Goal: Task Accomplishment & Management: Use online tool/utility

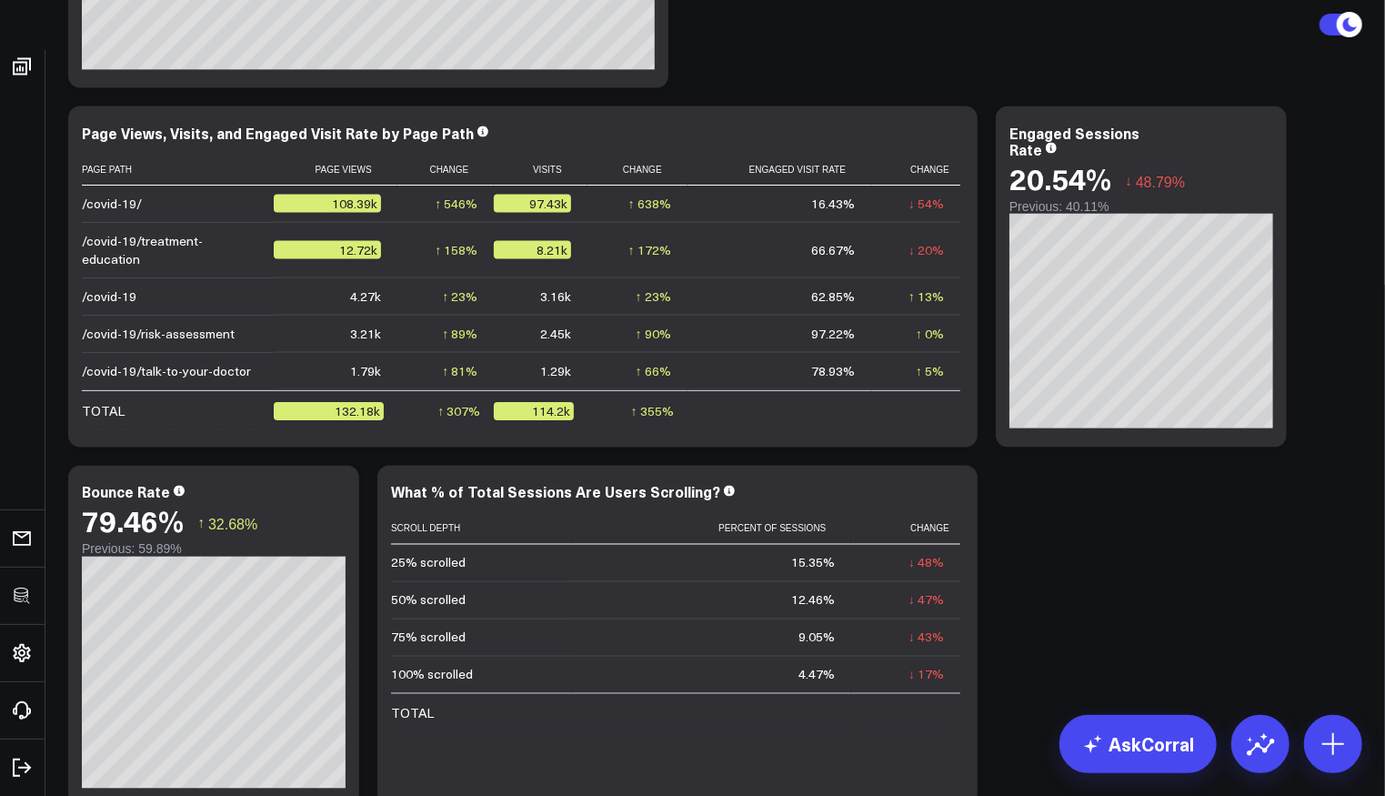
scroll to position [1525, 0]
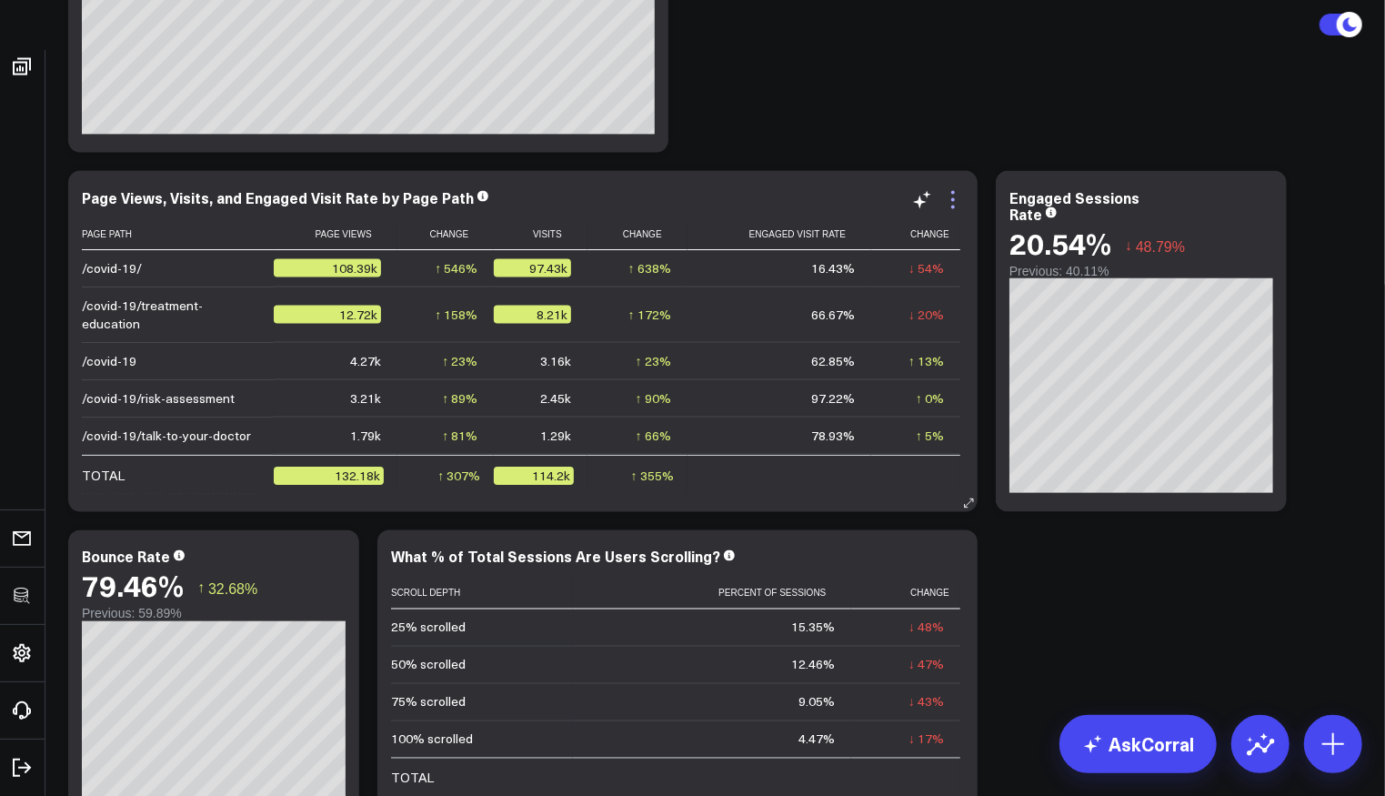
click at [949, 203] on icon at bounding box center [953, 200] width 22 height 22
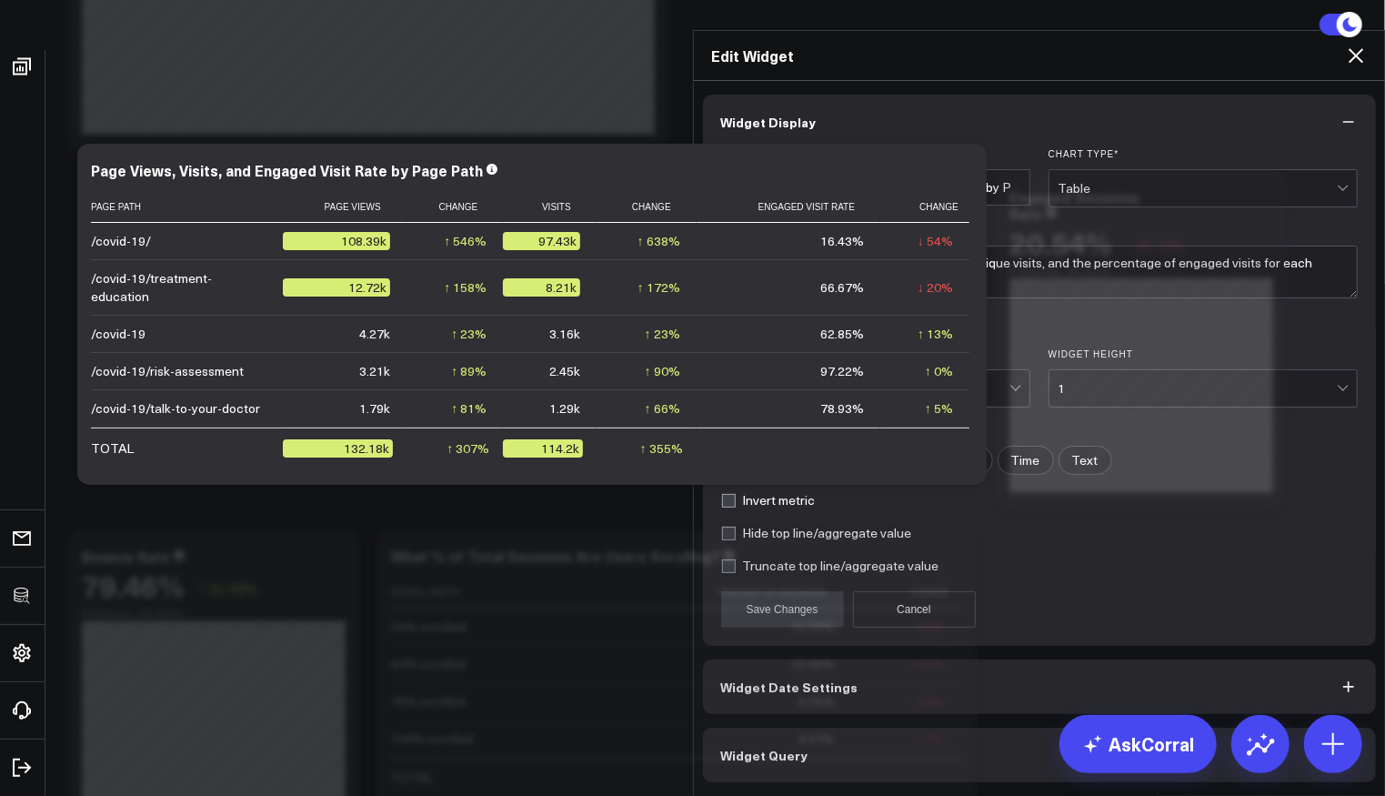
click at [867, 750] on button "Widget Query" at bounding box center [1040, 754] width 674 height 55
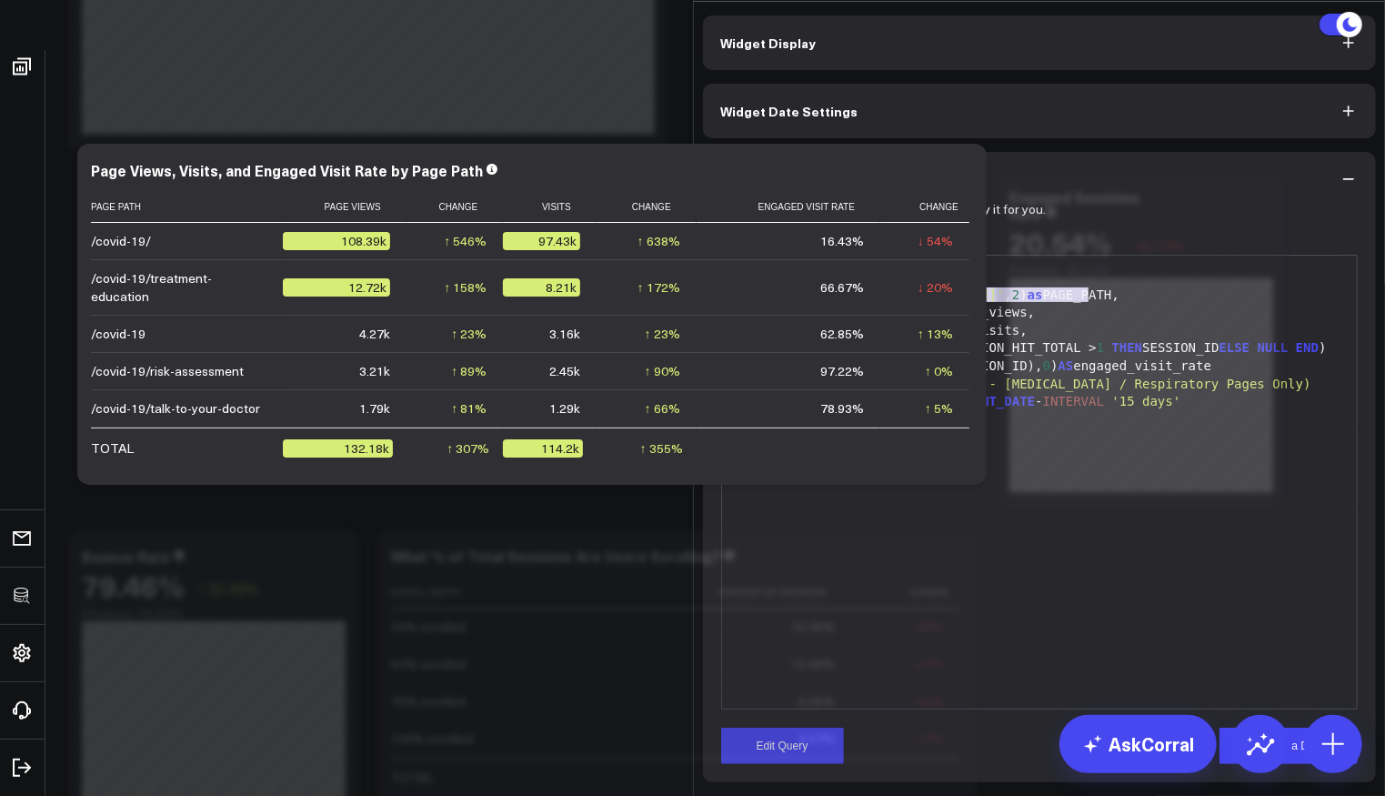
drag, startPoint x: 1083, startPoint y: 394, endPoint x: 794, endPoint y: 390, distance: 289.2
click at [795, 305] on div "SPLIT_PART(PAGE_URL, 'pfizerforall.com' , 2 ) as PAGE_PATH," at bounding box center [1039, 295] width 617 height 18
click at [794, 305] on div "SPLIT_PART(PAGE_URL, 'pfizerforall.com' , 2 ) as PAGE_PATH," at bounding box center [1039, 295] width 617 height 18
drag, startPoint x: 758, startPoint y: 388, endPoint x: 1088, endPoint y: 391, distance: 330.1
click at [1088, 305] on div "SPLIT_PART(PAGE_URL, 'pfizerforall.com' , 2 ) as PAGE_PATH," at bounding box center [1039, 295] width 617 height 18
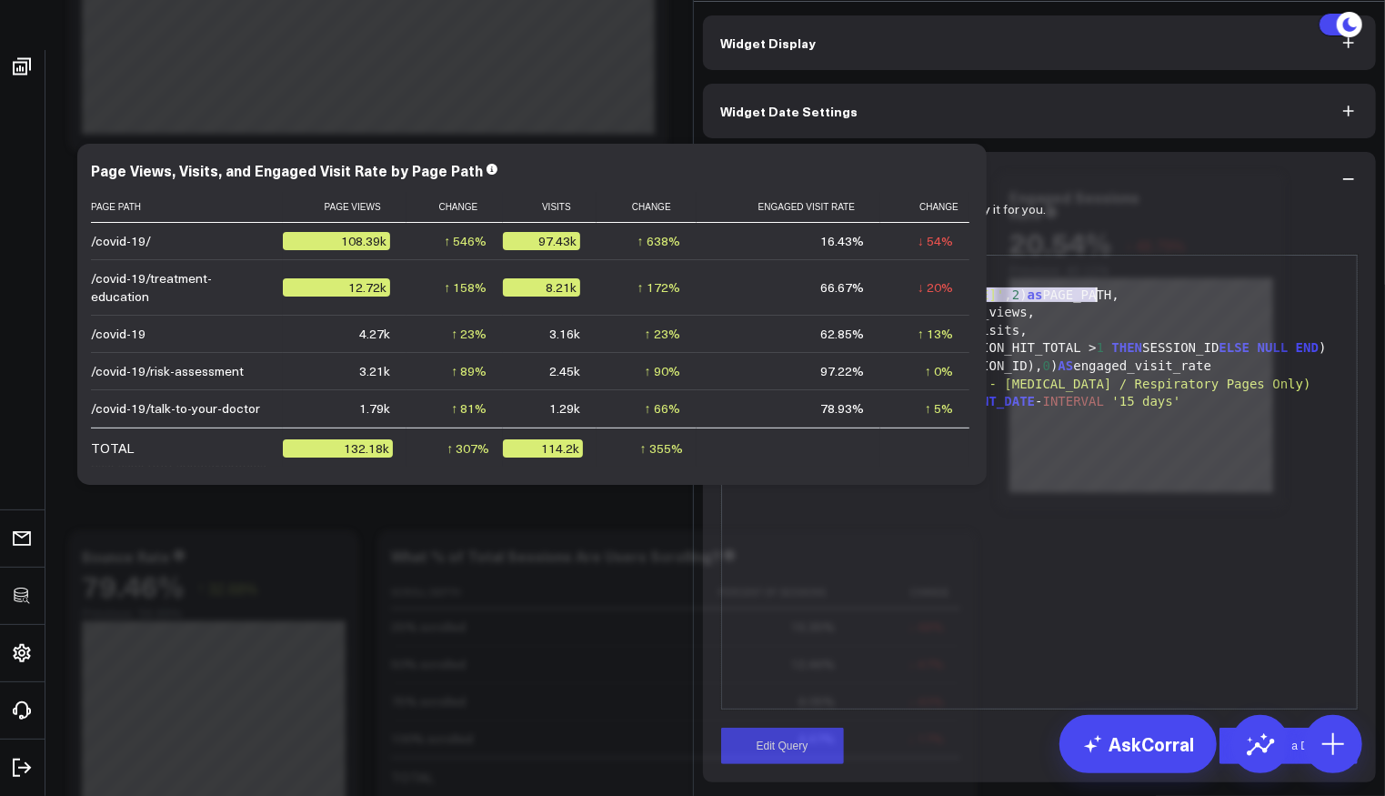
copy div "SPLIT_PART(PAGE_URL, 'pfizerforall.com' , 2 )"
click at [1003, 541] on div "SELECT SPLIT_PART(PAGE_URL, 'pfizerforall.com' , 2 ) as PAGE_PATH, SUM (METRIC_…" at bounding box center [1039, 482] width 617 height 435
click at [825, 763] on button "Edit Query" at bounding box center [782, 745] width 123 height 36
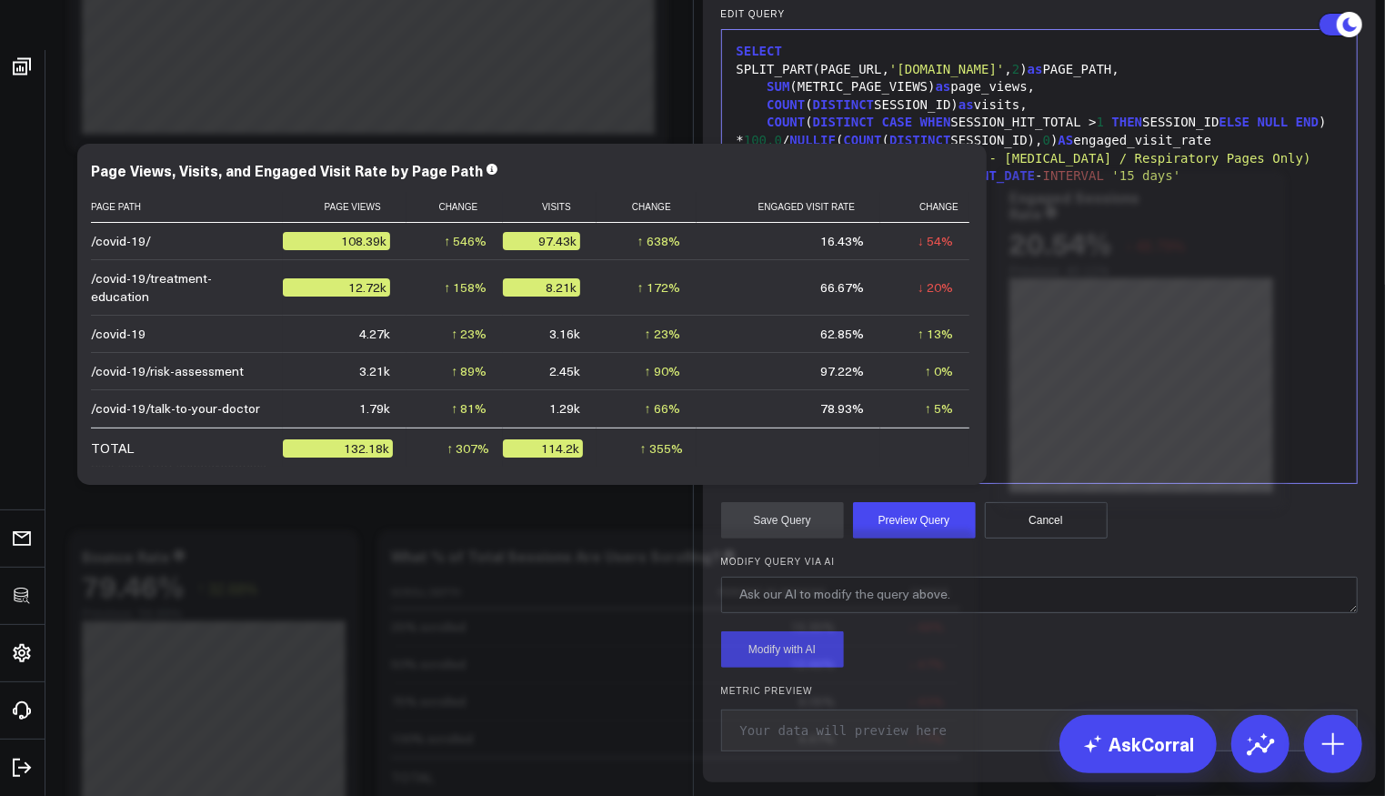
scroll to position [235, 0]
drag, startPoint x: 1117, startPoint y: 154, endPoint x: 879, endPoint y: 139, distance: 237.8
click at [758, 79] on div "SPLIT_PART(PAGE_URL, 'pfizerforall.com' , 2 ) as PAGE_PATH," at bounding box center [1039, 70] width 617 height 18
click at [939, 586] on form "Manually edit your query or ask our AI to modify it for you. Edit Query Selecti…" at bounding box center [1039, 372] width 637 height 783
click at [937, 538] on button "Preview Query" at bounding box center [914, 520] width 123 height 36
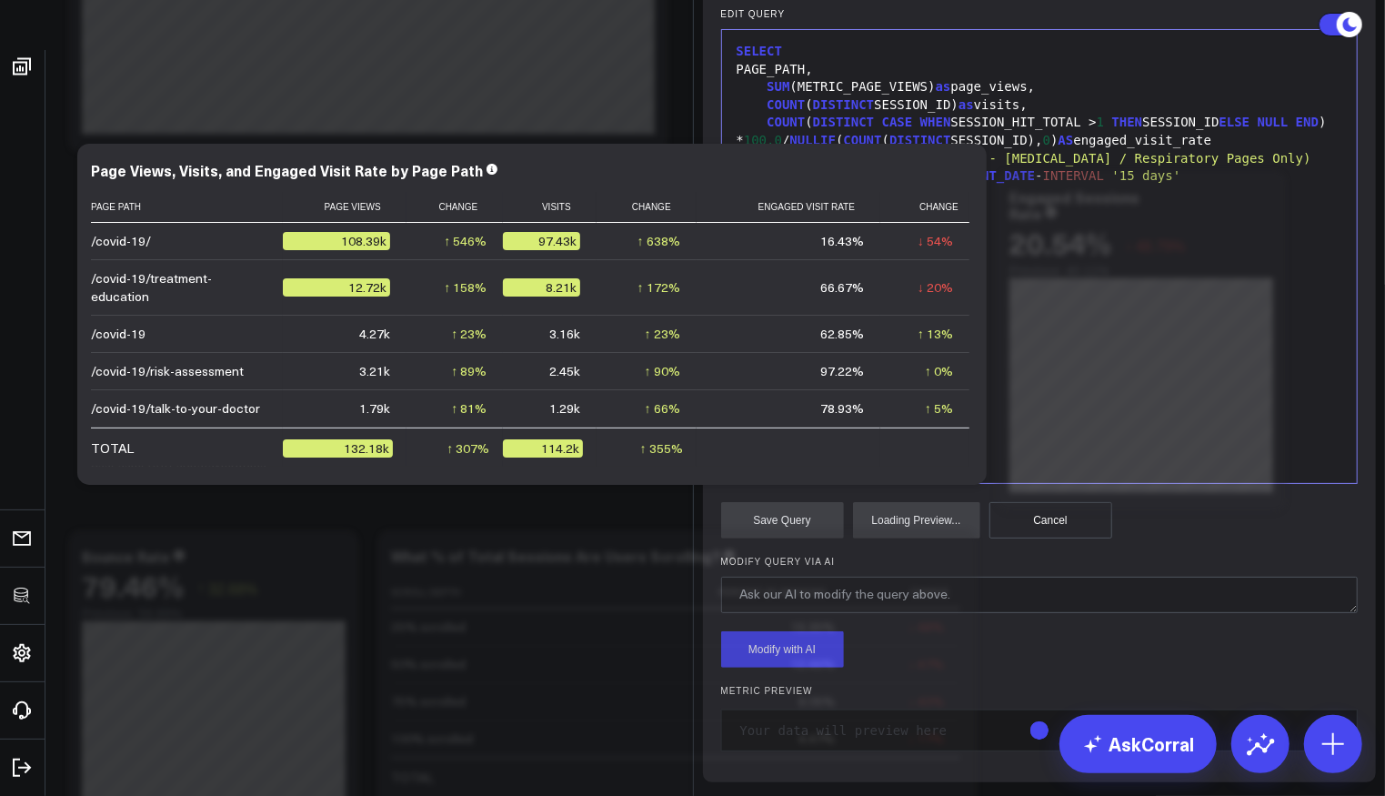
scroll to position [318, 0]
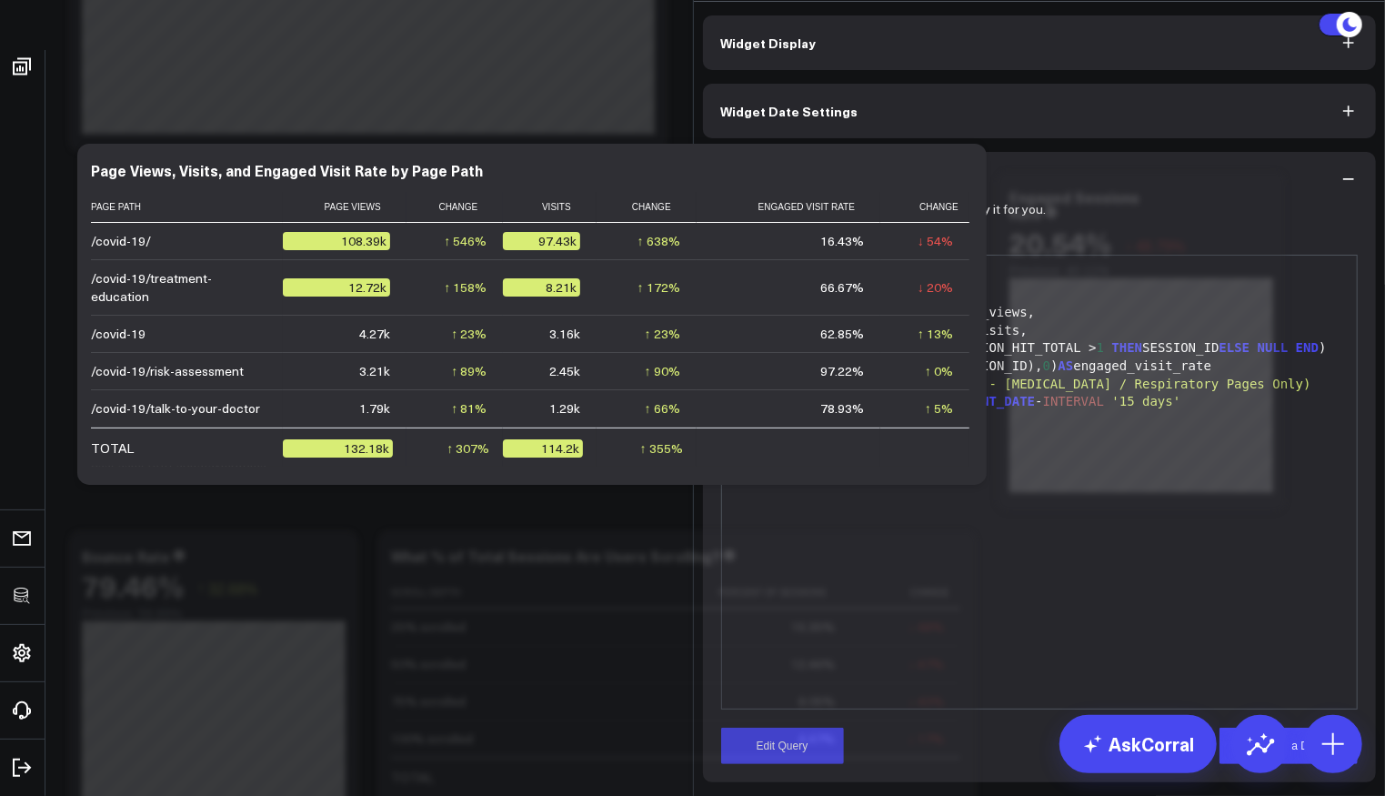
scroll to position [94, 0]
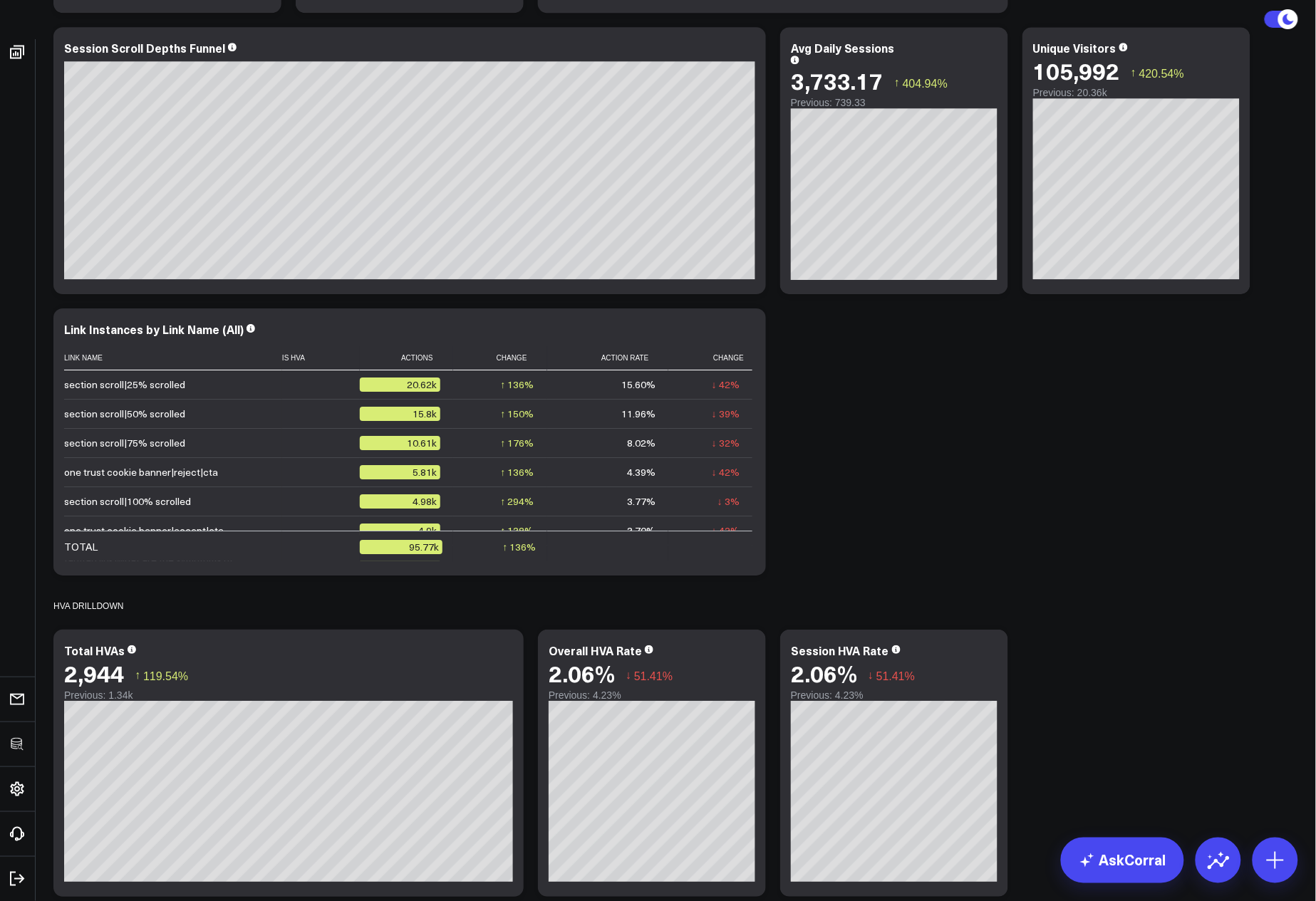
scroll to position [1731, 0]
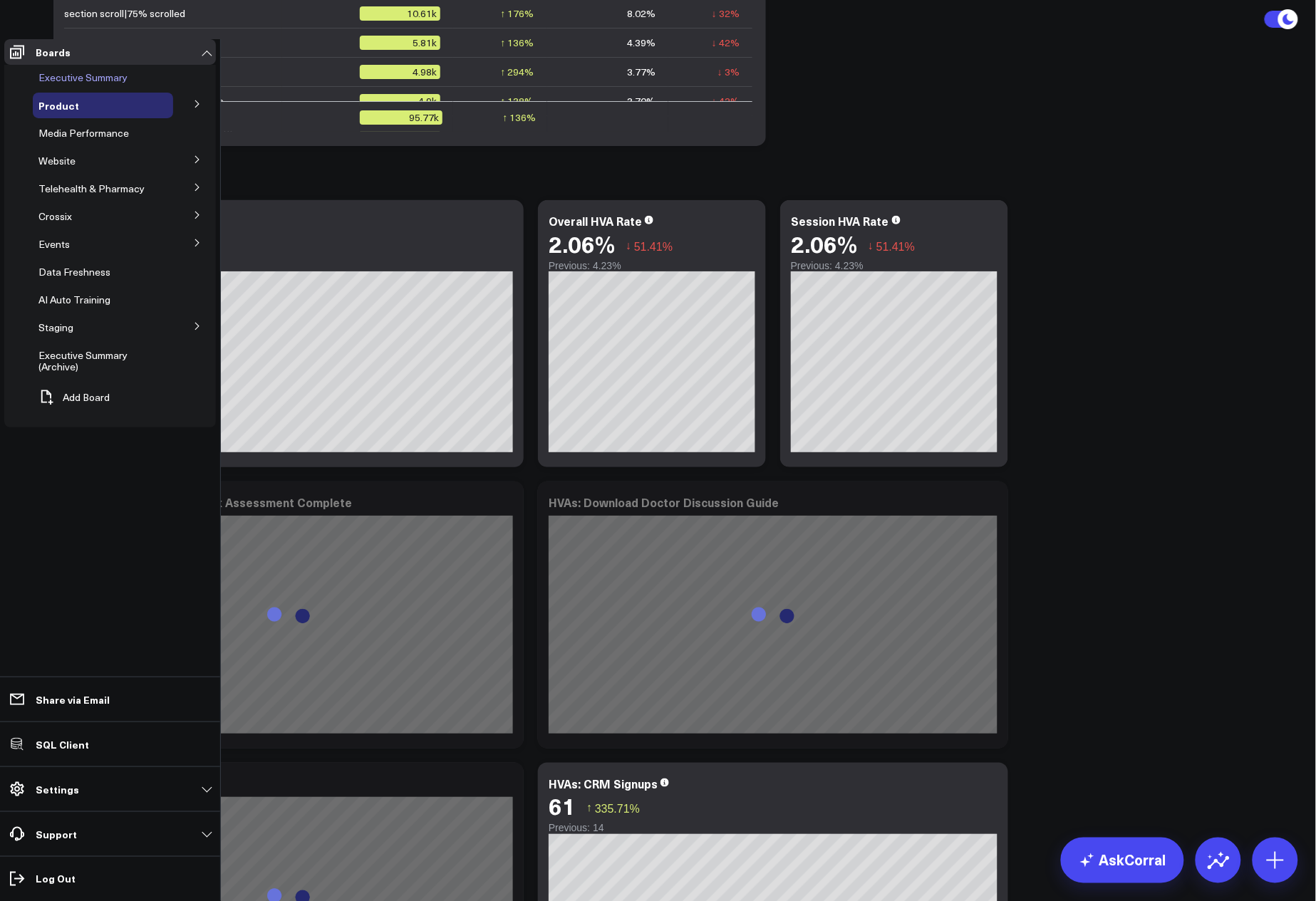
click at [96, 84] on span "Executive Summary" at bounding box center [83, 77] width 89 height 13
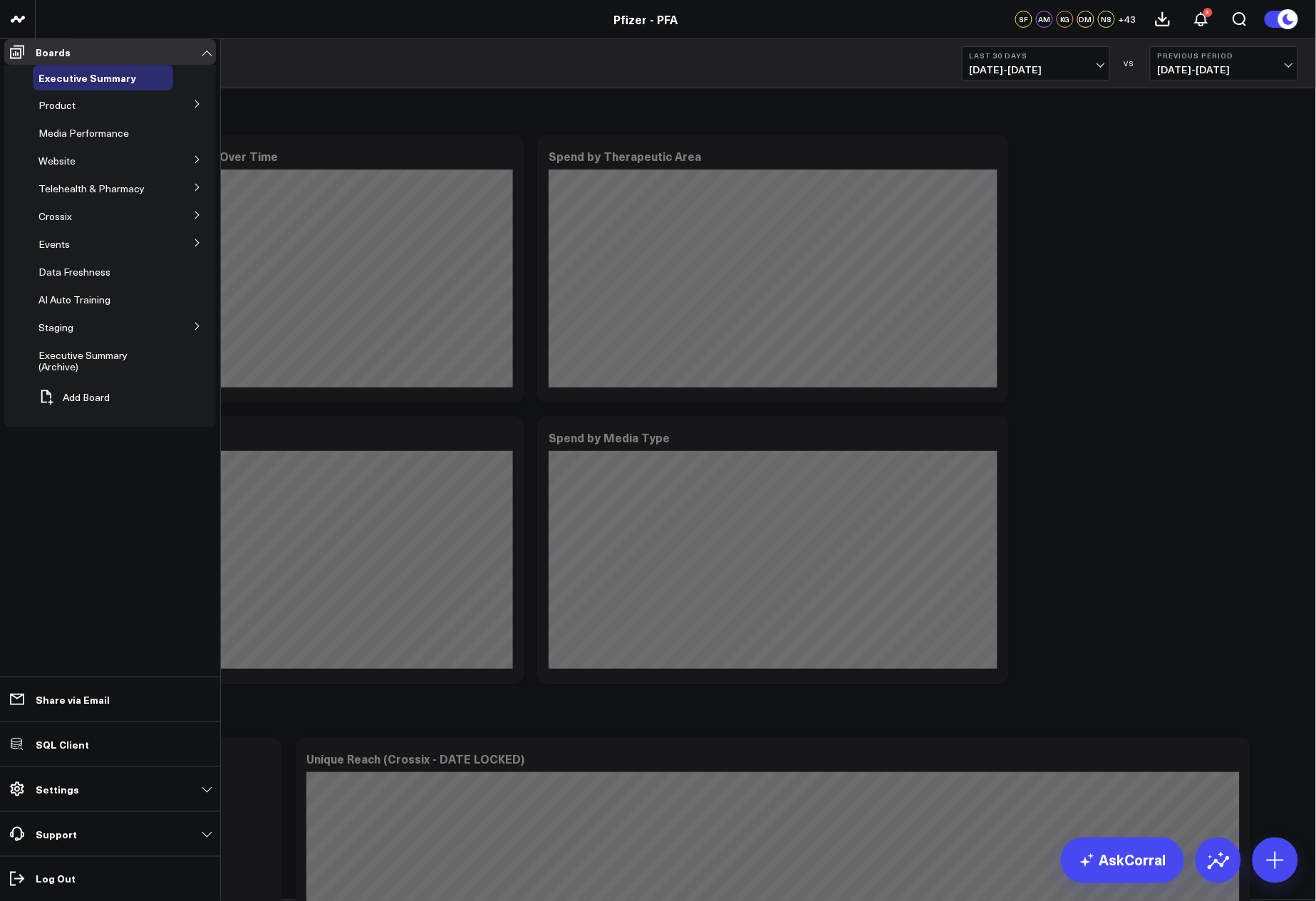
click at [201, 108] on icon at bounding box center [197, 103] width 9 height 9
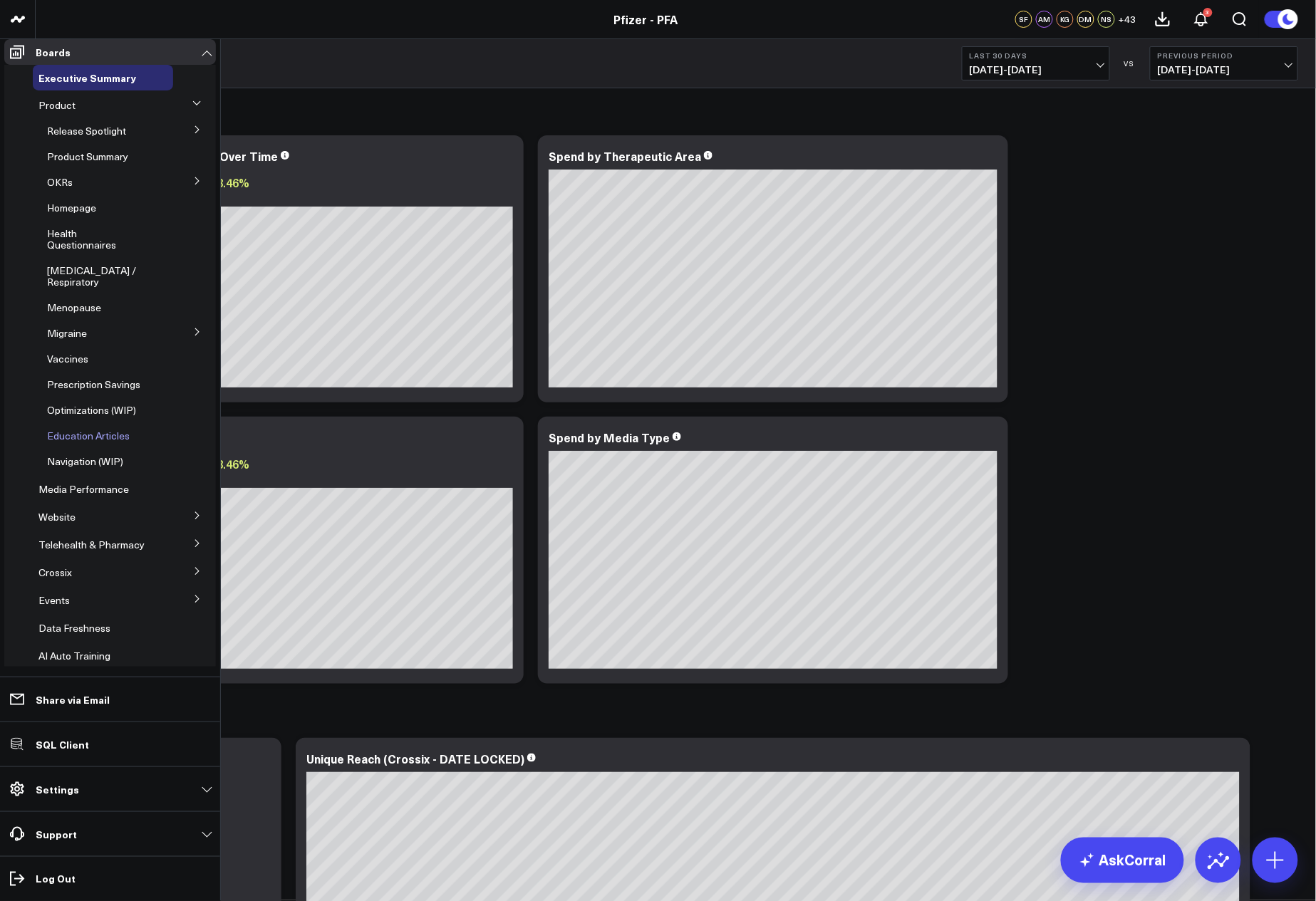
click at [114, 443] on span "Education Articles" at bounding box center [88, 435] width 82 height 13
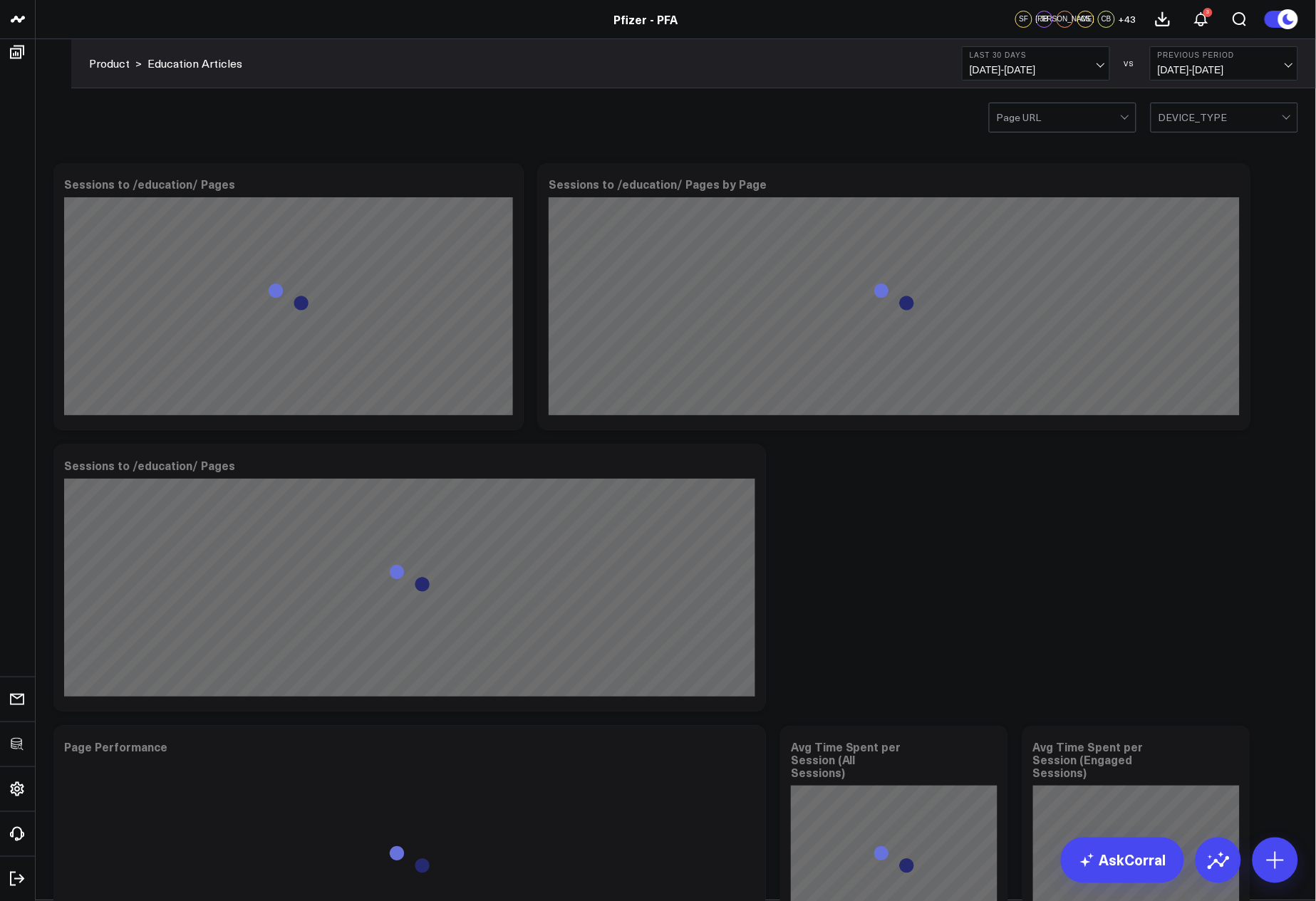
click at [502, 186] on icon at bounding box center [505, 186] width 17 height 17
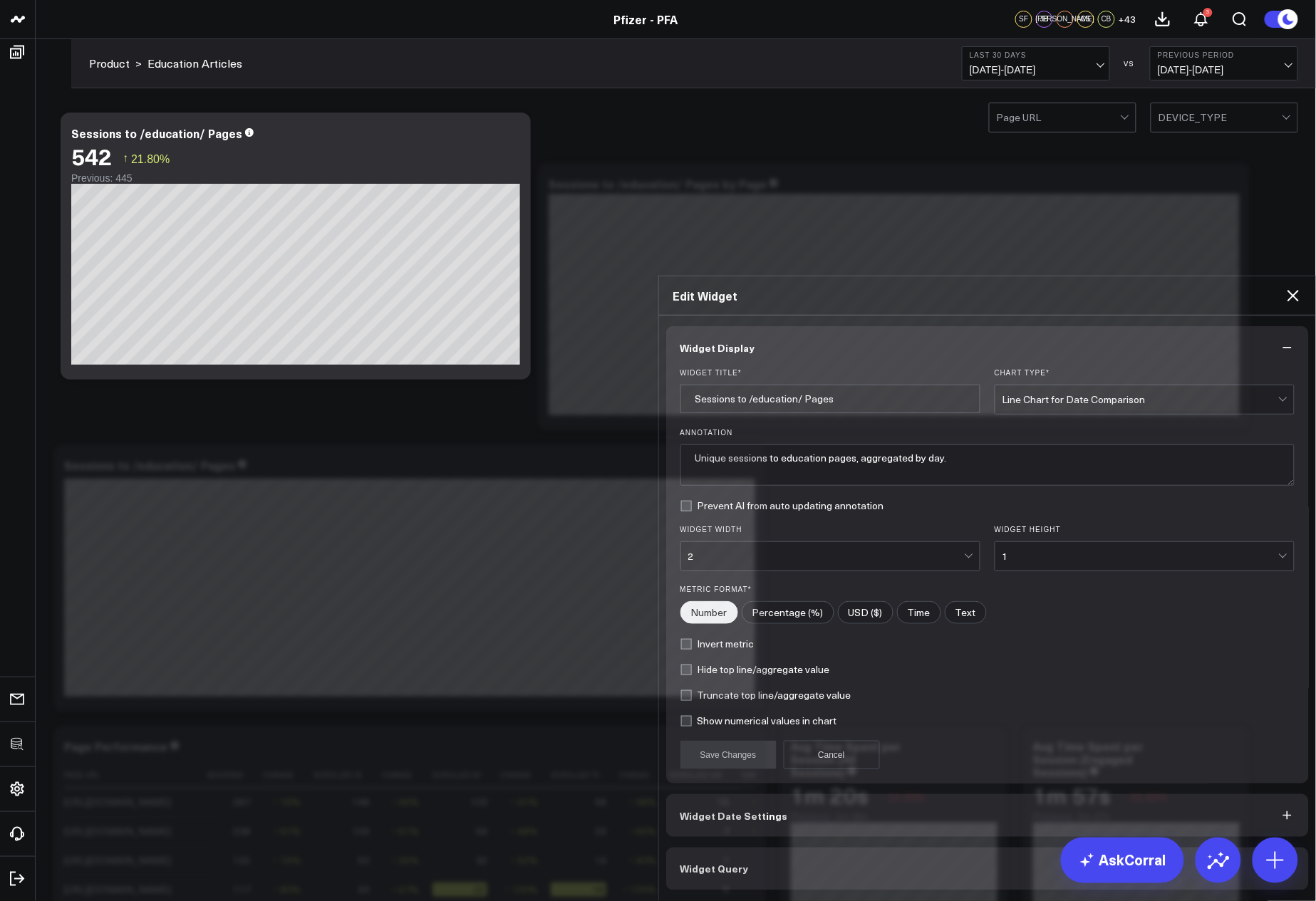
click at [777, 848] on button "Widget Query" at bounding box center [988, 869] width 643 height 43
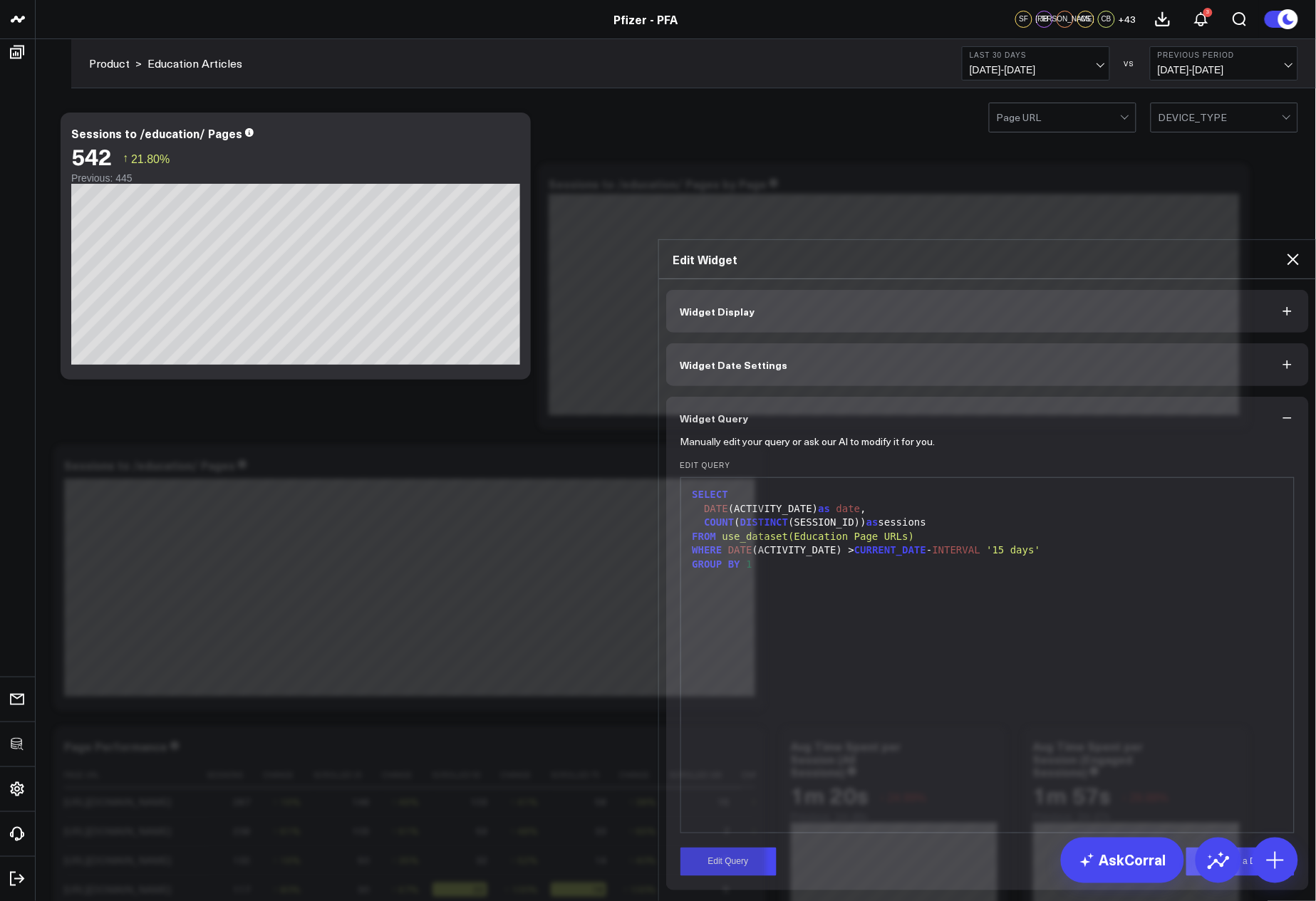
drag, startPoint x: 923, startPoint y: 570, endPoint x: 958, endPoint y: 565, distance: 35.4
click at [923, 570] on div "SELECT DATE (ACTIVITY_DATE) as date , COUNT ( DISTINCT (SESSION_ID)) as session…" at bounding box center [988, 655] width 600 height 341
click at [1292, 240] on div "Edit Widget" at bounding box center [988, 259] width 658 height 39
click at [1296, 254] on icon at bounding box center [1293, 259] width 12 height 12
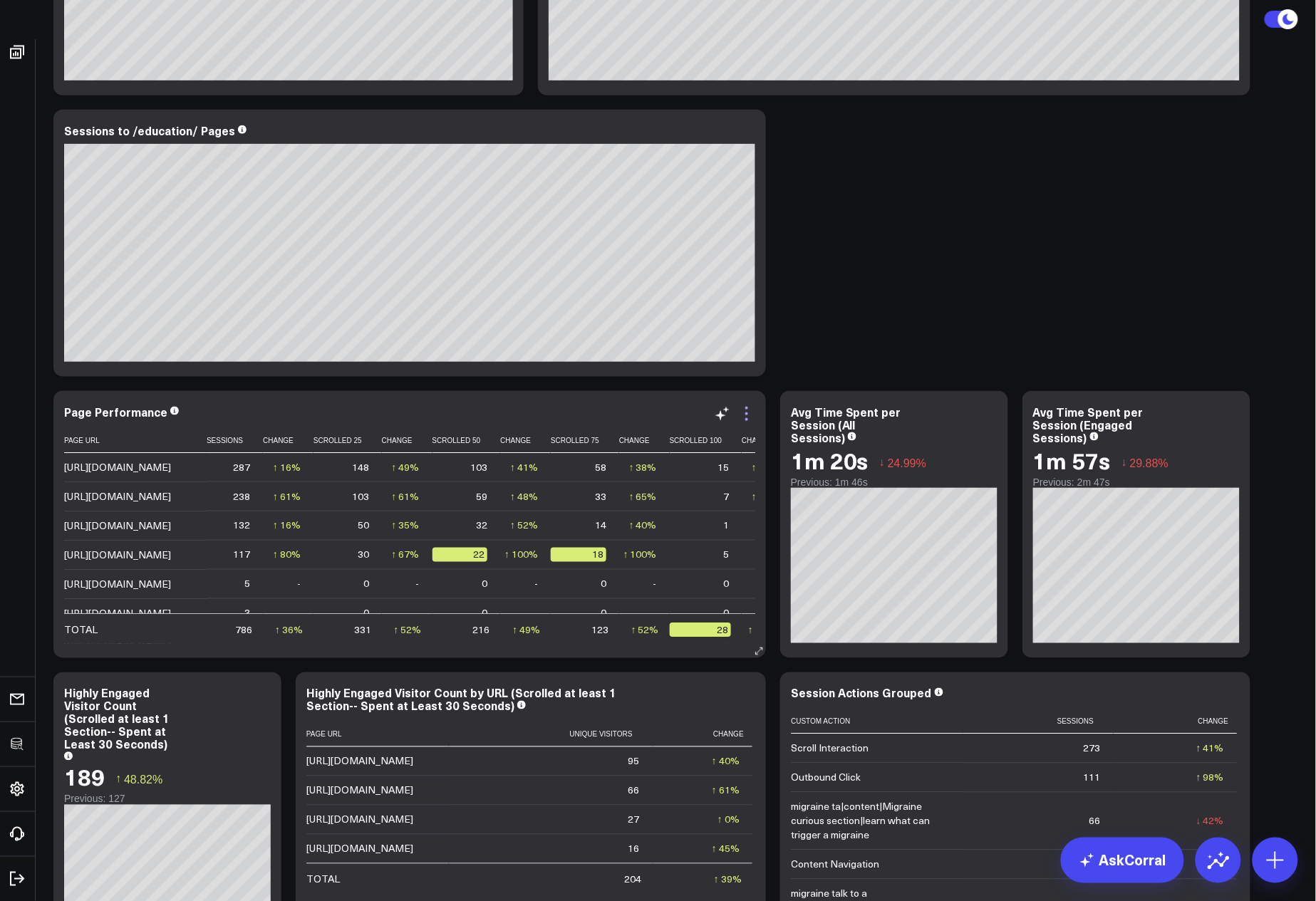
click at [747, 418] on icon at bounding box center [747, 414] width 17 height 17
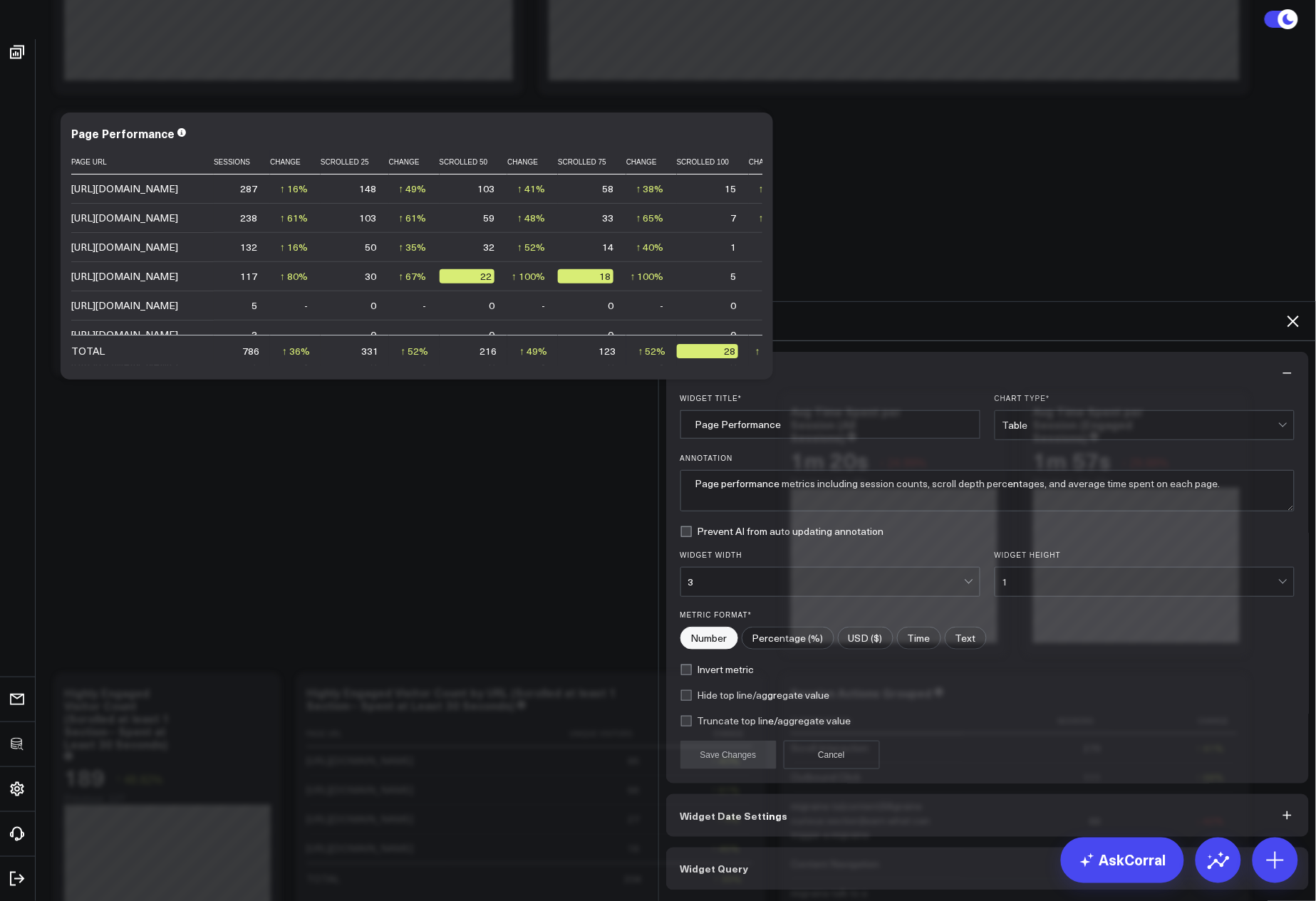
click at [794, 848] on button "Widget Query" at bounding box center [988, 869] width 643 height 43
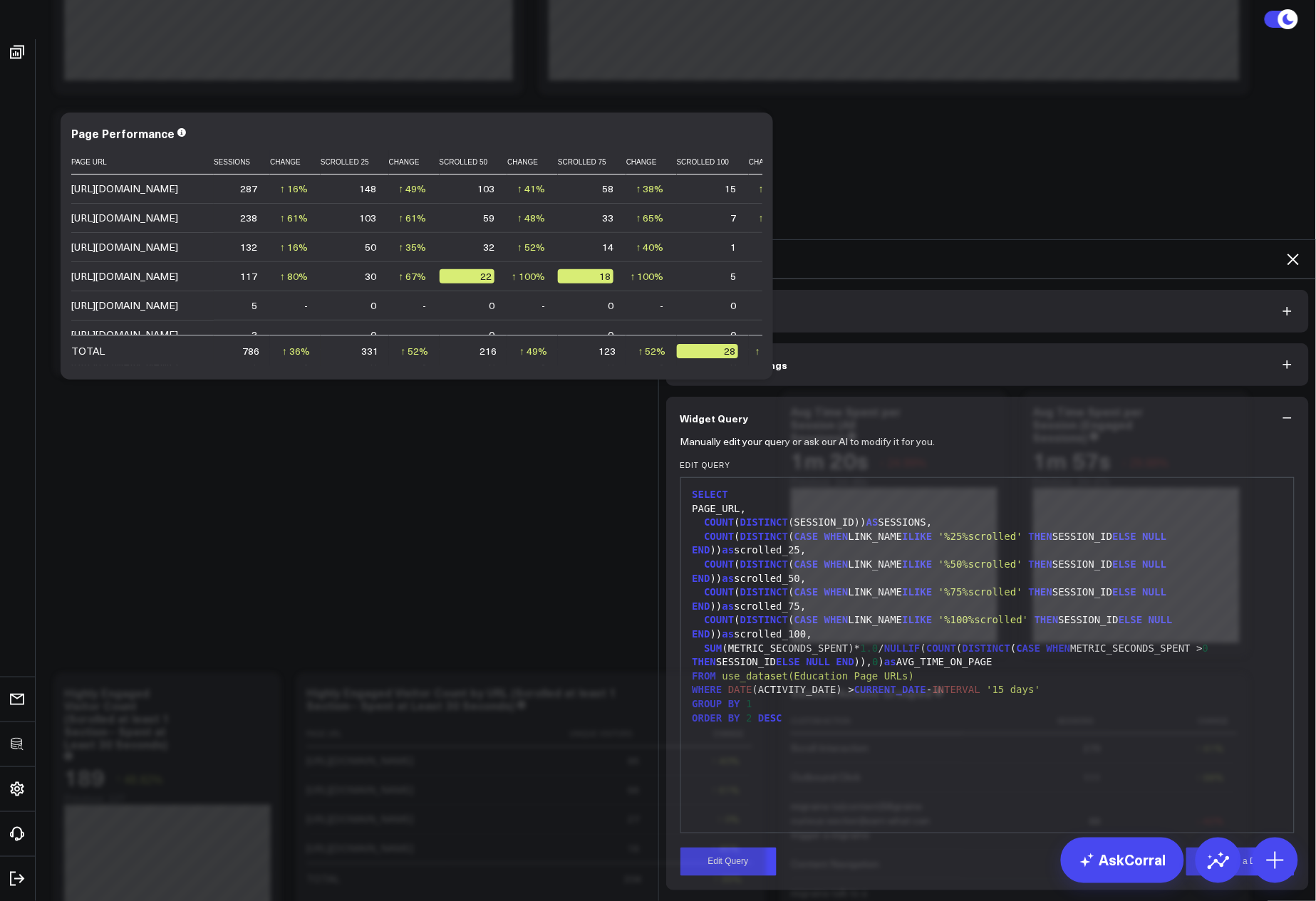
click at [906, 555] on div "SELECT PAGE_URL, COUNT ( DISTINCT (SESSION_ID)) AS SESSIONS, COUNT ( DISTINCT (…" at bounding box center [988, 655] width 600 height 341
click at [740, 677] on div "Manually edit your query or ask our AI to modify it for you. Edit Query 99 1 2 …" at bounding box center [988, 665] width 643 height 451
click at [743, 848] on button "Edit Query" at bounding box center [728, 862] width 96 height 28
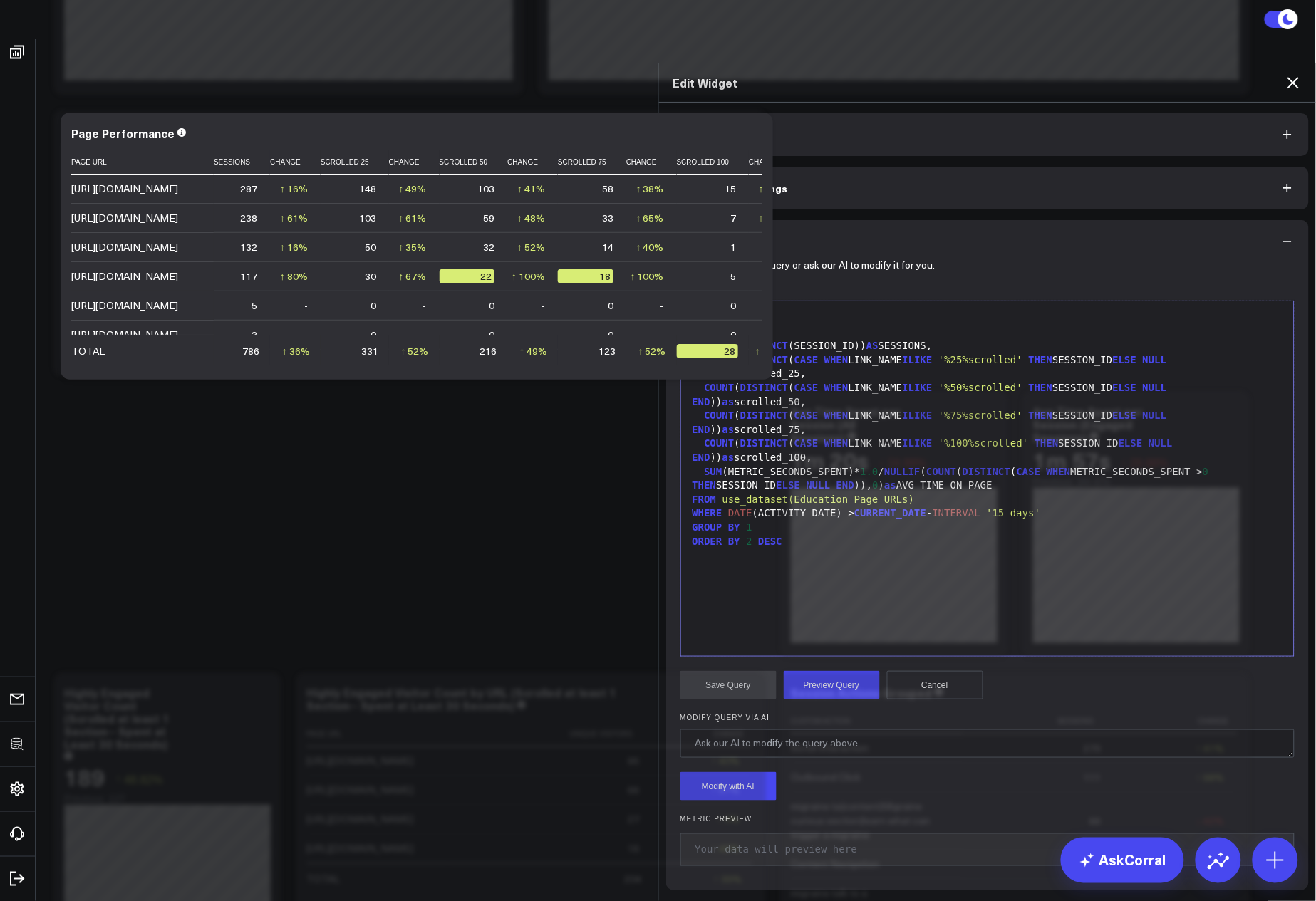
drag, startPoint x: 747, startPoint y: 308, endPoint x: 731, endPoint y: 309, distance: 16.0
click at [731, 326] on div "PAGE_URL," at bounding box center [988, 333] width 600 height 14
click at [842, 671] on button "Preview Query" at bounding box center [832, 686] width 96 height 28
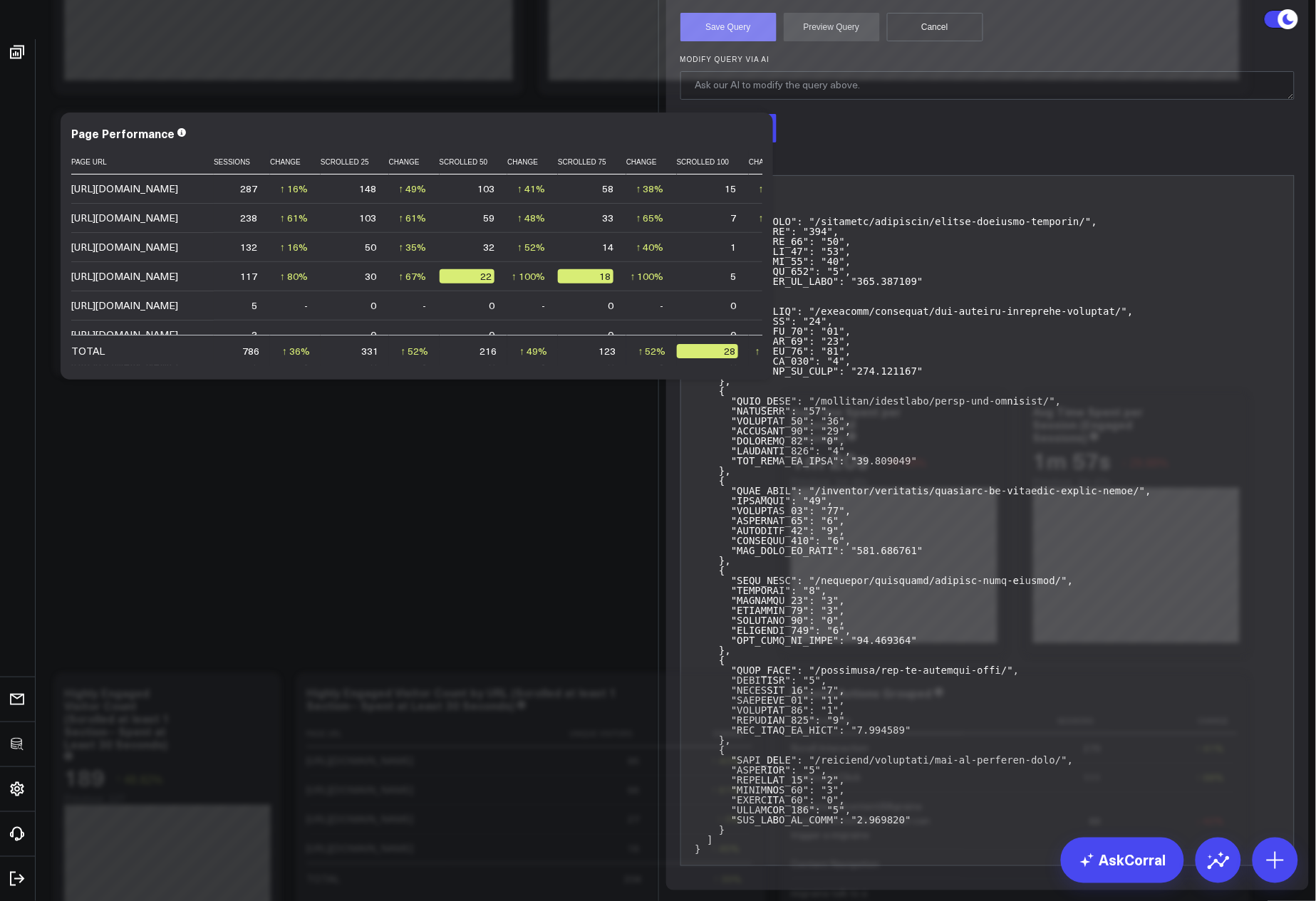
click at [727, 42] on button "Save Query" at bounding box center [728, 27] width 96 height 28
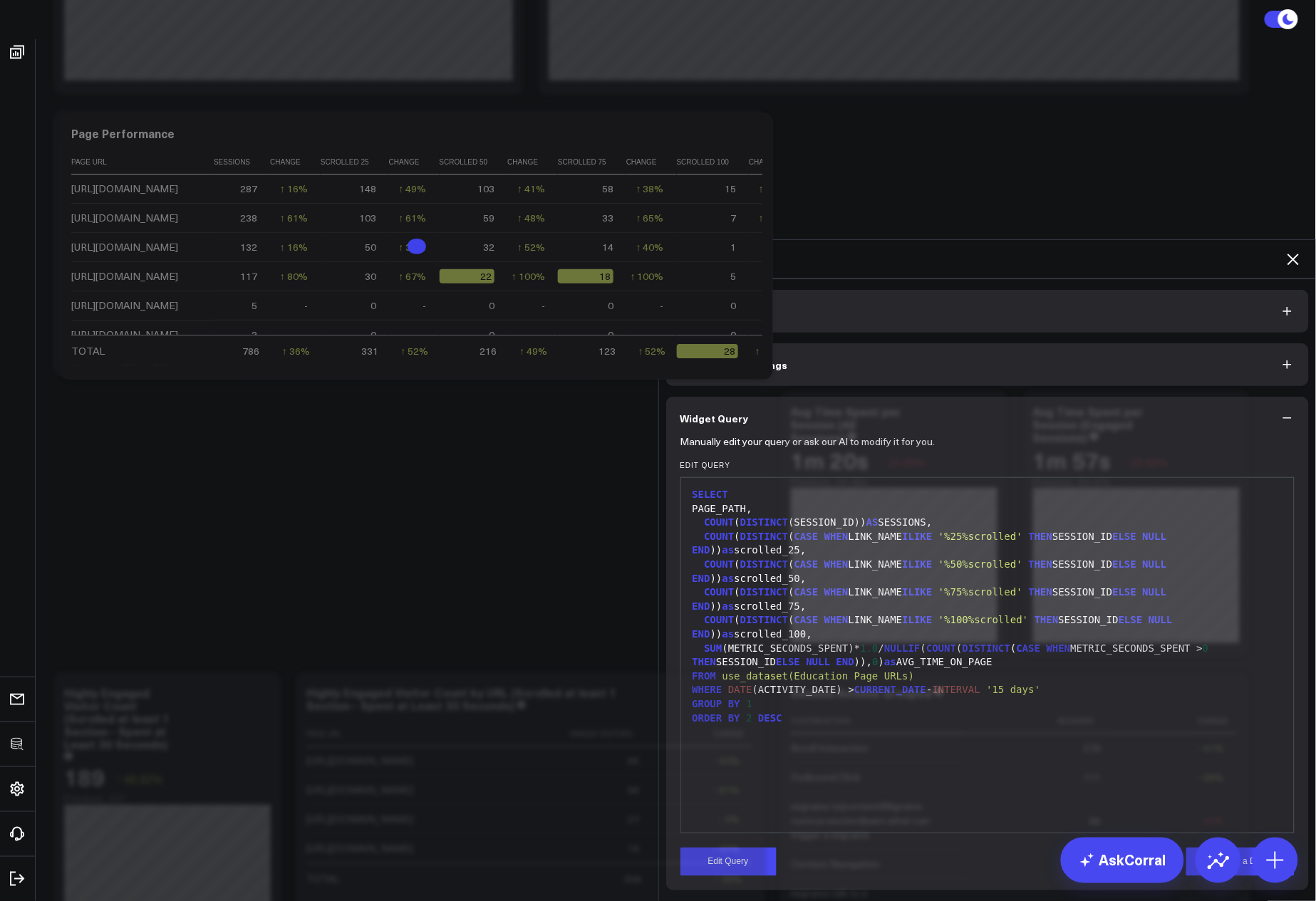
click at [1292, 251] on icon at bounding box center [1293, 259] width 17 height 17
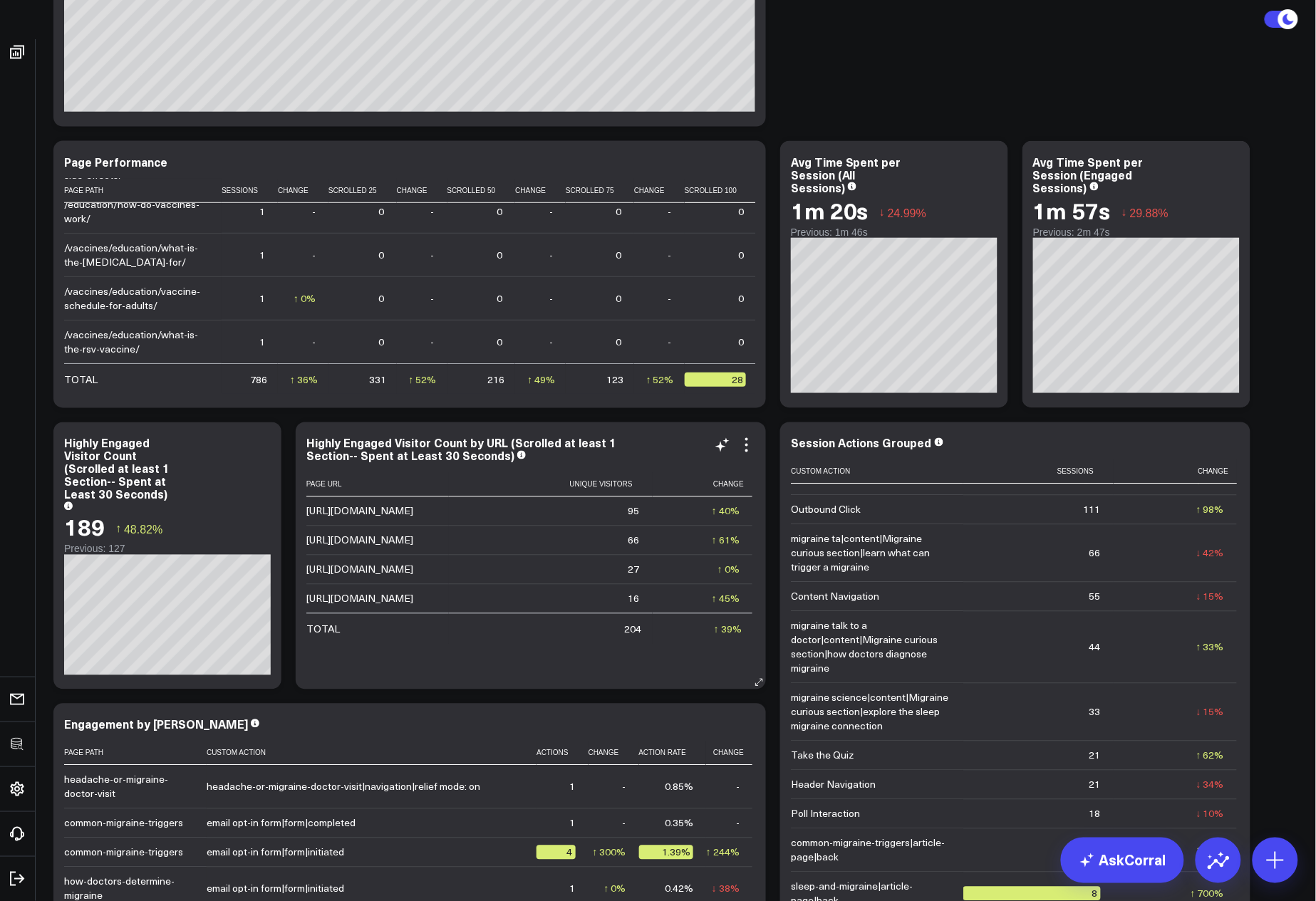
scroll to position [16, 0]
click at [745, 450] on icon at bounding box center [747, 445] width 17 height 17
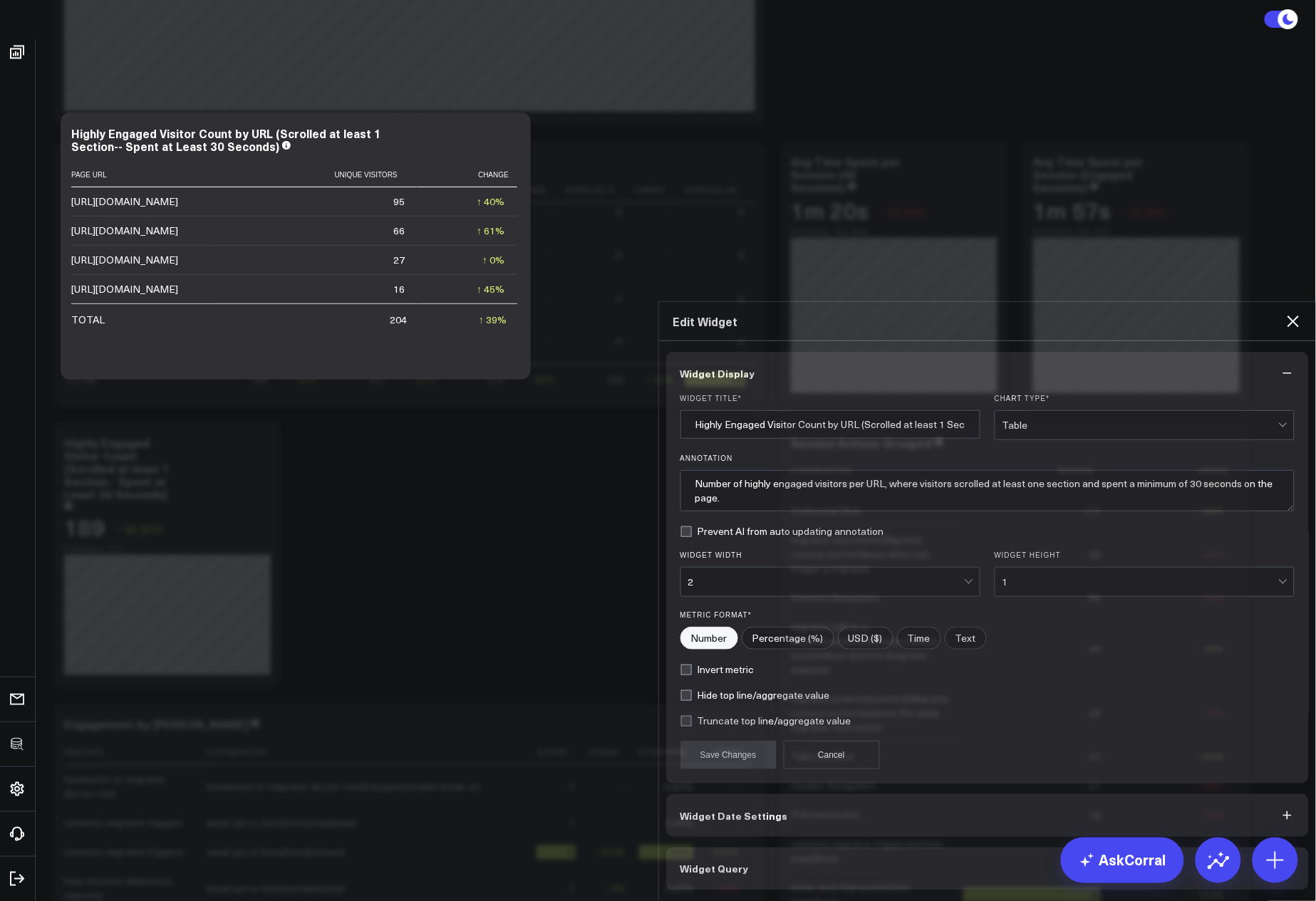
click at [754, 848] on button "Widget Query" at bounding box center [988, 869] width 643 height 43
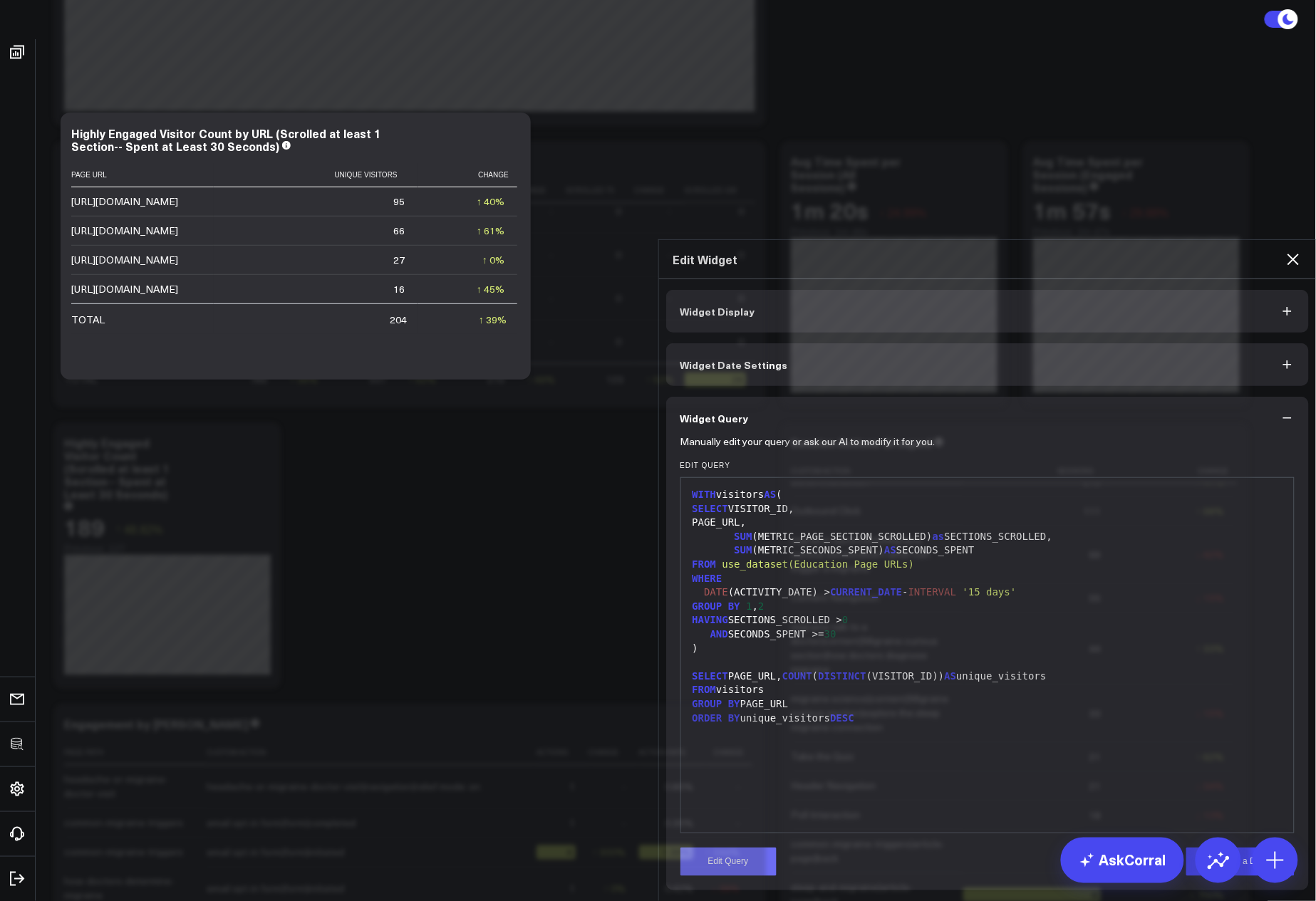
click at [724, 848] on button "Edit Query" at bounding box center [728, 862] width 96 height 28
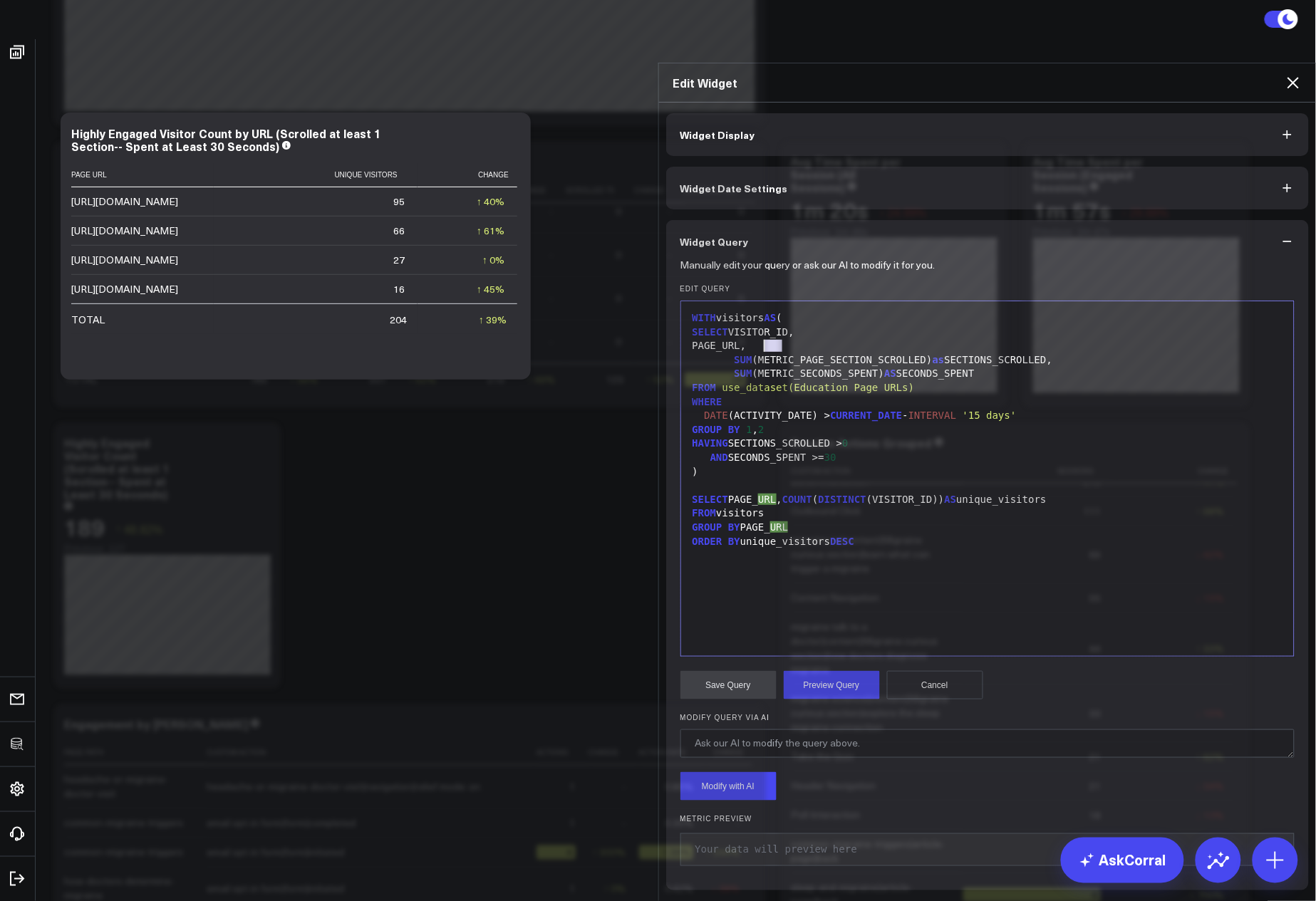
drag, startPoint x: 777, startPoint y: 322, endPoint x: 762, endPoint y: 324, distance: 15.1
click at [760, 339] on div "PAGE_URL," at bounding box center [988, 346] width 600 height 14
drag, startPoint x: 776, startPoint y: 471, endPoint x: 760, endPoint y: 473, distance: 16.1
click at [760, 493] on div "SELECT PAGE_URL, COUNT ( DISTINCT (VISITOR_ID)) AS unique_visitors" at bounding box center [988, 500] width 600 height 14
click at [799, 521] on div "GROUP BY PAGE_URL" at bounding box center [988, 528] width 600 height 14
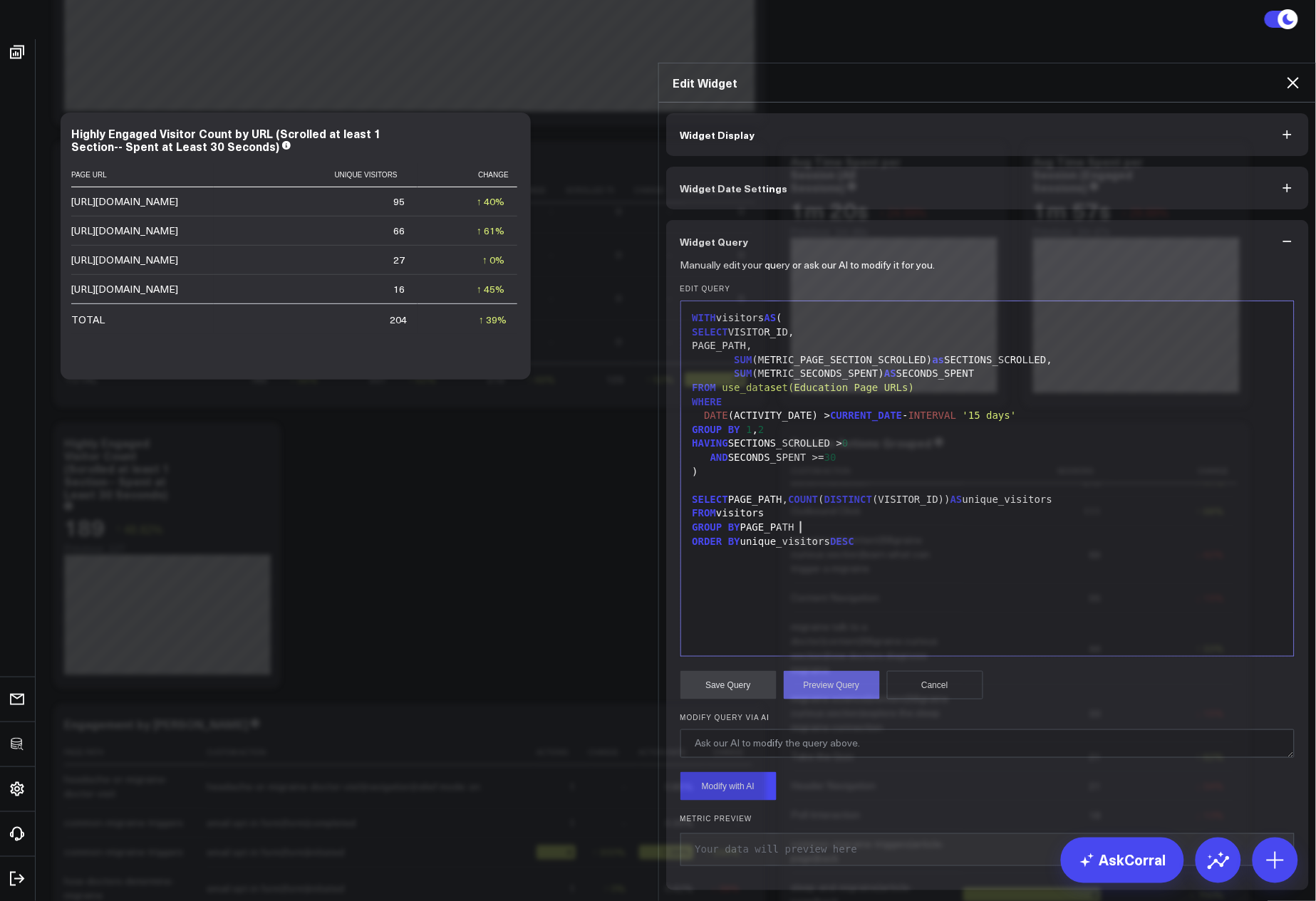
click at [849, 671] on button "Preview Query" at bounding box center [832, 686] width 96 height 28
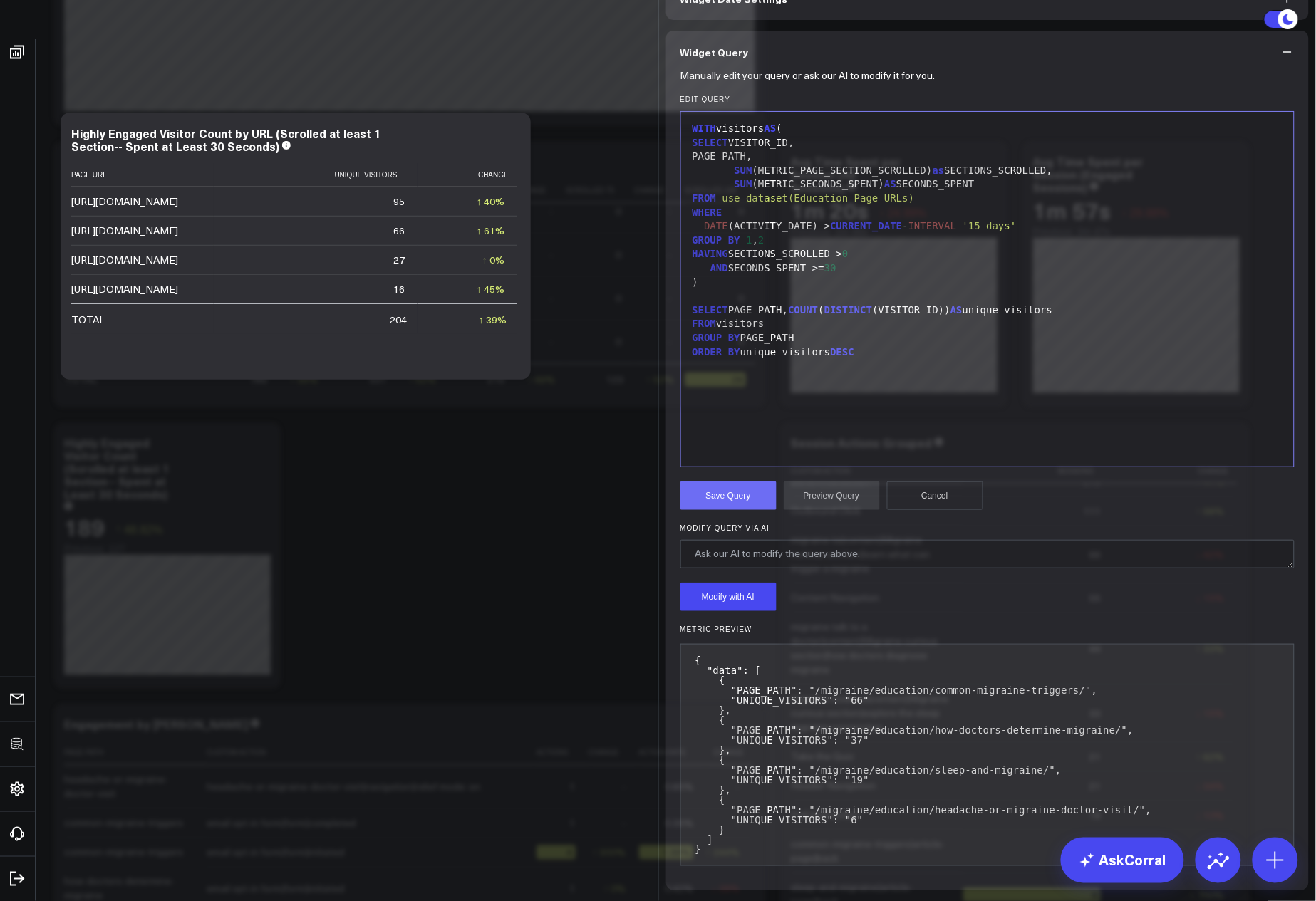
click at [734, 510] on button "Save Query" at bounding box center [728, 496] width 96 height 28
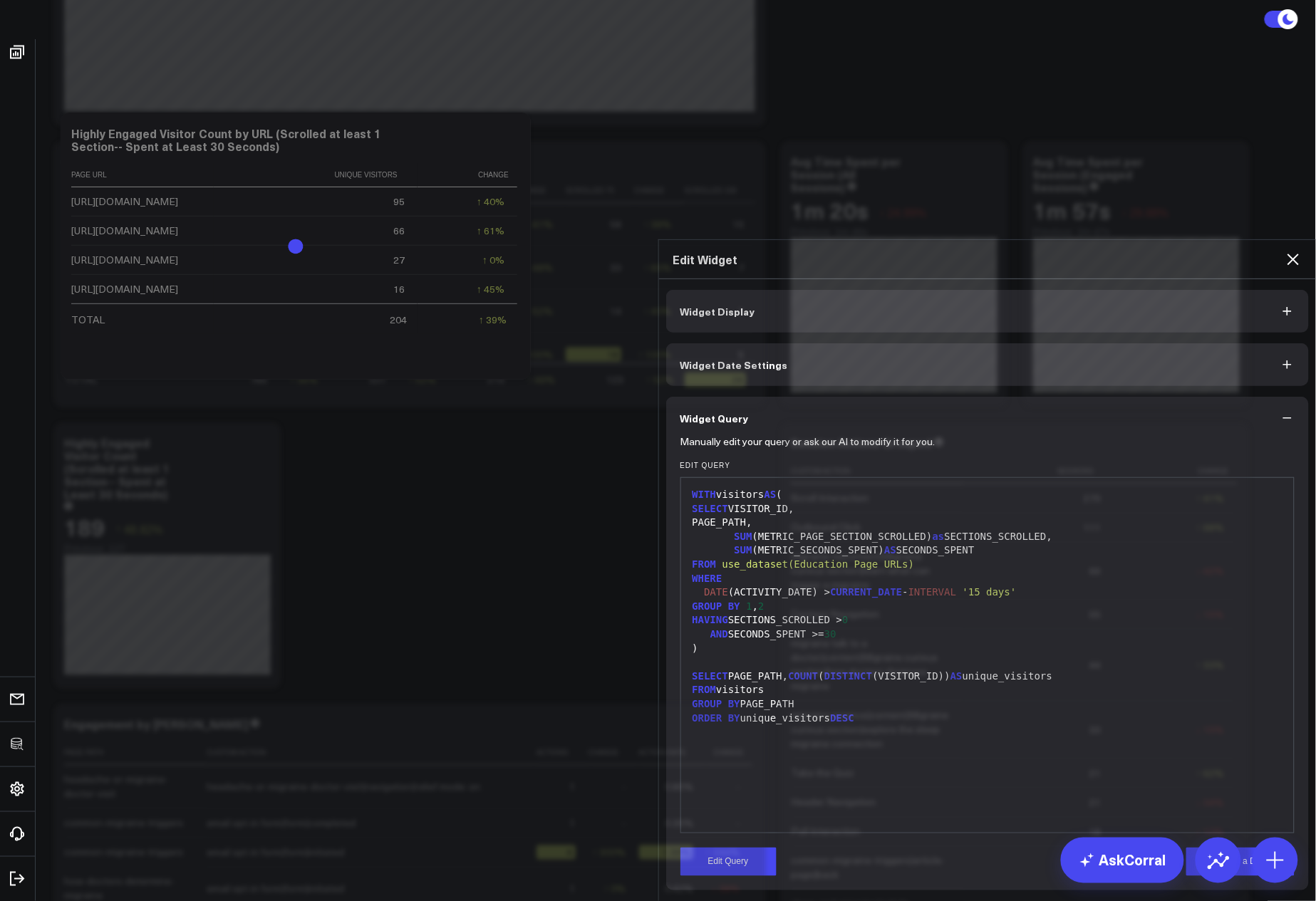
click at [1296, 251] on icon at bounding box center [1293, 259] width 17 height 17
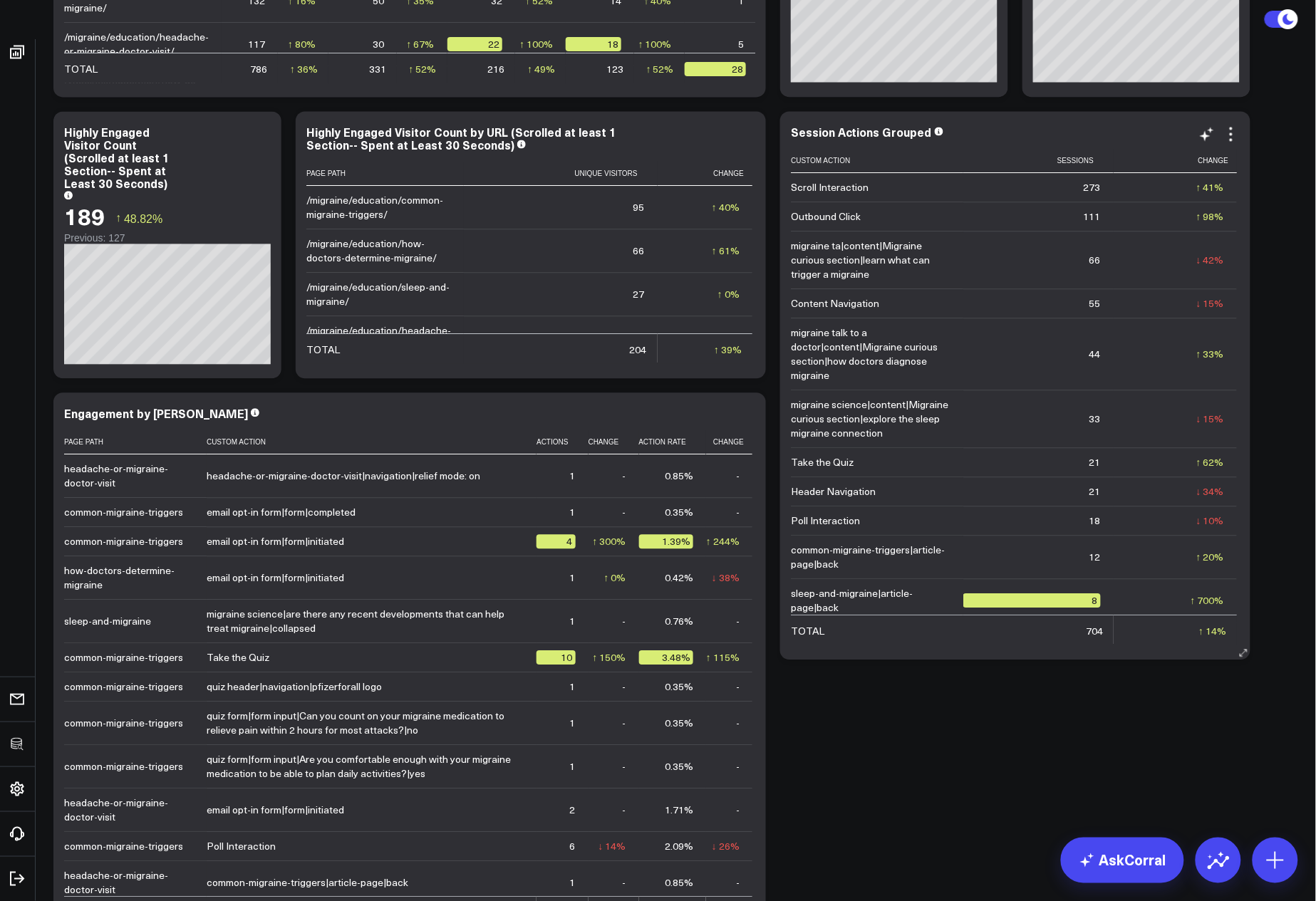
scroll to position [927, 0]
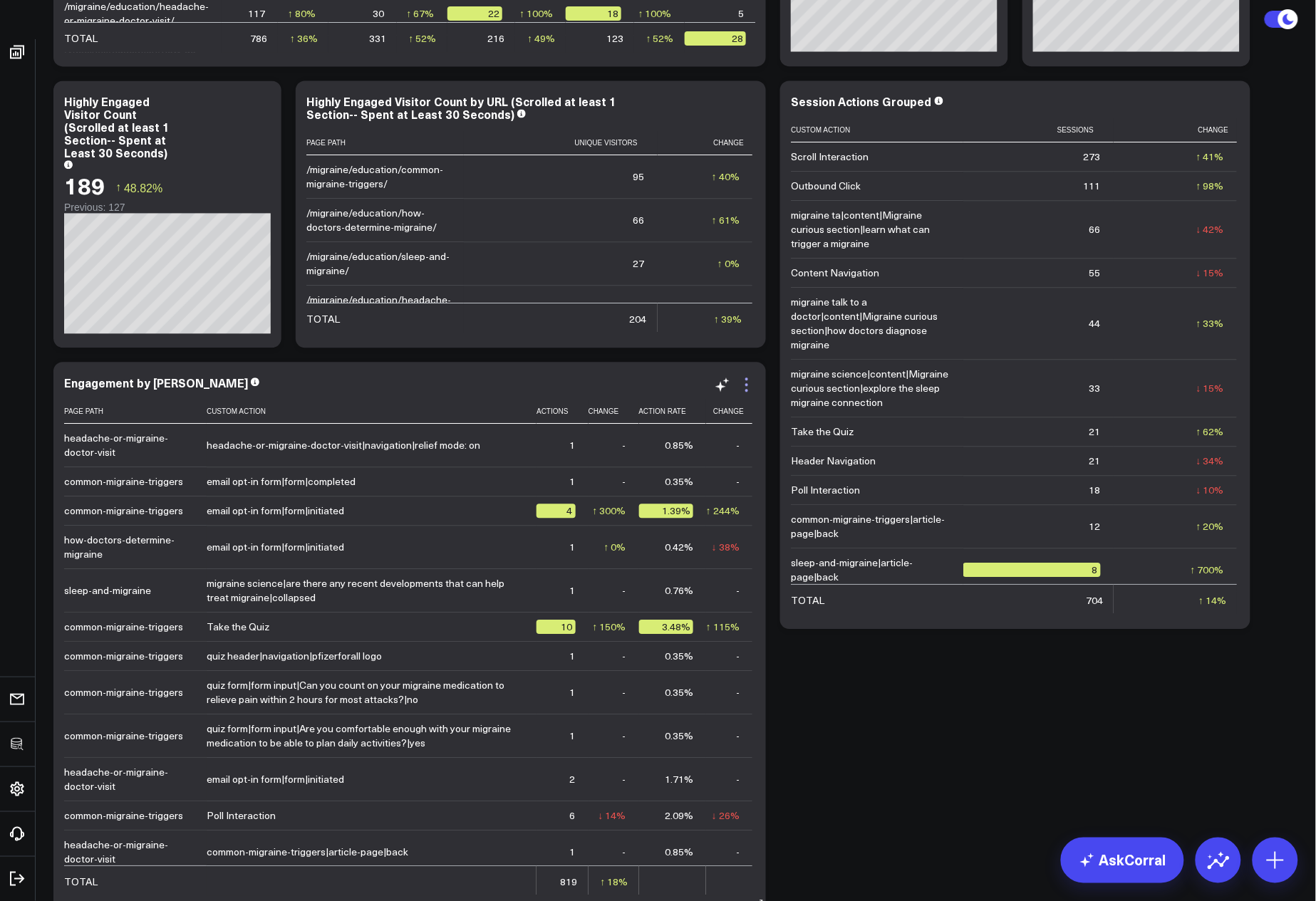
click at [749, 389] on icon at bounding box center [747, 385] width 17 height 17
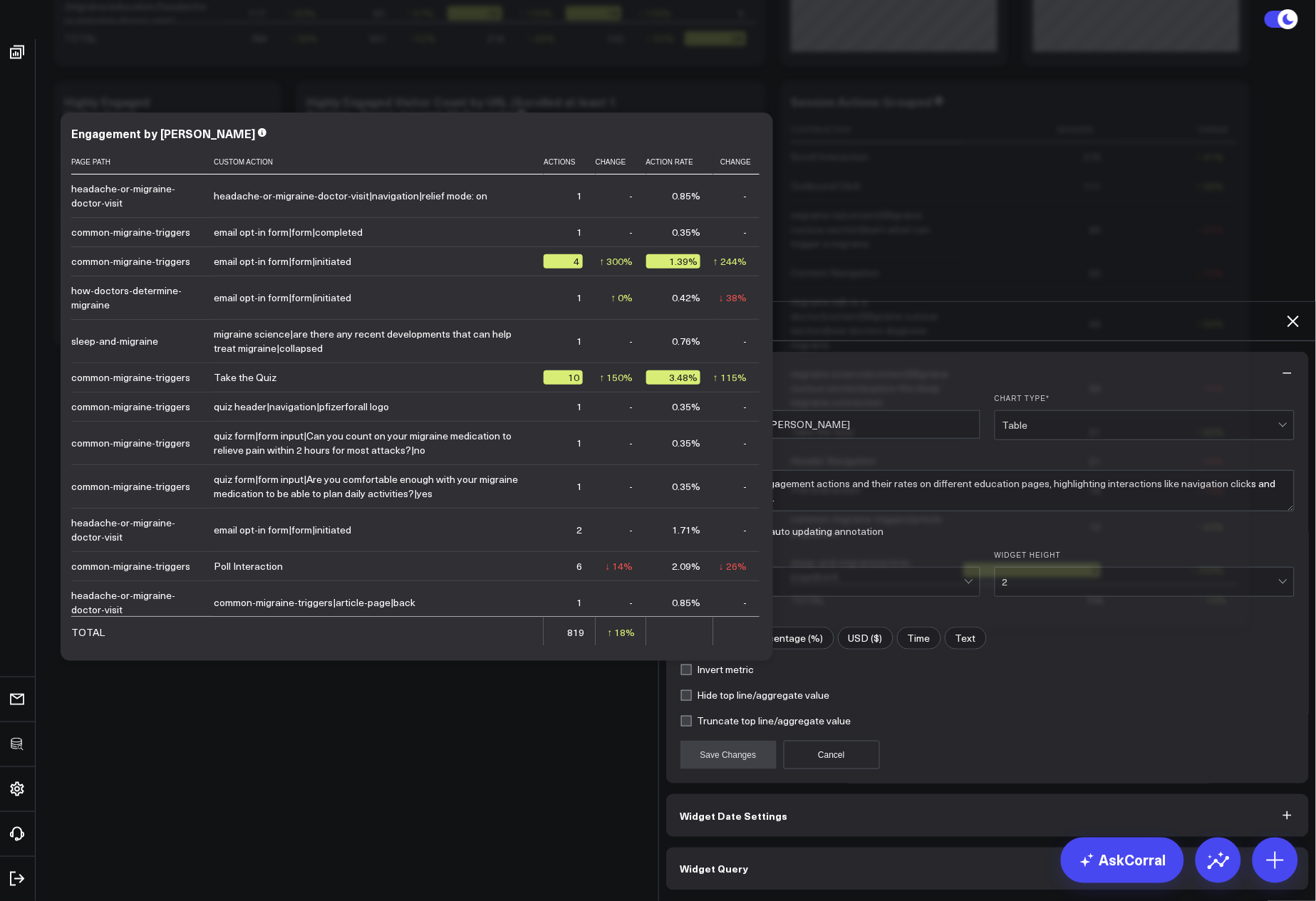
click at [725, 863] on span "Widget Query" at bounding box center [714, 869] width 68 height 12
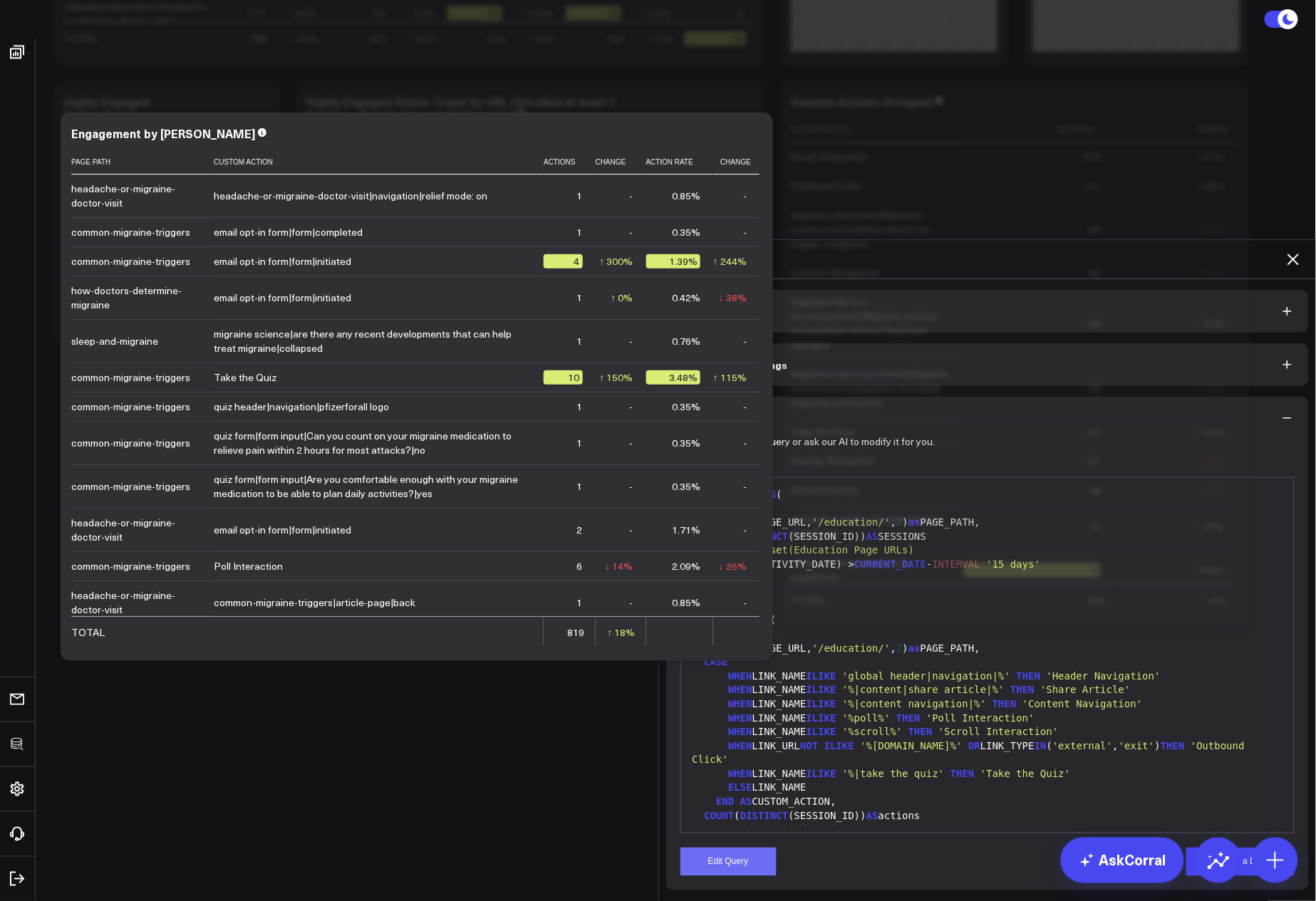
click at [717, 848] on button "Edit Query" at bounding box center [728, 862] width 96 height 28
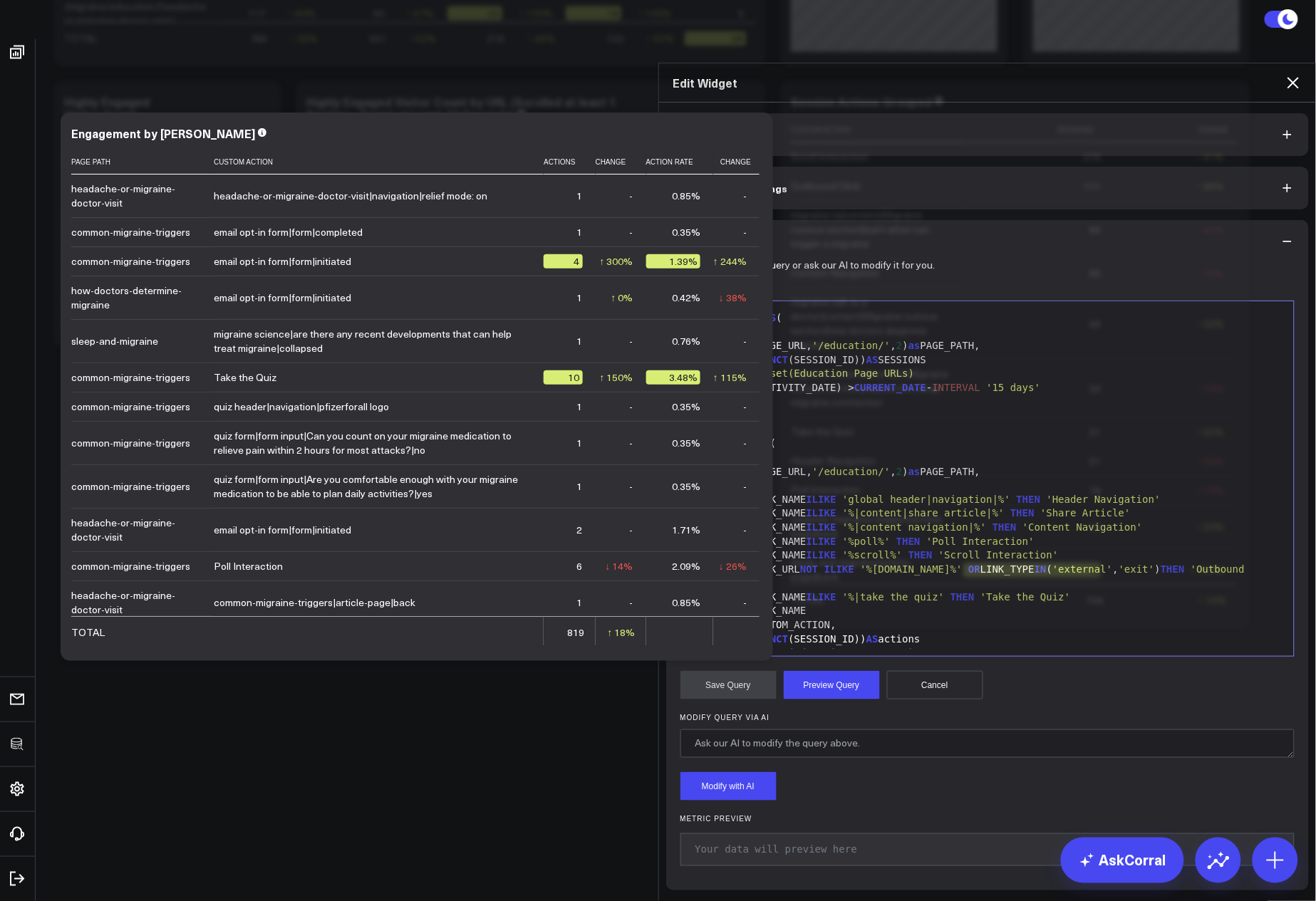
click at [915, 409] on div ")," at bounding box center [988, 416] width 600 height 14
click at [947, 396] on div "GROUP BY 1" at bounding box center [988, 403] width 600 height 14
click at [1106, 409] on div ")," at bounding box center [988, 416] width 600 height 14
click at [1114, 367] on div "FROM use_dataset(Education Page URLs)" at bounding box center [988, 374] width 600 height 14
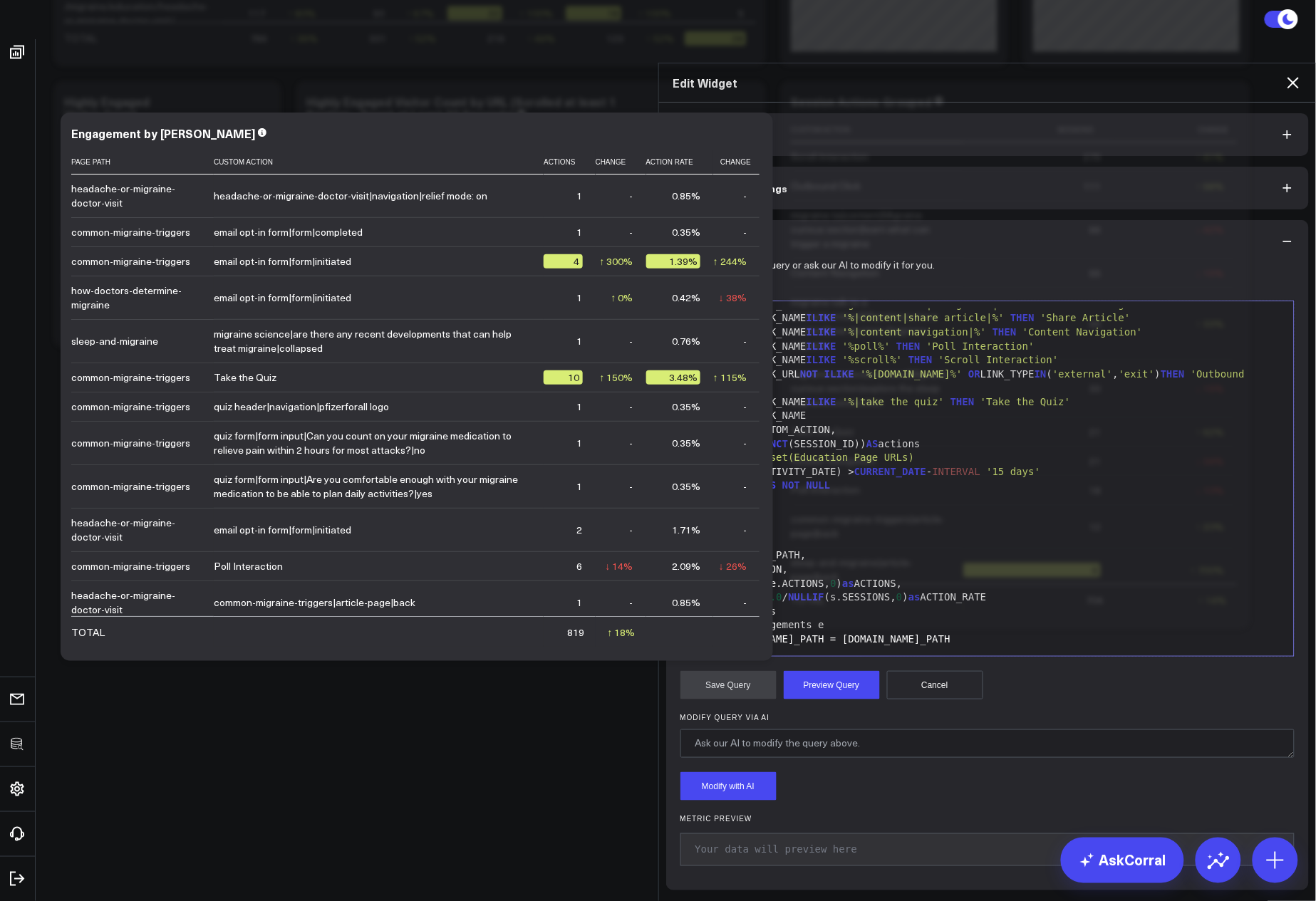
scroll to position [193, 0]
click at [1296, 77] on icon at bounding box center [1293, 82] width 12 height 12
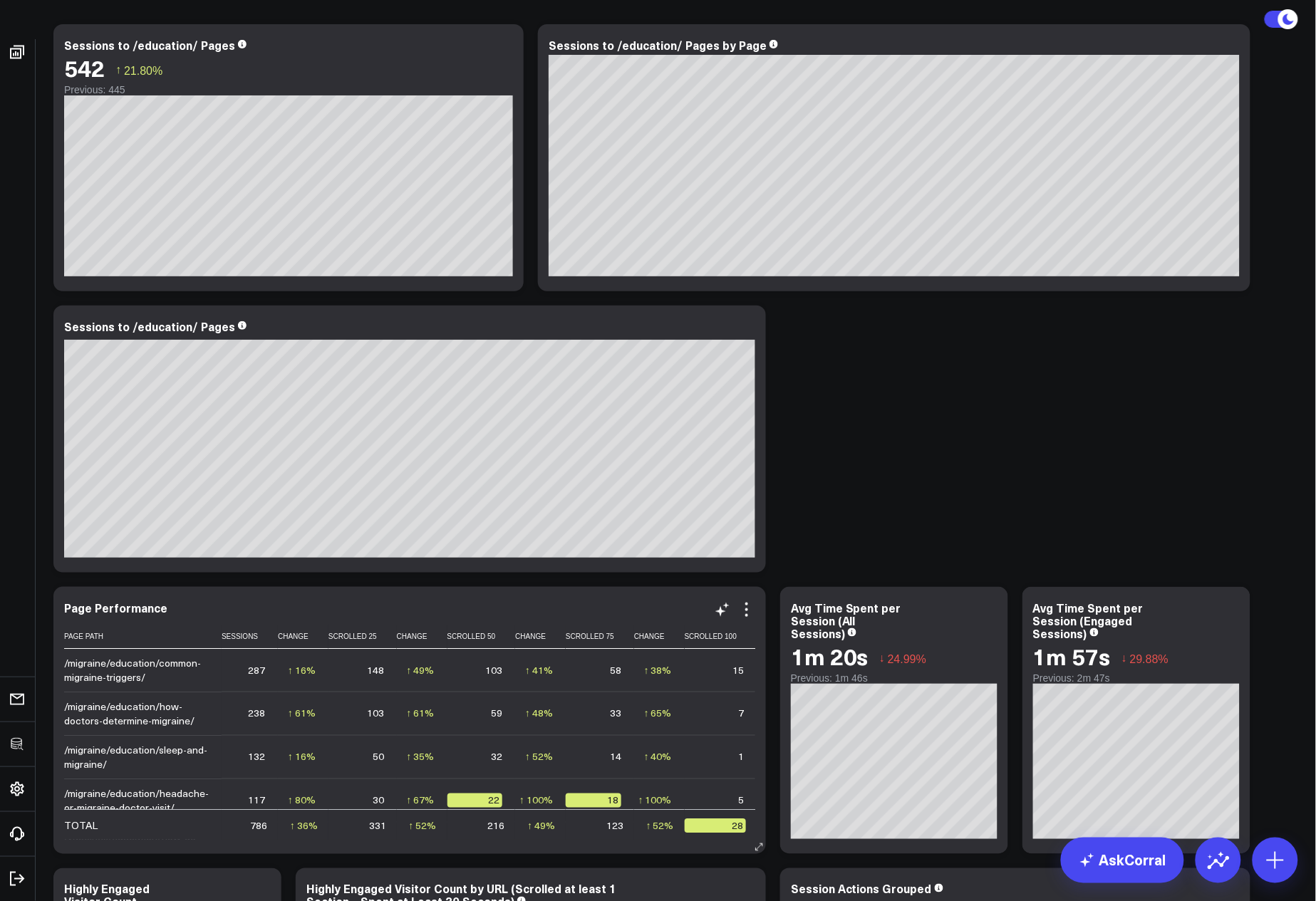
scroll to position [111, 0]
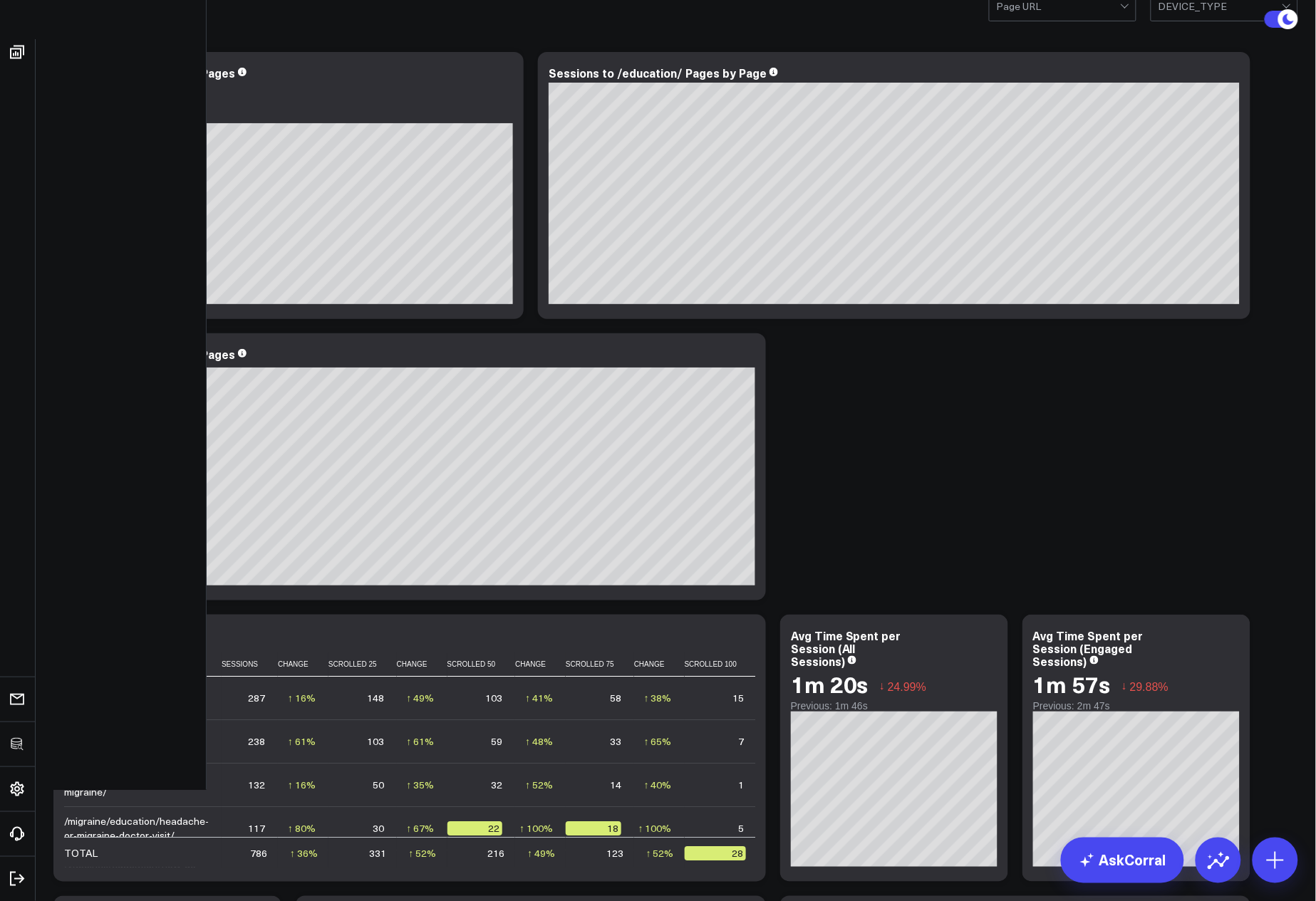
type input "trail"
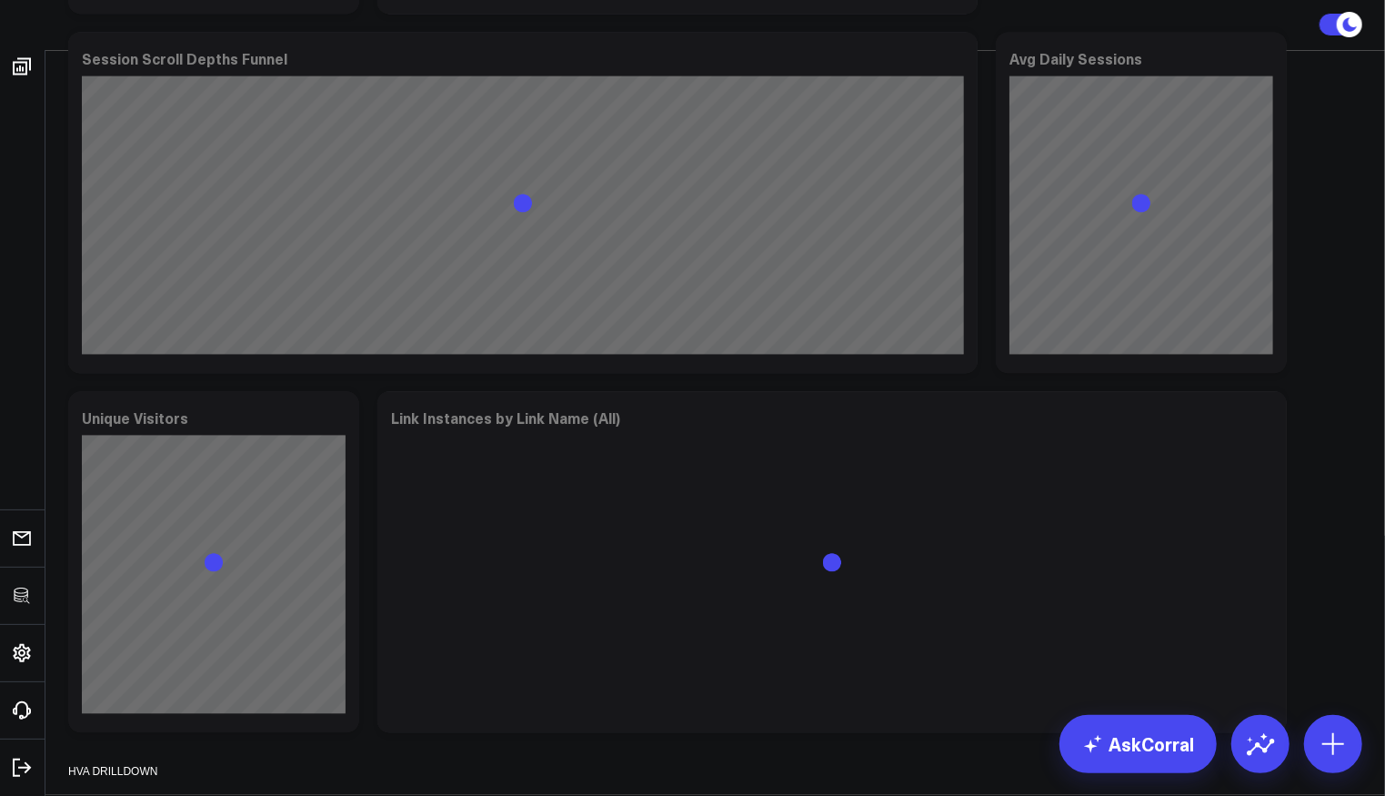
scroll to position [5662, 0]
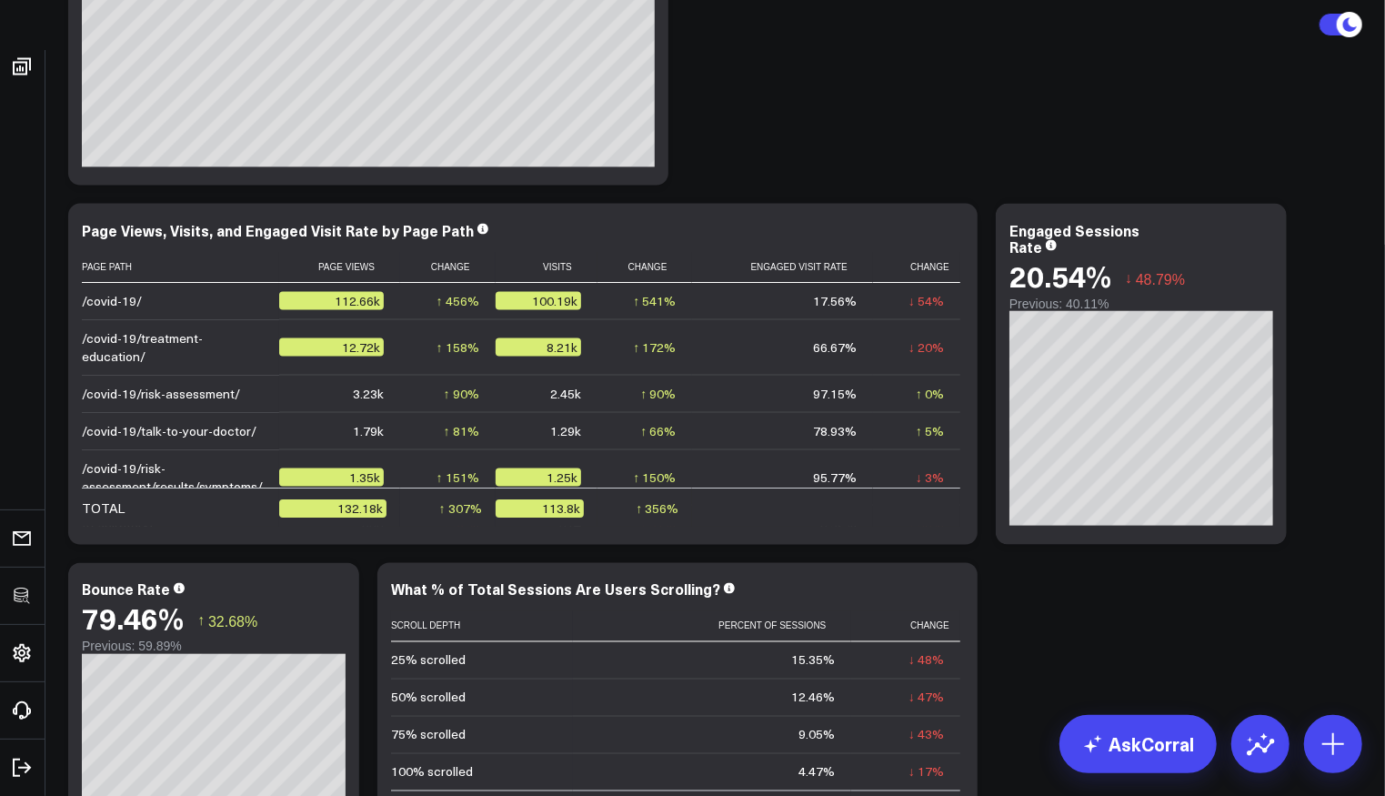
scroll to position [1650, 0]
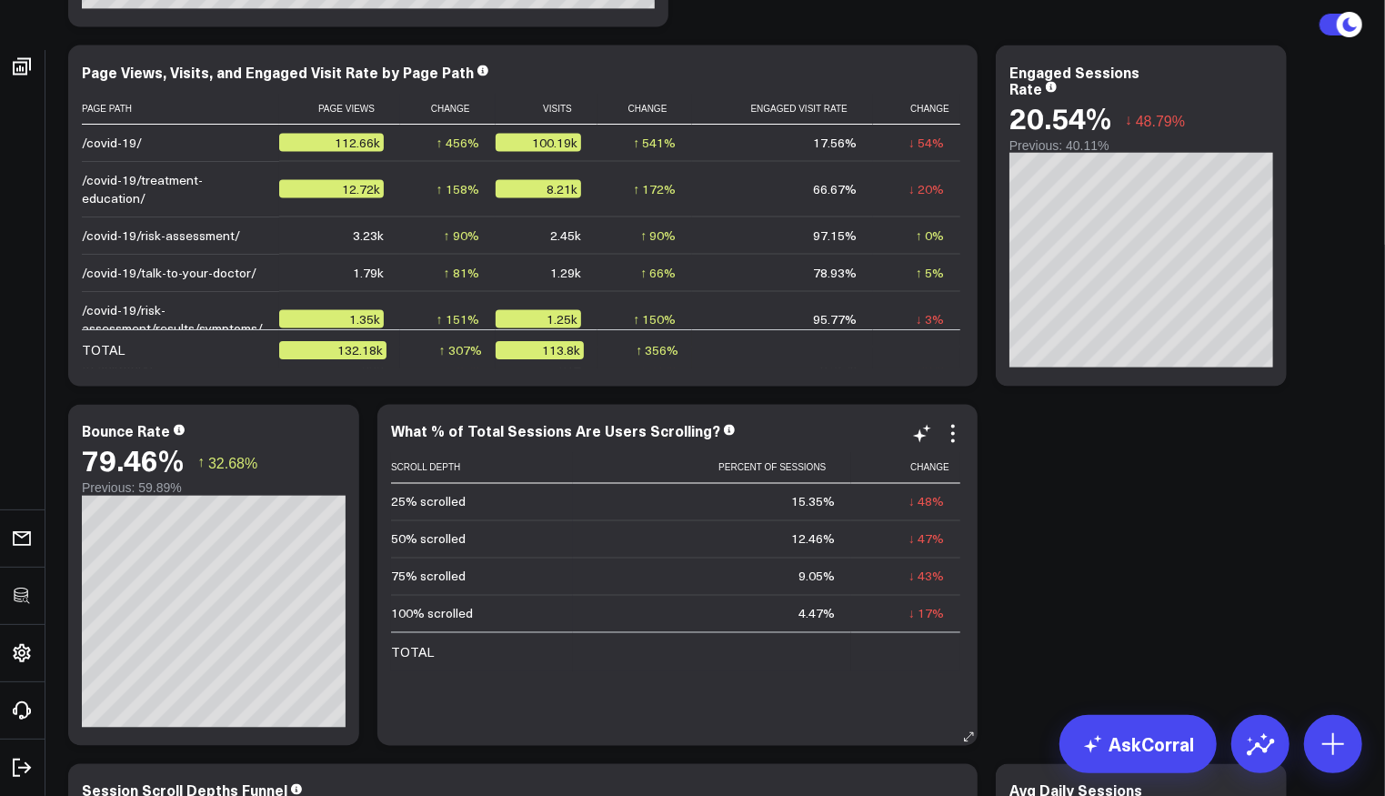
click at [956, 435] on icon at bounding box center [953, 434] width 22 height 22
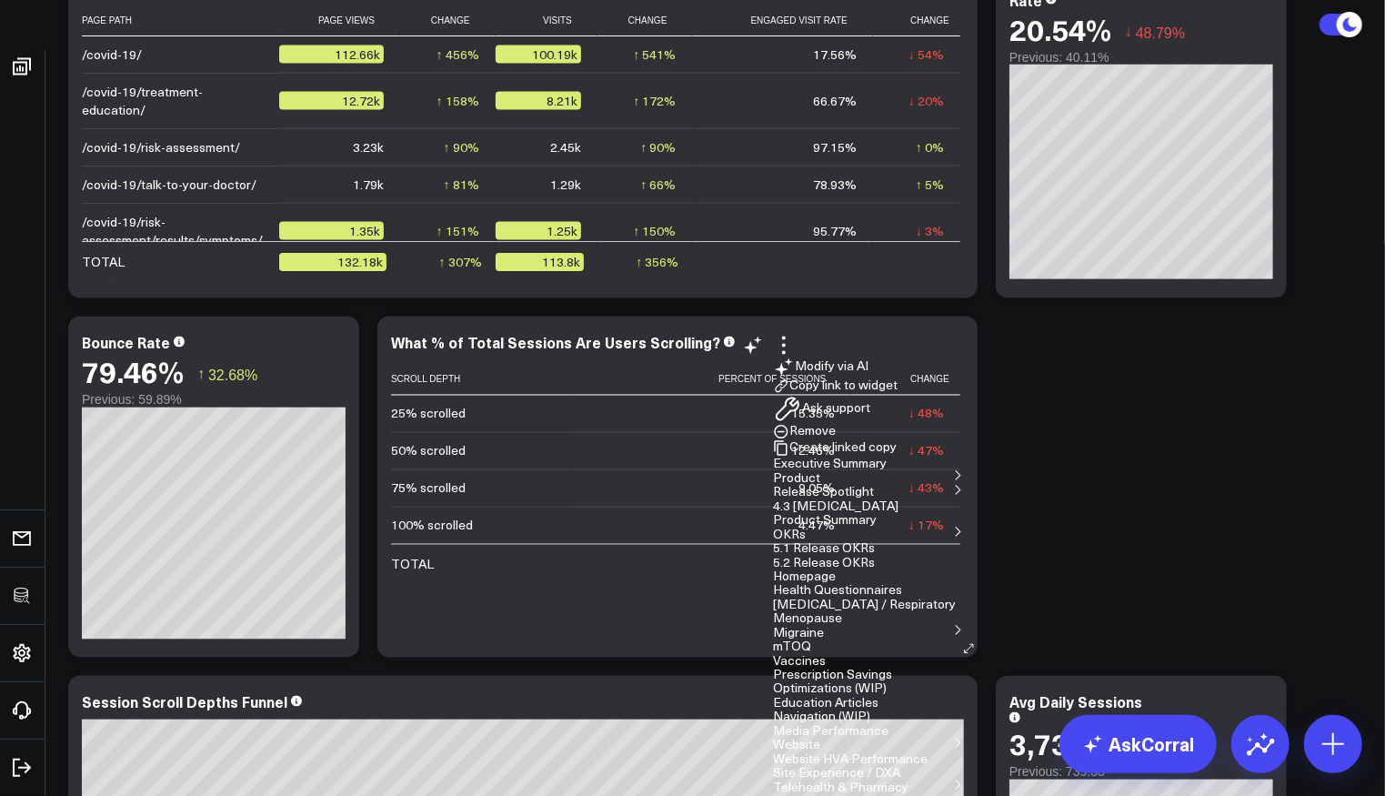
scroll to position [1771, 0]
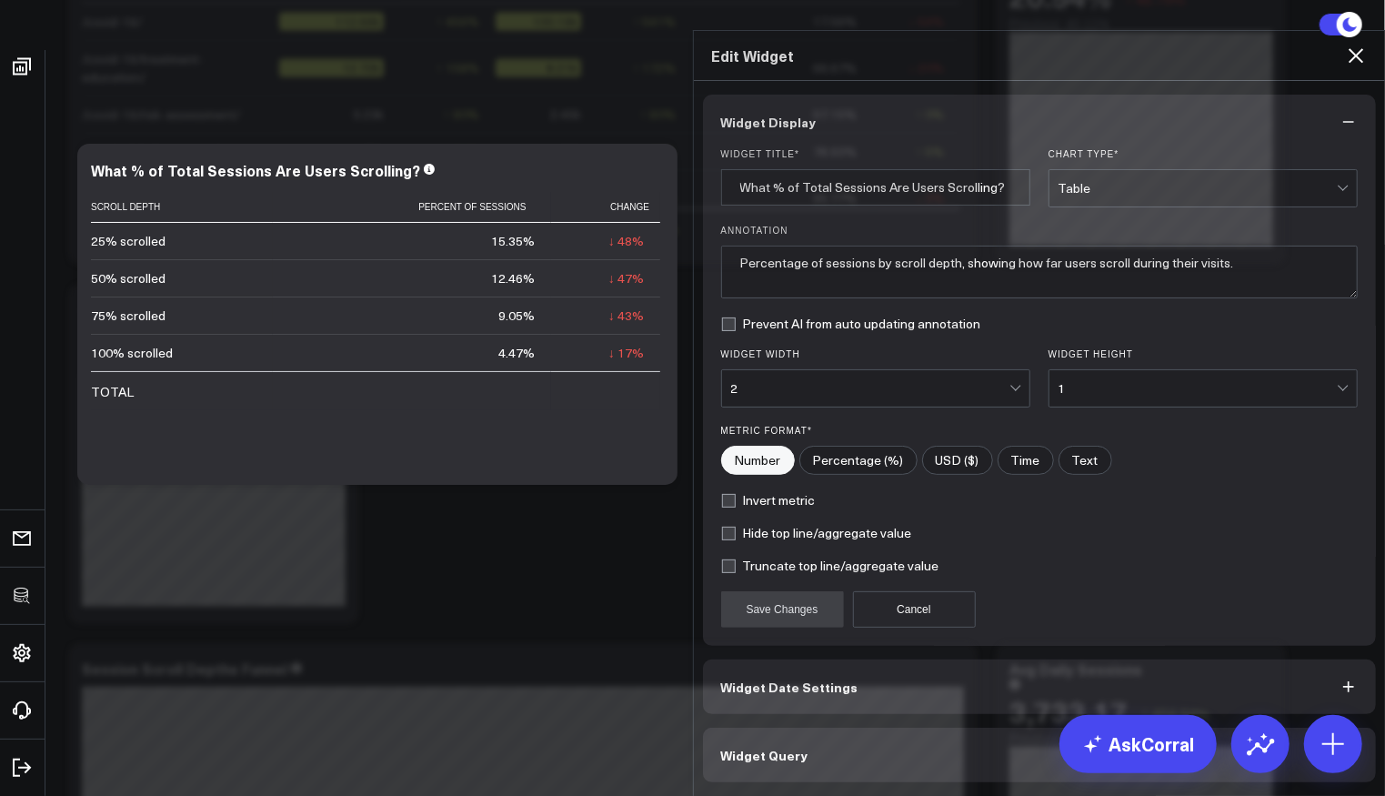
scroll to position [12, 0]
click at [869, 726] on div "Widget Display Widget Title * What % of Total Sessions Are Users Scrolling? Cha…" at bounding box center [1040, 438] width 674 height 687
click at [882, 734] on button "Widget Query" at bounding box center [1040, 754] width 674 height 55
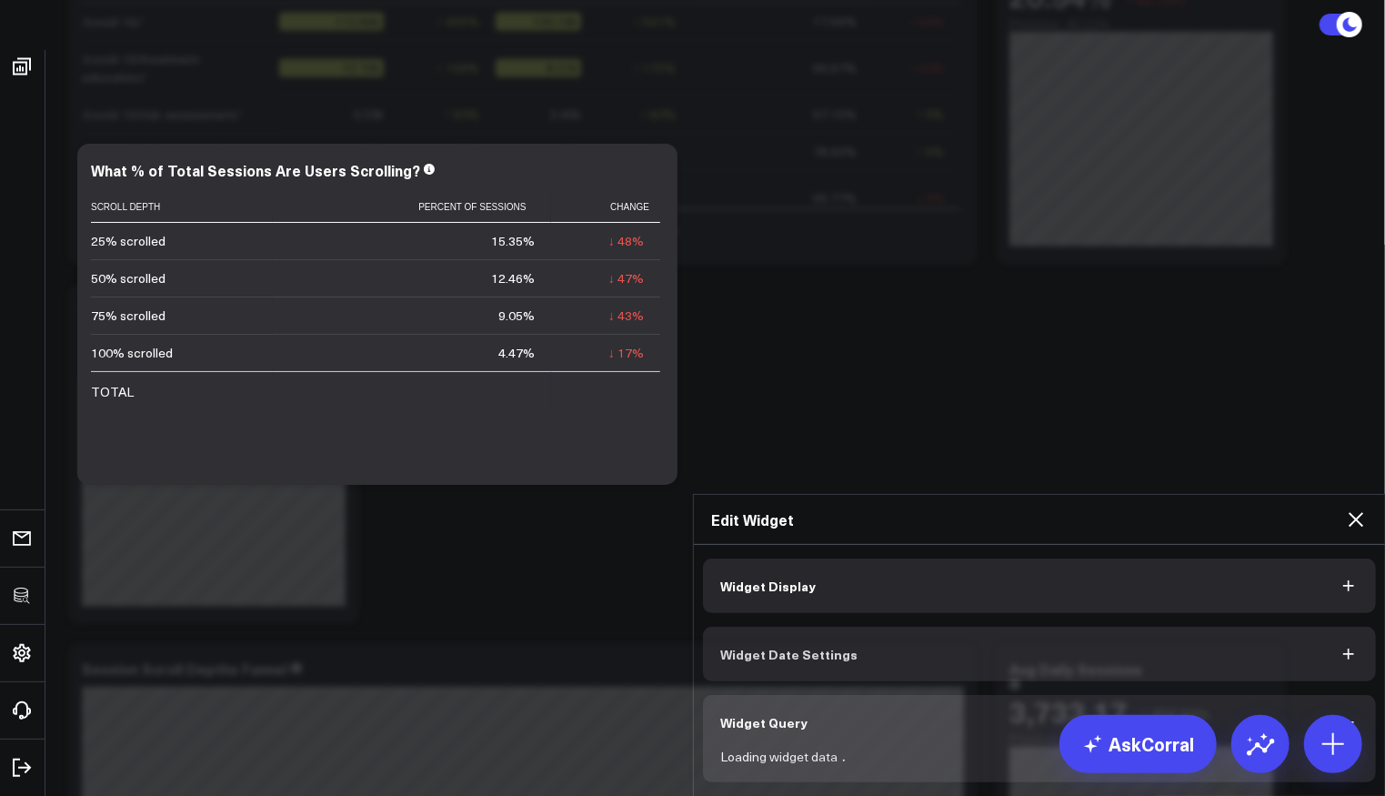
scroll to position [0, 0]
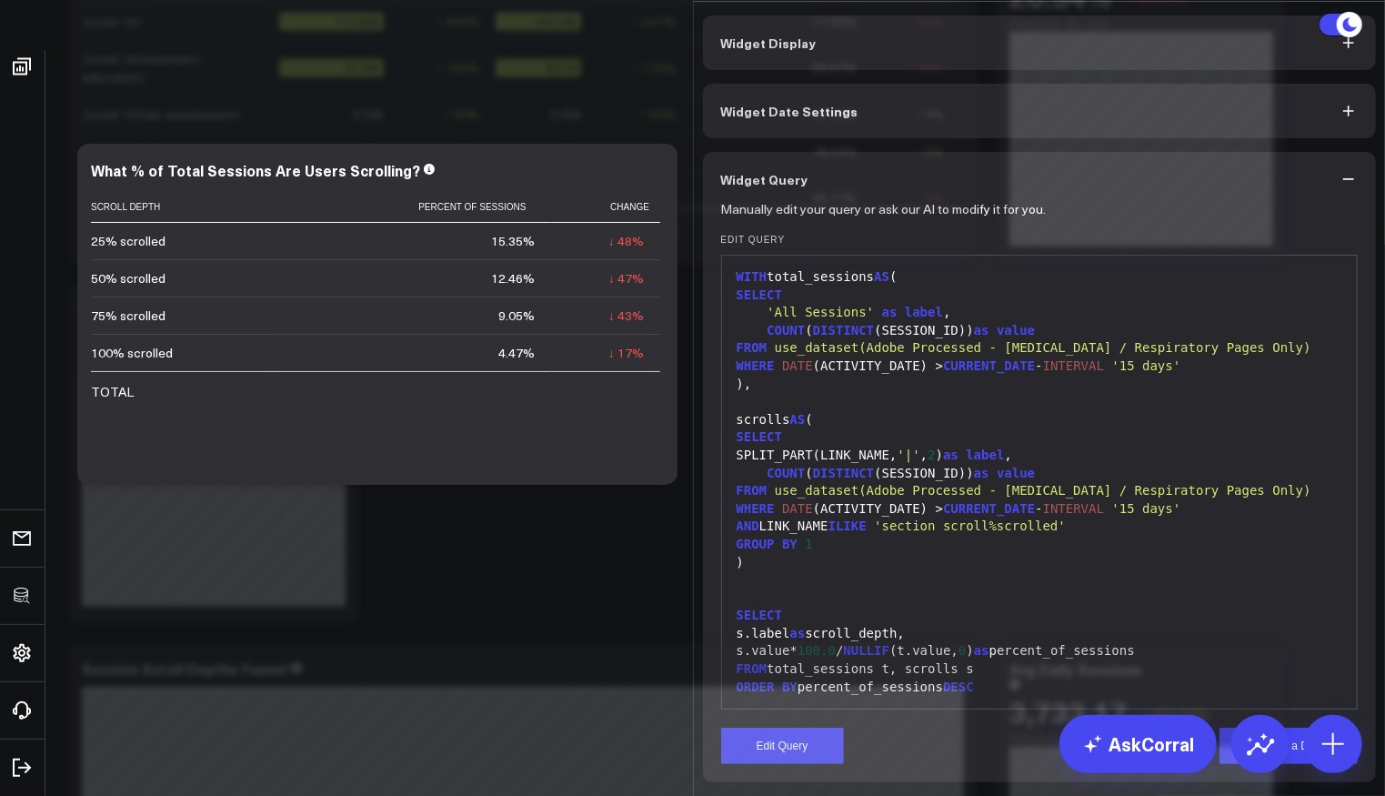
click at [998, 500] on div "FROM use_dataset(Adobe Processed - COVID / Respiratory Pages Only)" at bounding box center [1039, 491] width 617 height 18
click at [849, 411] on div at bounding box center [1039, 402] width 617 height 18
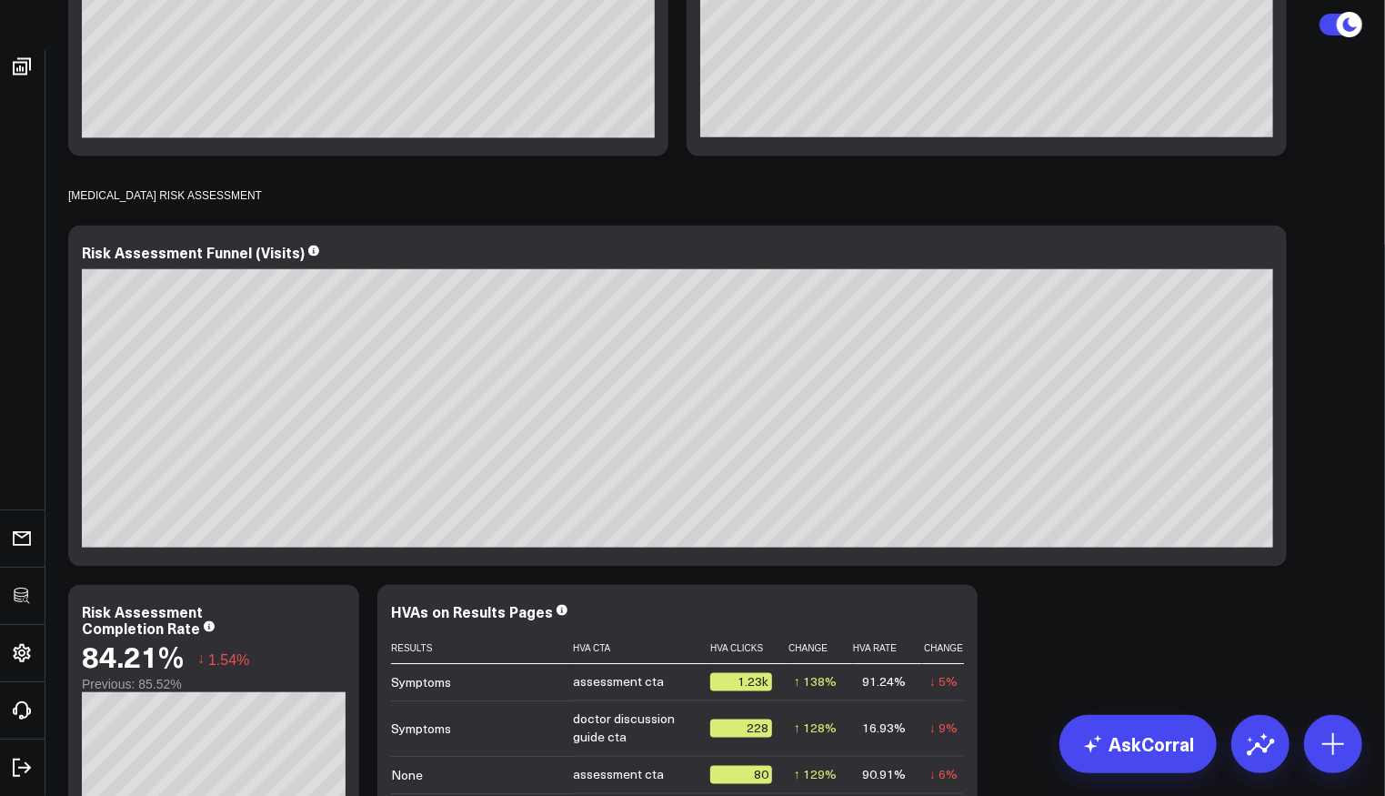
scroll to position [5494, 0]
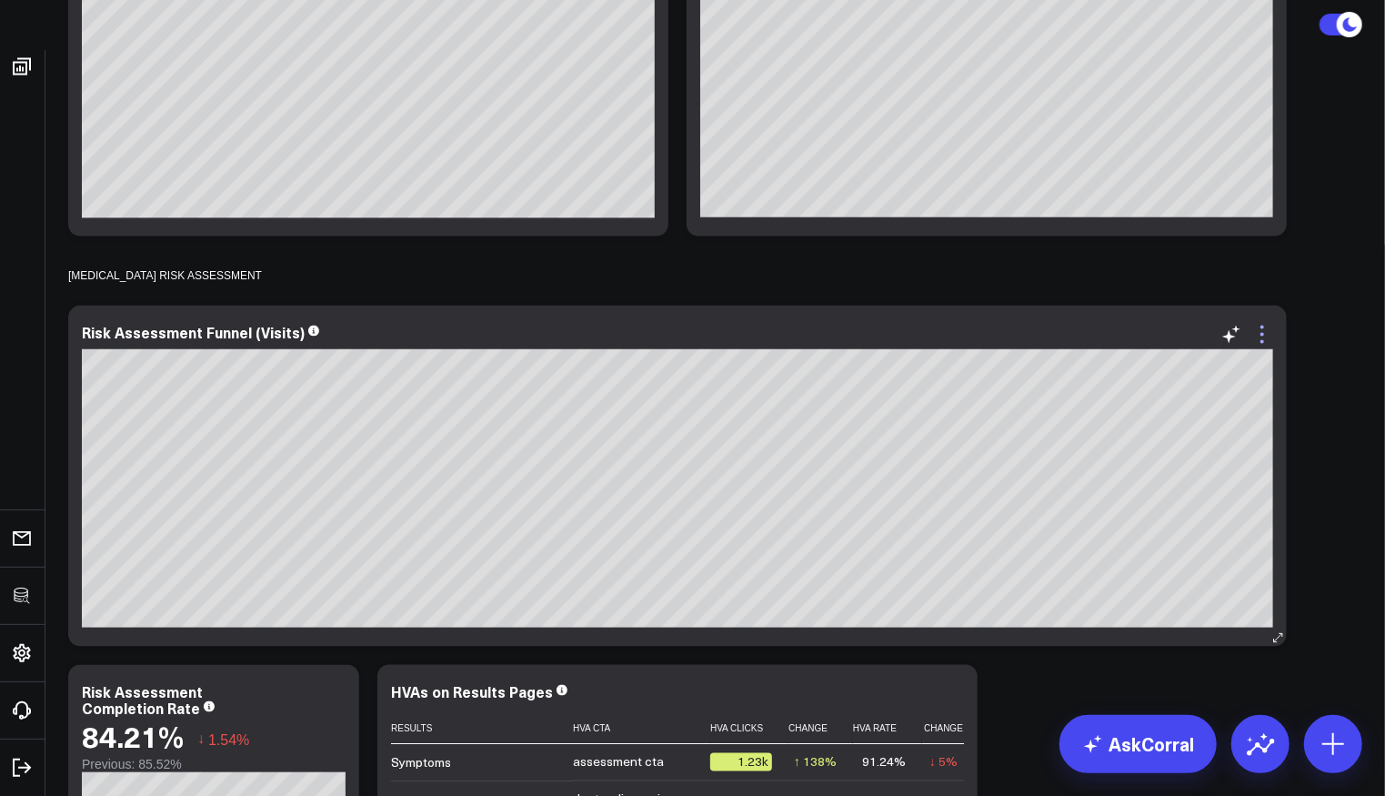
click at [1261, 333] on icon at bounding box center [1262, 335] width 4 height 4
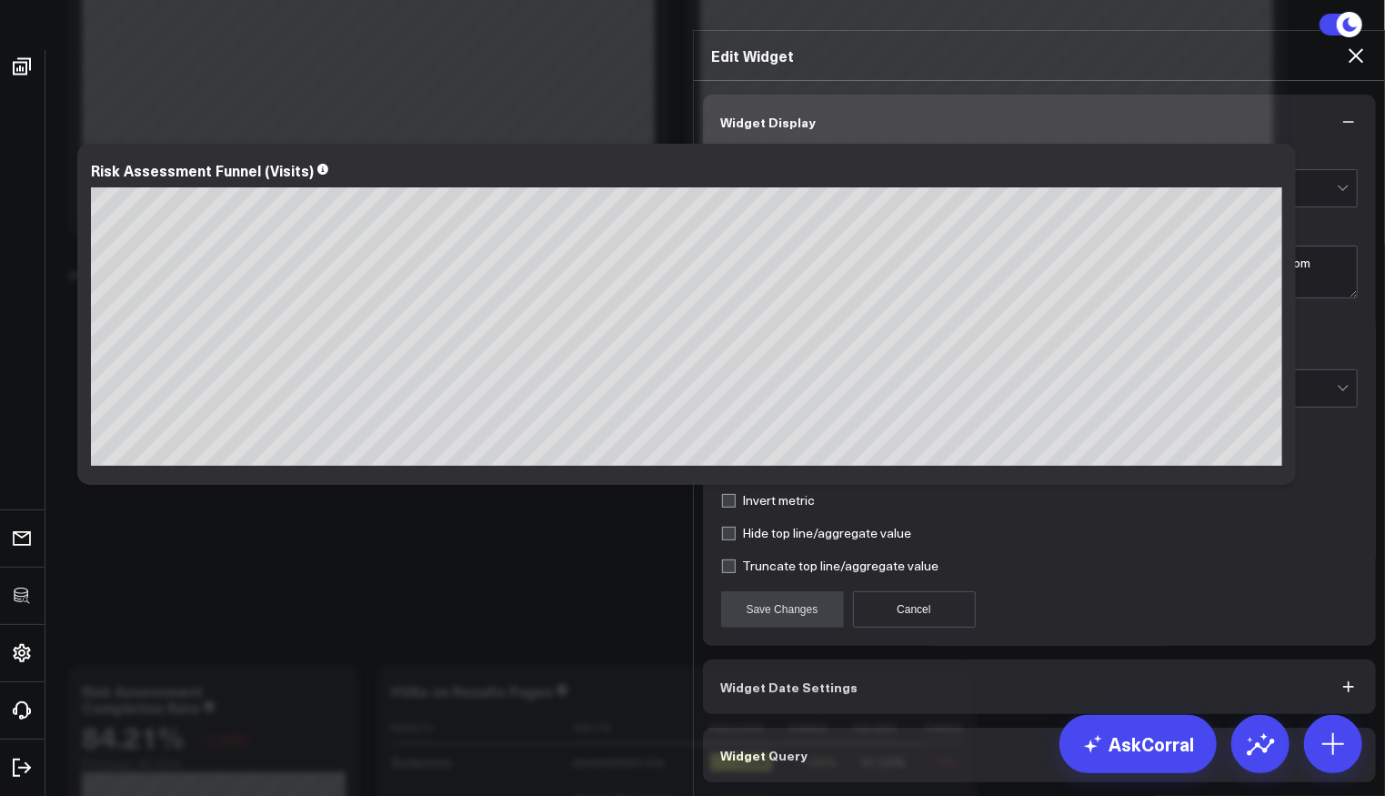
click at [857, 748] on button "Widget Query" at bounding box center [1040, 754] width 674 height 55
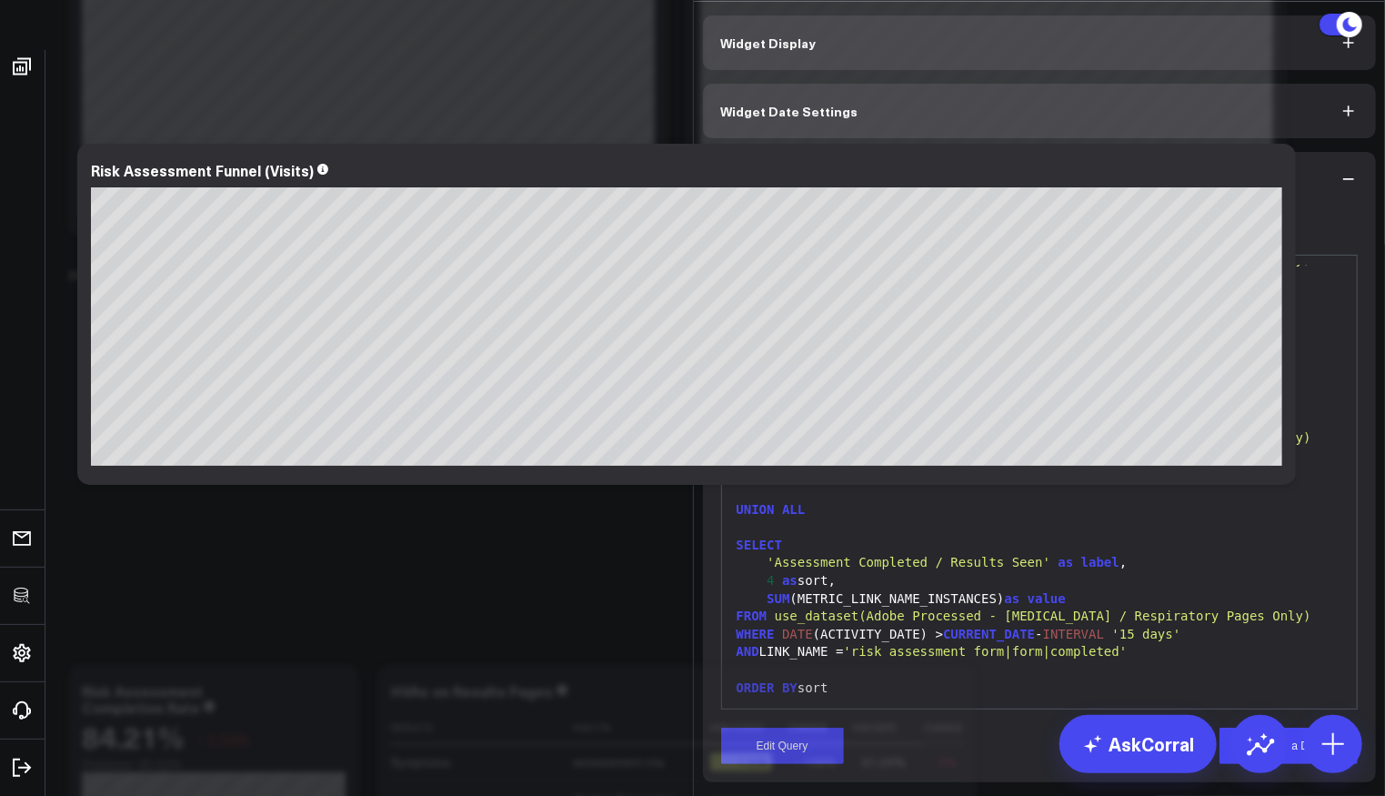
scroll to position [94, 0]
click at [793, 720] on form "Manually edit your query or ask our AI to modify it for you. Edit Query 99 1 2 …" at bounding box center [1039, 484] width 637 height 557
click at [815, 748] on button "Edit Query" at bounding box center [782, 745] width 123 height 36
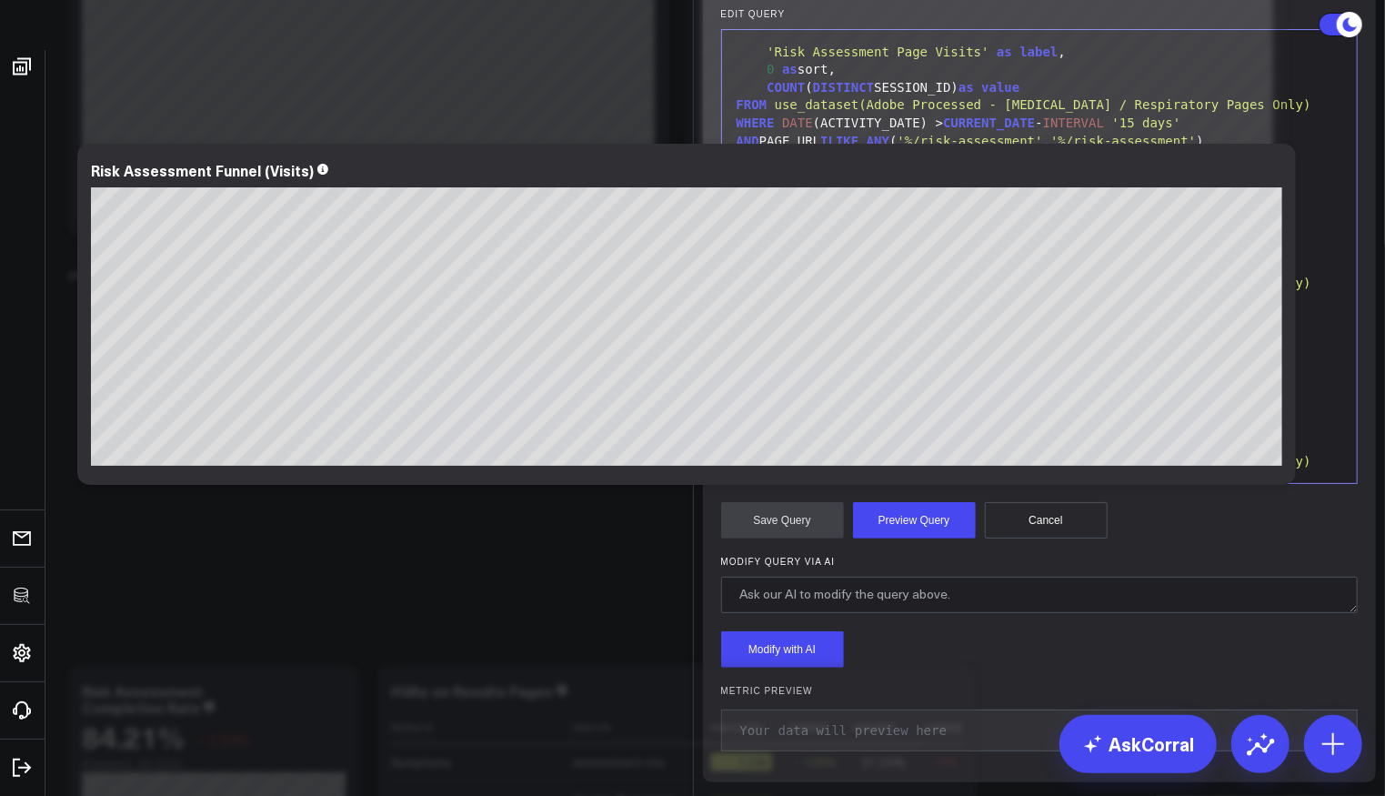
scroll to position [0, 0]
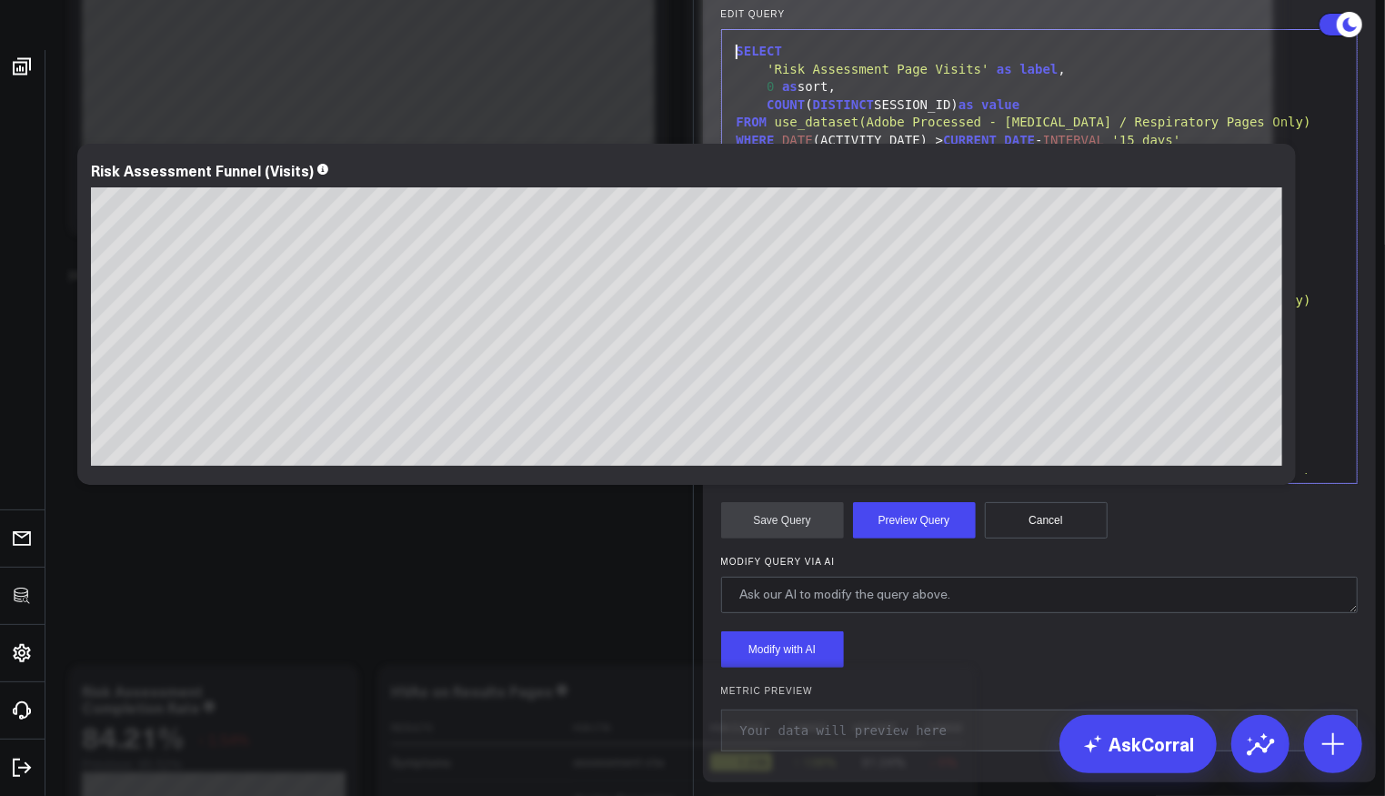
click at [731, 61] on div "SELECT" at bounding box center [1039, 52] width 617 height 18
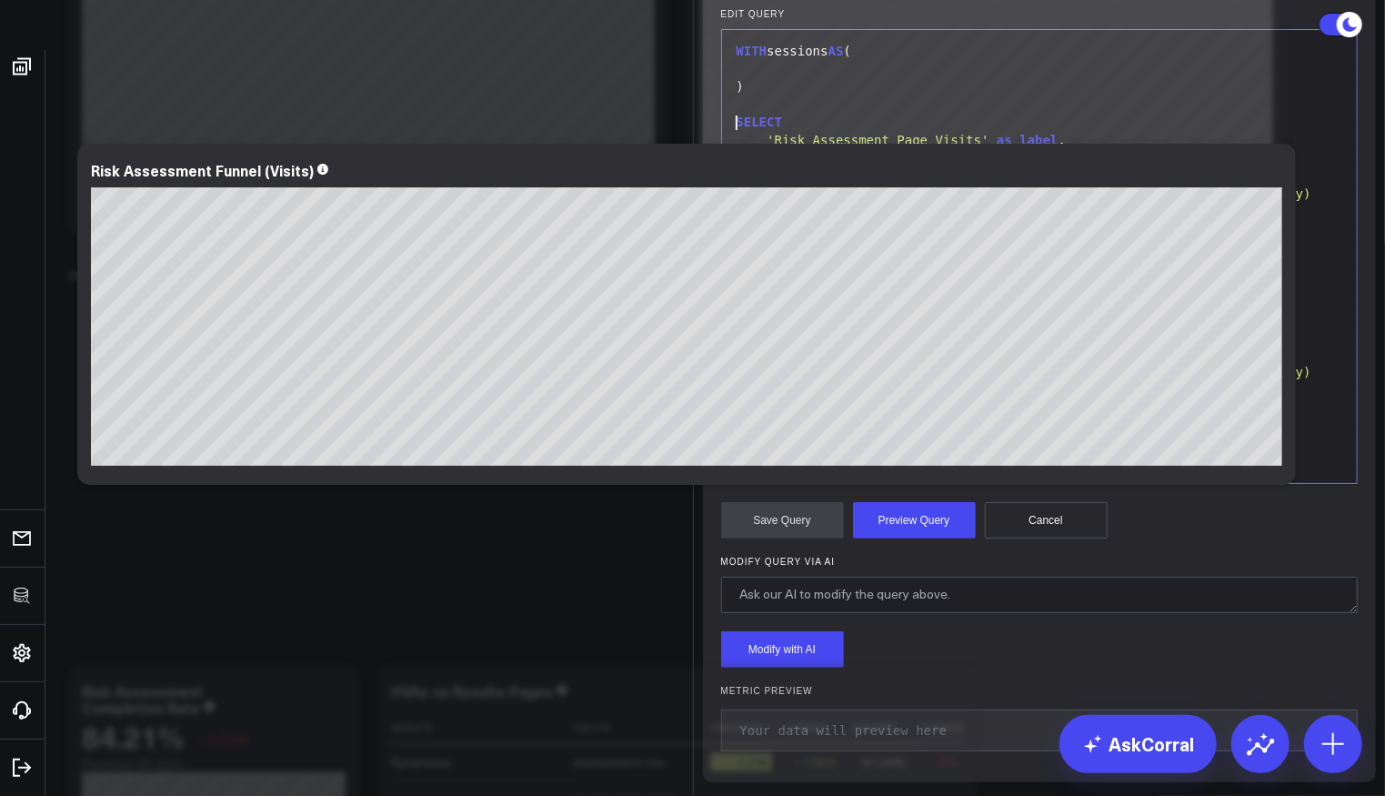
click at [825, 79] on div at bounding box center [1039, 70] width 617 height 18
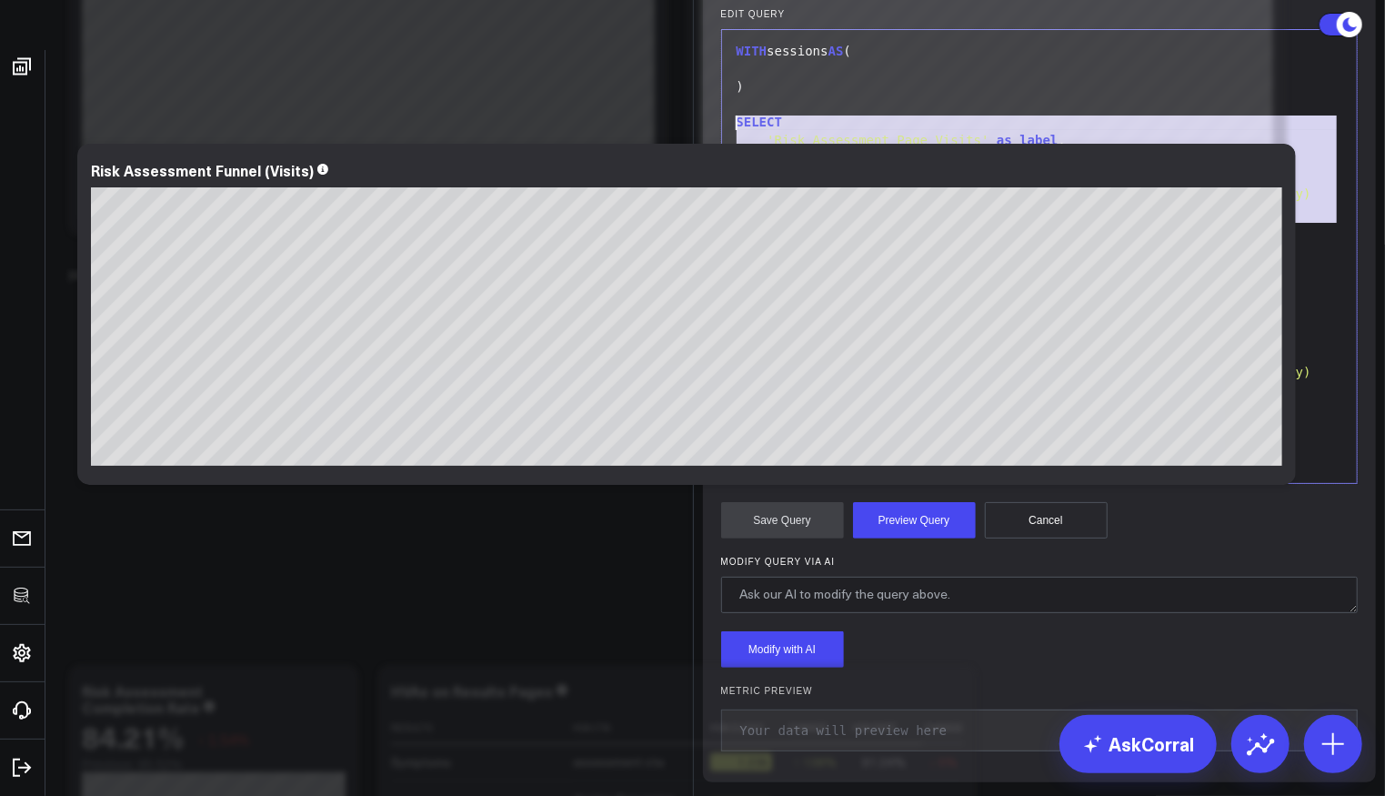
drag, startPoint x: 1260, startPoint y: 450, endPoint x: 720, endPoint y: 356, distance: 548.2
click at [721, 356] on div "99 1 2 3 4 5 6 7 8 9 10 11 12 13 14 15 16 17 18 19 20 21 22 23 24 25 26 27 28 2…" at bounding box center [1039, 256] width 637 height 455
copy div "SELECT 'Risk Assessment Page Visits' as label , 0 as sort, COUNT ( DISTINCT SES…"
click at [736, 79] on div at bounding box center [1039, 70] width 617 height 18
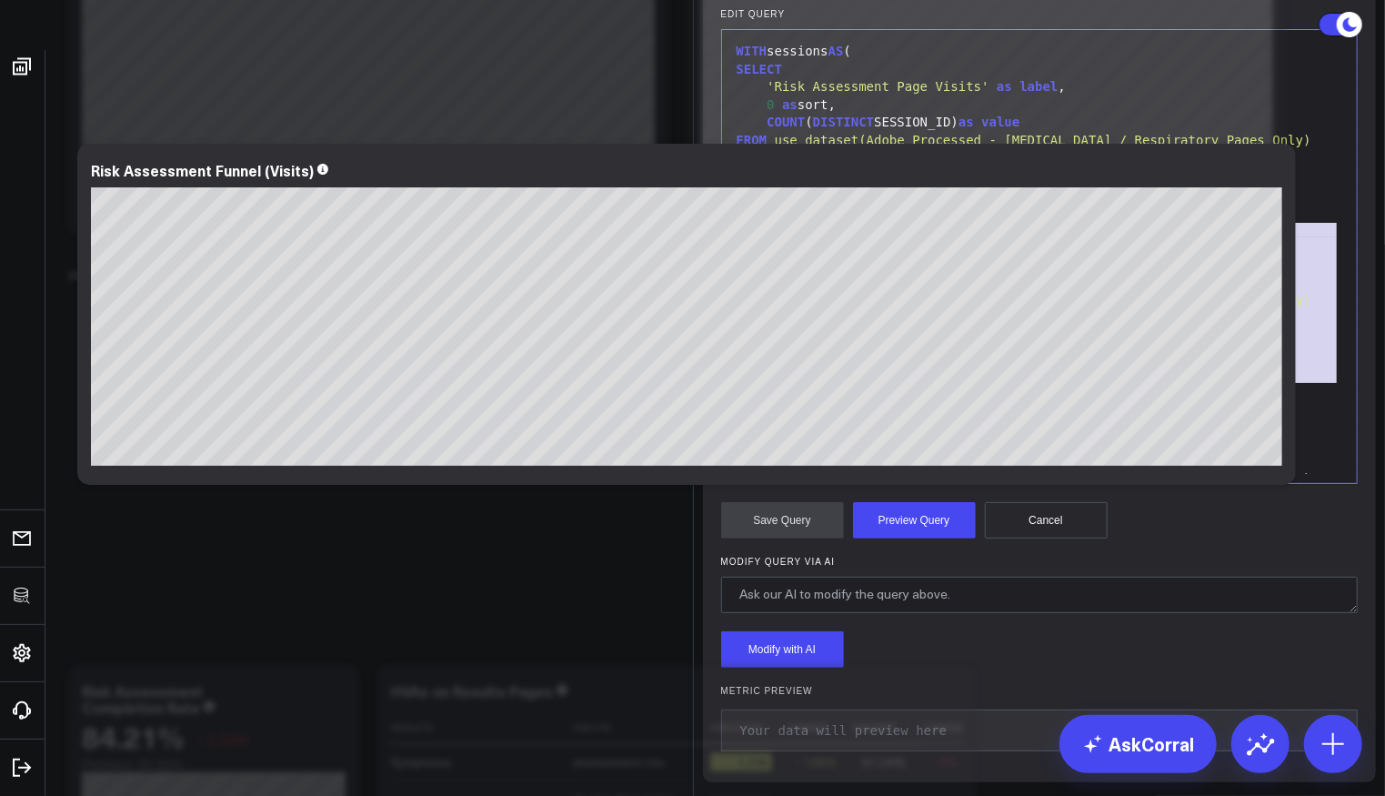
drag, startPoint x: 812, startPoint y: 617, endPoint x: 714, endPoint y: 462, distance: 183.9
click at [721, 462] on div "99 1 2 3 4 5 6 7 8 9 10 11 12 13 14 15 16 17 18 19 20 21 22 23 24 25 26 27 28 2…" at bounding box center [1039, 256] width 637 height 455
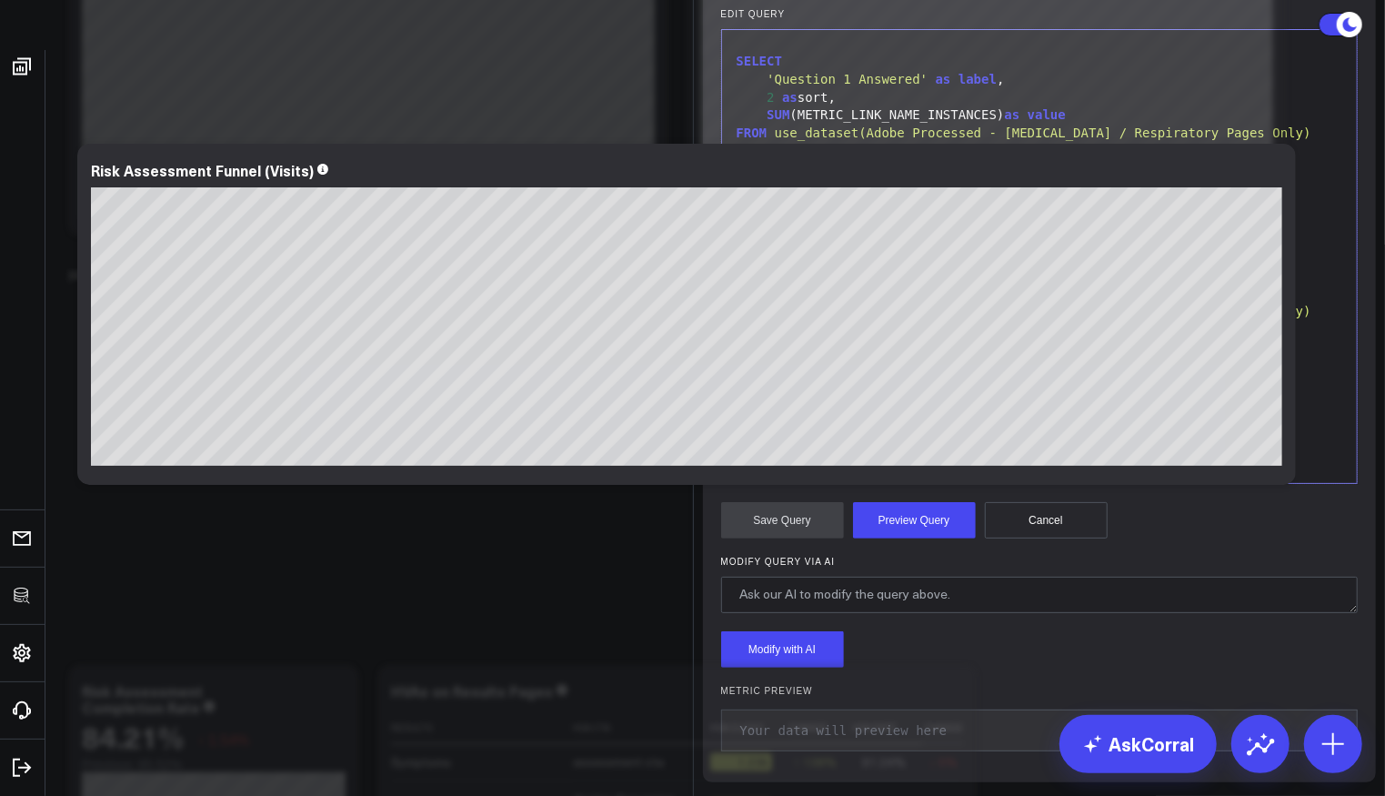
scroll to position [462, 0]
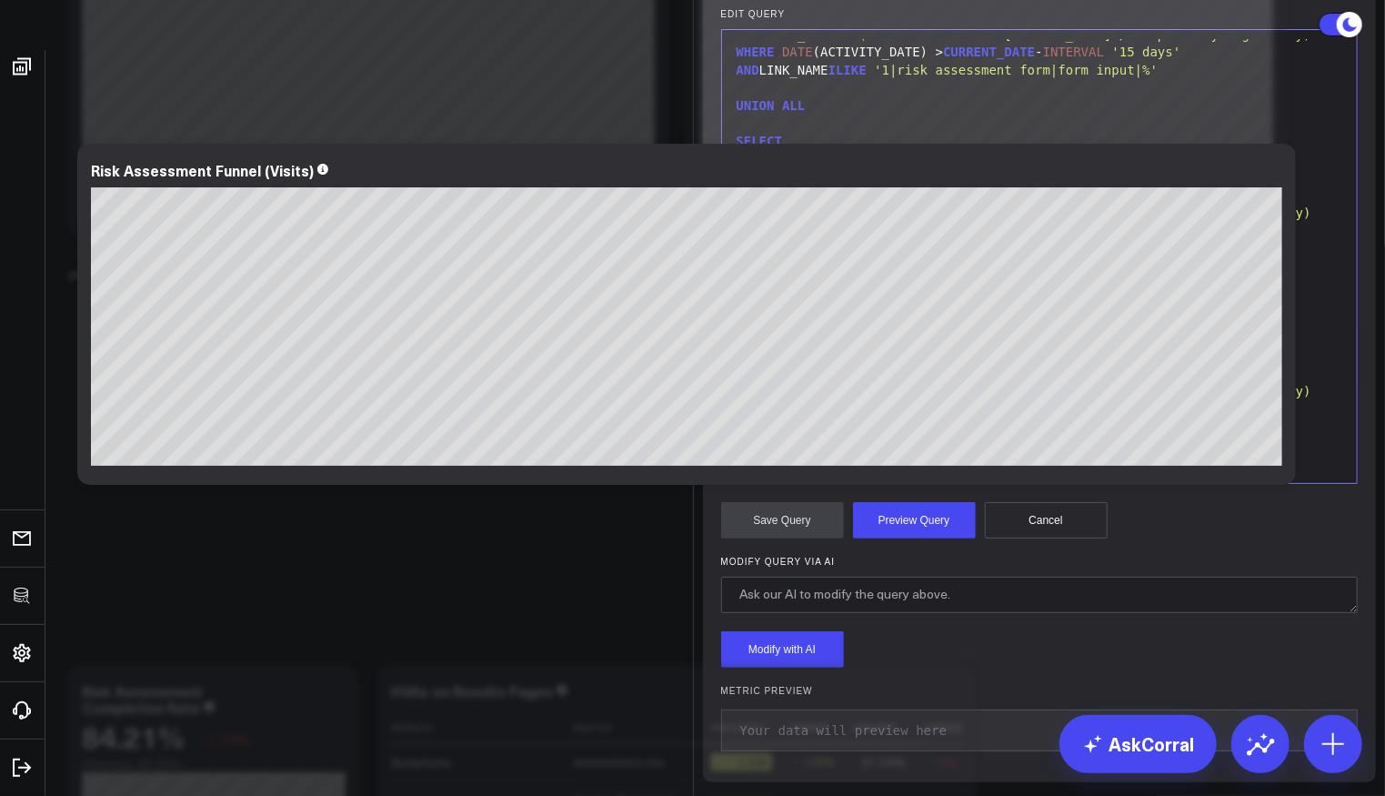
click at [830, 455] on div at bounding box center [1039, 445] width 617 height 18
drag, startPoint x: 840, startPoint y: 687, endPoint x: 703, endPoint y: 677, distance: 137.7
click at [703, 677] on div "Manually edit your query or ask our AI to modify it for you. Edit Query Selecti…" at bounding box center [1040, 381] width 674 height 801
click at [759, 476] on div "WITH sessions AS ( SELECT 'Risk Assessment Page Visits' as label , 0 as sort, C…" at bounding box center [1039, 26] width 617 height 898
drag, startPoint x: 926, startPoint y: 691, endPoint x: 724, endPoint y: 685, distance: 202.0
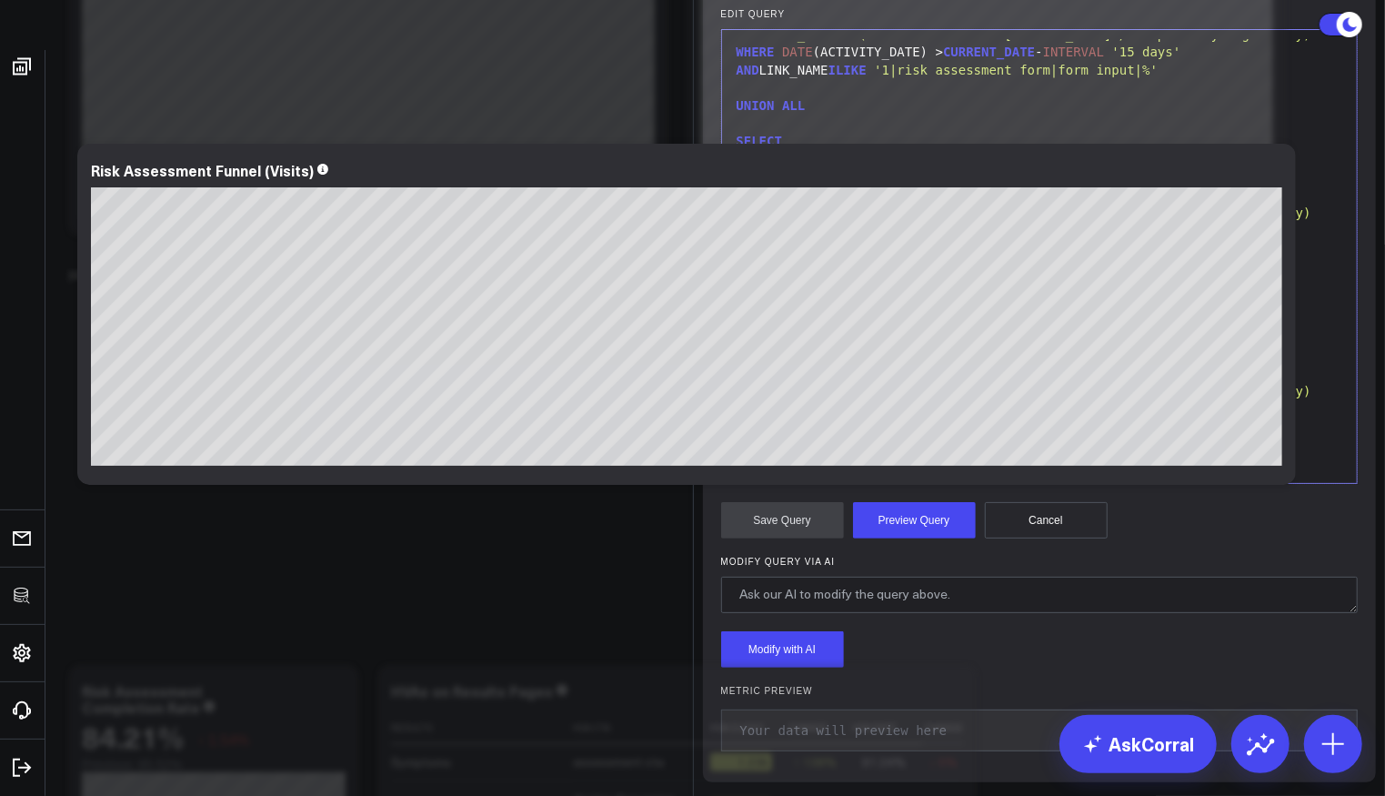
click at [731, 472] on div "ORDER BY sort" at bounding box center [1039, 463] width 617 height 18
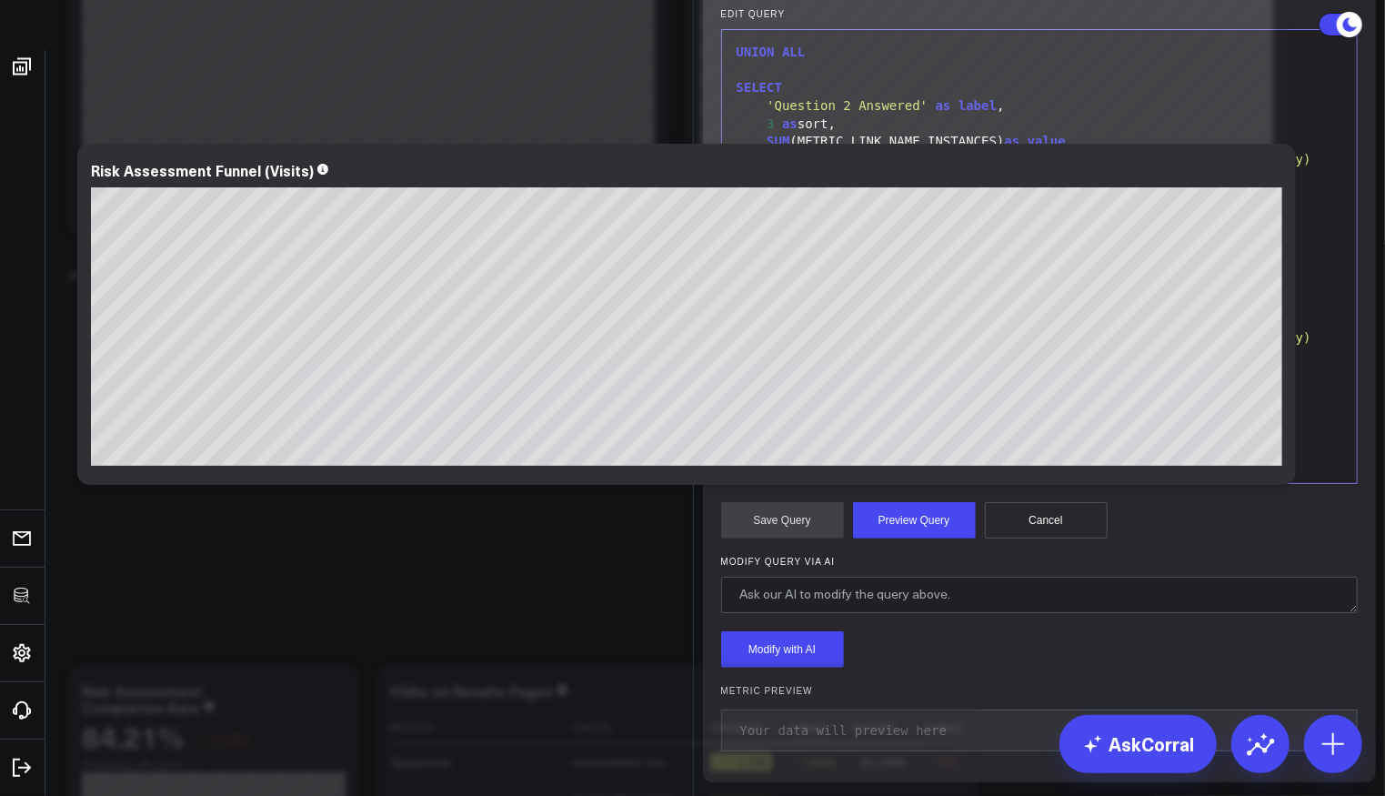
scroll to position [498, 0]
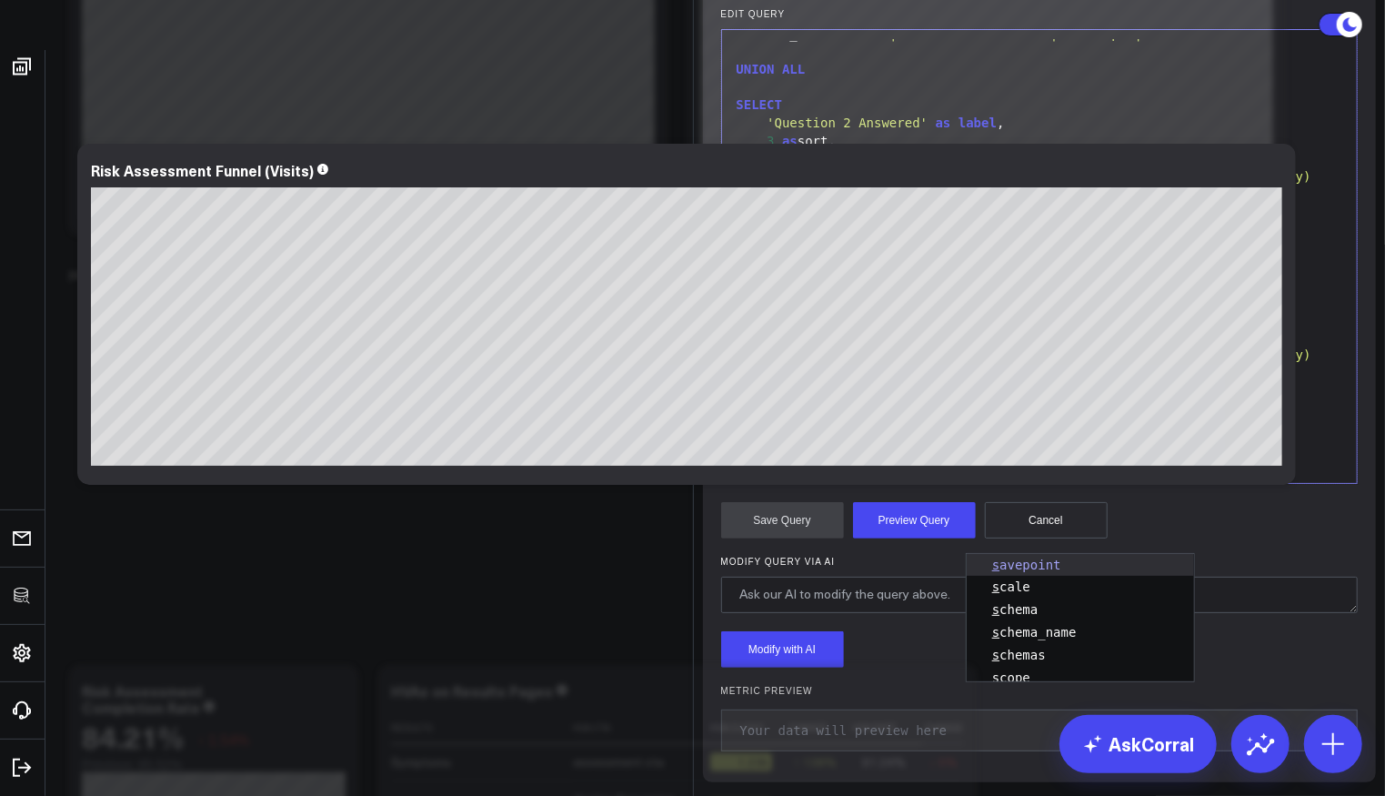
click at [844, 454] on div "SELECT *" at bounding box center [1039, 445] width 617 height 18
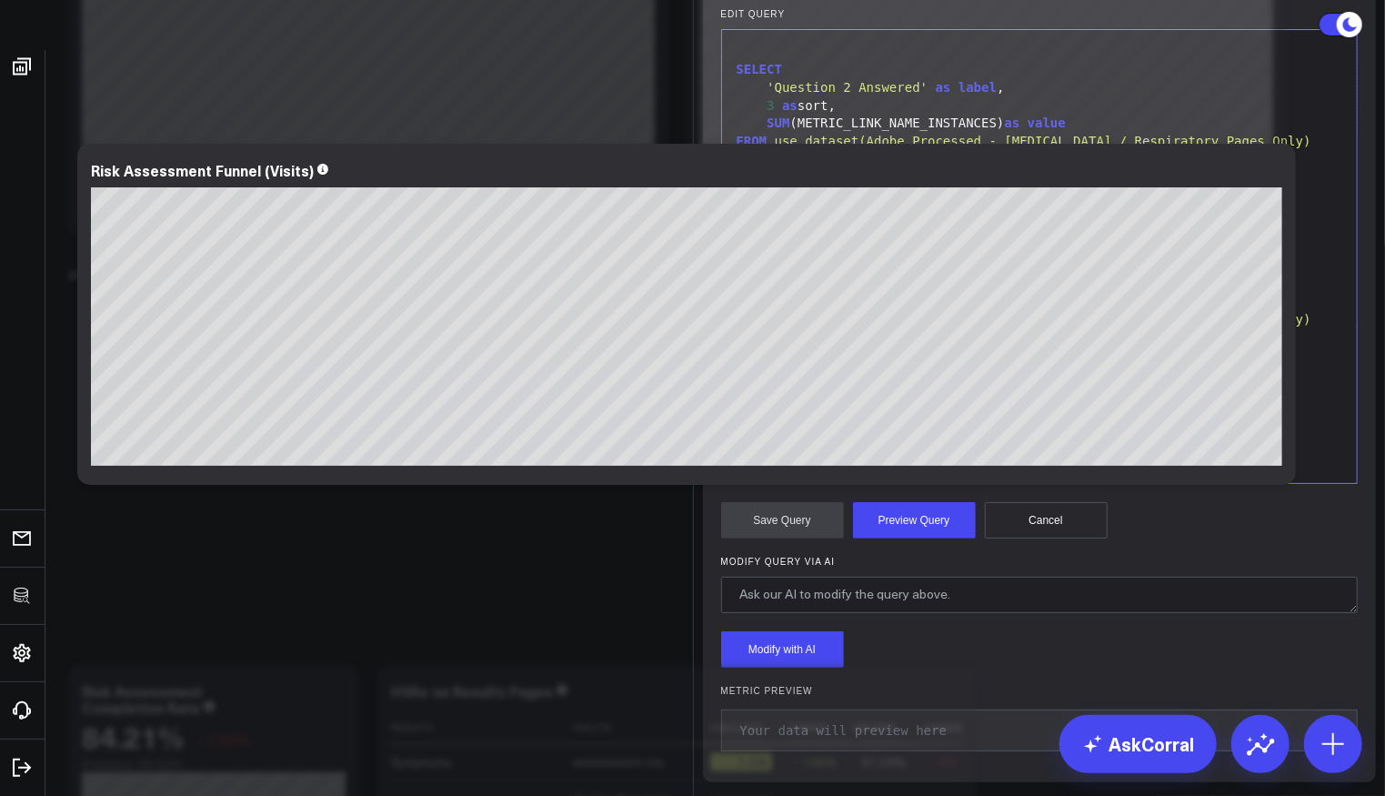
scroll to position [318, 0]
click at [1028, 465] on div "FROM funnel_stages f, sessions s" at bounding box center [1039, 462] width 617 height 18
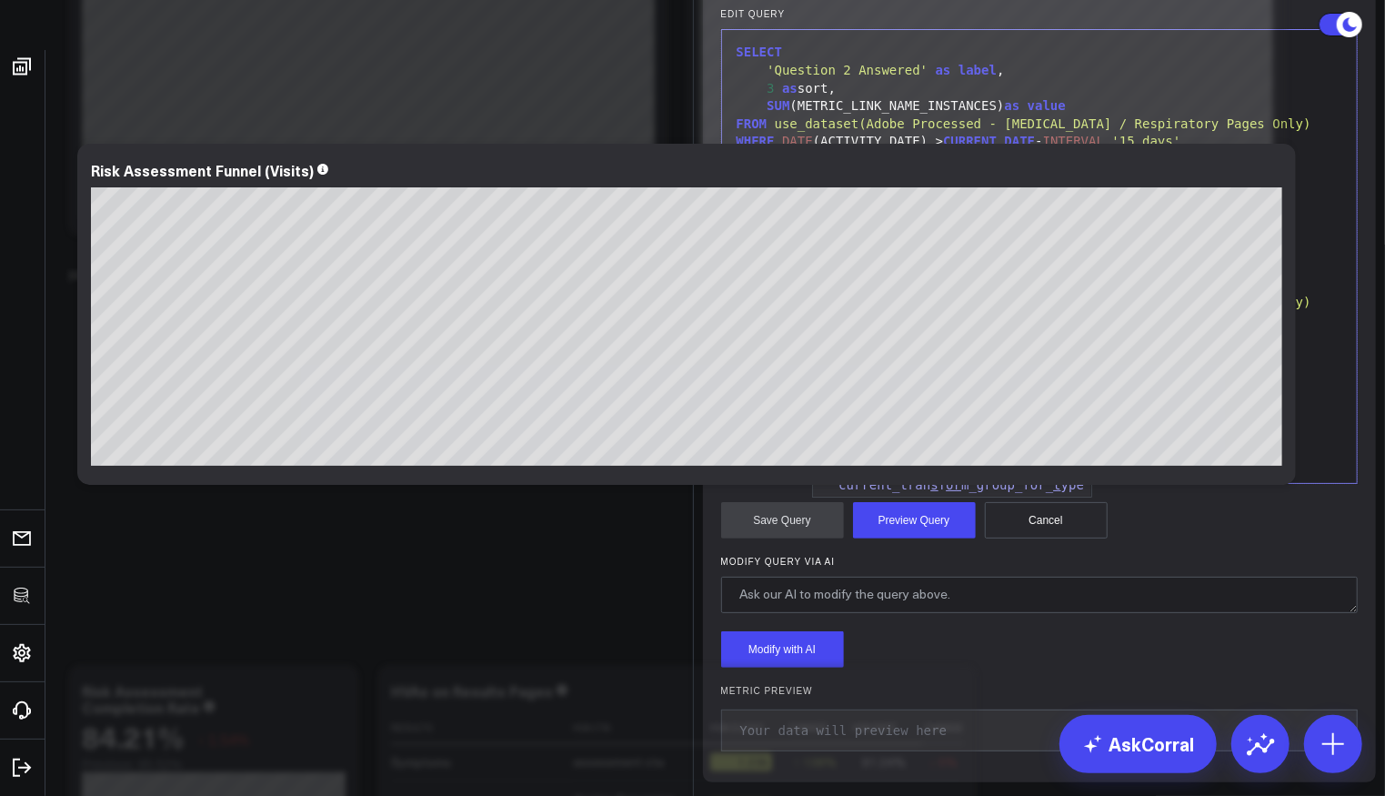
click at [995, 432] on div "f.value* 100.0 / NULLIF (sessions.value, 0 ) as percent_of_sessions" at bounding box center [1039, 427] width 617 height 18
drag, startPoint x: 908, startPoint y: 525, endPoint x: 937, endPoint y: 521, distance: 28.4
click at [908, 525] on button "Preview Query" at bounding box center [914, 520] width 123 height 36
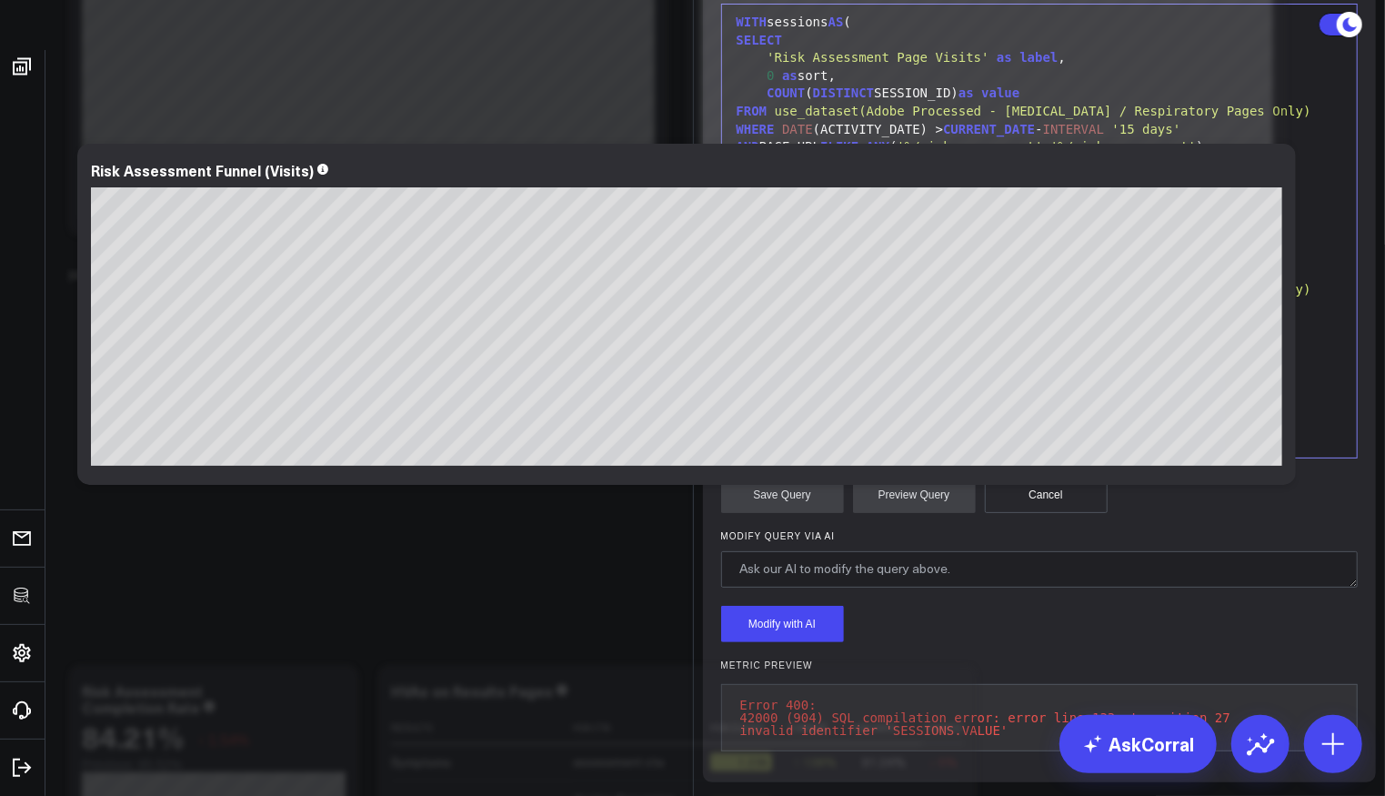
scroll to position [0, 0]
click at [1072, 106] on div "COUNT ( DISTINCT SESSION_ID) as value" at bounding box center [1039, 97] width 617 height 18
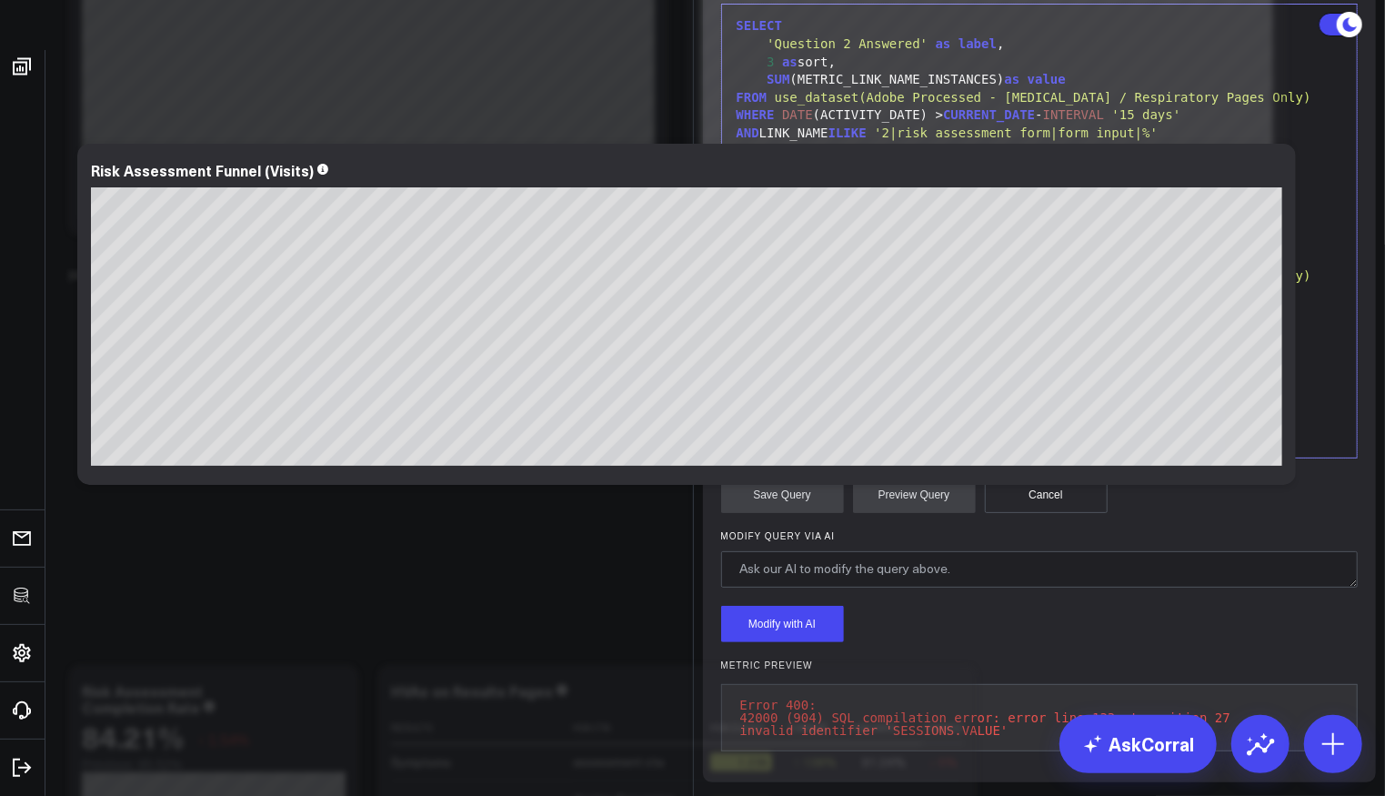
scroll to position [210, 0]
click at [1056, 446] on div "ORDER BY f.sort" at bounding box center [1039, 436] width 617 height 18
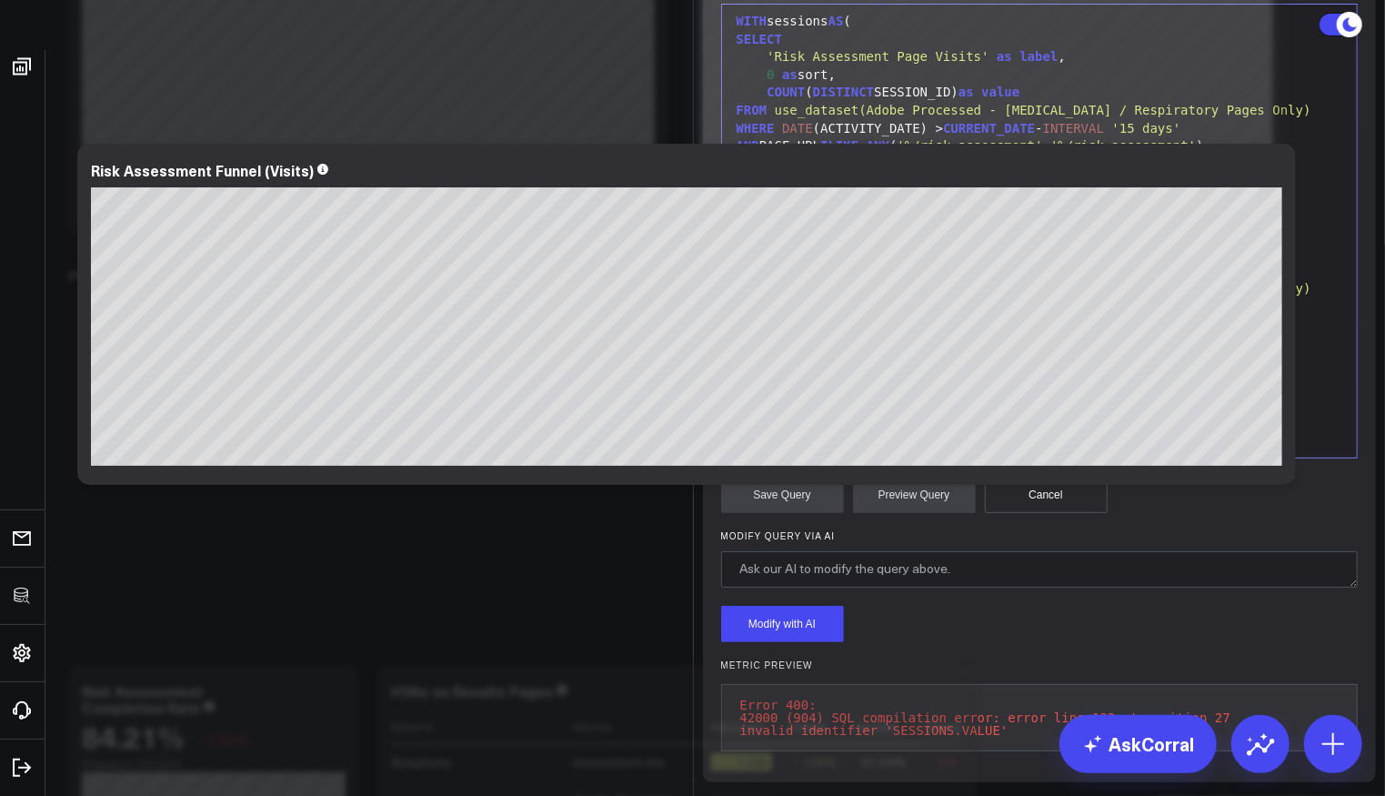
scroll to position [0, 0]
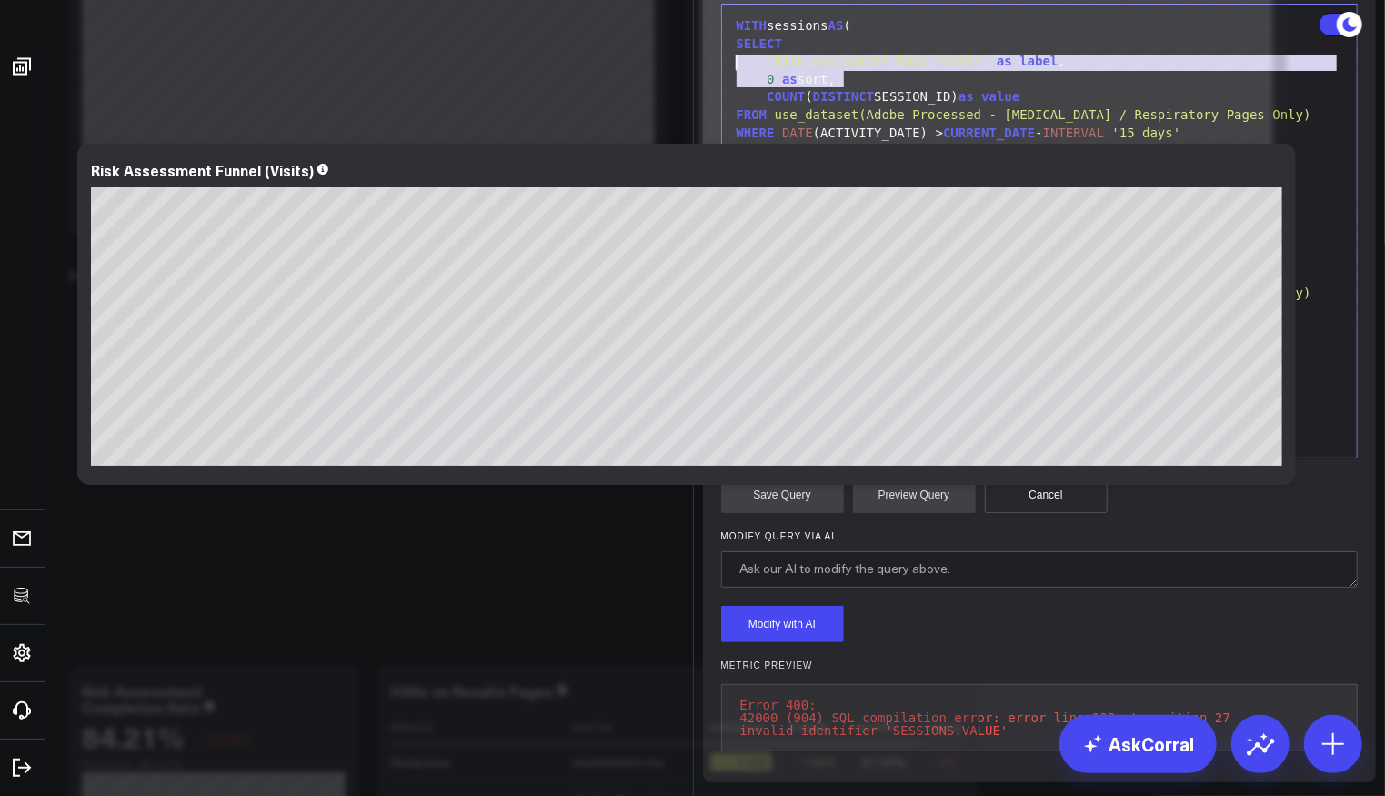
drag, startPoint x: 852, startPoint y: 223, endPoint x: 702, endPoint y: 203, distance: 151.4
click at [703, 203] on div "Manually edit your query or ask our AI to modify it for you. Edit Query Selecti…" at bounding box center [1040, 368] width 674 height 827
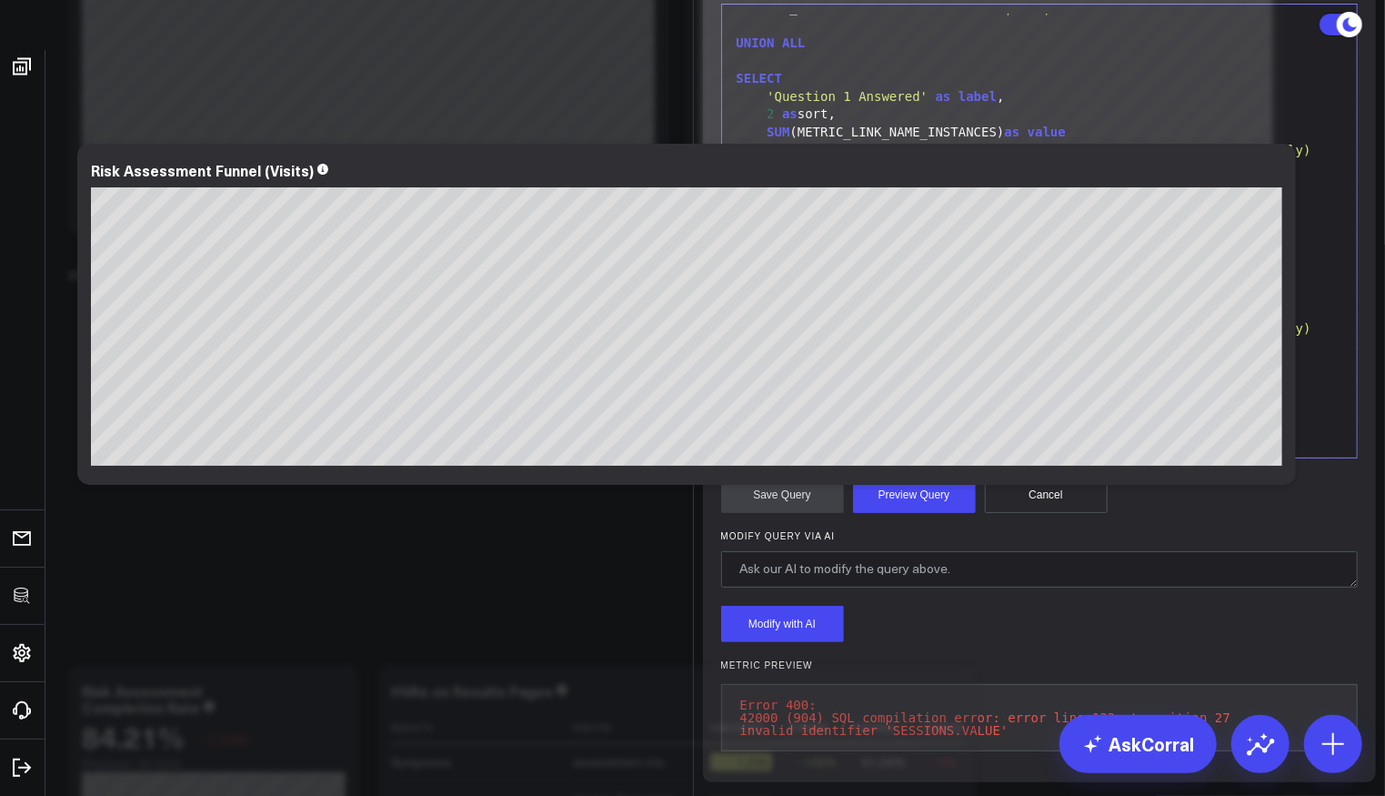
scroll to position [516, 0]
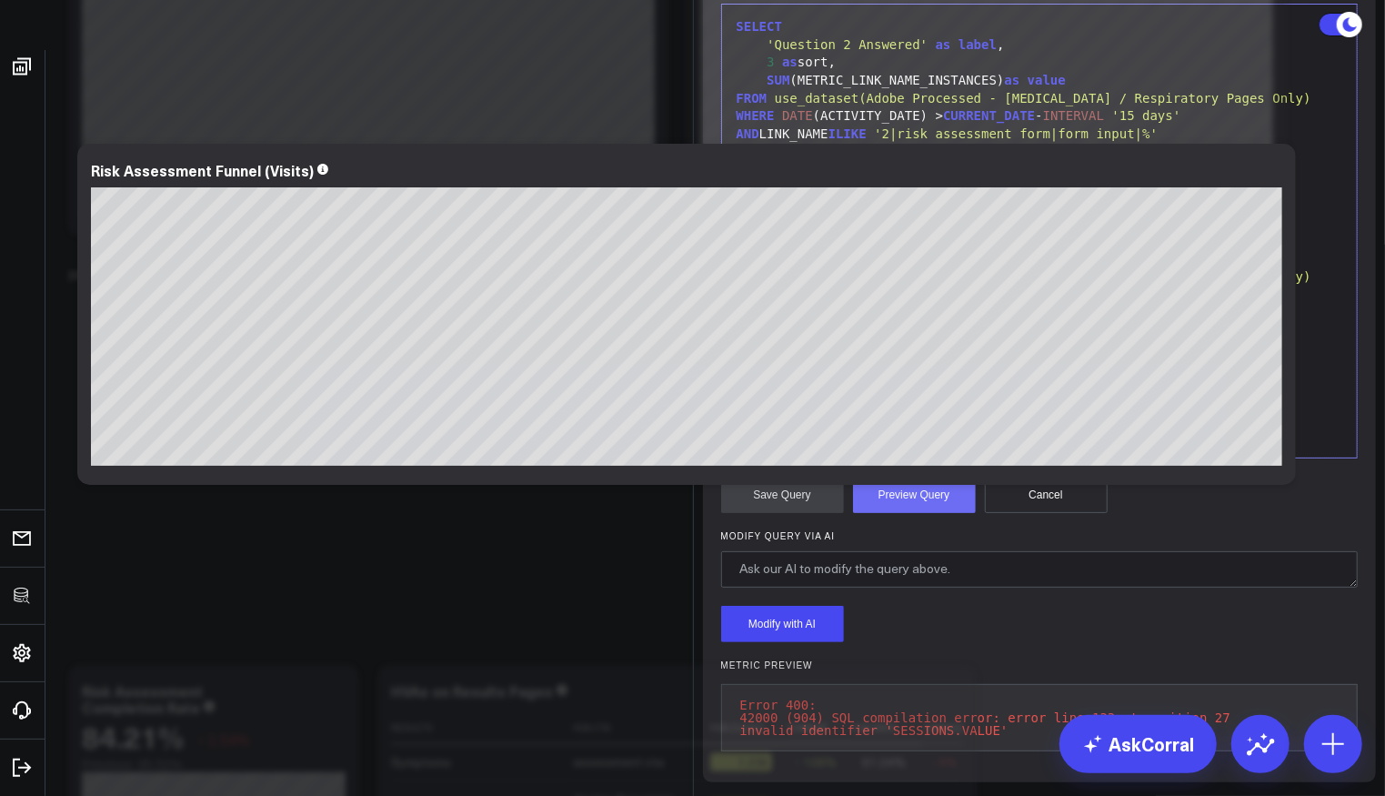
drag, startPoint x: 911, startPoint y: 630, endPoint x: 940, endPoint y: 625, distance: 29.6
click at [912, 513] on button "Preview Query" at bounding box center [914, 494] width 123 height 36
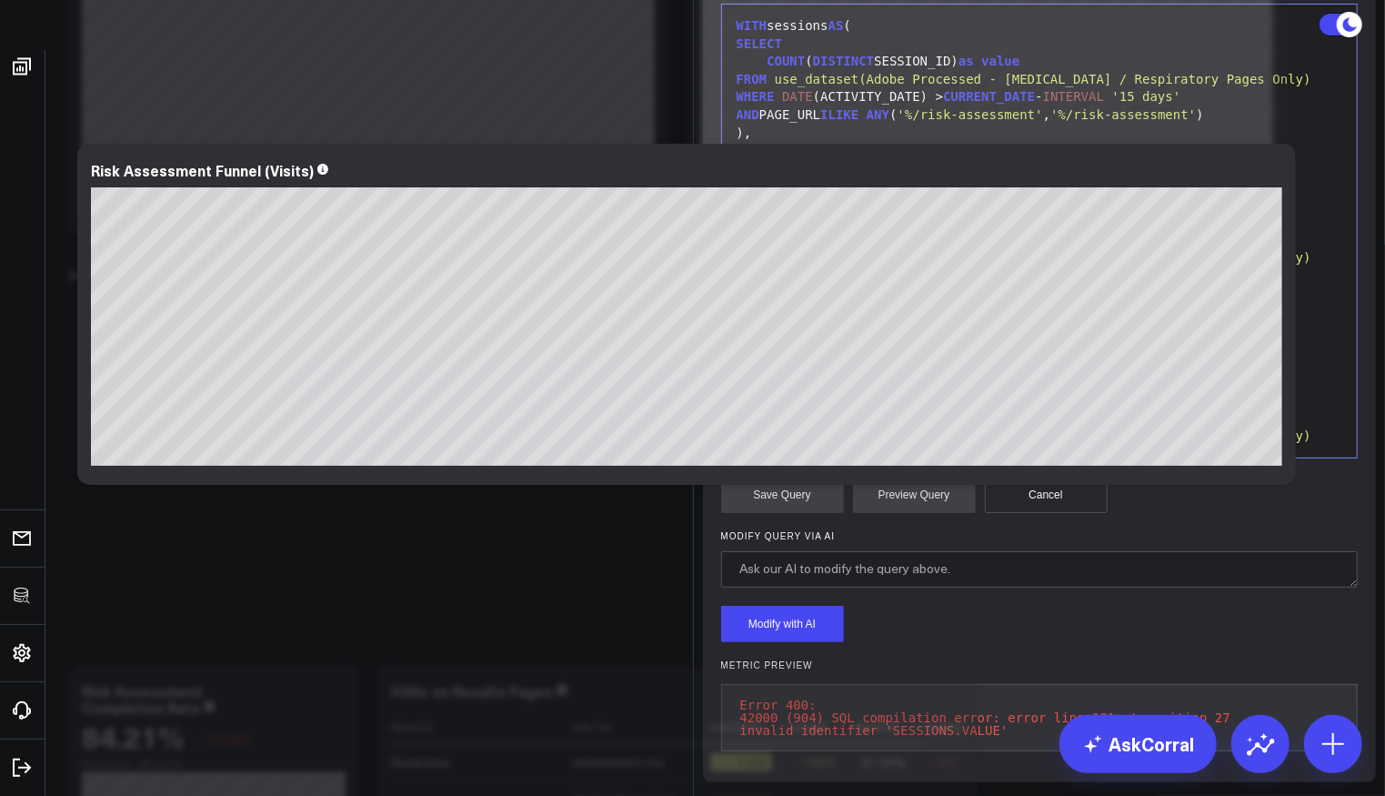
scroll to position [0, 0]
click at [828, 35] on div "WITH sessions AS (" at bounding box center [1039, 26] width 617 height 18
click at [770, 35] on div "WITH sessions AS (" at bounding box center [1039, 26] width 617 height 18
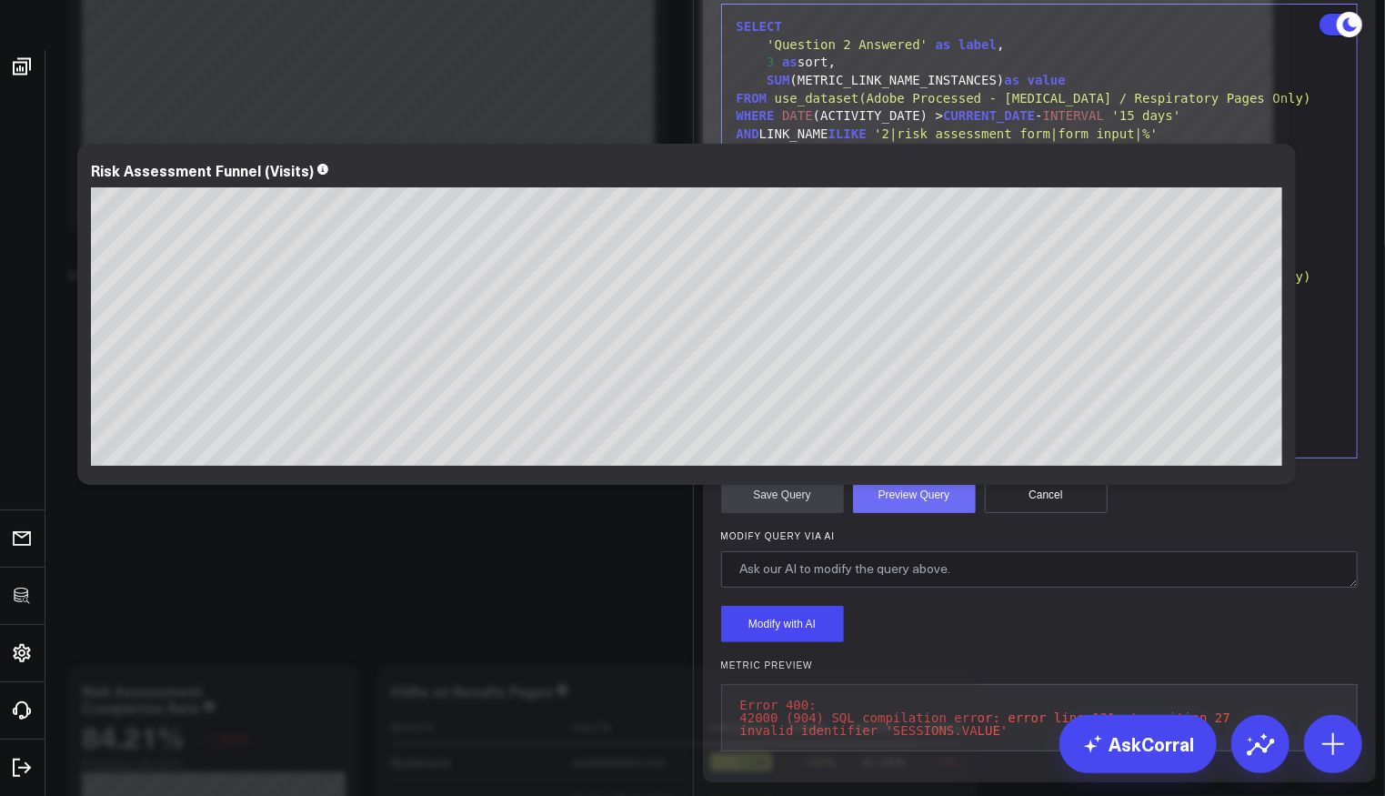
scroll to position [117, 0]
click at [978, 301] on span "CURRENT_DATE" at bounding box center [989, 293] width 92 height 15
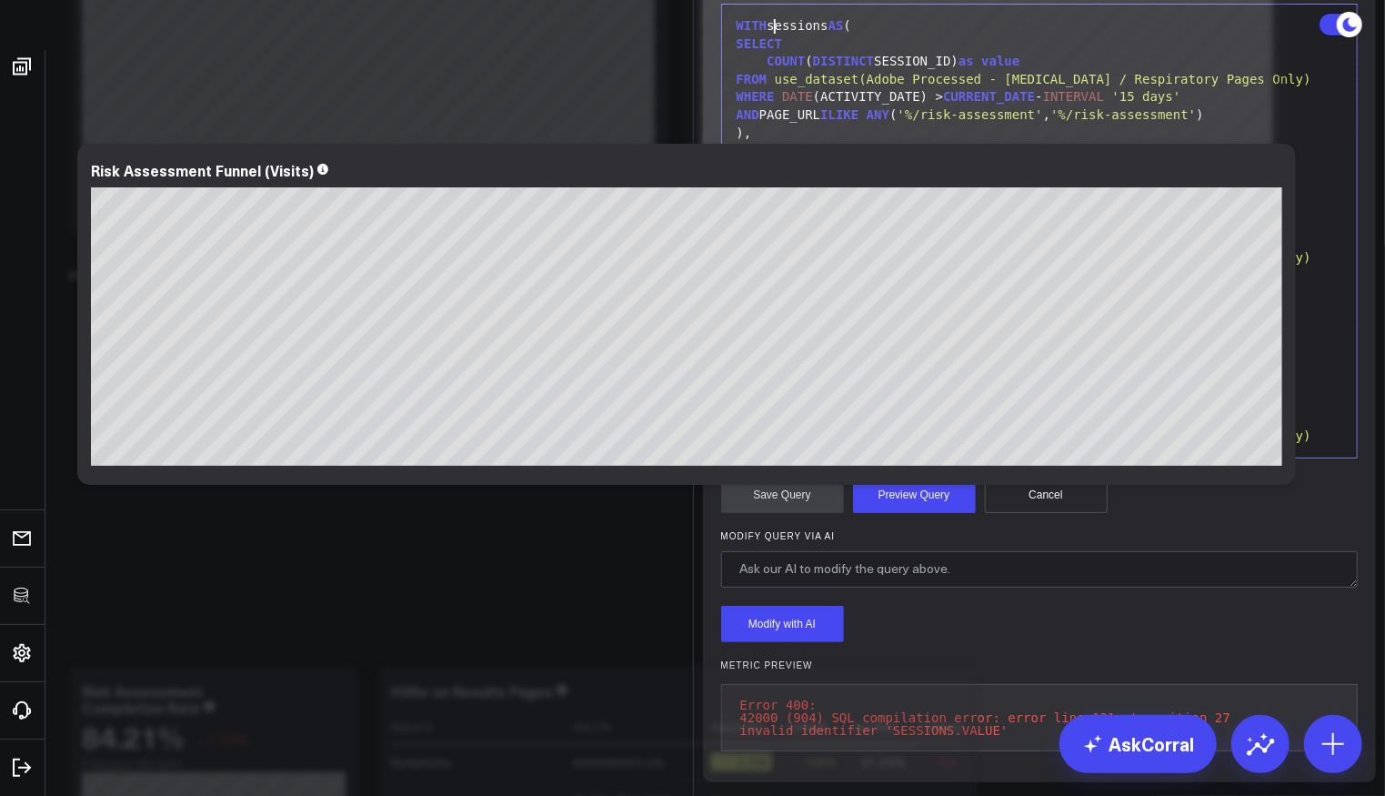
click at [977, 300] on span "'risk assessment form|form|initiated'" at bounding box center [986, 293] width 284 height 15
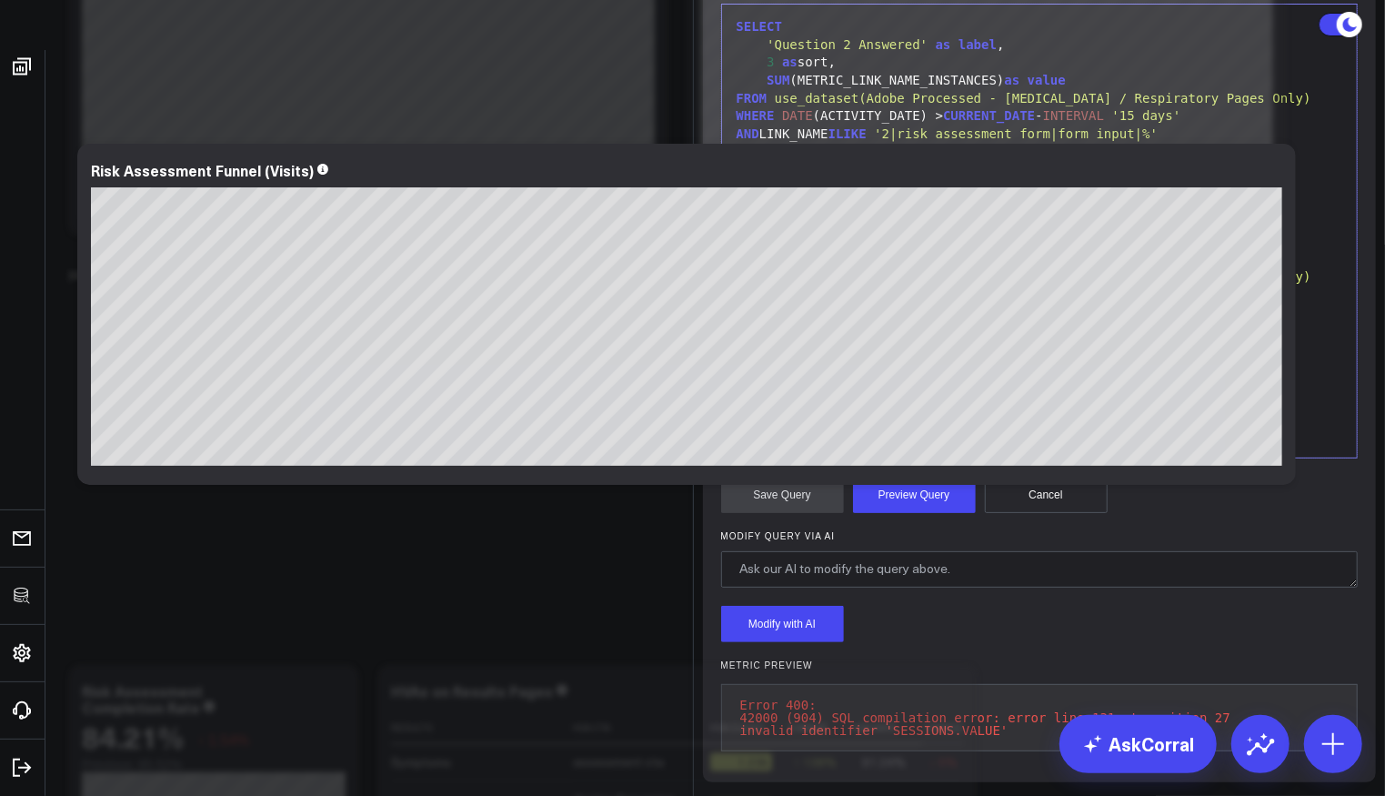
scroll to position [343, 0]
drag, startPoint x: 996, startPoint y: 406, endPoint x: 943, endPoint y: 407, distance: 52.7
click at [943, 407] on div "f.value* 100.0 / NULLIF (sessions.value, 0 ) as percent_of_s essions" at bounding box center [1039, 402] width 617 height 18
click at [918, 507] on button "Preview Query" at bounding box center [914, 494] width 123 height 36
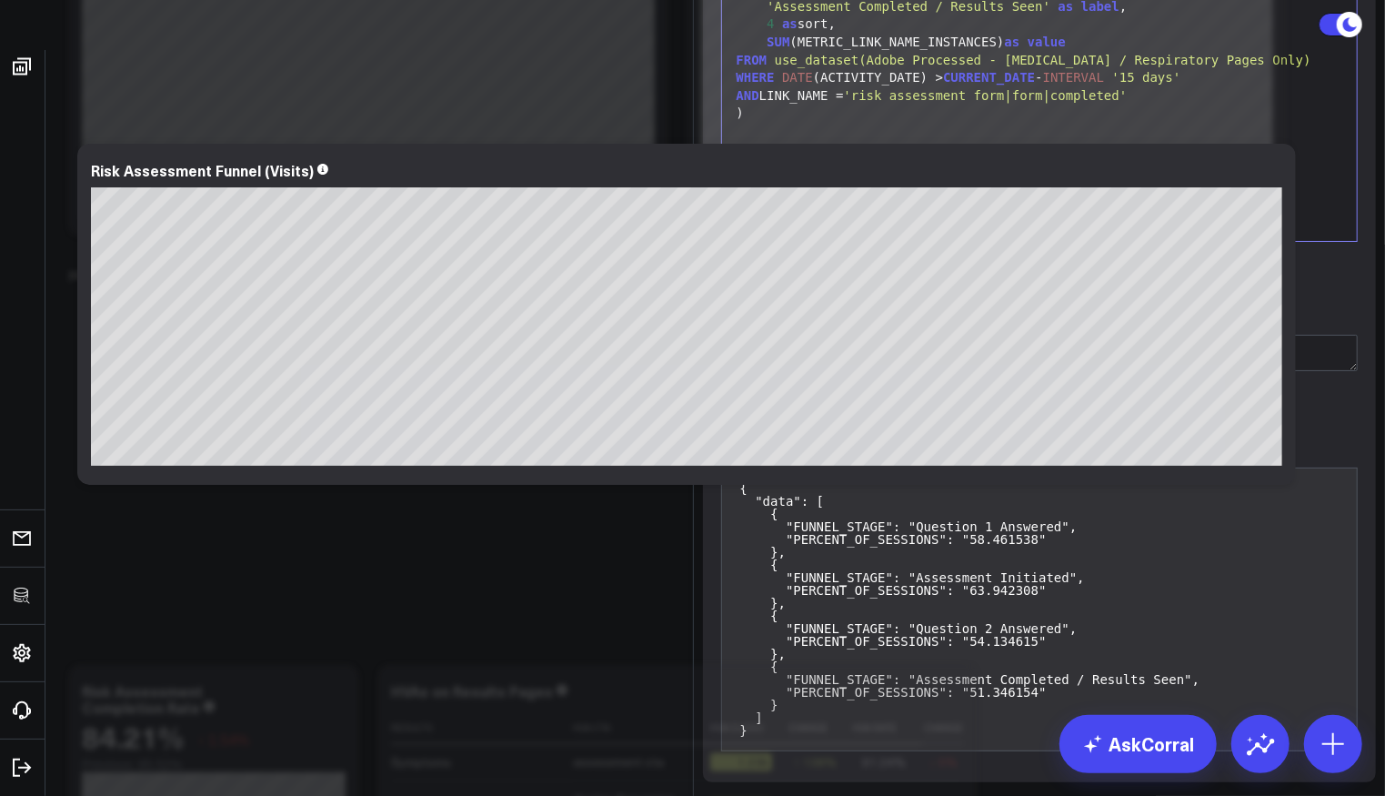
click at [769, 296] on button "Save Query" at bounding box center [782, 278] width 123 height 36
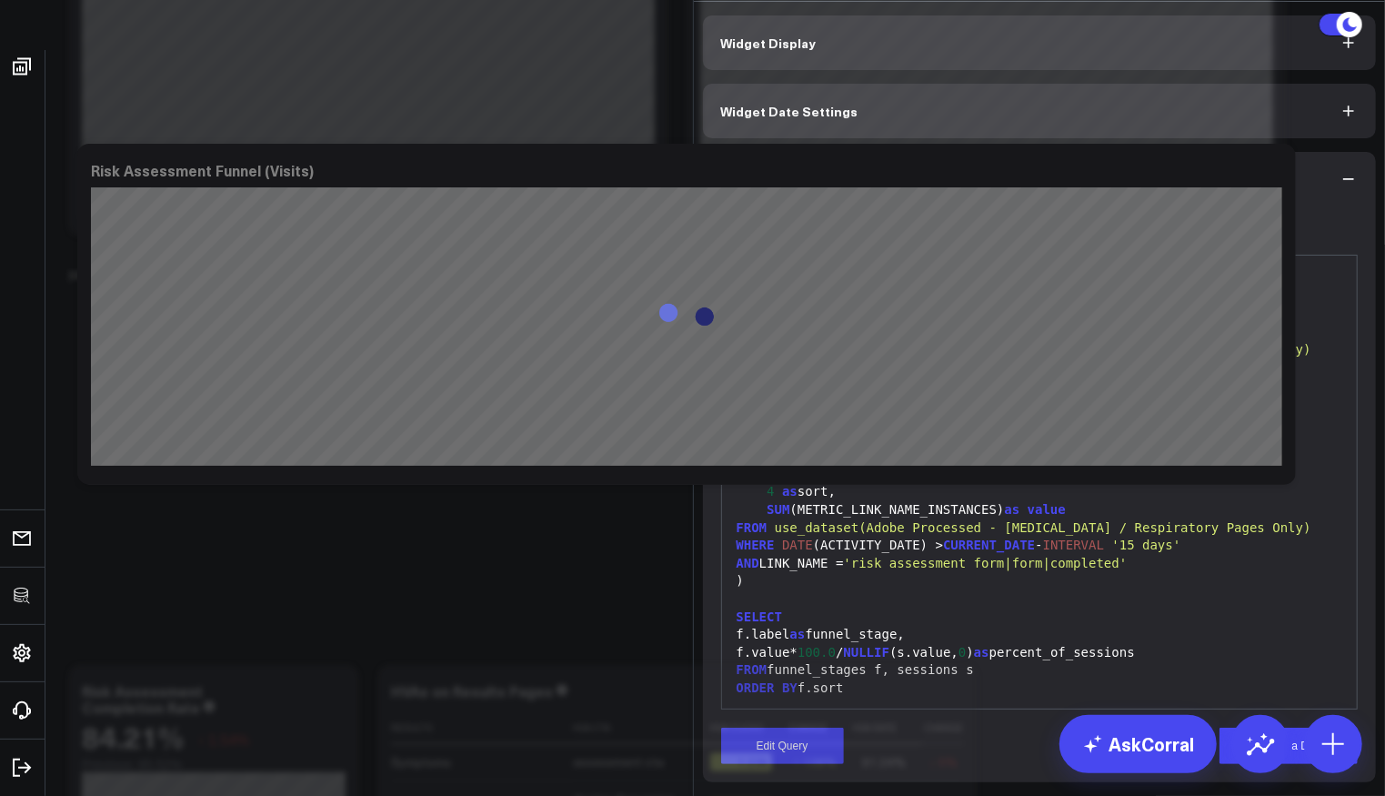
scroll to position [94, 0]
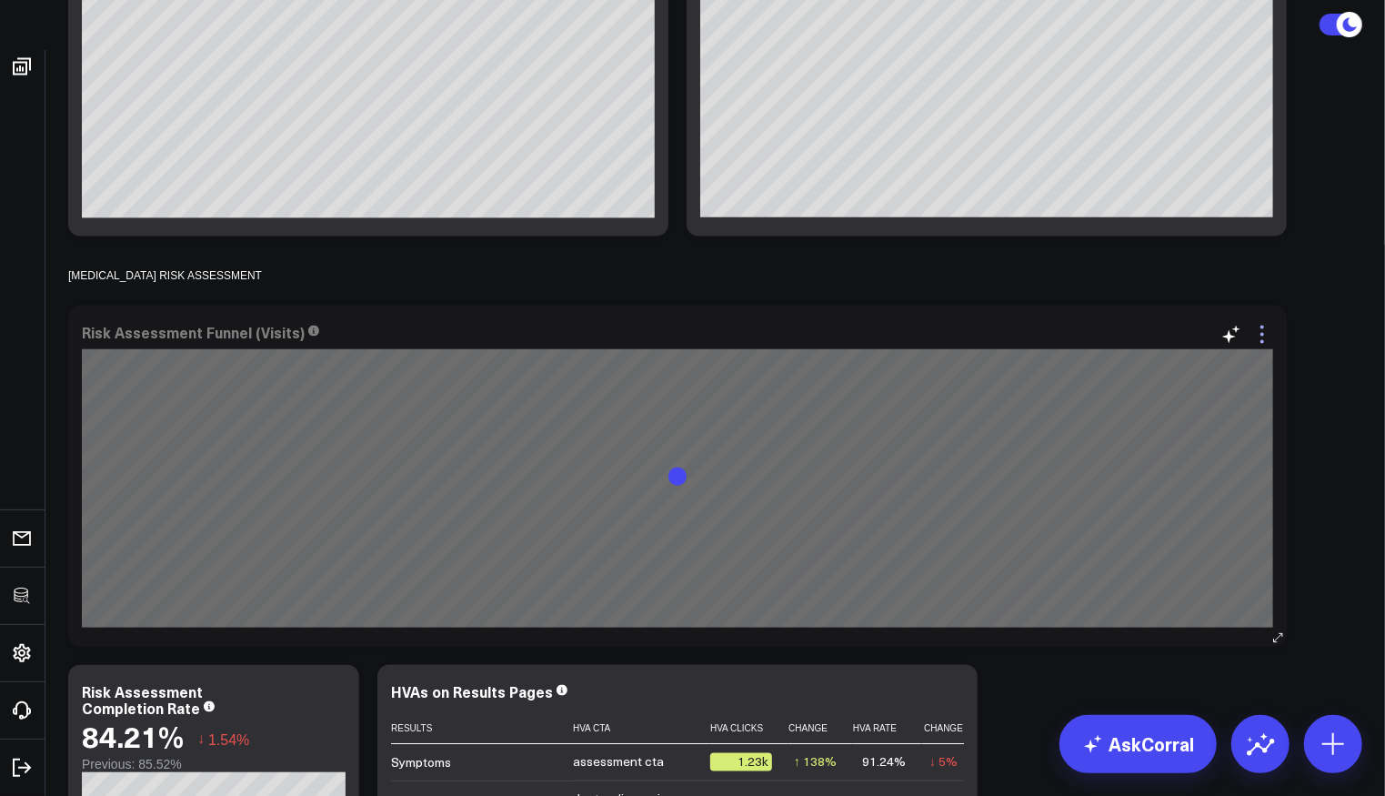
click at [1269, 329] on icon at bounding box center [1262, 335] width 22 height 22
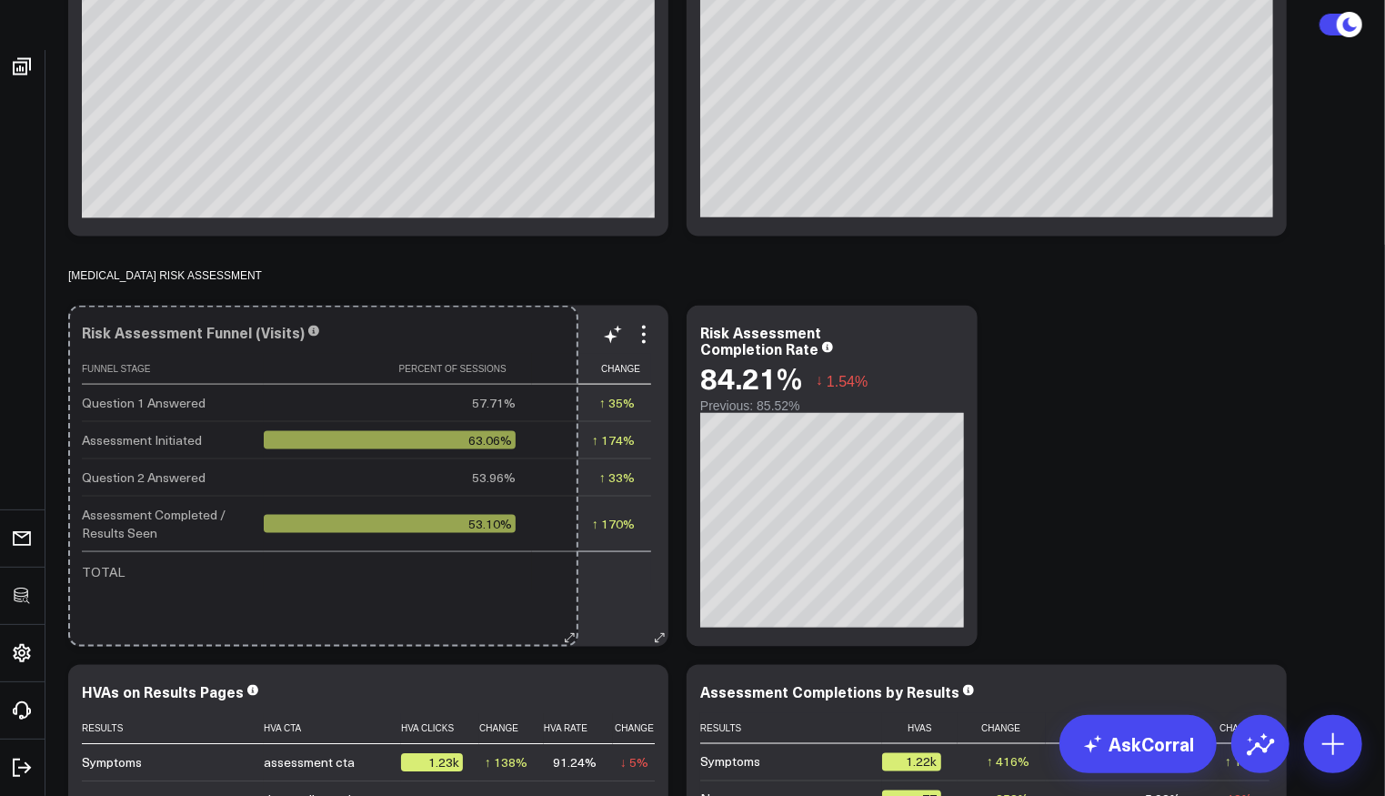
drag, startPoint x: 1272, startPoint y: 635, endPoint x: 564, endPoint y: 555, distance: 712.8
click at [564, 555] on div "Risk Assessment Funnel (Visits) Funnel Stage Percent Of Sessions Change Questio…" at bounding box center [368, 476] width 600 height 341
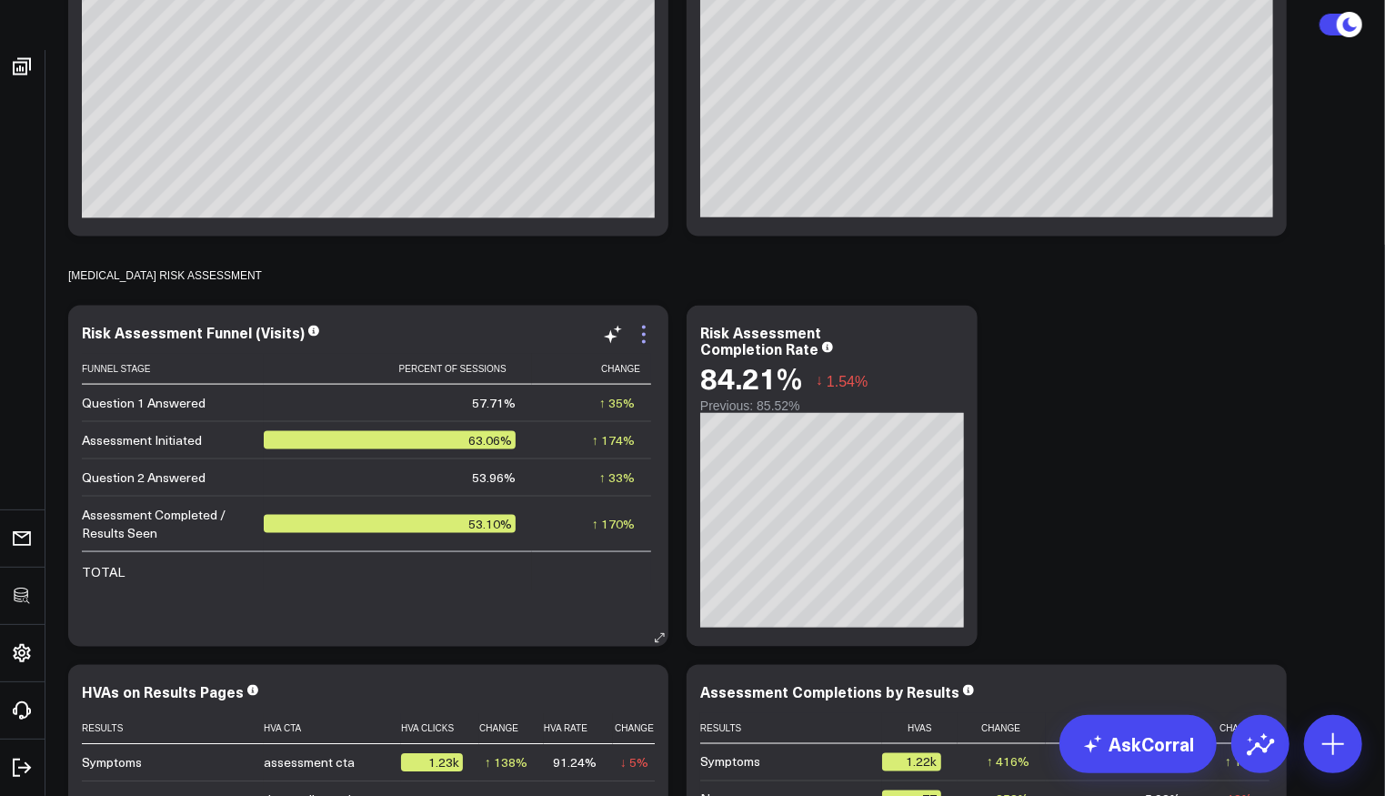
click at [643, 335] on icon at bounding box center [644, 335] width 4 height 4
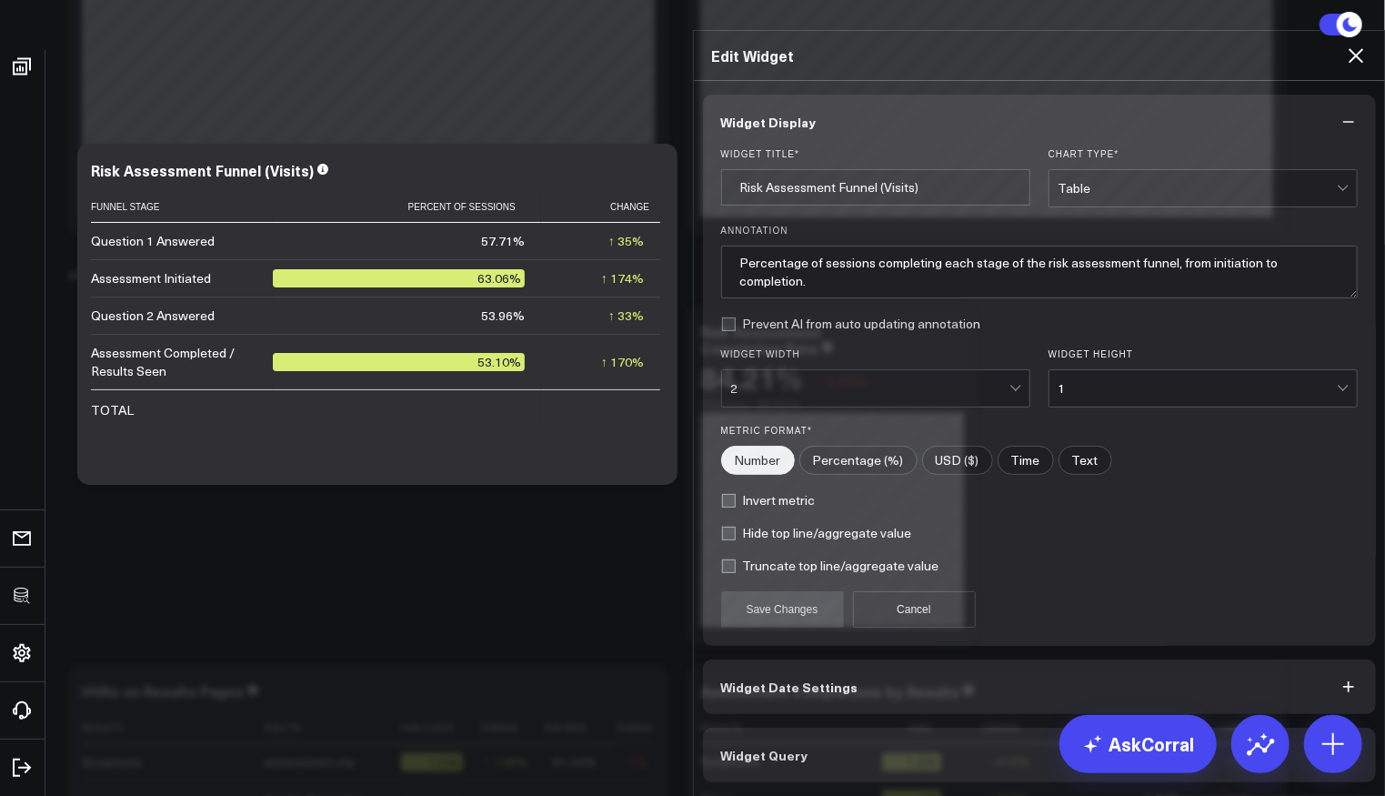
click at [817, 781] on button "Widget Query" at bounding box center [1040, 754] width 674 height 55
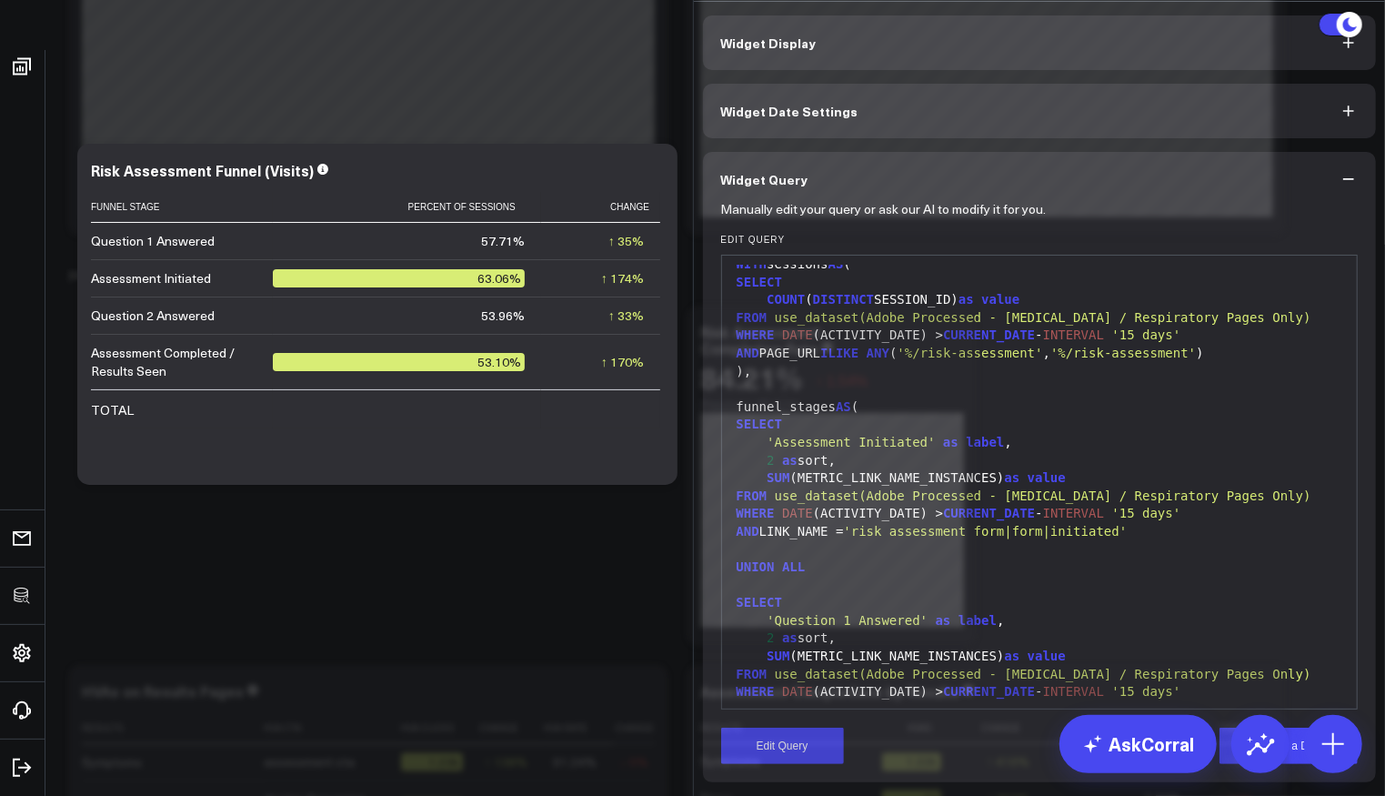
scroll to position [94, 0]
click at [791, 745] on button "Edit Query" at bounding box center [782, 745] width 123 height 36
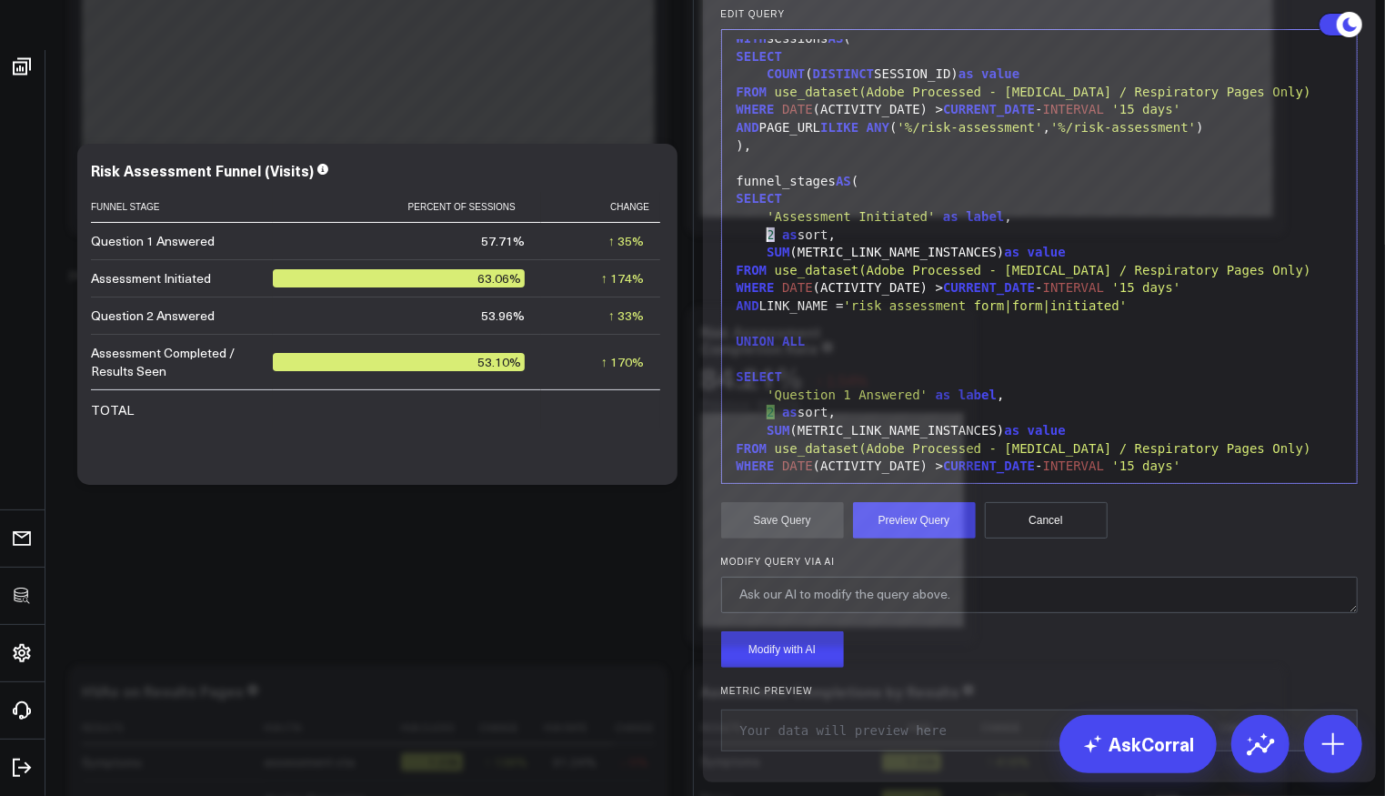
click at [767, 242] on span "2" at bounding box center [770, 234] width 7 height 15
click at [891, 538] on button "Preview Query" at bounding box center [914, 520] width 123 height 36
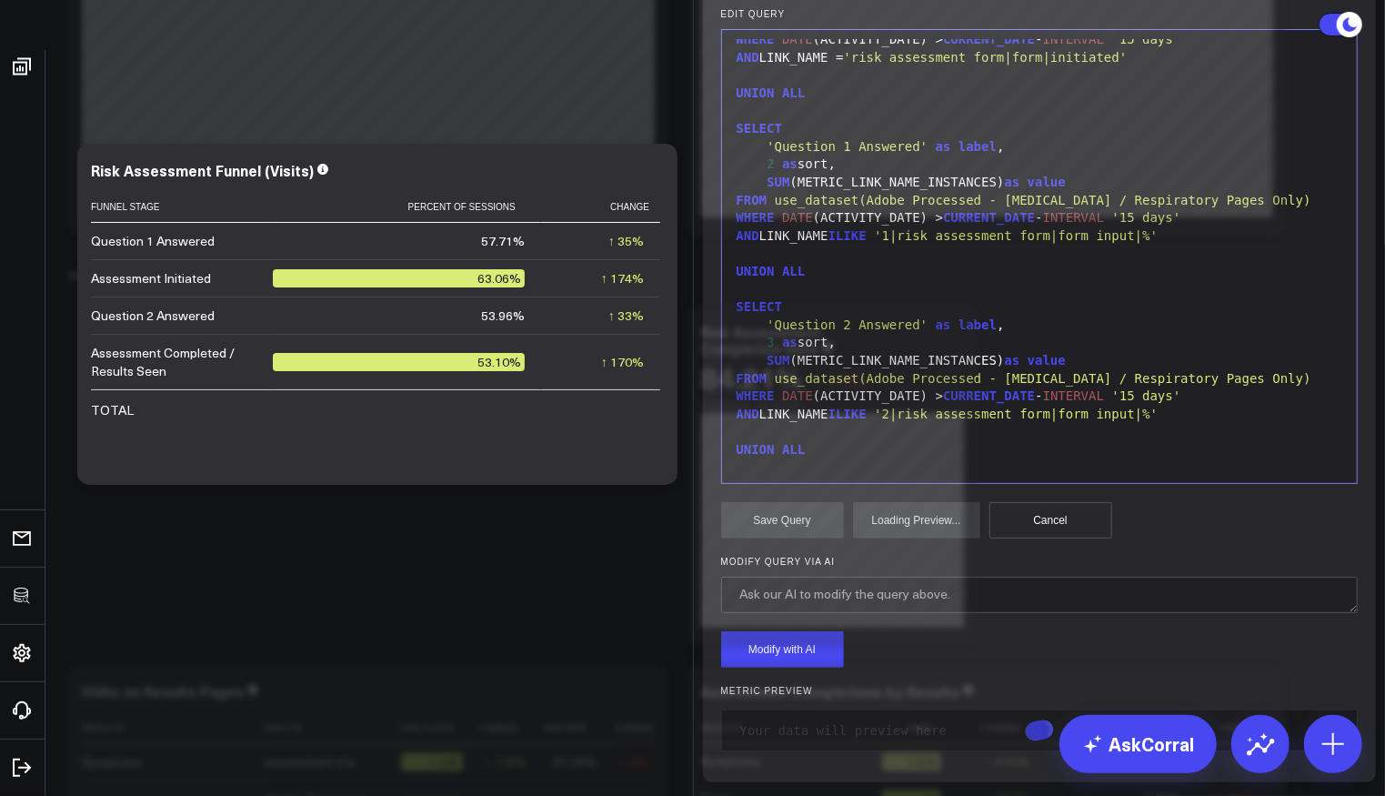
scroll to position [510, 0]
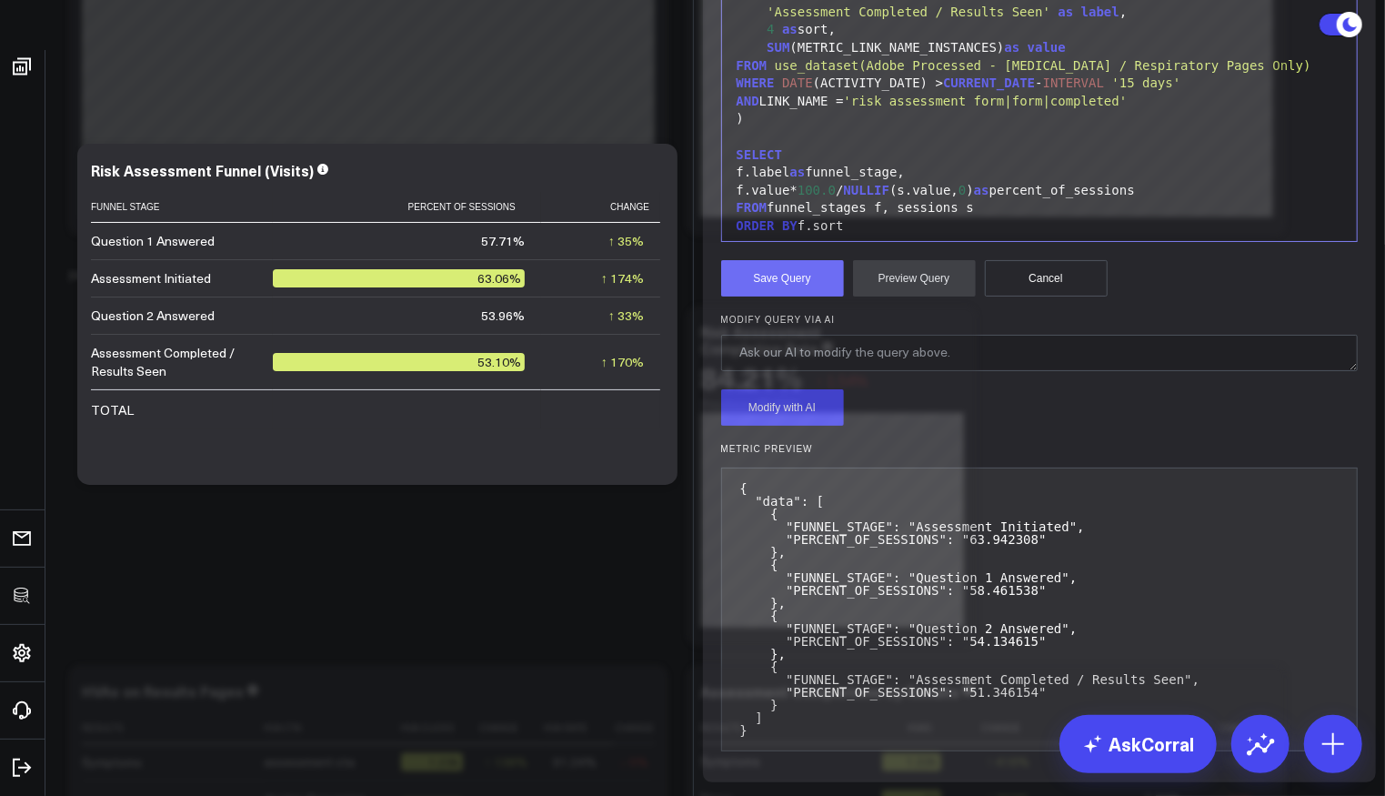
click at [810, 296] on button "Save Query" at bounding box center [782, 278] width 123 height 36
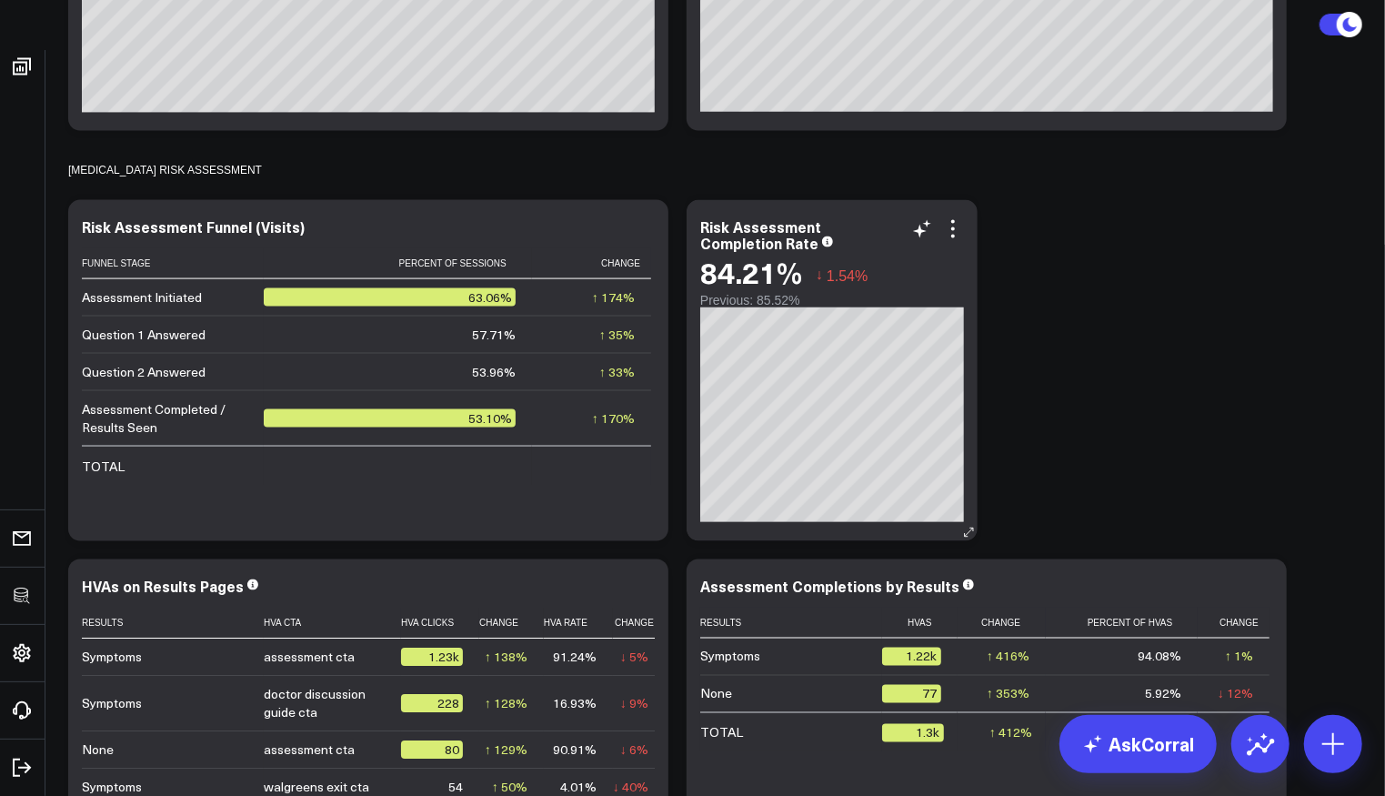
scroll to position [5597, 0]
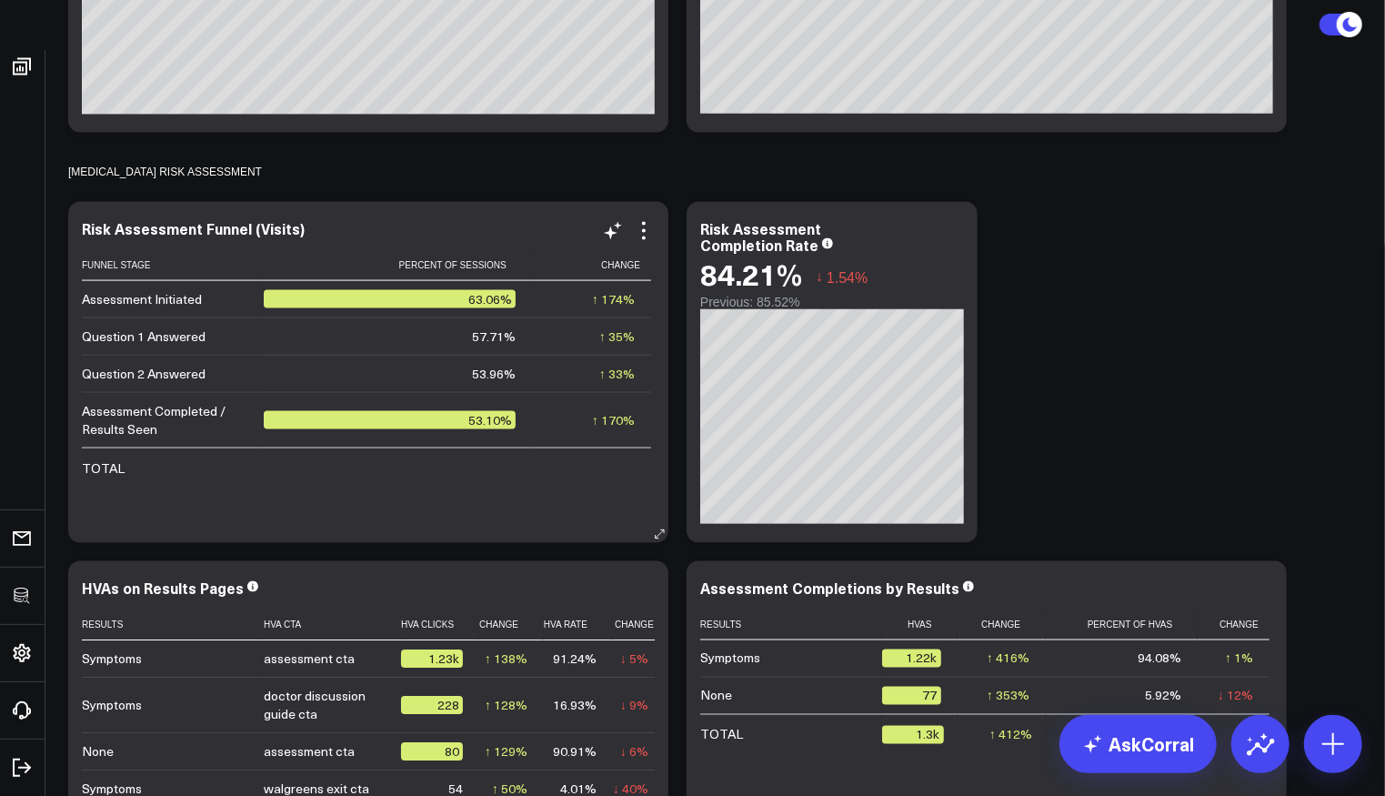
click at [278, 221] on div "Risk Assessment Funnel (Visits)" at bounding box center [193, 228] width 223 height 20
drag, startPoint x: 249, startPoint y: 226, endPoint x: 304, endPoint y: 229, distance: 54.7
click at [304, 229] on div "Risk Assessment Funnel (Visits)" at bounding box center [193, 228] width 223 height 20
click at [555, 202] on div "Risk Assessment Funnel Funnel Stage Percent Of Sessions Change Assessment Initi…" at bounding box center [368, 372] width 600 height 341
click at [645, 228] on icon at bounding box center [644, 231] width 22 height 22
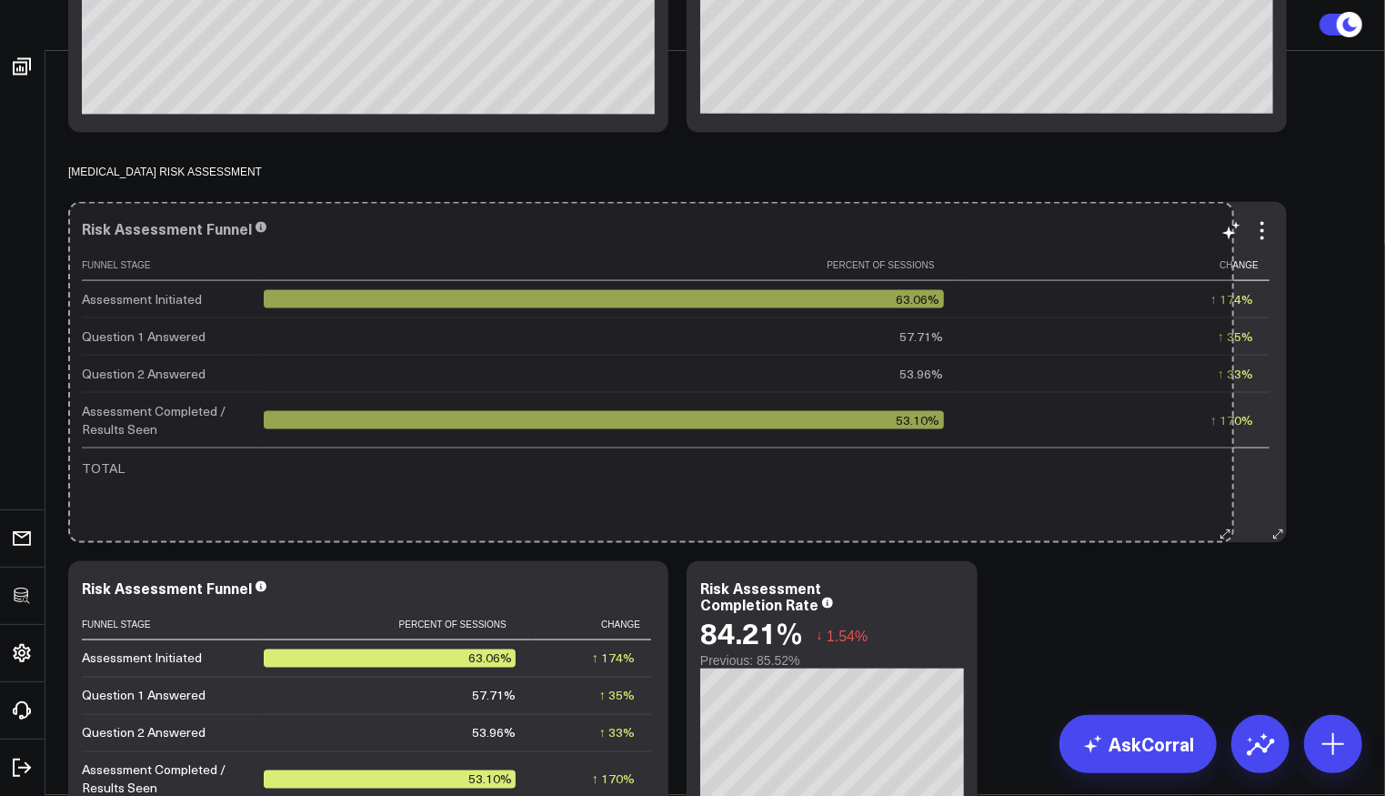
drag, startPoint x: 655, startPoint y: 525, endPoint x: 1220, endPoint y: 515, distance: 565.7
click at [1220, 515] on div "Risk Assessment Funnel Funnel Stage Percent Of Sessions Change Assessment Initi…" at bounding box center [677, 372] width 1218 height 341
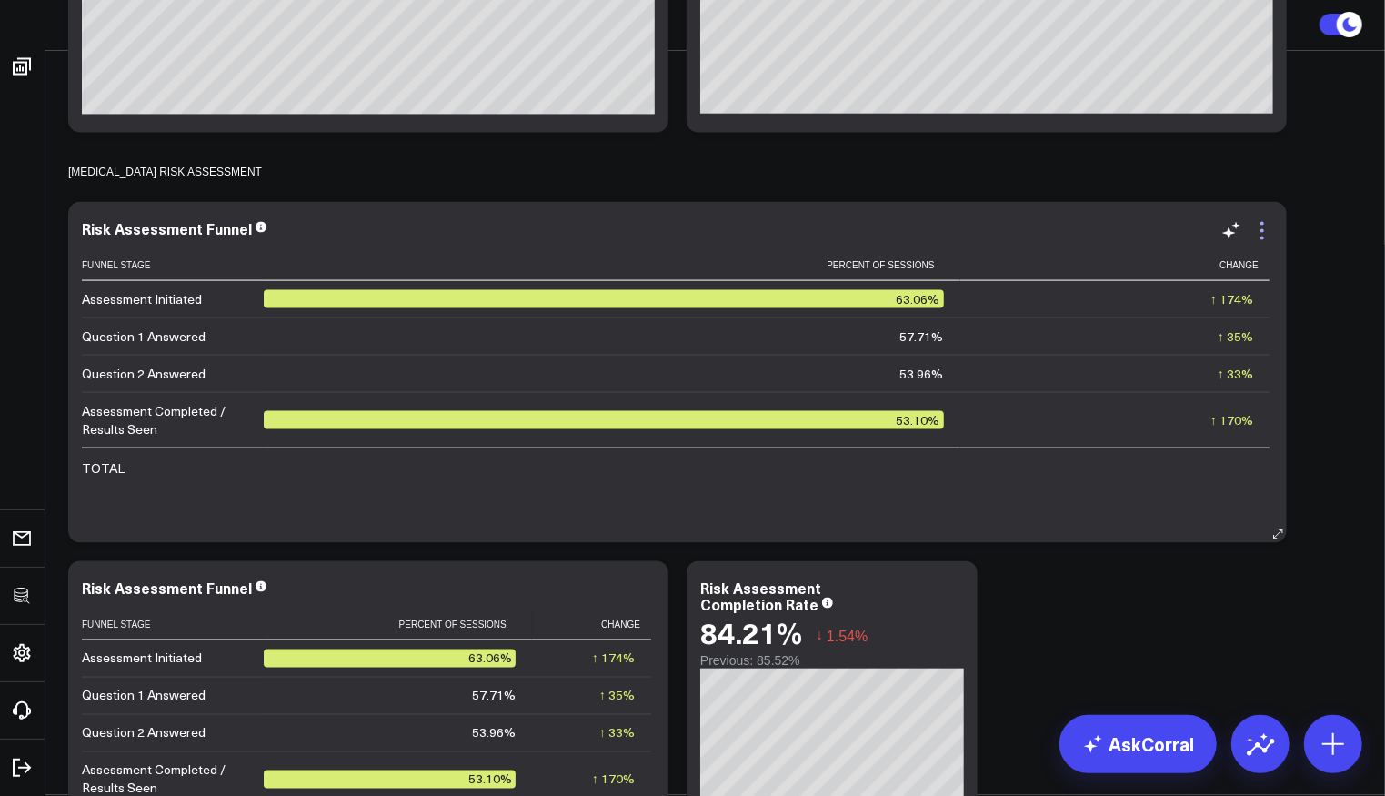
click at [1265, 237] on icon at bounding box center [1262, 231] width 22 height 22
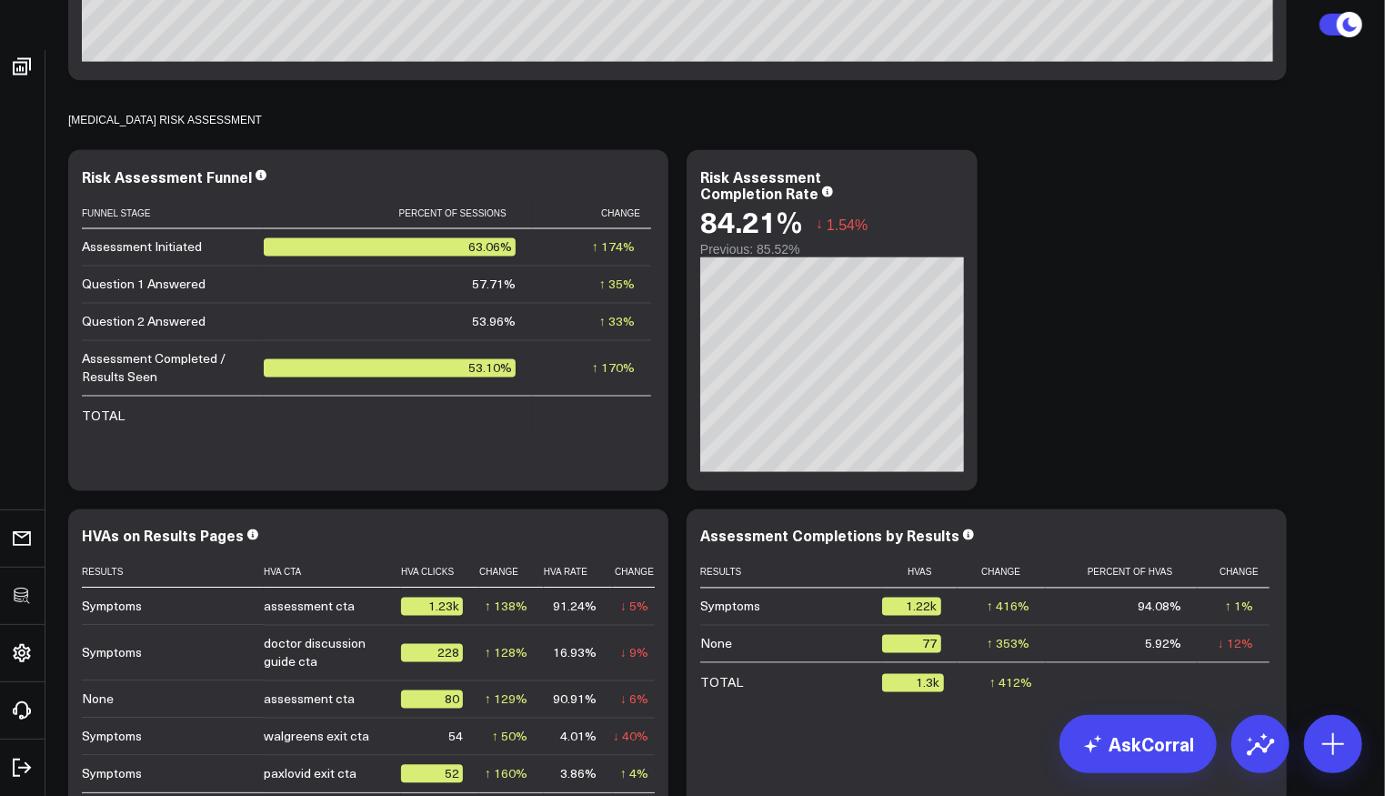
scroll to position [5678, 0]
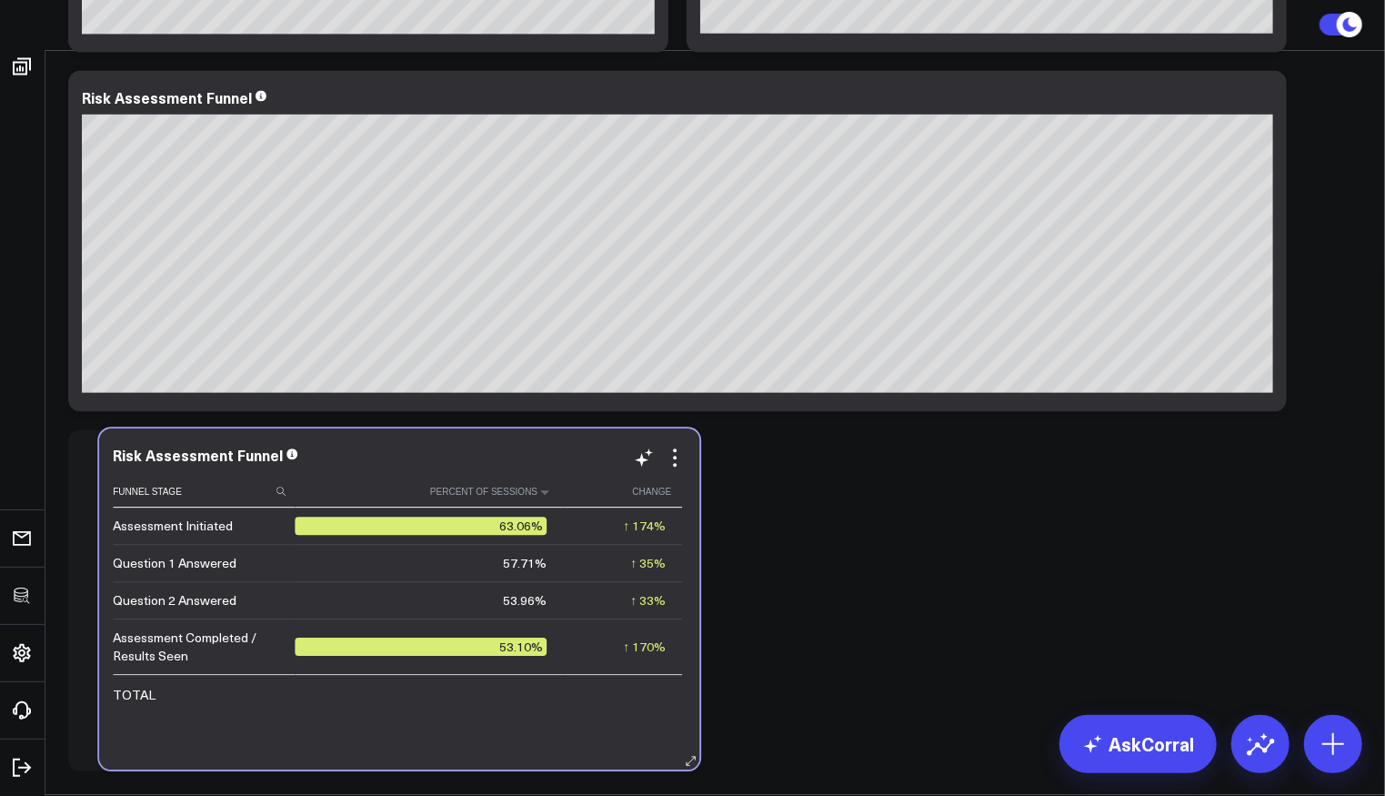
drag, startPoint x: 479, startPoint y: 556, endPoint x: 510, endPoint y: 503, distance: 61.1
click at [510, 503] on th "Percent Of Sessions" at bounding box center [429, 492] width 268 height 31
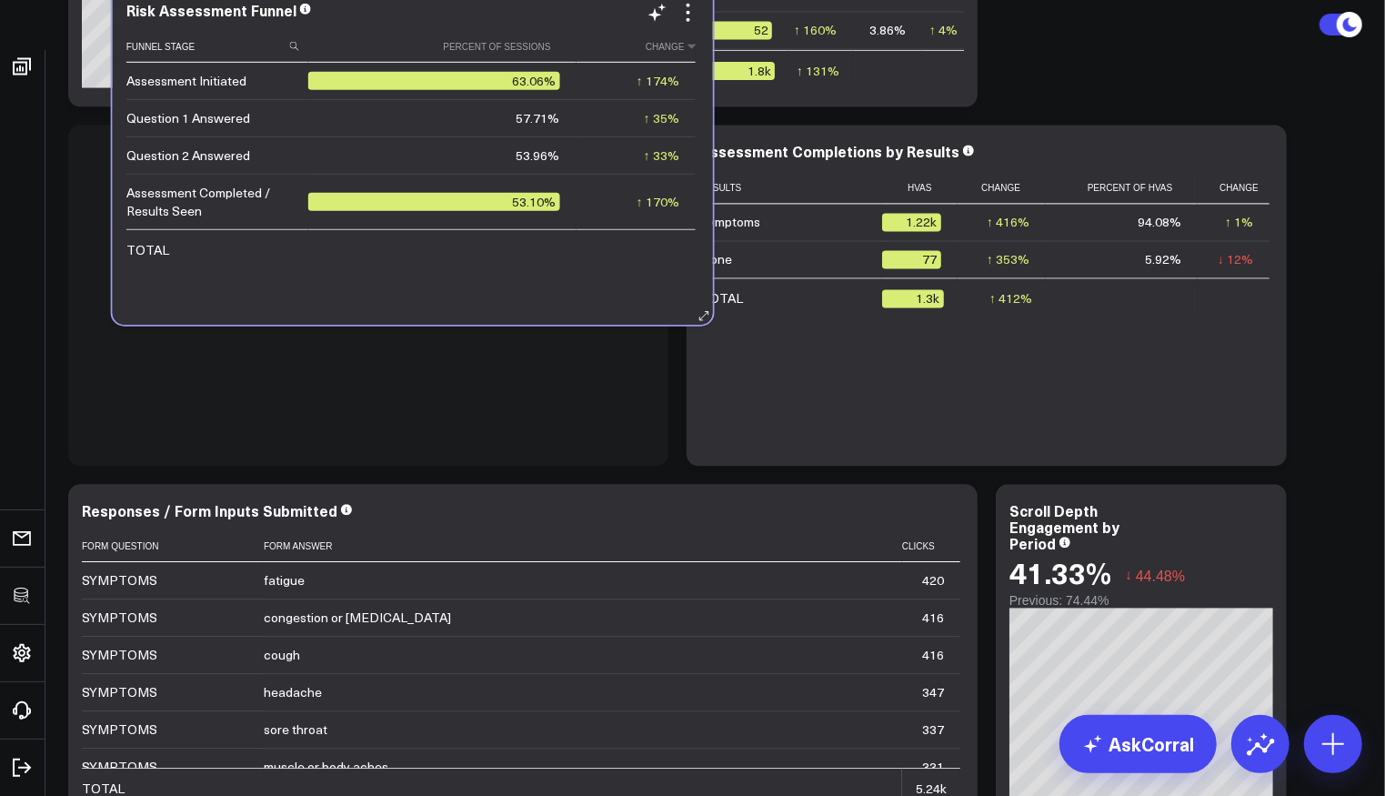
scroll to position [6216, 0]
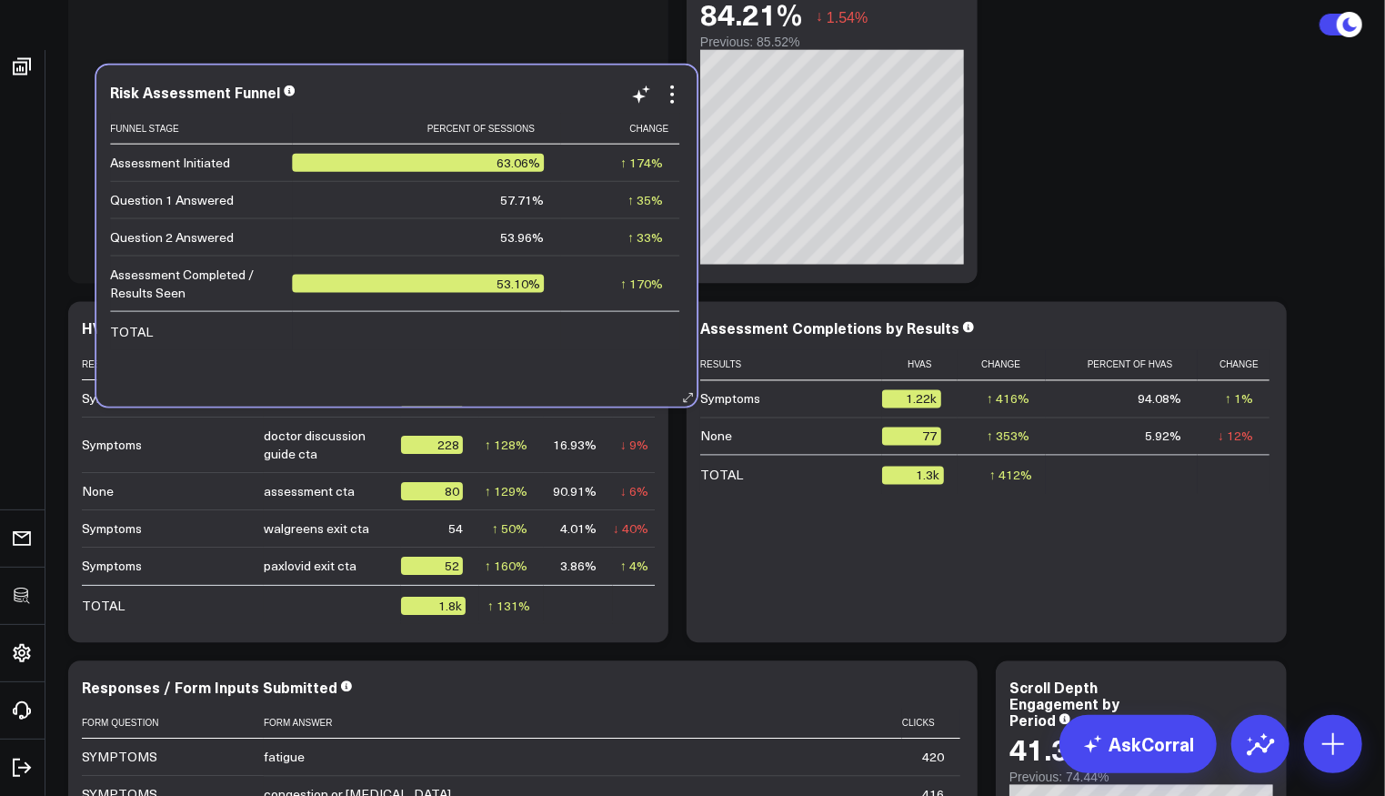
drag, startPoint x: 722, startPoint y: 476, endPoint x: 618, endPoint y: 175, distance: 318.3
click at [618, 175] on tbody "Assessment Initiated 63.06% ↑ 174% Previous 23.02% Question 1 Answered 57.71% ↑…" at bounding box center [394, 228] width 569 height 166
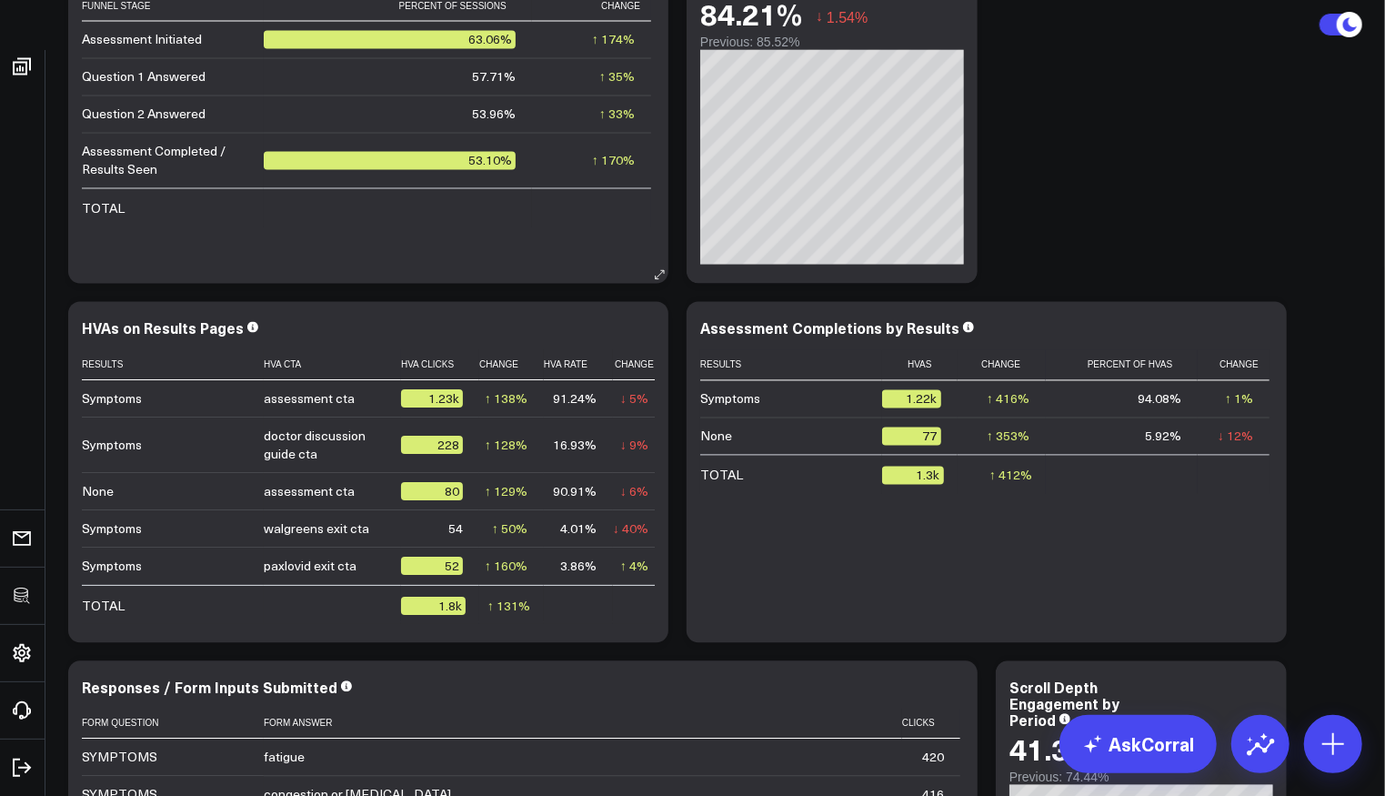
scroll to position [5811, 0]
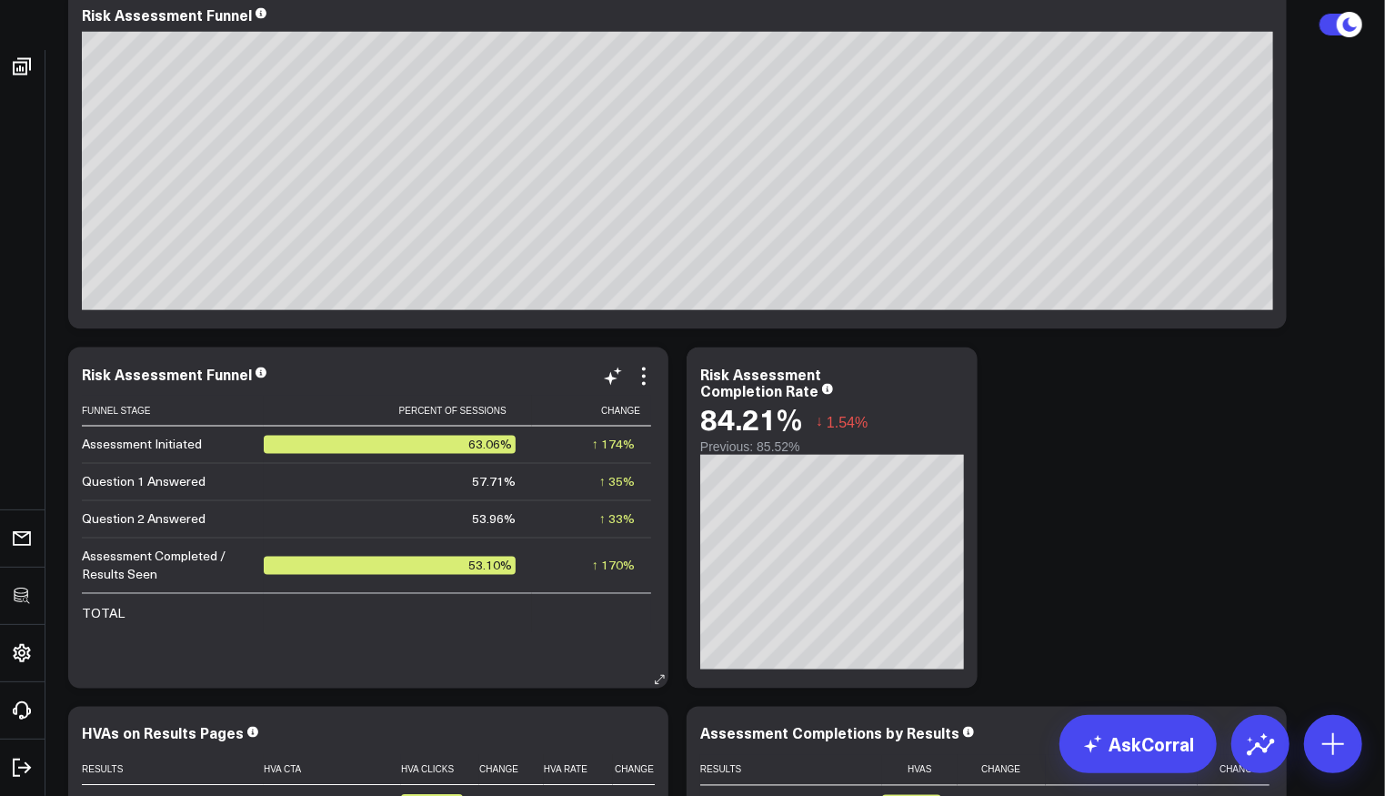
click at [173, 376] on div "Risk Assessment Funnel" at bounding box center [167, 374] width 170 height 20
click at [171, 376] on div "Risk Assessment Funnel" at bounding box center [167, 374] width 170 height 20
click at [171, 375] on div "Risk Assessment Funnel" at bounding box center [167, 374] width 170 height 20
click at [644, 388] on div "What % of Sessions Made it Into Each Funnel Stage? Funnel Stage Percent Of Sess…" at bounding box center [368, 518] width 573 height 305
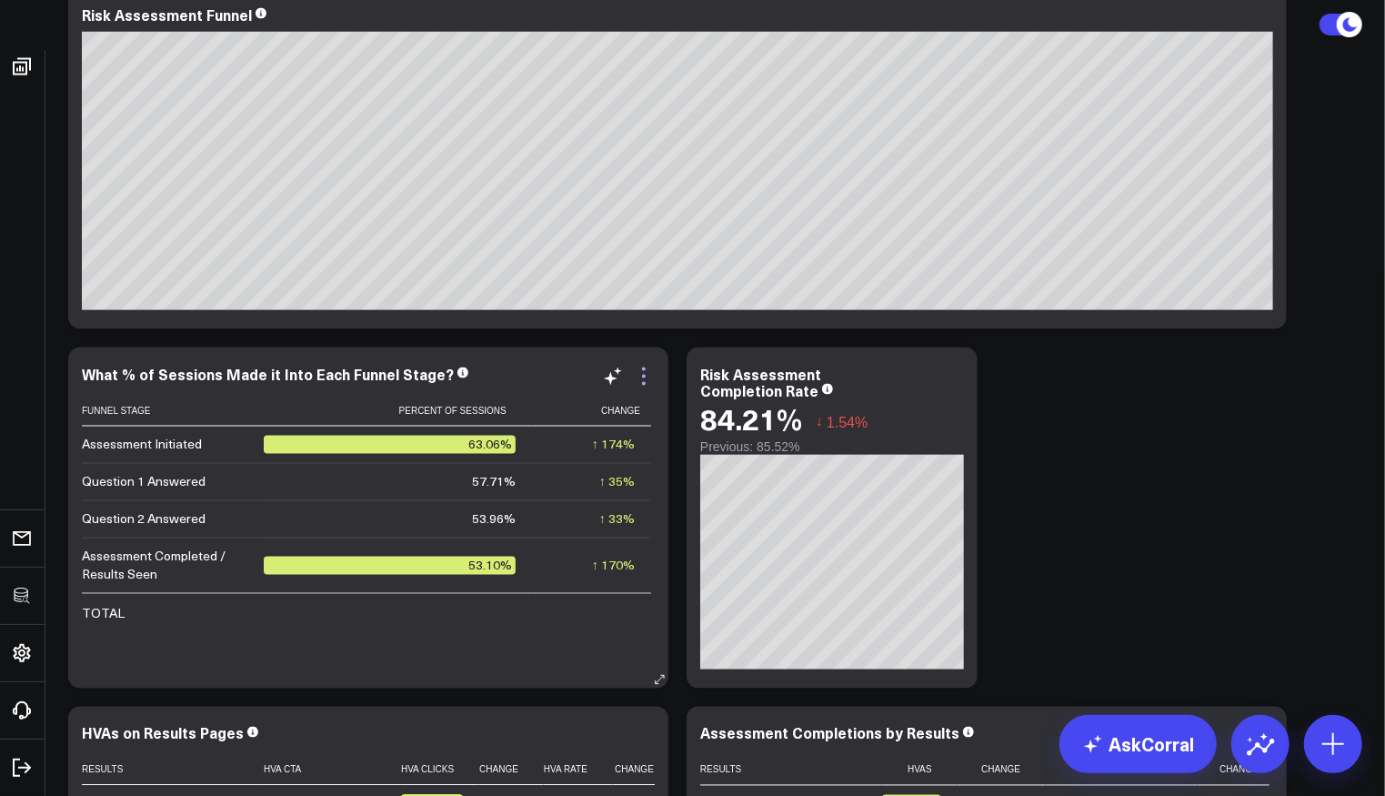
click at [639, 386] on icon at bounding box center [644, 377] width 22 height 22
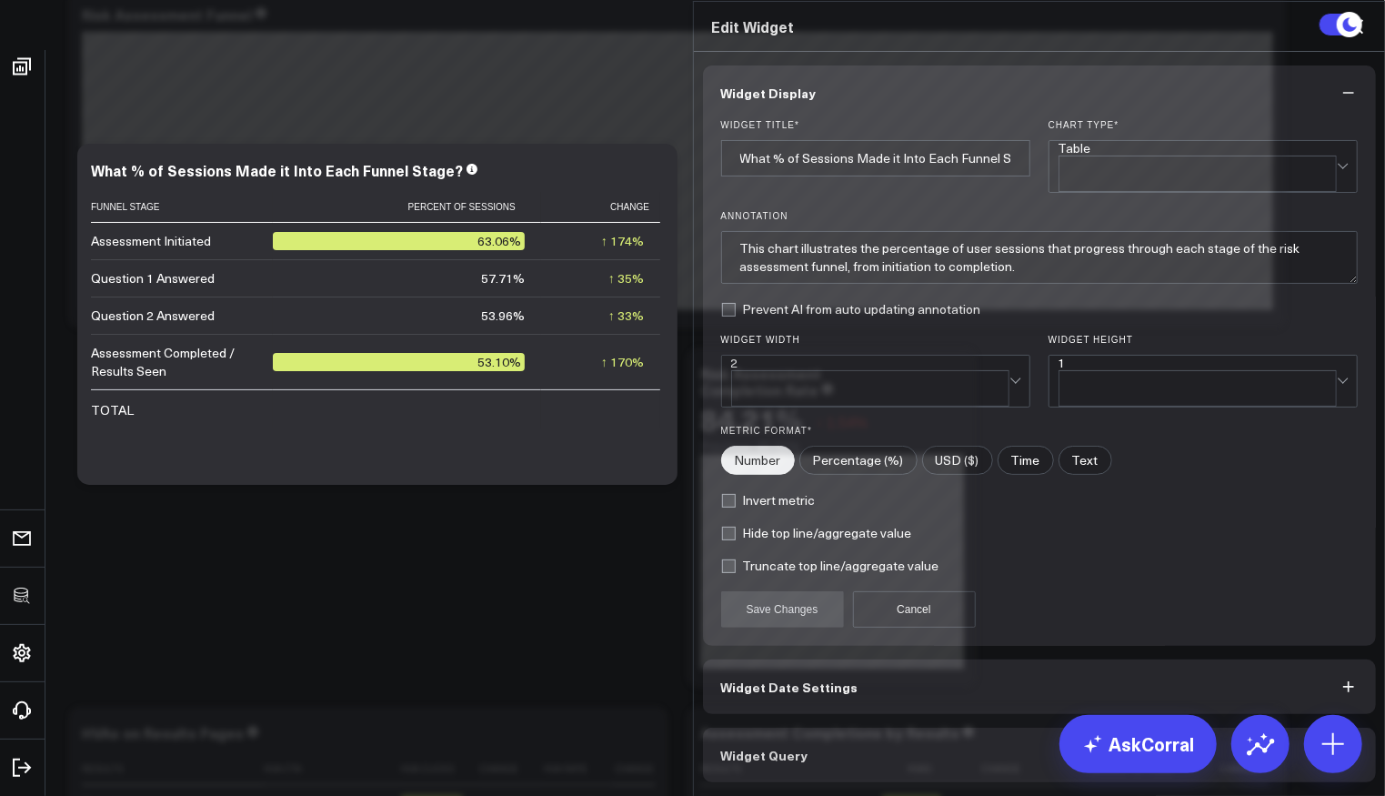
scroll to position [12, 0]
click at [809, 749] on button "Widget Query" at bounding box center [1040, 754] width 674 height 55
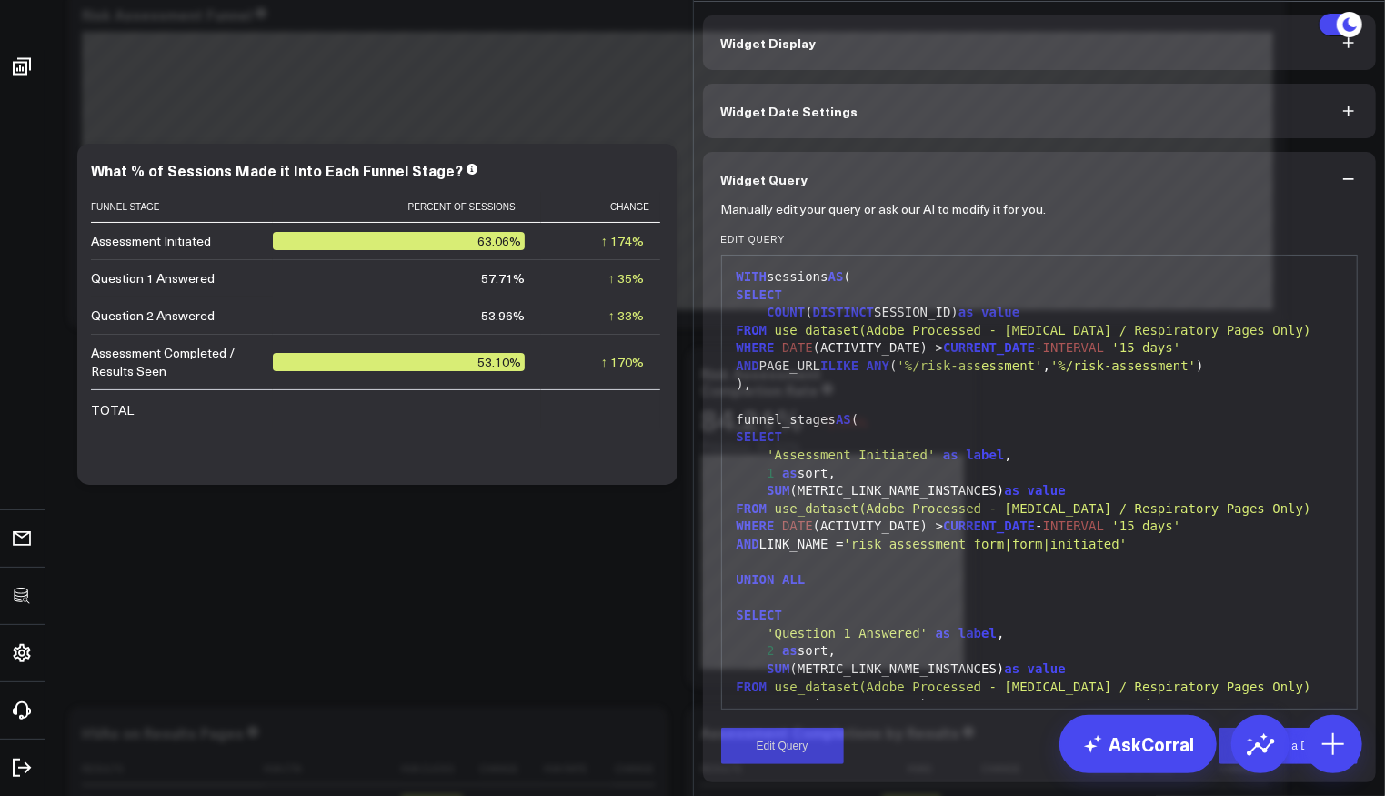
scroll to position [516, 0]
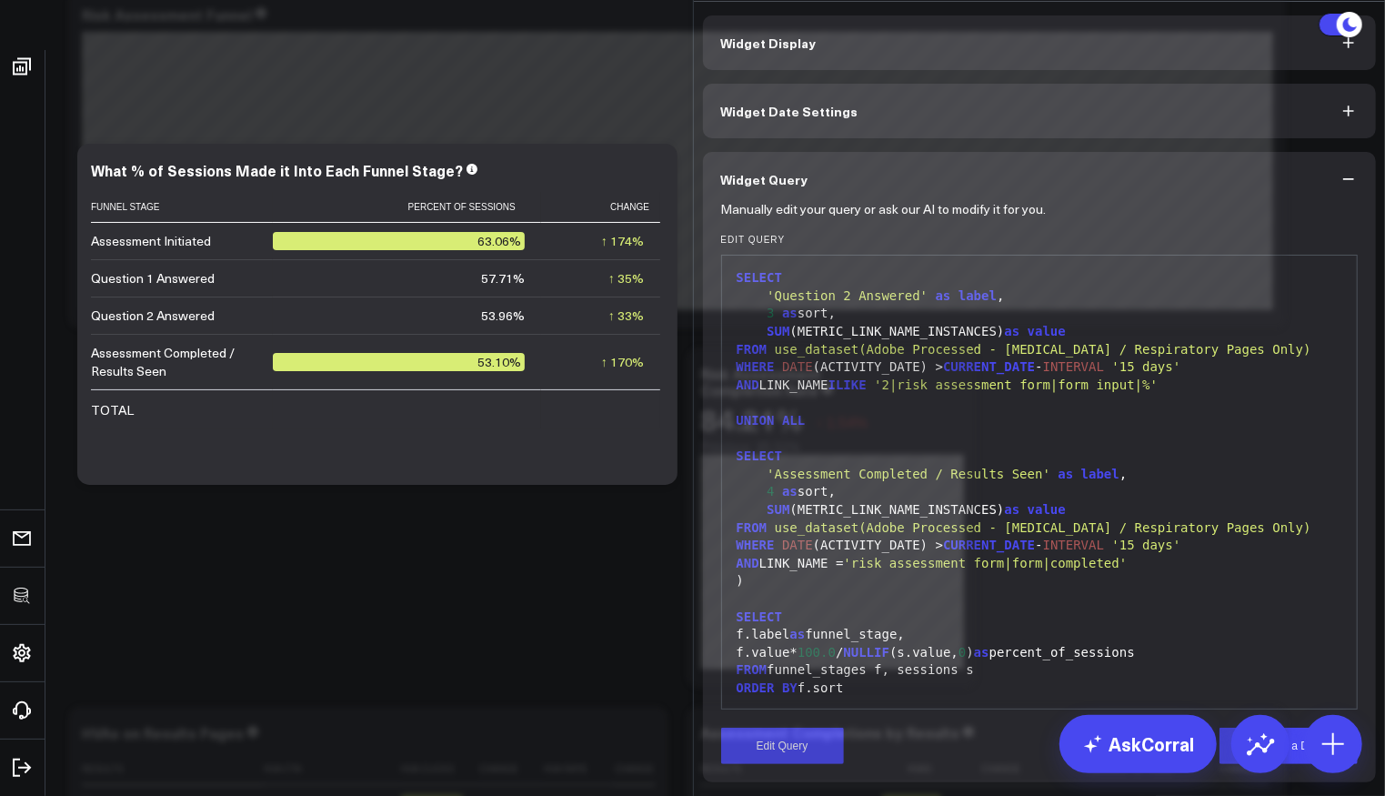
click at [800, 723] on form "Manually edit your query or ask our AI to modify it for you. Edit Query 99 1 2 …" at bounding box center [1039, 484] width 637 height 557
click at [795, 745] on button "Edit Query" at bounding box center [782, 745] width 123 height 36
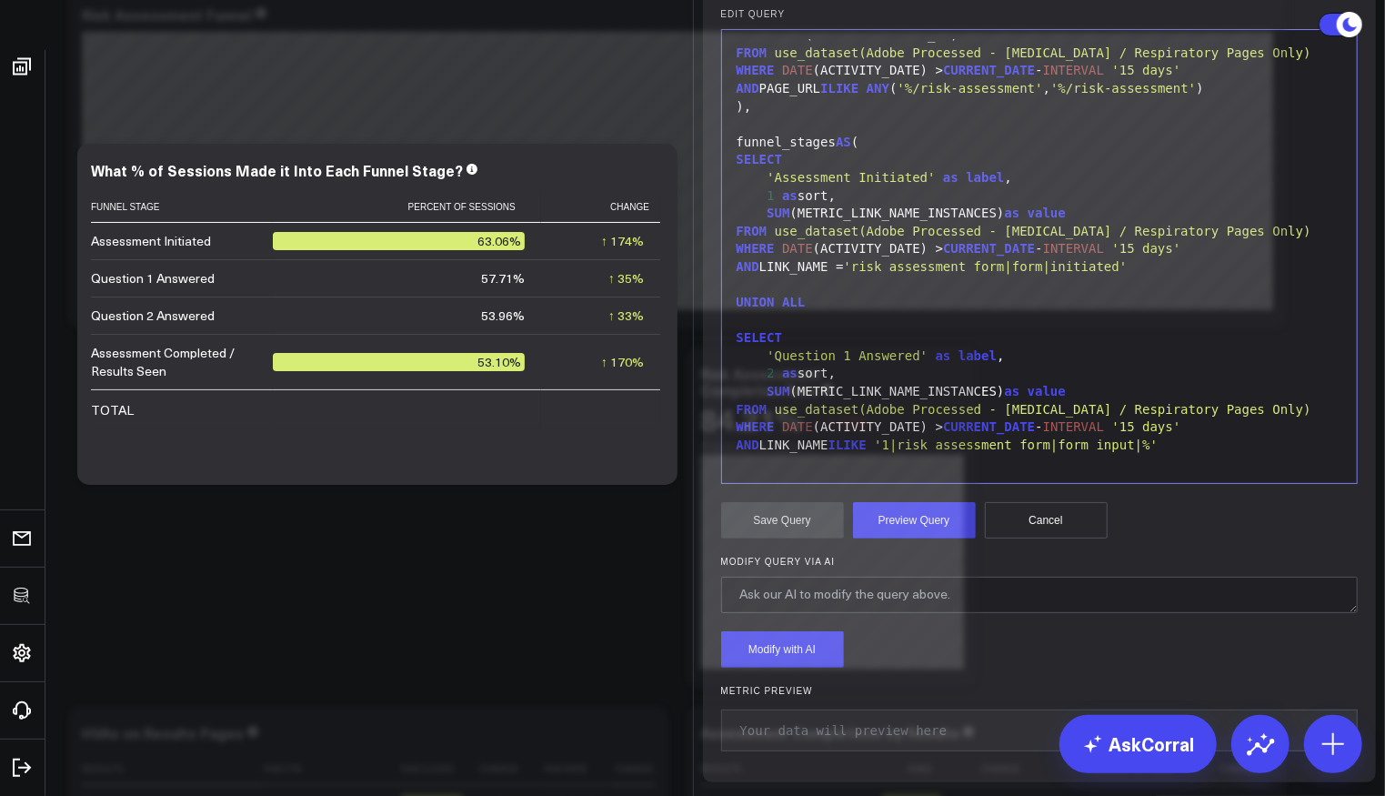
scroll to position [0, 0]
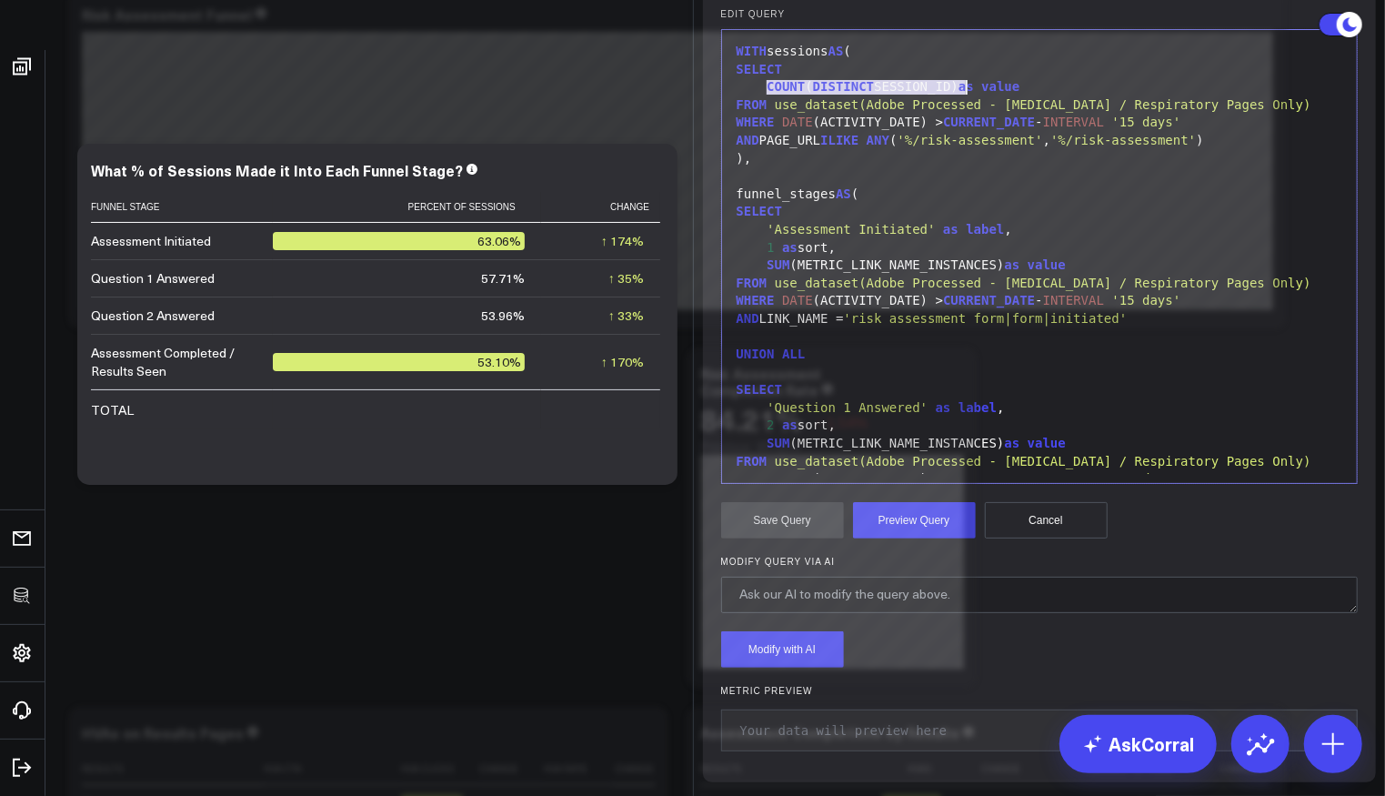
drag, startPoint x: 758, startPoint y: 409, endPoint x: 955, endPoint y: 414, distance: 196.5
click at [955, 96] on div "COUNT ( DISTINCT SESSION_ID) as value" at bounding box center [1039, 87] width 617 height 18
copy div "COUNT ( DISTINCT SESSION_ID)"
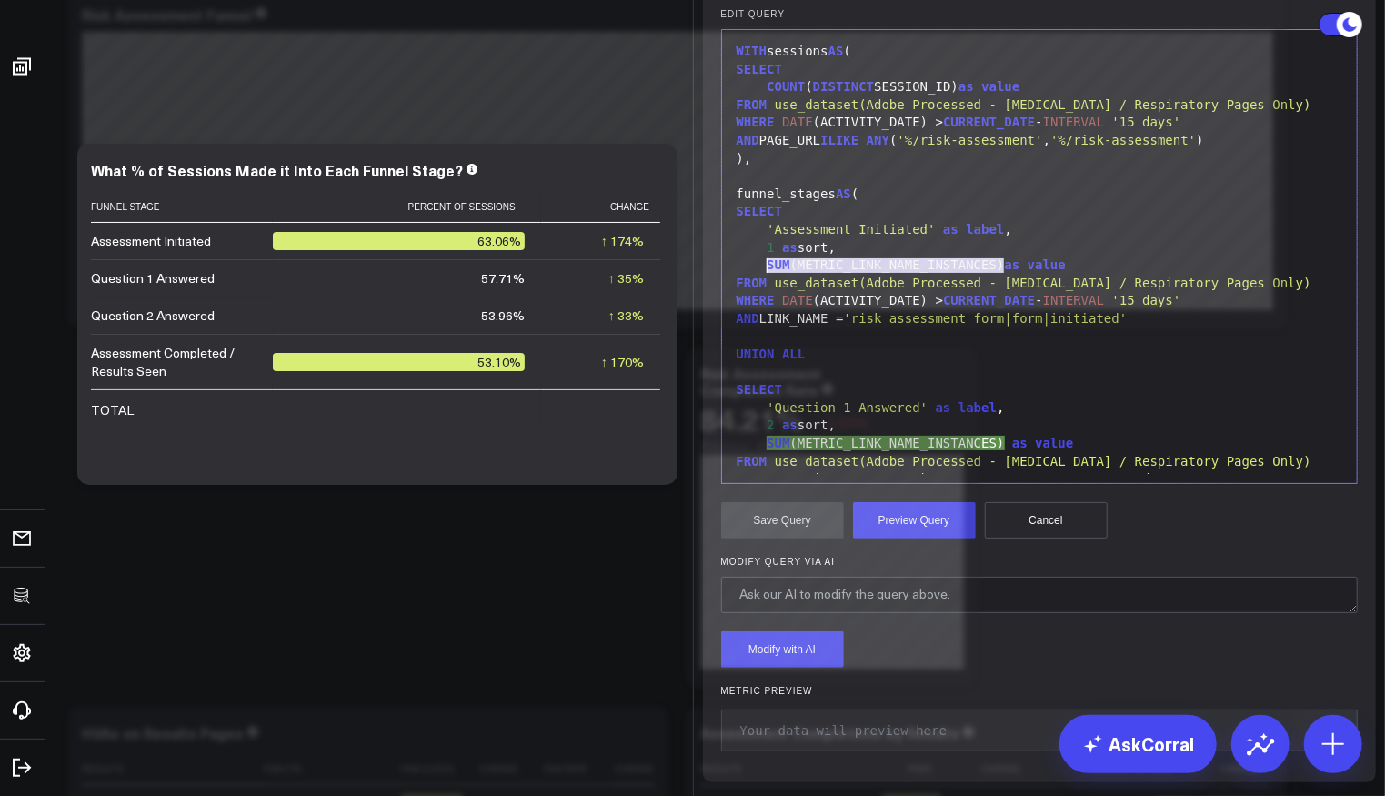
drag, startPoint x: 843, startPoint y: 579, endPoint x: 760, endPoint y: 581, distance: 82.8
click at [760, 275] on div "SUM (METRIC_LINK_NAME_INSTANCES) as value" at bounding box center [1039, 265] width 617 height 18
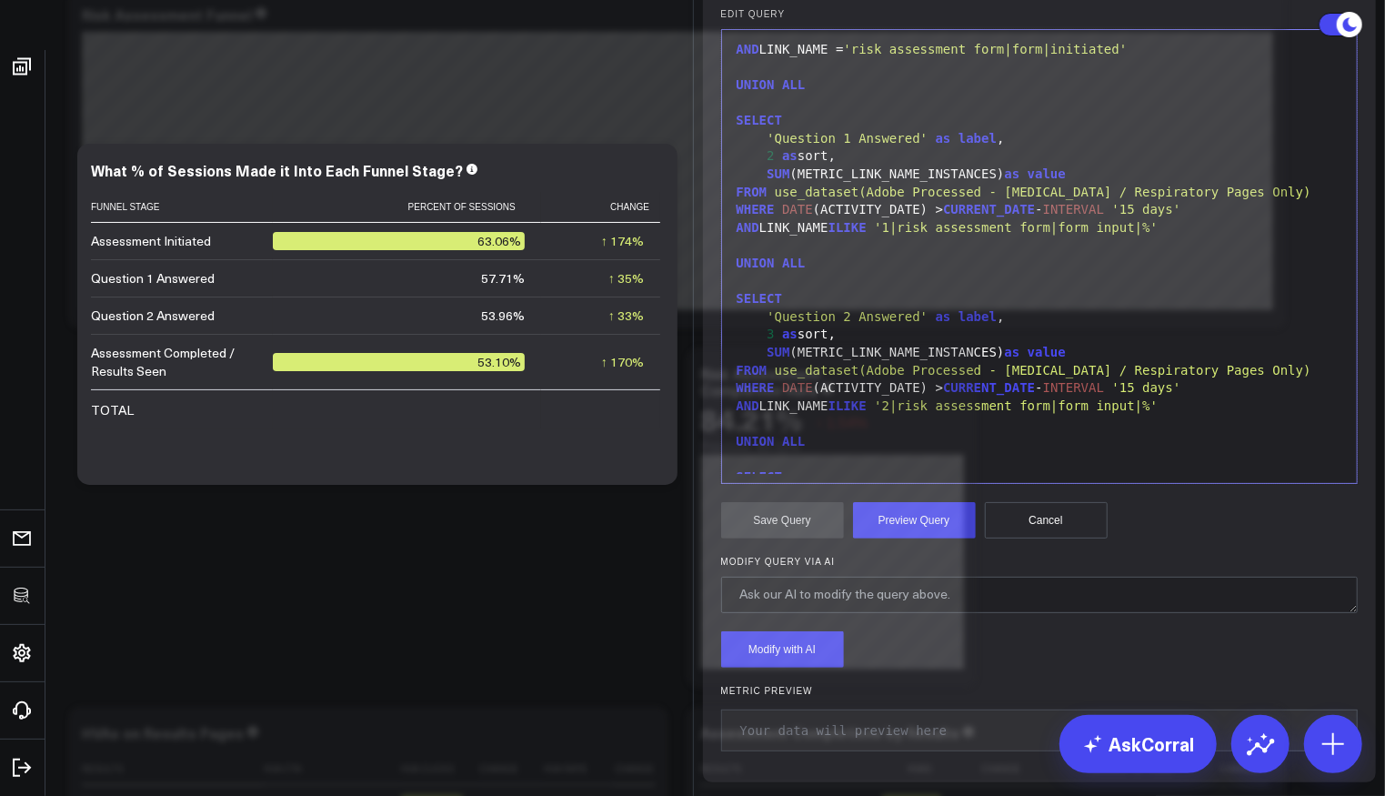
scroll to position [337, 0]
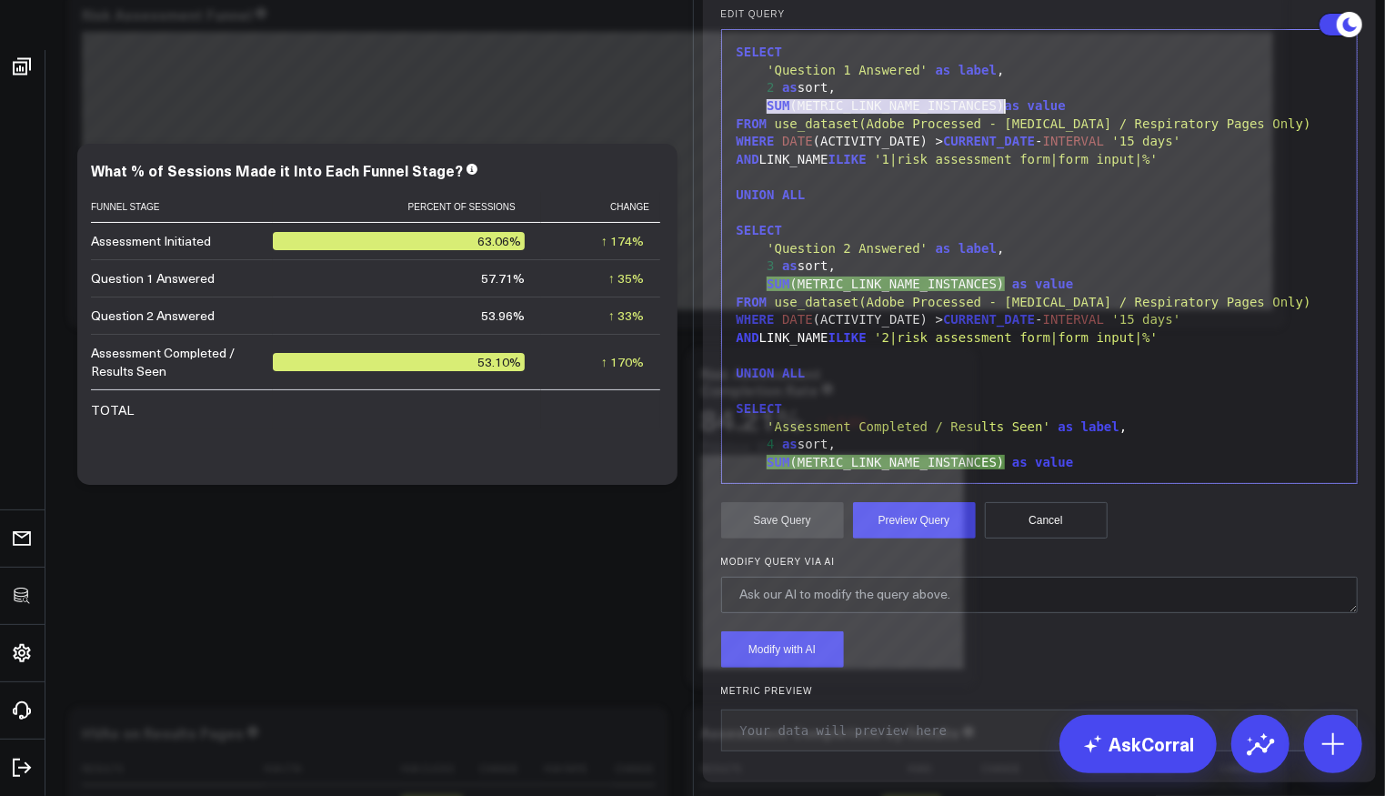
drag, startPoint x: 760, startPoint y: 430, endPoint x: 995, endPoint y: 428, distance: 234.6
click at [995, 115] on div "SUM (METRIC_LINK_NAME_INSTANCES) as value" at bounding box center [1039, 106] width 617 height 18
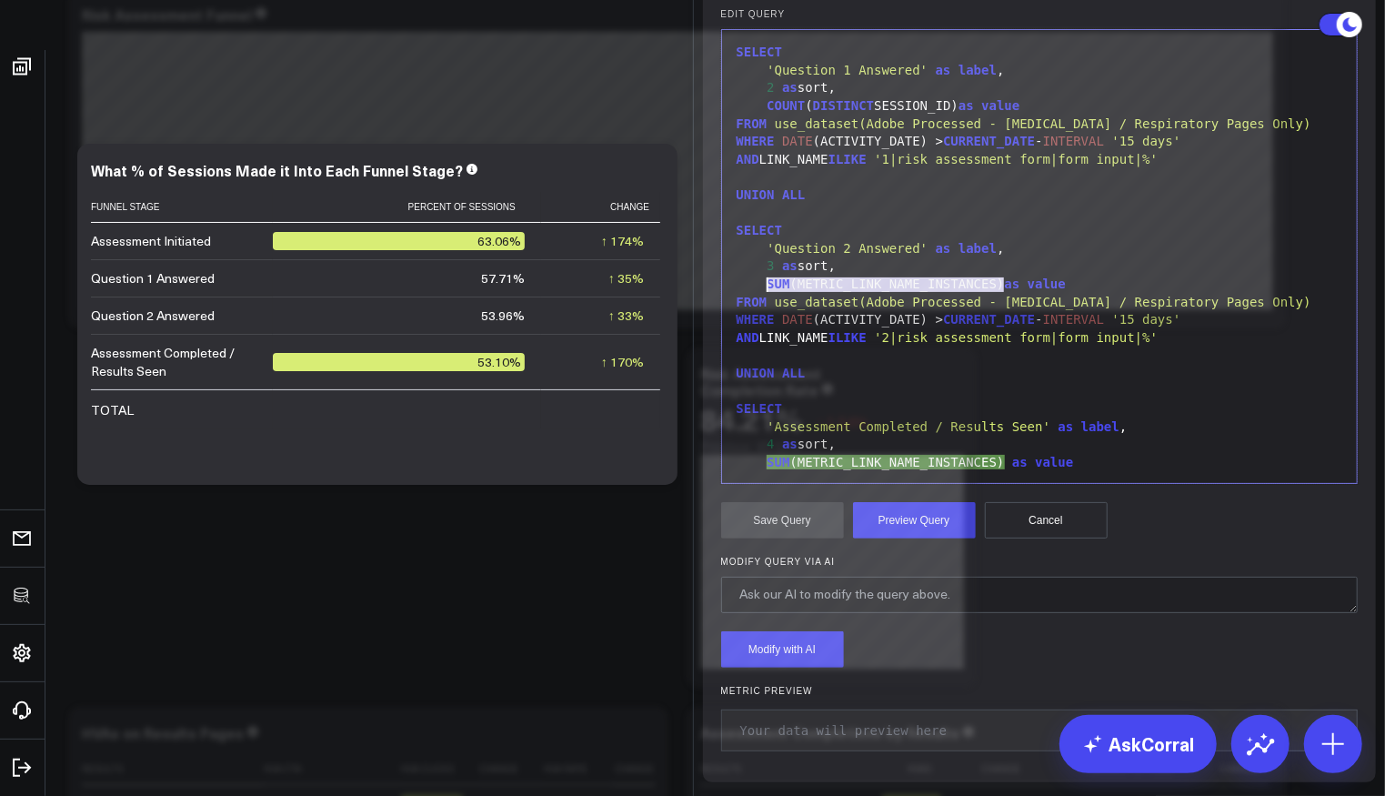
drag, startPoint x: 994, startPoint y: 606, endPoint x: 761, endPoint y: 601, distance: 232.8
click at [761, 294] on div "SUM (METRIC_LINK_NAME_INSTANCES) as value" at bounding box center [1039, 285] width 617 height 18
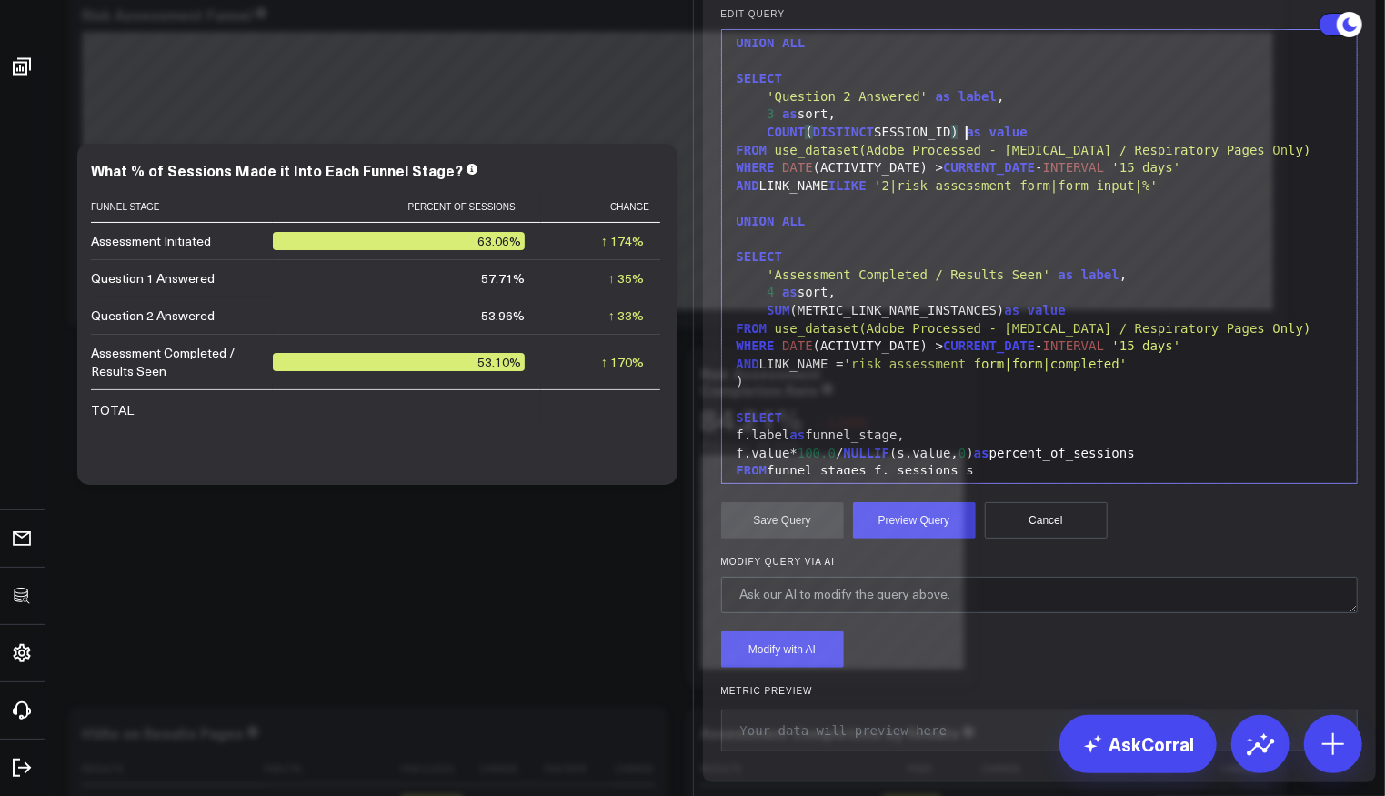
scroll to position [516, 0]
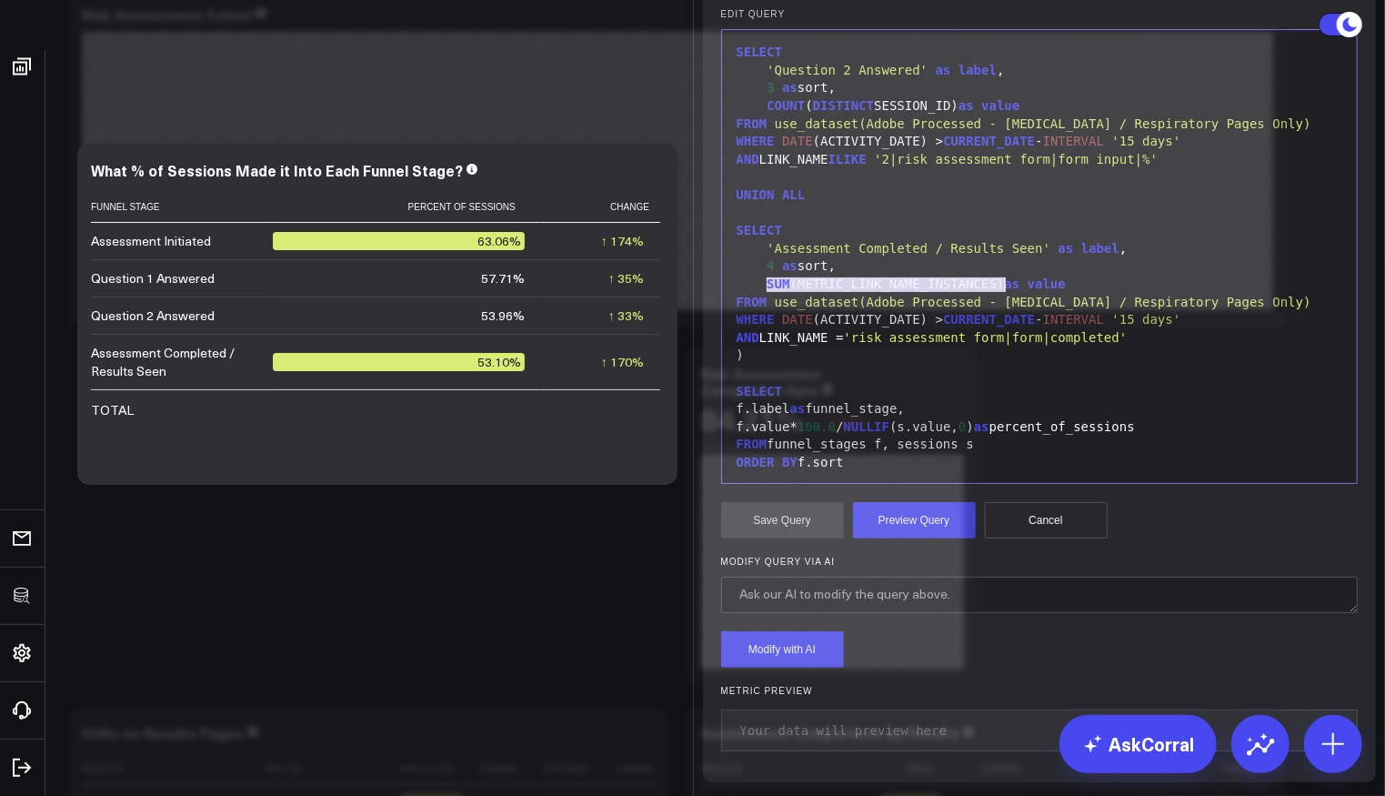
drag, startPoint x: 760, startPoint y: 605, endPoint x: 995, endPoint y: 605, distance: 234.6
click at [995, 294] on div "SUM (METRIC_LINK_NAME_INSTANCES) as value" at bounding box center [1039, 285] width 617 height 18
click at [908, 526] on button "Preview Query" at bounding box center [914, 520] width 123 height 36
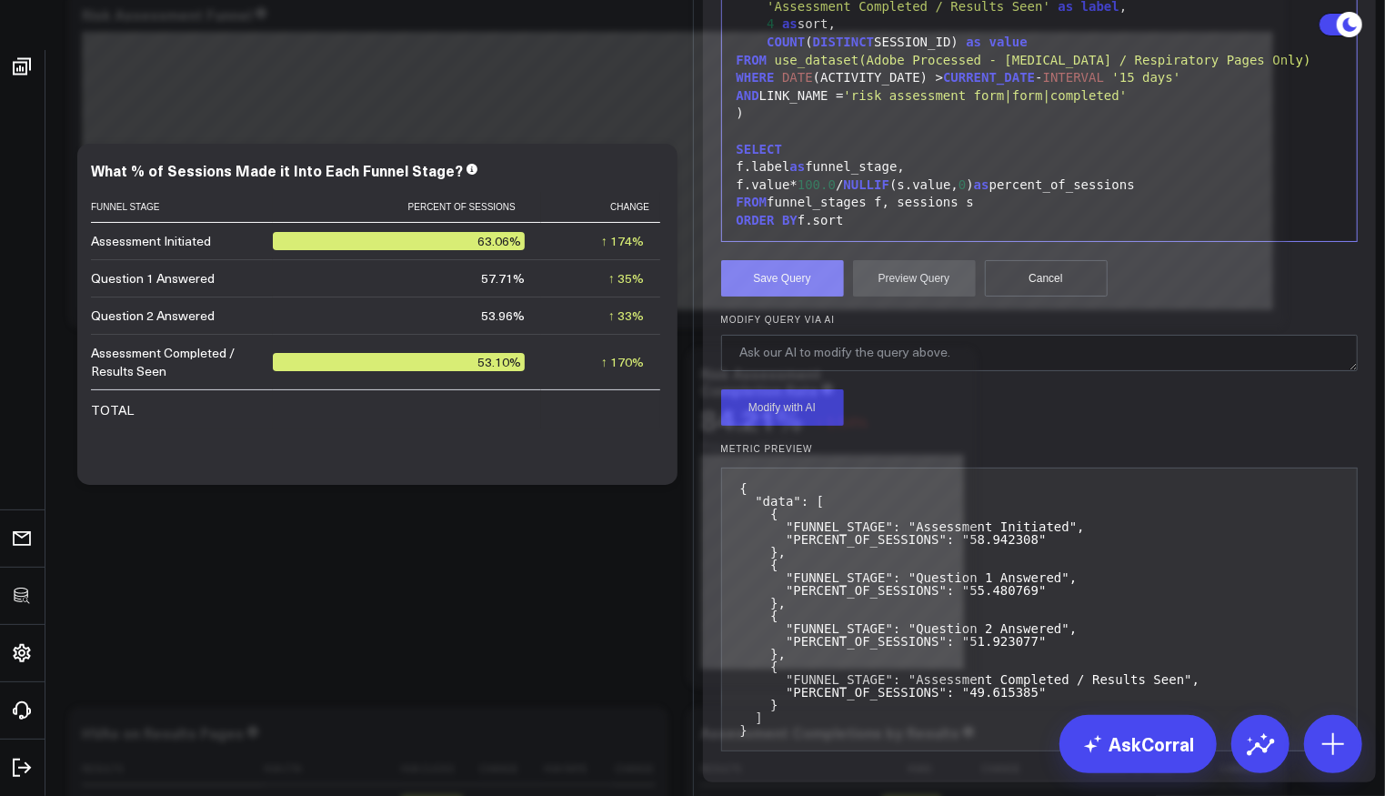
click at [767, 296] on button "Save Query" at bounding box center [782, 278] width 123 height 36
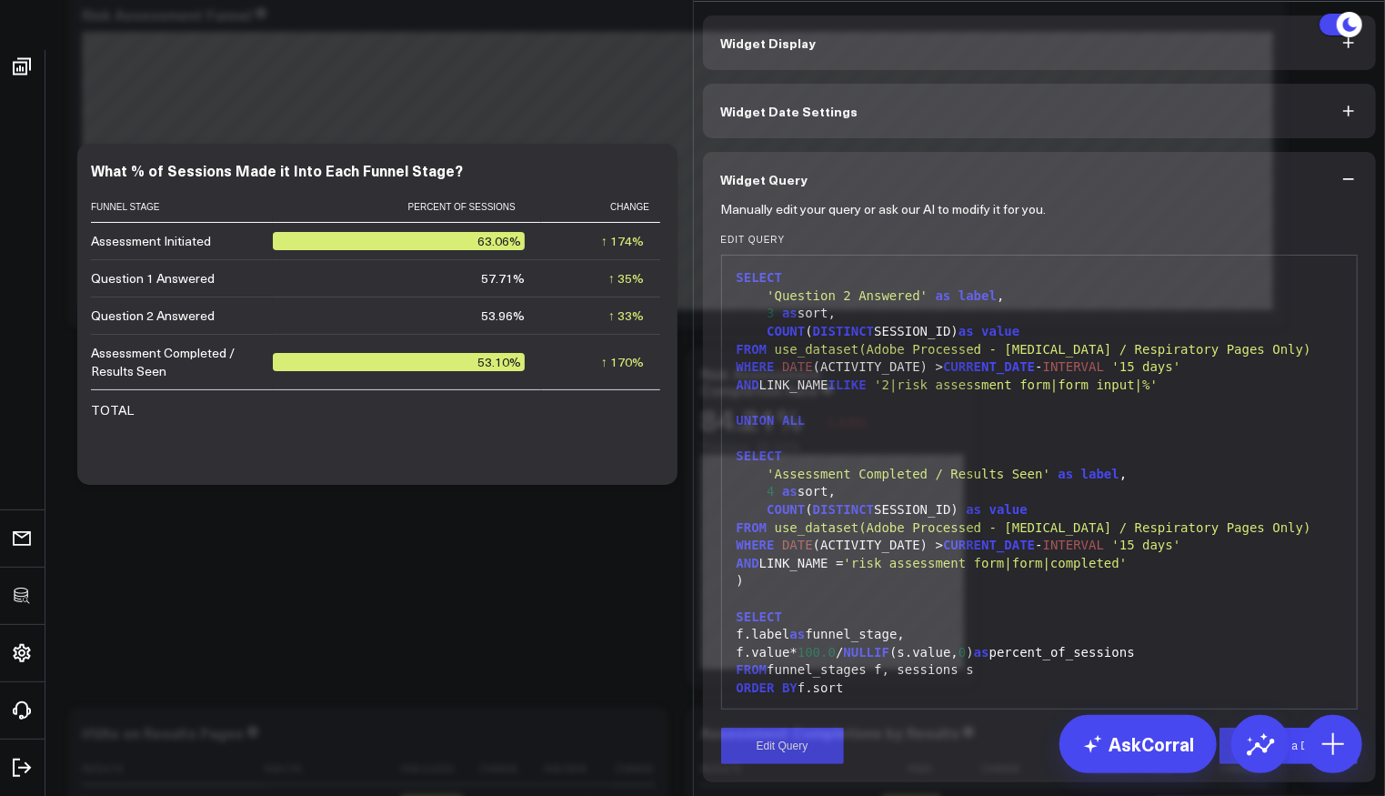
scroll to position [94, 0]
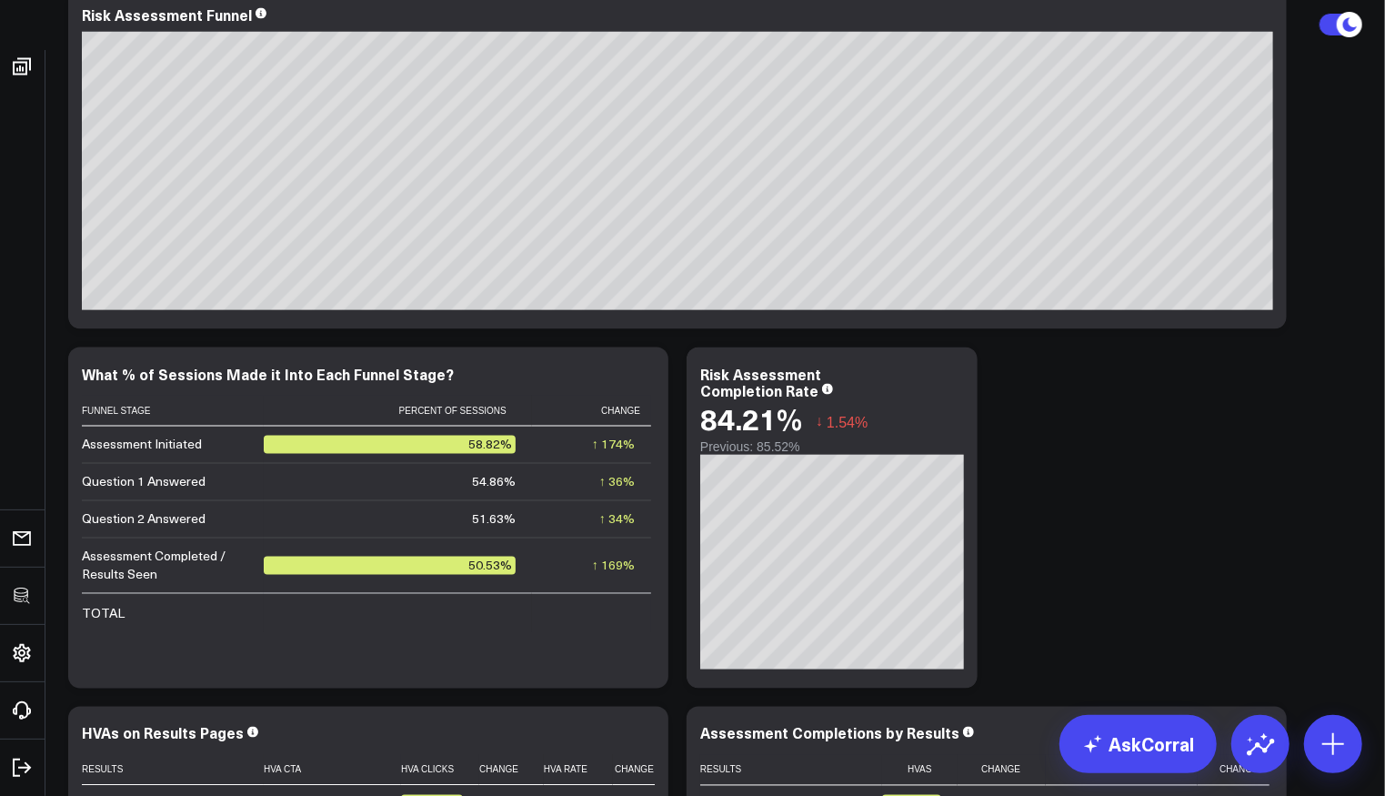
click at [651, 380] on icon at bounding box center [644, 377] width 22 height 22
click at [0, 0] on button "Copy link to widget" at bounding box center [0, 0] width 0 height 0
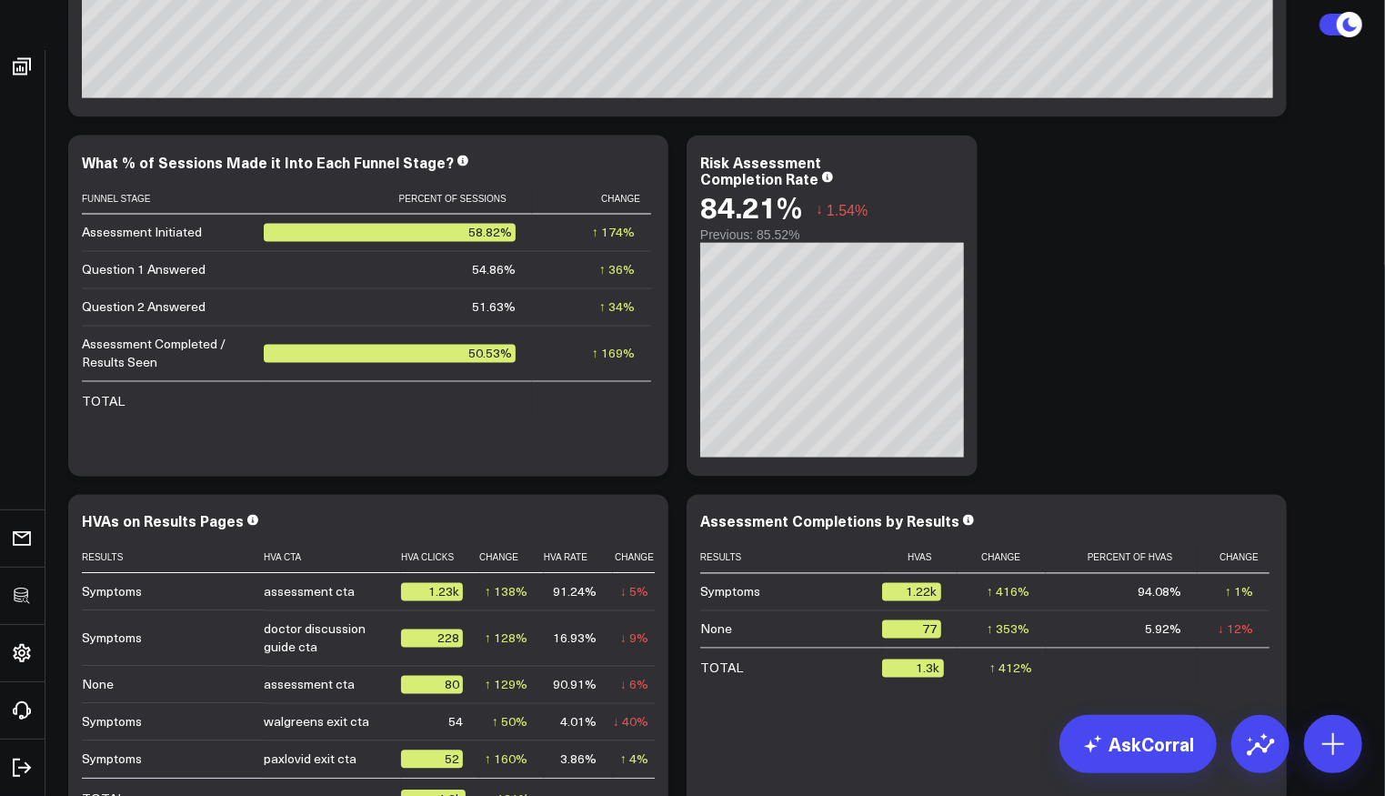
scroll to position [7098, 0]
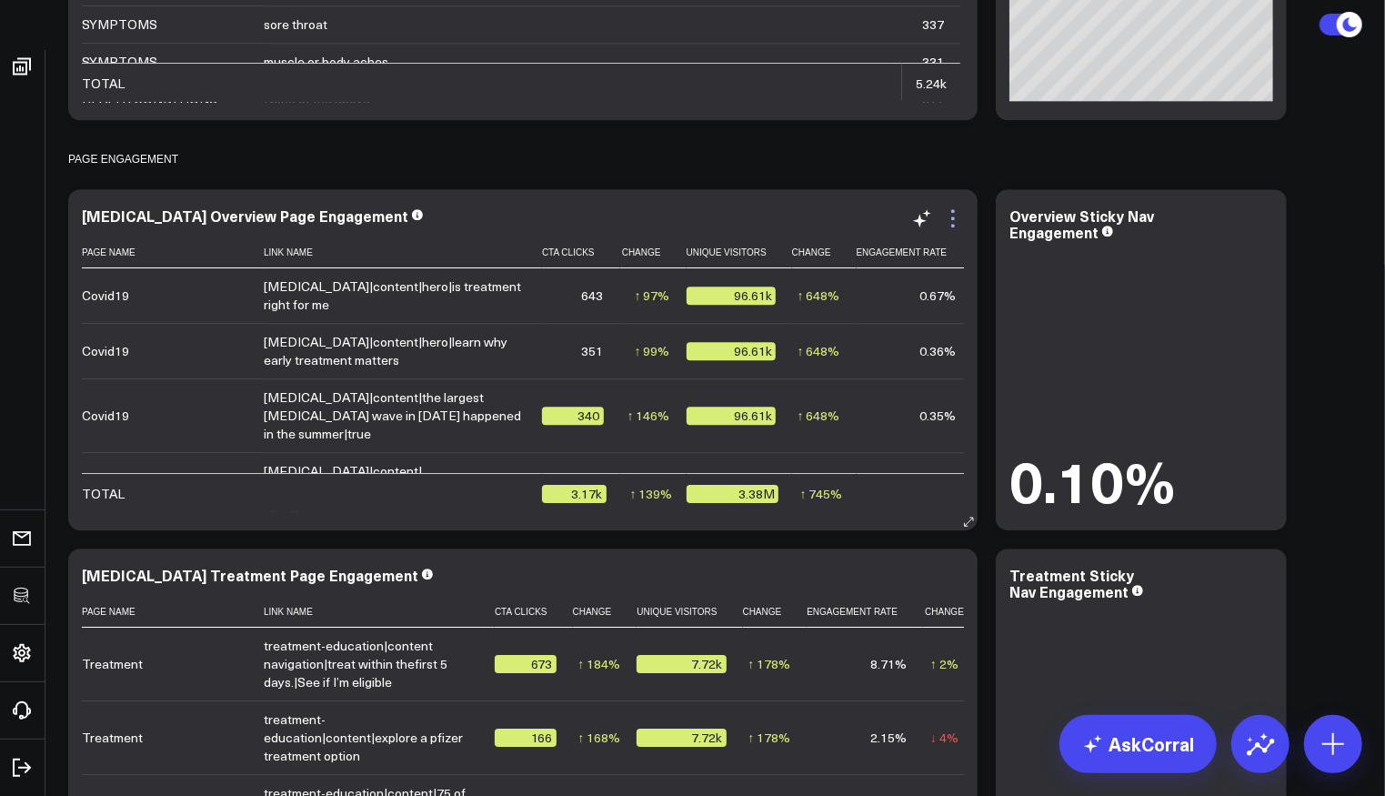
click at [962, 214] on icon at bounding box center [953, 218] width 22 height 22
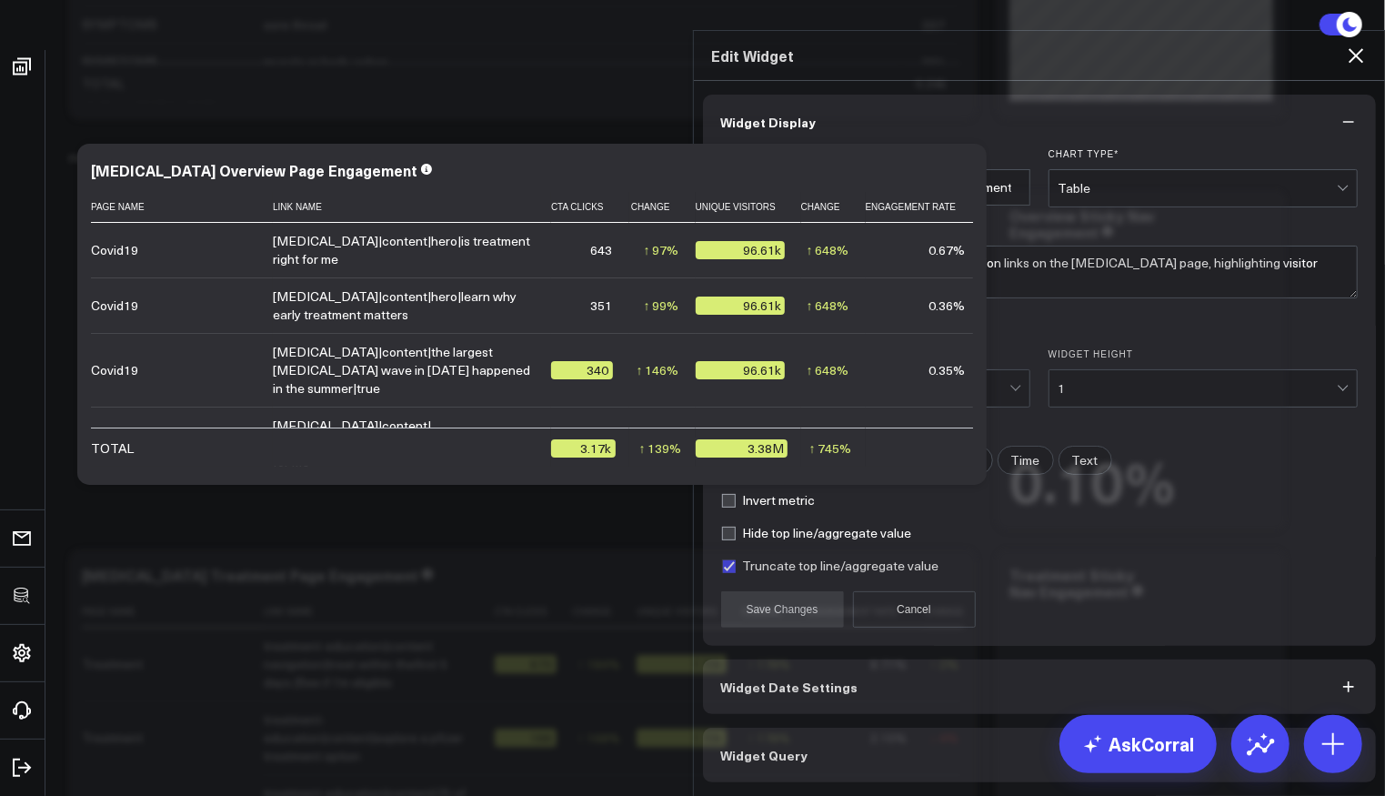
click at [862, 756] on button "Widget Query" at bounding box center [1040, 754] width 674 height 55
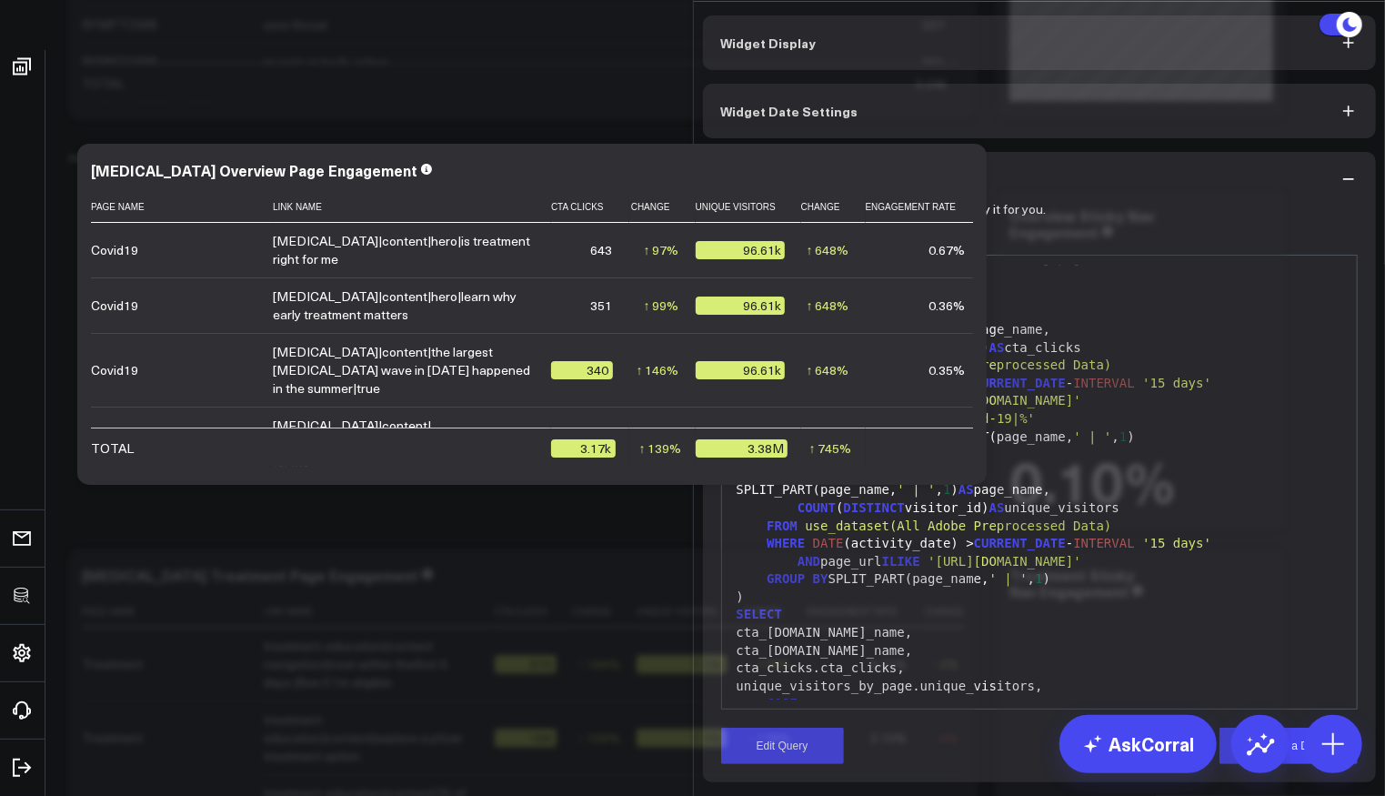
scroll to position [38, 0]
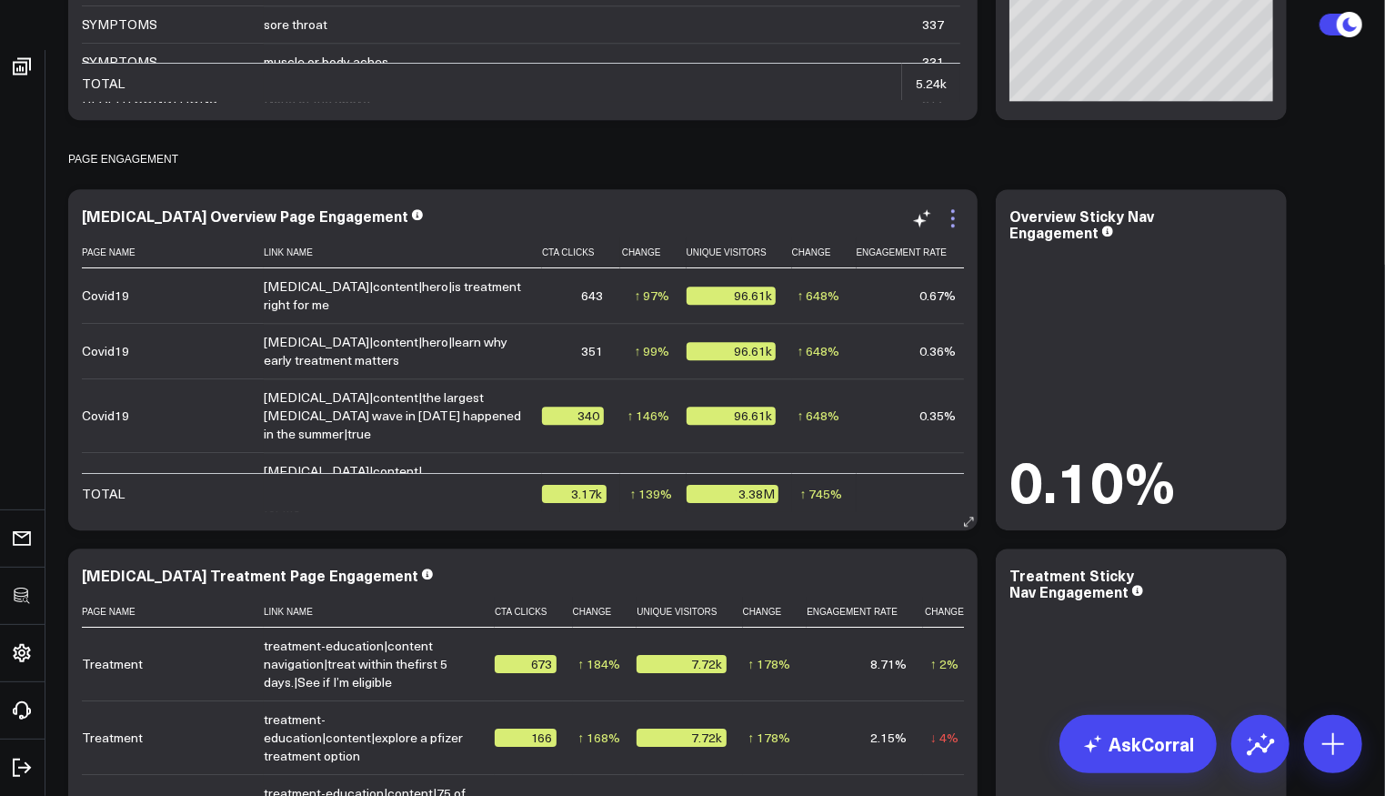
click at [958, 213] on icon at bounding box center [953, 218] width 22 height 22
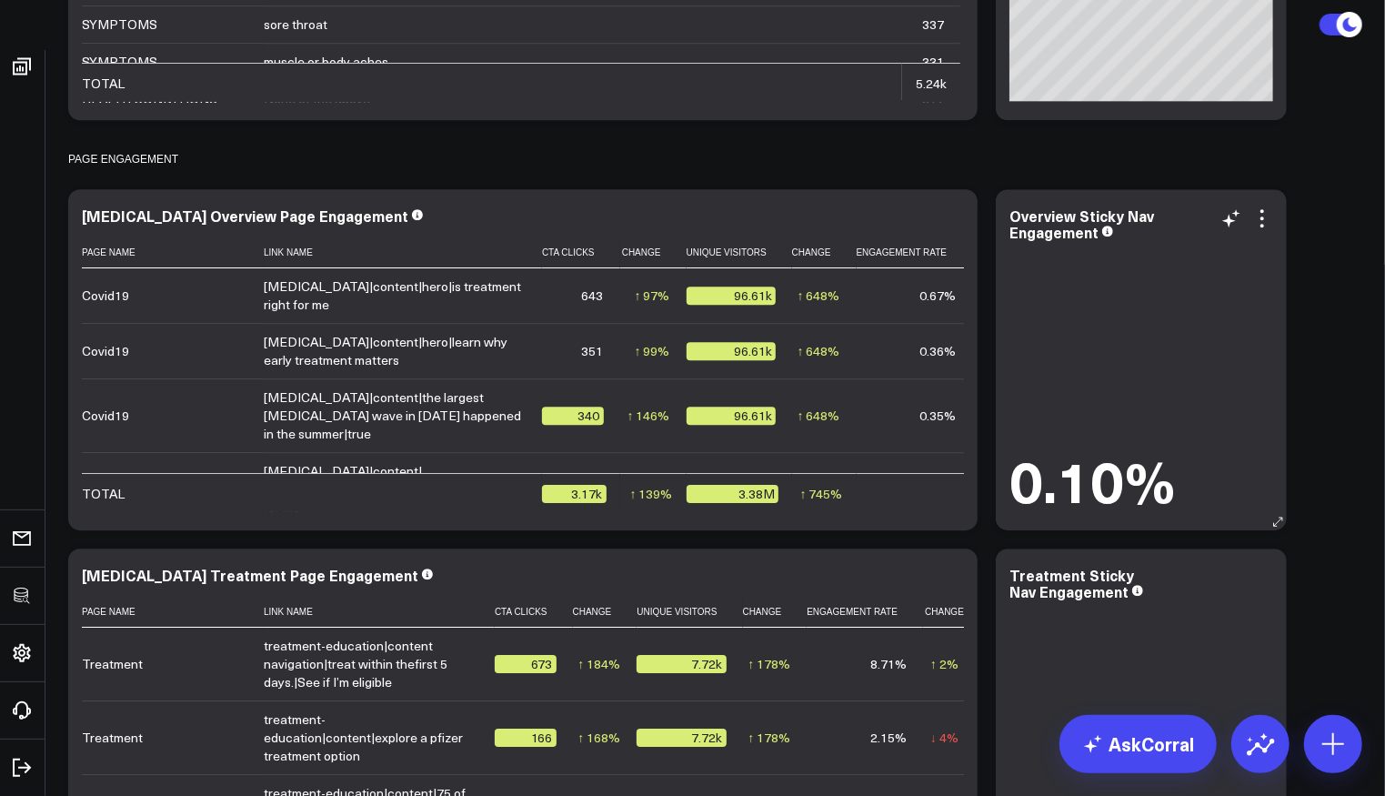
click at [1248, 316] on div "0.10%" at bounding box center [1141, 378] width 264 height 267
click at [951, 215] on icon at bounding box center [953, 218] width 22 height 22
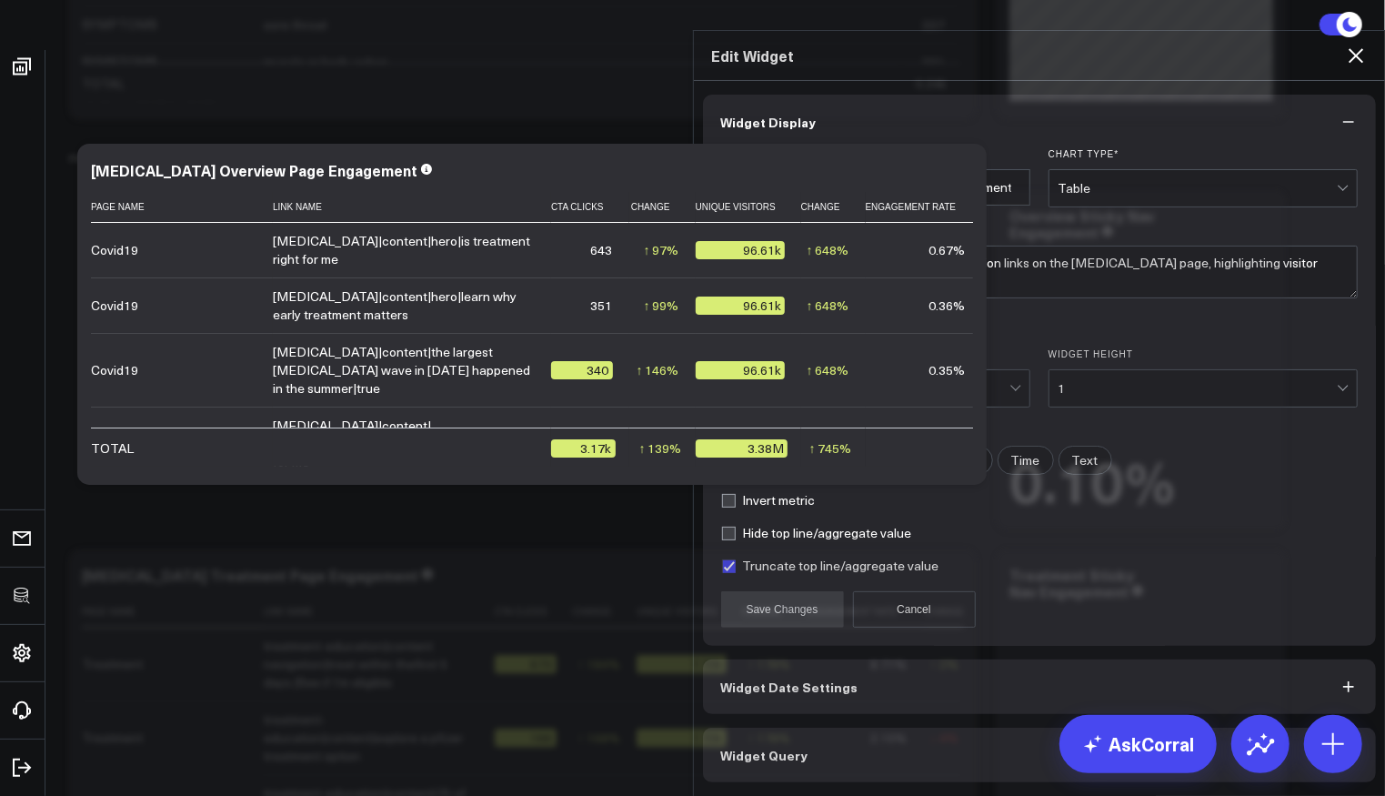
click at [844, 775] on button "Widget Query" at bounding box center [1040, 754] width 674 height 55
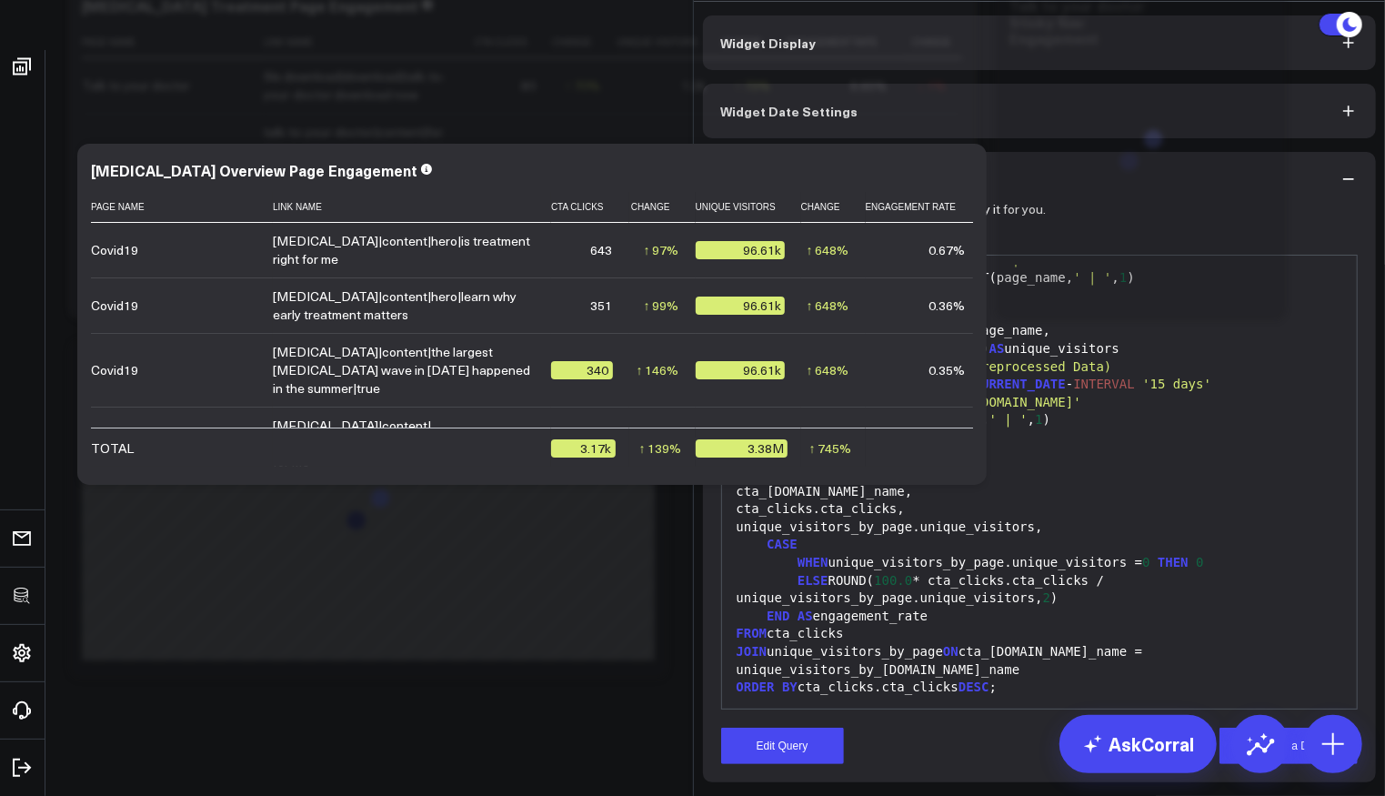
scroll to position [94, 0]
click at [819, 729] on button "Edit Query" at bounding box center [782, 745] width 123 height 36
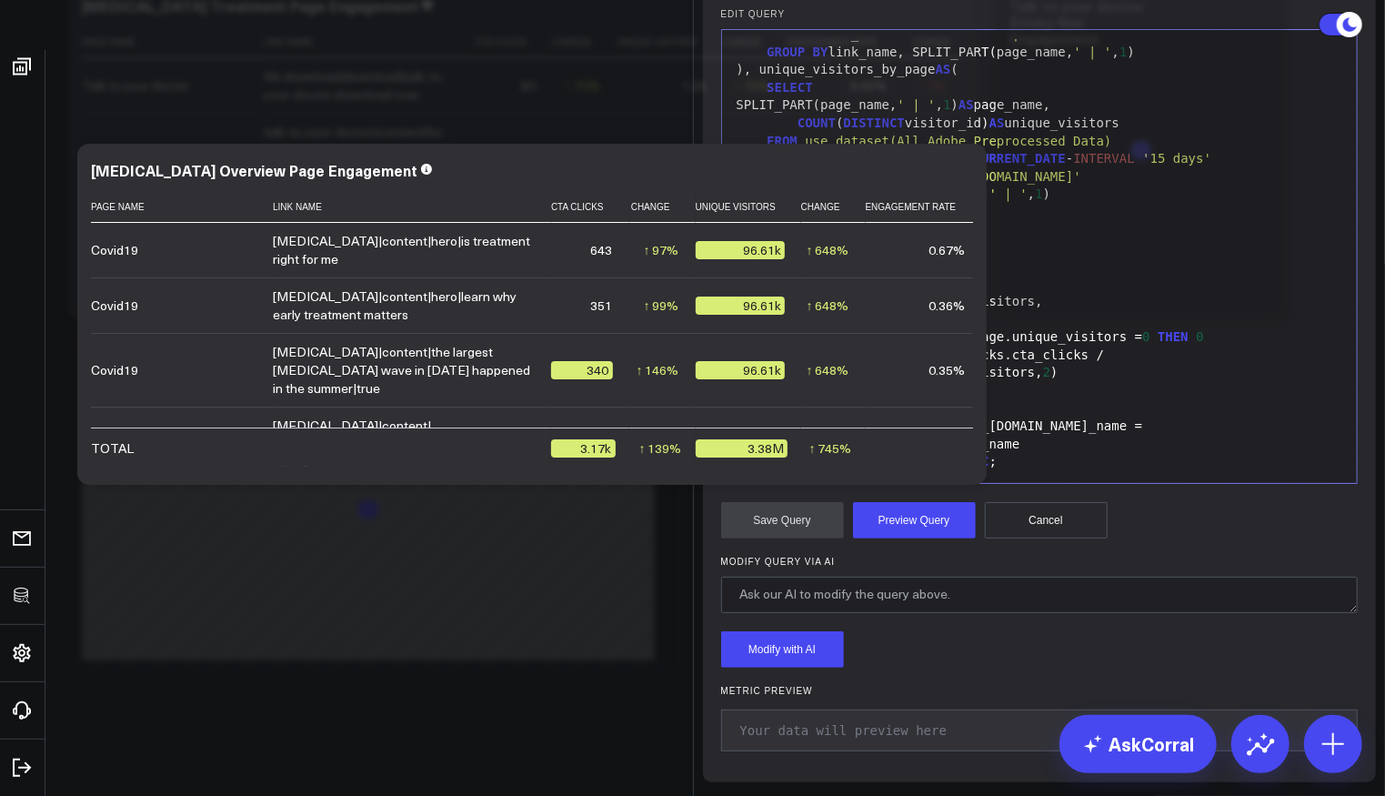
drag, startPoint x: 883, startPoint y: 402, endPoint x: 857, endPoint y: 401, distance: 26.4
click at [857, 186] on div "AND page_url ILIKE 'https://www.pfizerforall.com/covid-19/'" at bounding box center [1039, 177] width 617 height 18
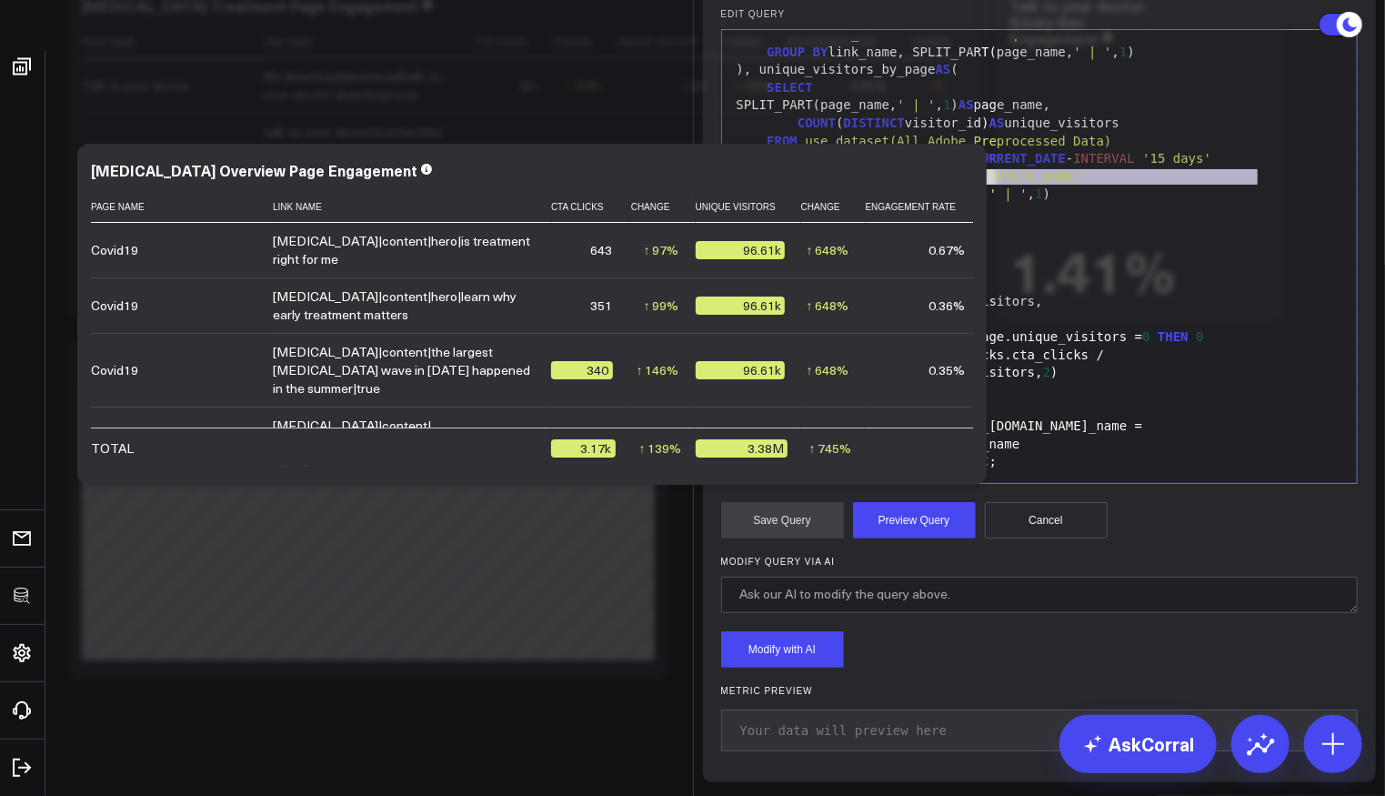
drag, startPoint x: 1274, startPoint y: 400, endPoint x: 897, endPoint y: 400, distance: 376.4
click at [897, 186] on div "AND page_path ILIKE 'https://www.pfizerforall.com/covid-19/'" at bounding box center [1039, 177] width 617 height 18
click at [906, 186] on div "AND page_path =/covid- 19 / ''" at bounding box center [1039, 177] width 617 height 18
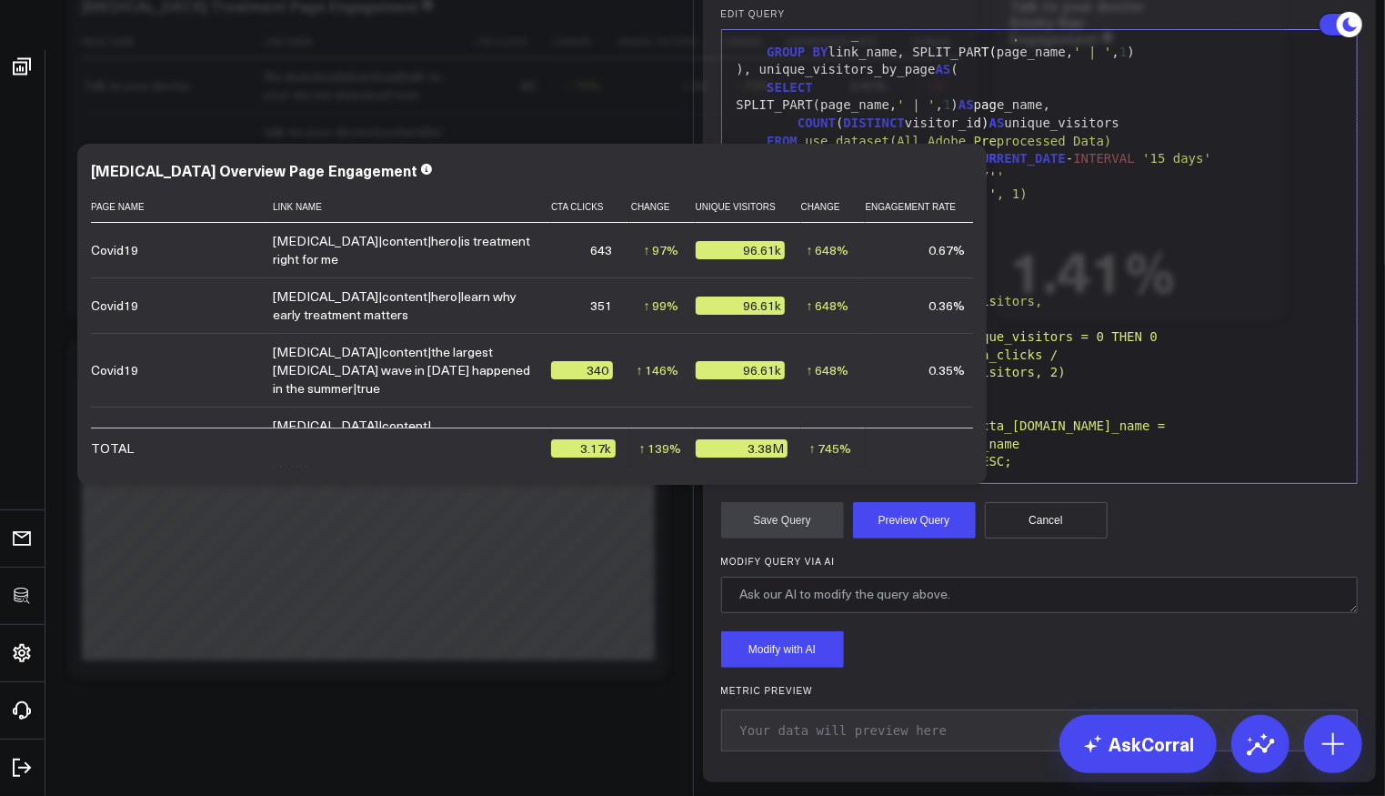
click at [1039, 186] on div "AND page_path = '/covid-19/''" at bounding box center [1039, 177] width 617 height 18
click at [1039, 186] on div "AND page_path = '/covid-19/'" at bounding box center [1039, 177] width 617 height 18
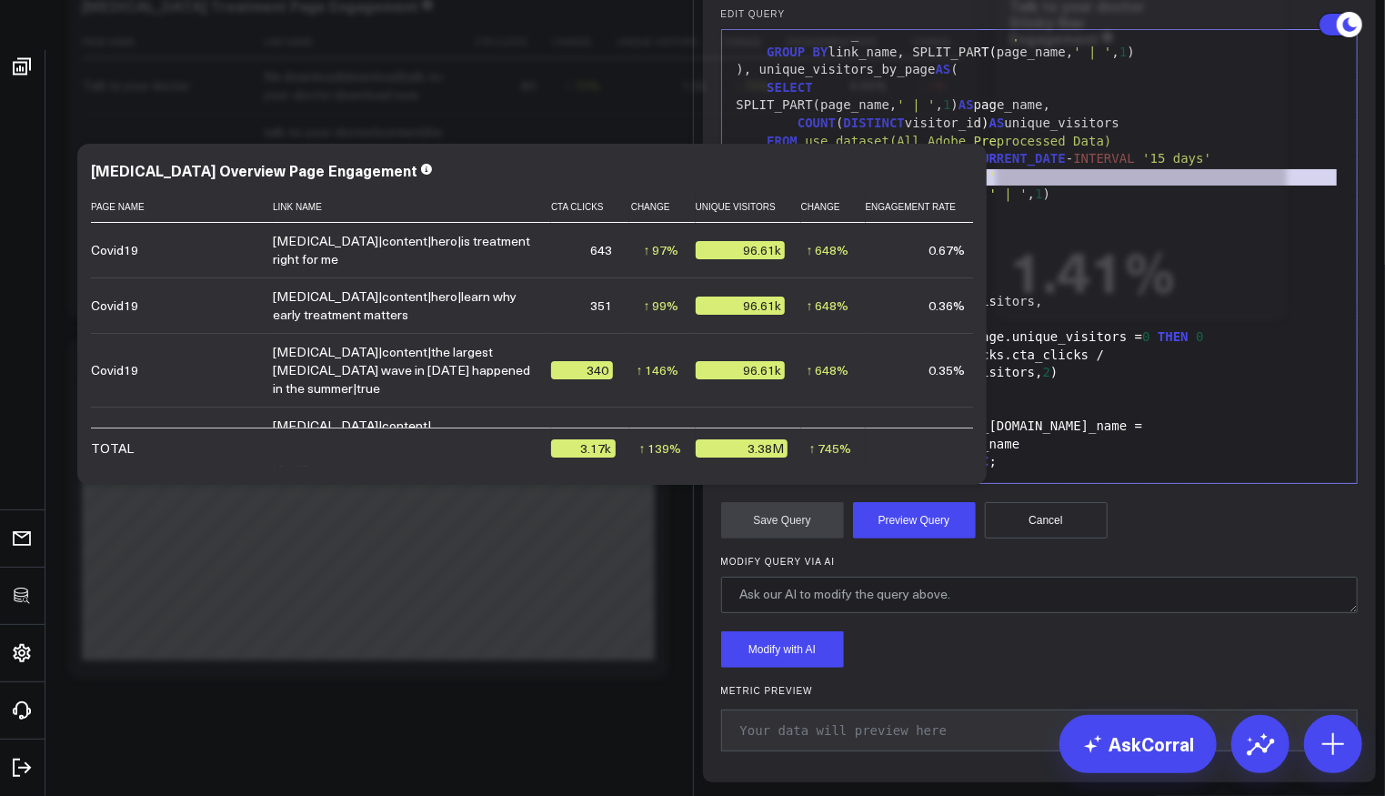
copy div "AND page_path = '/covid-19/'"
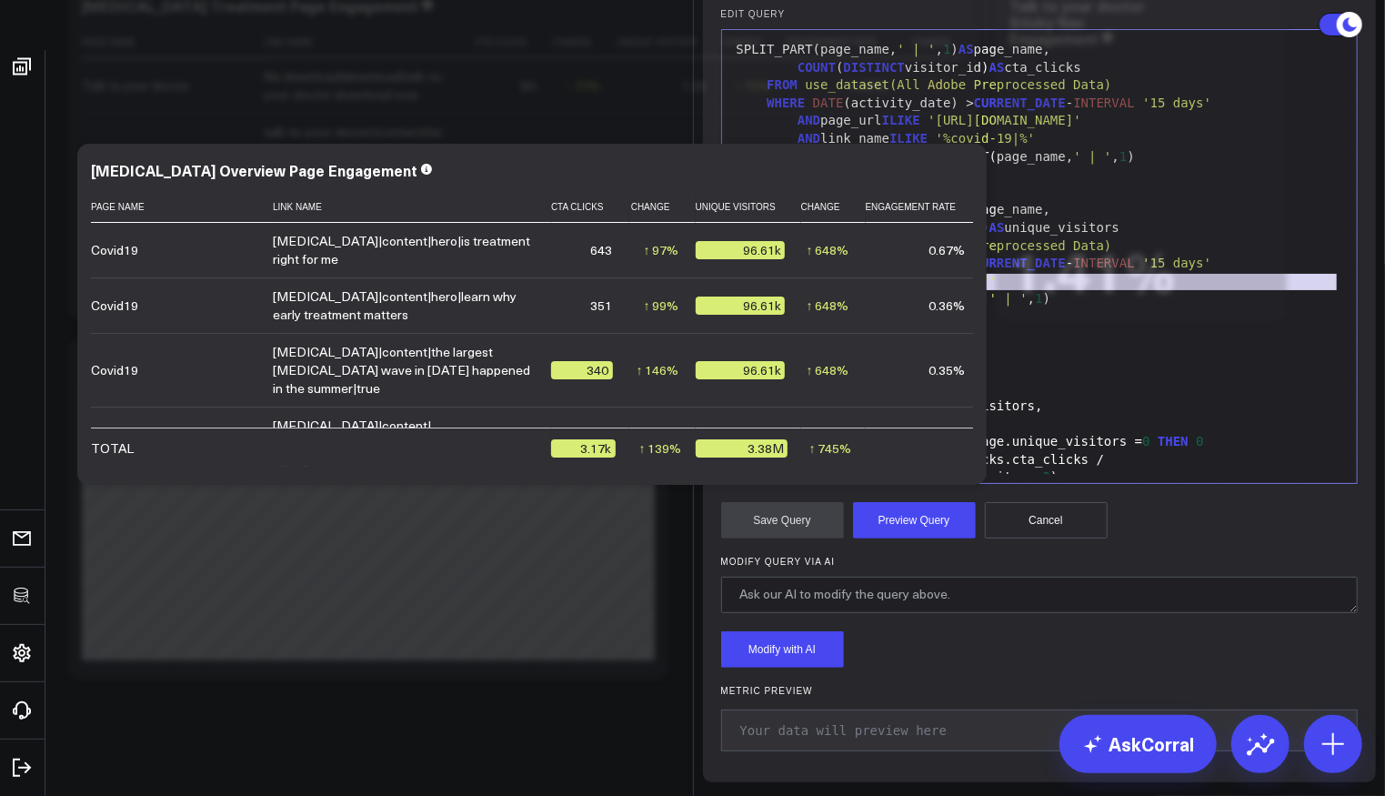
scroll to position [23, 0]
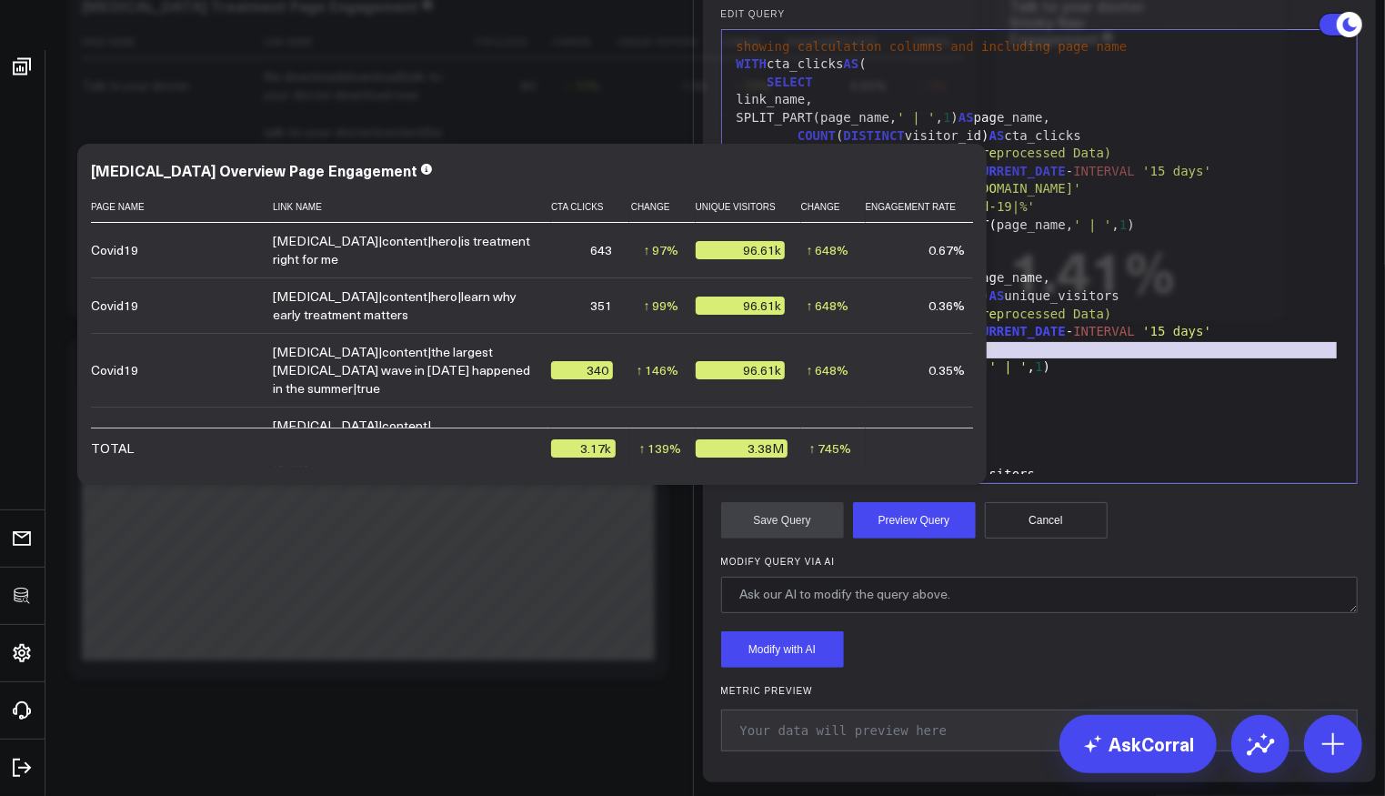
click at [1013, 214] on span "'%covid-19|%'" at bounding box center [986, 206] width 100 height 15
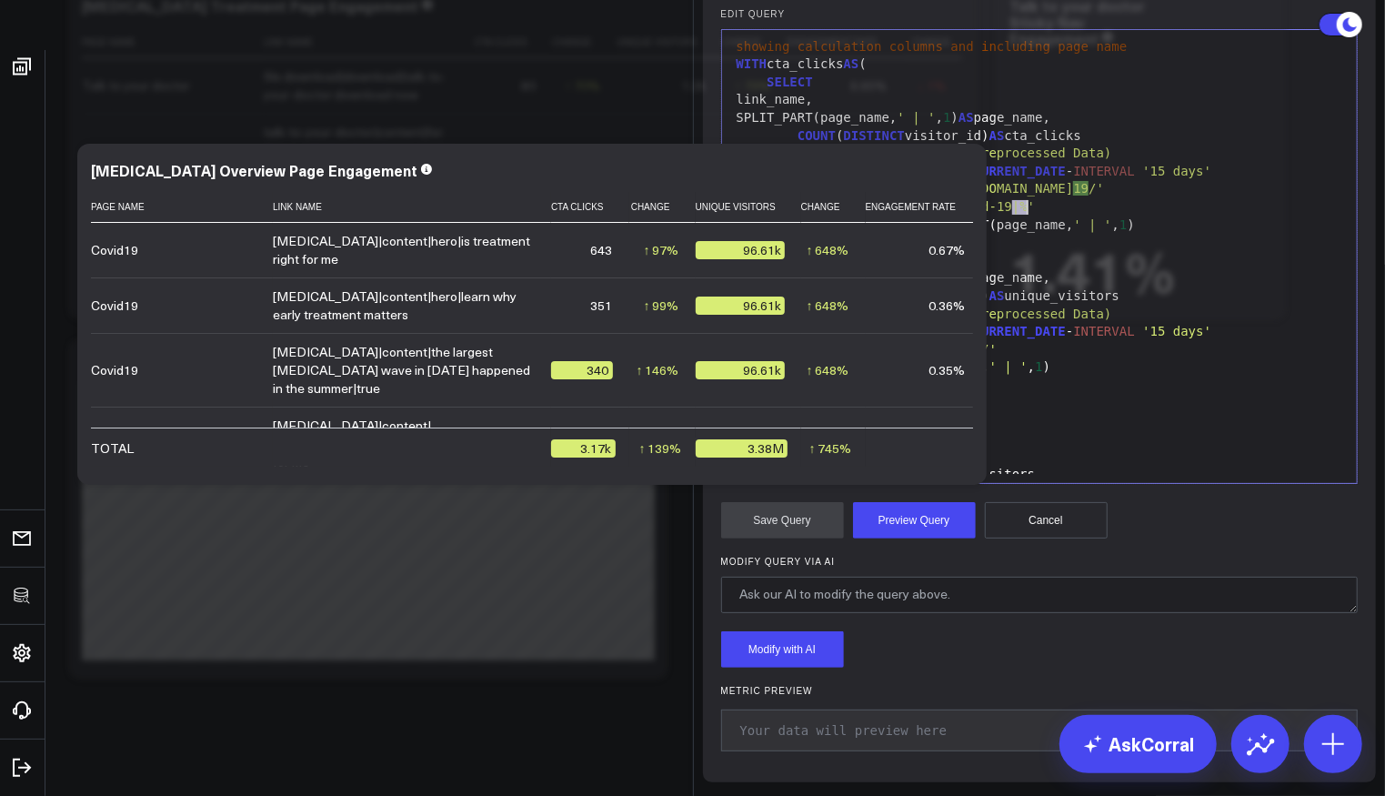
click at [1040, 195] on span "'https://www.pfizerforall.com/covid-" at bounding box center [999, 188] width 145 height 15
click at [1041, 195] on span "'https://www.pfizerforall.com/covid-19/'" at bounding box center [1004, 188] width 154 height 15
click at [931, 538] on button "Preview Query" at bounding box center [914, 520] width 123 height 36
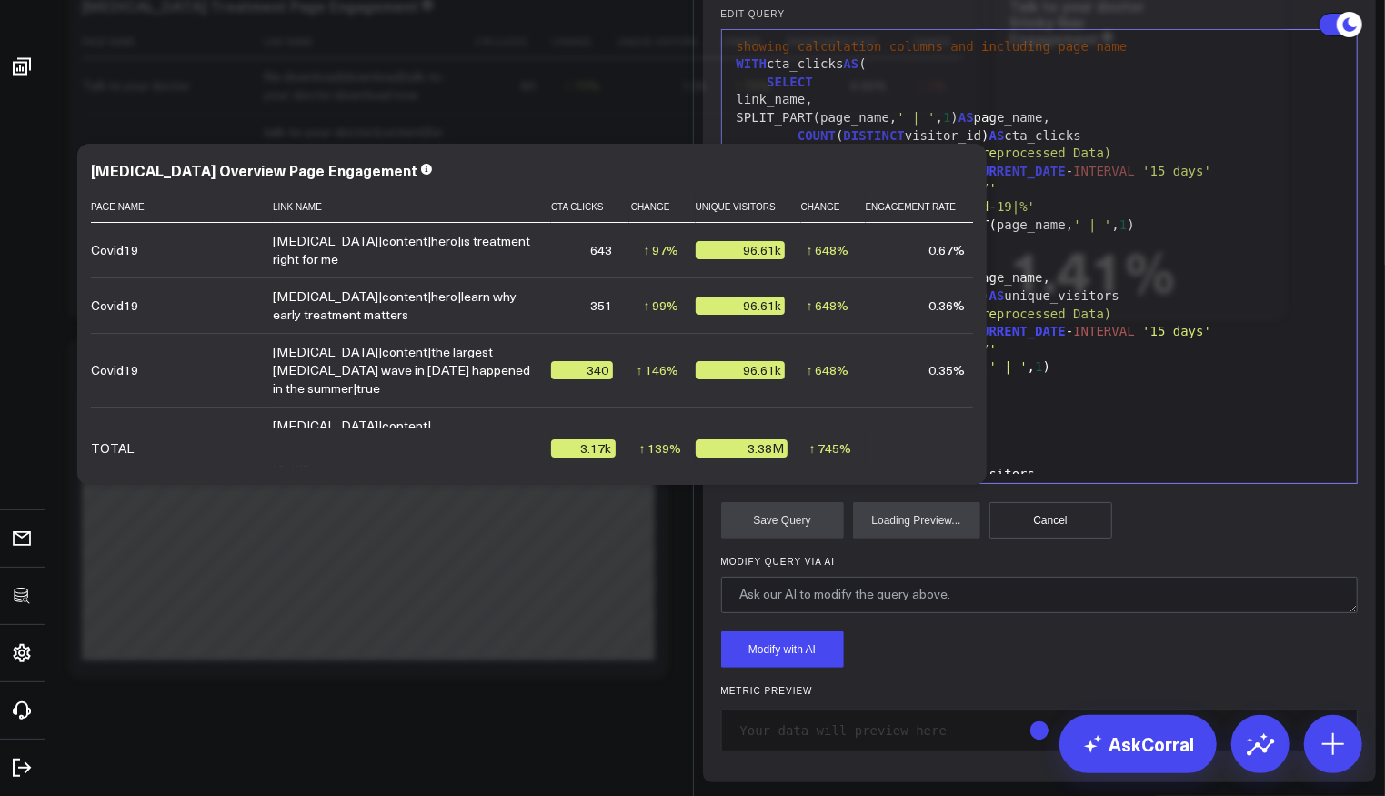
scroll to position [318, 0]
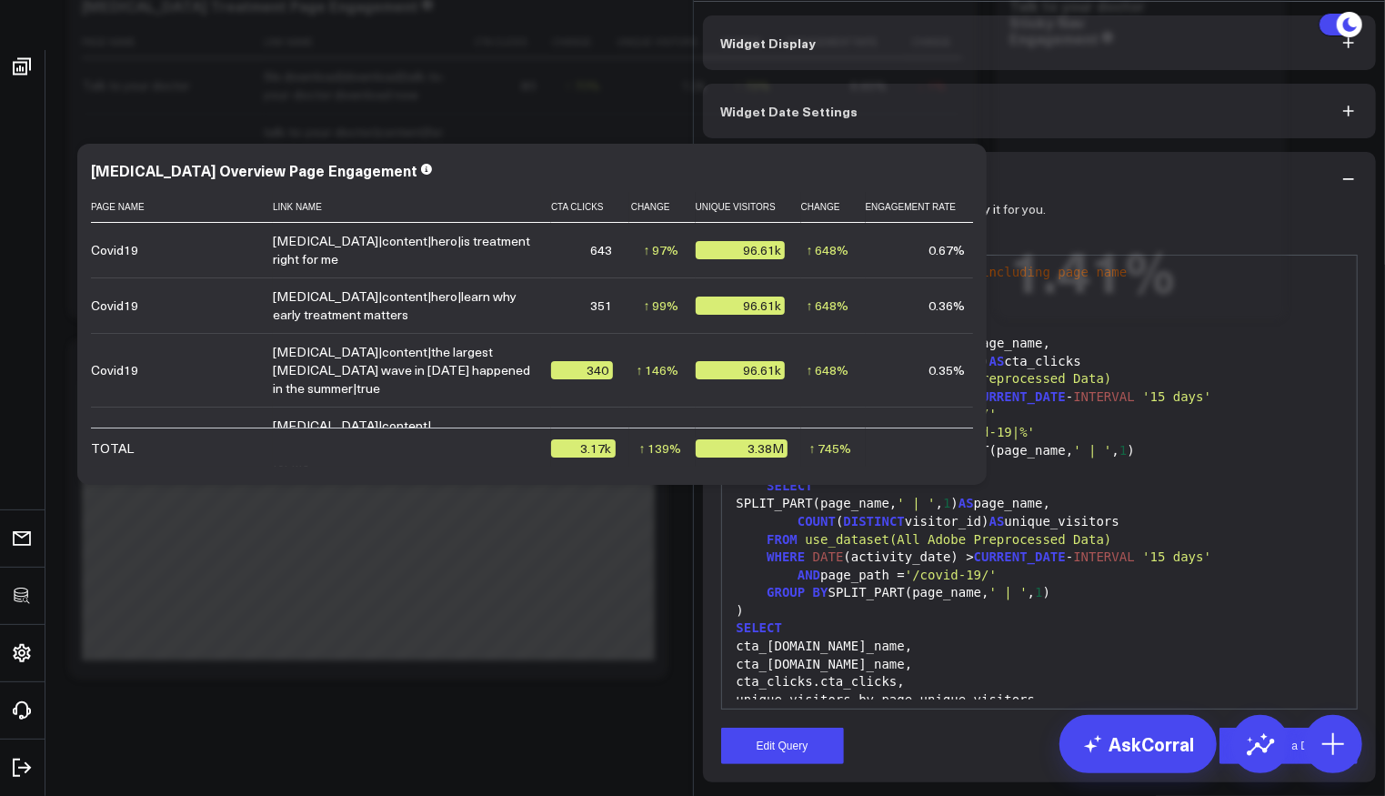
scroll to position [94, 0]
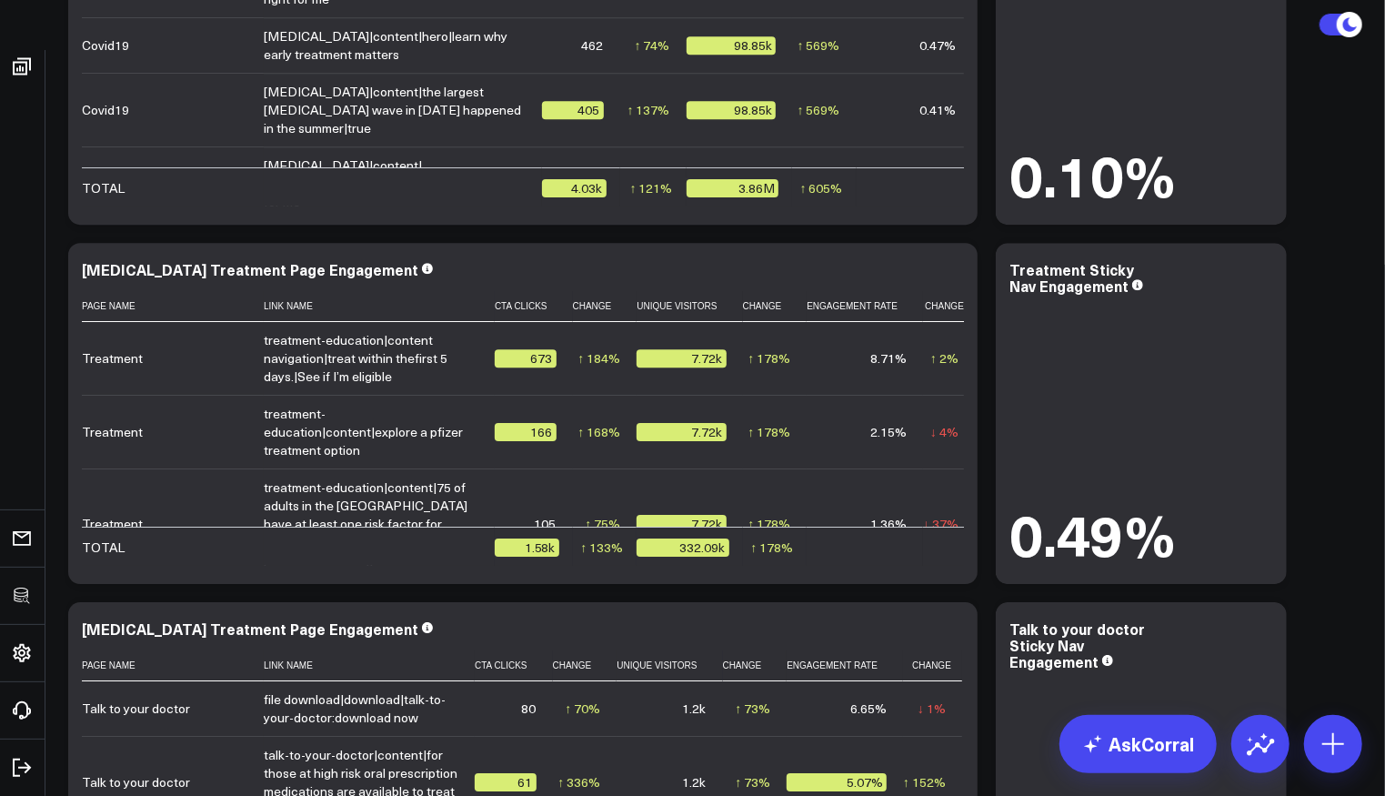
scroll to position [7031, 0]
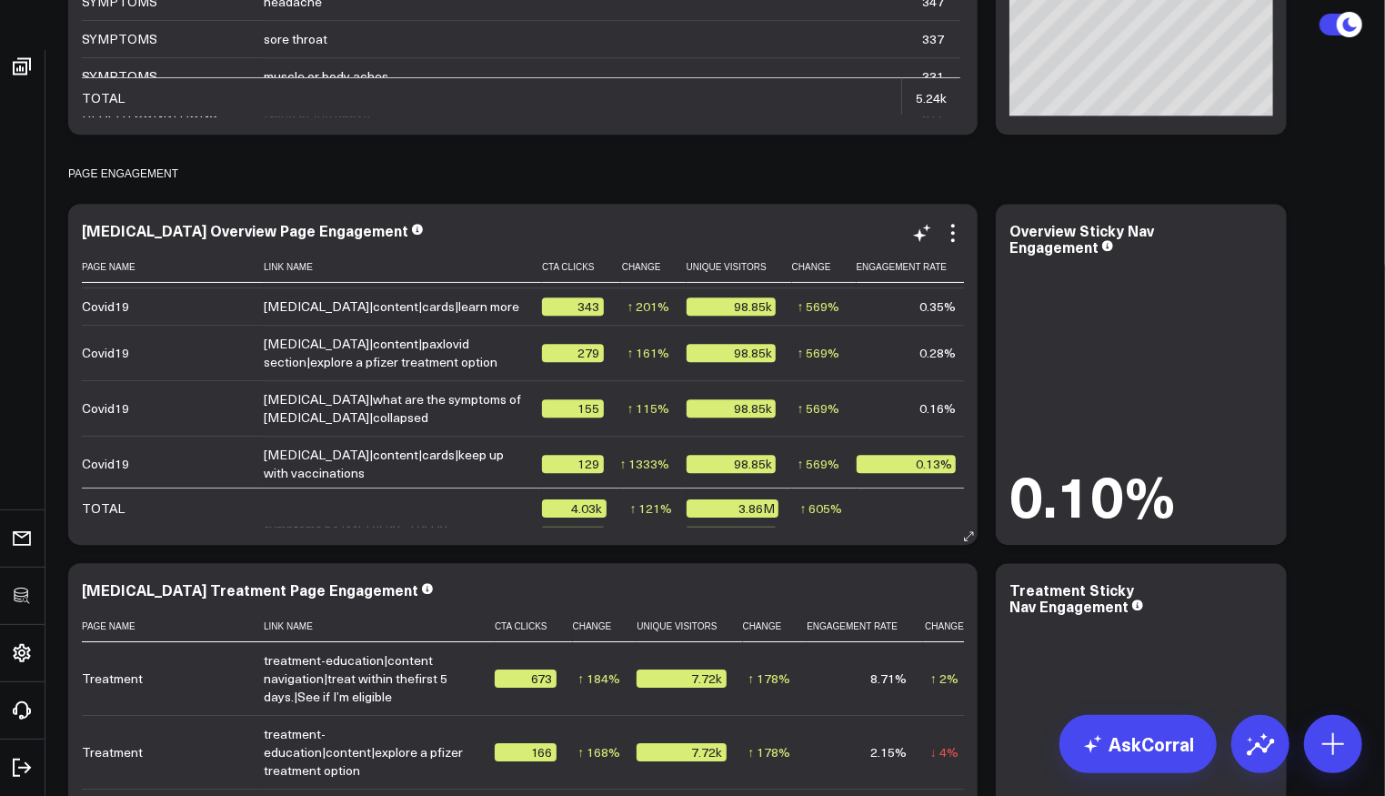
scroll to position [103, 0]
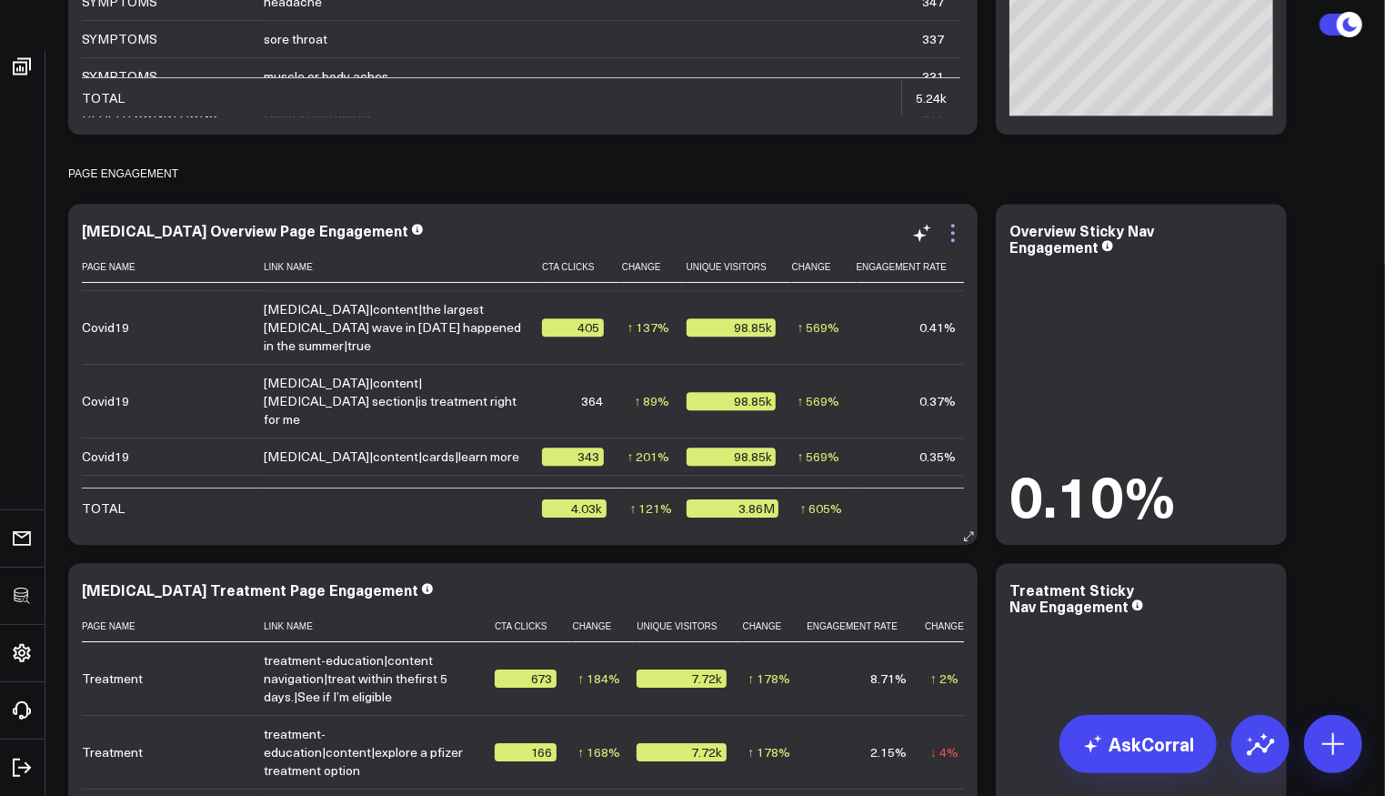
click at [959, 233] on icon at bounding box center [953, 233] width 22 height 22
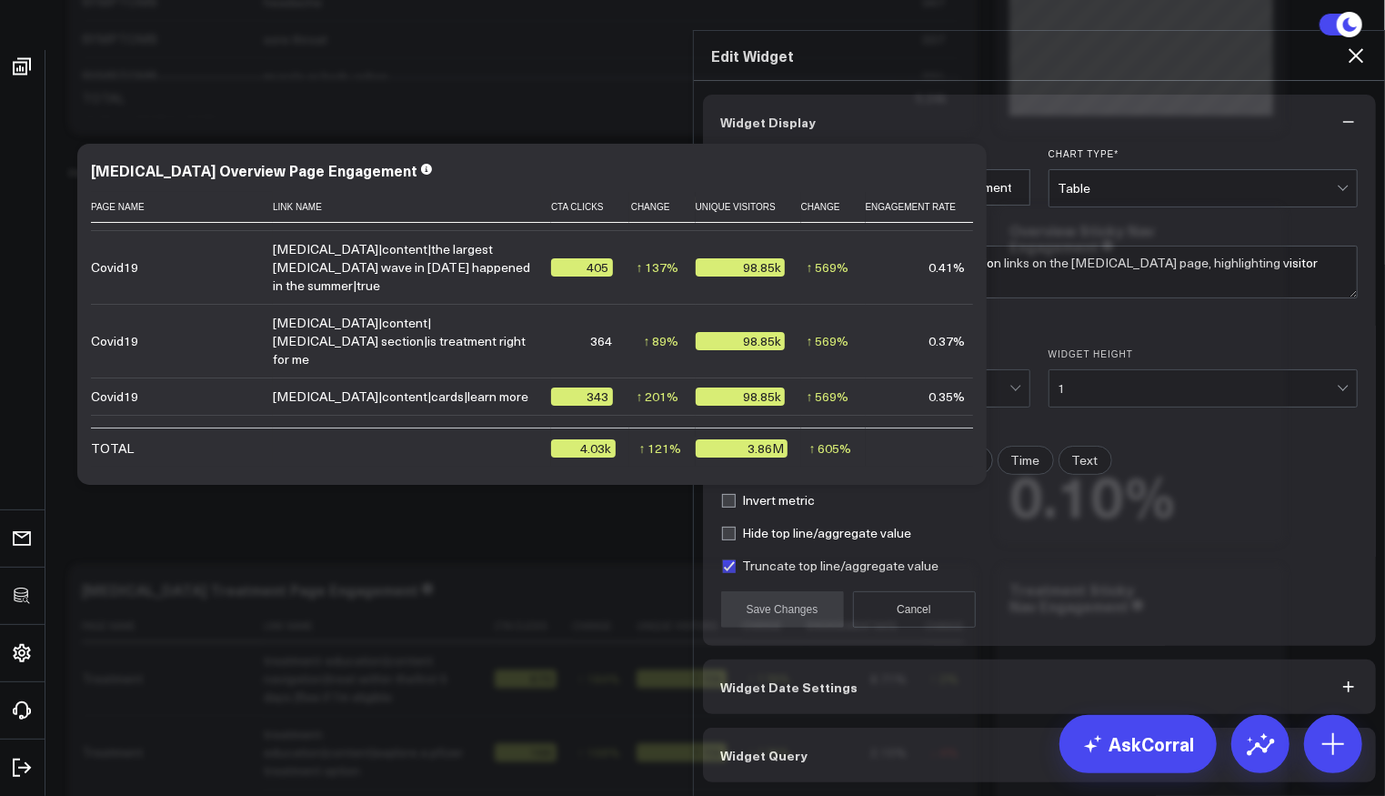
click at [823, 763] on button "Widget Query" at bounding box center [1040, 754] width 674 height 55
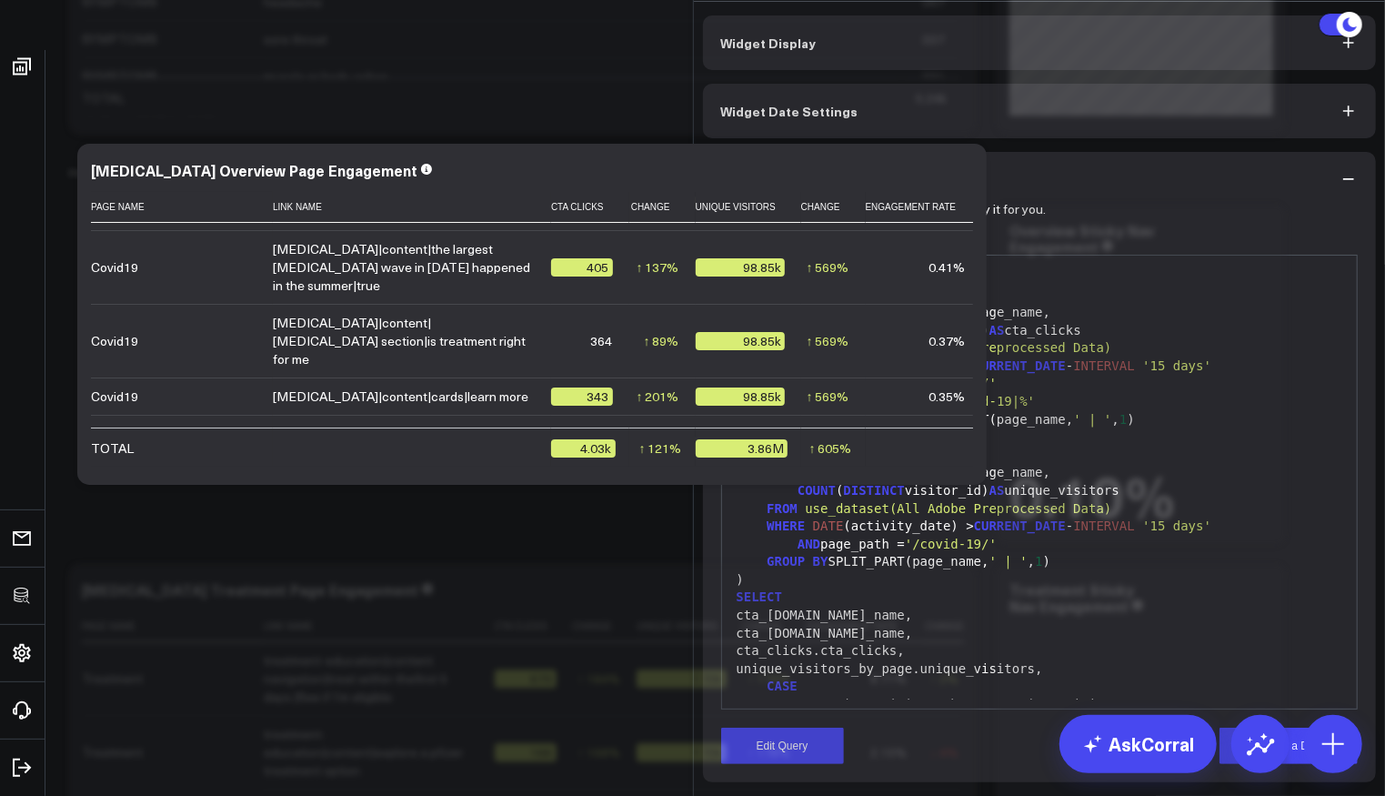
scroll to position [94, 0]
click at [797, 733] on button "Edit Query" at bounding box center [782, 745] width 123 height 36
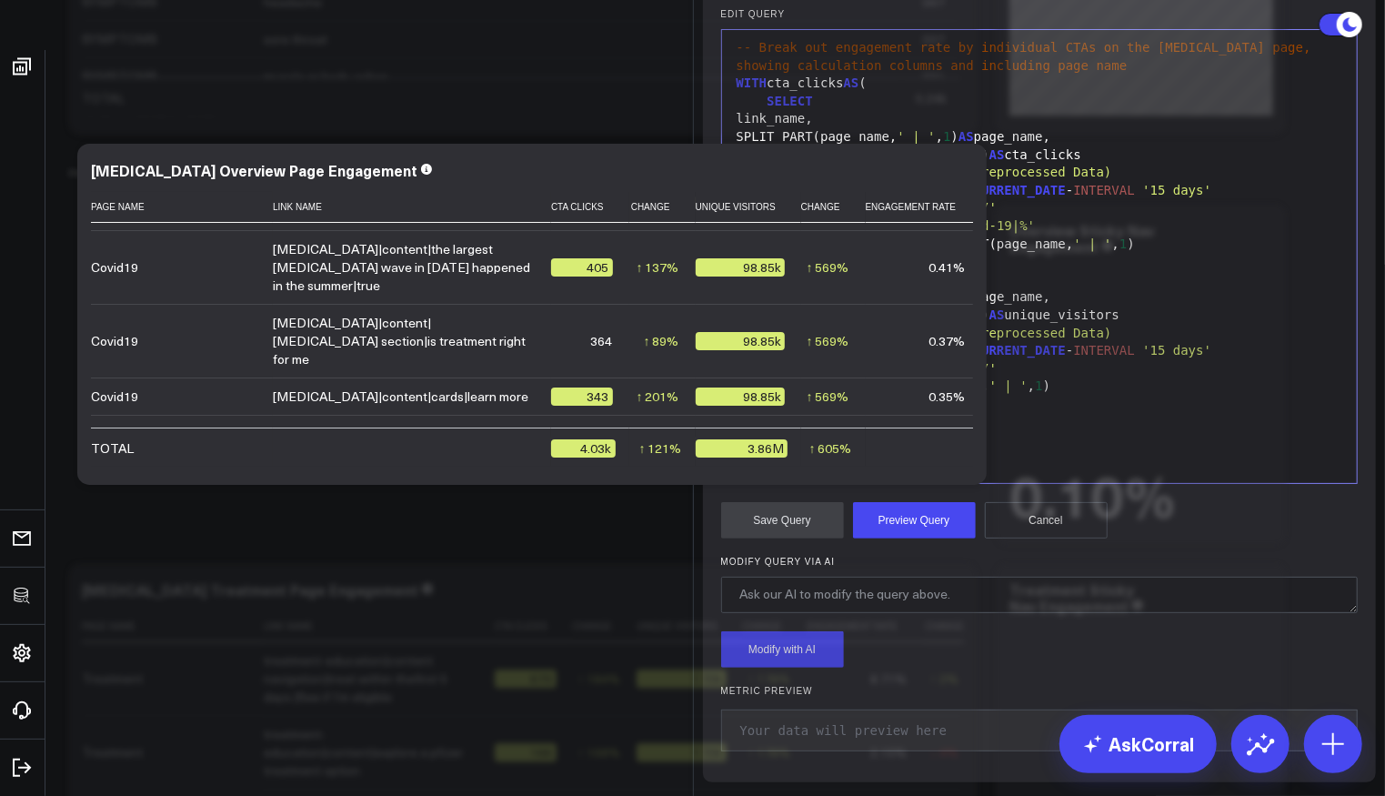
scroll to position [3, 0]
drag, startPoint x: 855, startPoint y: 380, endPoint x: 907, endPoint y: 385, distance: 52.0
click at [907, 165] on div "COUNT ( DISTINCT visitor_id) AS cta_clicks" at bounding box center [1039, 156] width 617 height 18
drag, startPoint x: 898, startPoint y: 378, endPoint x: 823, endPoint y: 385, distance: 75.7
click at [820, 163] on span "(" at bounding box center [823, 155] width 7 height 15
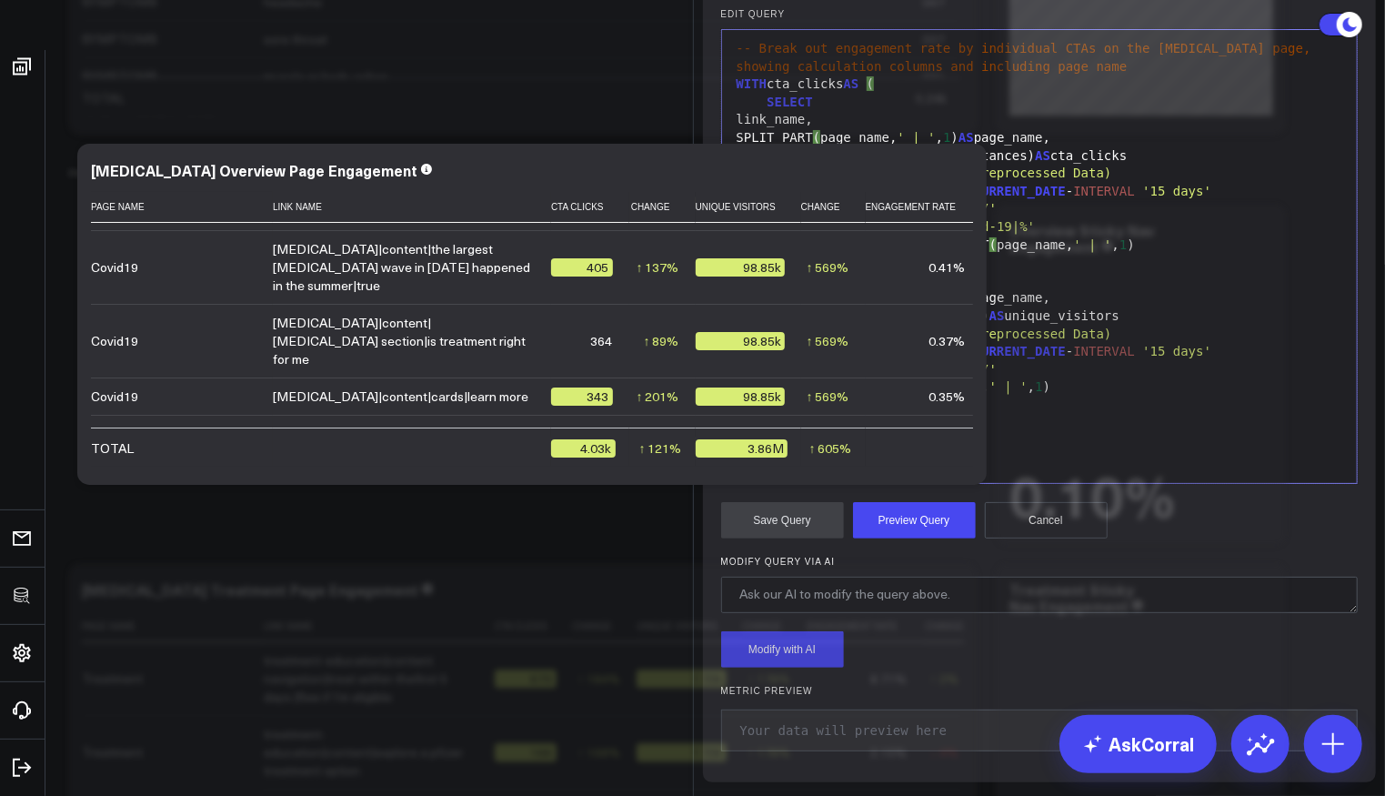
click at [816, 165] on div "SUM (metric_link_name_instances) AS cta_clicks" at bounding box center [1039, 156] width 617 height 18
copy div "SUM (metric_link_name_instances) AS cta_clicks"
click at [1031, 358] on span "CURRENT_DATE" at bounding box center [1020, 351] width 92 height 15
click at [1197, 358] on span "'15 days'" at bounding box center [1176, 351] width 69 height 15
drag, startPoint x: 1161, startPoint y: 541, endPoint x: 1023, endPoint y: 546, distance: 138.3
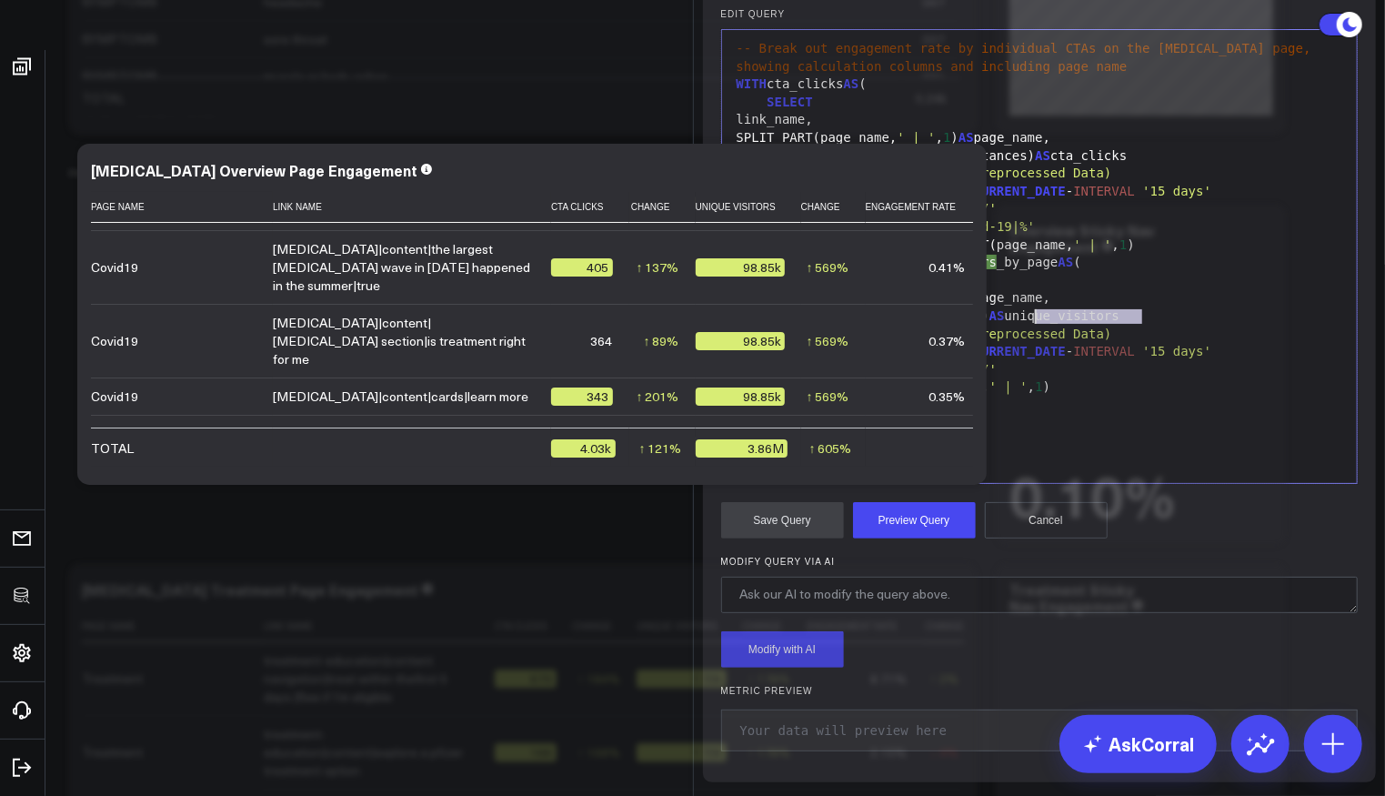
click at [1023, 326] on div "COUNT ( DISTINCT visitor_id) AS unique_visitors" at bounding box center [1039, 316] width 617 height 18
drag, startPoint x: 958, startPoint y: 544, endPoint x: 904, endPoint y: 543, distance: 54.6
click at [904, 326] on div "COUNT ( DISTINCT visitor_id) AS visits" at bounding box center [1039, 316] width 617 height 18
click at [954, 201] on div "WHERE DATE (activity_date) > CURRENT_DATE - INTERVAL '15 days'" at bounding box center [1039, 192] width 617 height 18
click at [897, 468] on div "cta_clicks.link_name," at bounding box center [1039, 459] width 617 height 18
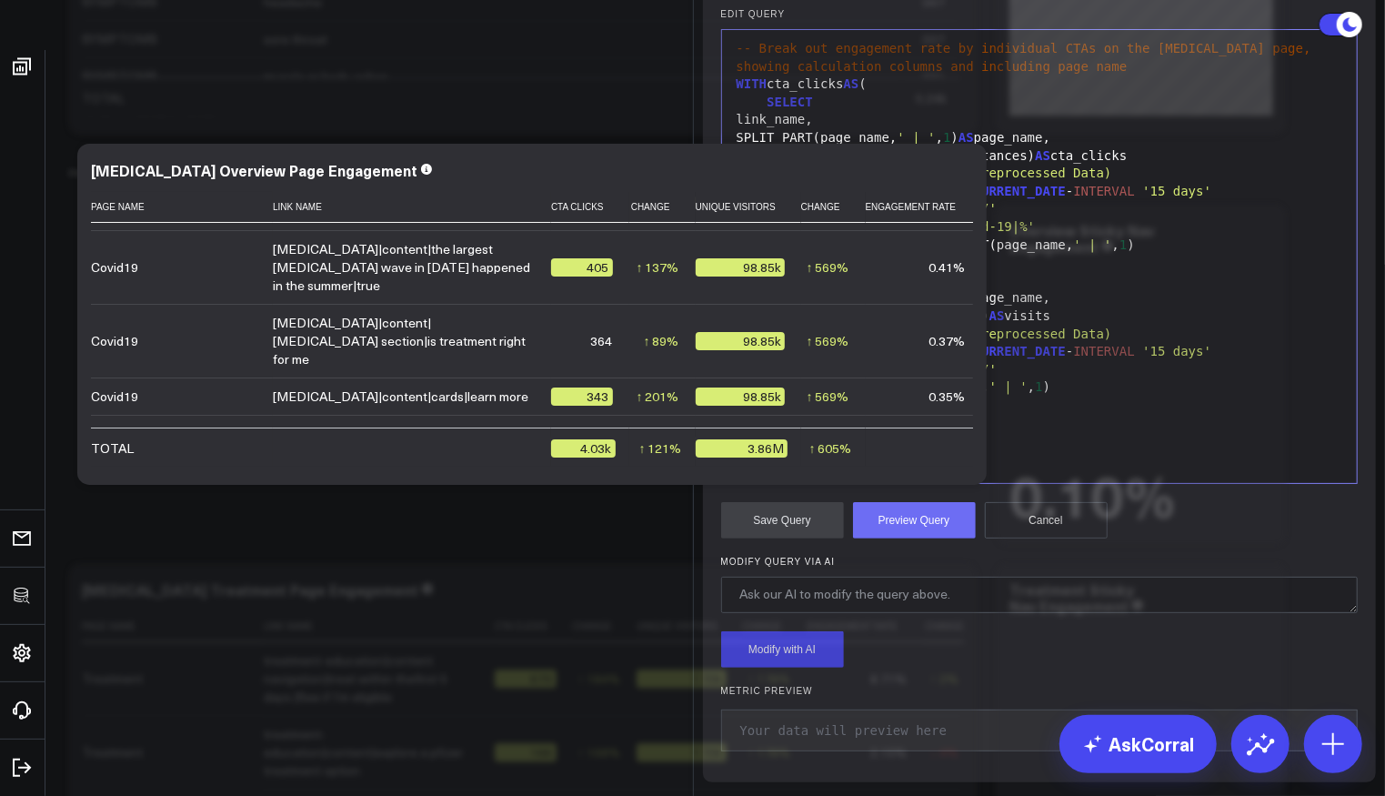
click at [901, 538] on button "Preview Query" at bounding box center [914, 520] width 123 height 36
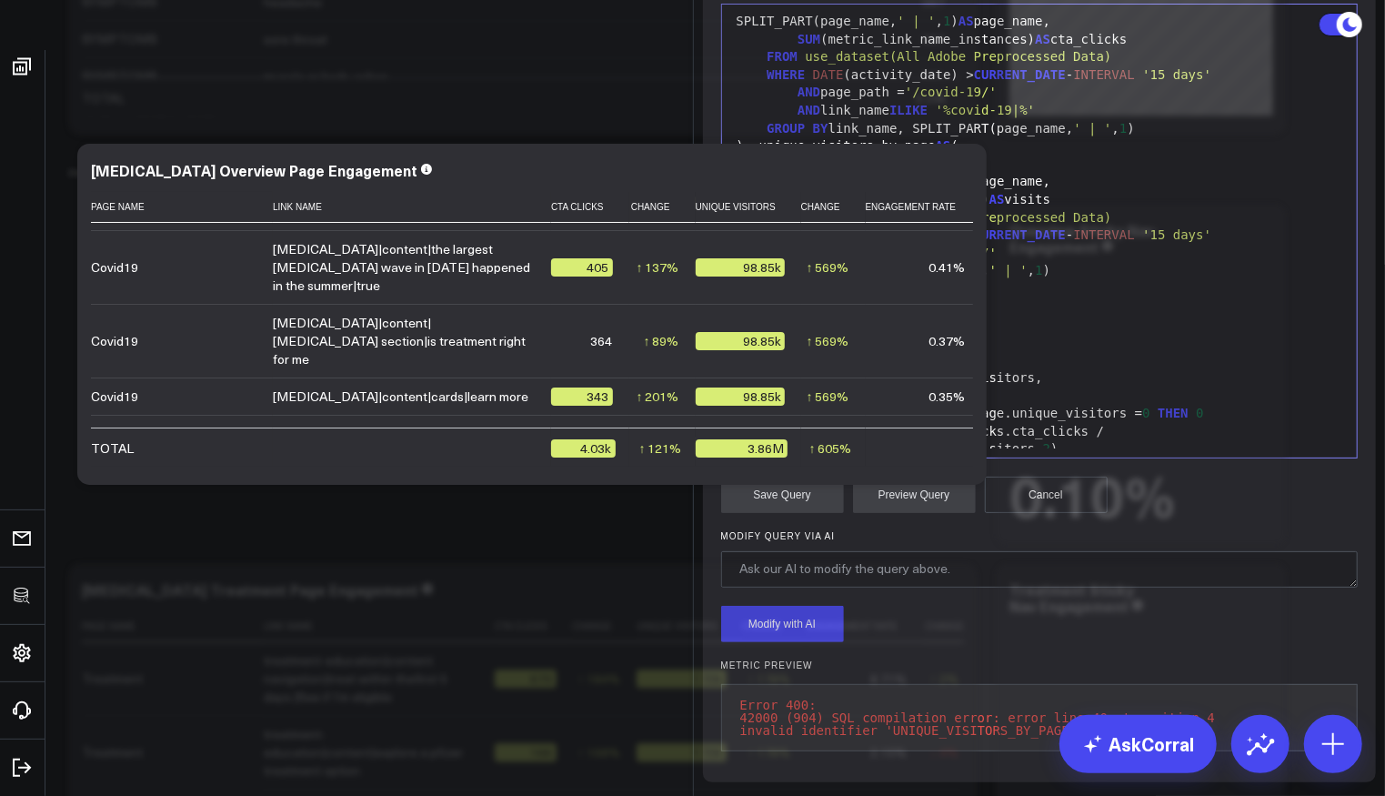
scroll to position [115, 0]
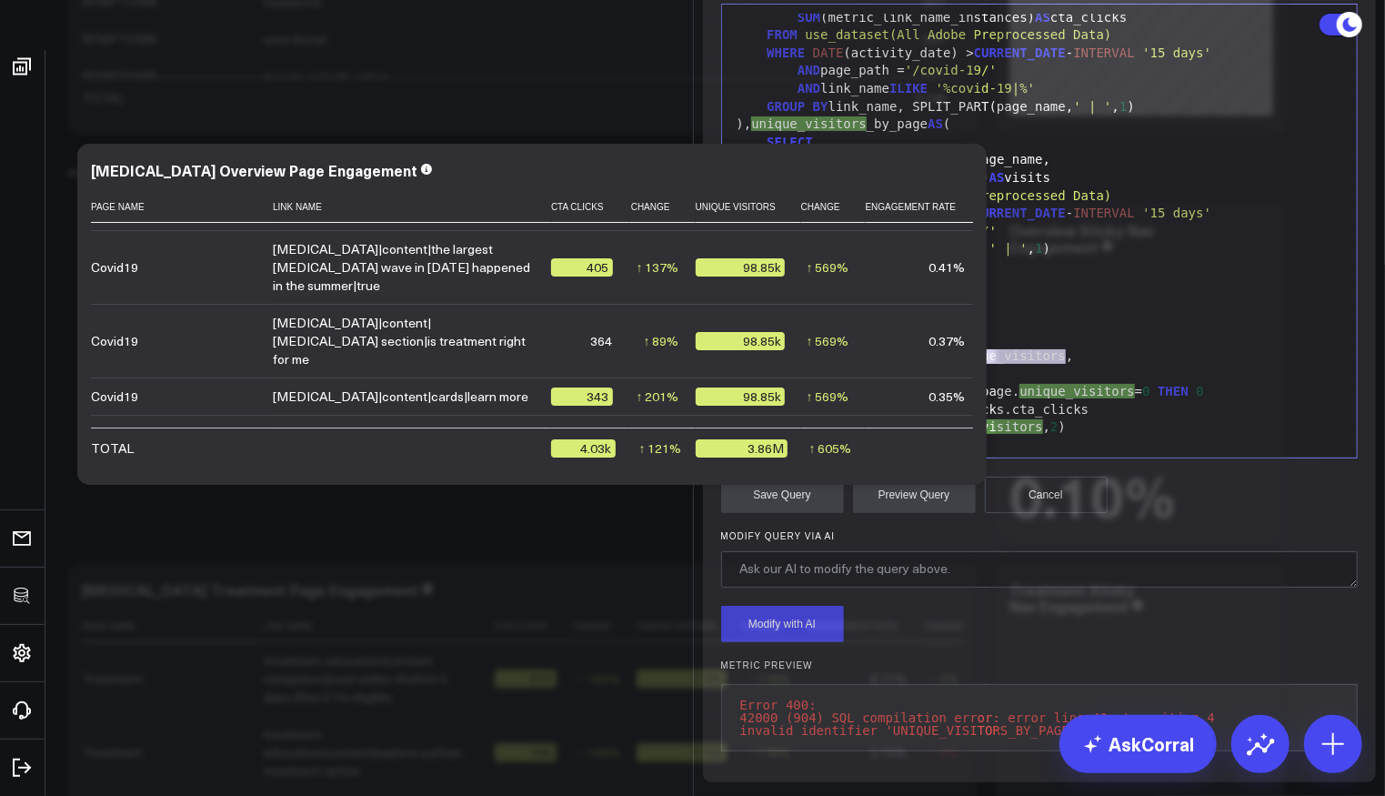
drag, startPoint x: 1055, startPoint y: 370, endPoint x: 941, endPoint y: 374, distance: 113.7
click at [941, 366] on div "unique_visitors _by_page.unique_visitors," at bounding box center [1039, 356] width 617 height 18
drag, startPoint x: 1014, startPoint y: 406, endPoint x: 1127, endPoint y: 405, distance: 112.8
click at [1127, 401] on div "WHEN unique_visitors _by_page.unique_visitors = 0 THEN 0" at bounding box center [1039, 392] width 617 height 18
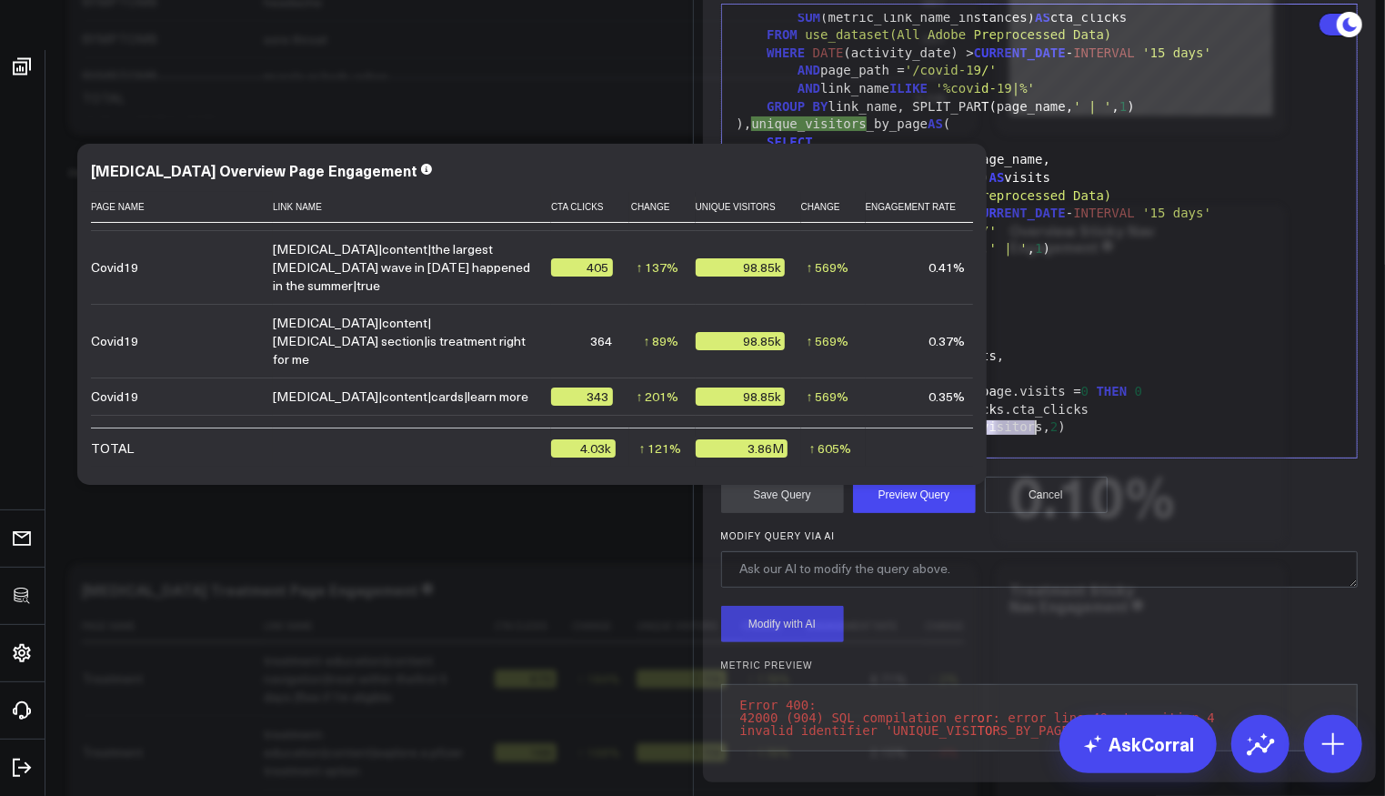
drag, startPoint x: 914, startPoint y: 443, endPoint x: 1030, endPoint y: 441, distance: 116.4
click at [1029, 436] on div "ELSE ROUND( 100.0 * cta_clicks.cta_clicks / unique_visitors _by_page.unique_vis…" at bounding box center [1039, 418] width 617 height 35
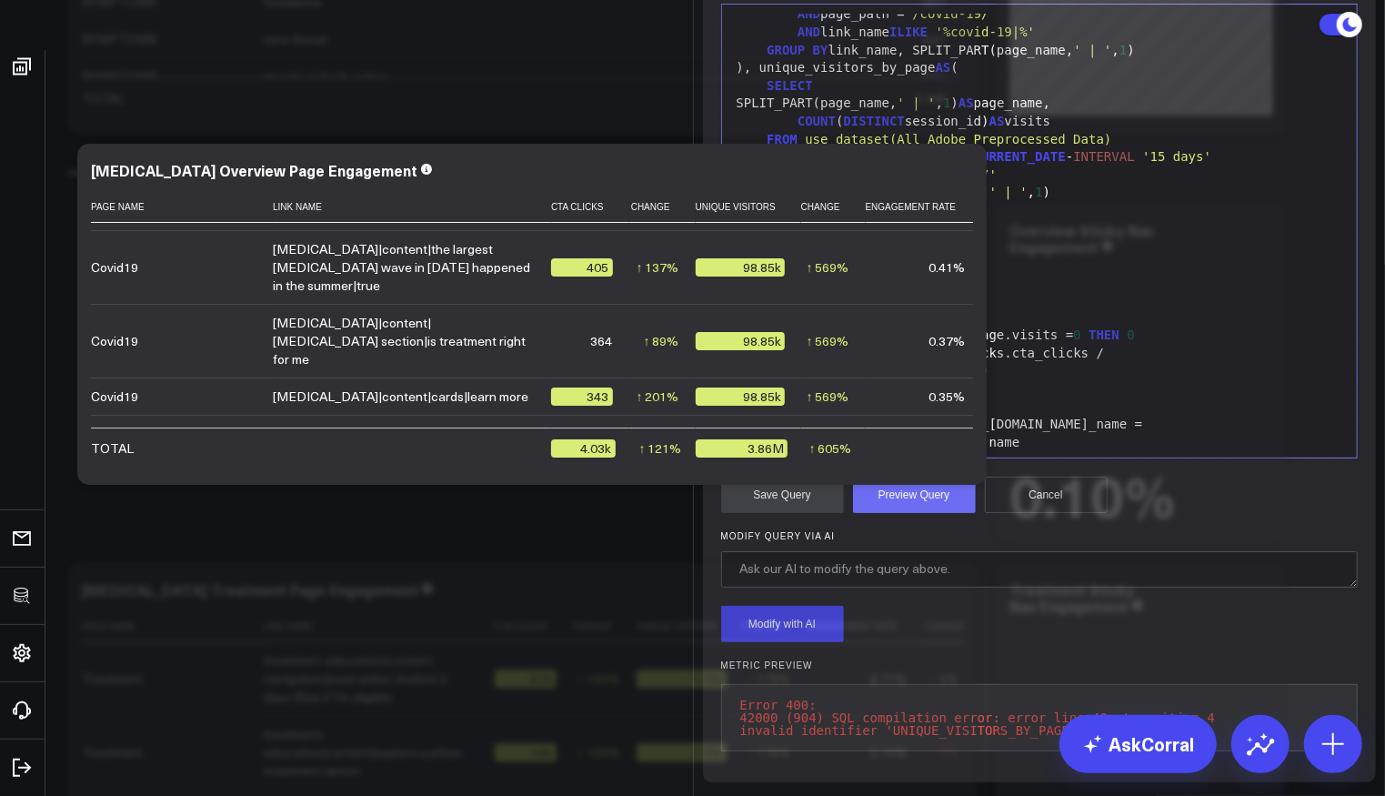
scroll to position [195, 0]
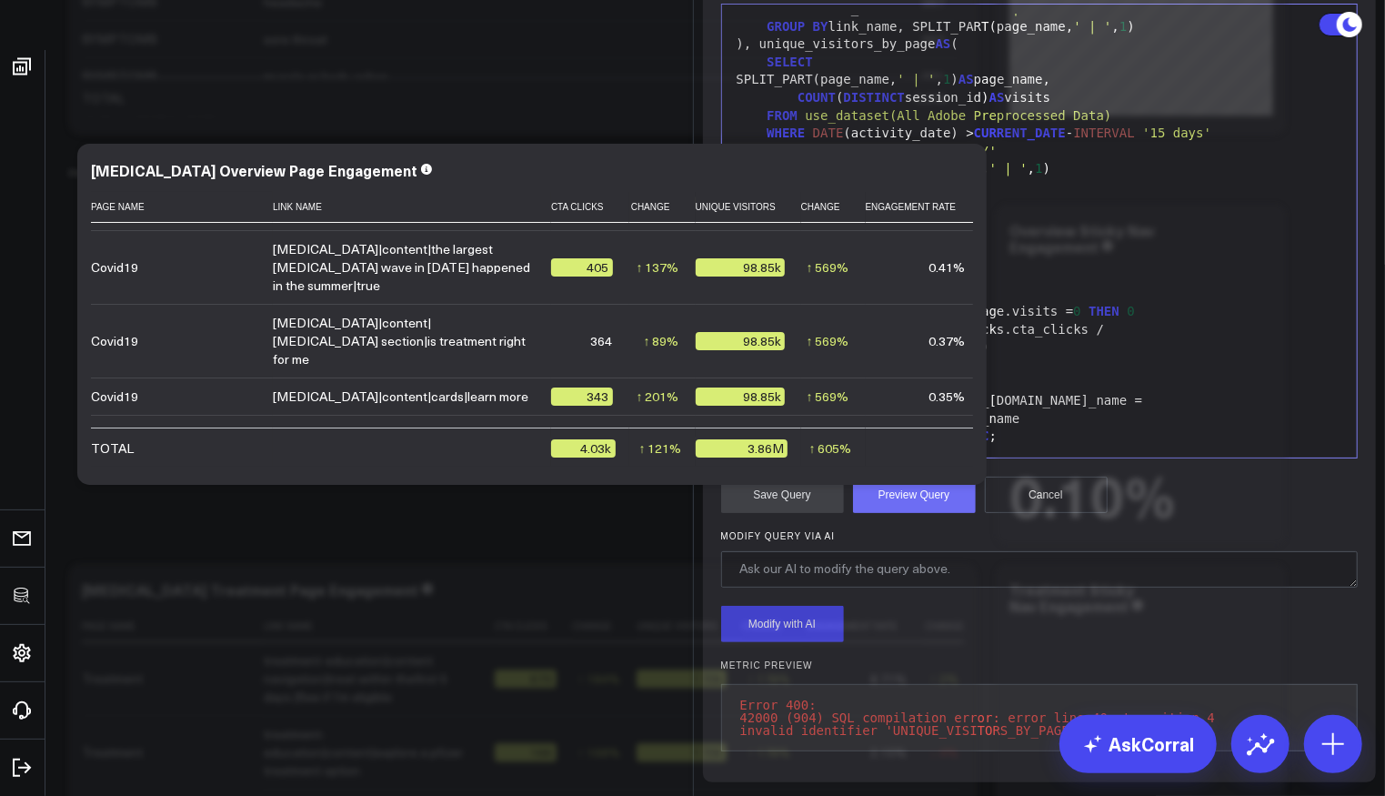
click at [913, 512] on button "Preview Query" at bounding box center [914, 494] width 123 height 36
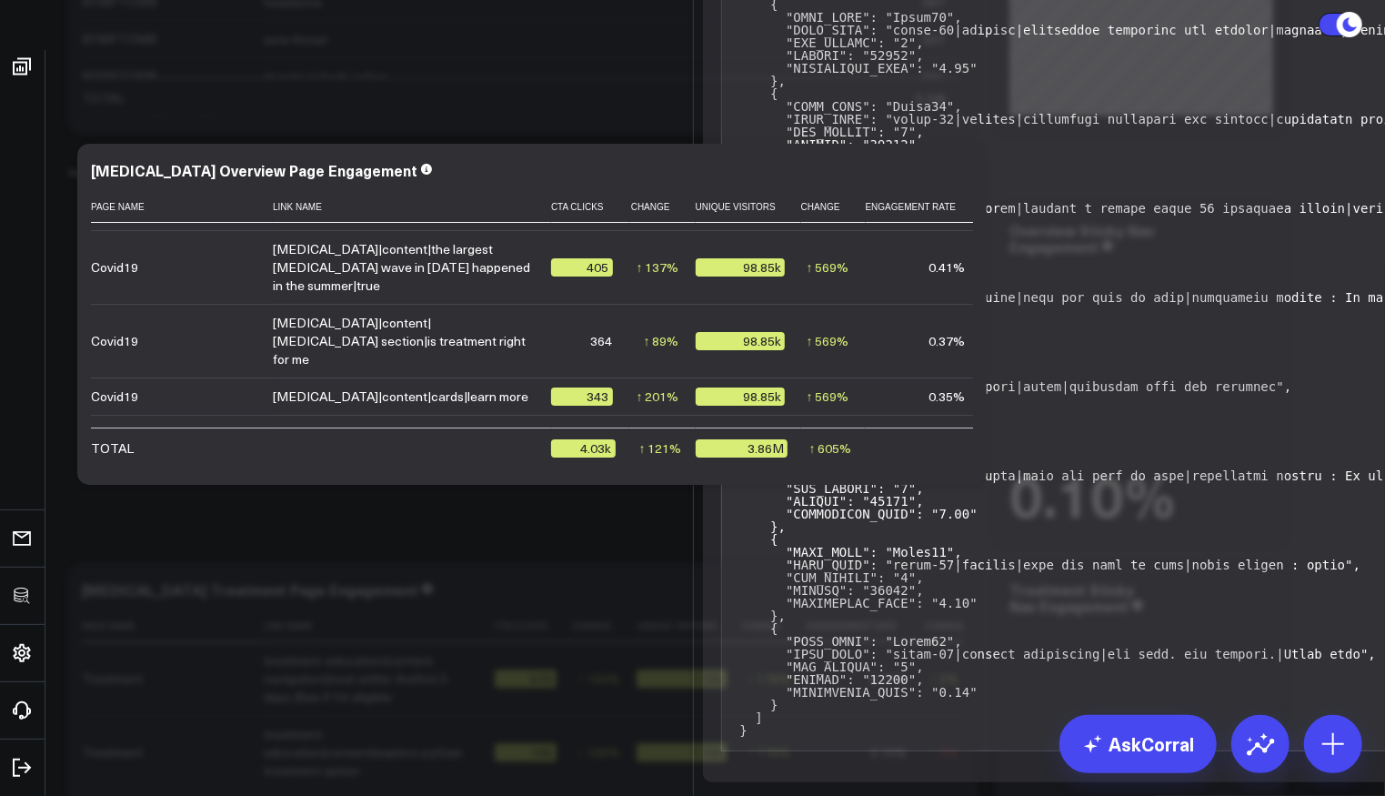
scroll to position [332, 0]
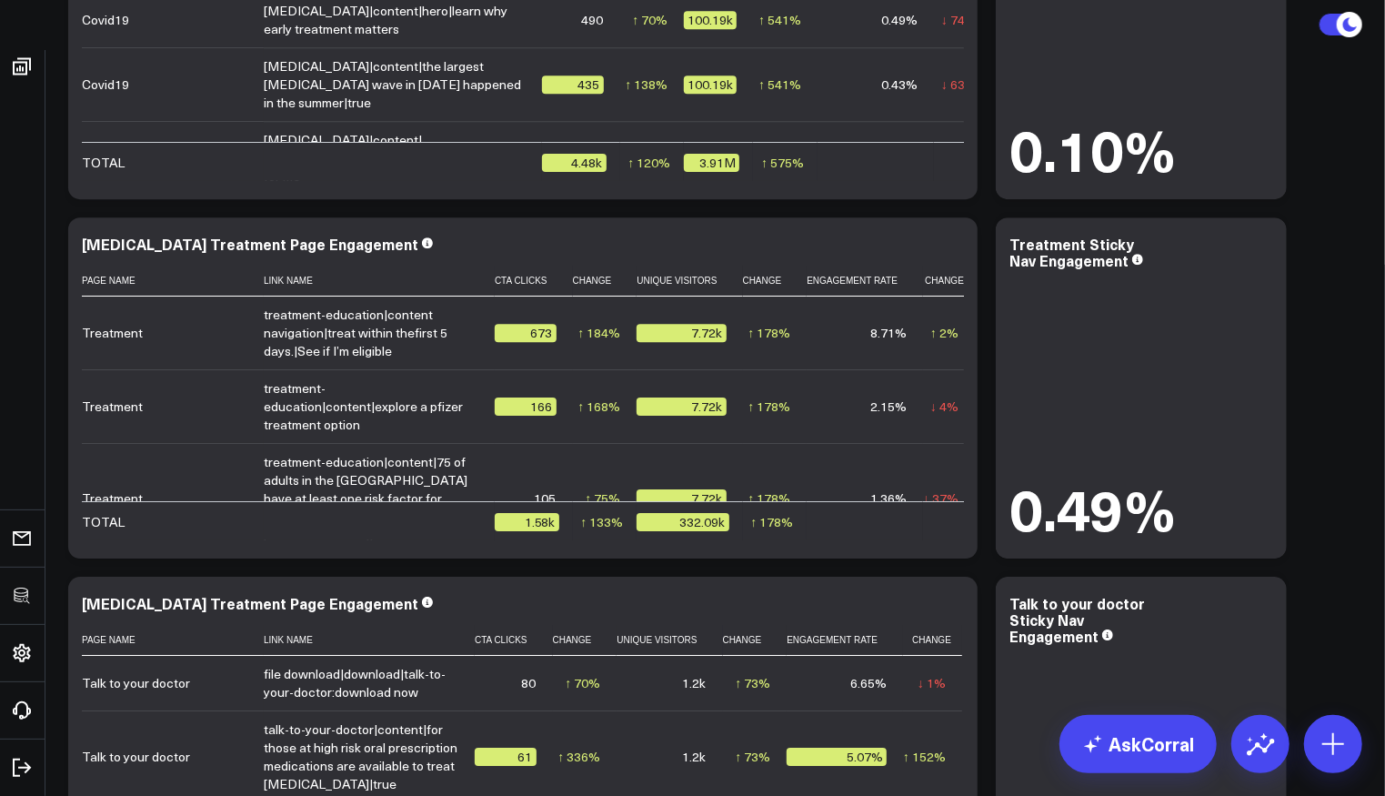
scroll to position [7425, 0]
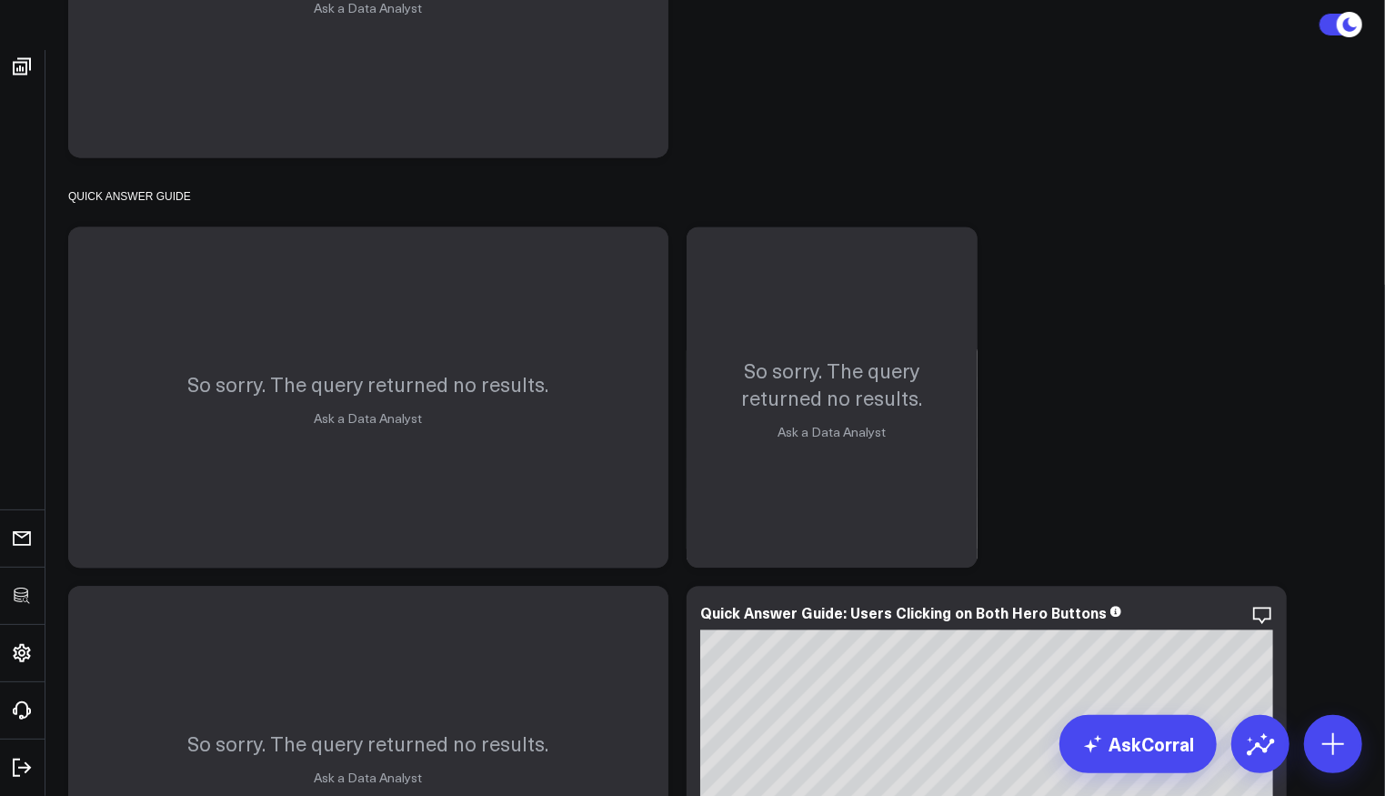
scroll to position [3494, 0]
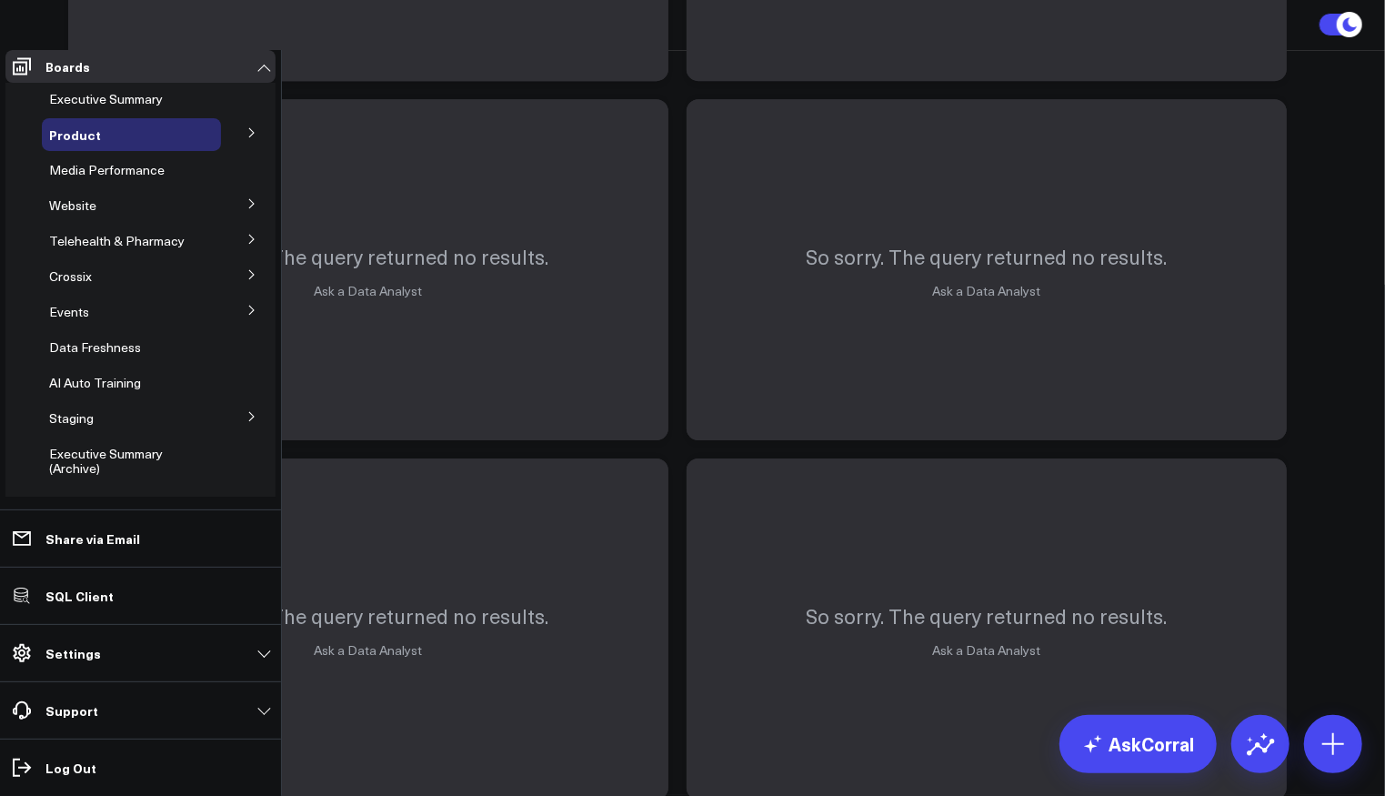
click at [0, 0] on span "Product Summary" at bounding box center [0, 0] width 0 height 0
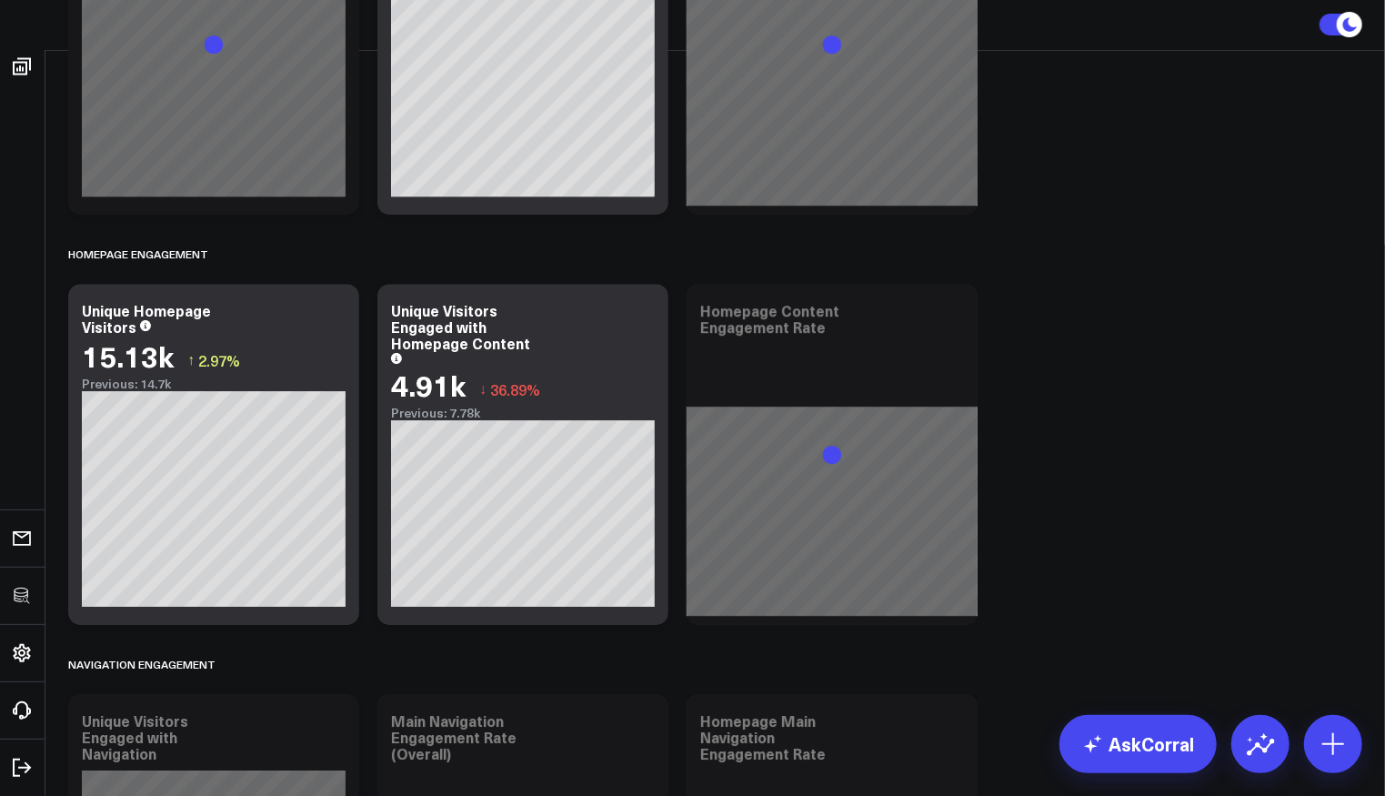
scroll to position [904, 0]
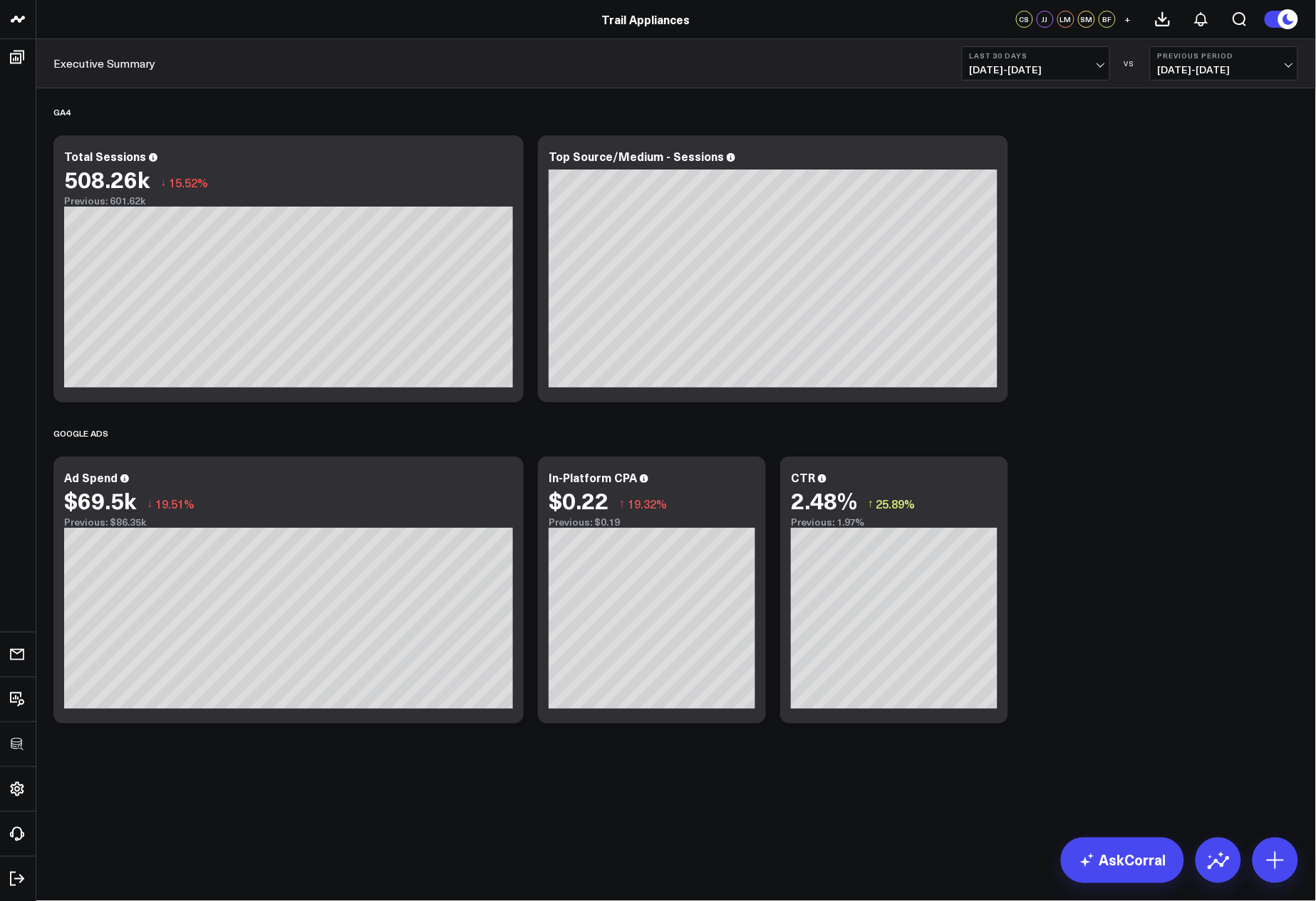
click at [1135, 230] on div "GA4 Modify via AI Copy link to widget Ask support Remove Create linked copy Exe…" at bounding box center [676, 410] width 1260 height 642
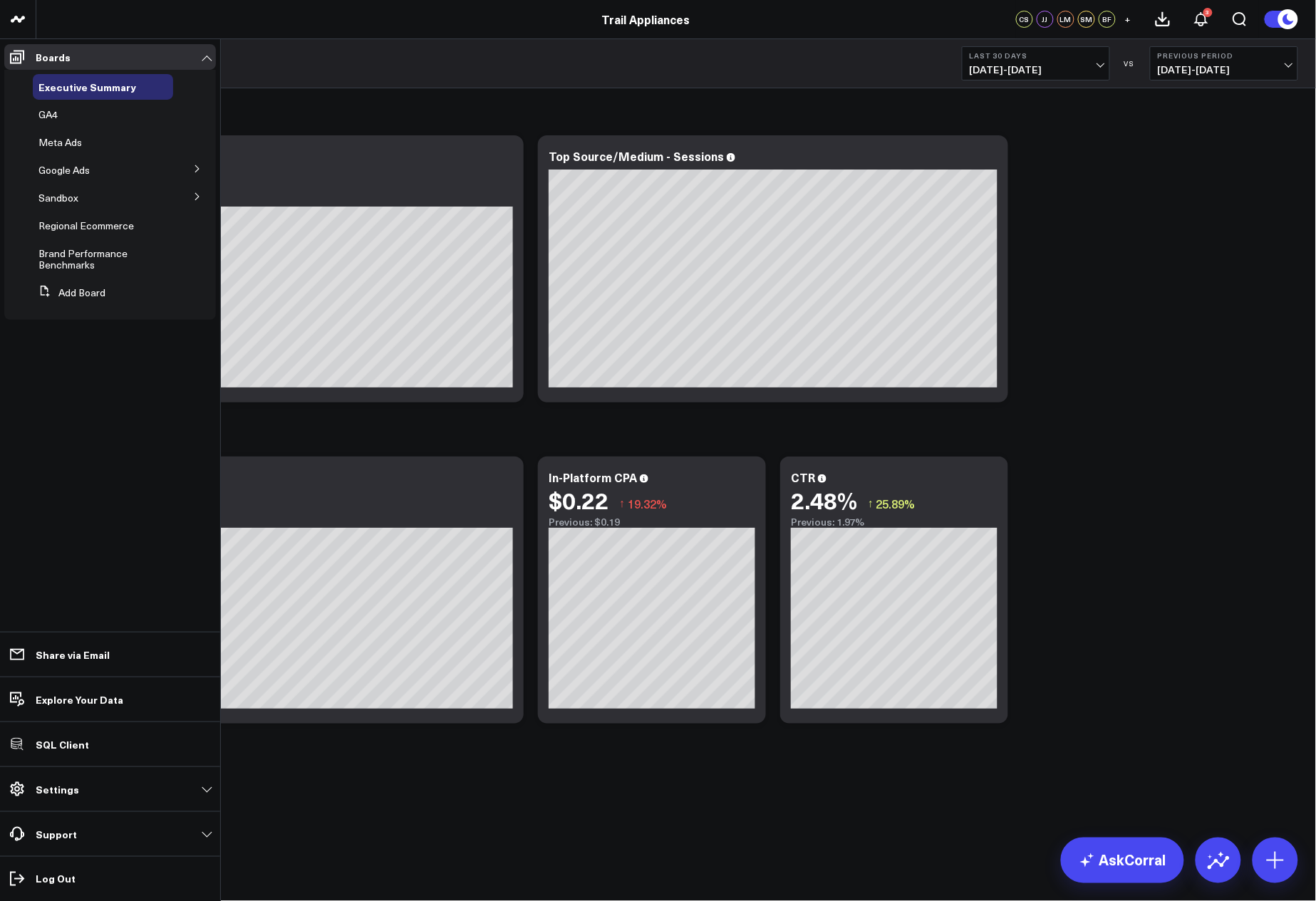
click at [191, 164] on button at bounding box center [197, 168] width 37 height 21
click at [201, 201] on button at bounding box center [197, 194] width 37 height 21
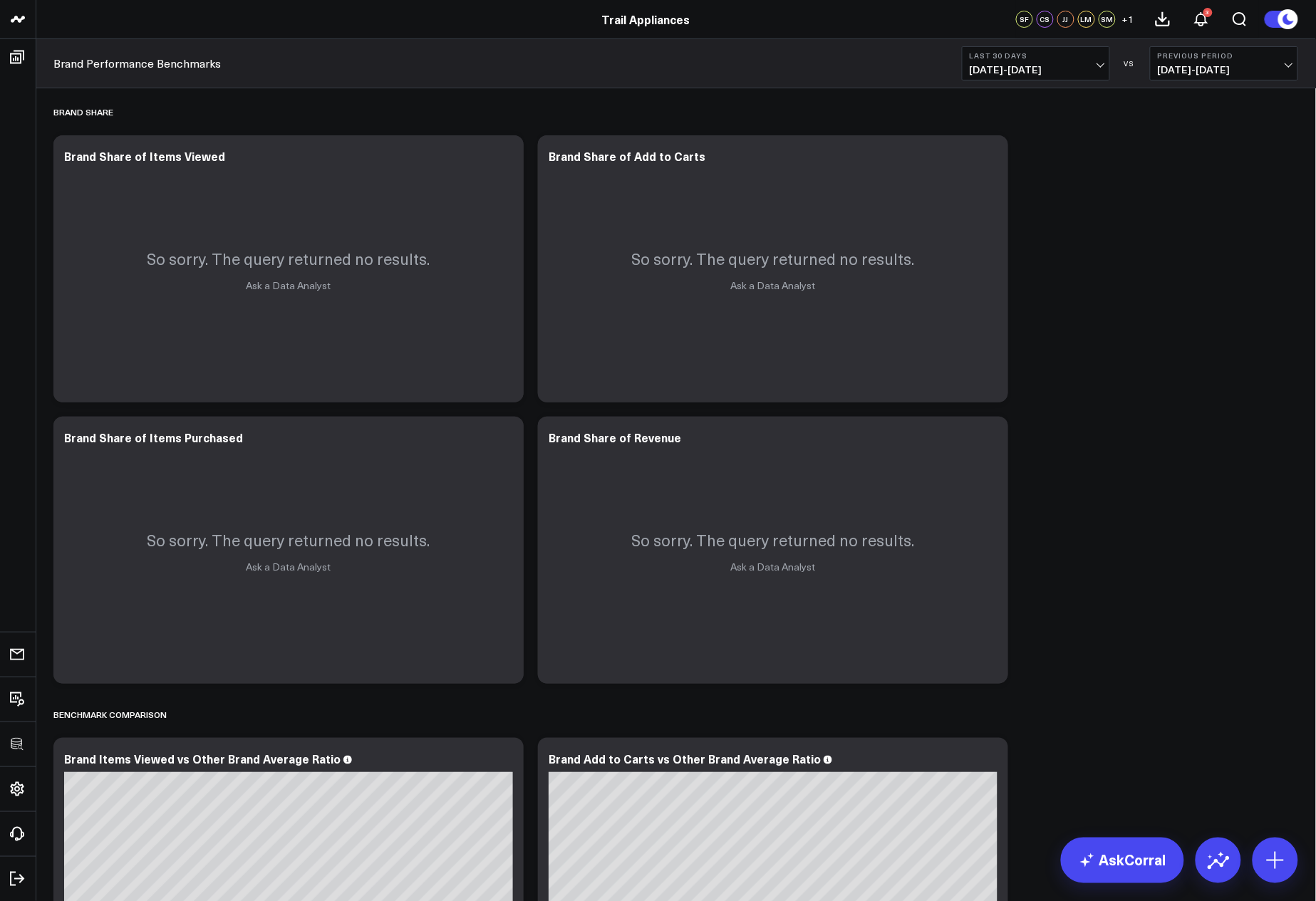
click at [1075, 66] on span "[DATE] - [DATE]" at bounding box center [1036, 70] width 132 height 12
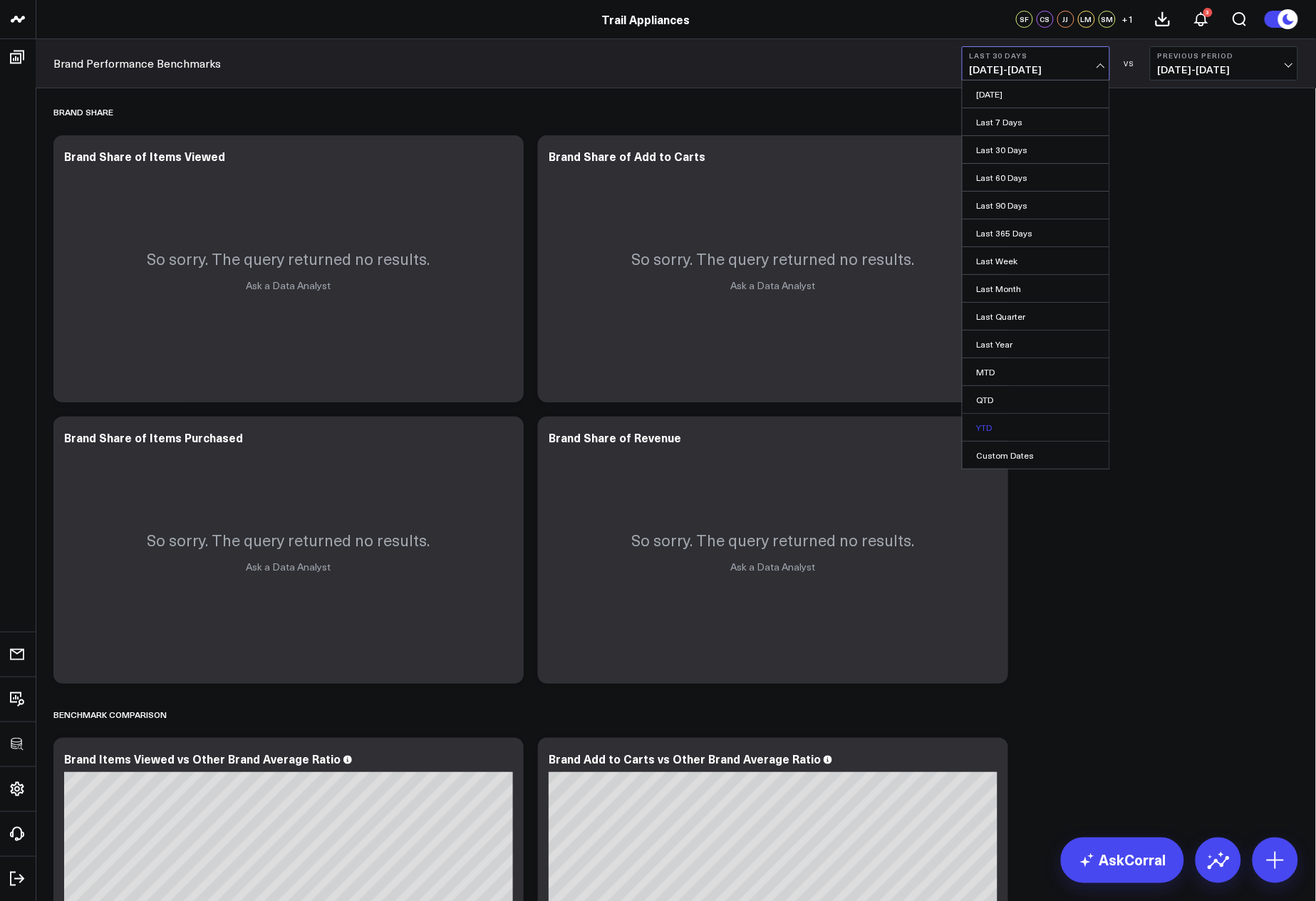
click at [1016, 419] on link "YTD" at bounding box center [1035, 427] width 147 height 27
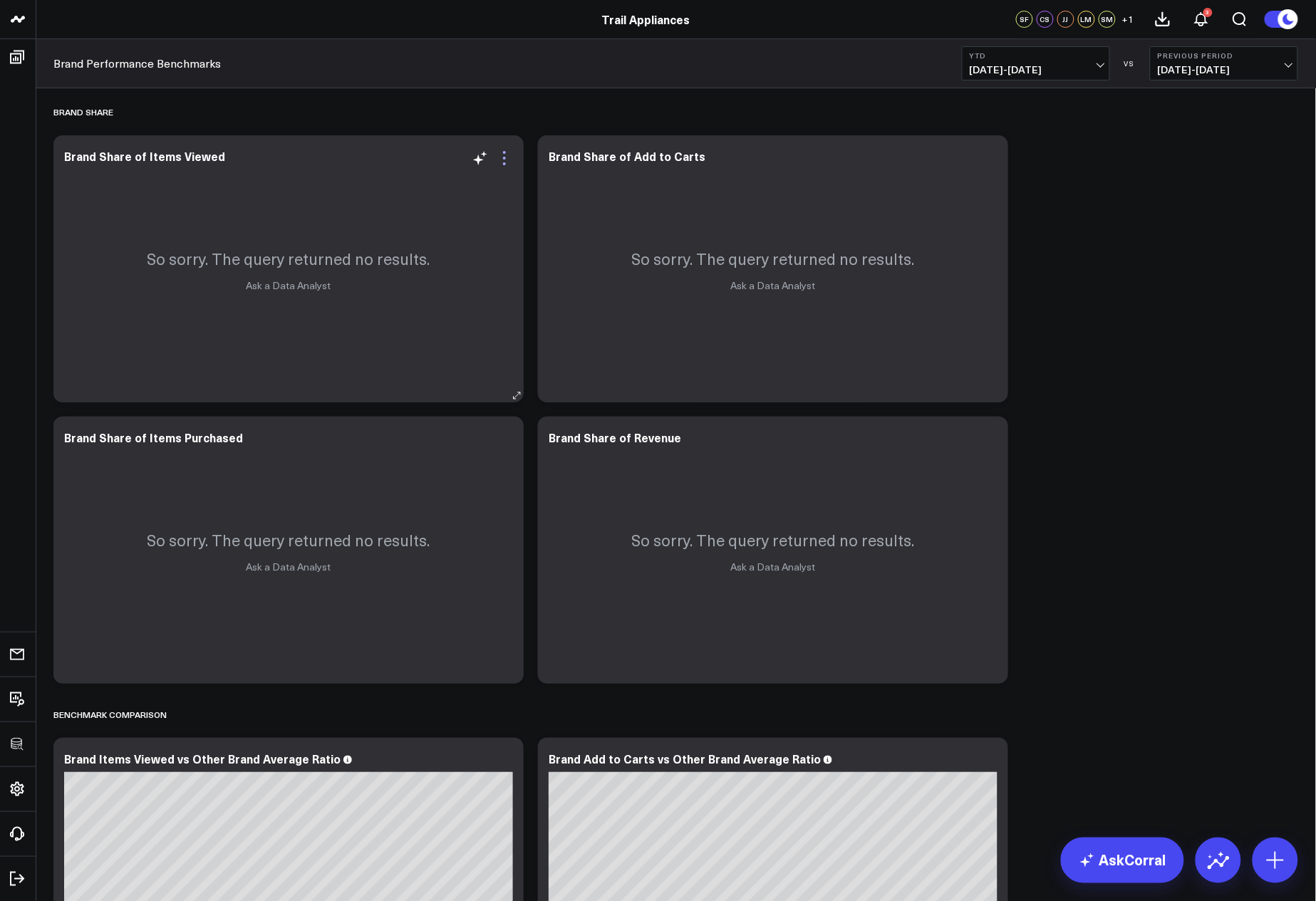
click at [506, 153] on icon at bounding box center [505, 158] width 17 height 17
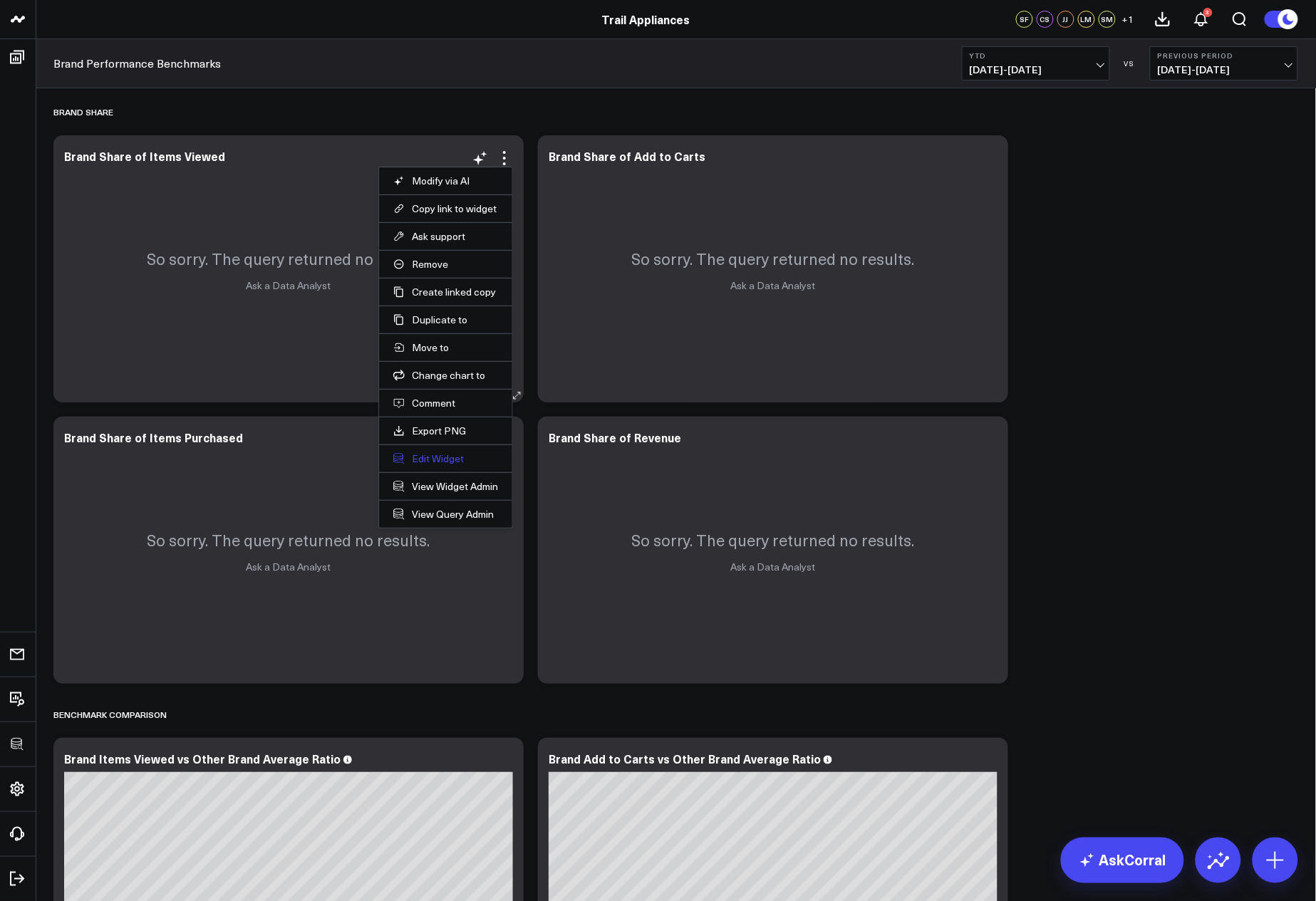
click at [436, 462] on button "Edit Widget" at bounding box center [446, 458] width 105 height 13
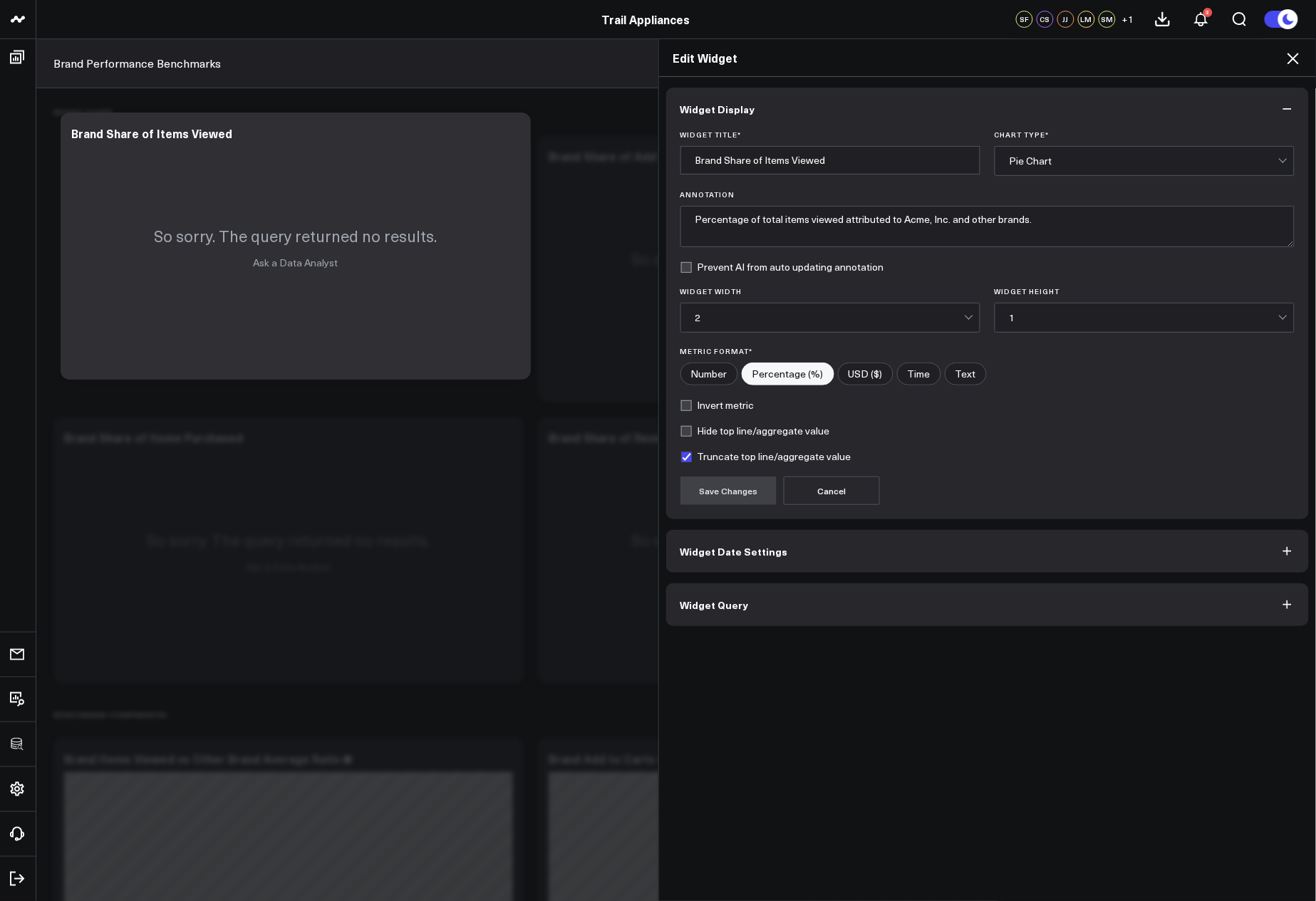
click at [796, 631] on div "Widget Display Widget Title * Brand Share of Items Viewed Chart Type * Pie Char…" at bounding box center [988, 489] width 658 height 825
click at [796, 624] on button "Widget Query" at bounding box center [988, 605] width 643 height 43
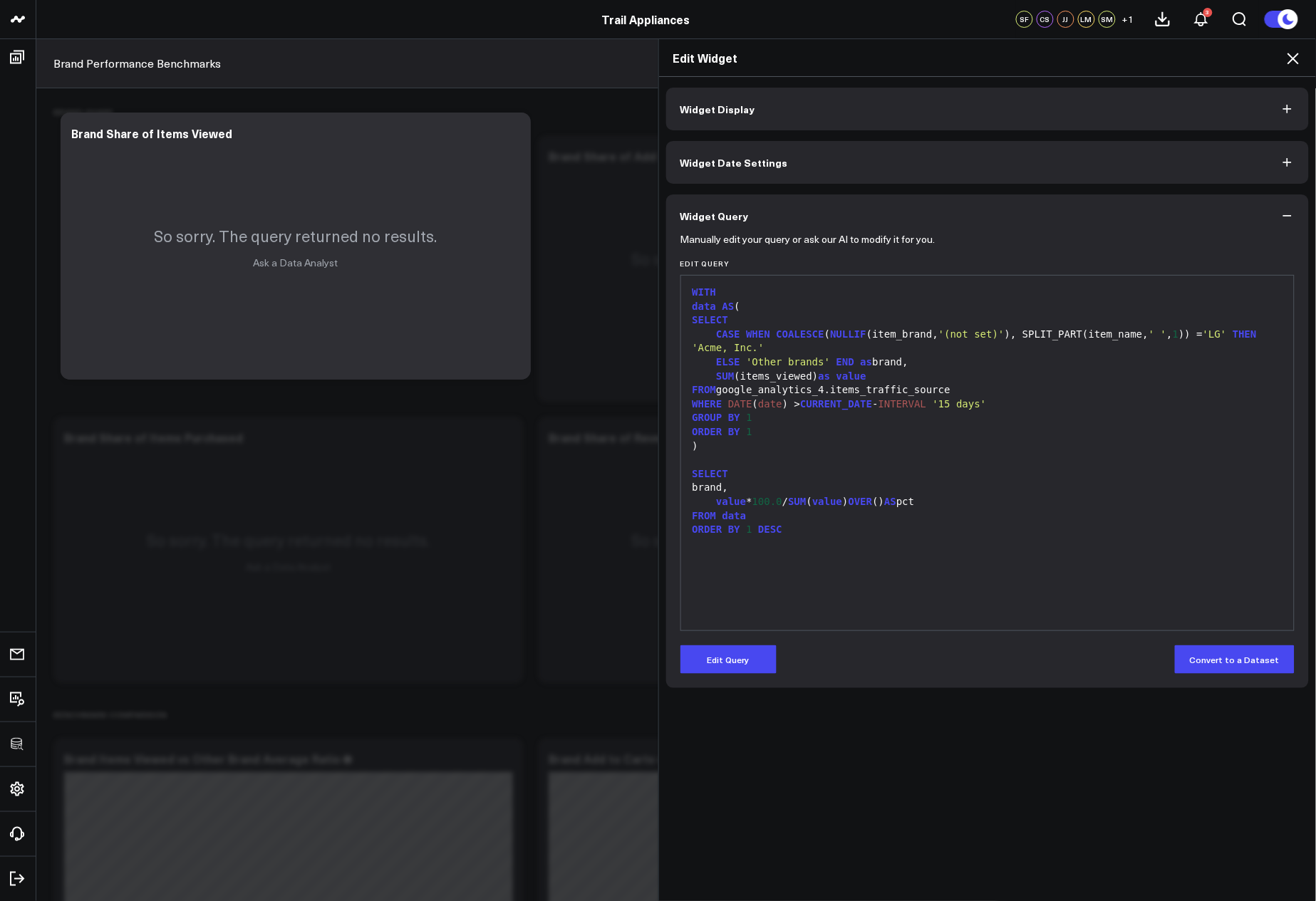
click at [984, 571] on div "WITH data AS ( SELECT CASE WHEN COALESCE ( NULLIF (item_brand, '(not set)' ), S…" at bounding box center [988, 453] width 600 height 341
click at [1281, 61] on h2 "Edit Widget" at bounding box center [988, 58] width 629 height 16
click at [1285, 60] on icon at bounding box center [1293, 59] width 17 height 17
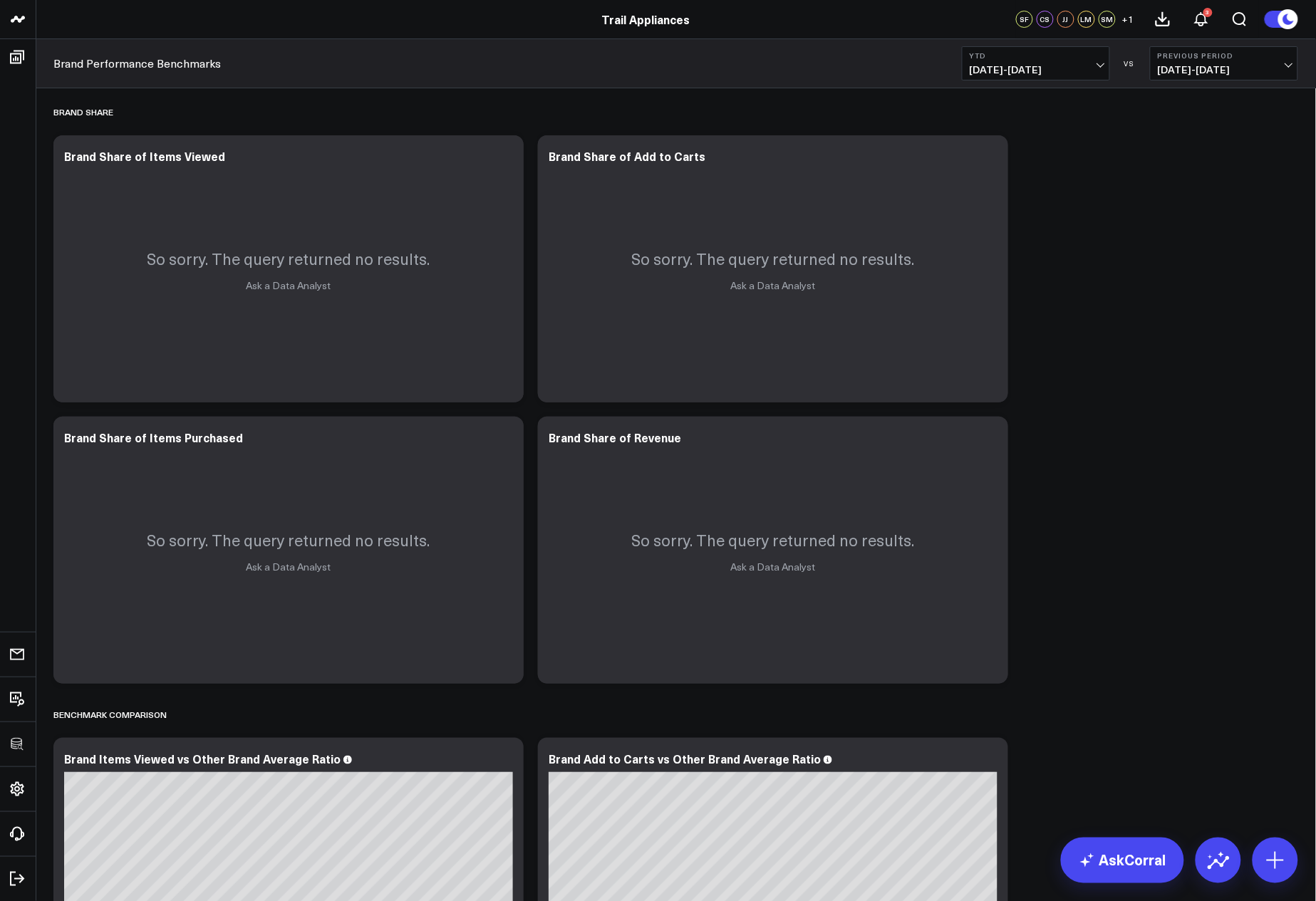
click at [999, 66] on span "[DATE] - [DATE]" at bounding box center [1036, 70] width 132 height 12
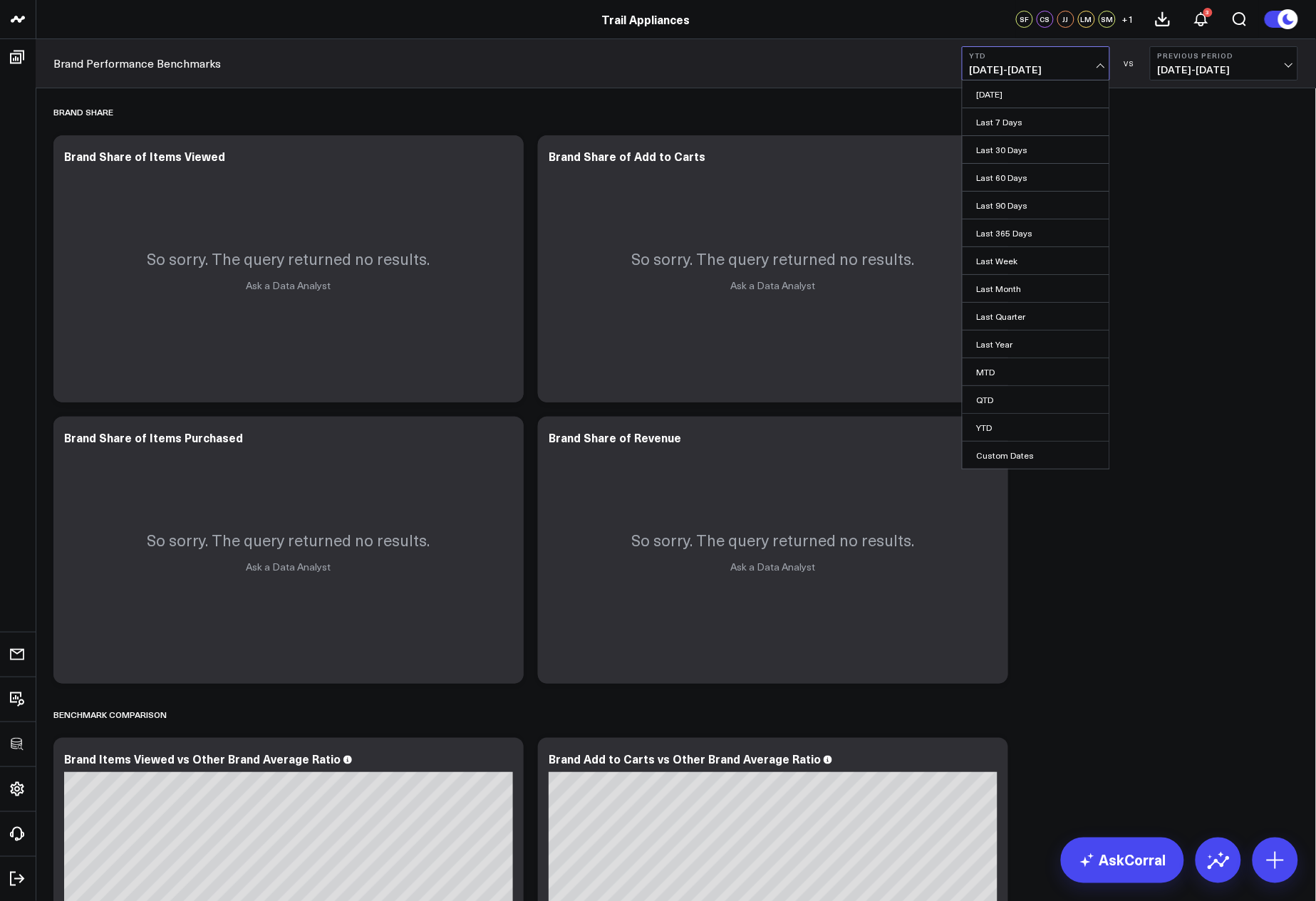
drag, startPoint x: 1010, startPoint y: 234, endPoint x: 1023, endPoint y: 238, distance: 13.6
click at [1010, 234] on link "Last 365 Days" at bounding box center [1035, 233] width 147 height 27
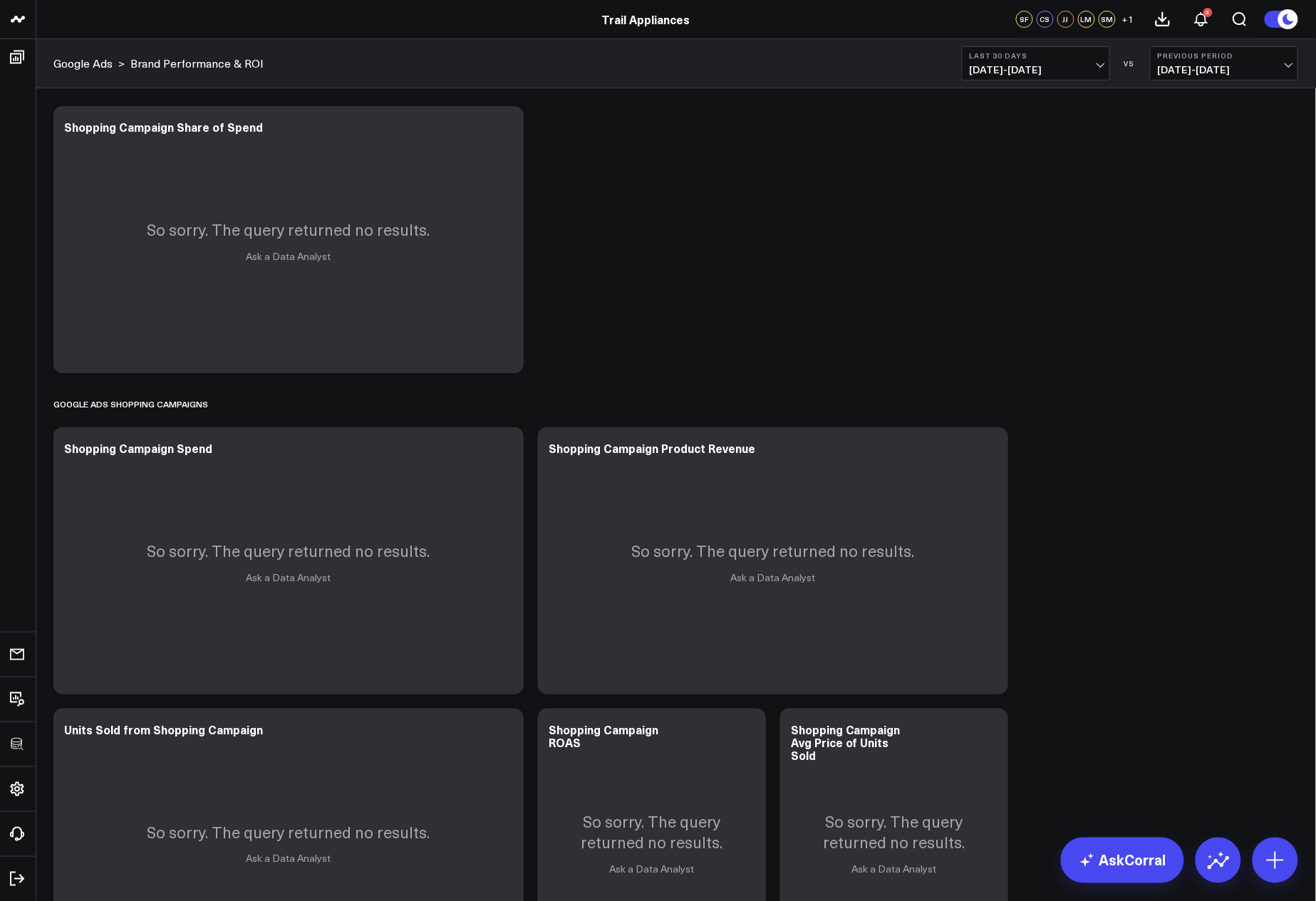
click at [988, 71] on span "[DATE] - [DATE]" at bounding box center [1036, 70] width 132 height 12
click at [1042, 230] on link "Last 365 Days" at bounding box center [1035, 233] width 147 height 27
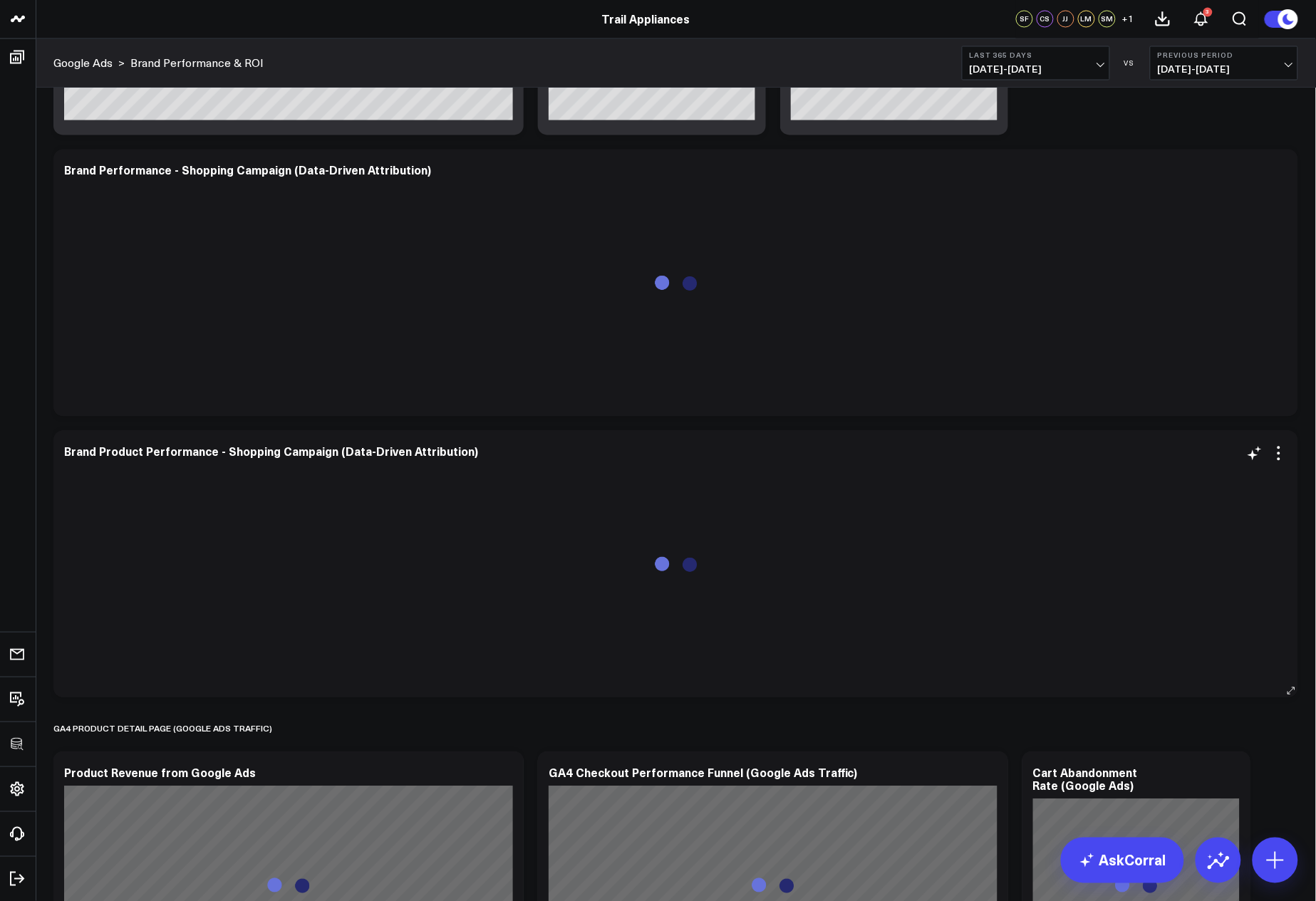
scroll to position [1140, 0]
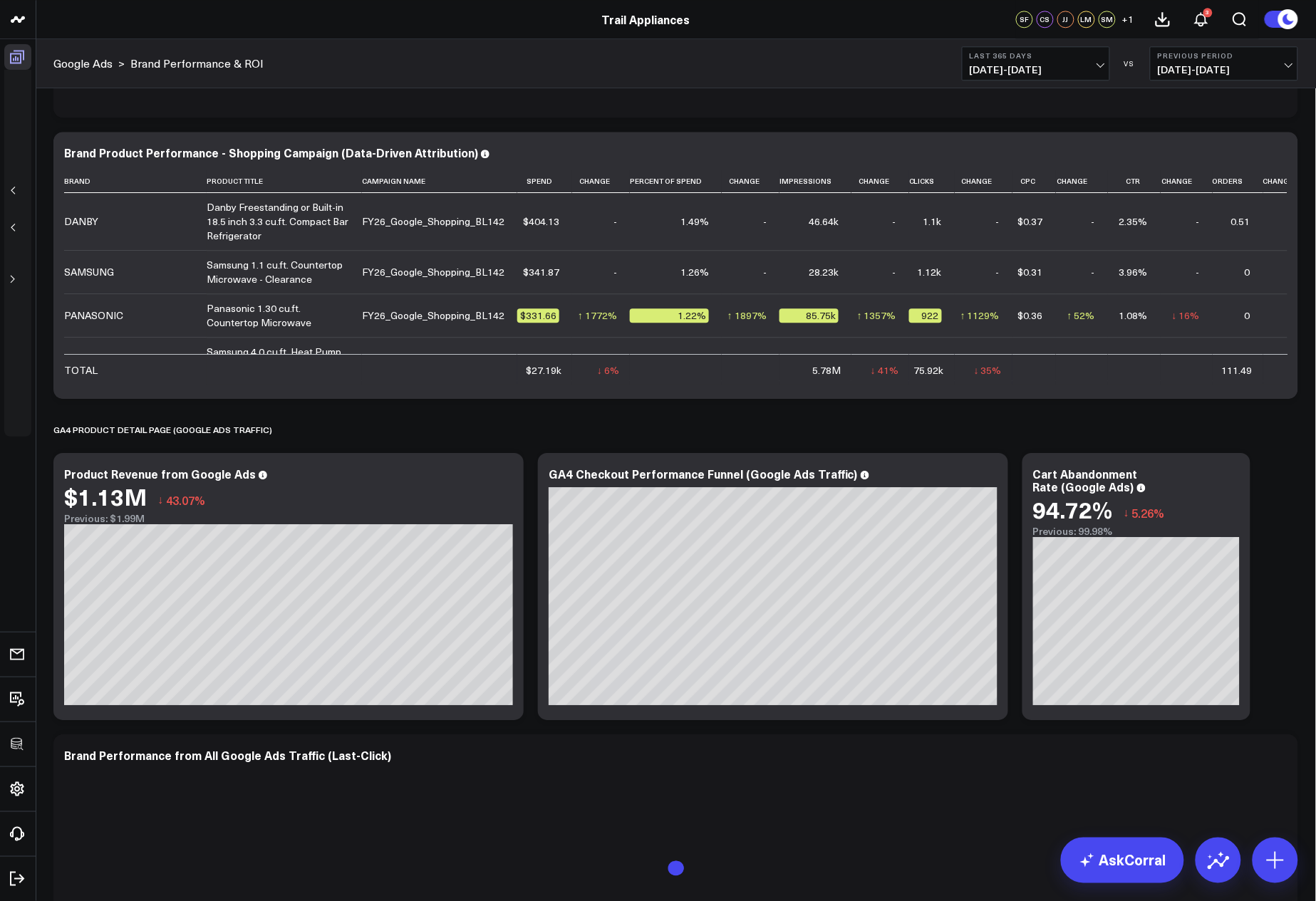
drag, startPoint x: 227, startPoint y: 118, endPoint x: 16, endPoint y: 57, distance: 219.6
click at [20, 58] on link "Boards" at bounding box center [17, 56] width 27 height 26
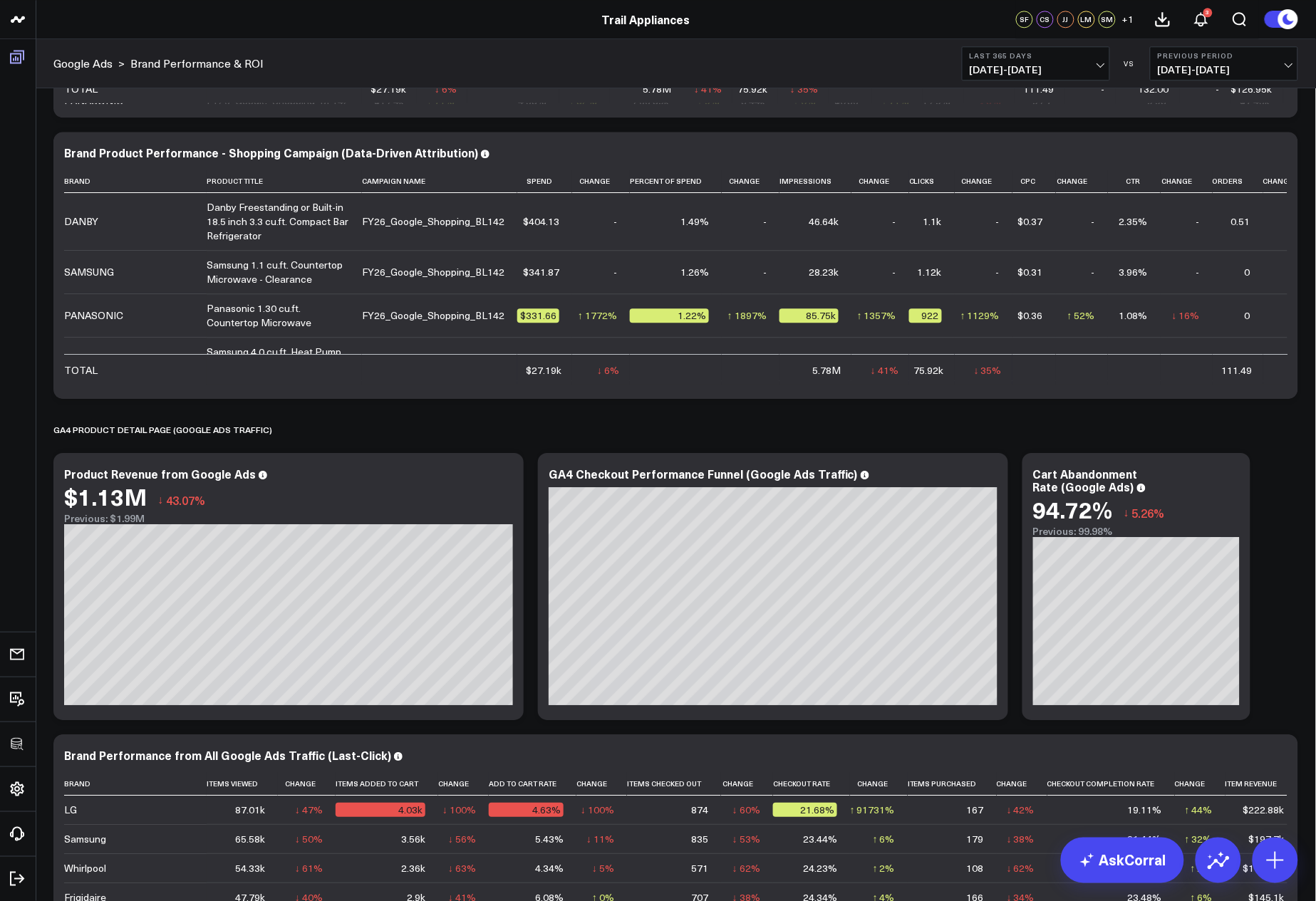
scroll to position [1332, 0]
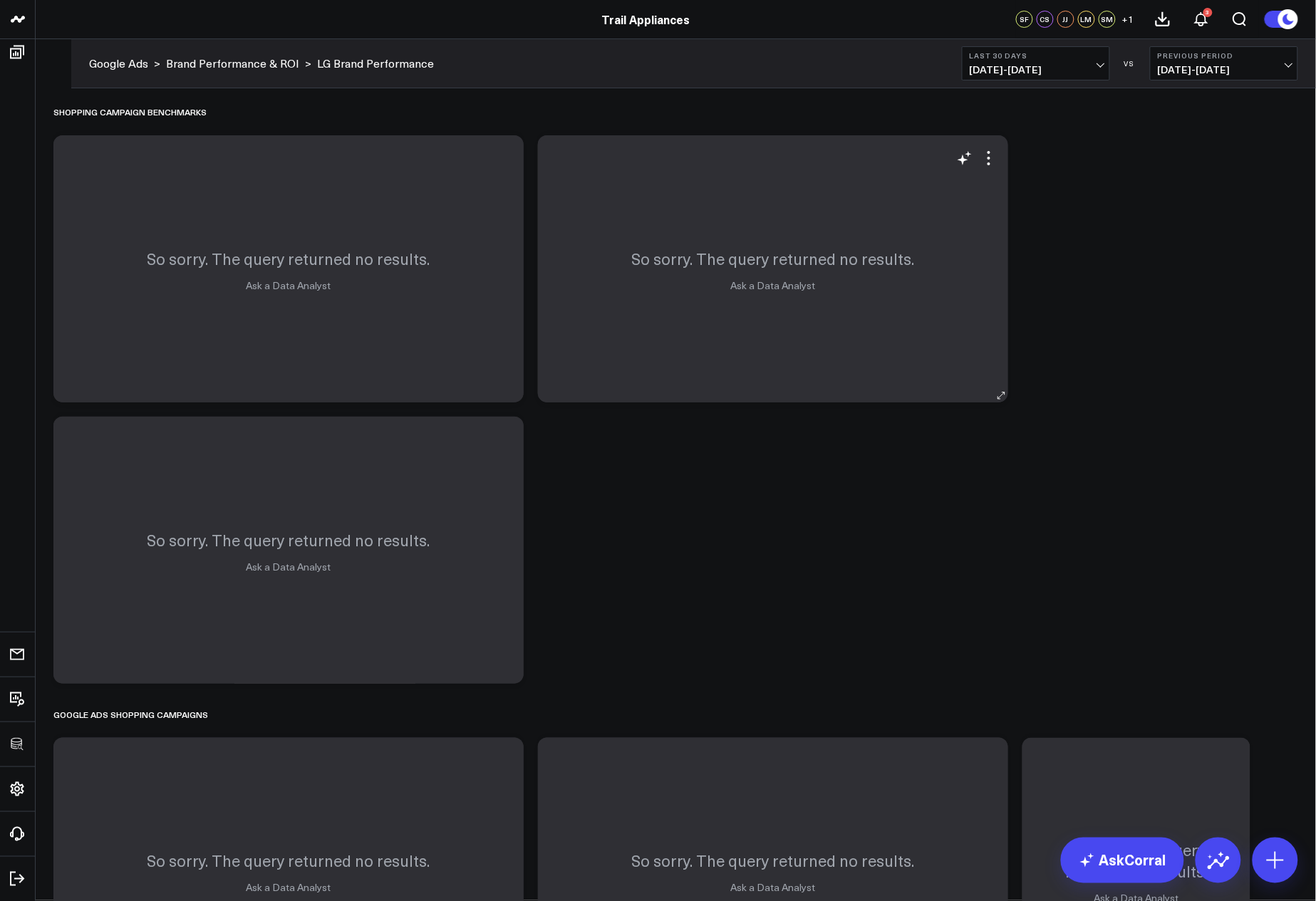
click at [967, 359] on div "So sorry. The query returned no results. Ask a Data Analyst" at bounding box center [774, 269] width 470 height 267
click at [1031, 49] on button "Last 30 Days [DATE] - [DATE]" at bounding box center [1036, 63] width 148 height 34
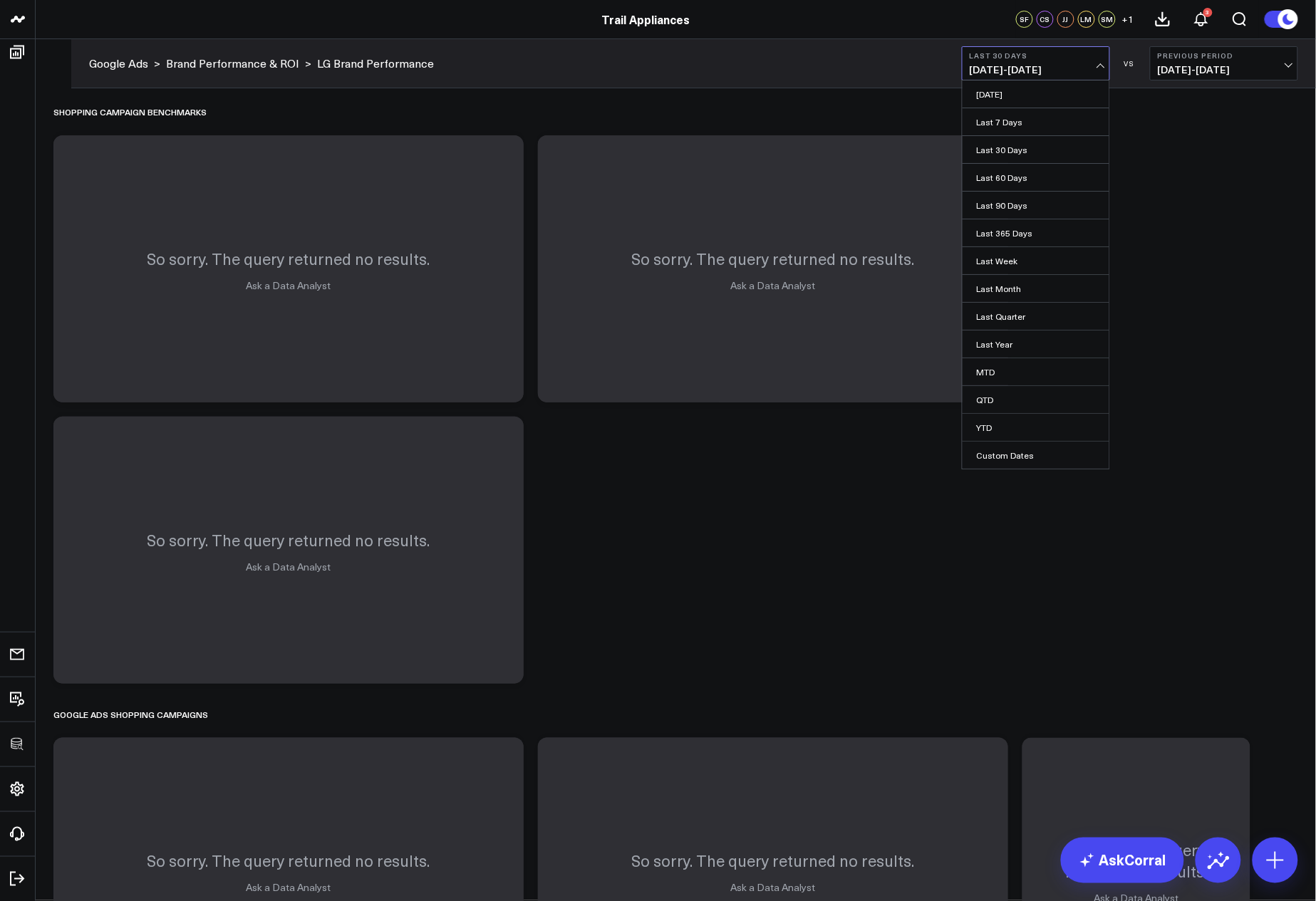
click at [1035, 245] on link "Last 365 Days" at bounding box center [1035, 233] width 147 height 27
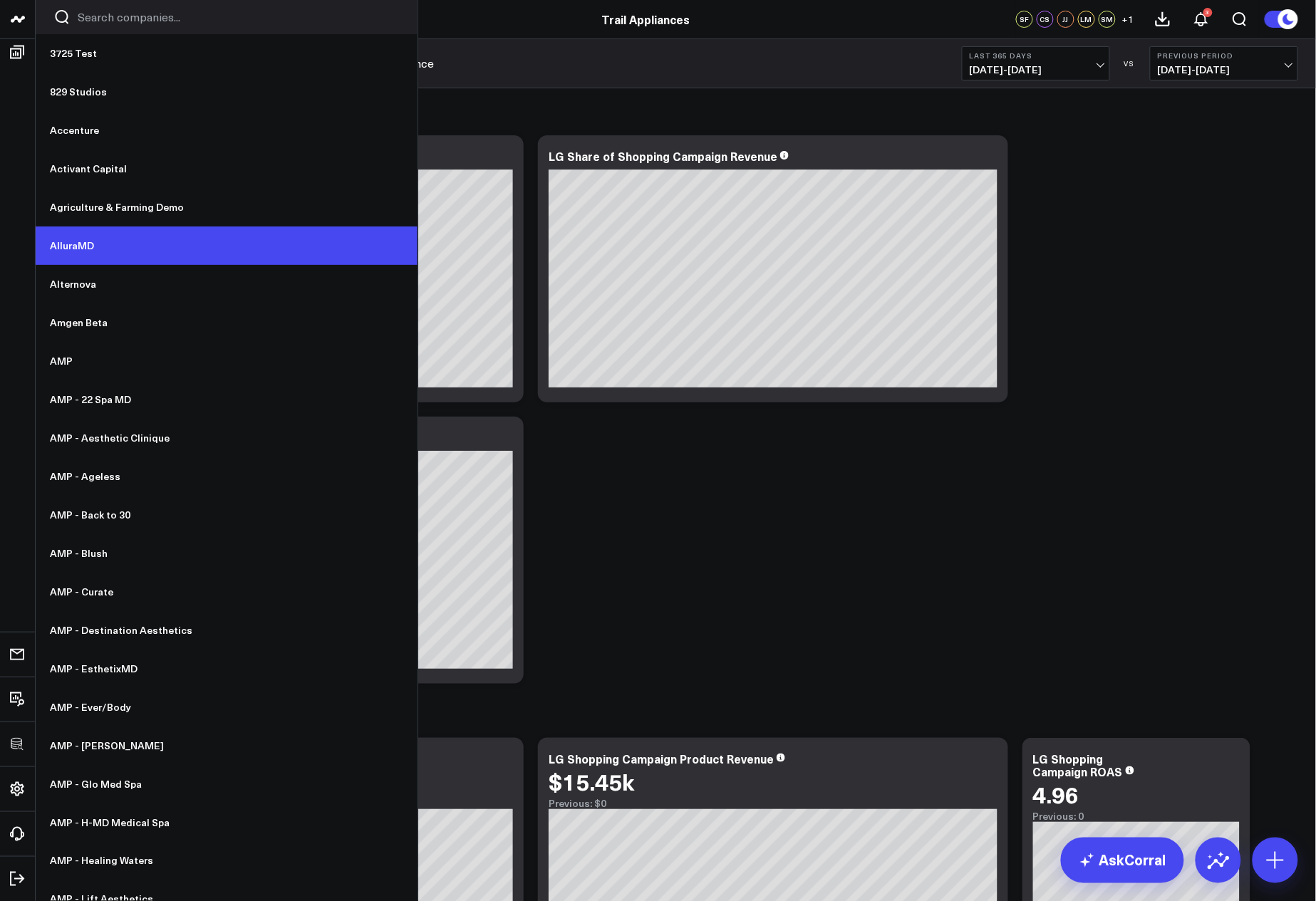
click at [103, 256] on link "AlluraMD" at bounding box center [226, 245] width 382 height 38
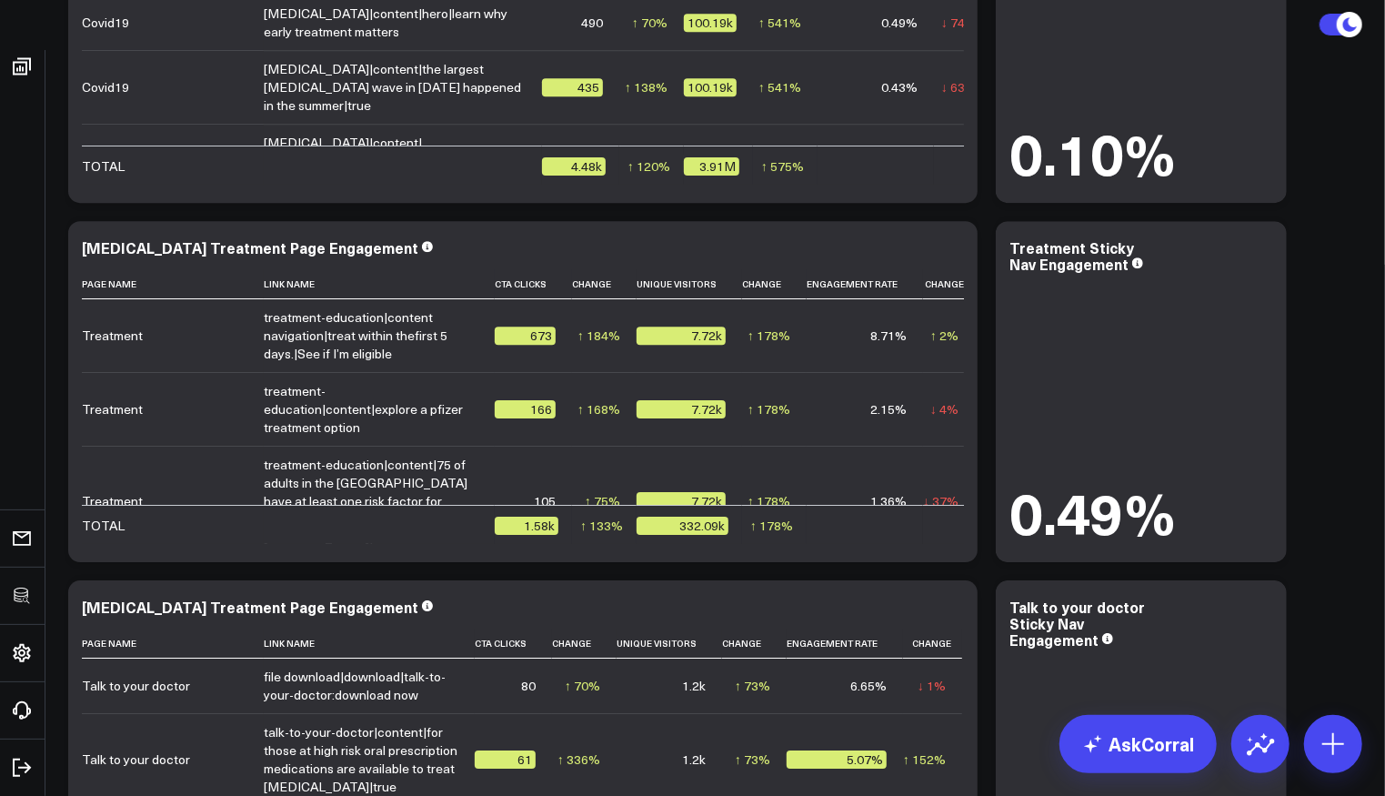
scroll to position [7425, 0]
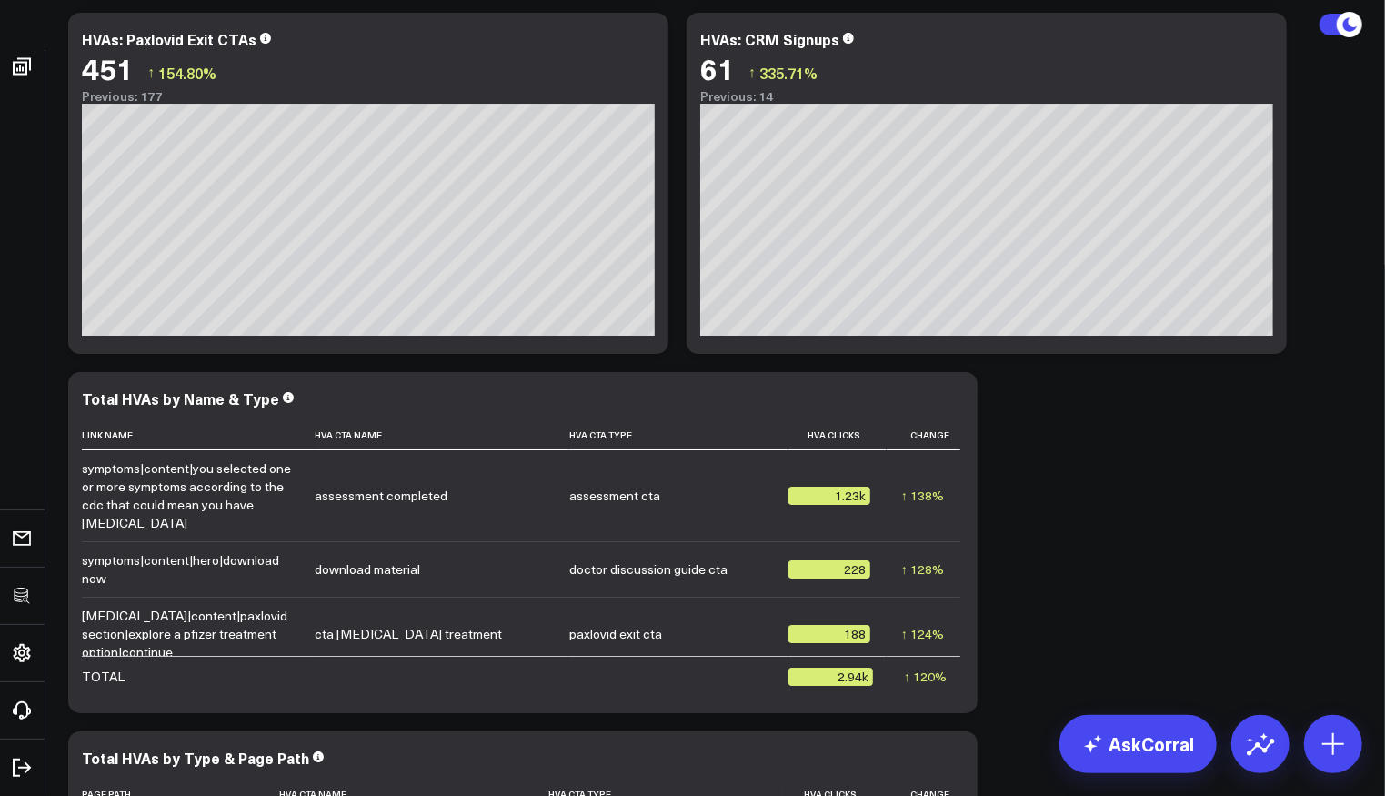
scroll to position [1940, 0]
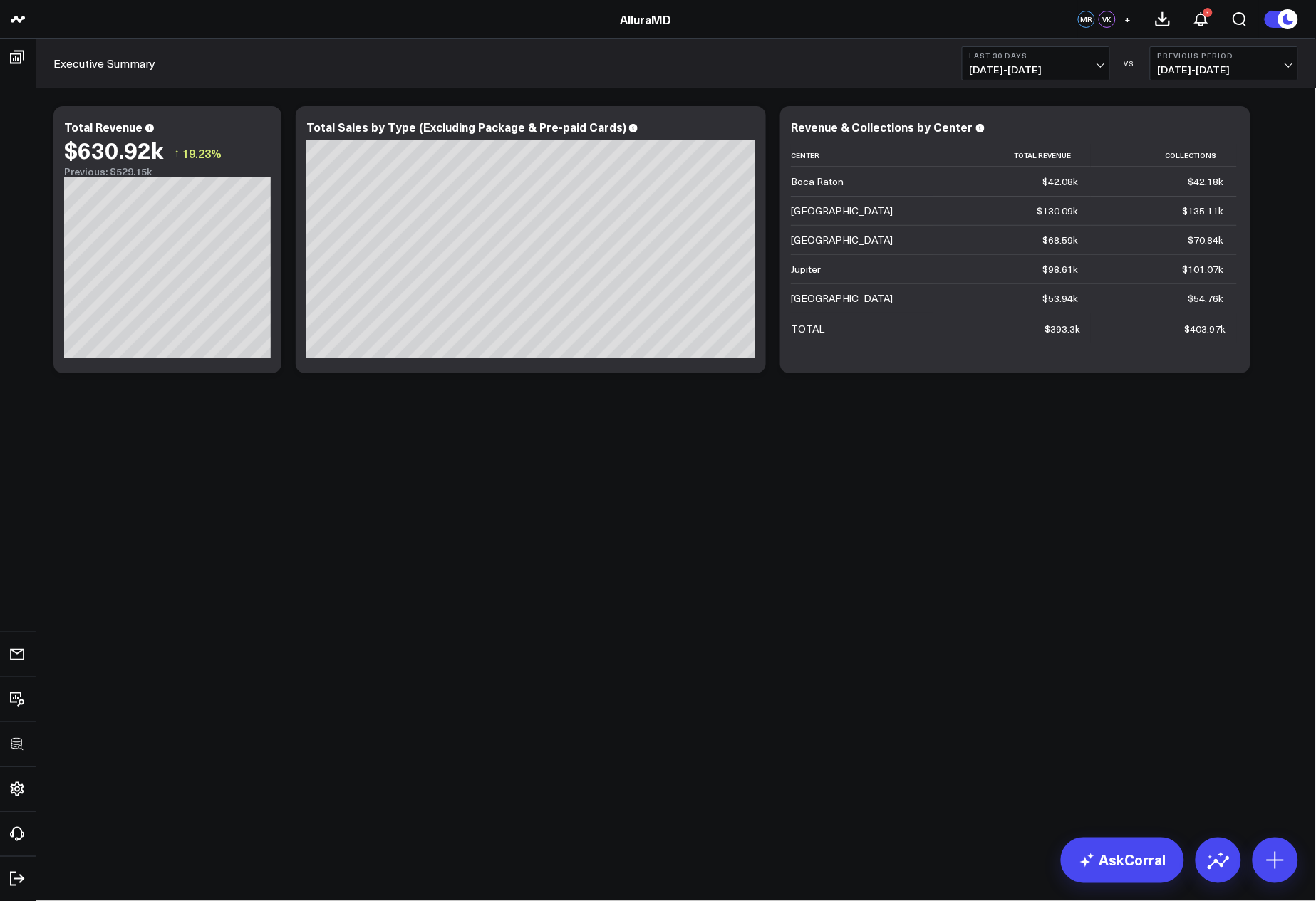
click at [855, 437] on div "Modify via AI Copy link to widget Ask support Remove Create linked copy Executi…" at bounding box center [676, 277] width 1281 height 378
click at [742, 129] on icon at bounding box center [747, 129] width 17 height 17
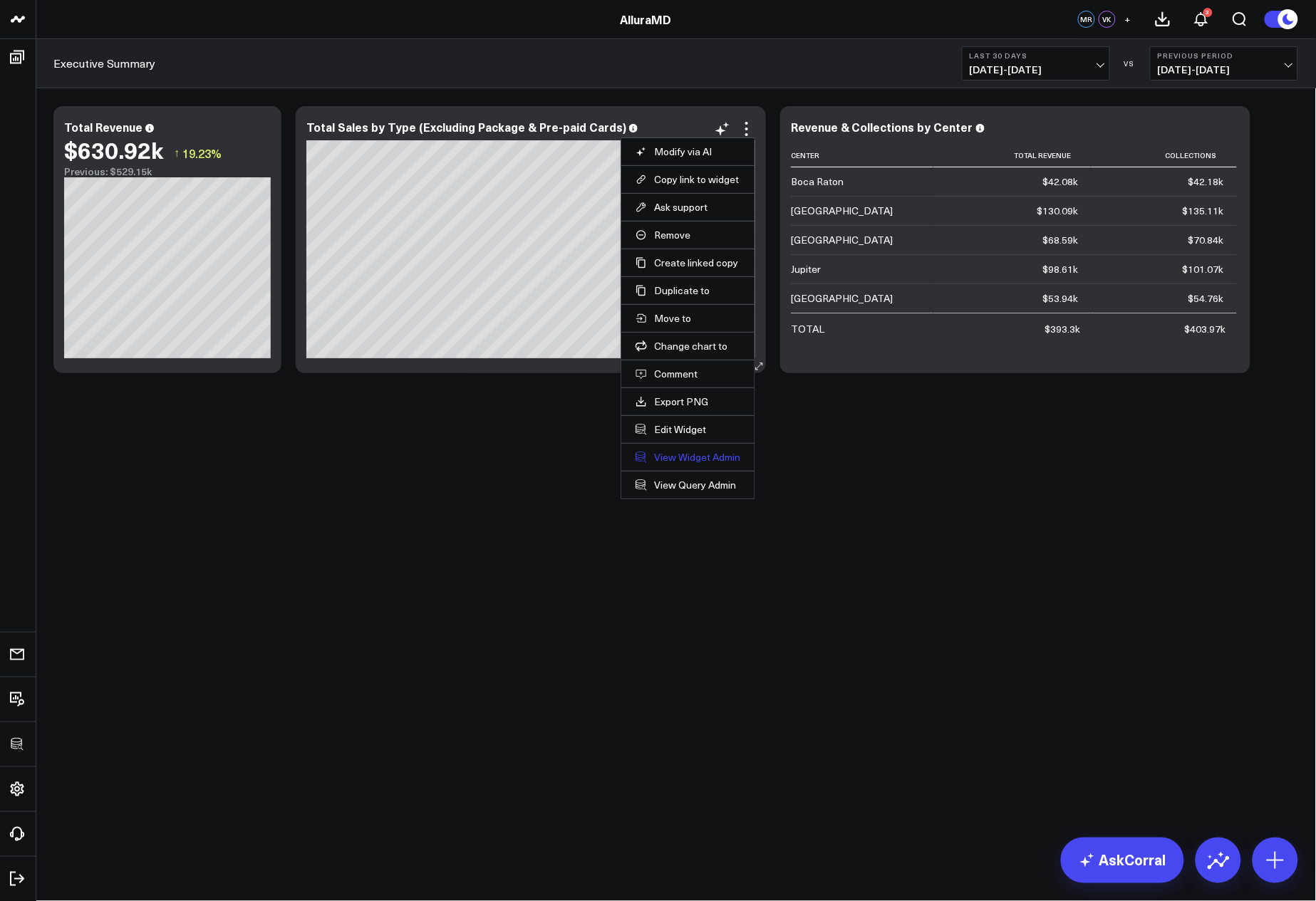
click at [674, 455] on link "View Widget Admin" at bounding box center [688, 458] width 105 height 13
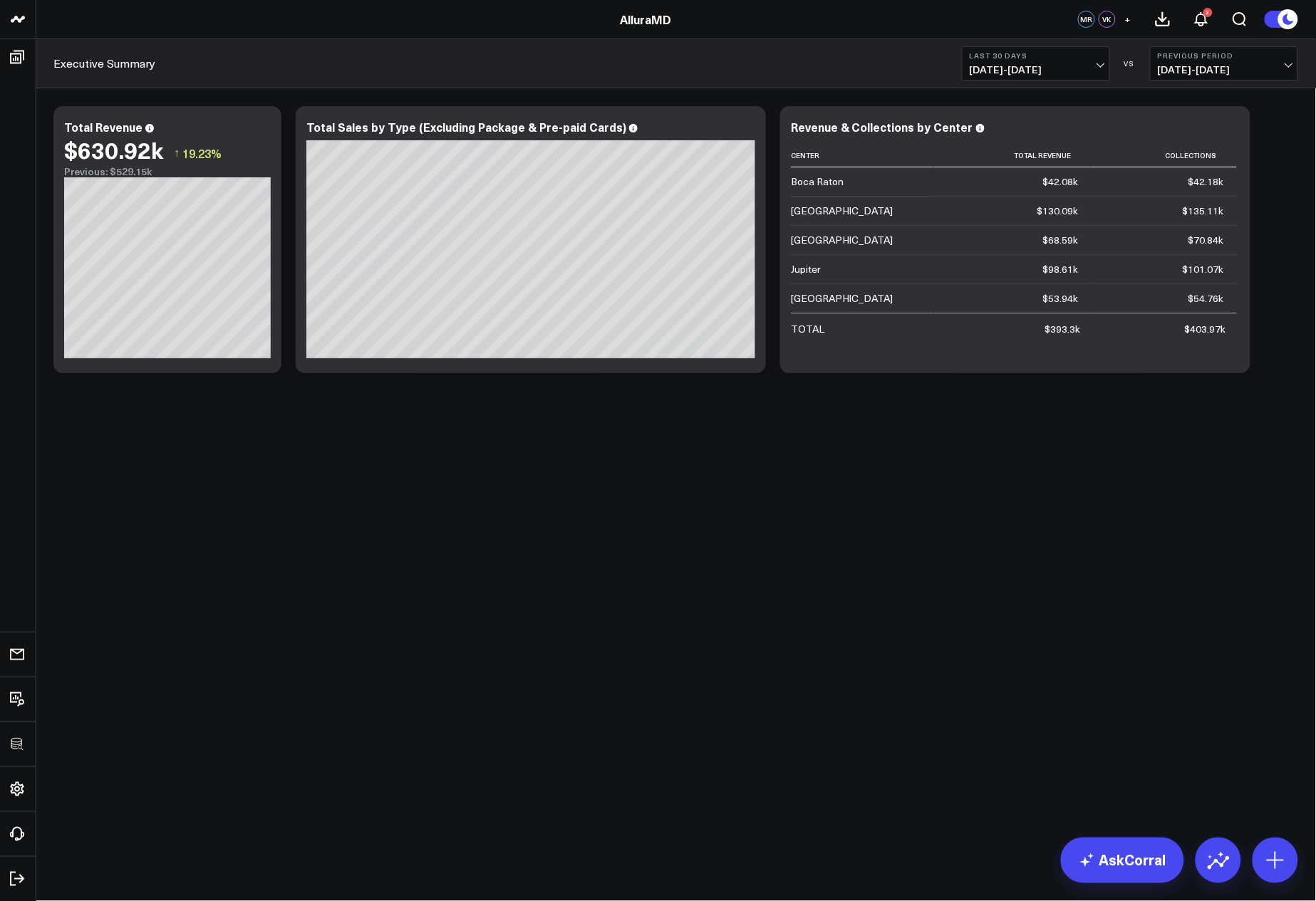
click at [593, 639] on body "3725 Test 829 Studios Accenture Activant Capital Agriculture & Farming Demo All…" at bounding box center [658, 450] width 1316 height 901
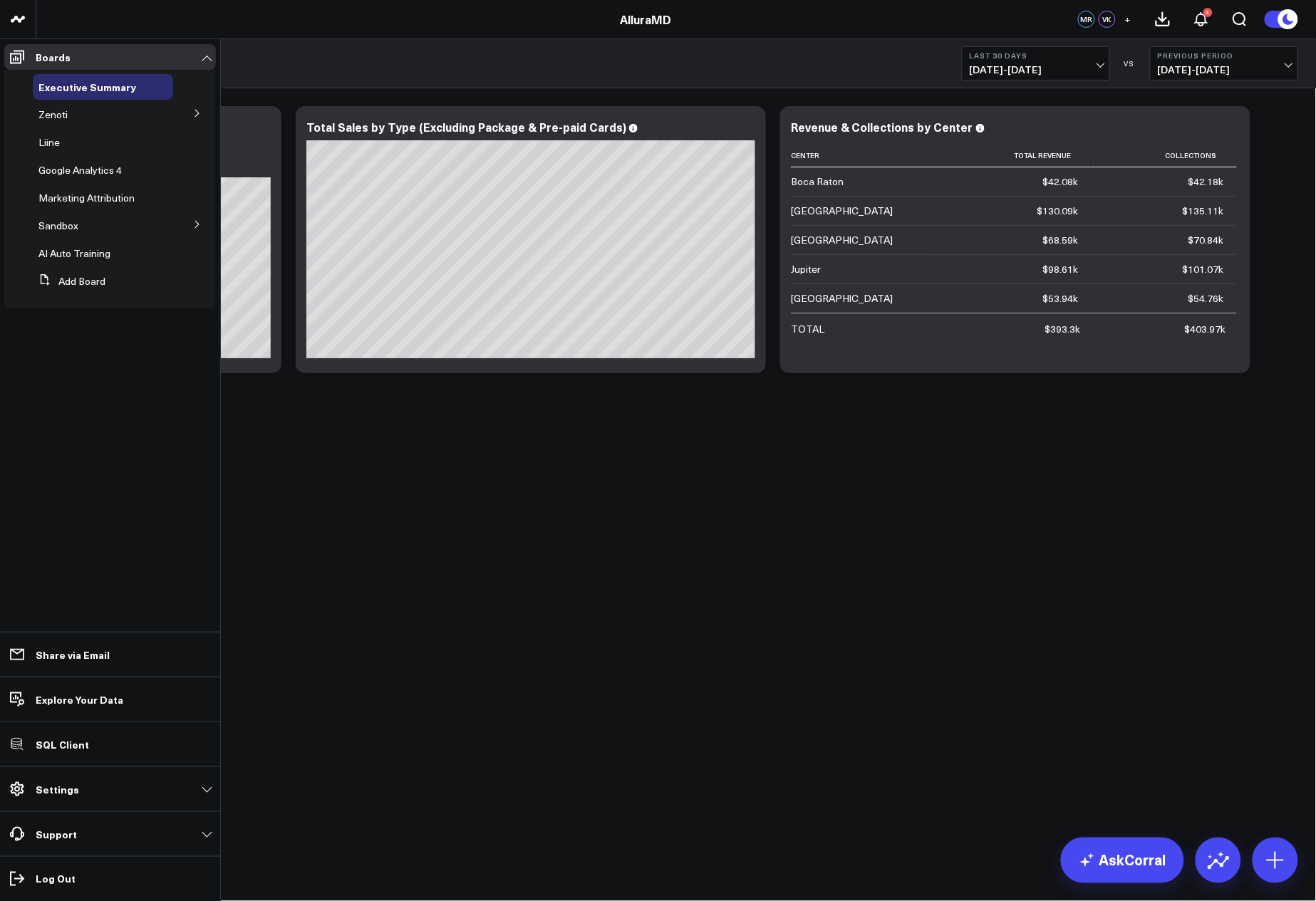
click at [193, 227] on icon at bounding box center [197, 224] width 9 height 9
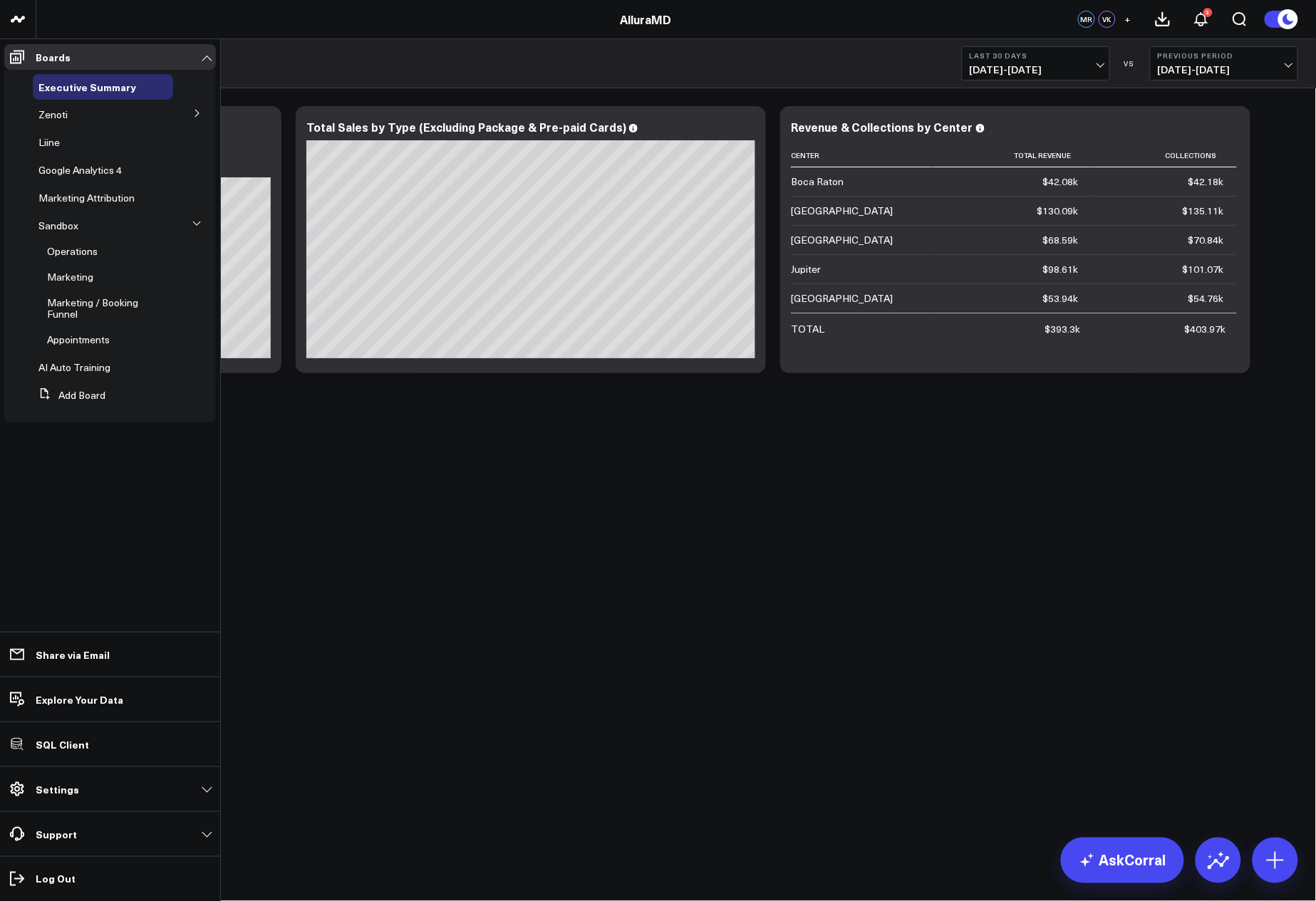
click at [193, 227] on icon at bounding box center [197, 223] width 9 height 9
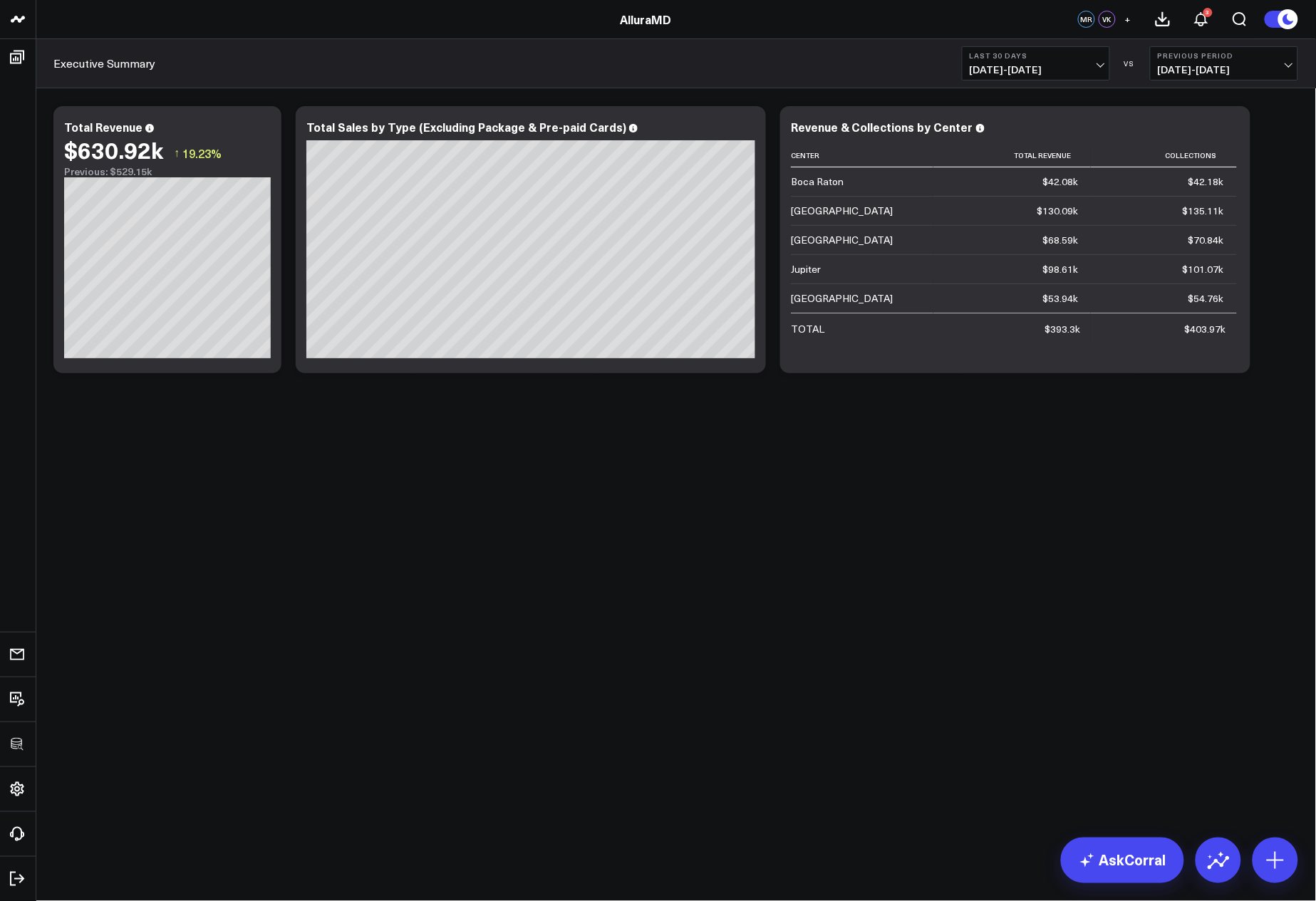
click at [500, 544] on body "3725 Test 829 Studios Accenture Activant Capital Agriculture & Farming Demo All…" at bounding box center [658, 450] width 1316 height 901
click at [514, 537] on body "3725 Test 829 Studios Accenture Activant Capital Agriculture & Farming Demo All…" at bounding box center [658, 450] width 1316 height 901
click at [900, 552] on body "3725 Test 829 Studios Accenture Activant Capital Agriculture & Farming Demo All…" at bounding box center [658, 450] width 1316 height 901
click at [747, 132] on icon at bounding box center [747, 129] width 17 height 17
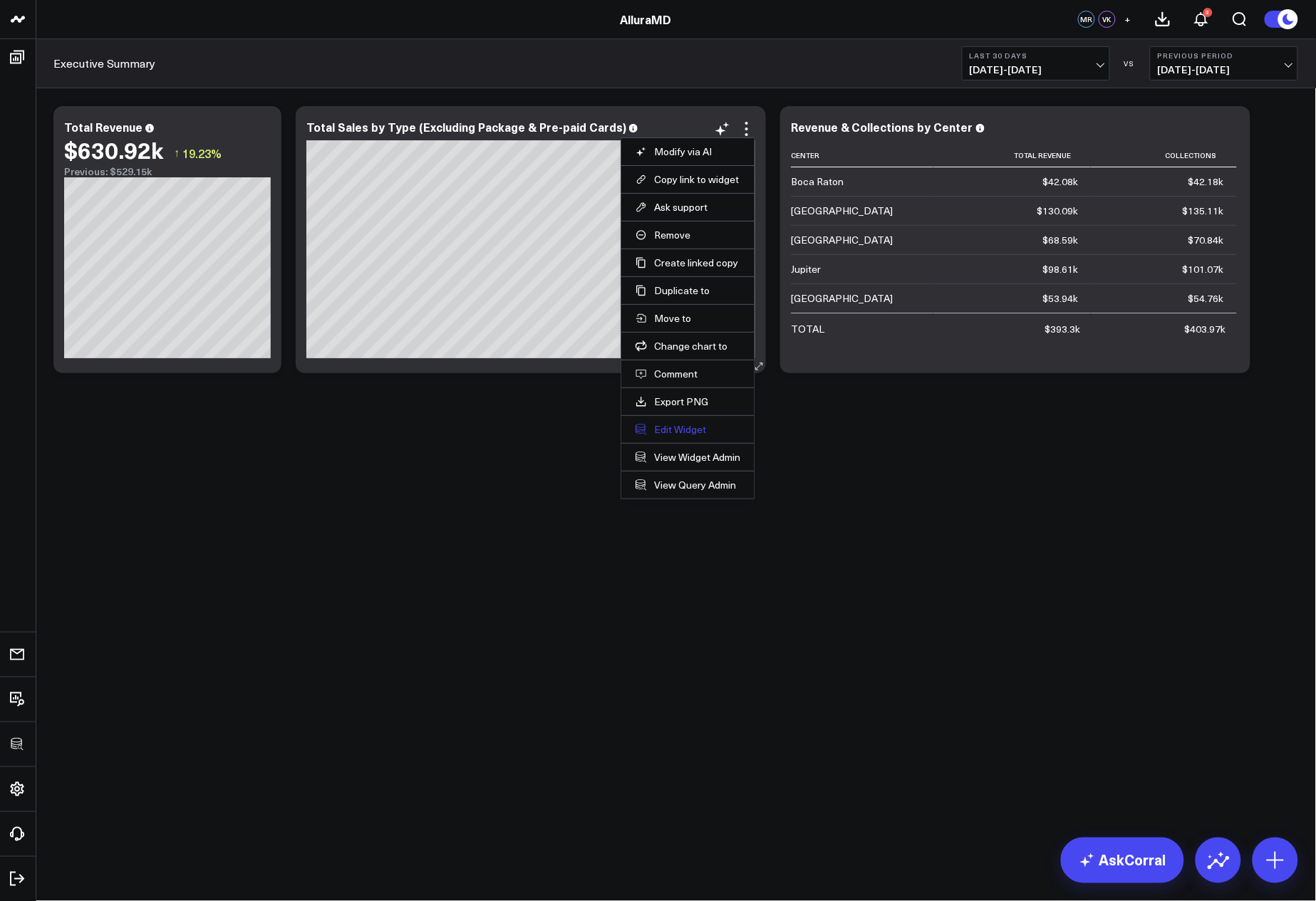
click at [687, 428] on button "Edit Widget" at bounding box center [688, 429] width 105 height 13
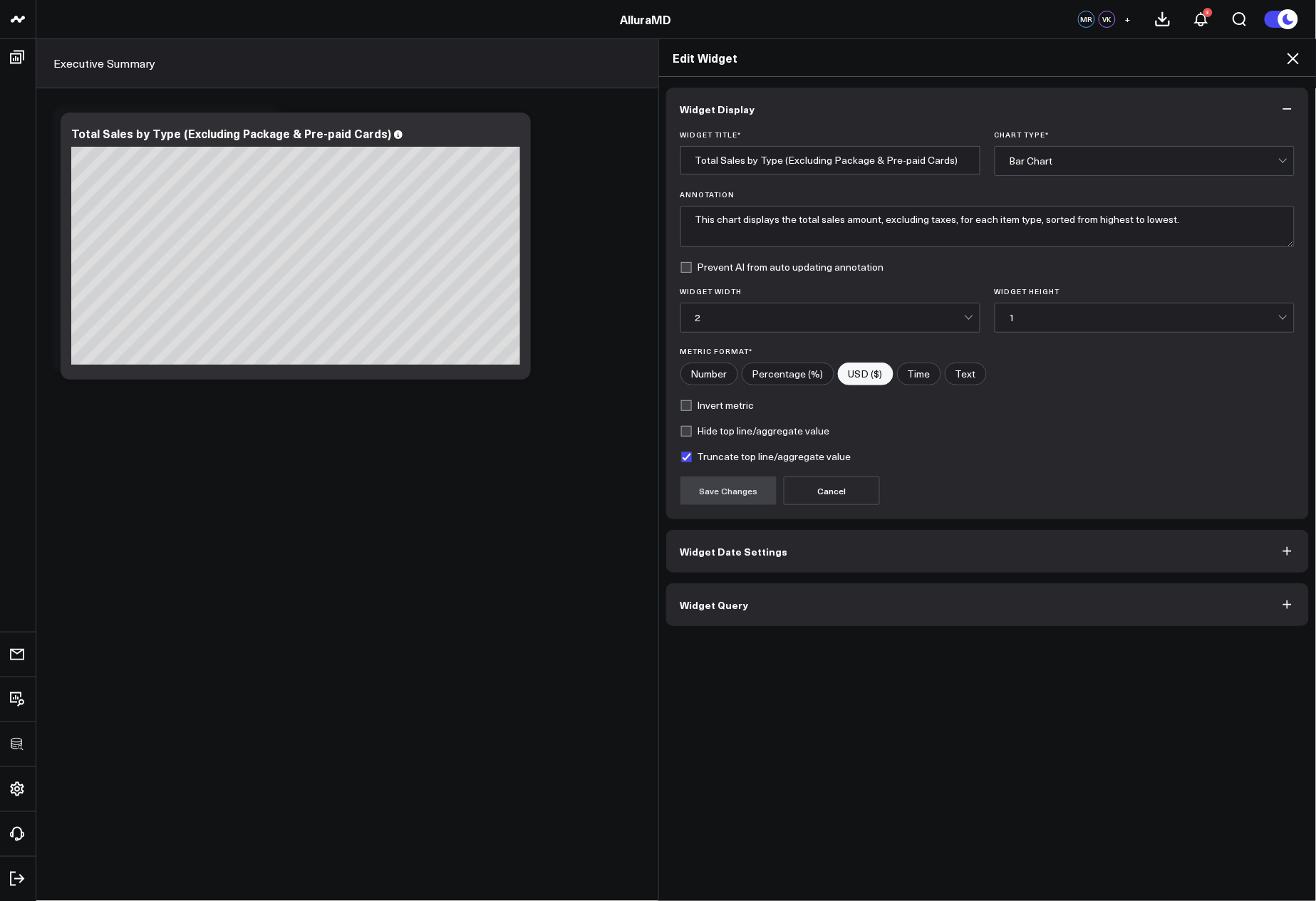
click at [962, 602] on button "Widget Query" at bounding box center [988, 605] width 643 height 43
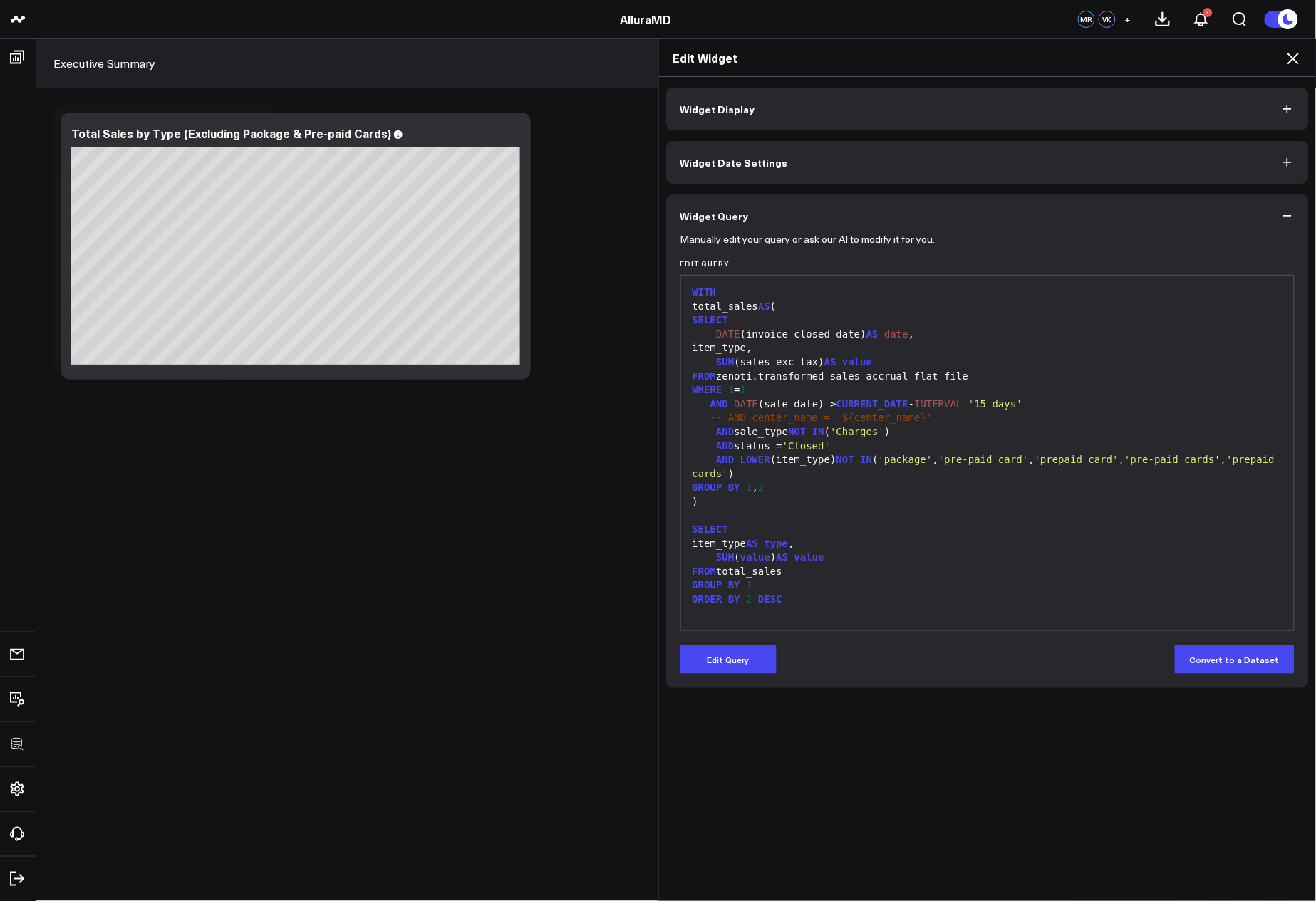
click at [1140, 429] on div "AND sale_type NOT IN ( 'Charges' )" at bounding box center [988, 432] width 600 height 14
click at [1289, 59] on icon at bounding box center [1293, 59] width 17 height 17
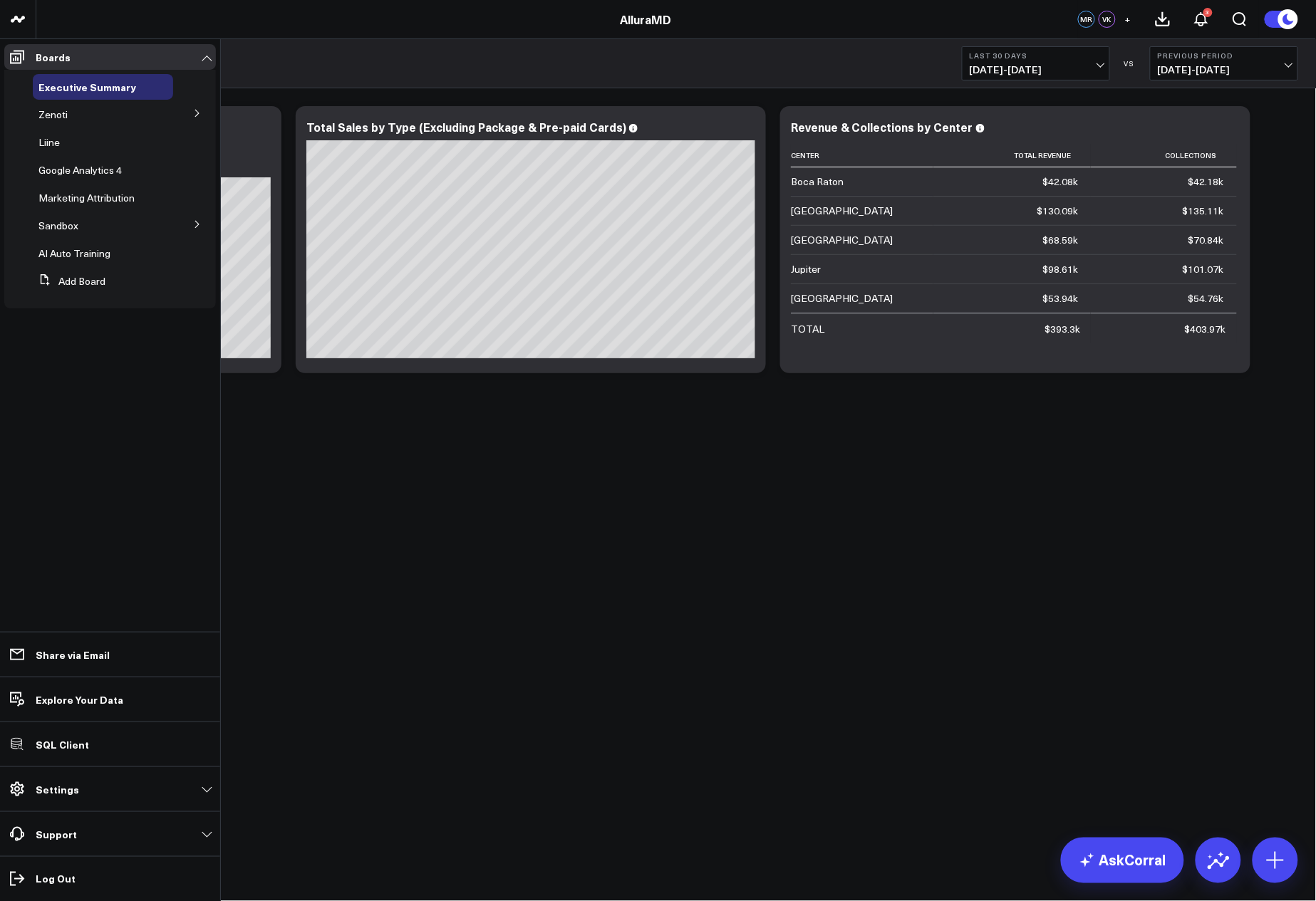
click at [199, 117] on icon at bounding box center [197, 113] width 9 height 9
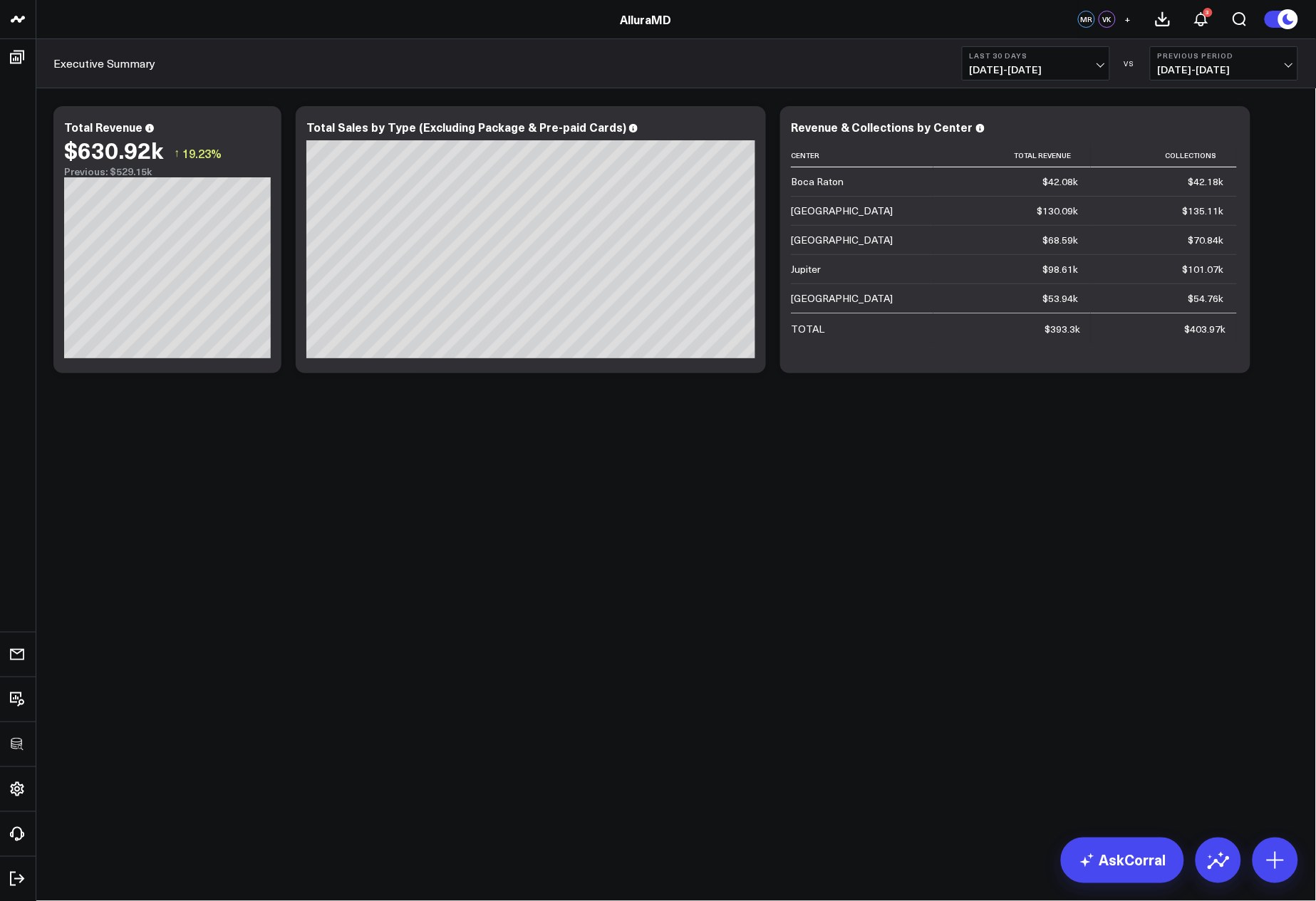
click at [813, 442] on div "Modify via AI Copy link to widget Ask support Remove Create linked copy Executi…" at bounding box center [676, 277] width 1281 height 378
click at [944, 419] on div "Modify via AI Copy link to widget Ask support Remove Create linked copy Executi…" at bounding box center [676, 277] width 1281 height 378
click at [865, 428] on div "Modify via AI Copy link to widget Ask support Remove Create linked copy Executi…" at bounding box center [676, 277] width 1281 height 378
click at [680, 530] on body "3725 Test 829 Studios Accenture Activant Capital Agriculture & Farming Demo All…" at bounding box center [658, 450] width 1316 height 901
click at [687, 498] on body "3725 Test 829 Studios Accenture Activant Capital Agriculture & Farming Demo All…" at bounding box center [658, 450] width 1316 height 901
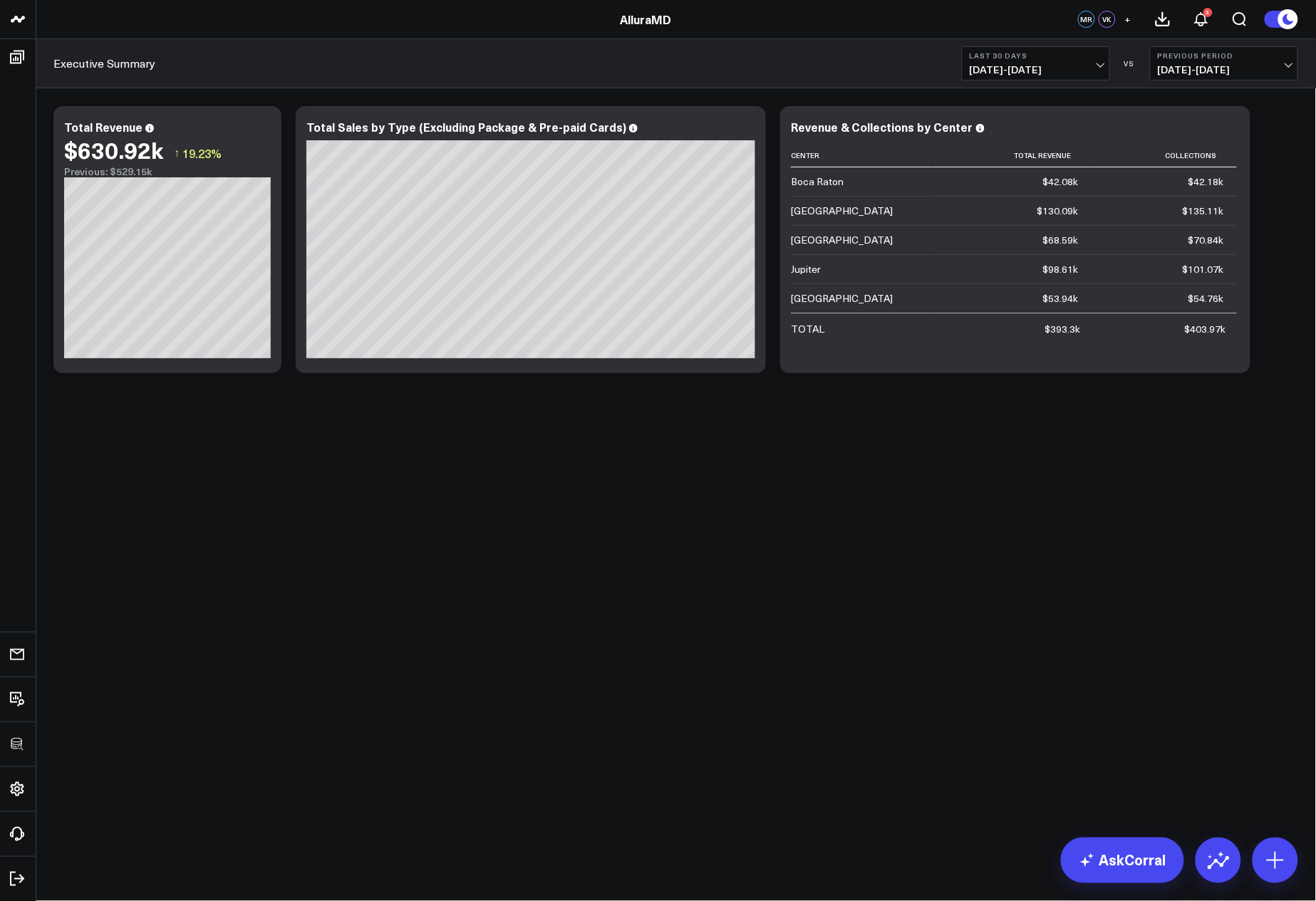
click at [685, 498] on body "3725 Test 829 Studios Accenture Activant Capital Agriculture & Farming Demo All…" at bounding box center [658, 450] width 1316 height 901
click at [178, 780] on body "3725 Test 829 Studios Accenture Activant Capital Agriculture & Farming Demo All…" at bounding box center [658, 450] width 1316 height 901
click at [180, 767] on body "3725 Test 829 Studios Accenture Activant Capital Agriculture & Farming Demo All…" at bounding box center [658, 450] width 1316 height 901
click at [161, 762] on body "3725 Test 829 Studios Accenture Activant Capital Agriculture & Farming Demo All…" at bounding box center [658, 450] width 1316 height 901
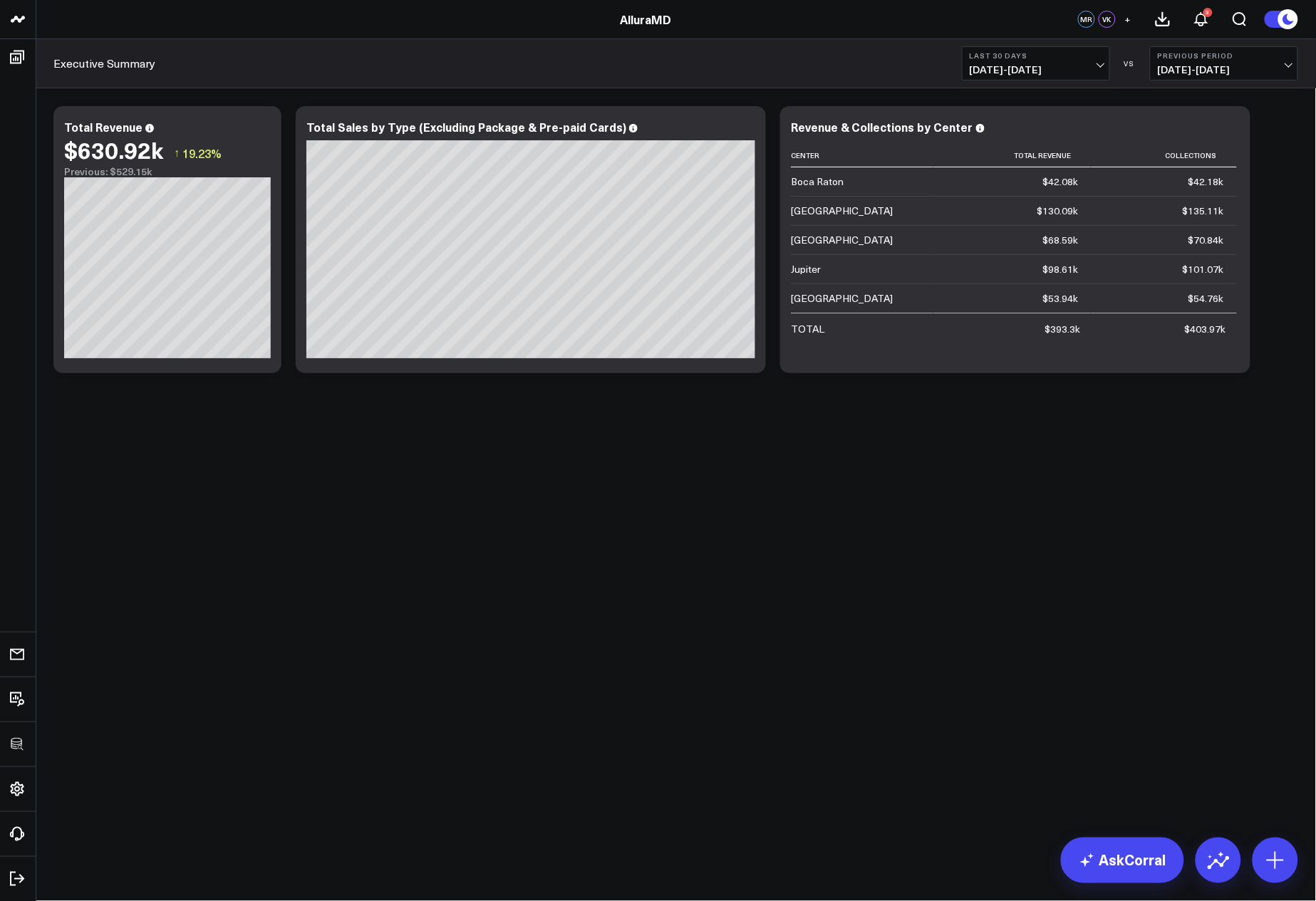
click at [687, 718] on body "3725 Test 829 Studios Accenture Activant Capital Agriculture & Farming Demo All…" at bounding box center [658, 450] width 1316 height 901
click at [607, 588] on body "3725 Test 829 Studios Accenture Activant Capital Agriculture & Farming Demo All…" at bounding box center [658, 450] width 1316 height 901
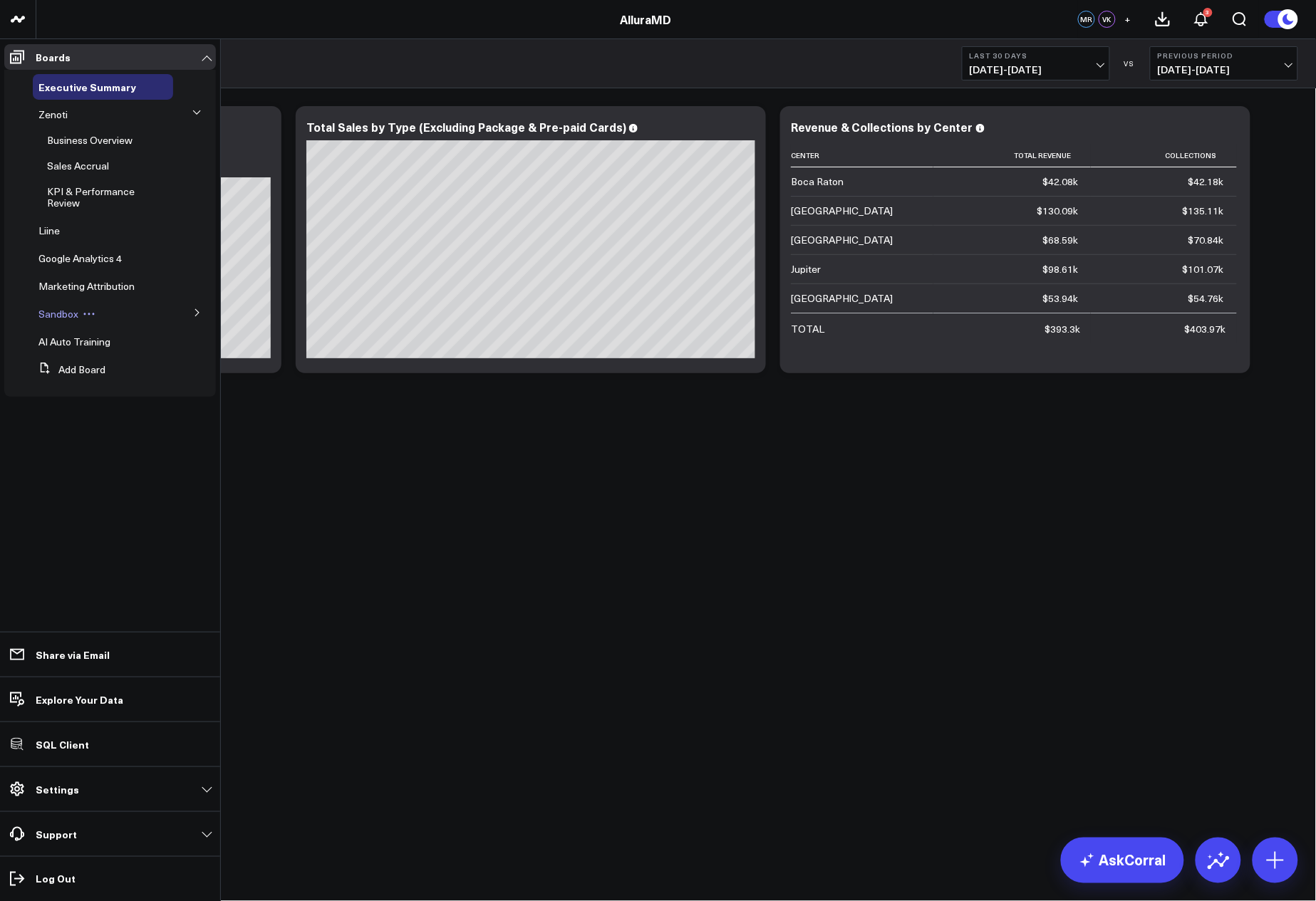
click at [56, 317] on span "Sandbox" at bounding box center [58, 313] width 40 height 13
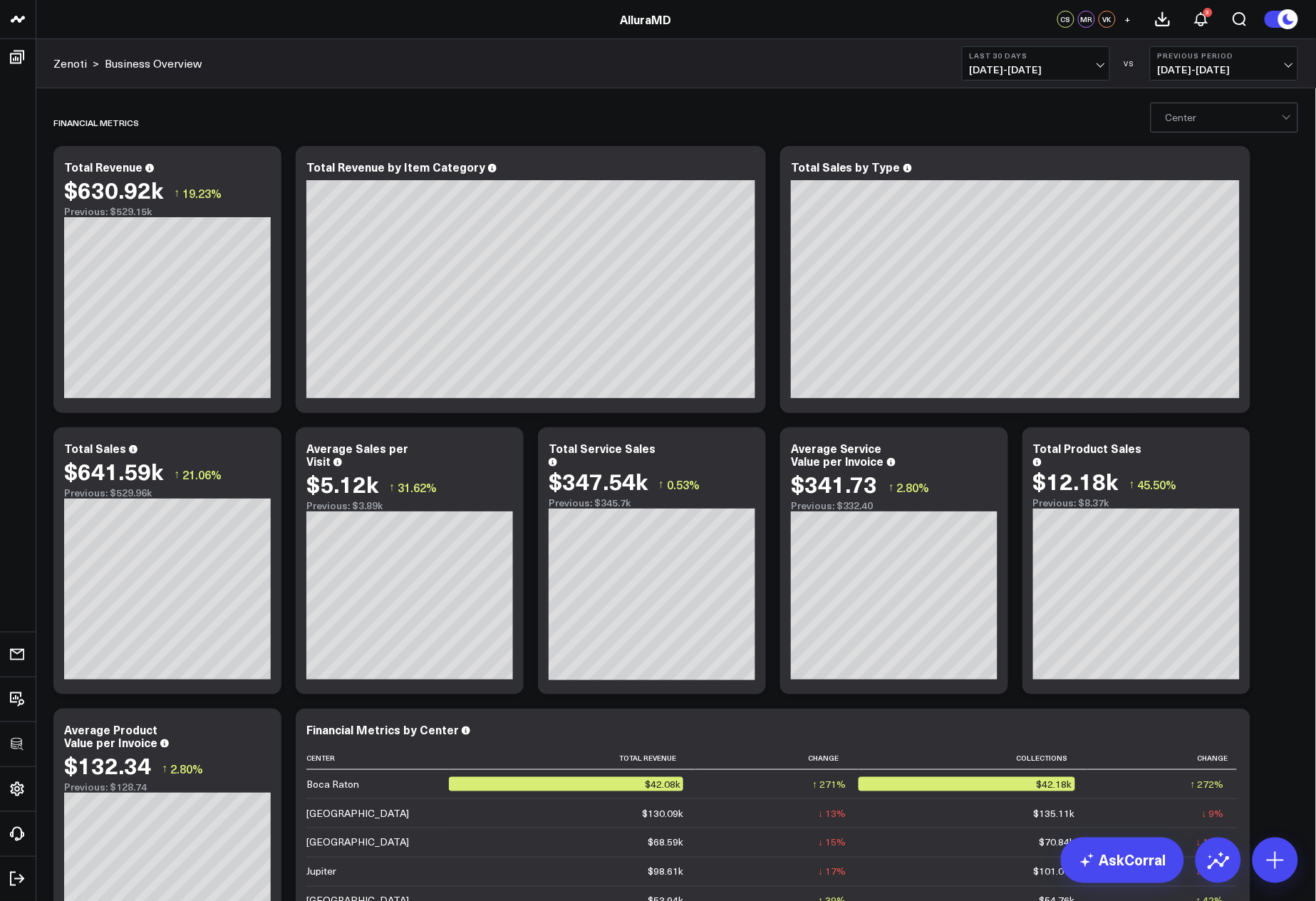
click at [1296, 266] on div "FInancial Metrics Modify via AI Copy link to widget Ask support Remove Create l…" at bounding box center [676, 842] width 1260 height 1487
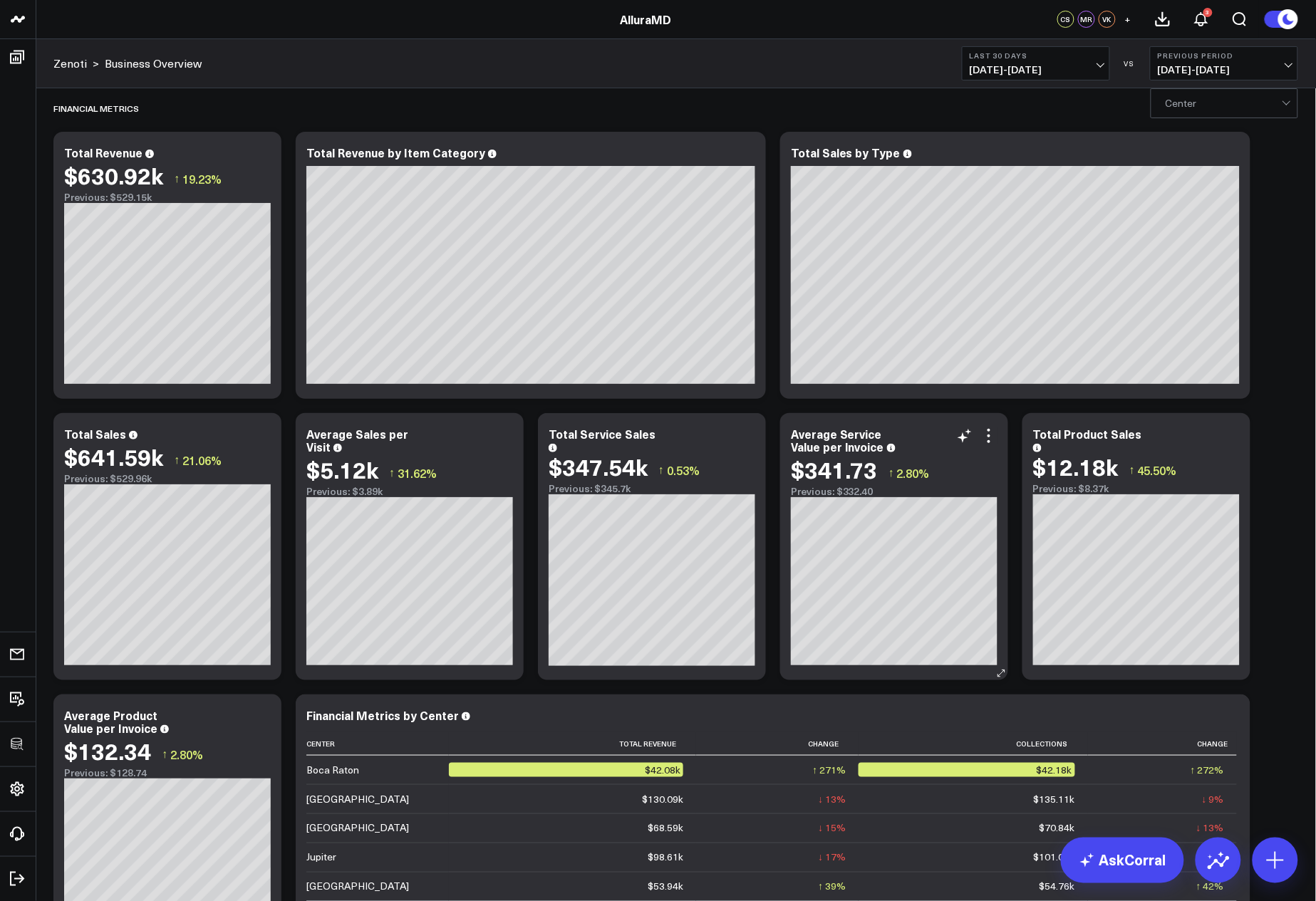
scroll to position [24, 0]
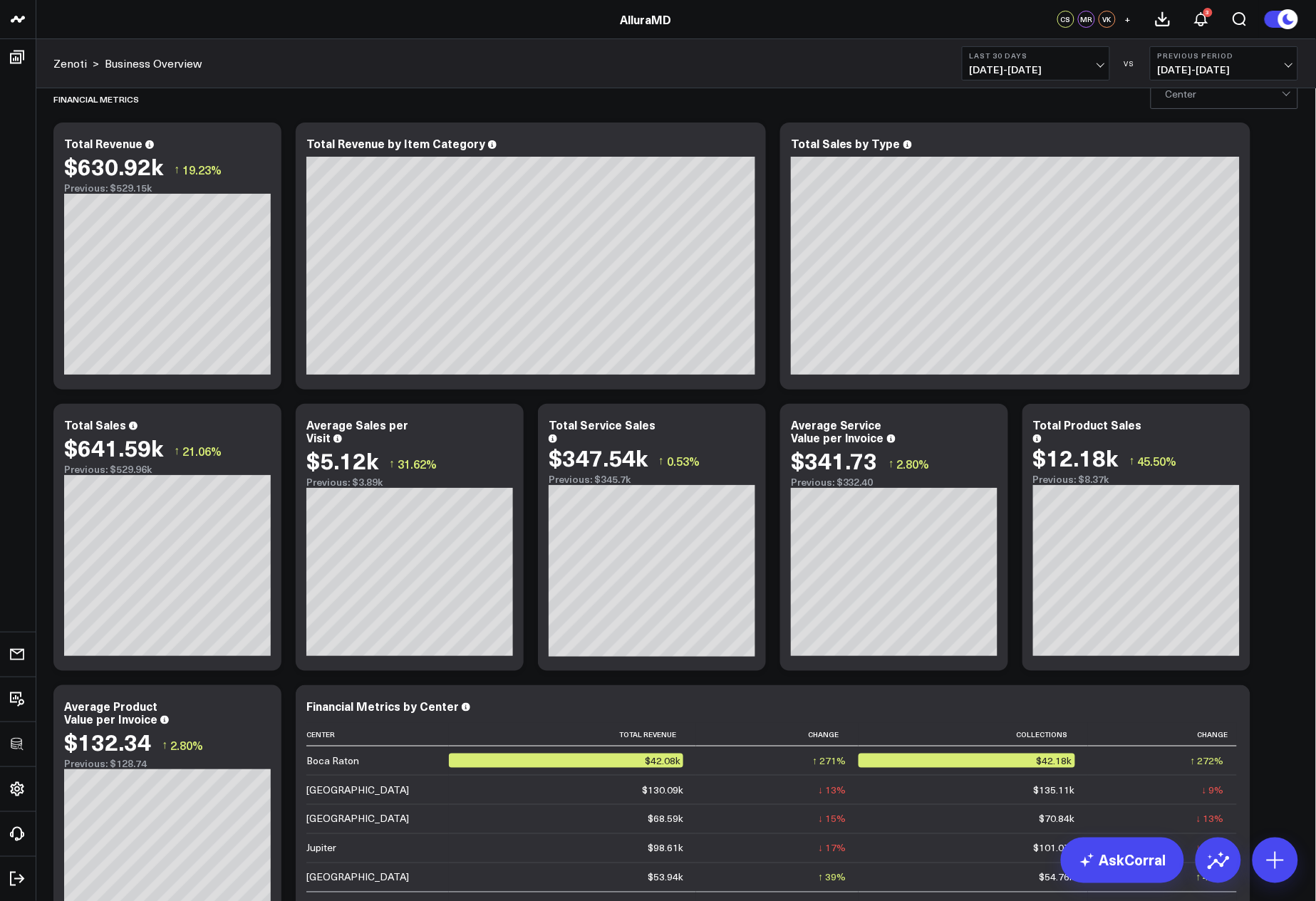
click at [1307, 302] on div "FInancial Metrics Modify via AI Copy link to widget Ask support Remove Create l…" at bounding box center [676, 861] width 1281 height 1572
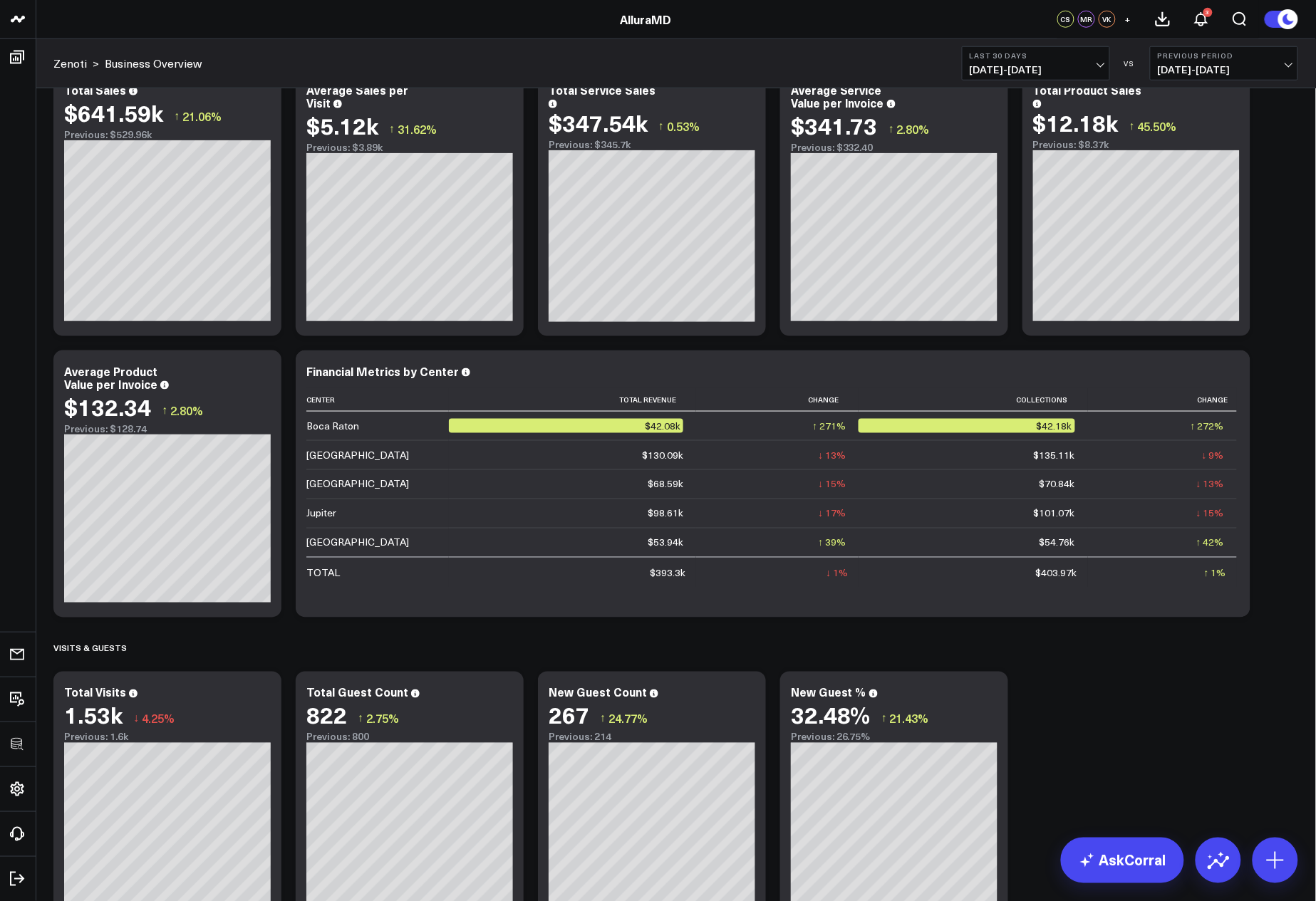
scroll to position [0, 0]
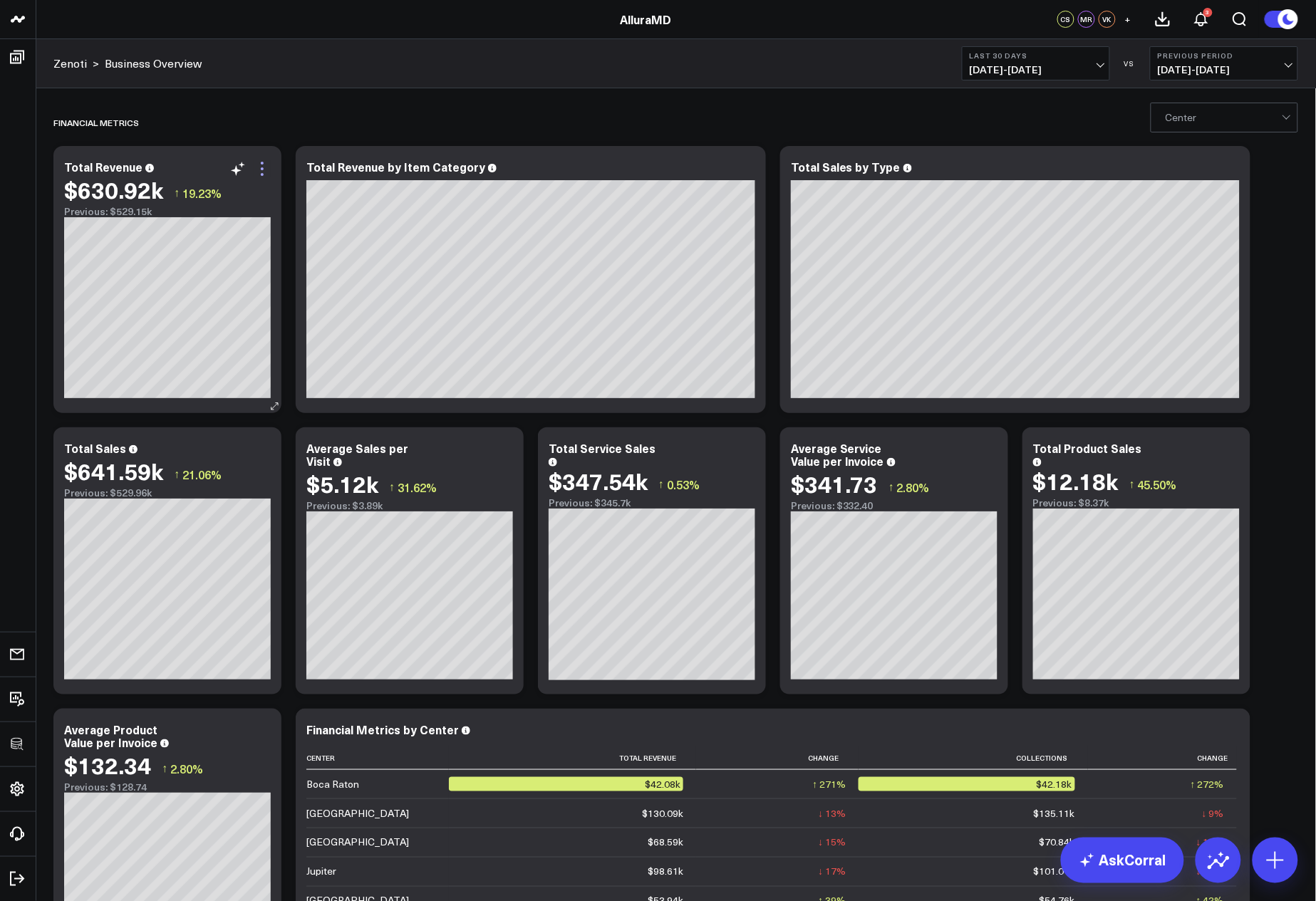
click at [266, 171] on icon at bounding box center [263, 169] width 17 height 17
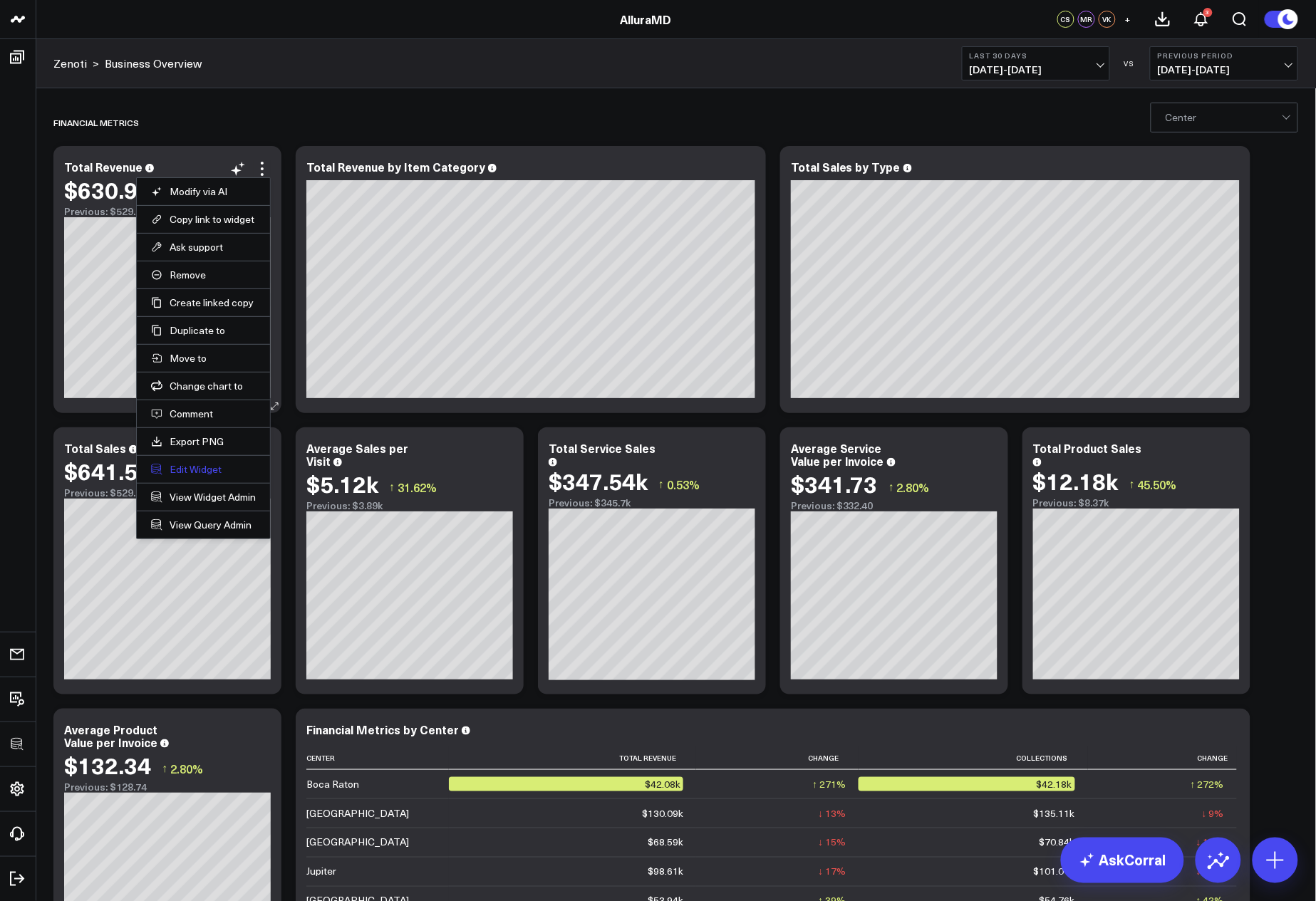
click at [219, 470] on button "Edit Widget" at bounding box center [204, 469] width 105 height 13
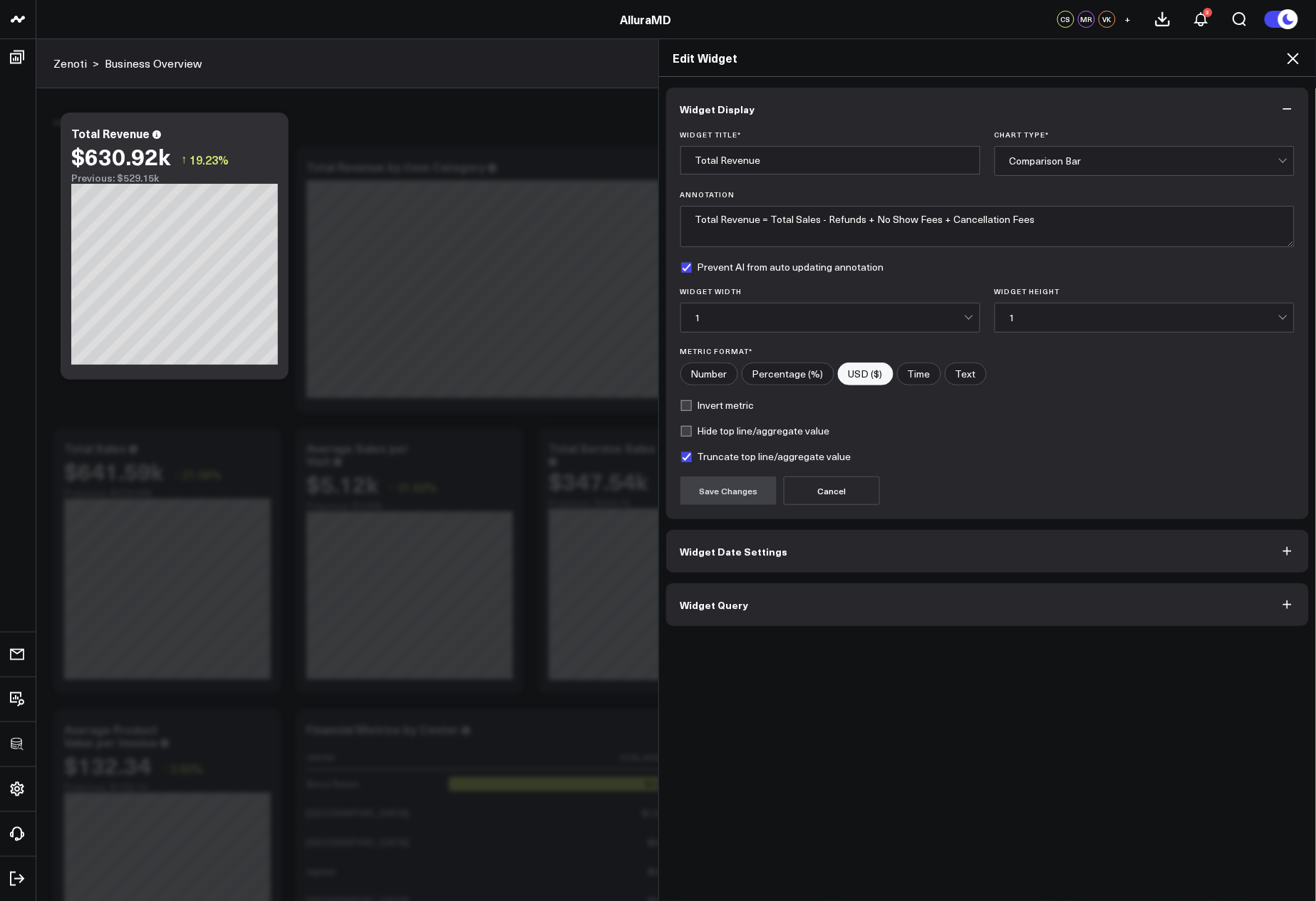
click at [803, 608] on button "Widget Query" at bounding box center [988, 605] width 643 height 43
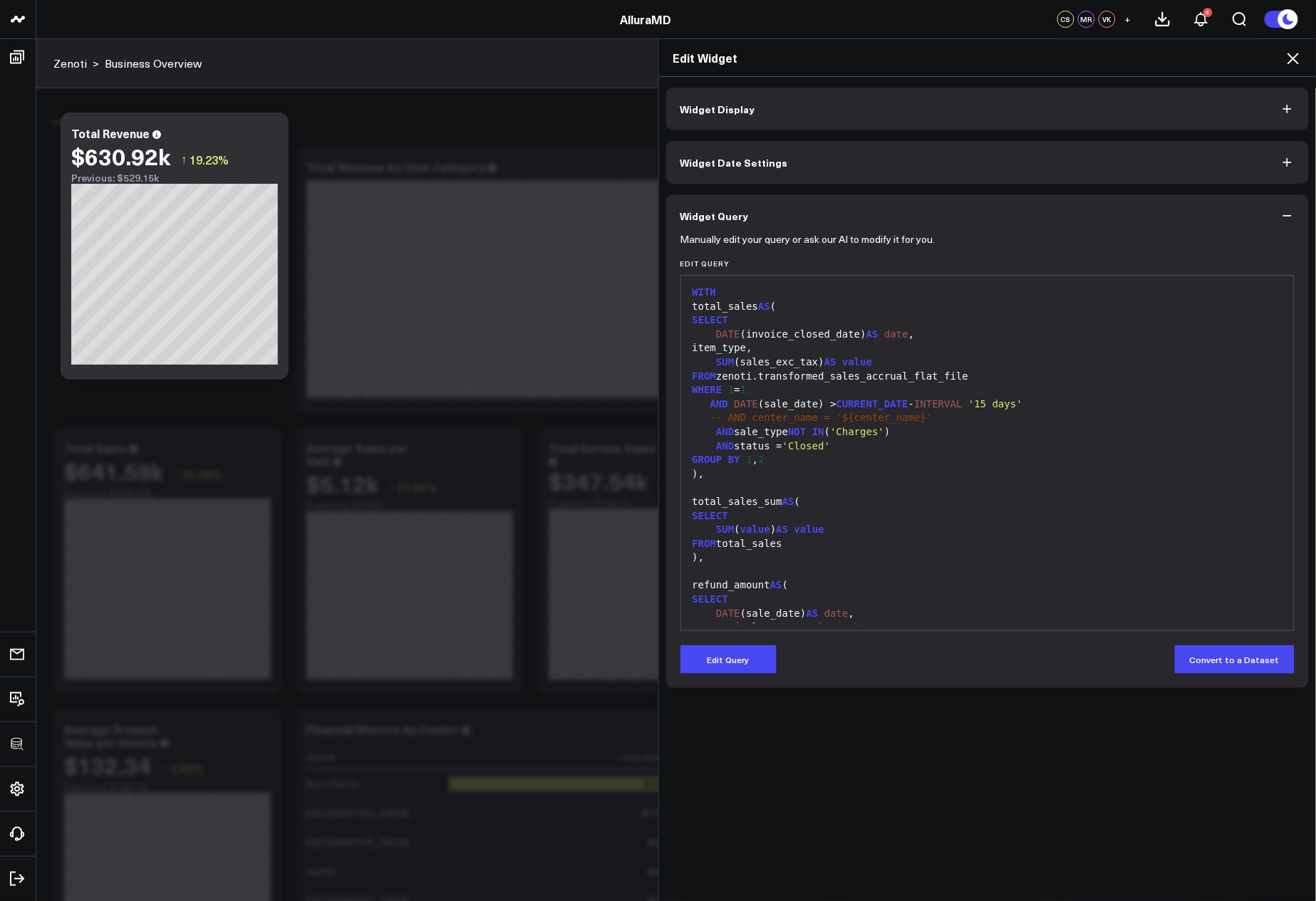
click at [902, 530] on div "SUM ( value ) AS value" at bounding box center [988, 530] width 600 height 14
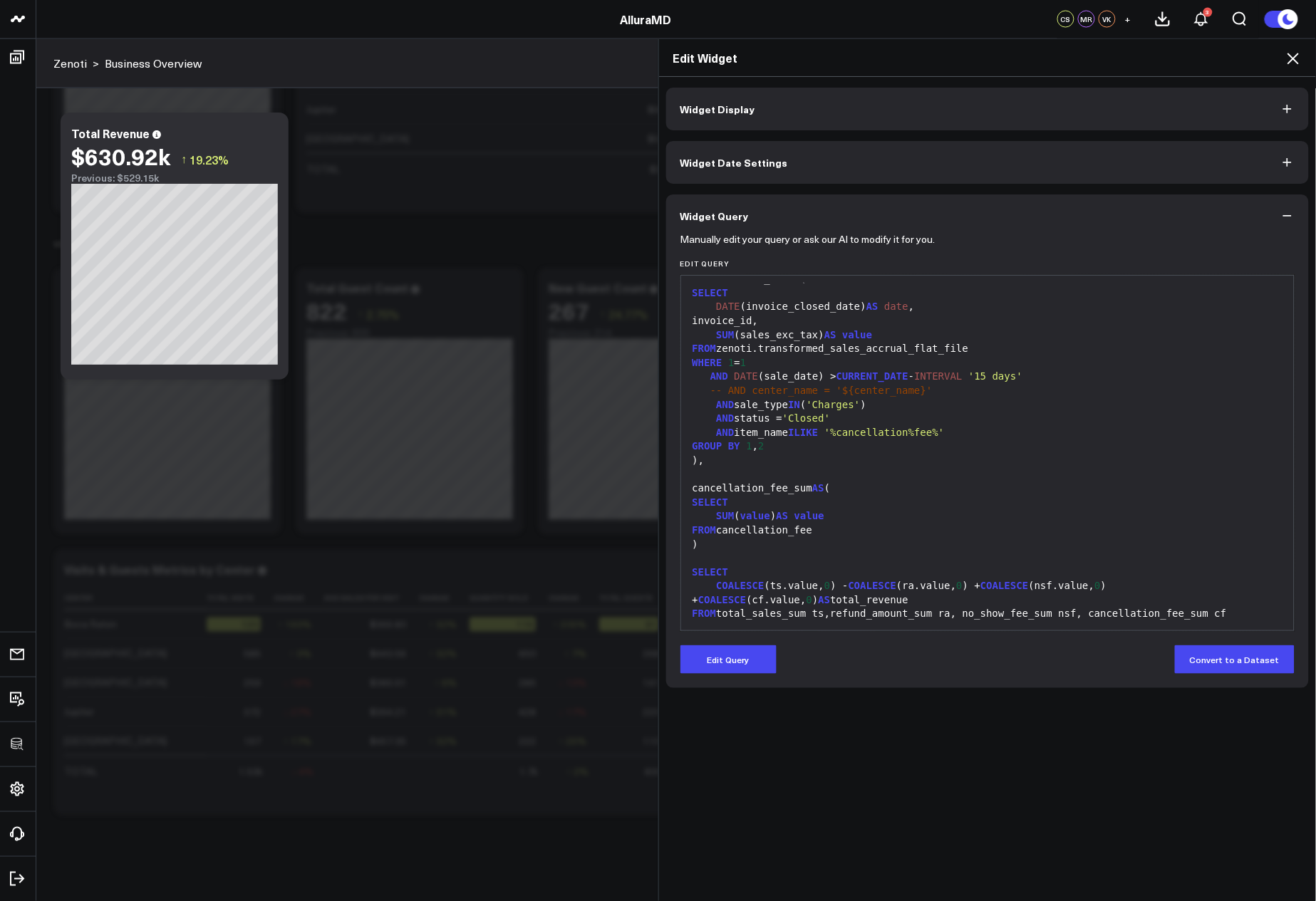
scroll to position [769, 0]
click at [1300, 54] on icon at bounding box center [1293, 59] width 17 height 17
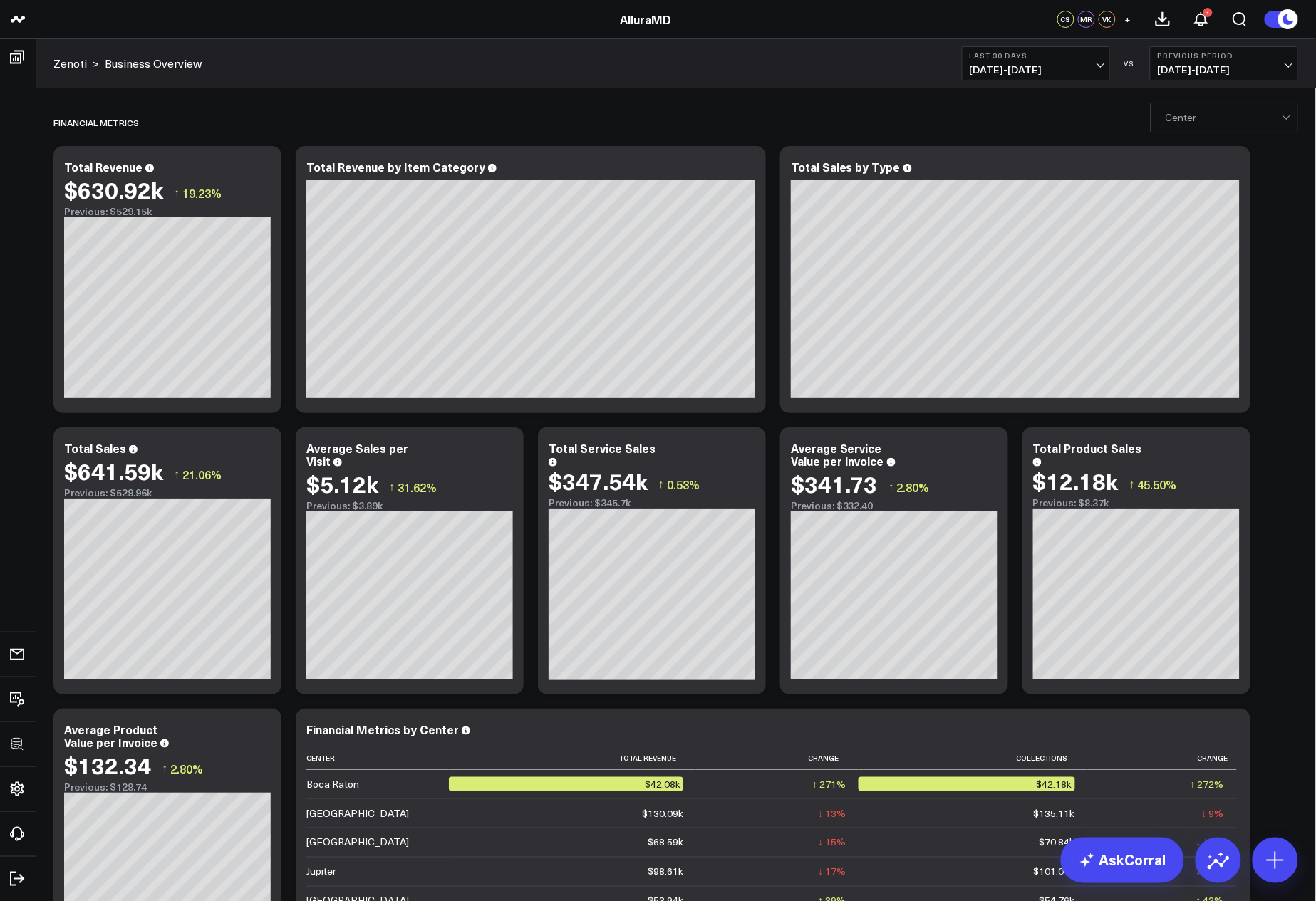
click at [1280, 302] on div "FInancial Metrics Modify via AI Copy link to widget Ask support Remove Create l…" at bounding box center [676, 842] width 1260 height 1487
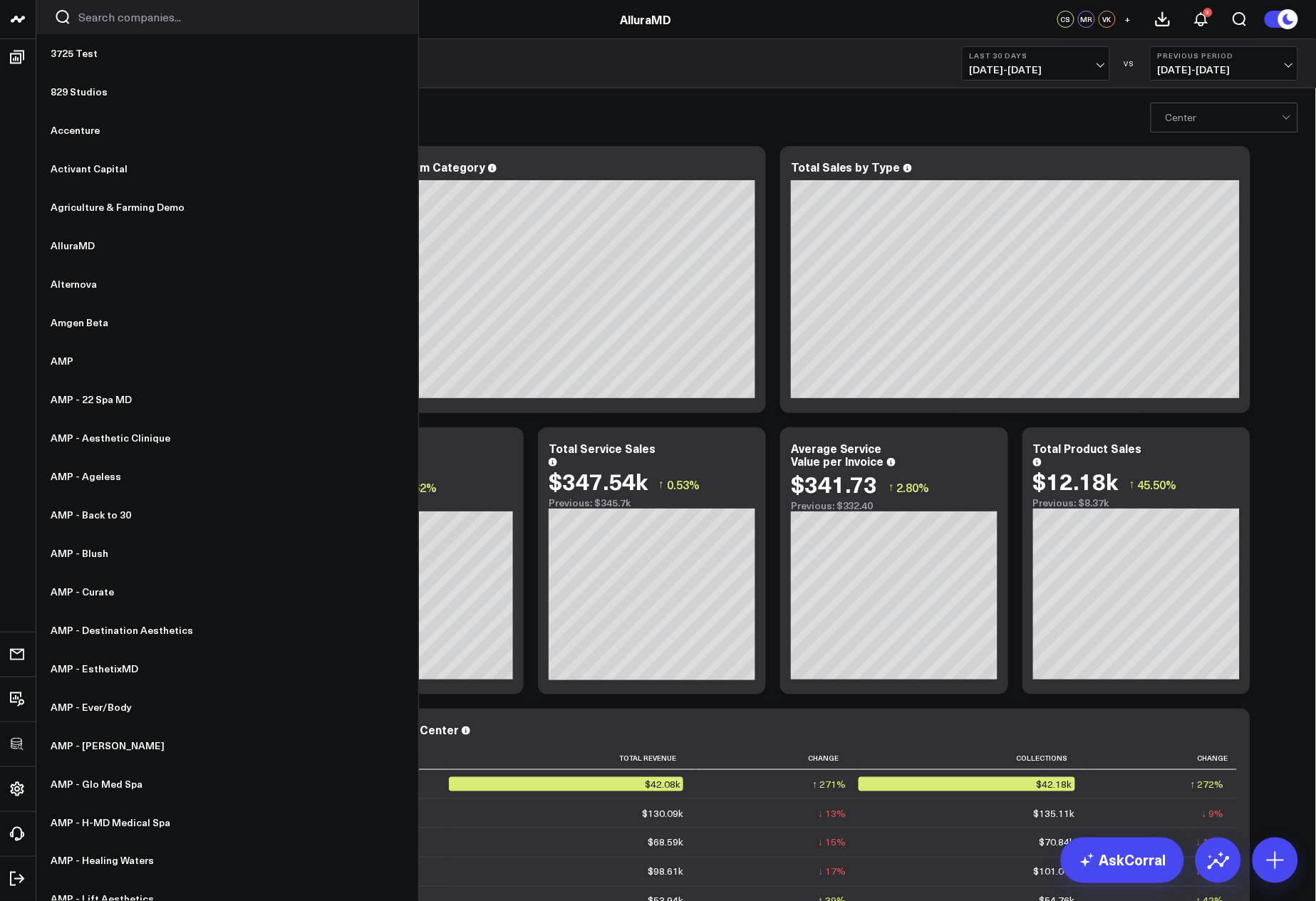
click at [107, 16] on input "Search companies input" at bounding box center [239, 17] width 322 height 16
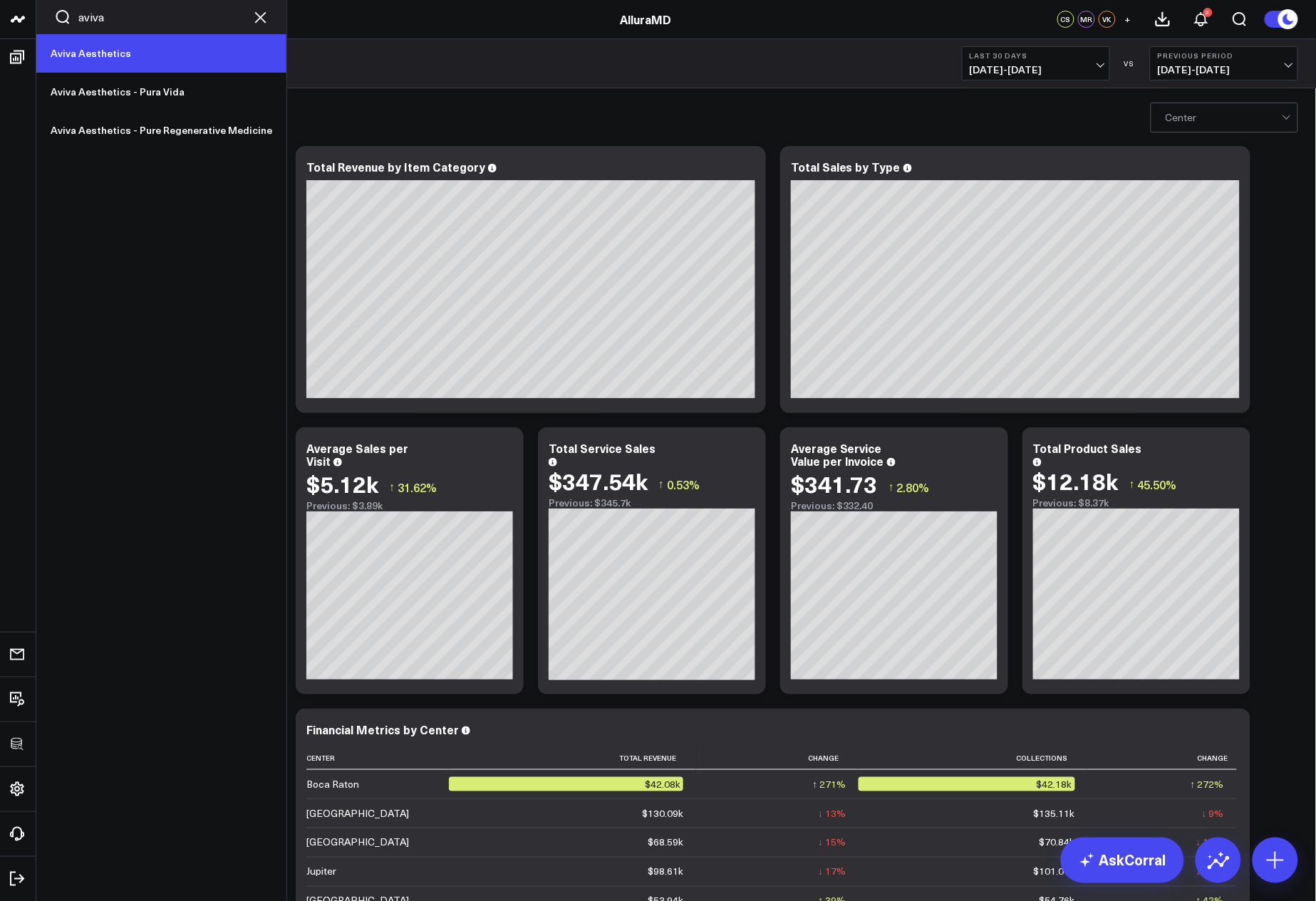
type input "aviva"
click at [95, 60] on link "Aviva Aesthetics" at bounding box center [161, 53] width 250 height 38
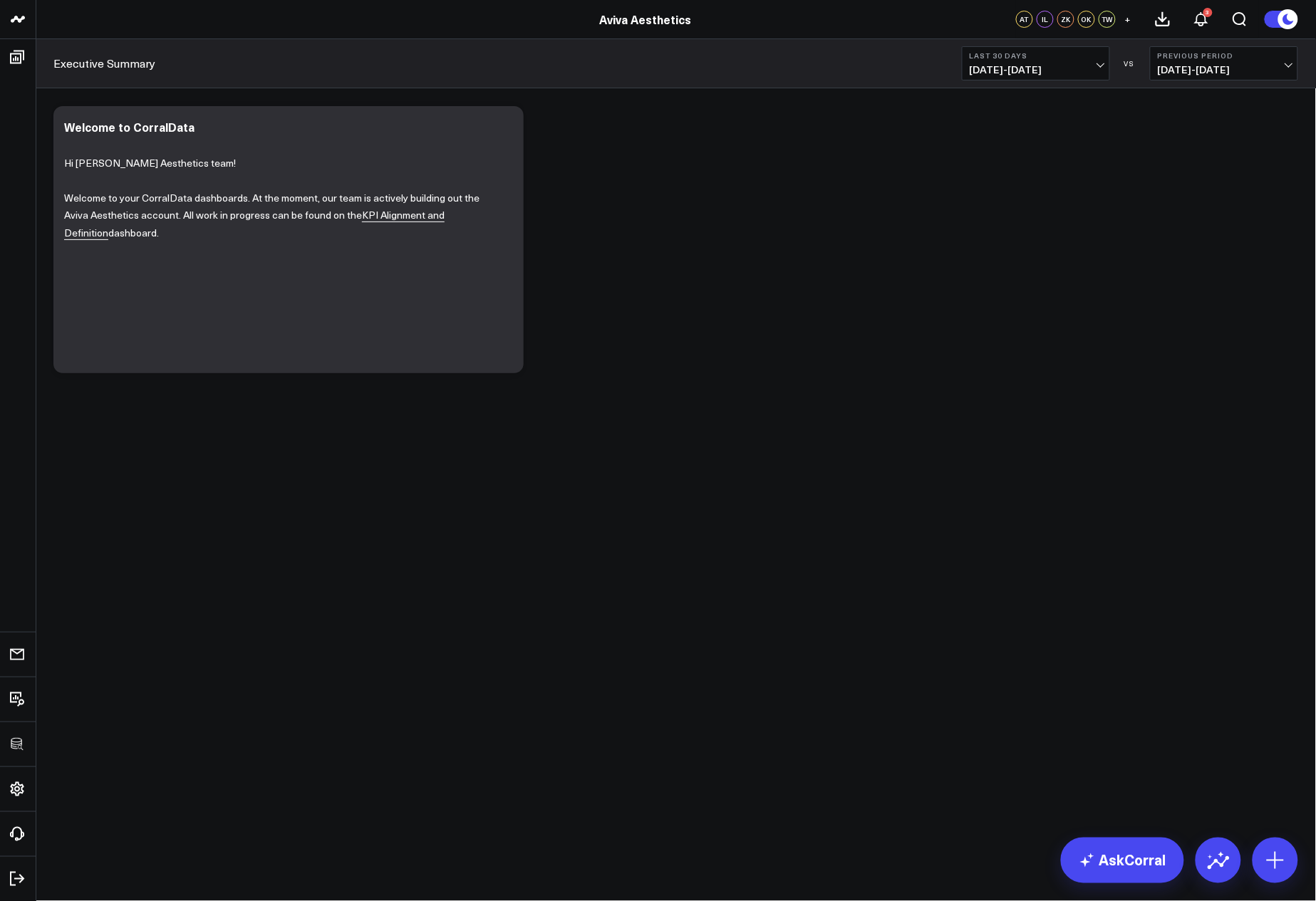
drag, startPoint x: 472, startPoint y: 535, endPoint x: 426, endPoint y: 508, distance: 53.3
click at [472, 535] on body "3725 Test 829 Studios Accenture Activant Capital Agriculture & Farming Demo All…" at bounding box center [658, 450] width 1316 height 901
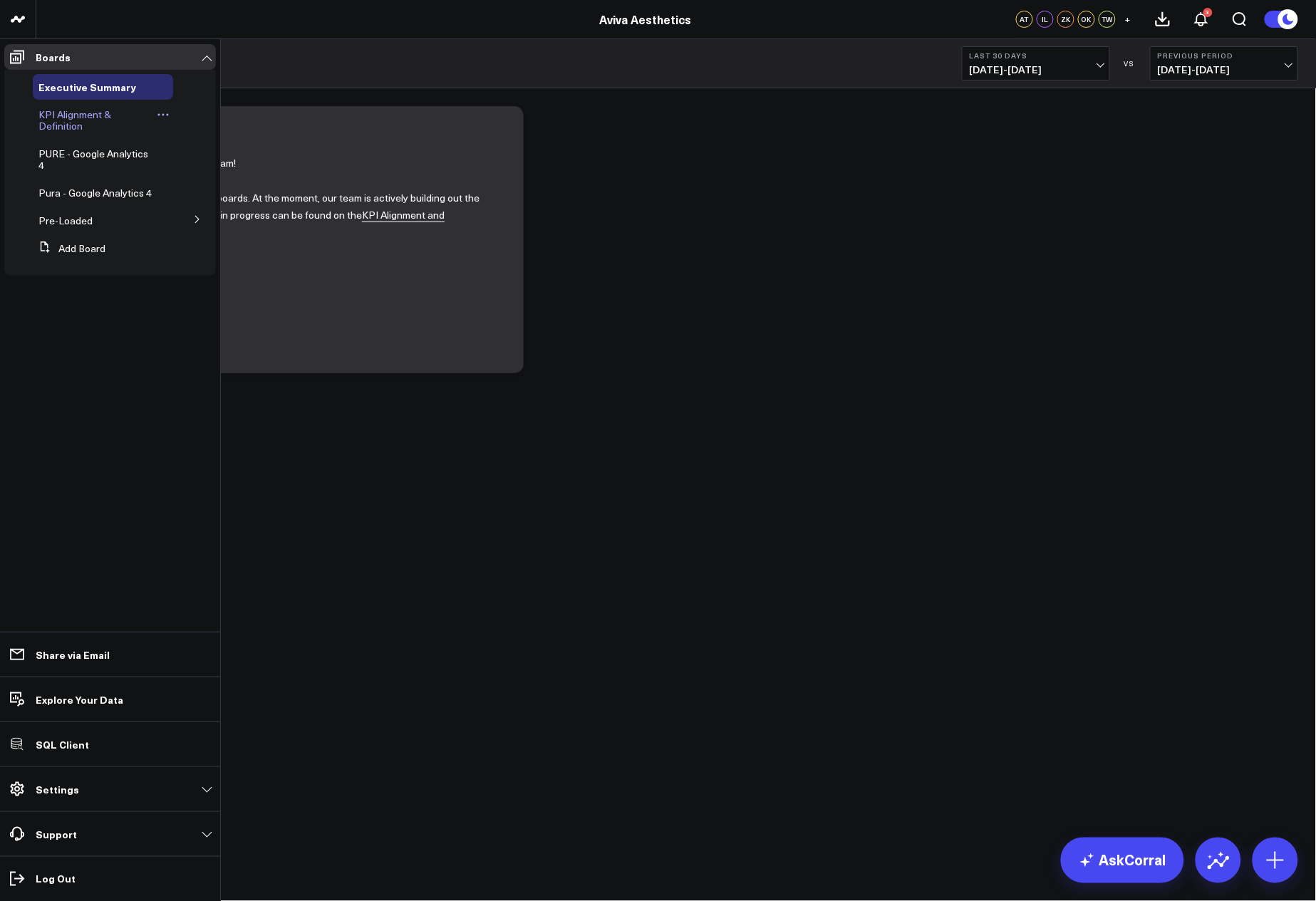
click at [67, 116] on span "KPI Alignment & Definition" at bounding box center [74, 120] width 73 height 25
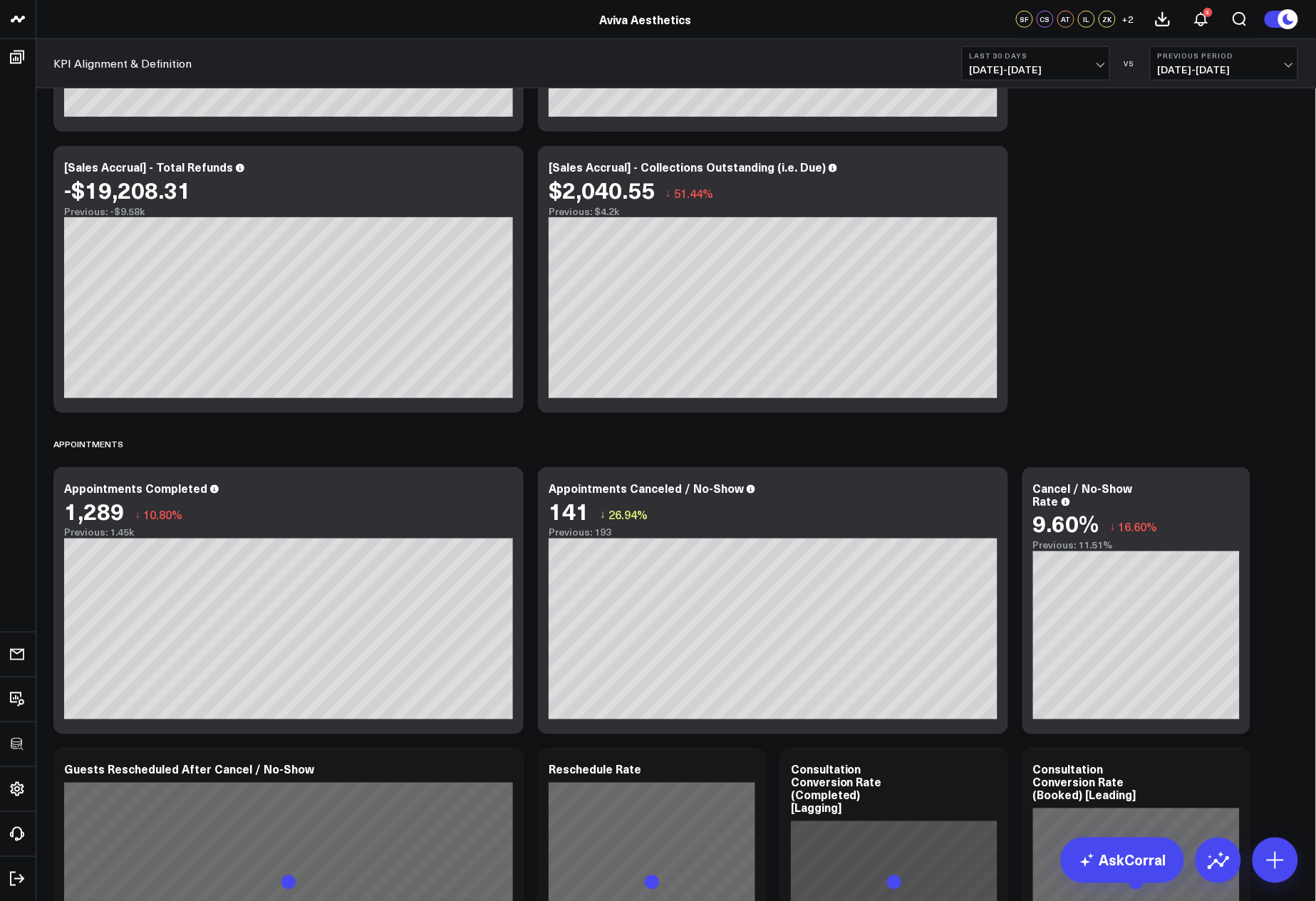
scroll to position [2259, 0]
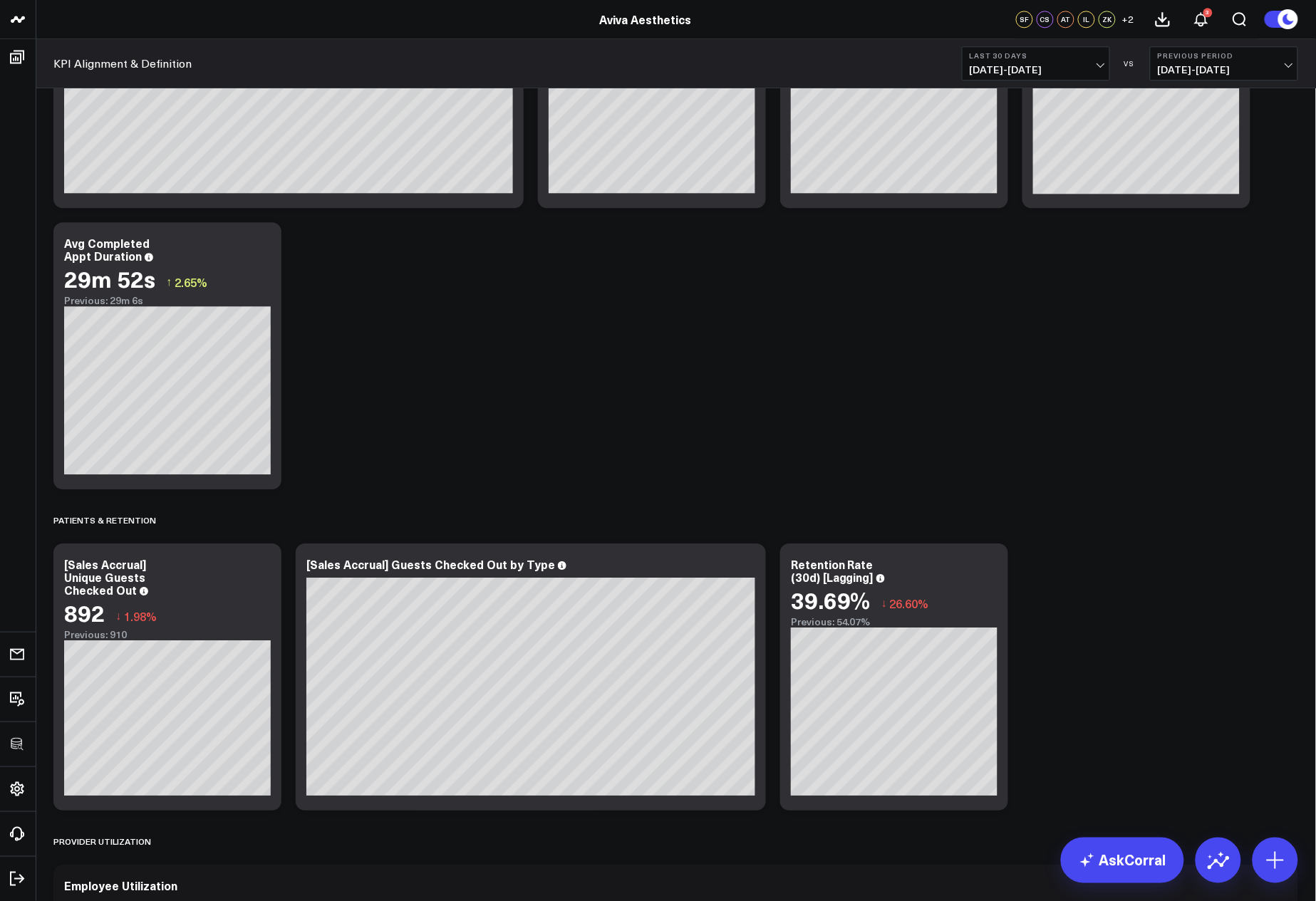
scroll to position [2948, 0]
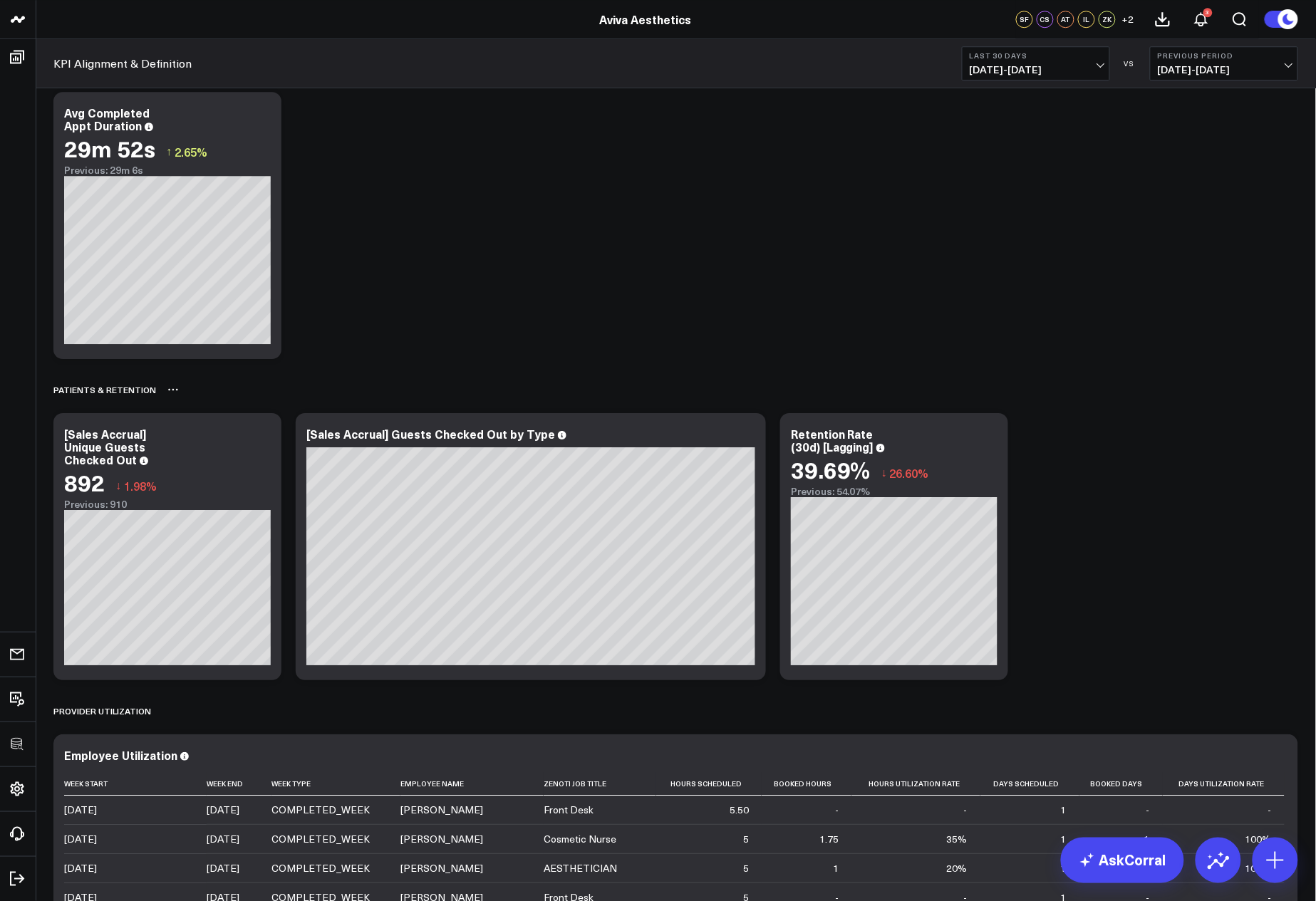
click at [1035, 375] on div "Patients & Retention" at bounding box center [676, 389] width 1245 height 33
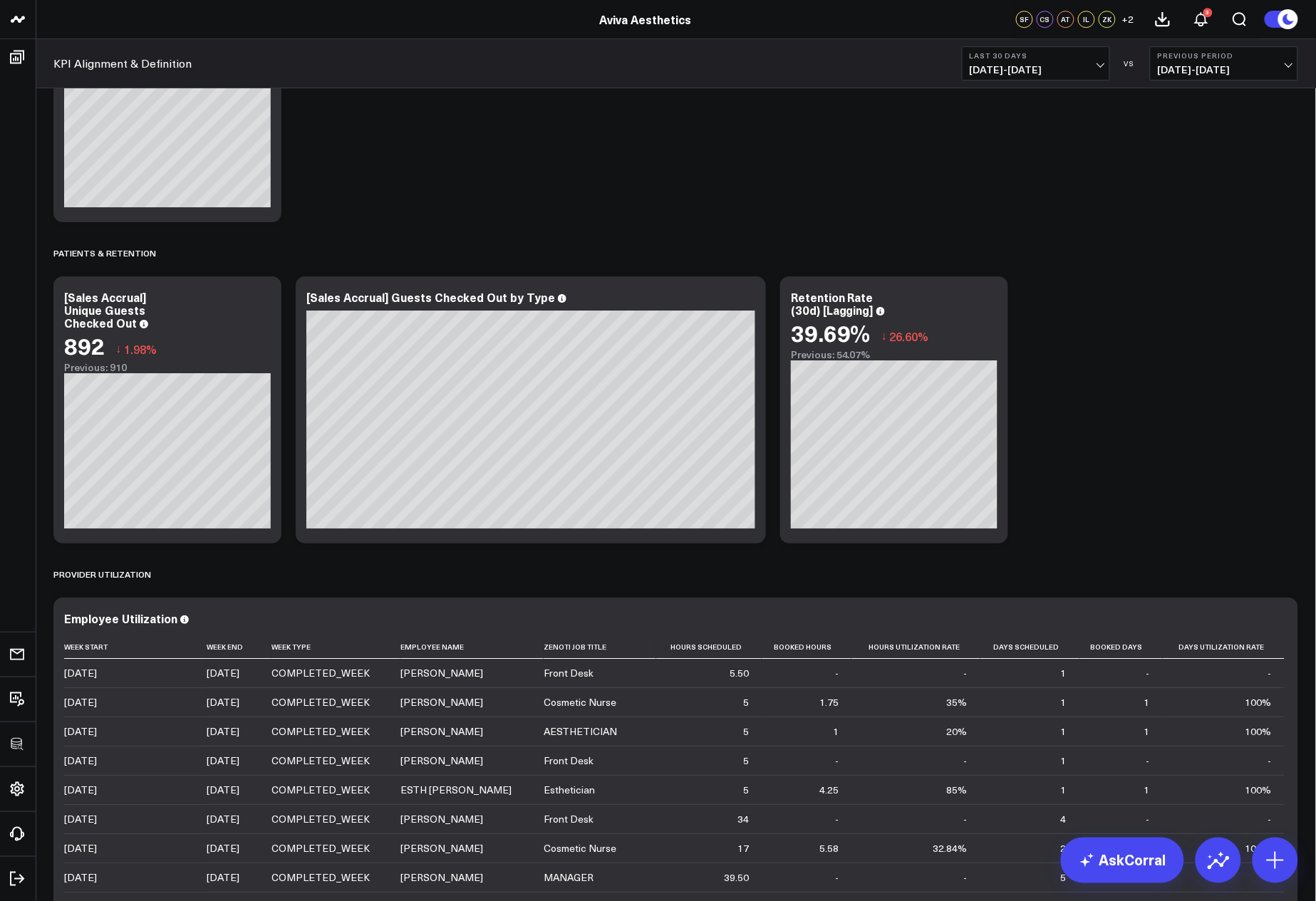
scroll to position [3065, 0]
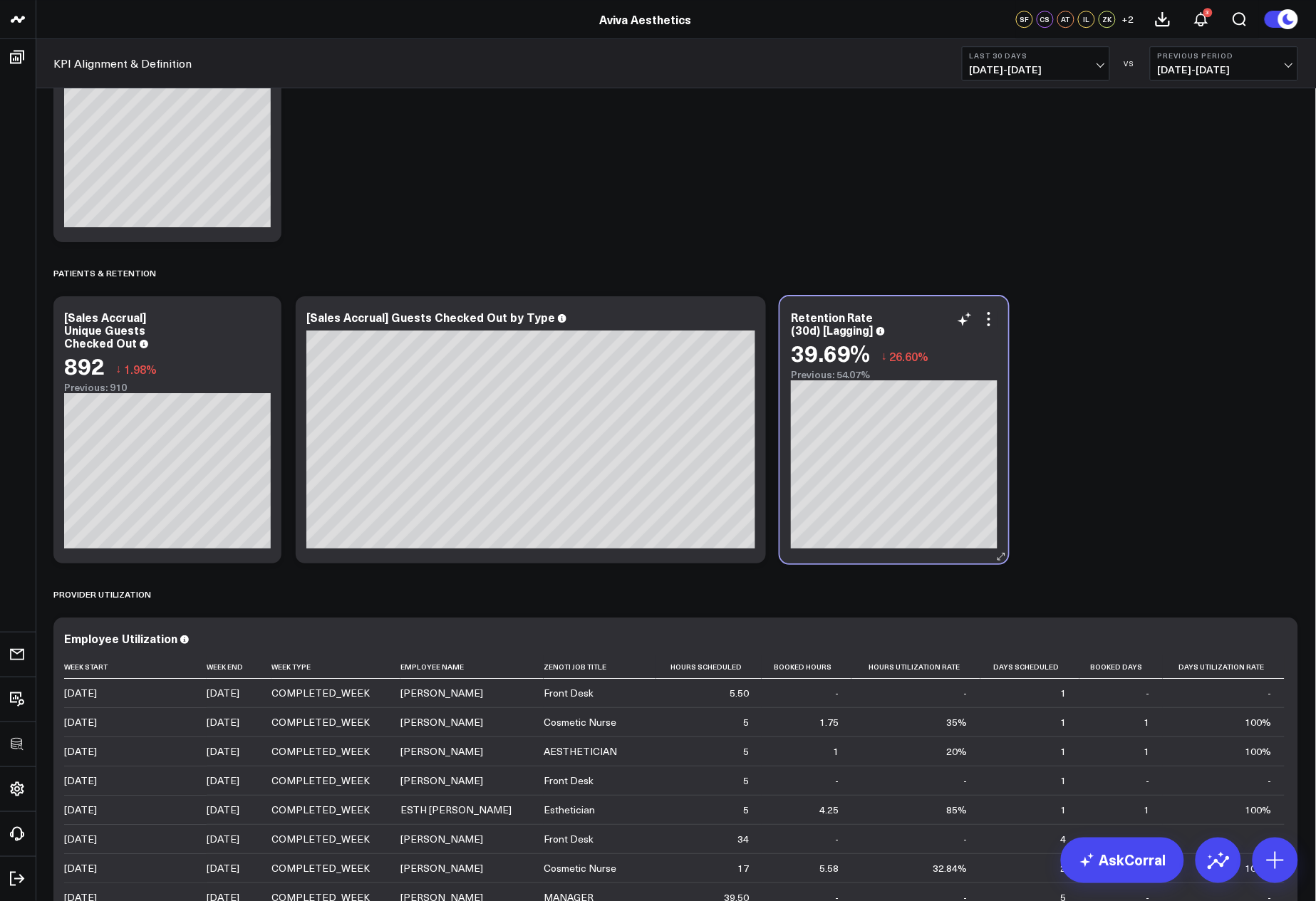
click at [1000, 323] on div "Retention Rate (30d) [Lagging] 39.69% ↓ 26.60% Previous: 54.07%" at bounding box center [894, 429] width 228 height 267
click at [994, 320] on icon at bounding box center [989, 319] width 17 height 17
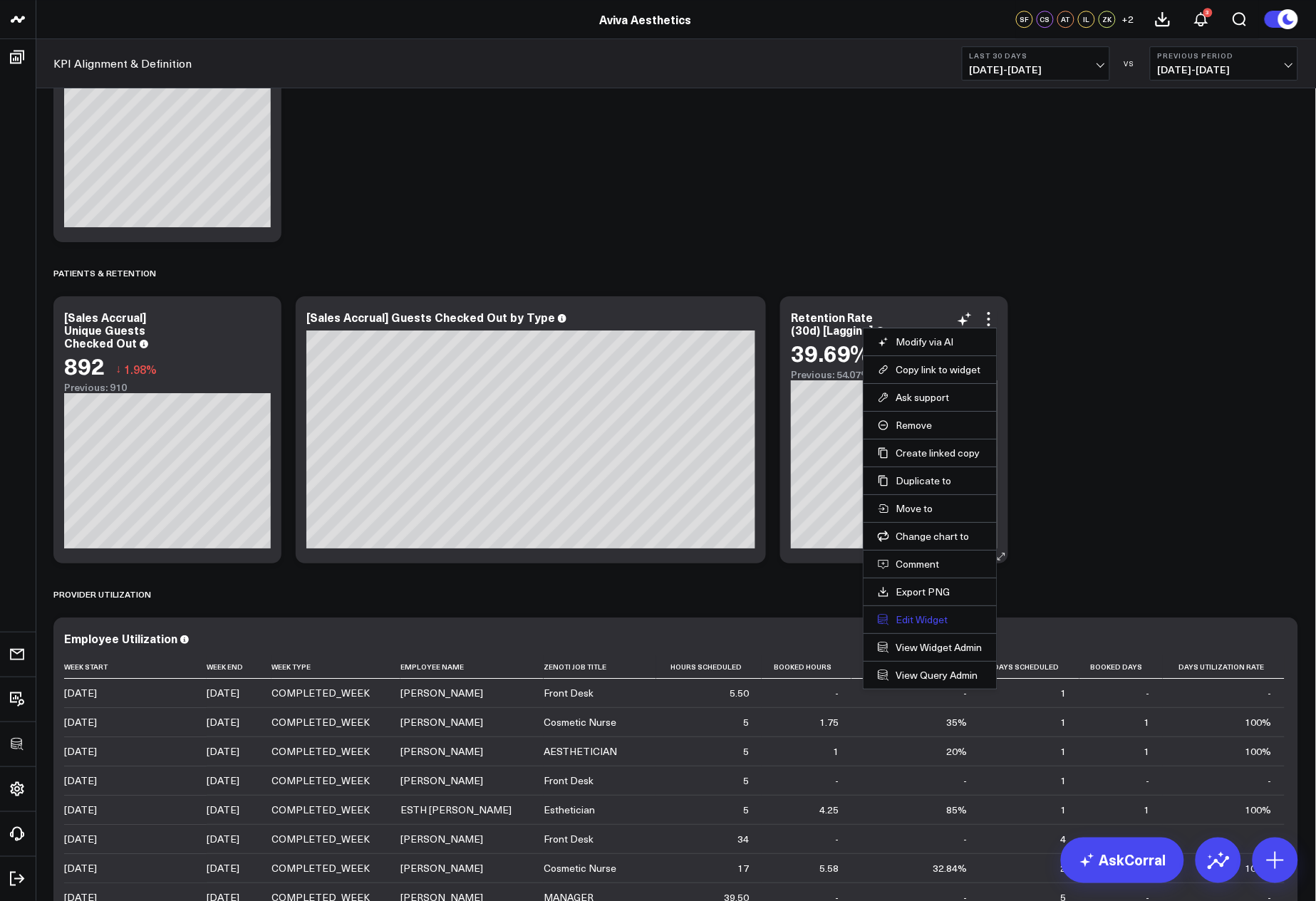
click at [916, 618] on button "Edit Widget" at bounding box center [930, 620] width 105 height 13
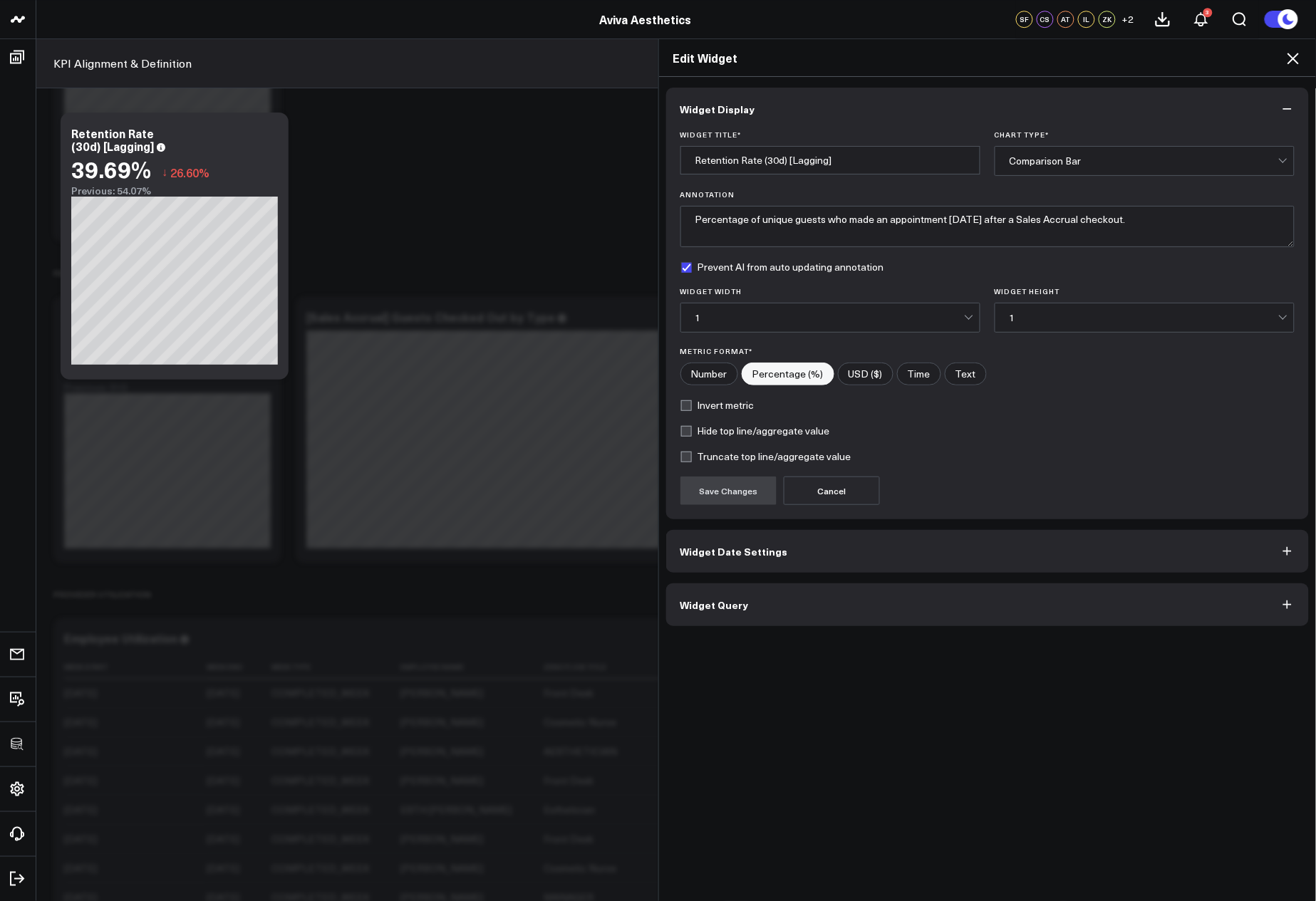
click at [878, 594] on button "Widget Query" at bounding box center [988, 605] width 643 height 43
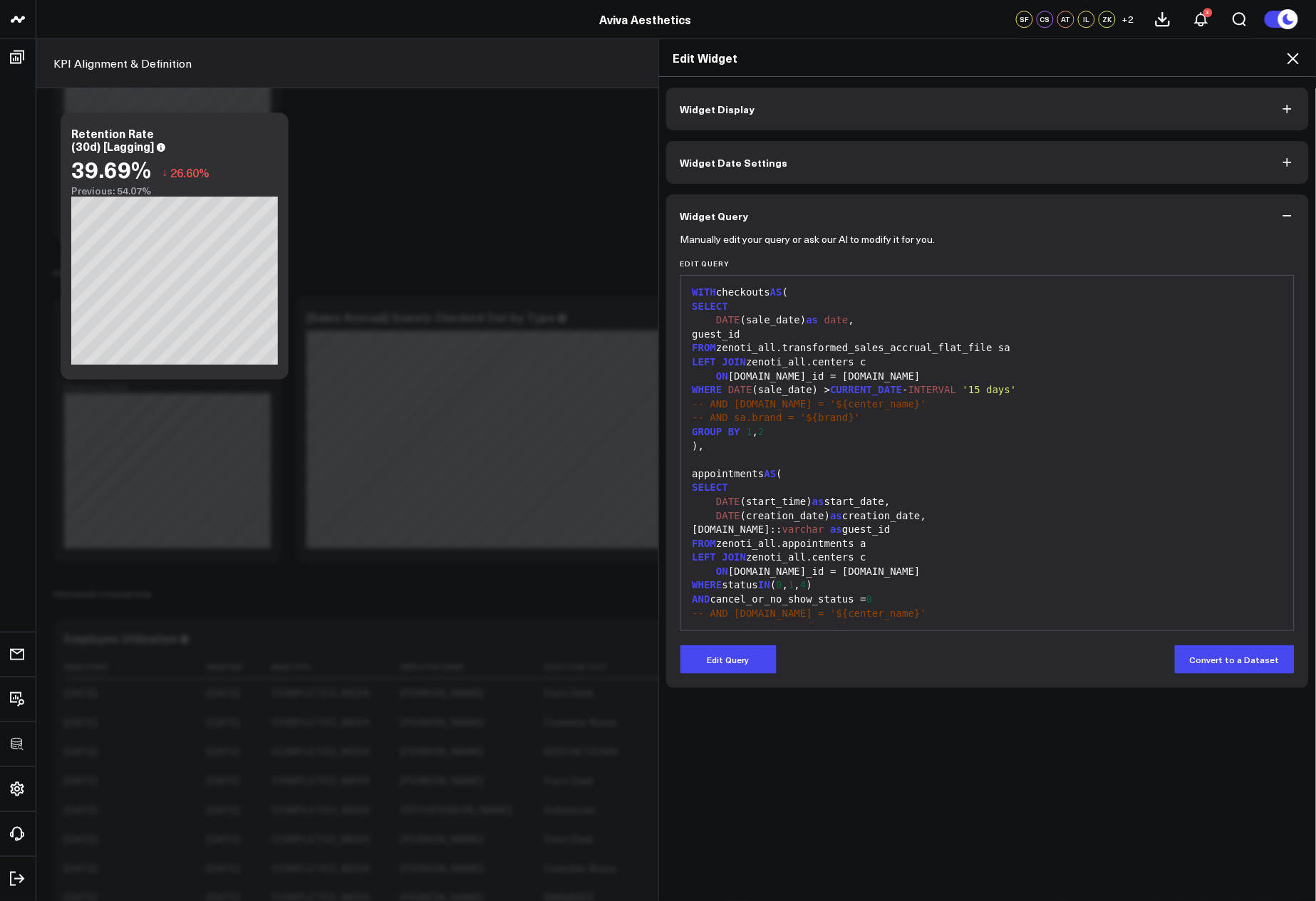
click at [893, 441] on div ")," at bounding box center [988, 447] width 600 height 14
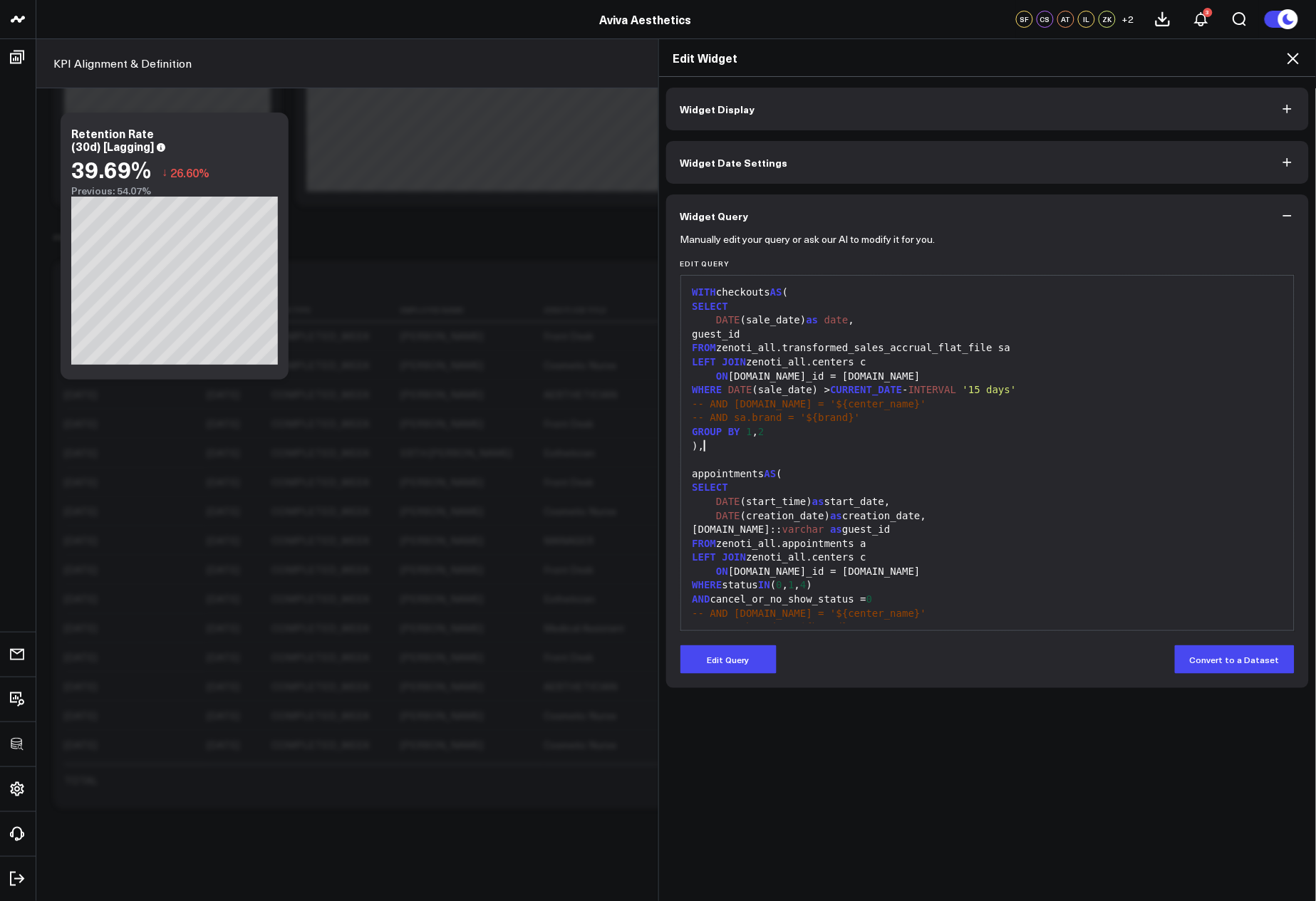
click at [1287, 56] on icon at bounding box center [1293, 59] width 17 height 17
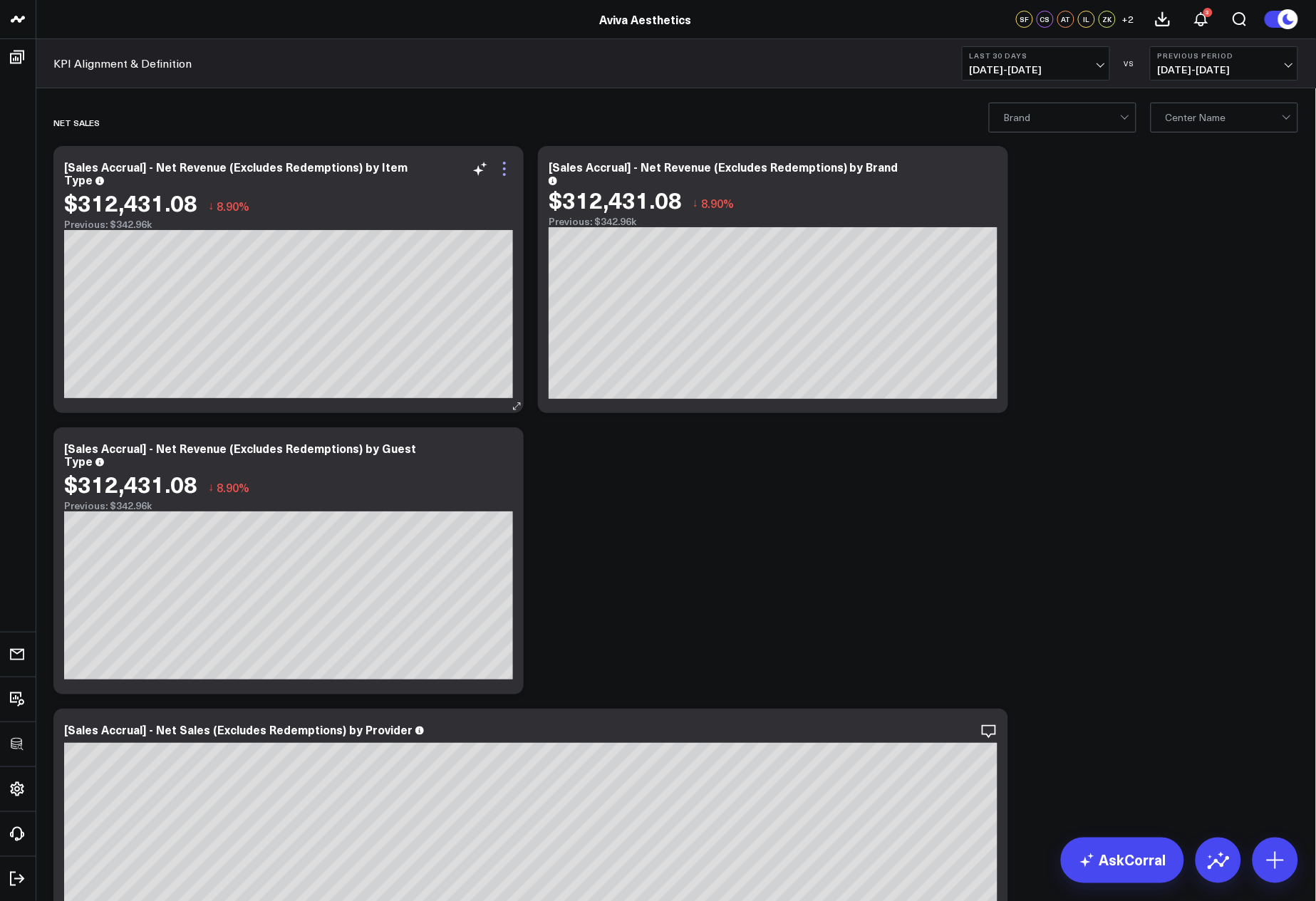
click at [496, 165] on icon at bounding box center [505, 169] width 17 height 17
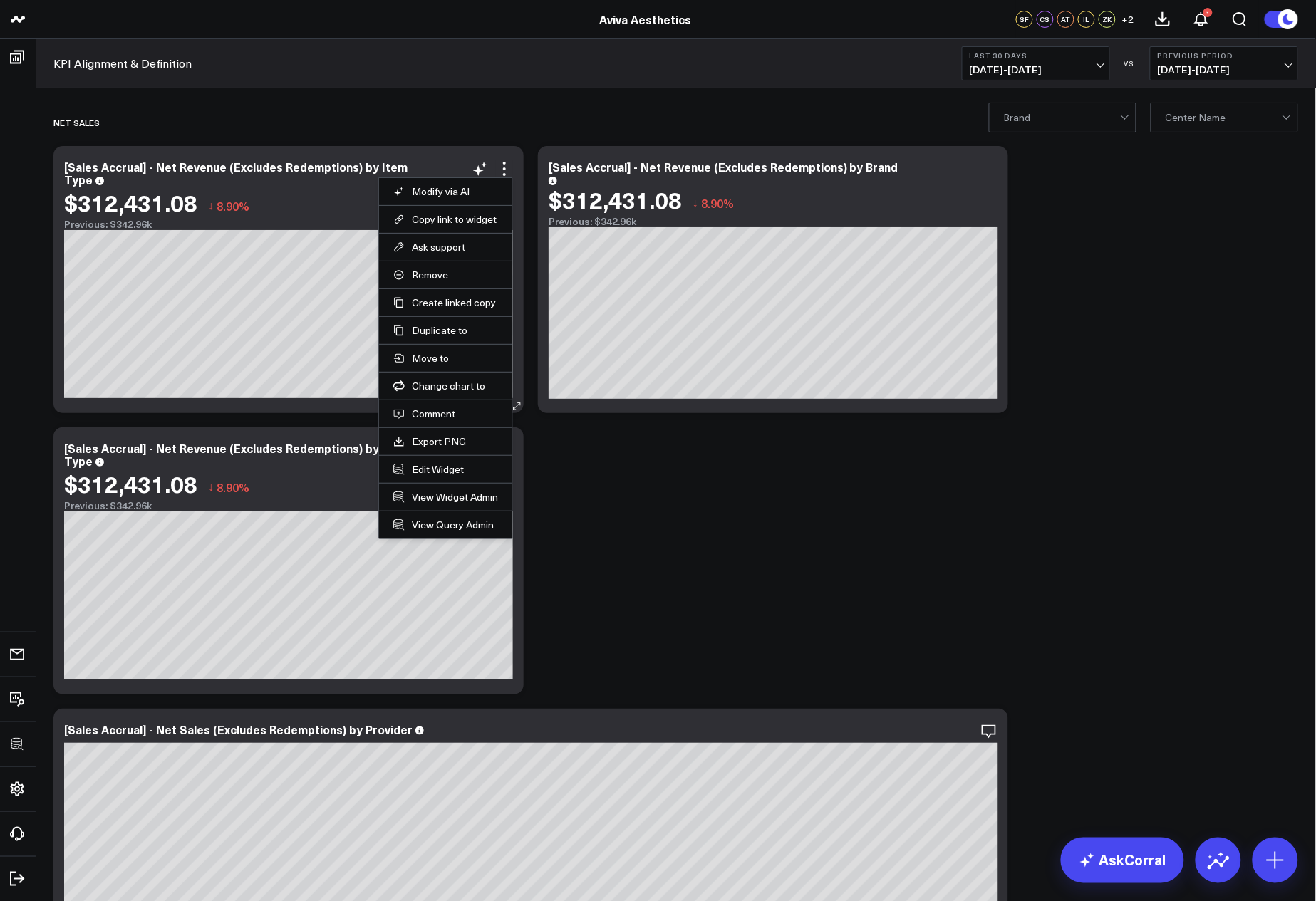
click at [440, 461] on li "Edit Widget" at bounding box center [446, 469] width 133 height 27
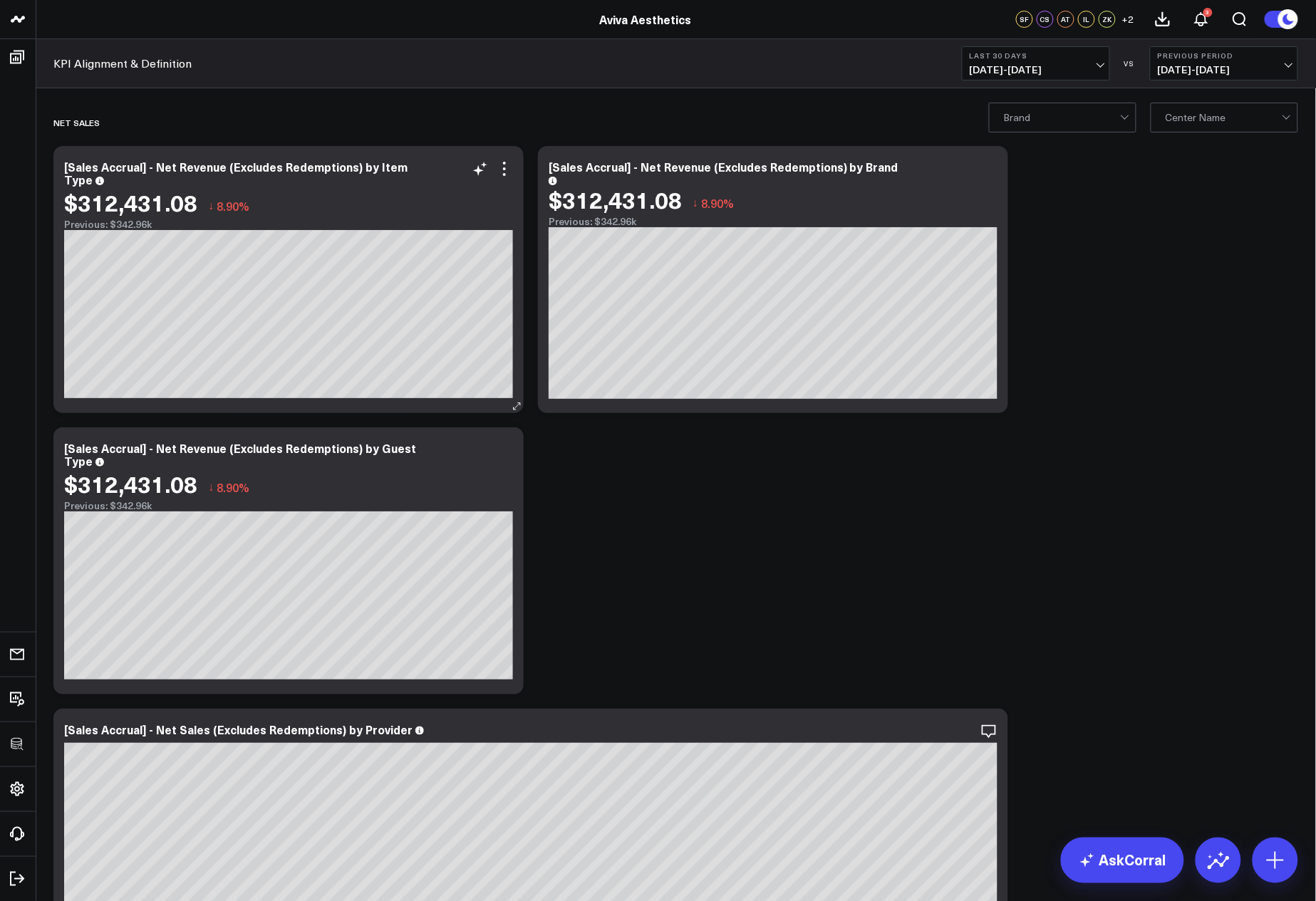
click at [500, 178] on div "[Sales Accrual] - Net Revenue (Excludes Redemptions) by Item Type" at bounding box center [288, 173] width 449 height 26
click at [506, 172] on icon at bounding box center [505, 169] width 17 height 17
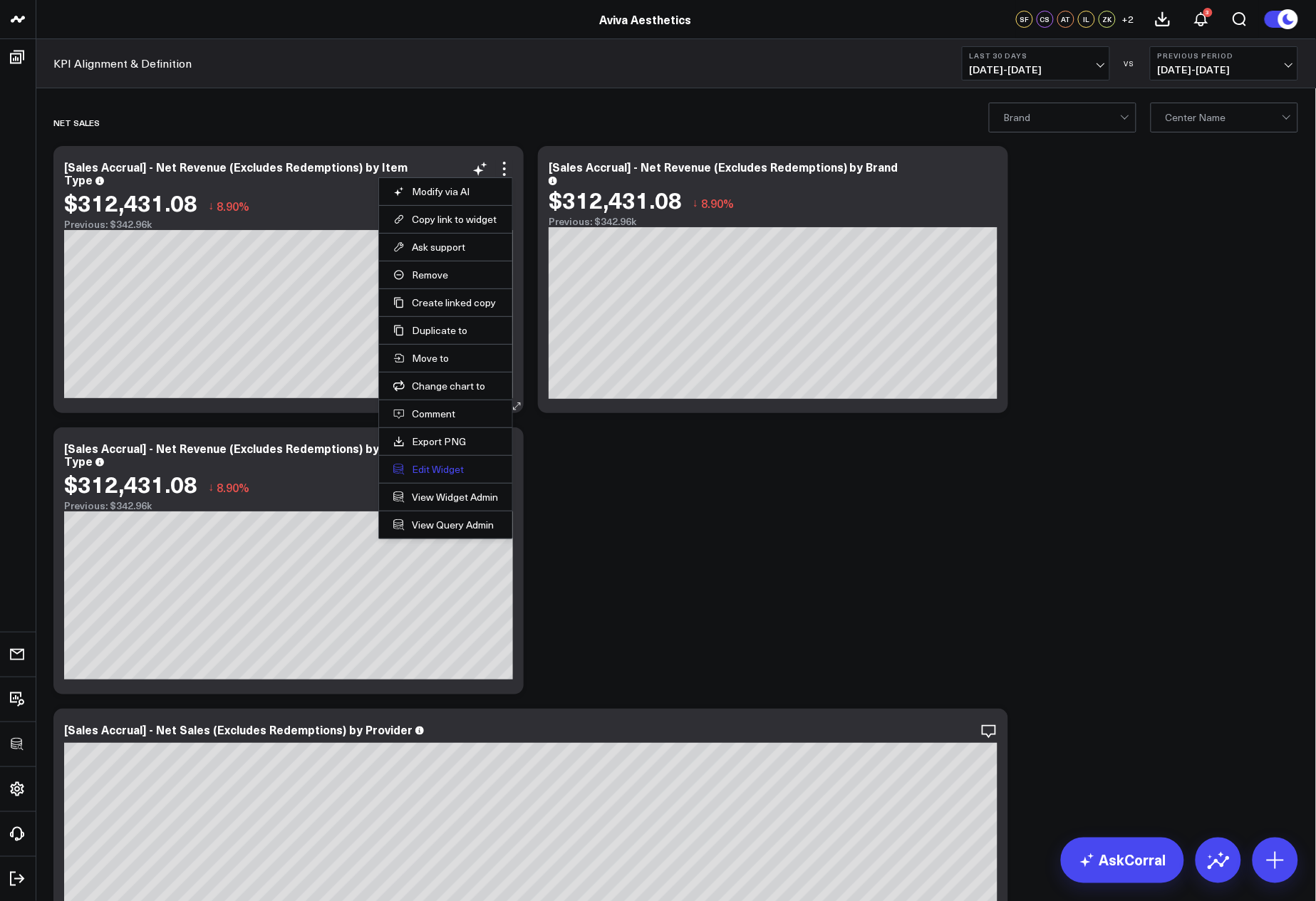
click at [440, 467] on button "Edit Widget" at bounding box center [446, 469] width 105 height 13
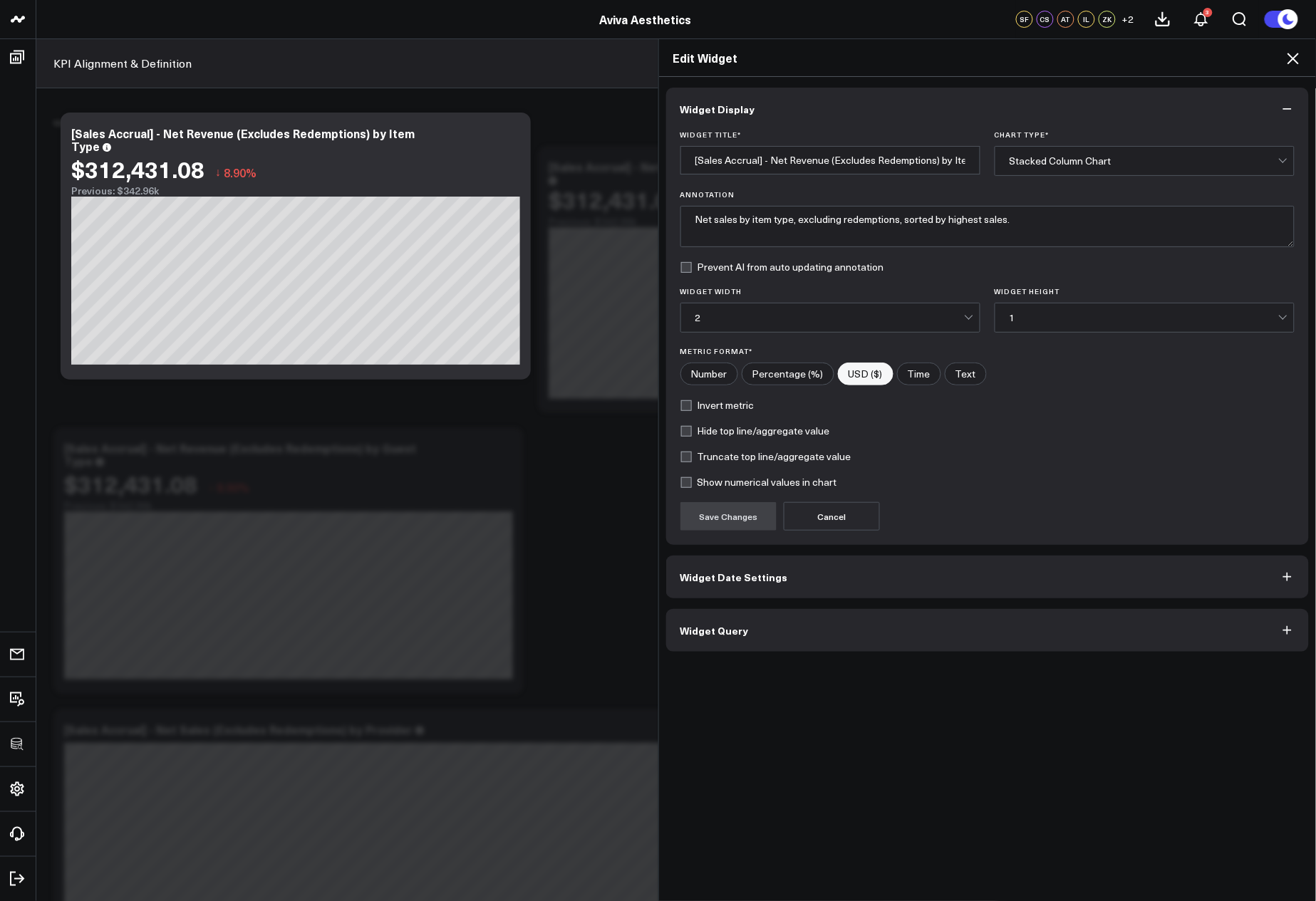
click at [780, 624] on button "Widget Query" at bounding box center [988, 630] width 643 height 43
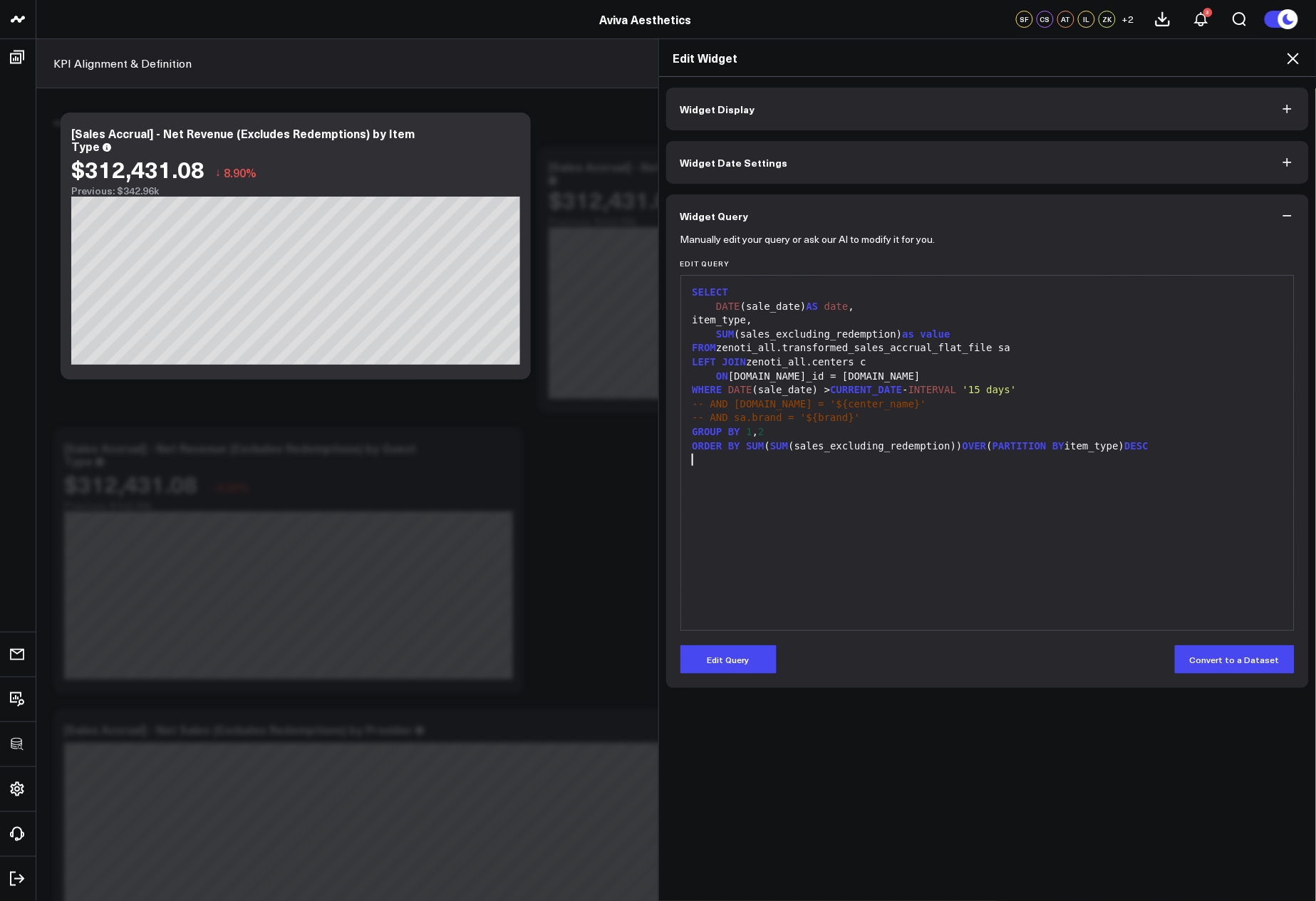
click at [934, 542] on div "SELECT DATE (sale_date) AS date , item_type, SUM (sales_excluding_redemption) a…" at bounding box center [988, 453] width 600 height 341
click at [1290, 61] on icon at bounding box center [1293, 58] width 12 height 12
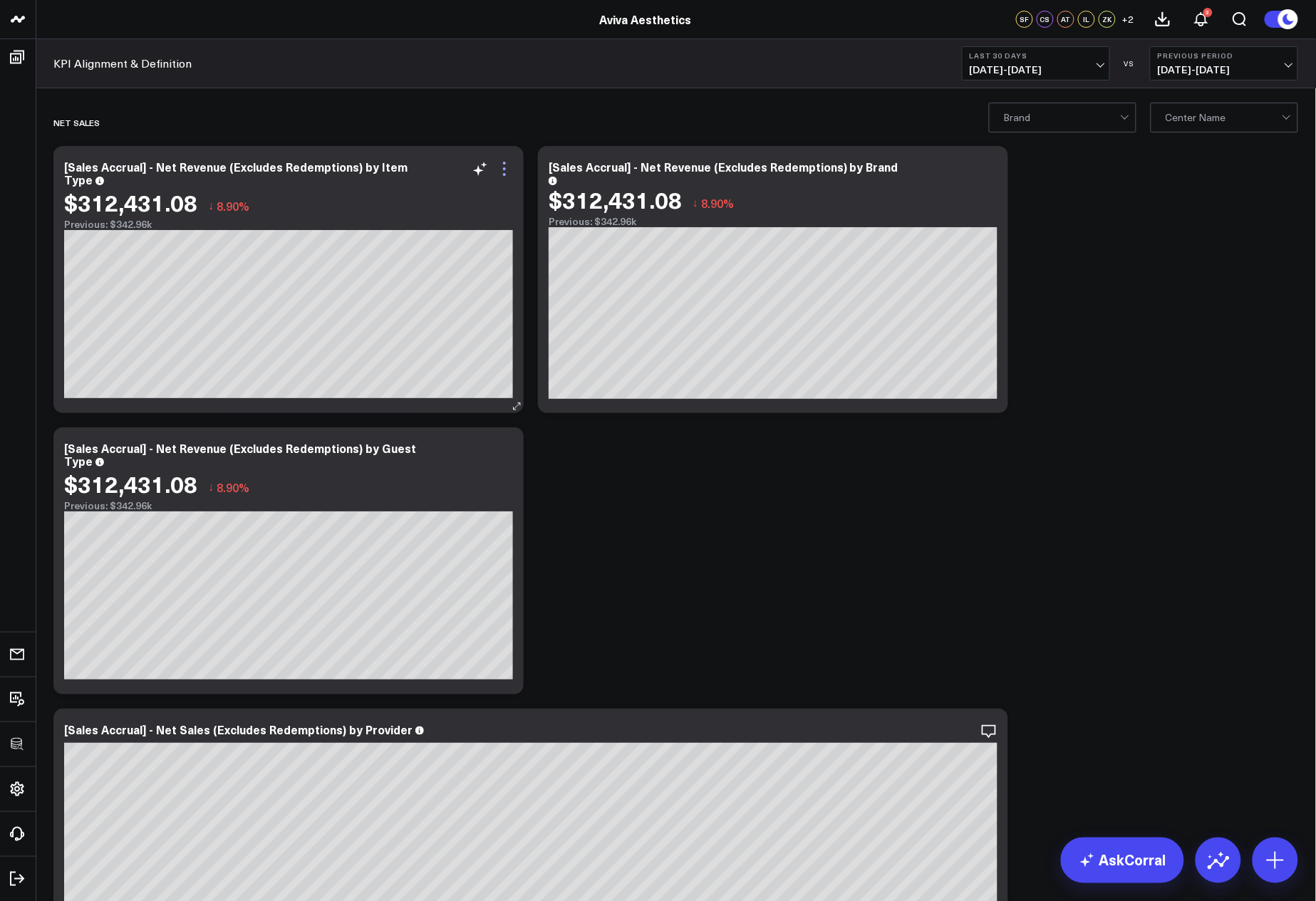
click at [512, 174] on icon at bounding box center [505, 169] width 17 height 17
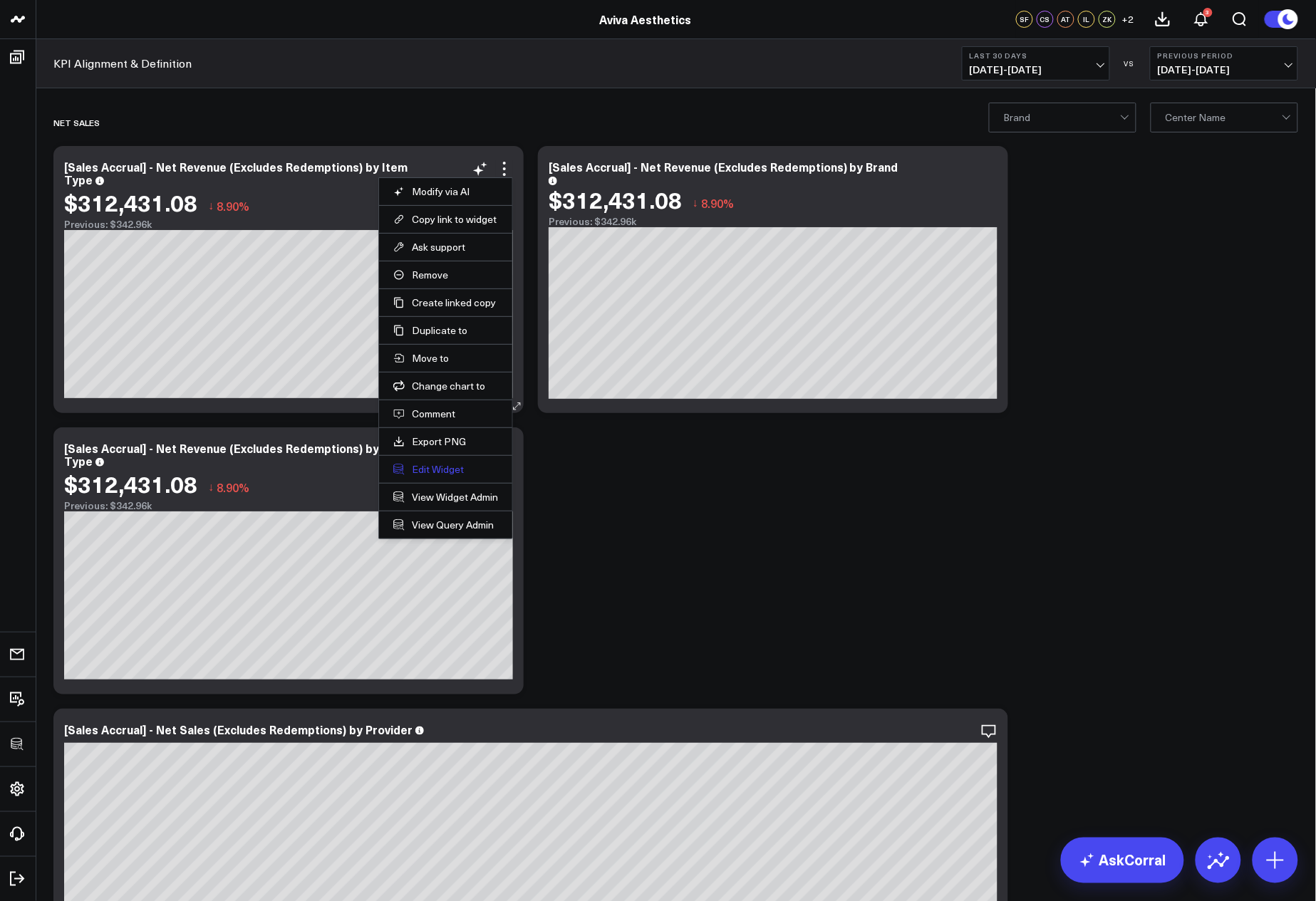
click at [442, 469] on button "Edit Widget" at bounding box center [446, 469] width 105 height 13
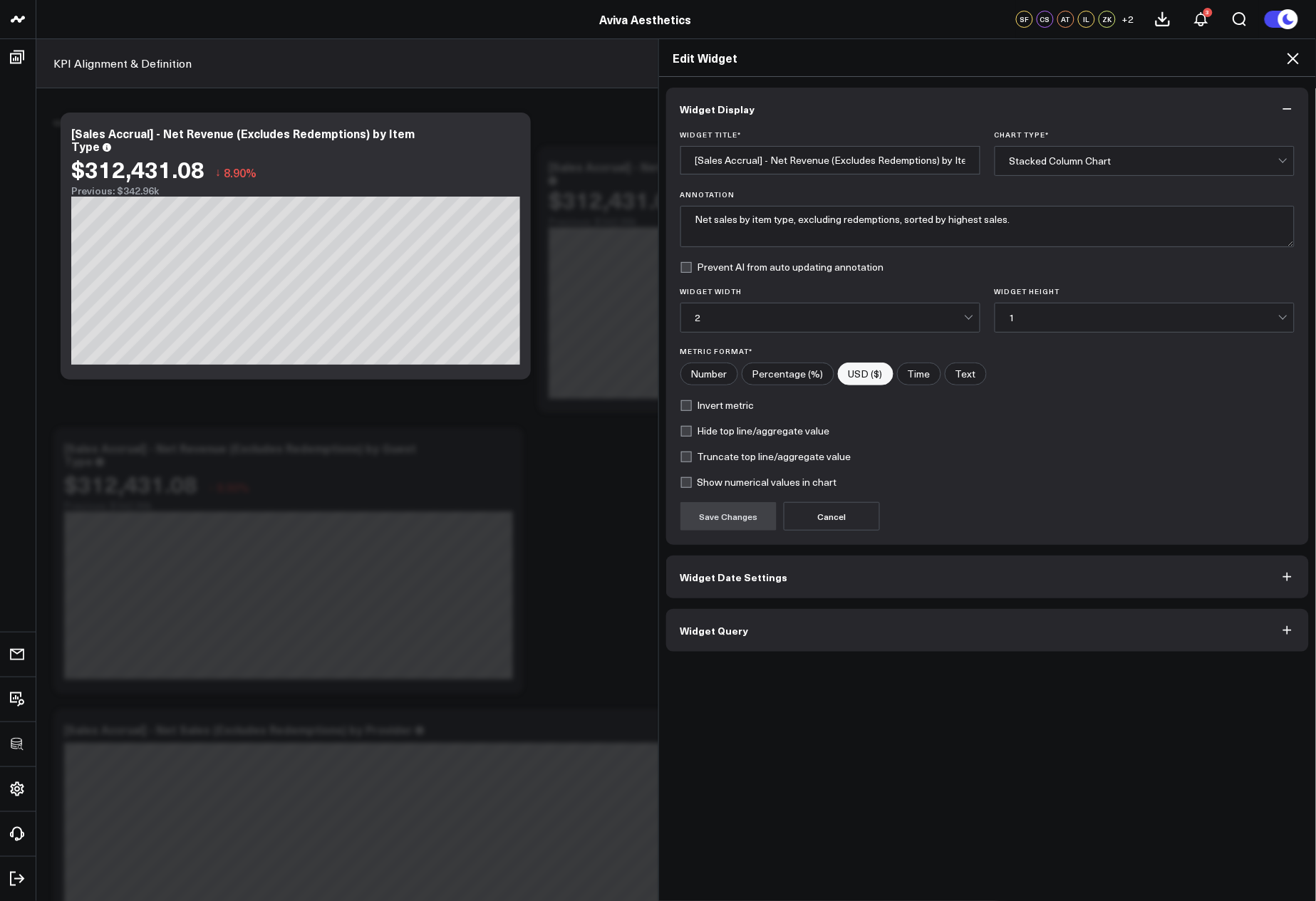
click at [842, 613] on button "Widget Query" at bounding box center [988, 630] width 643 height 43
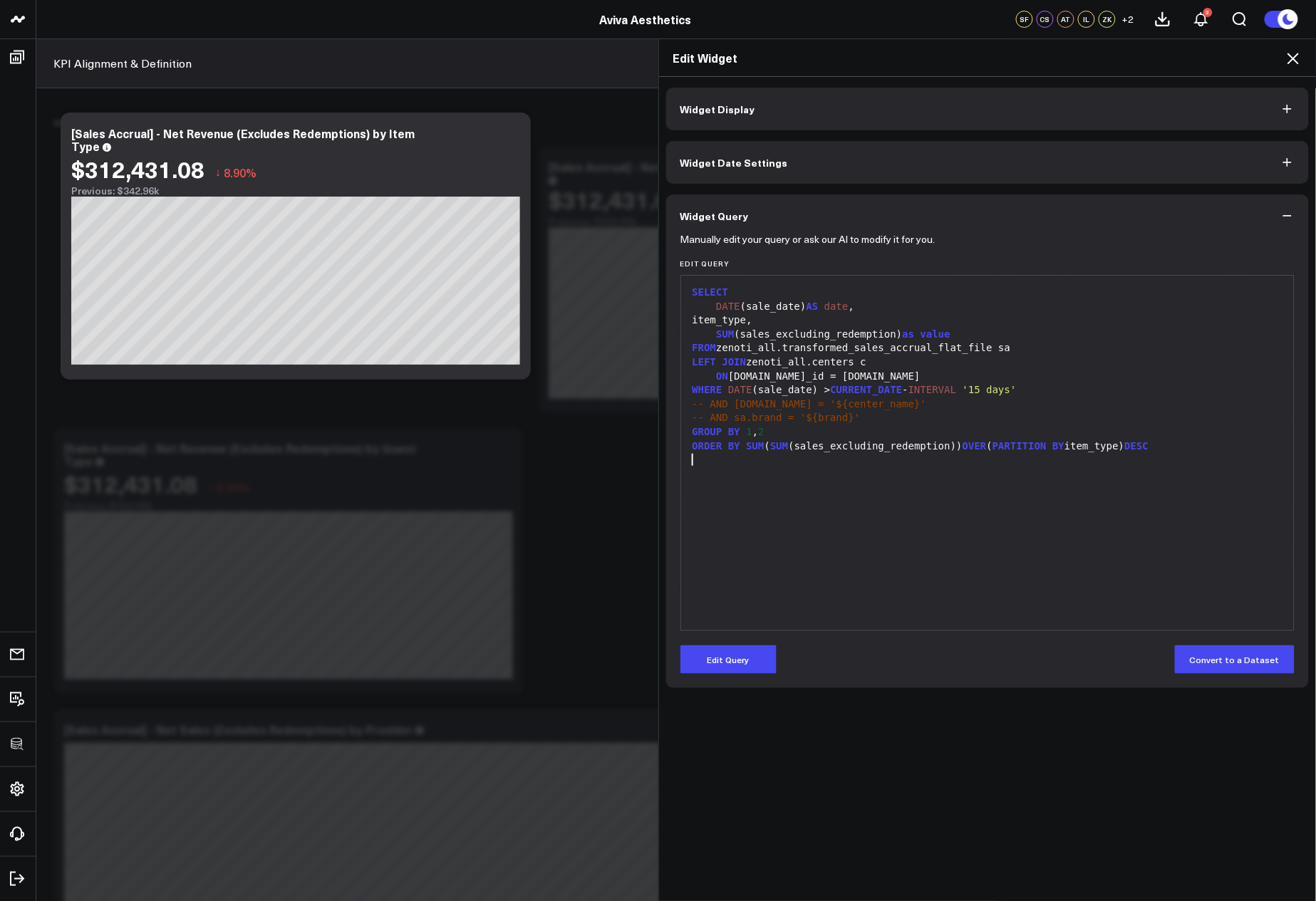
click at [961, 514] on div "SELECT DATE (sale_date) AS date , item_type, SUM (sales_excluding_redemption) a…" at bounding box center [988, 453] width 600 height 341
click at [1295, 63] on icon at bounding box center [1293, 59] width 17 height 17
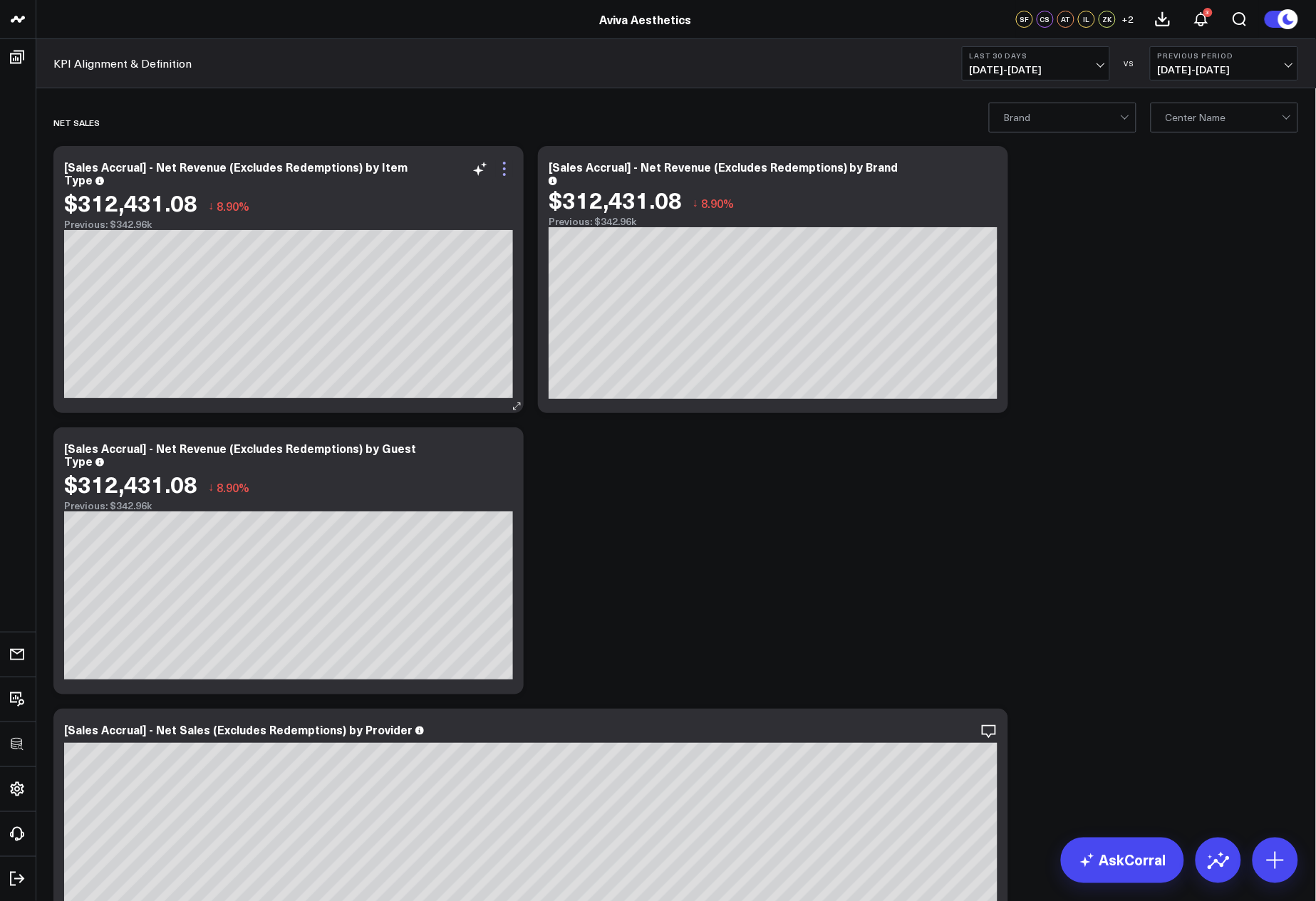
click at [499, 169] on icon at bounding box center [505, 169] width 17 height 17
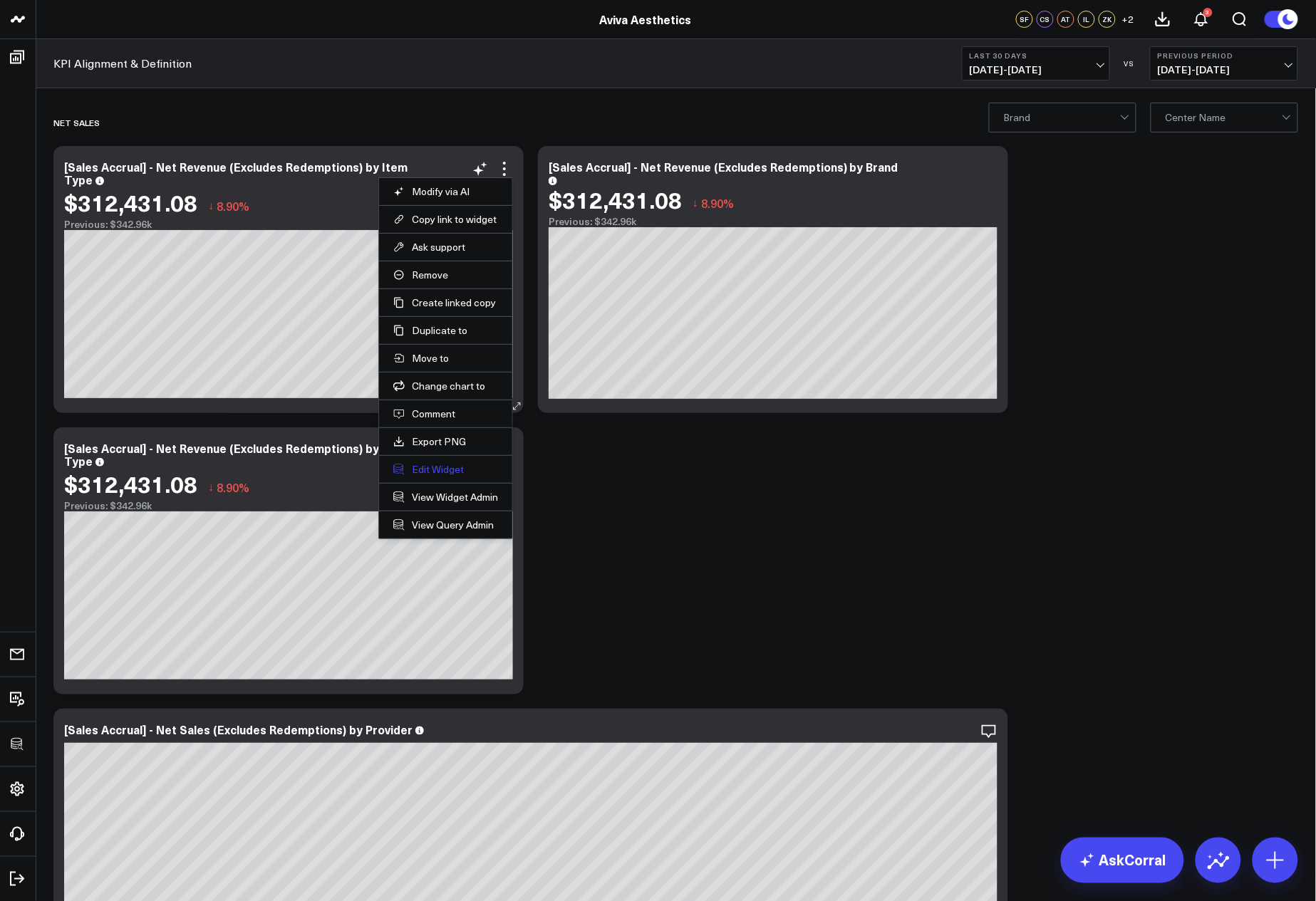
click at [456, 467] on button "Edit Widget" at bounding box center [446, 469] width 105 height 13
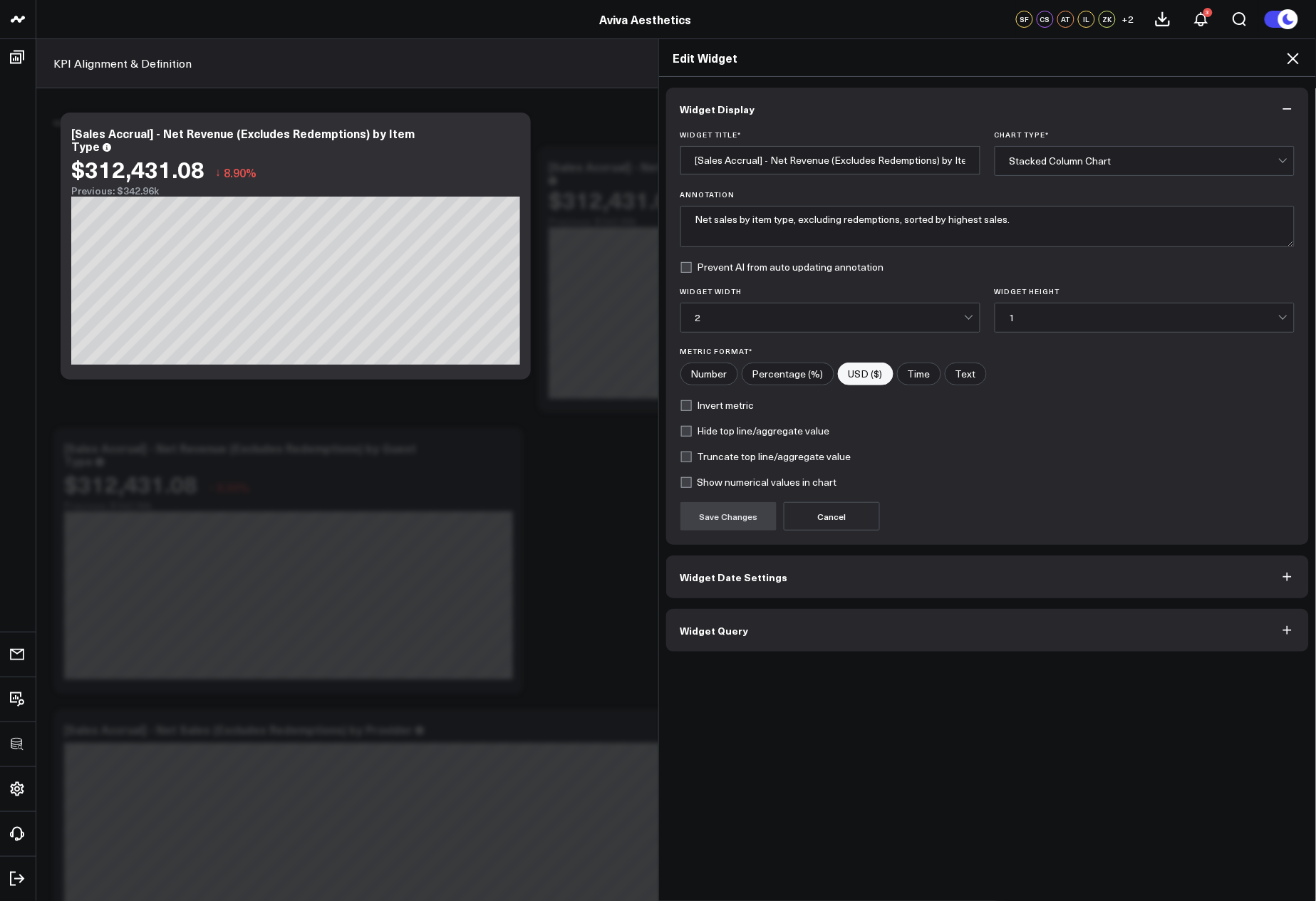
click at [840, 650] on button "Widget Query" at bounding box center [988, 630] width 643 height 43
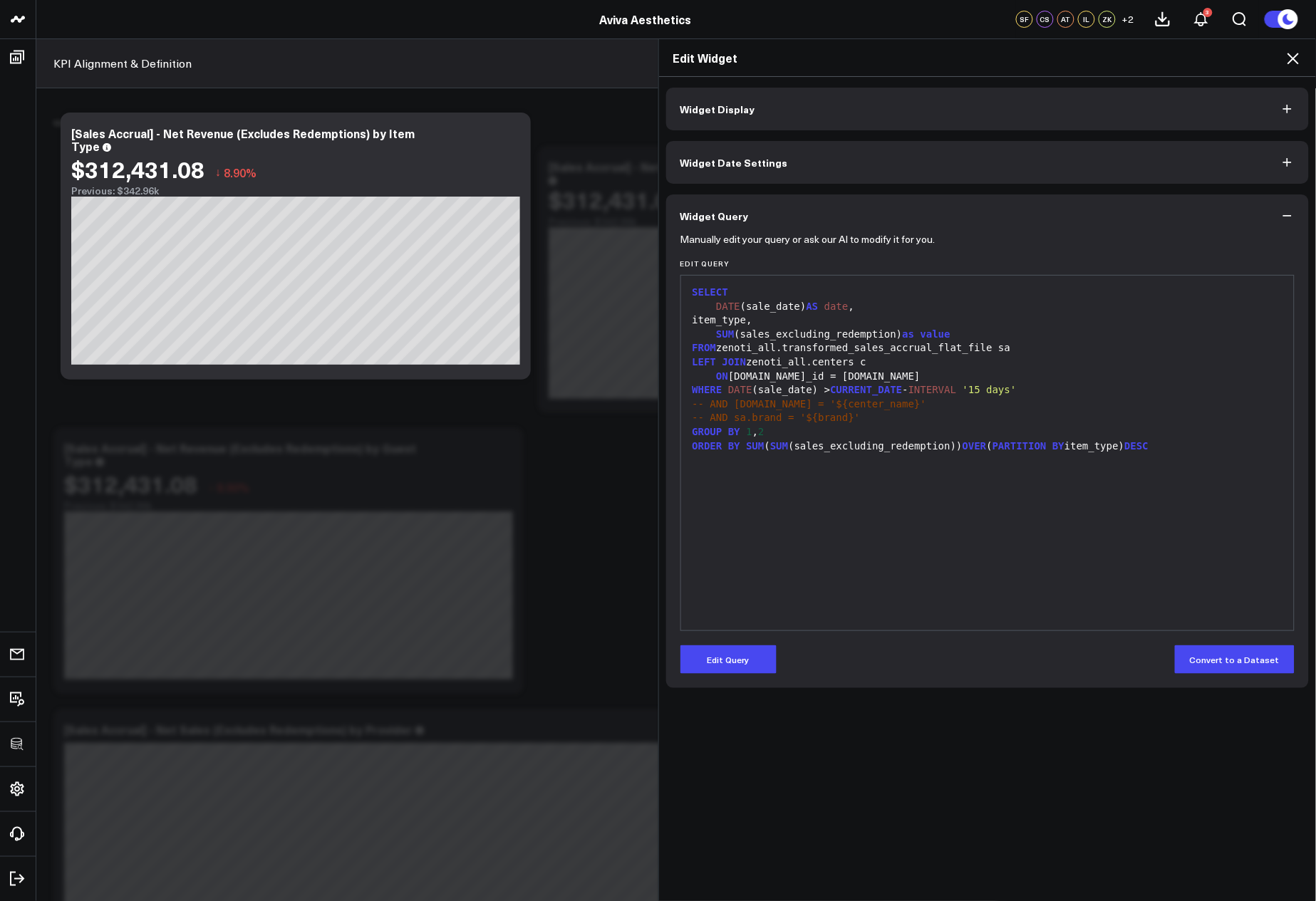
click at [879, 475] on div "SELECT DATE (sale_date) AS date , item_type, SUM (sales_excluding_redemption) a…" at bounding box center [988, 453] width 600 height 341
click at [832, 554] on div "SELECT DATE (sale_date) AS date , item_type, SUM (sales_excluding_redemption) a…" at bounding box center [988, 453] width 600 height 341
click at [1298, 51] on icon at bounding box center [1293, 59] width 17 height 17
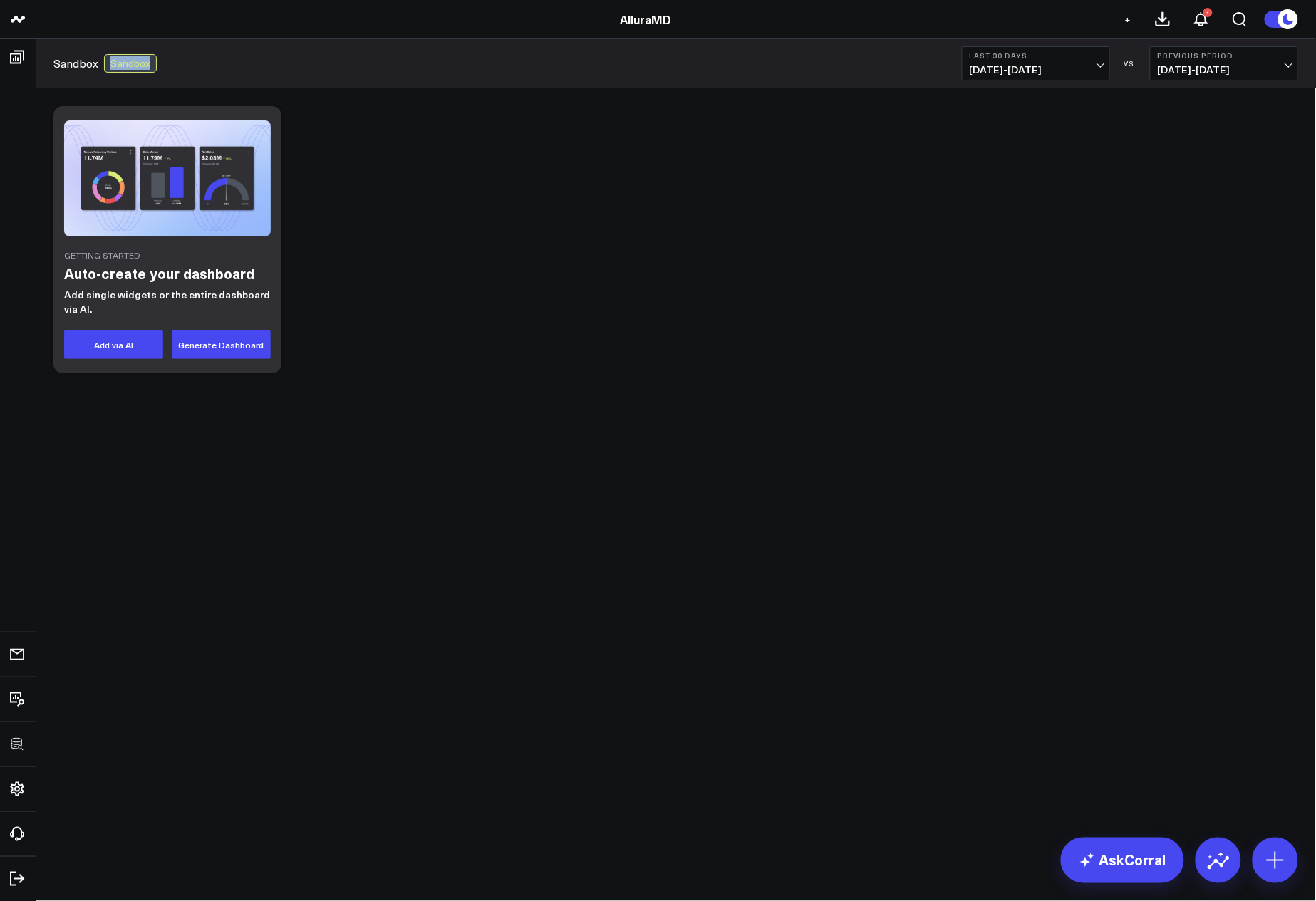
drag, startPoint x: 103, startPoint y: 62, endPoint x: 190, endPoint y: 67, distance: 87.1
click at [190, 67] on div "Sandbox Sandbox Last 30 Days 07/12/25 - 08/10/25 VS Previous Period 06/12/25 - …" at bounding box center [676, 63] width 1281 height 49
click at [515, 247] on div "Getting Started Auto-create your dashboard Add single widgets or the entire das…" at bounding box center [676, 239] width 1260 height 281
click at [567, 340] on div "Getting Started Auto-create your dashboard Add single widgets or the entire das…" at bounding box center [676, 239] width 1260 height 281
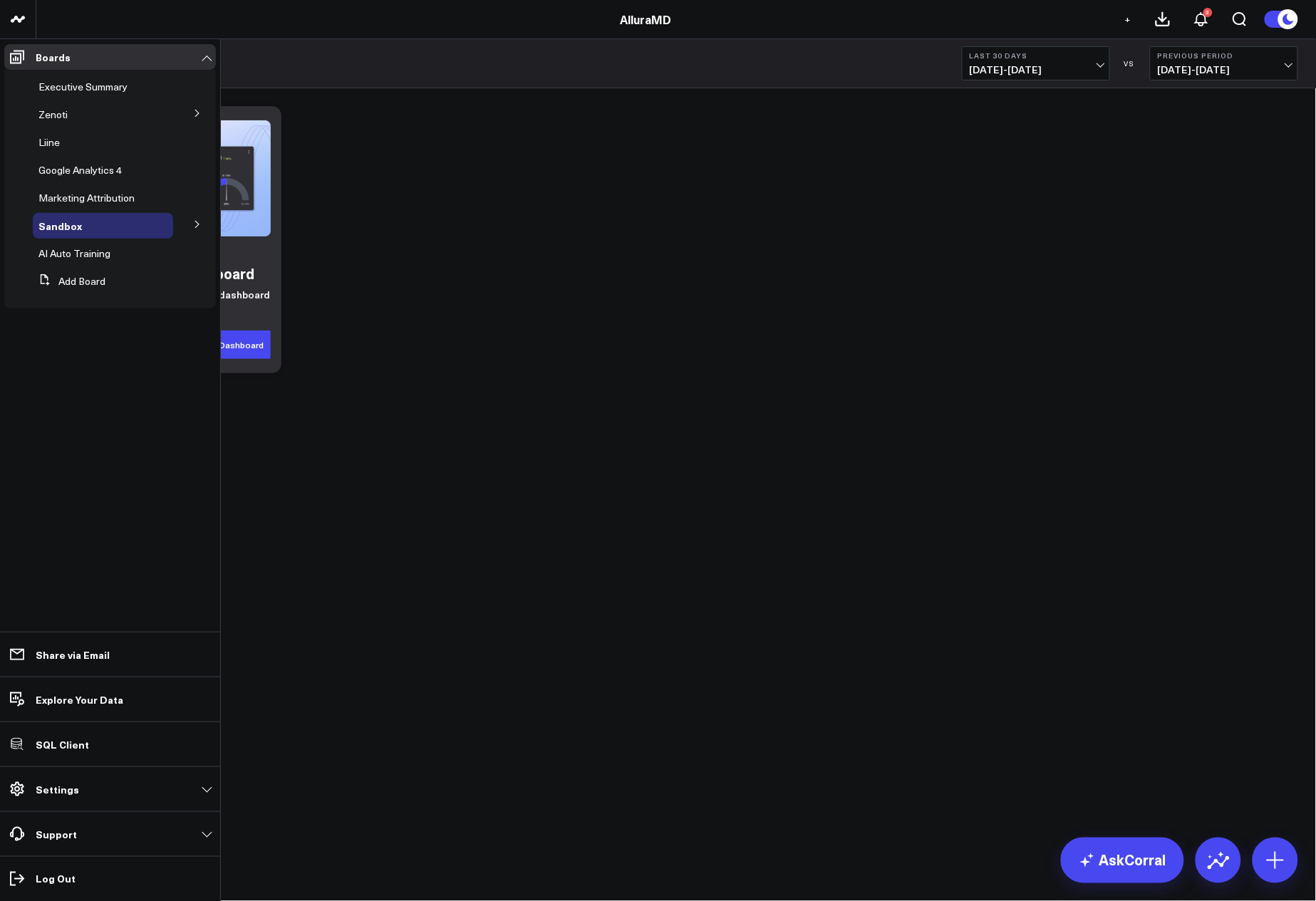
click at [199, 220] on icon at bounding box center [197, 224] width 9 height 9
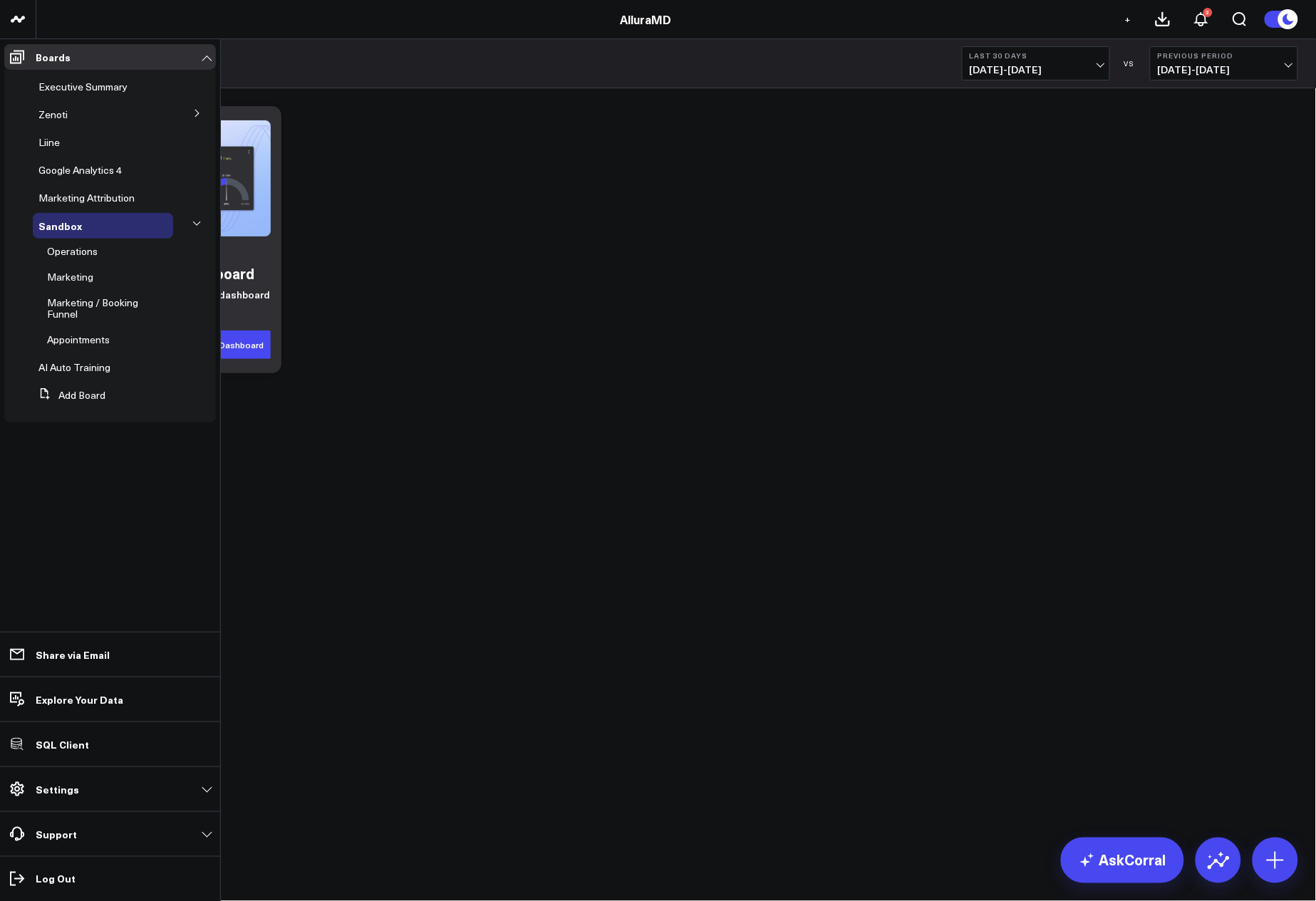
click at [200, 221] on icon at bounding box center [197, 223] width 9 height 9
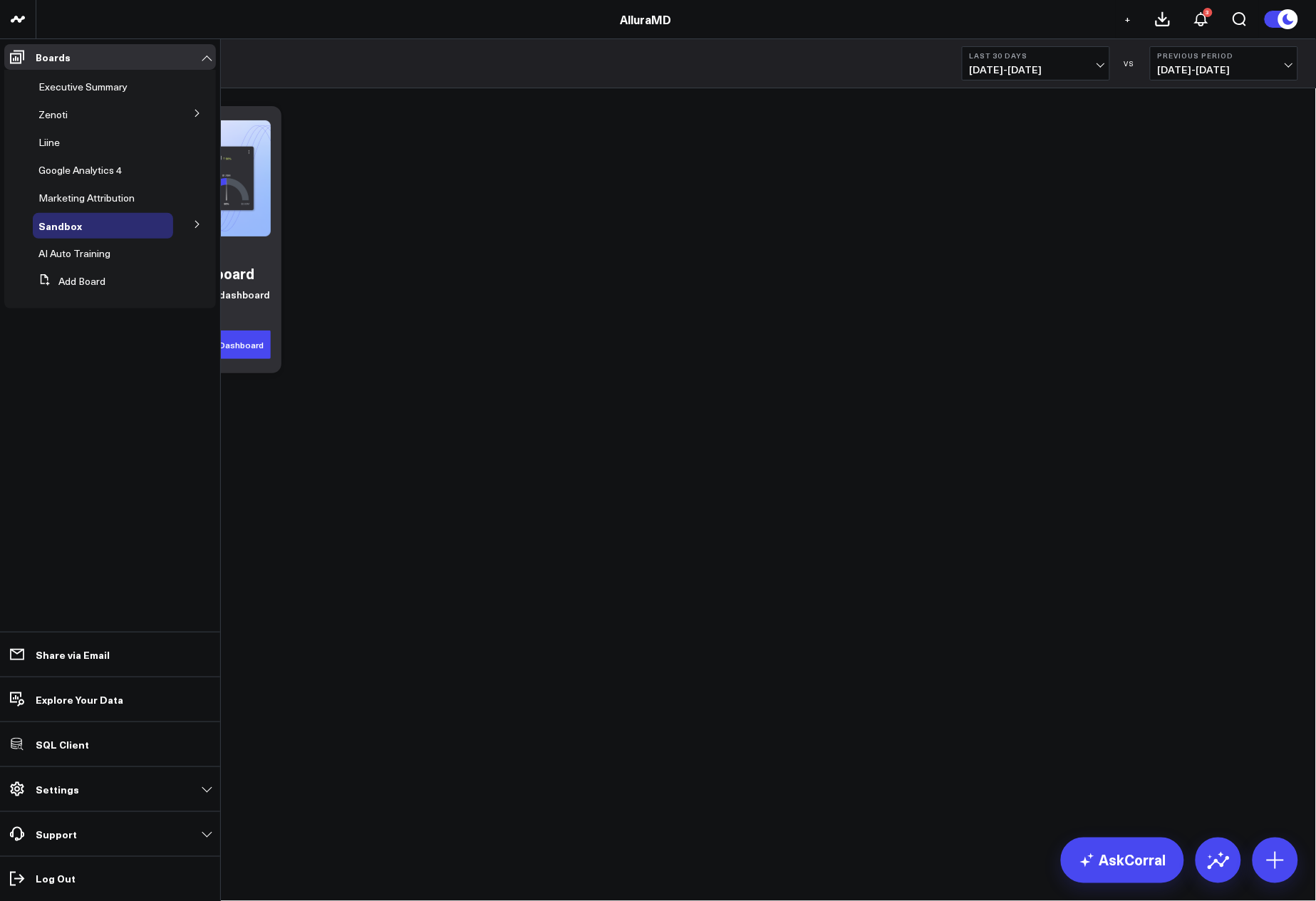
click at [200, 221] on icon at bounding box center [197, 224] width 9 height 9
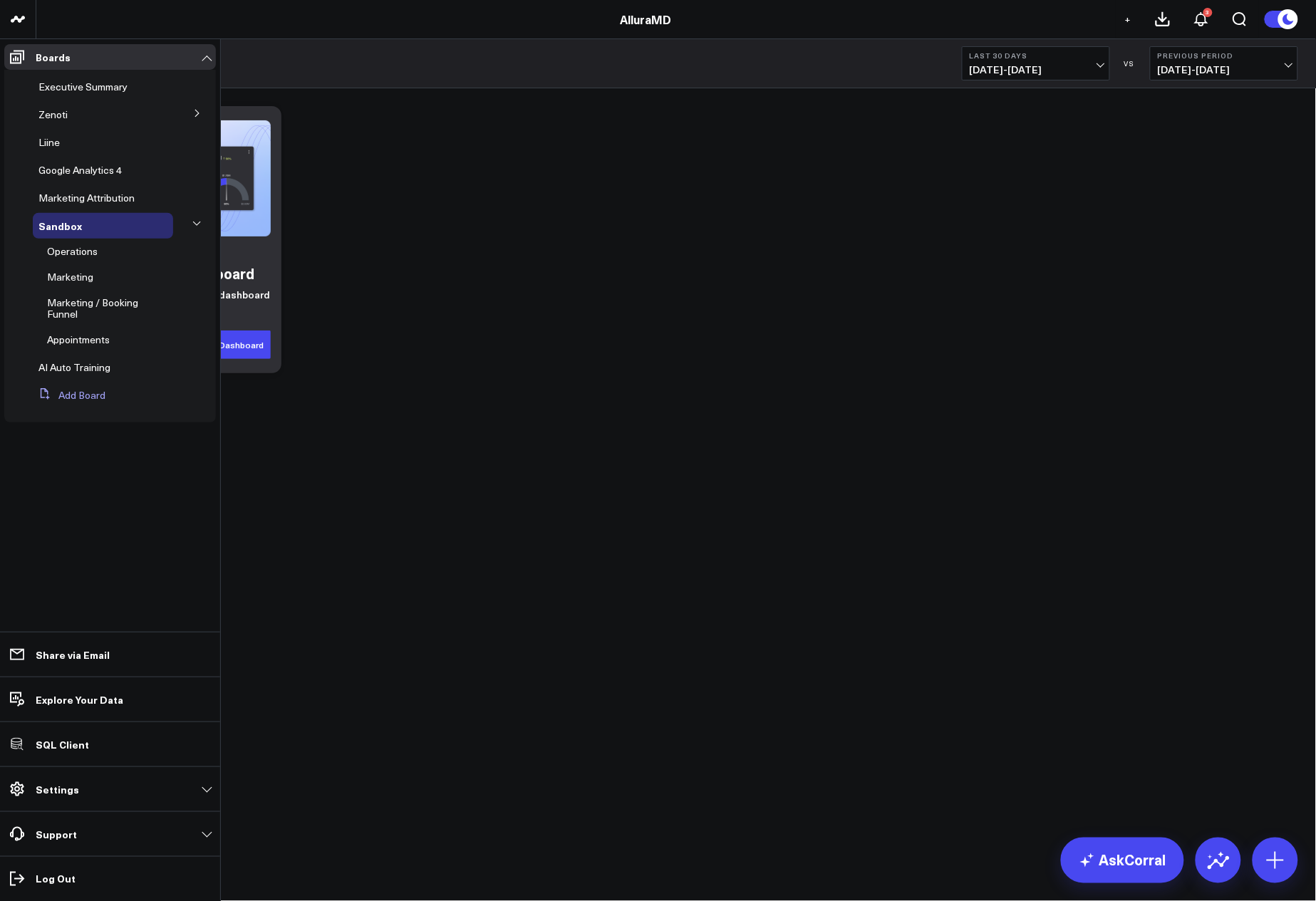
click at [74, 392] on button "Add Board" at bounding box center [69, 395] width 73 height 26
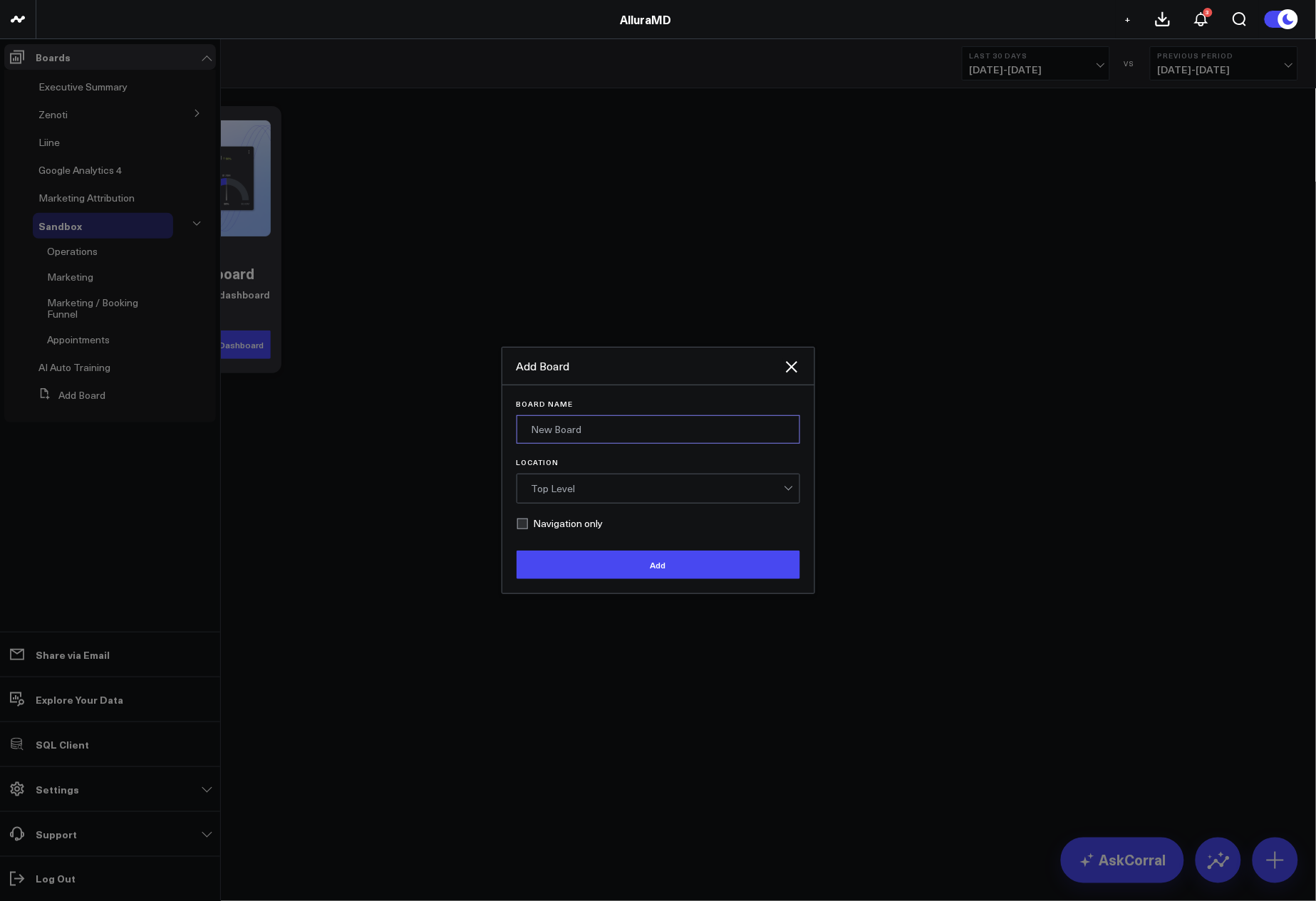
click at [596, 440] on input "Board Name" at bounding box center [658, 429] width 284 height 28
type input "MK's Board"
click at [628, 487] on div "Top Level" at bounding box center [658, 488] width 252 height 12
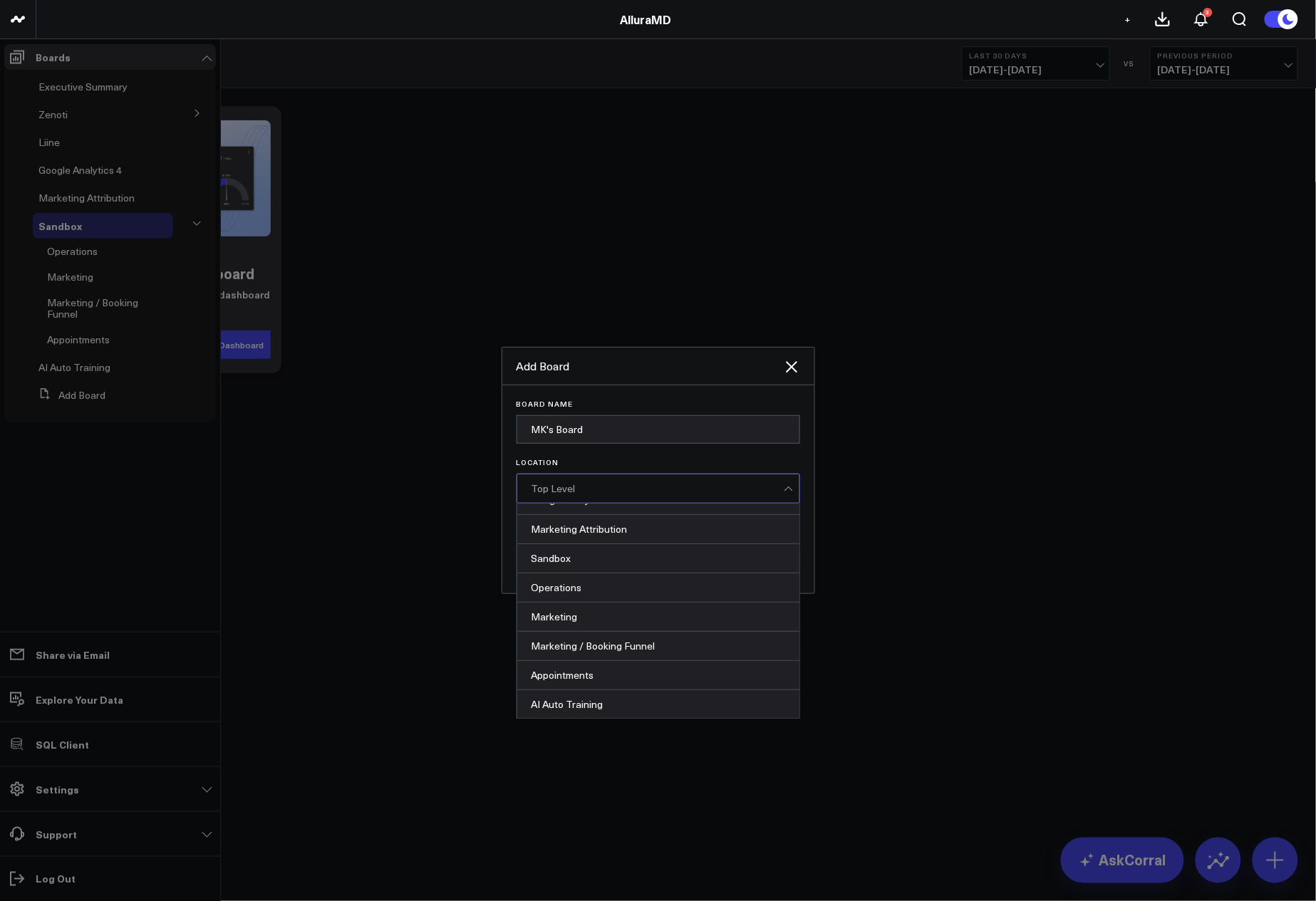
scroll to position [195, 0]
click at [590, 566] on div "Sandbox" at bounding box center [658, 558] width 282 height 29
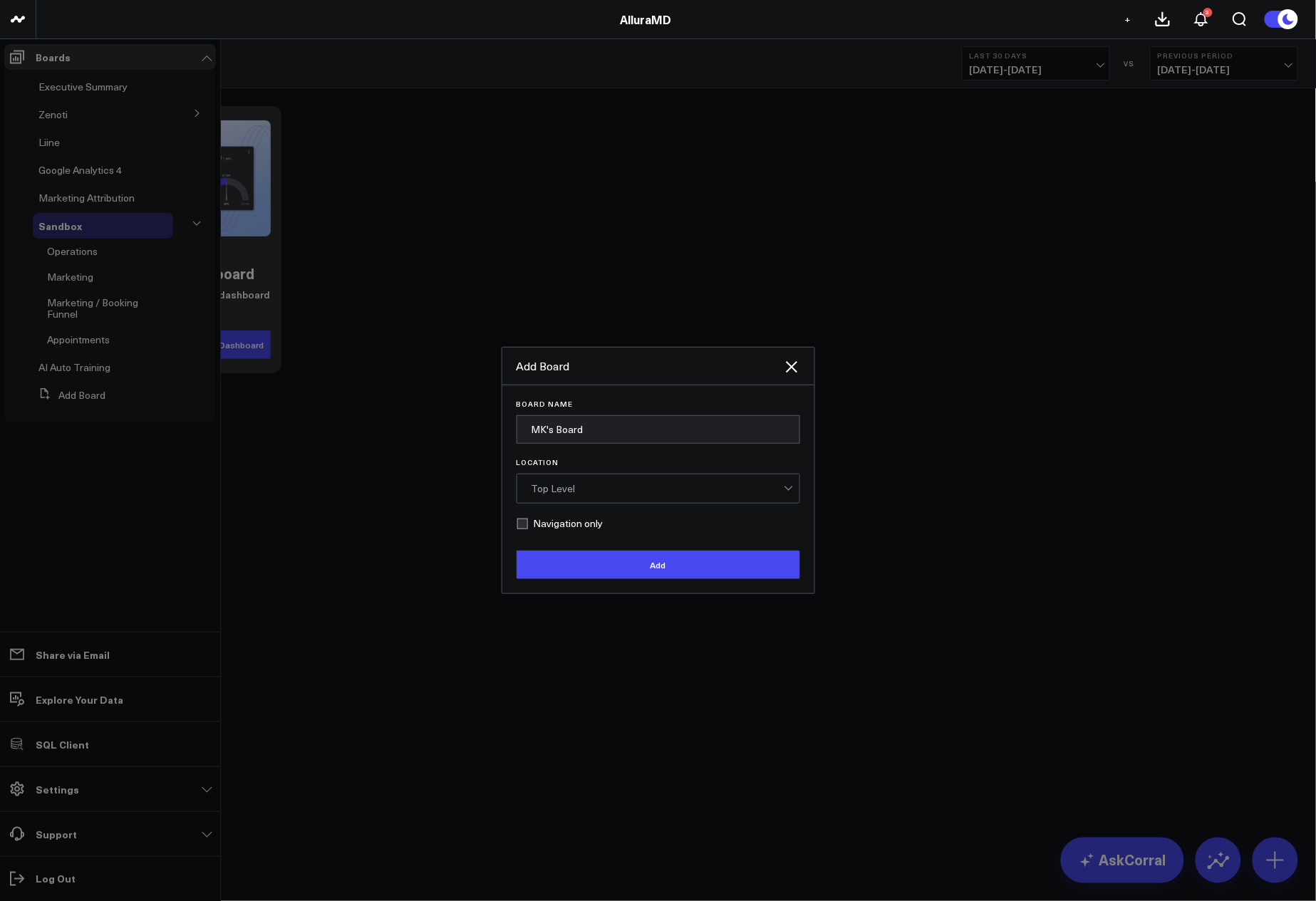
click at [672, 493] on div "Top Level" at bounding box center [658, 488] width 252 height 12
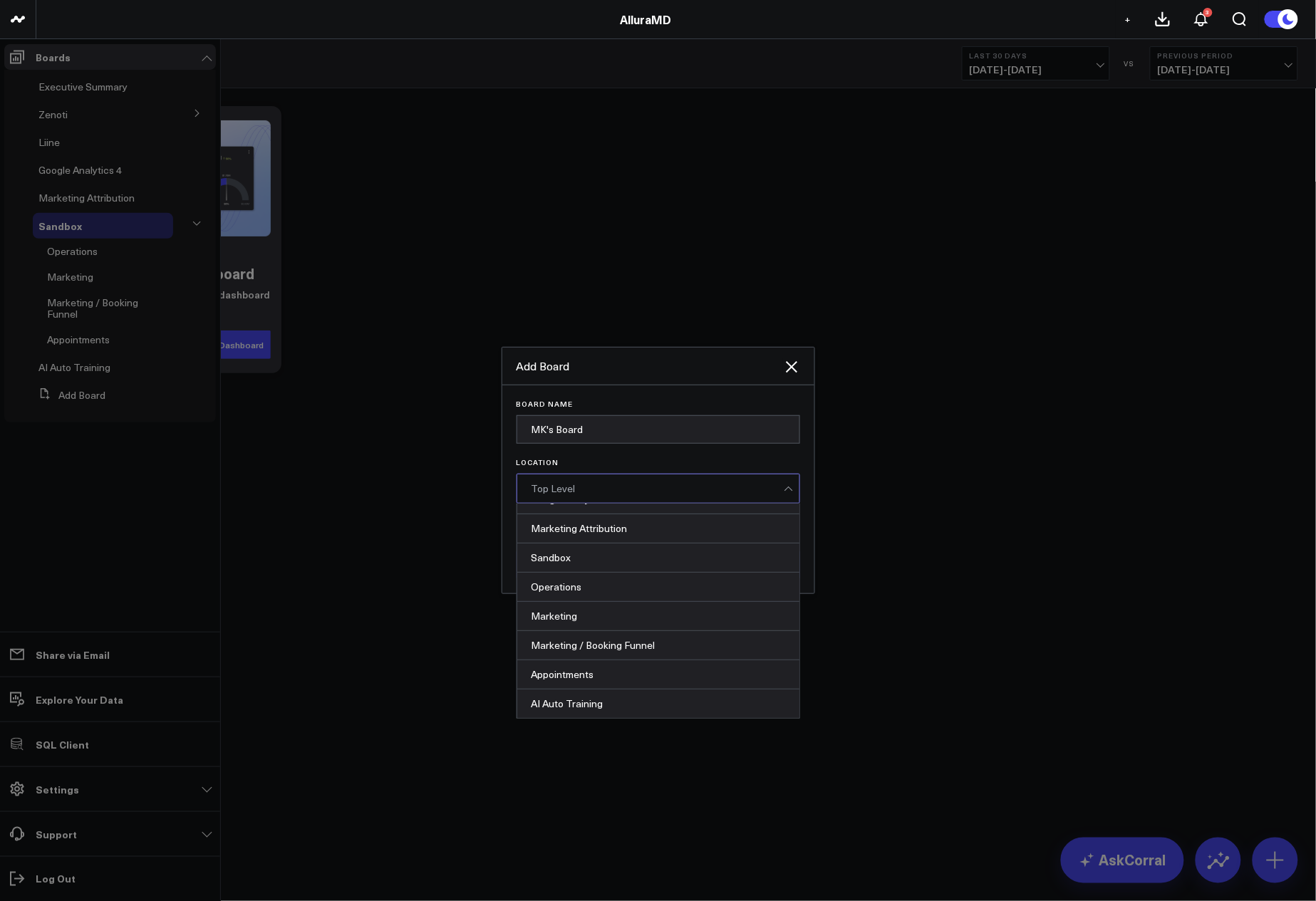
click at [587, 478] on div "Top Level" at bounding box center [658, 489] width 252 height 28
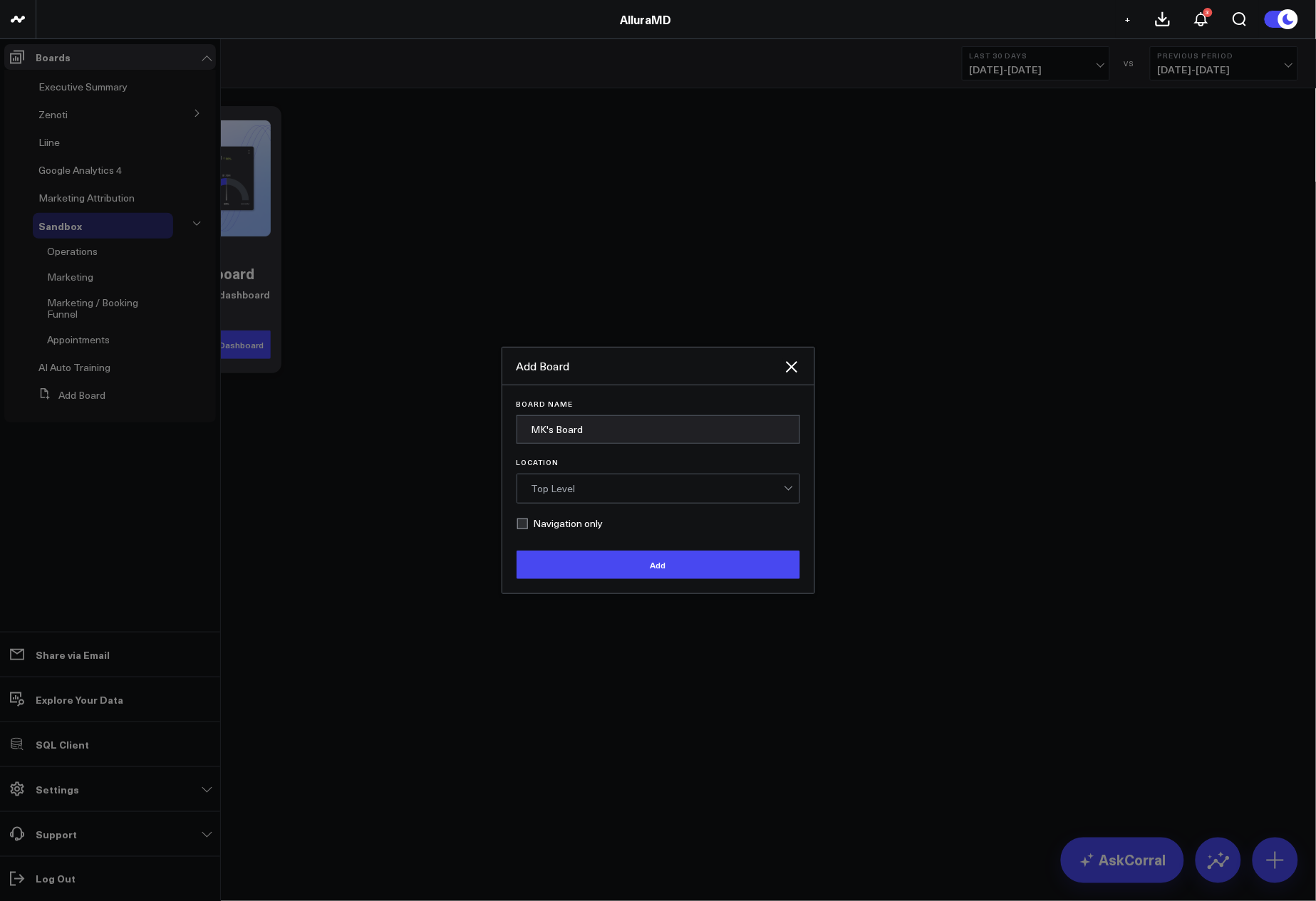
click at [589, 483] on div "Top Level" at bounding box center [658, 488] width 252 height 12
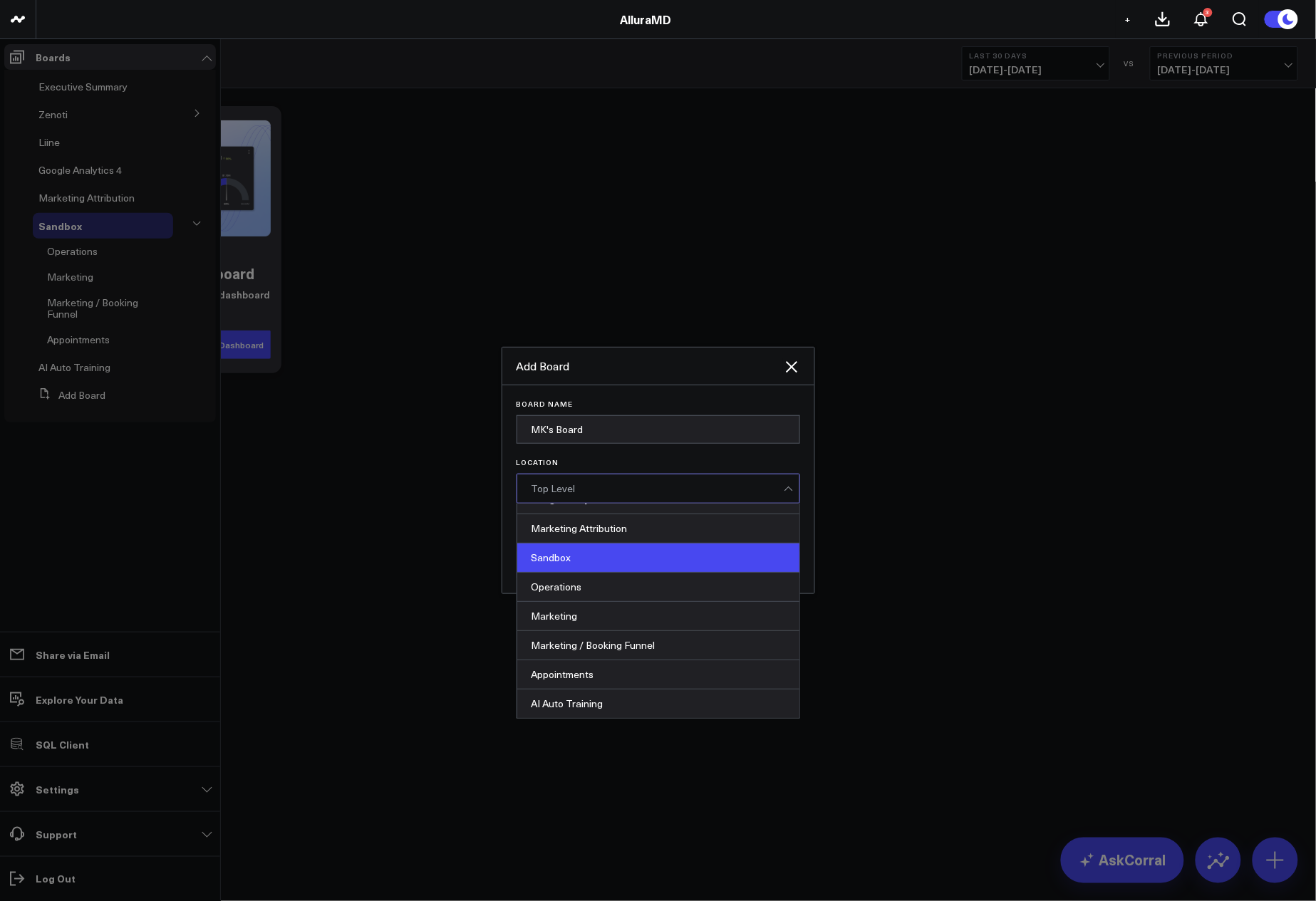
click at [570, 566] on div "Sandbox" at bounding box center [658, 558] width 282 height 29
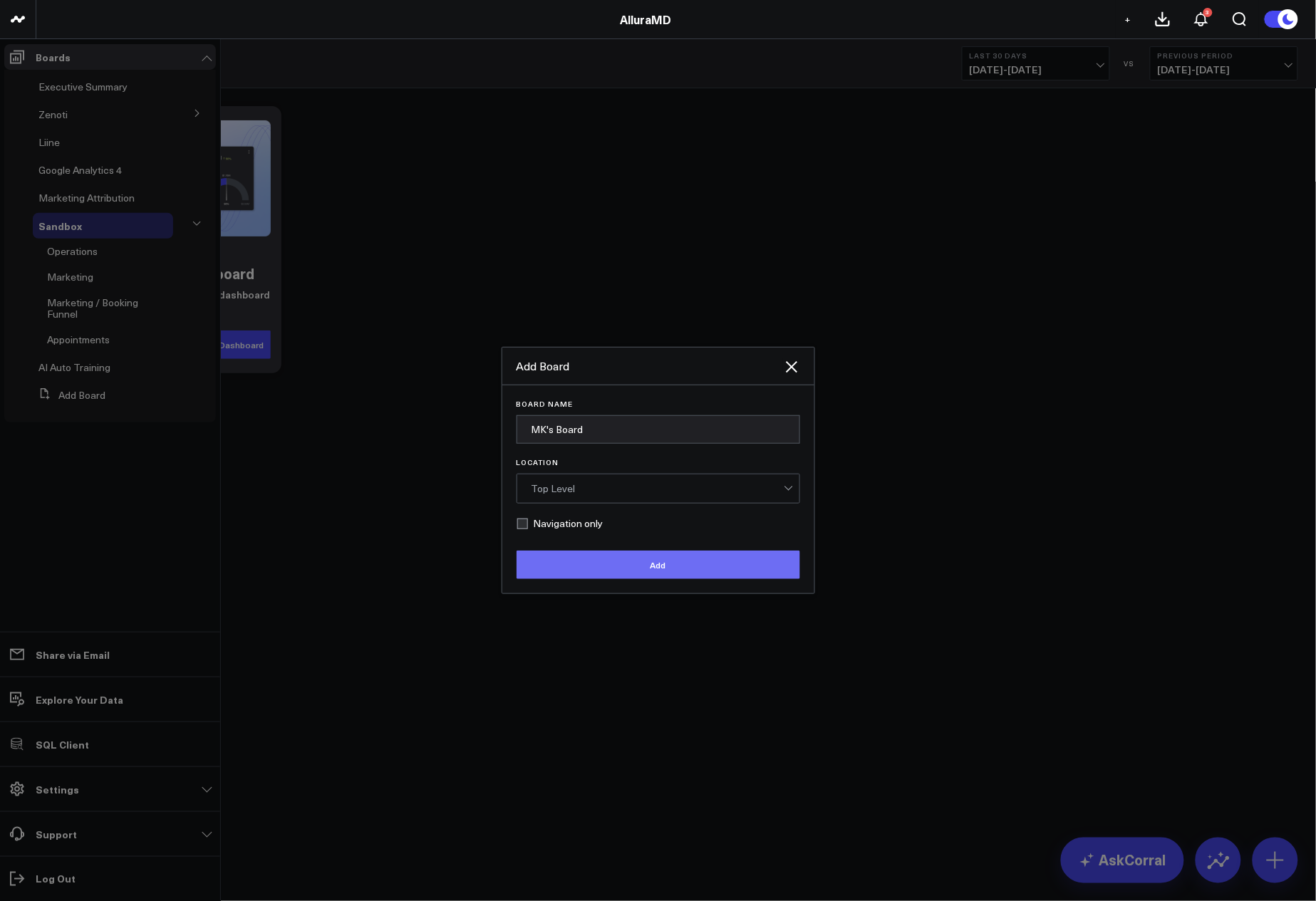
click at [709, 566] on button "Add" at bounding box center [658, 565] width 284 height 28
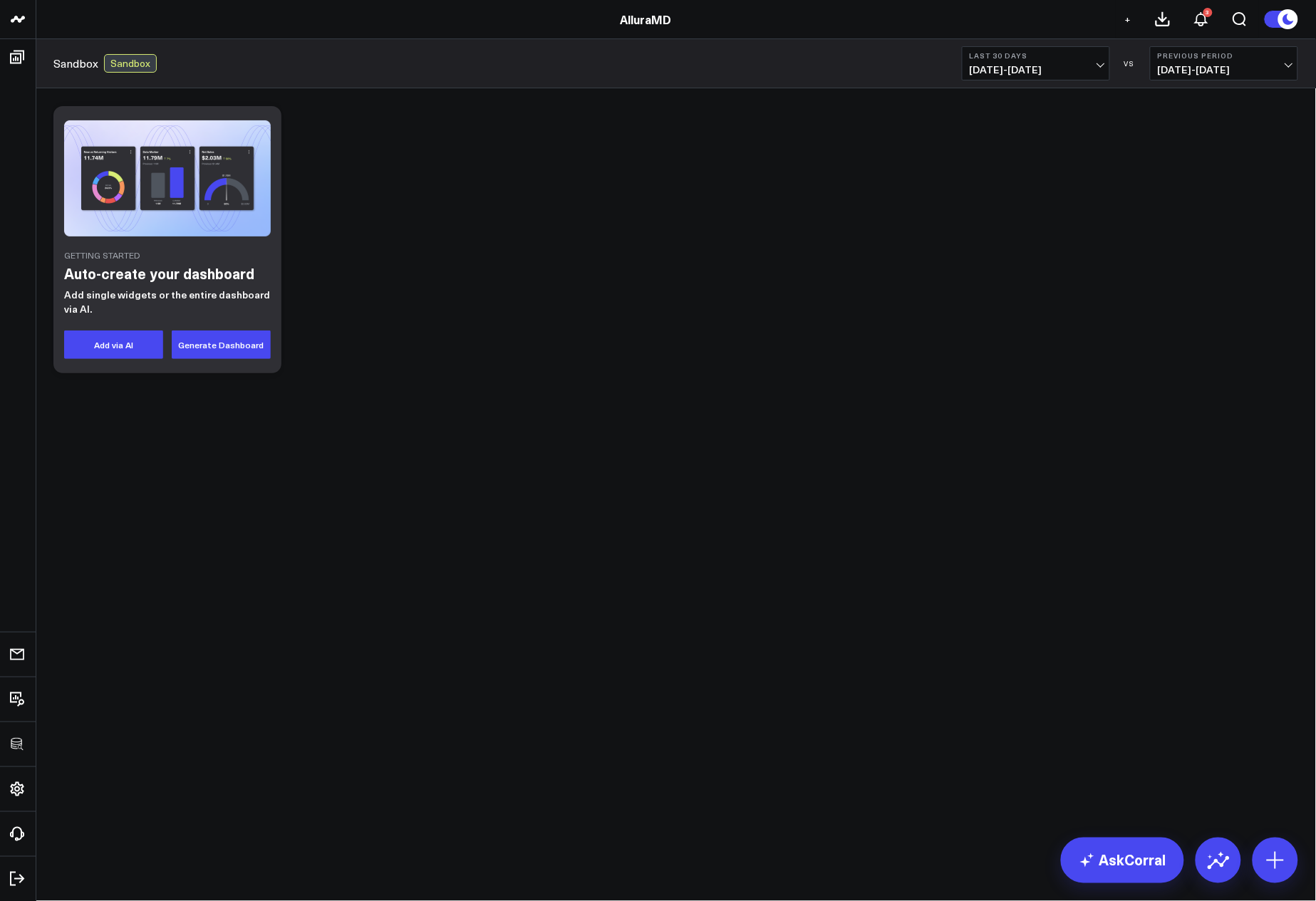
click at [349, 445] on div "Getting Started Auto-create your dashboard Add single widgets or the entire das…" at bounding box center [676, 277] width 1281 height 378
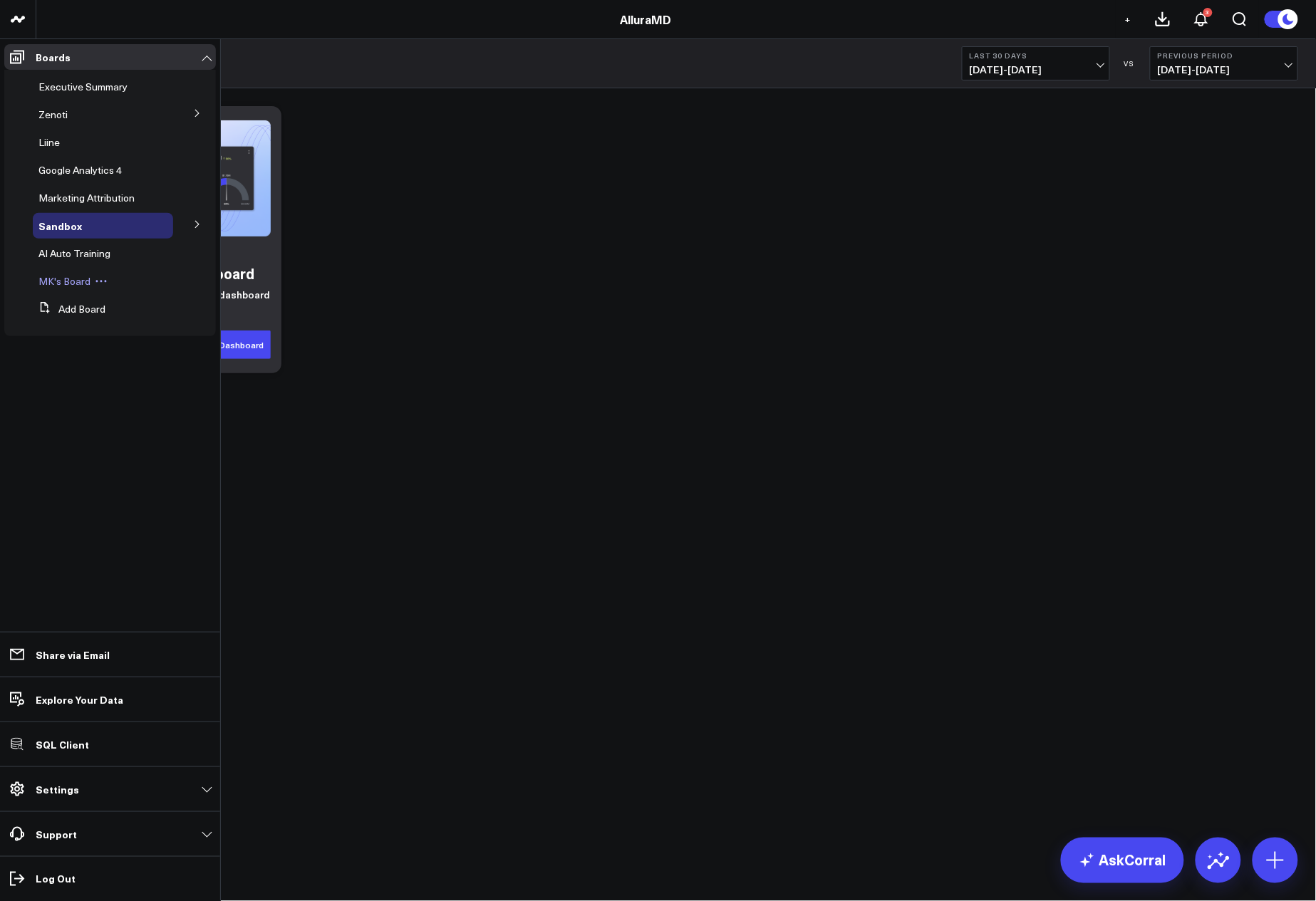
click at [65, 279] on span "MK's Board" at bounding box center [64, 280] width 52 height 13
click at [109, 278] on button at bounding box center [105, 281] width 21 height 12
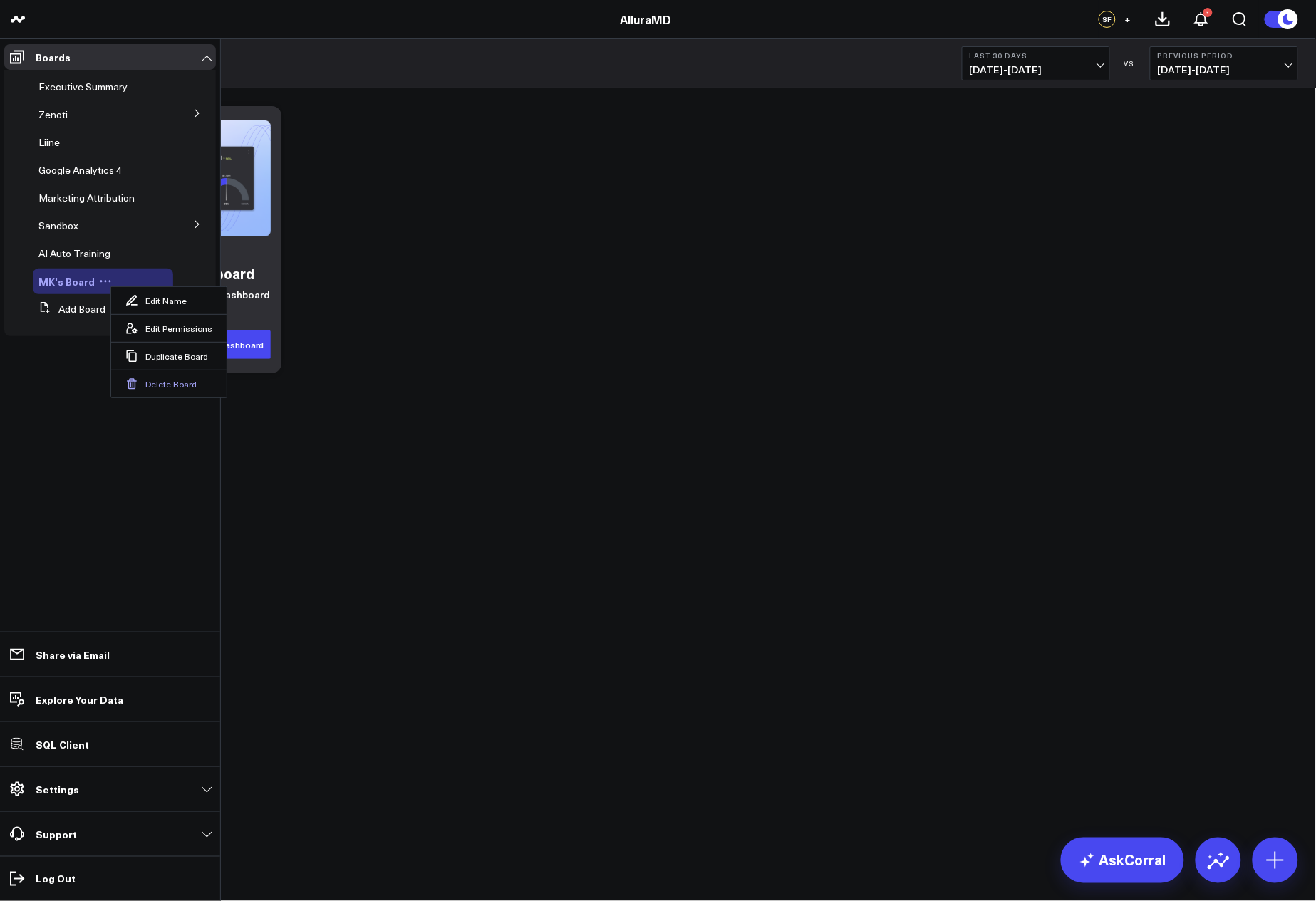
click at [169, 386] on button "Delete Board" at bounding box center [169, 383] width 115 height 27
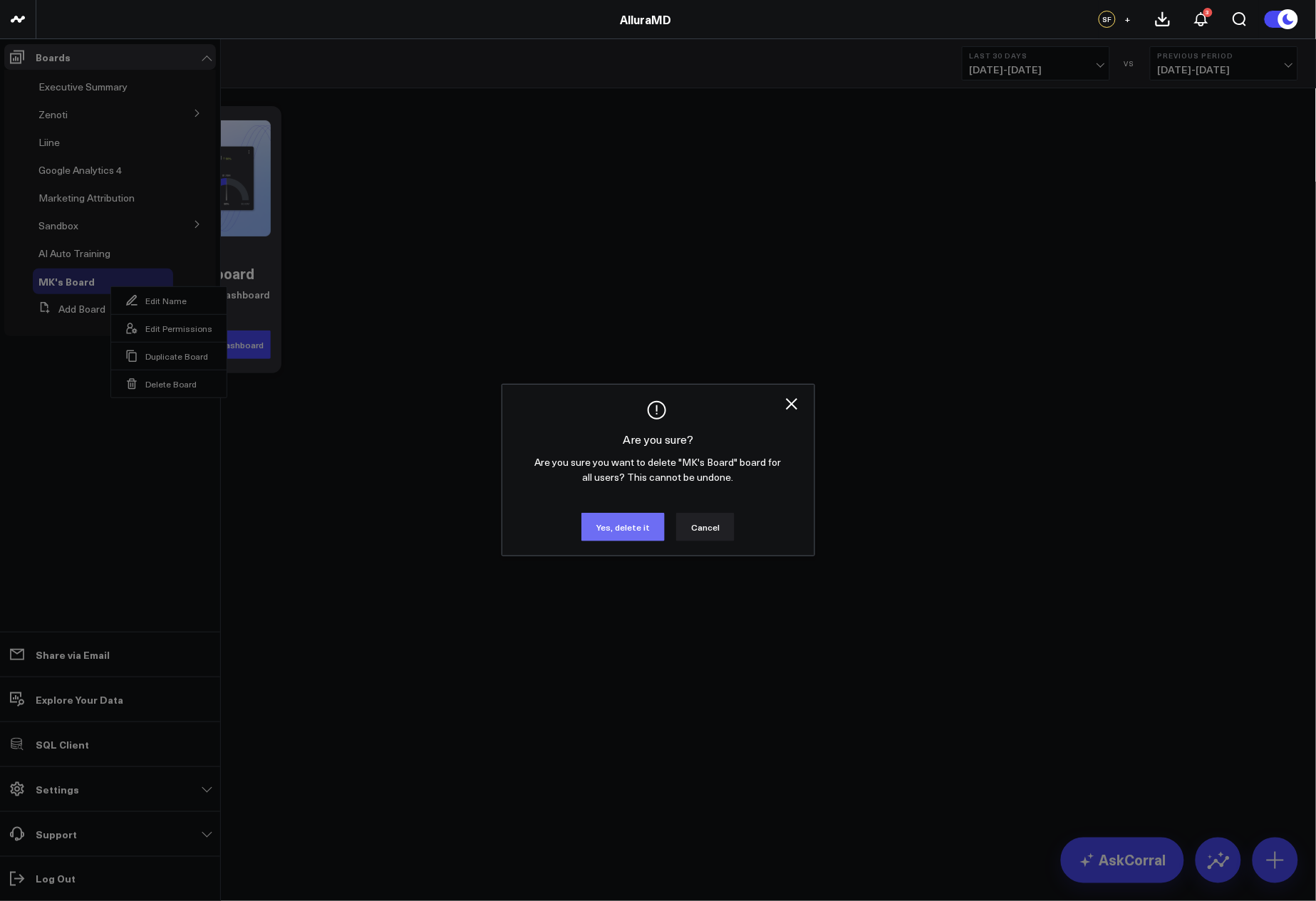
click at [636, 530] on button "Yes, delete it" at bounding box center [623, 527] width 83 height 28
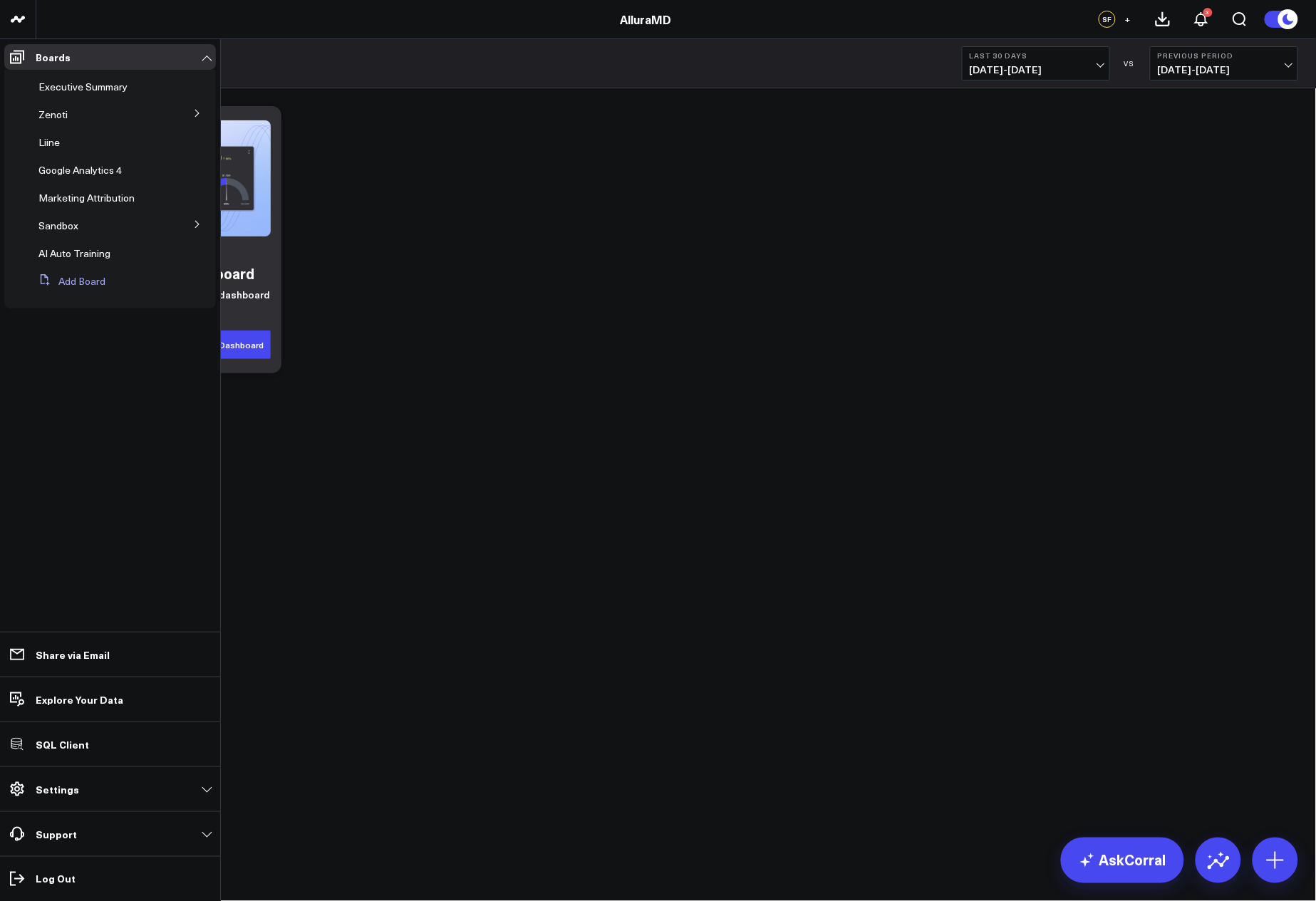
click at [63, 284] on button "Add Board" at bounding box center [69, 281] width 73 height 26
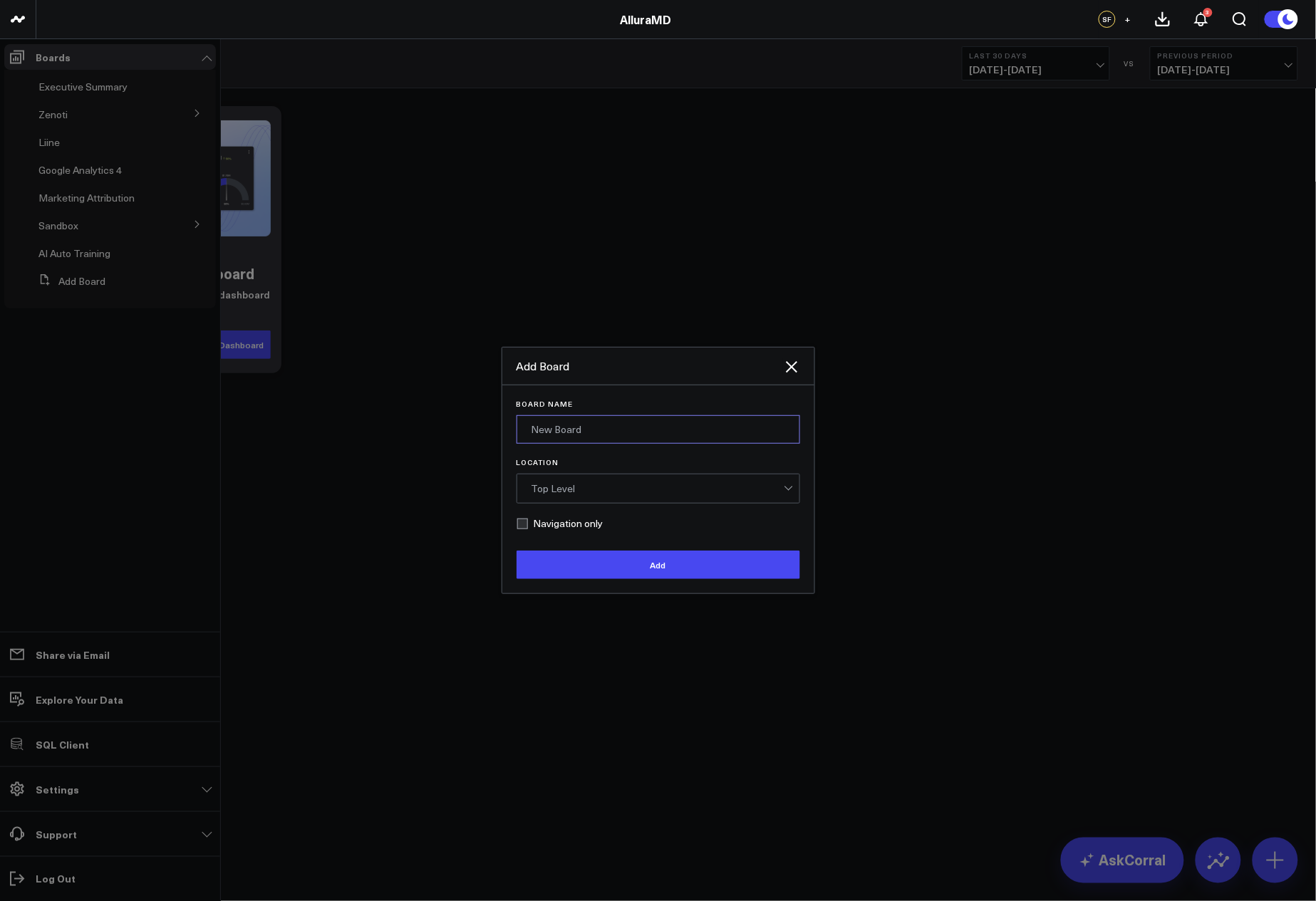
click at [559, 427] on input "Board Name" at bounding box center [658, 429] width 284 height 28
type input "MK's Board"
click at [596, 502] on div "Top Level" at bounding box center [658, 489] width 284 height 30
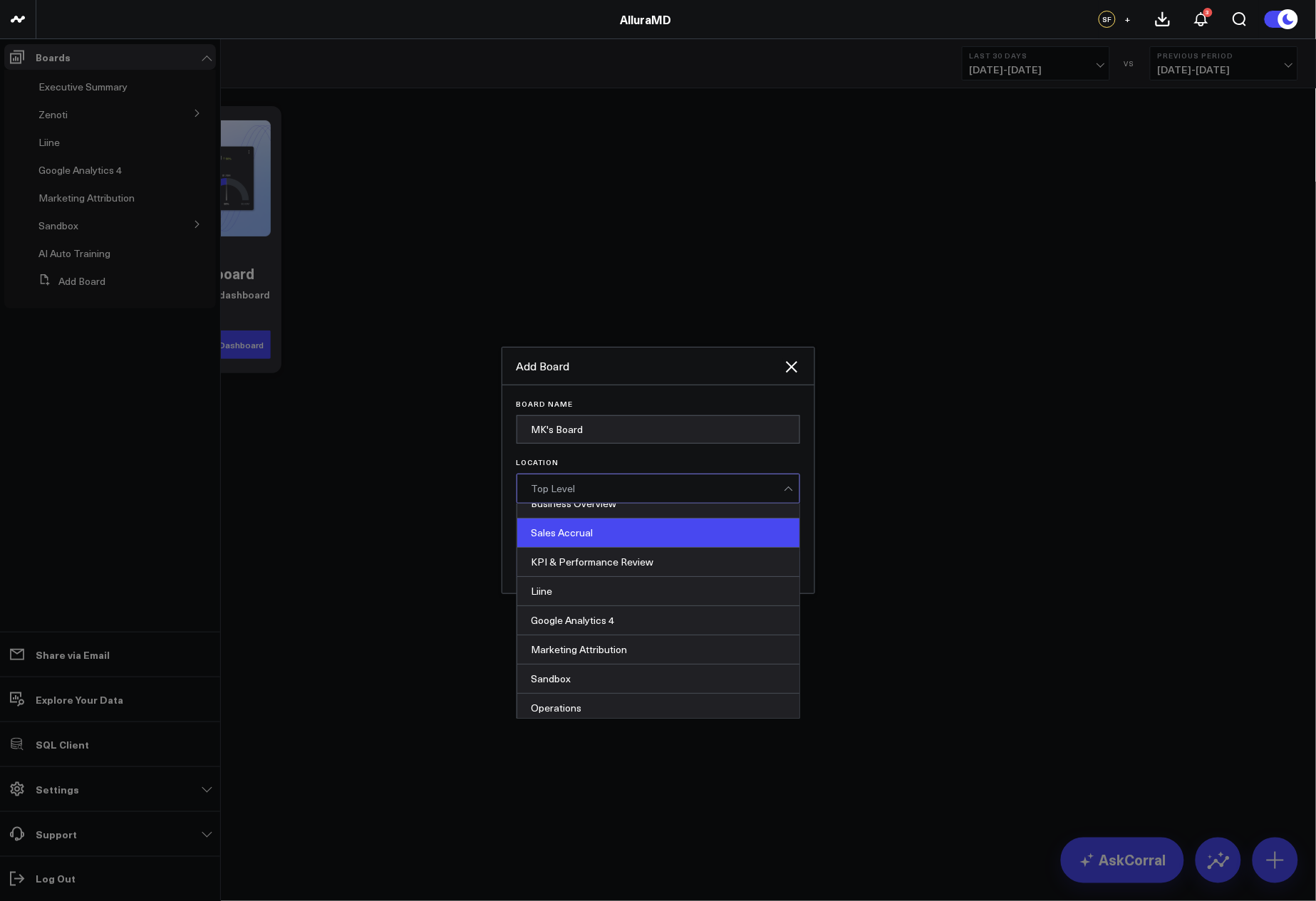
scroll to position [195, 0]
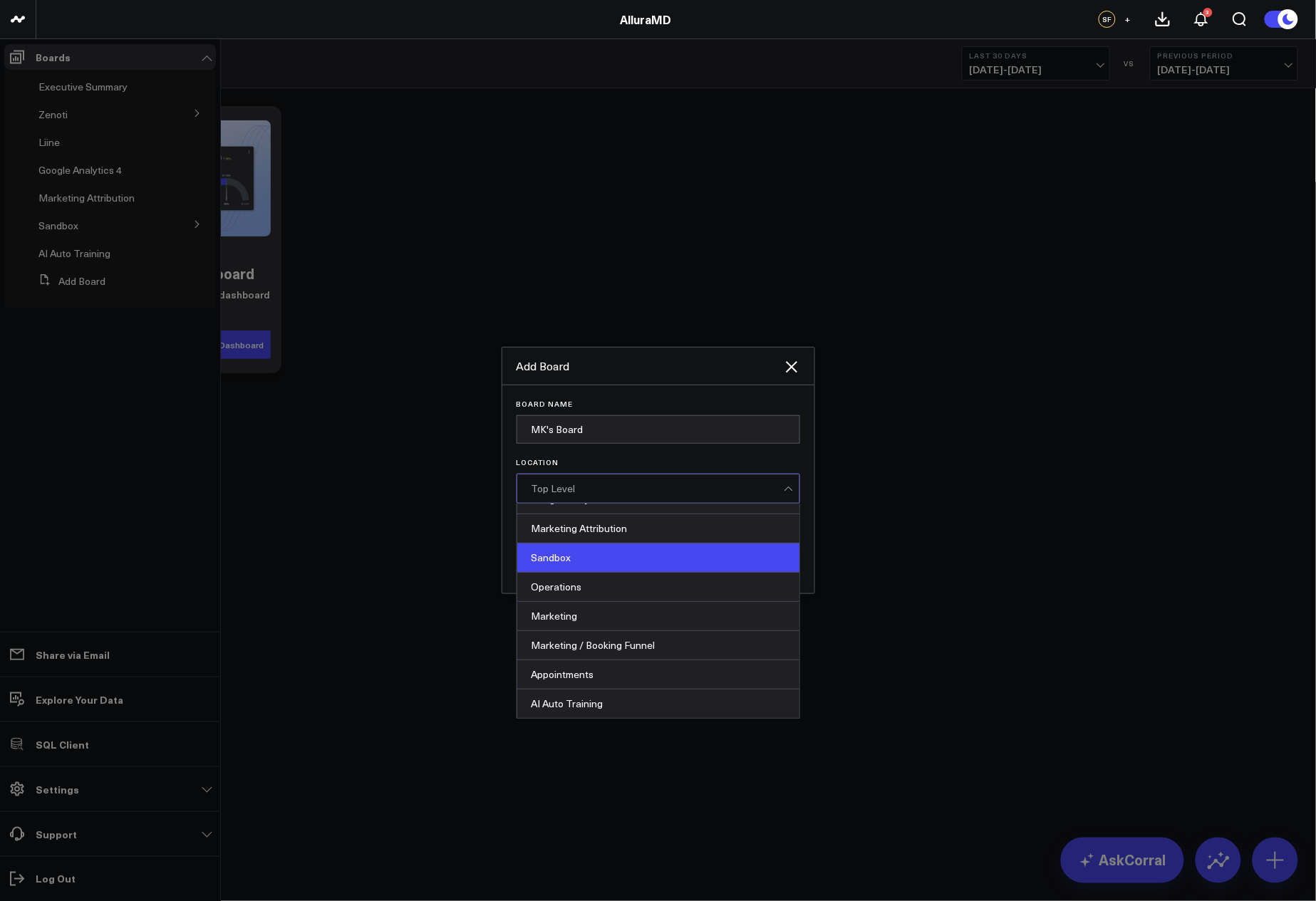
click at [569, 551] on div "Sandbox" at bounding box center [658, 558] width 282 height 29
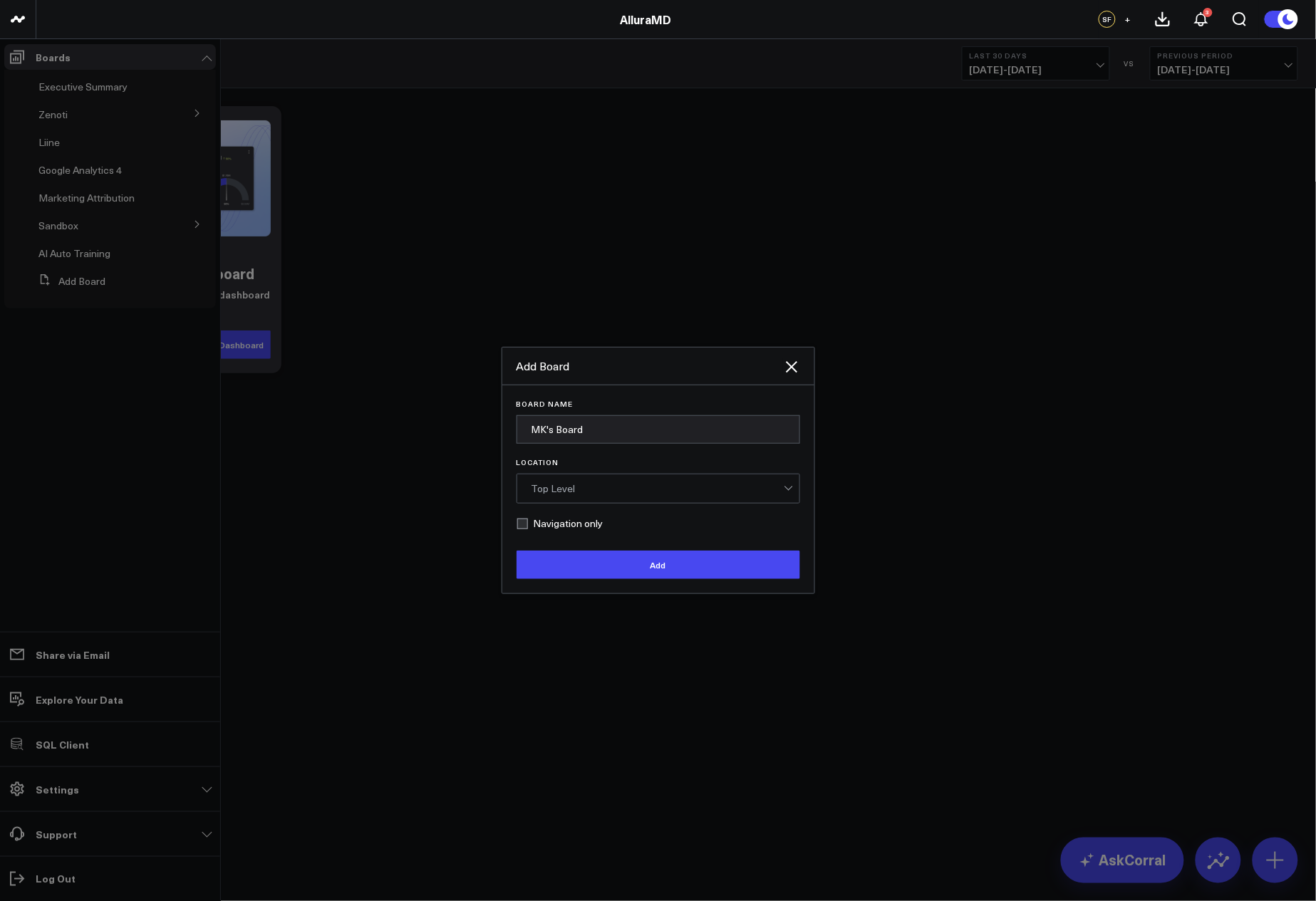
click at [592, 490] on div "Top Level" at bounding box center [658, 488] width 252 height 12
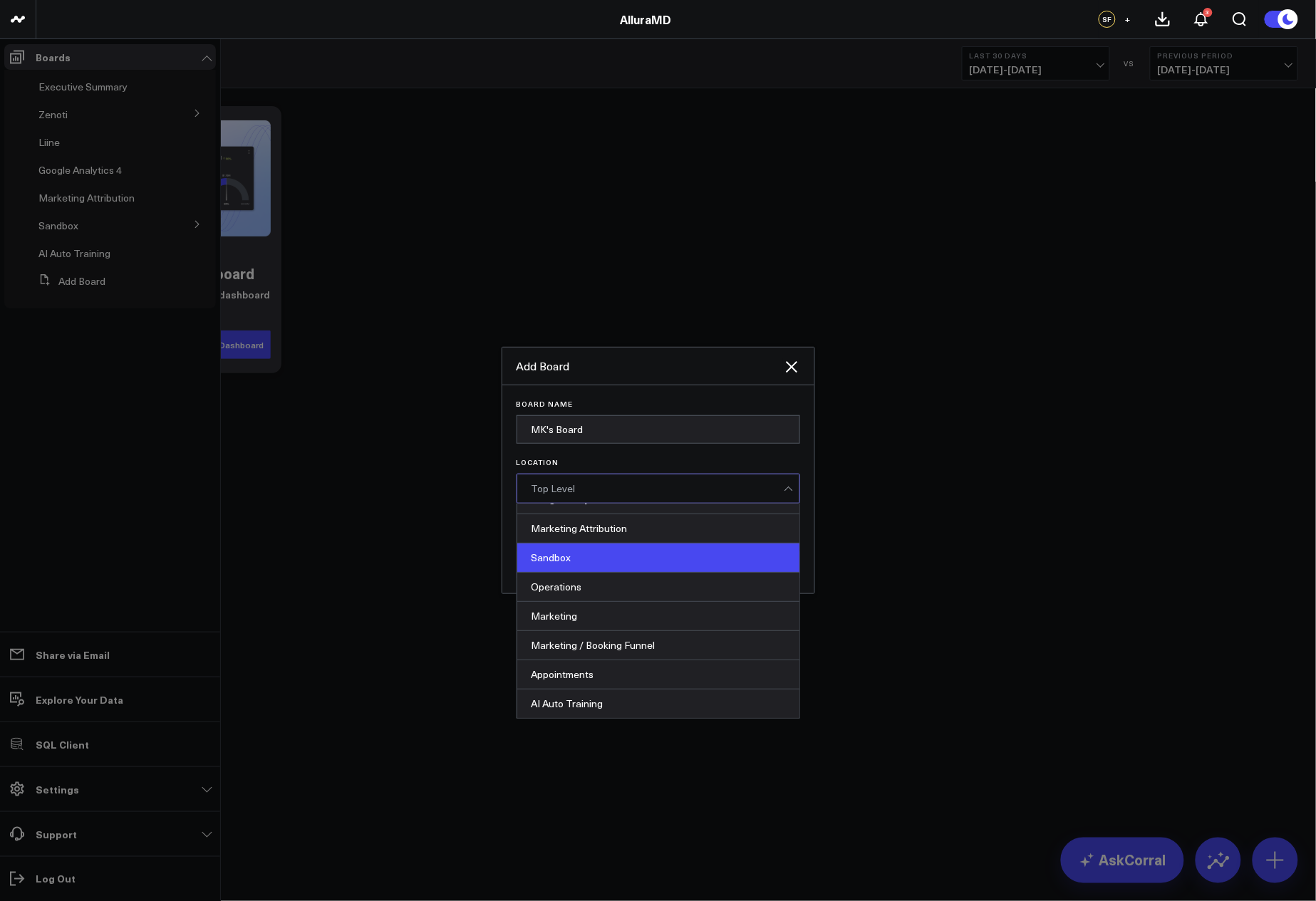
click at [624, 564] on div "Sandbox" at bounding box center [658, 558] width 282 height 29
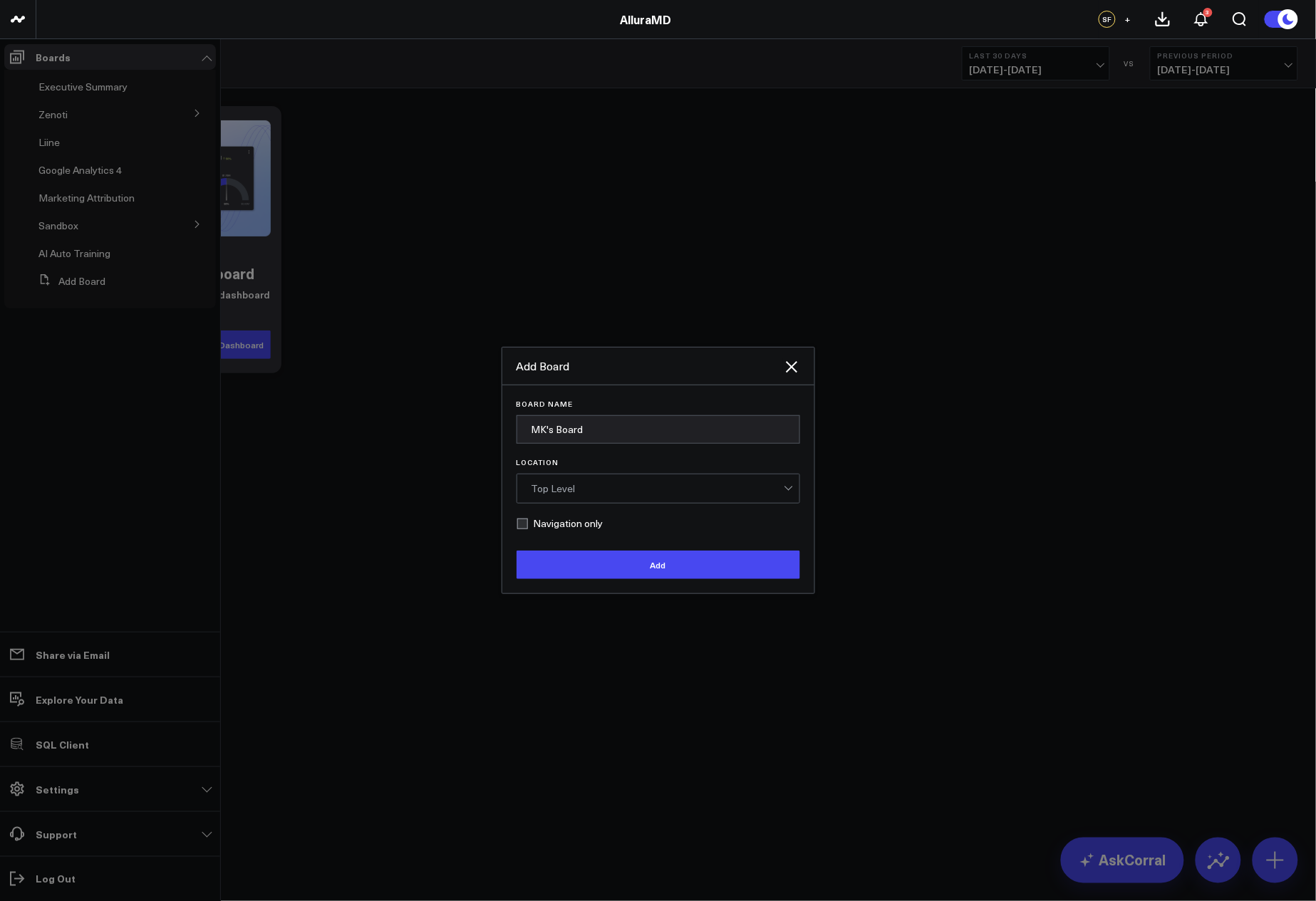
click at [696, 492] on div "Top Level" at bounding box center [658, 488] width 252 height 12
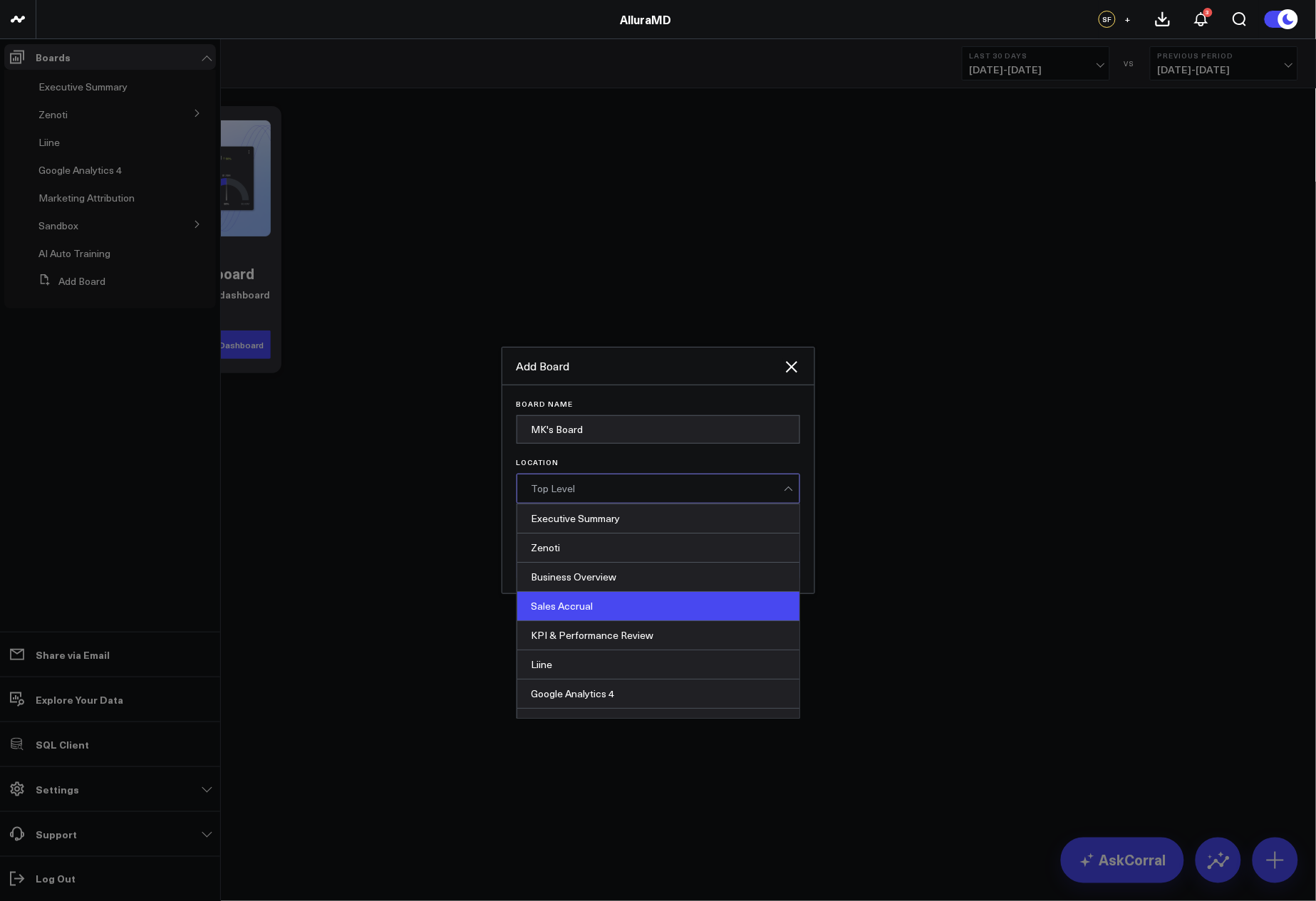
click at [647, 608] on div "Sales Accrual" at bounding box center [658, 606] width 282 height 29
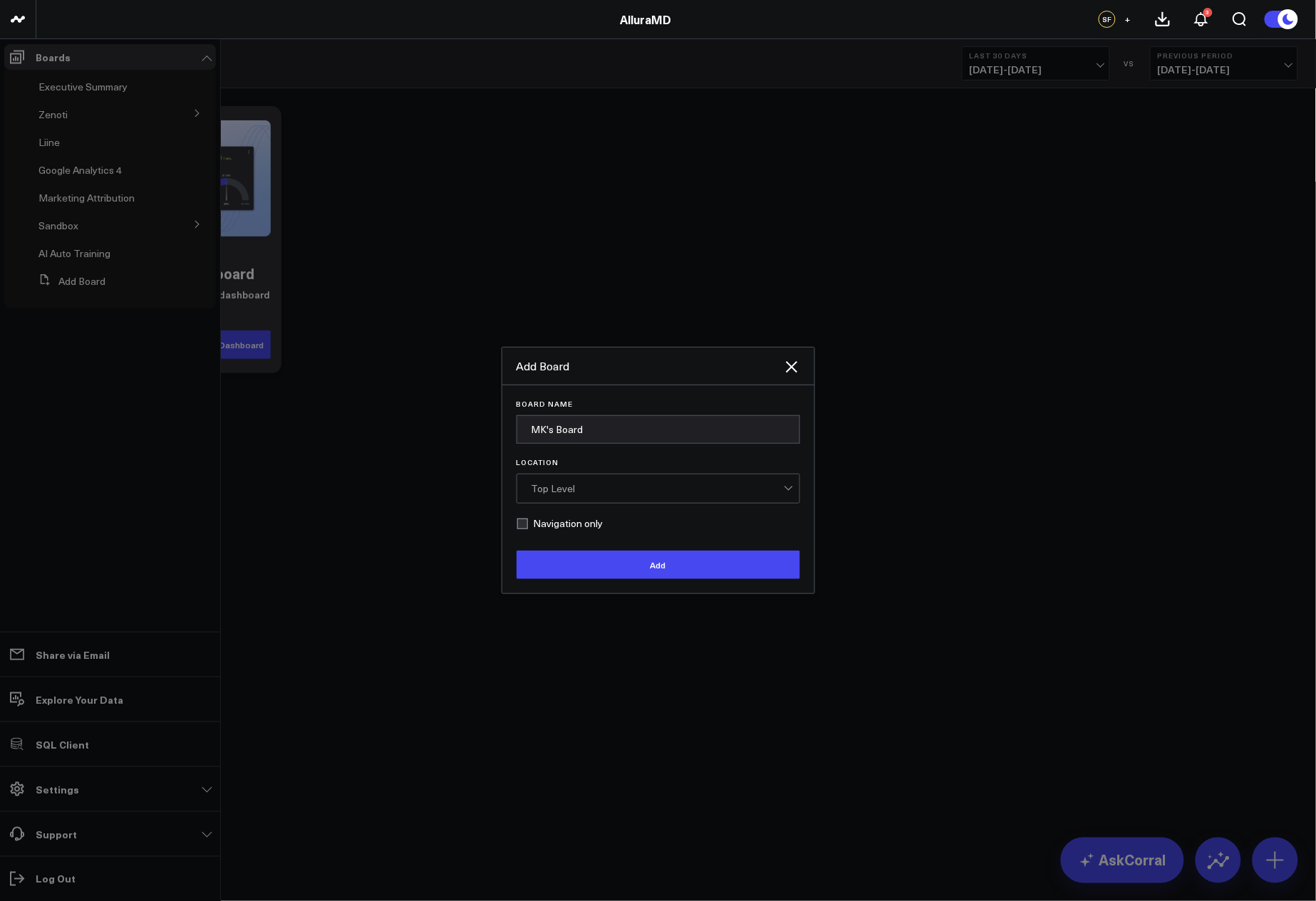
click at [640, 475] on div "Top Level" at bounding box center [658, 489] width 252 height 28
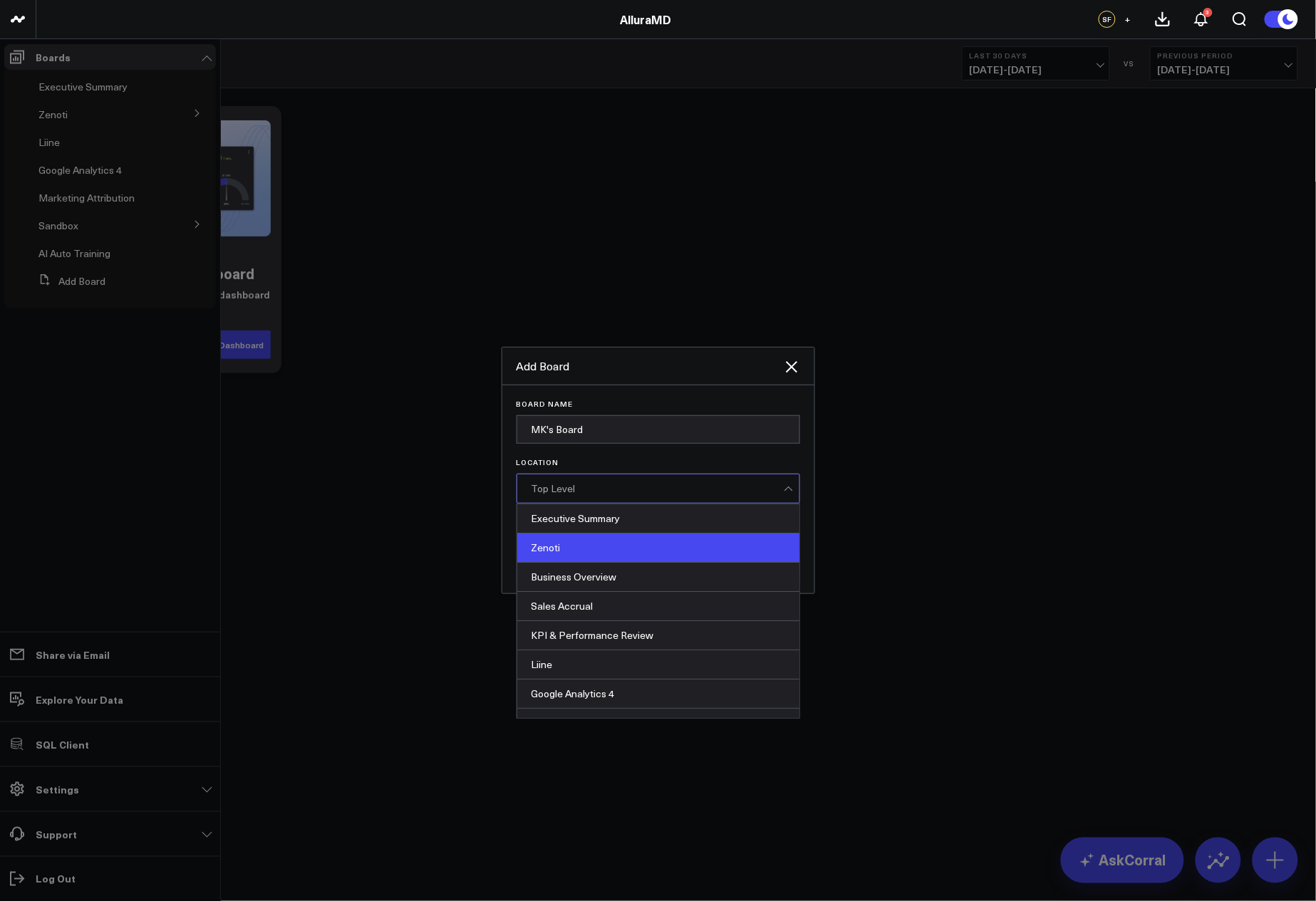
click at [617, 558] on div "Zenoti" at bounding box center [658, 548] width 282 height 29
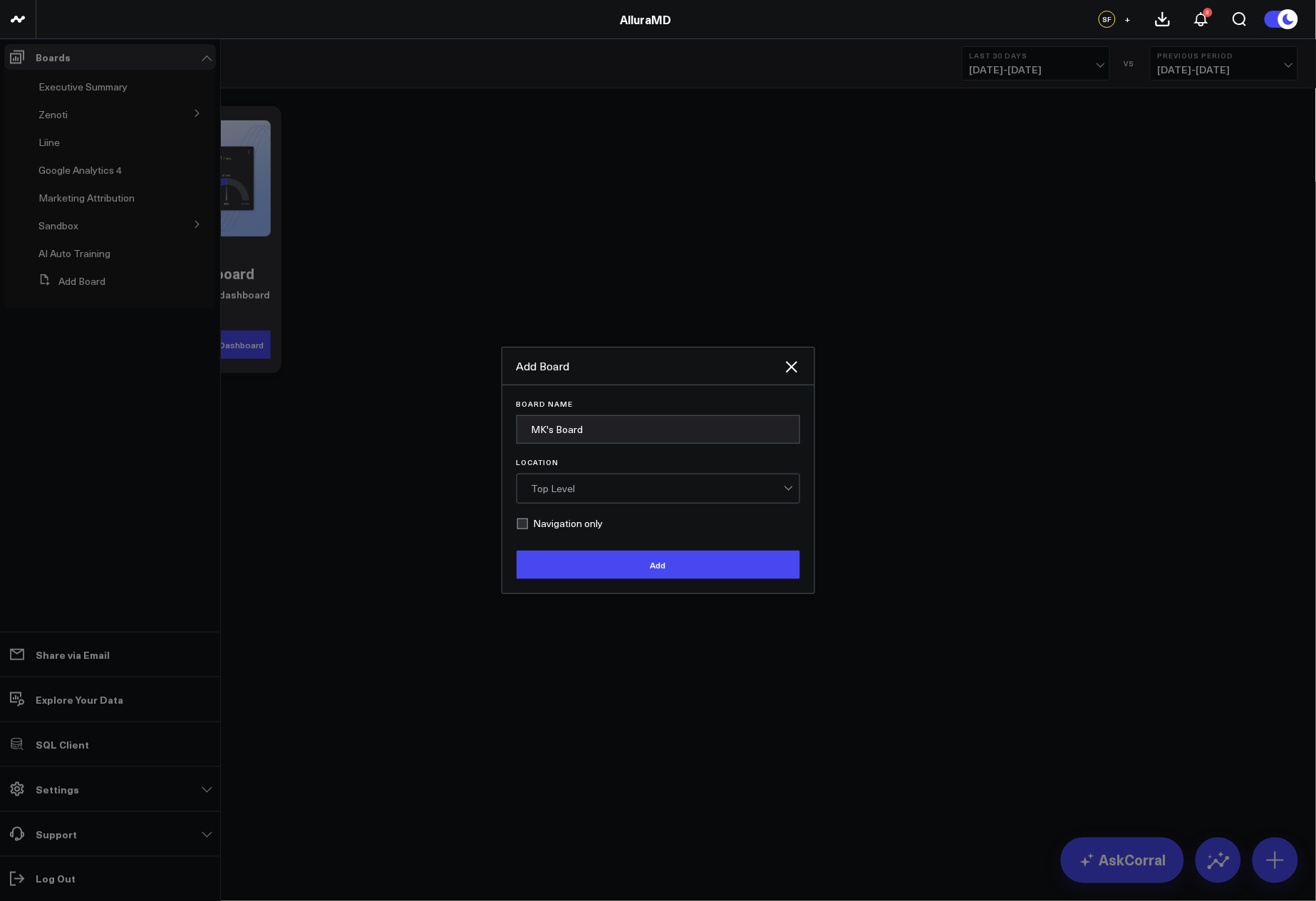
click at [641, 483] on div "Top Level" at bounding box center [658, 488] width 252 height 12
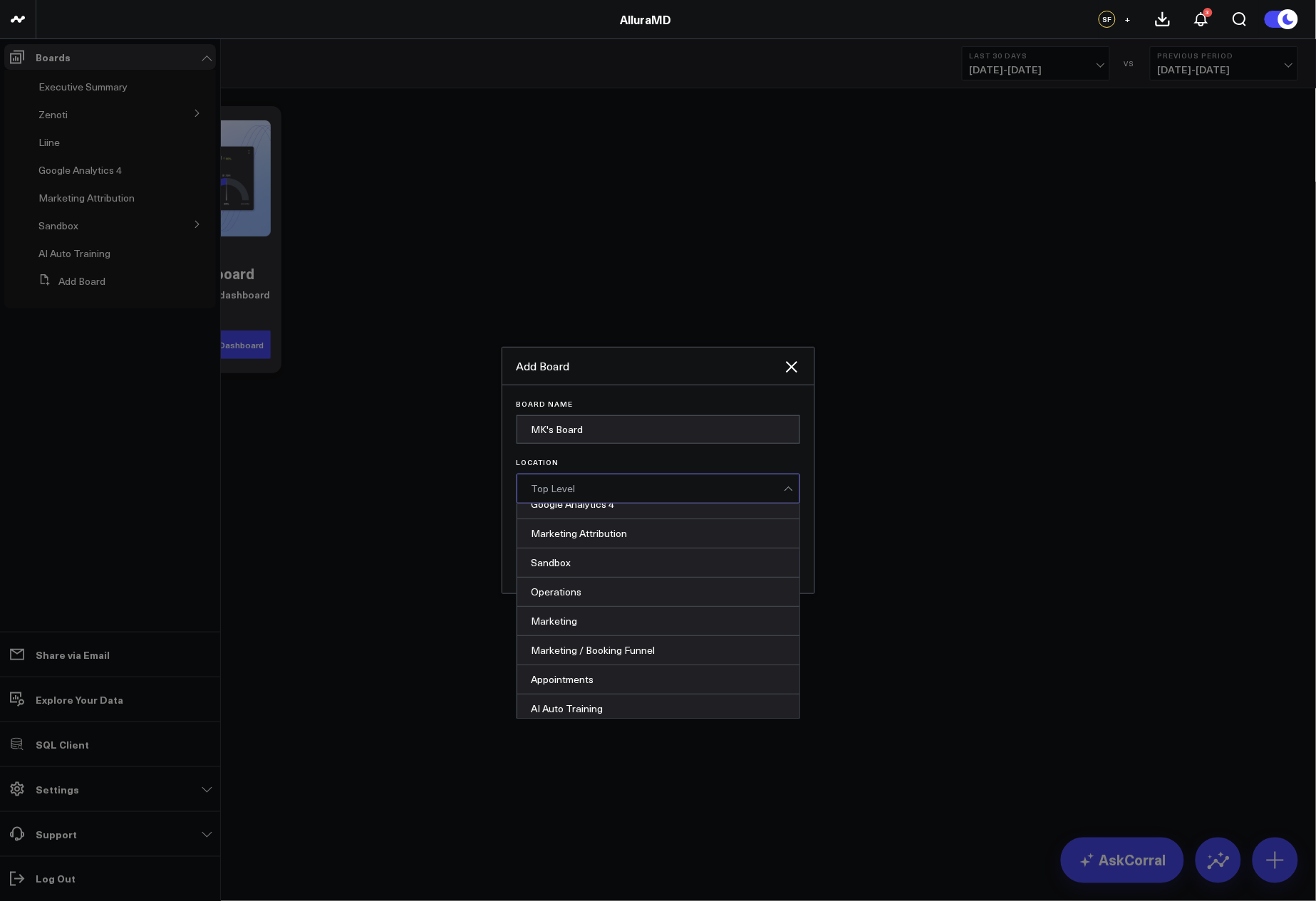
scroll to position [193, 0]
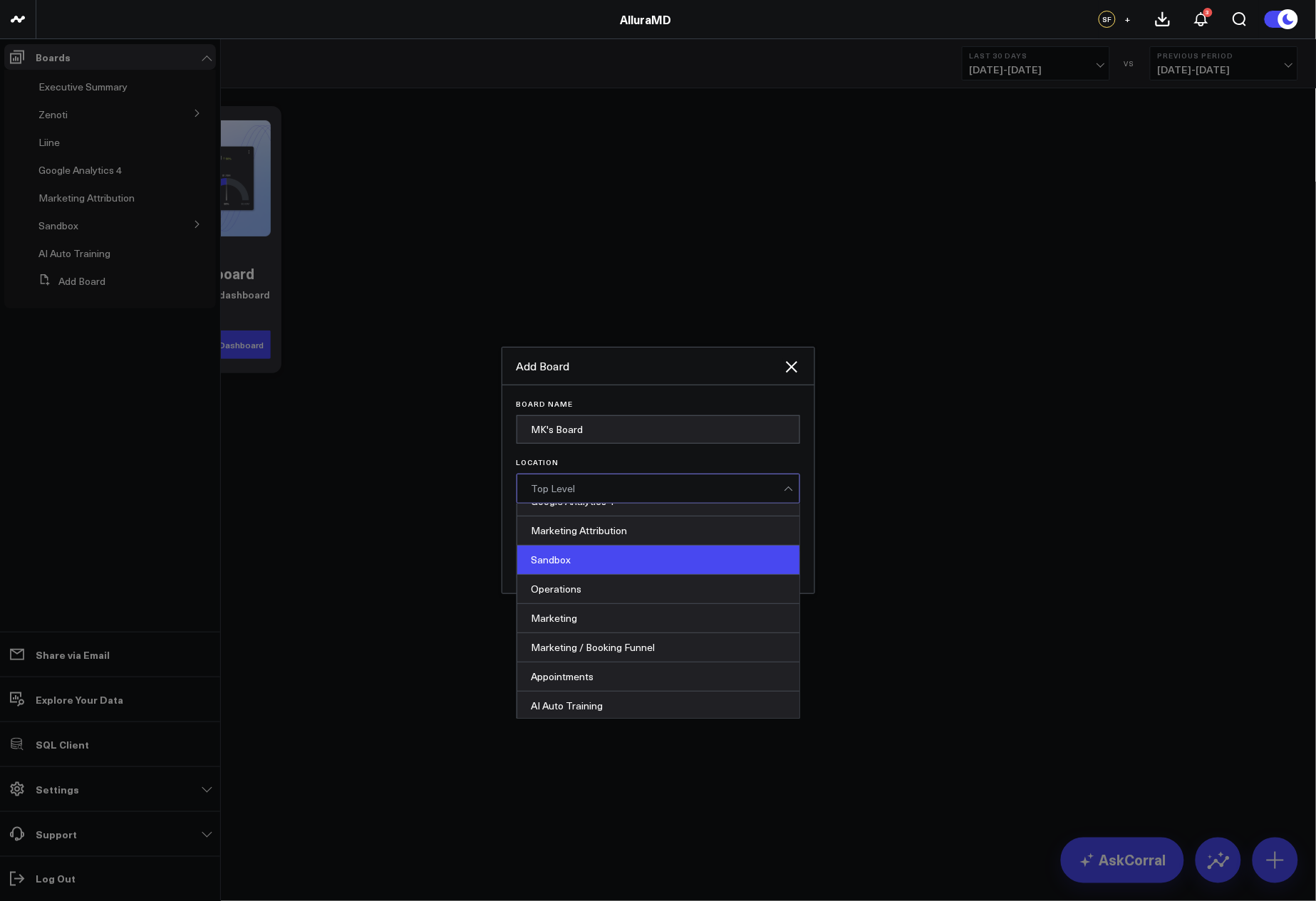
click at [625, 570] on div "Sandbox" at bounding box center [658, 560] width 282 height 29
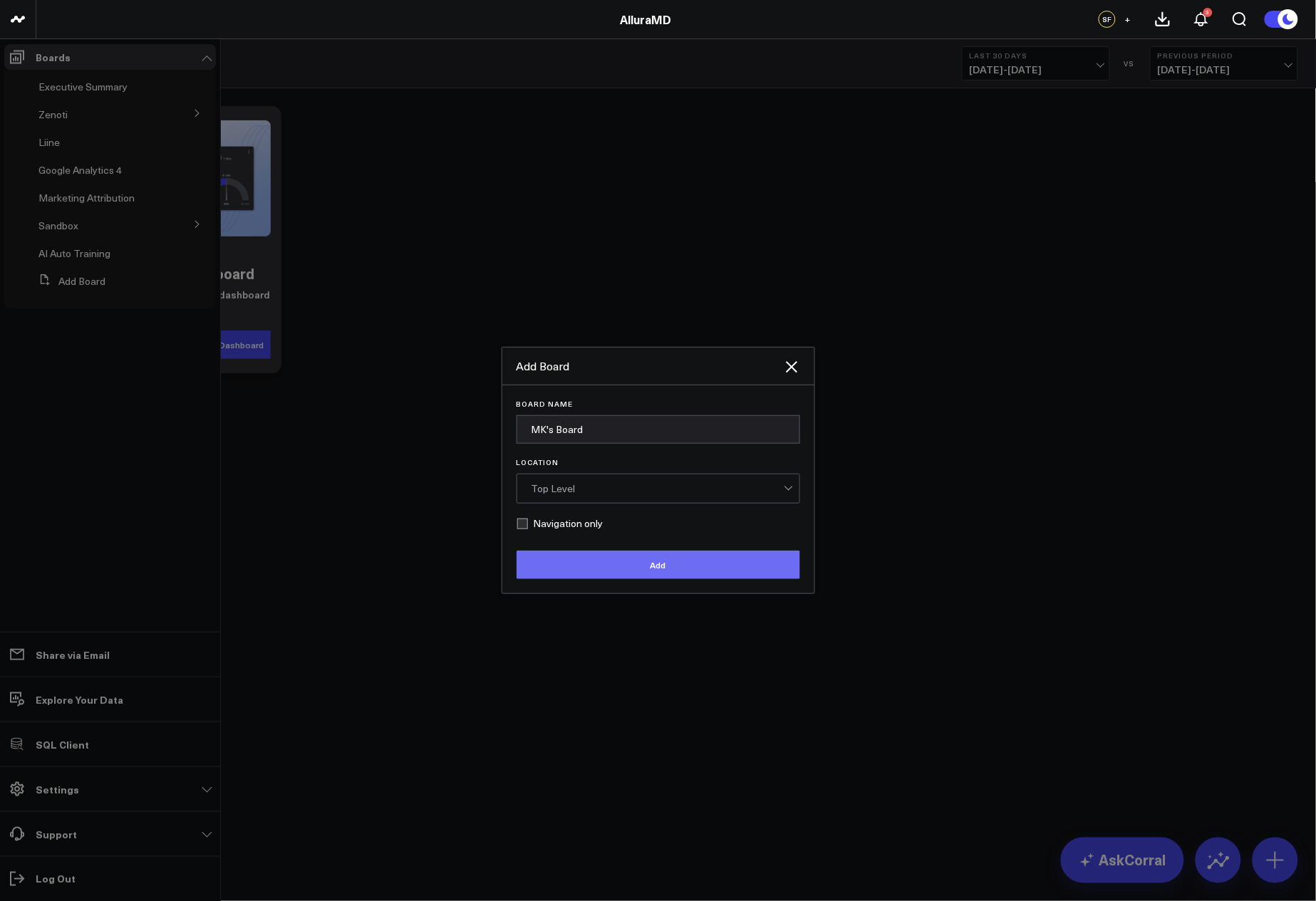
click at [654, 559] on button "Add" at bounding box center [658, 565] width 284 height 28
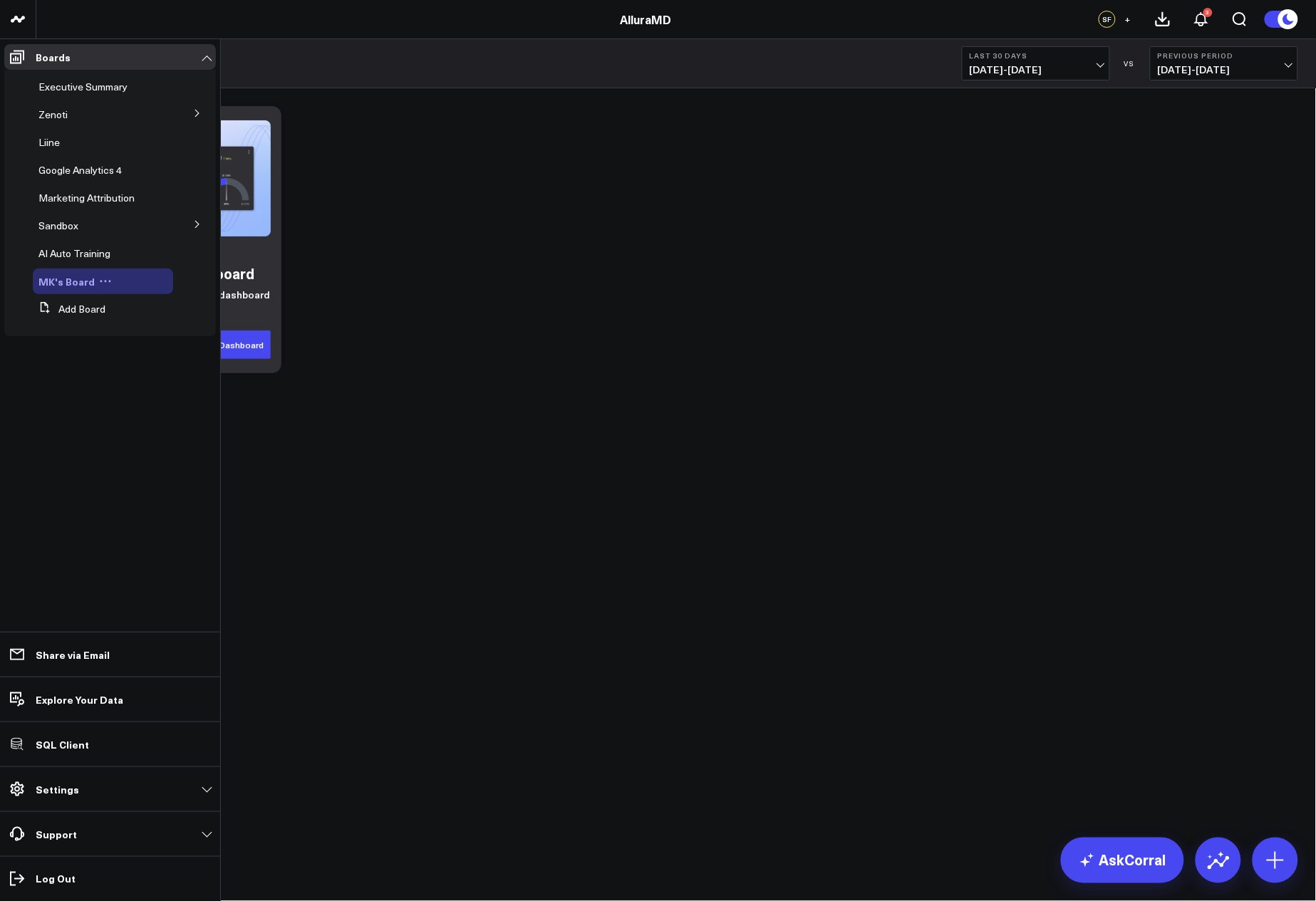
click at [109, 281] on icon at bounding box center [105, 281] width 13 height 13
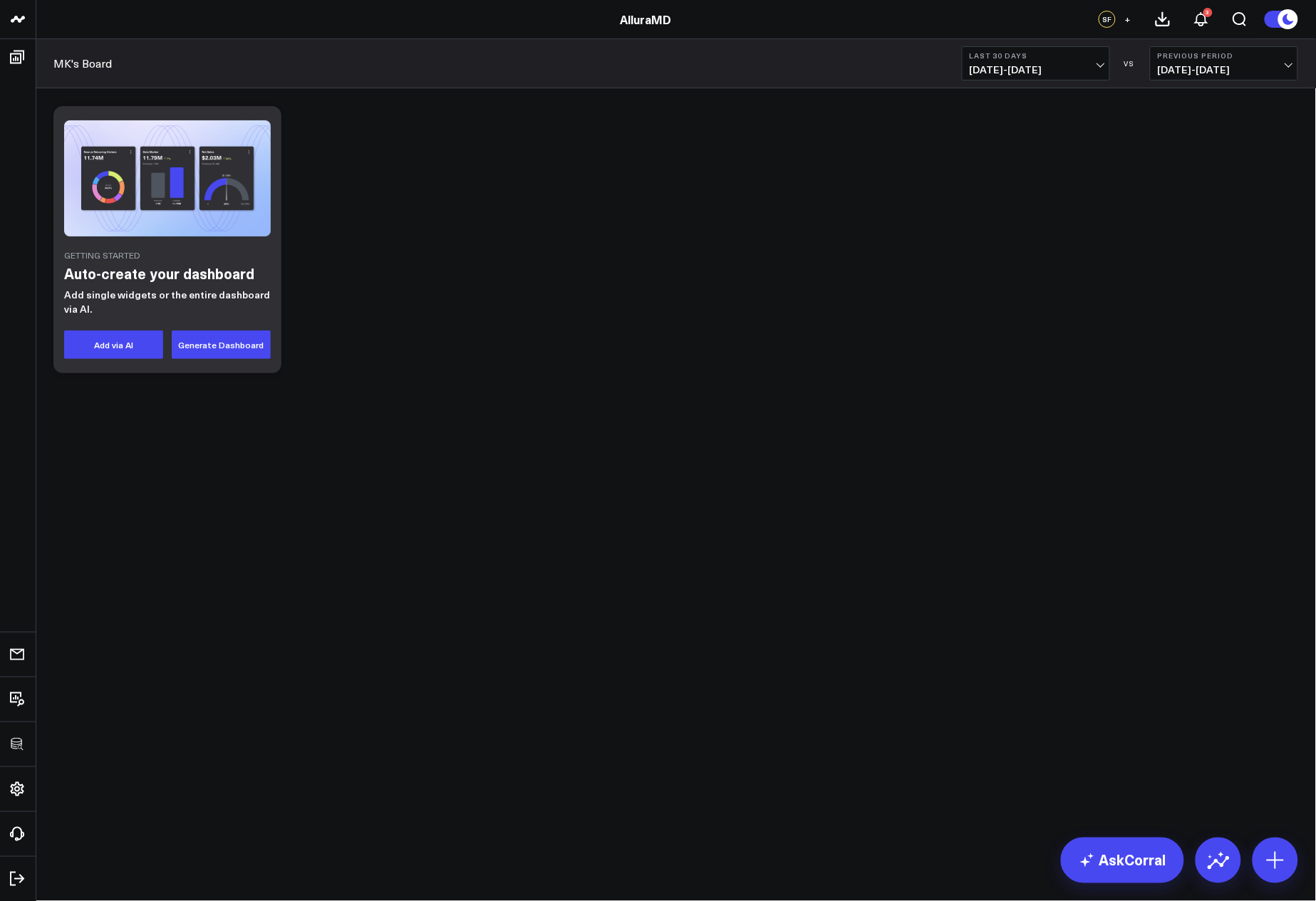
click at [459, 312] on div "Getting Started Auto-create your dashboard Add single widgets or the entire das…" at bounding box center [676, 239] width 1260 height 281
click at [586, 225] on div "Getting Started Auto-create your dashboard Add single widgets or the entire das…" at bounding box center [676, 239] width 1260 height 281
click at [483, 400] on div "Getting Started Auto-create your dashboard Add single widgets or the entire das…" at bounding box center [676, 277] width 1281 height 378
click at [717, 424] on div "Getting Started Auto-create your dashboard Add single widgets or the entire das…" at bounding box center [676, 277] width 1281 height 378
click at [538, 186] on div "Getting Started Auto-create your dashboard Add single widgets or the entire das…" at bounding box center [676, 239] width 1260 height 281
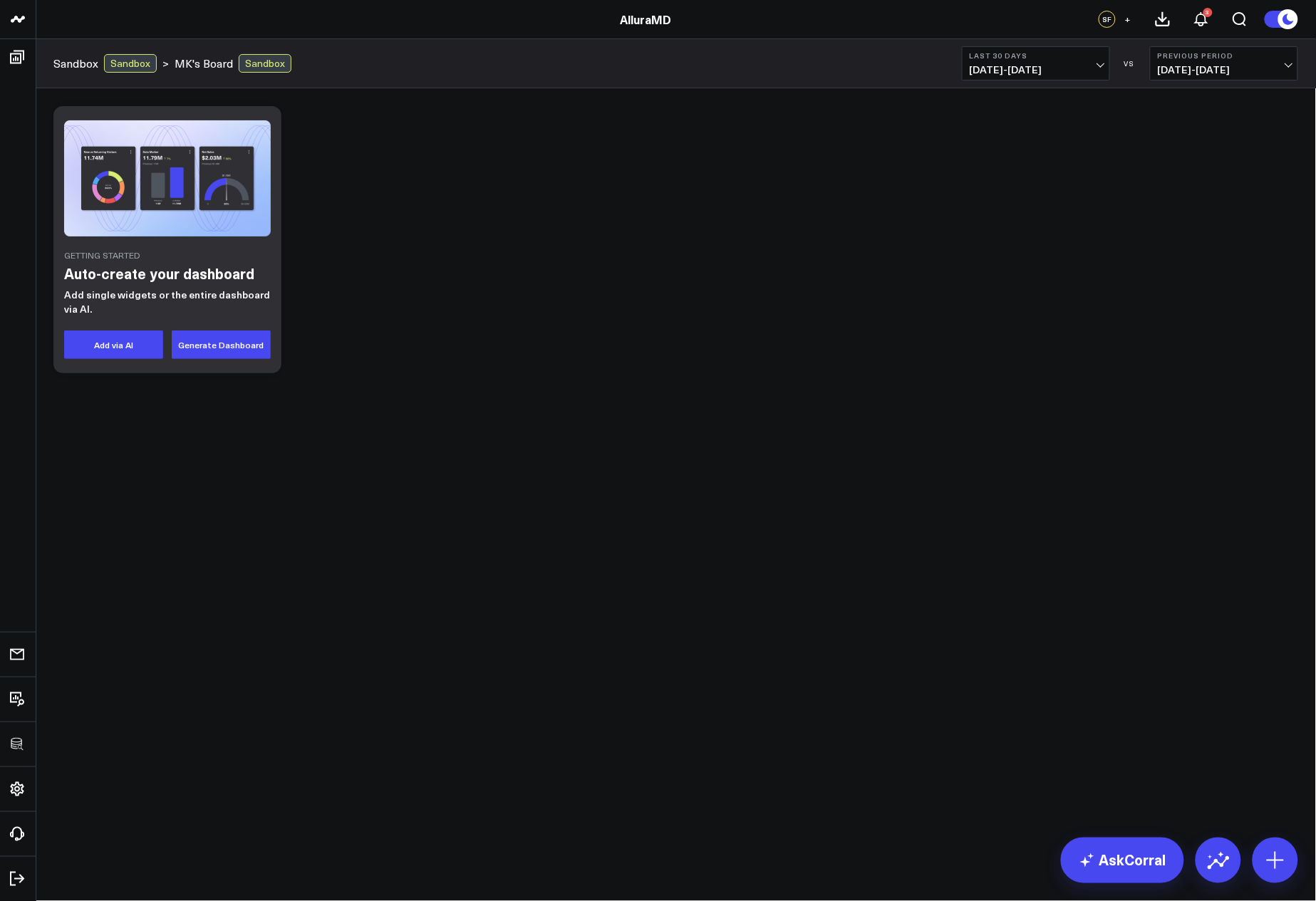
click at [821, 585] on body "3725 Test 829 Studios Accenture Activant Capital Agriculture & Farming Demo All…" at bounding box center [658, 450] width 1316 height 901
drag, startPoint x: 1275, startPoint y: 854, endPoint x: 1263, endPoint y: 834, distance: 23.3
click at [1275, 854] on icon at bounding box center [1275, 860] width 23 height 23
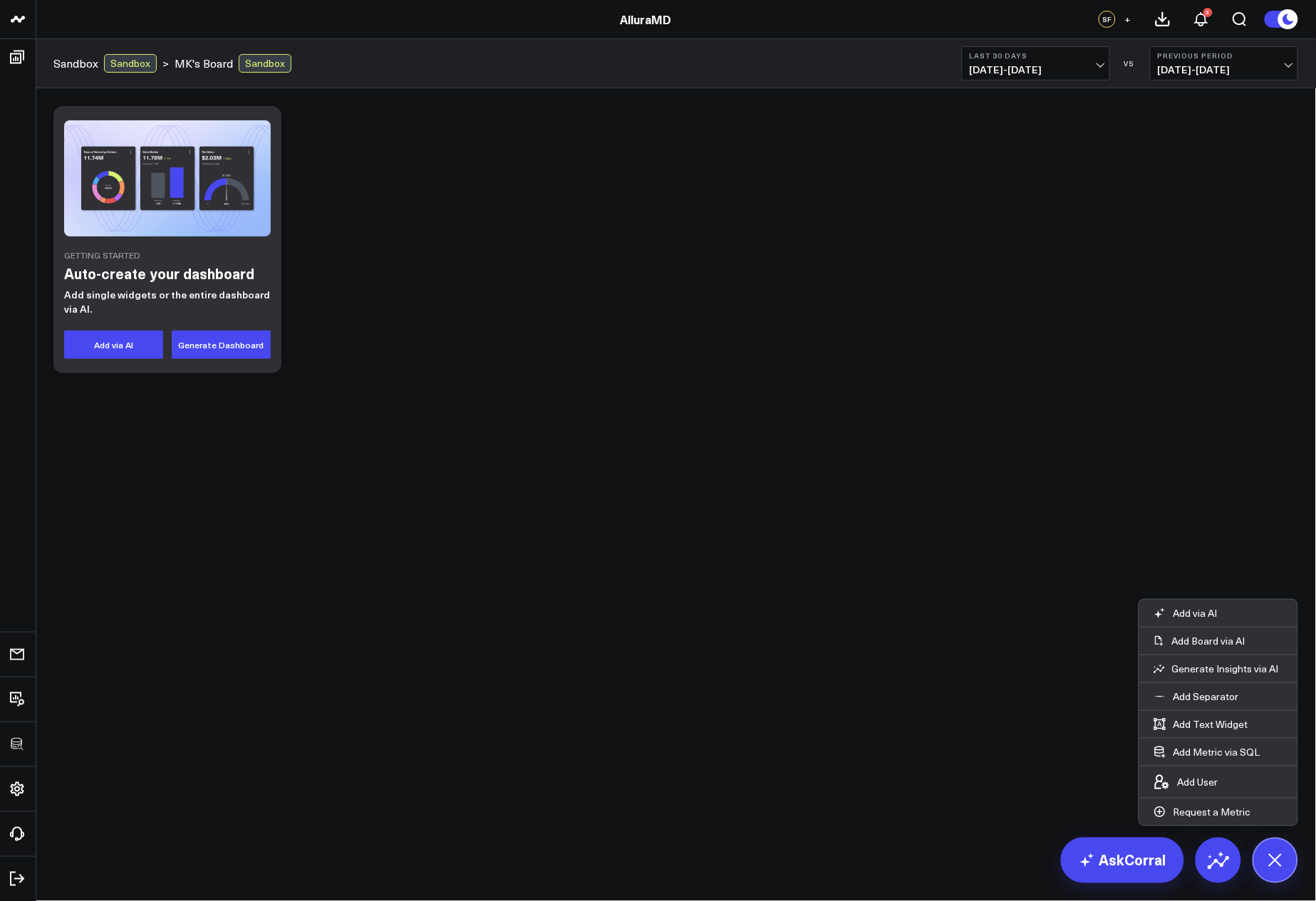
click at [1024, 693] on body "3725 Test 829 Studios Accenture Activant Capital Agriculture & Farming Demo All…" at bounding box center [658, 450] width 1316 height 901
click at [1285, 867] on icon at bounding box center [1275, 859] width 32 height 32
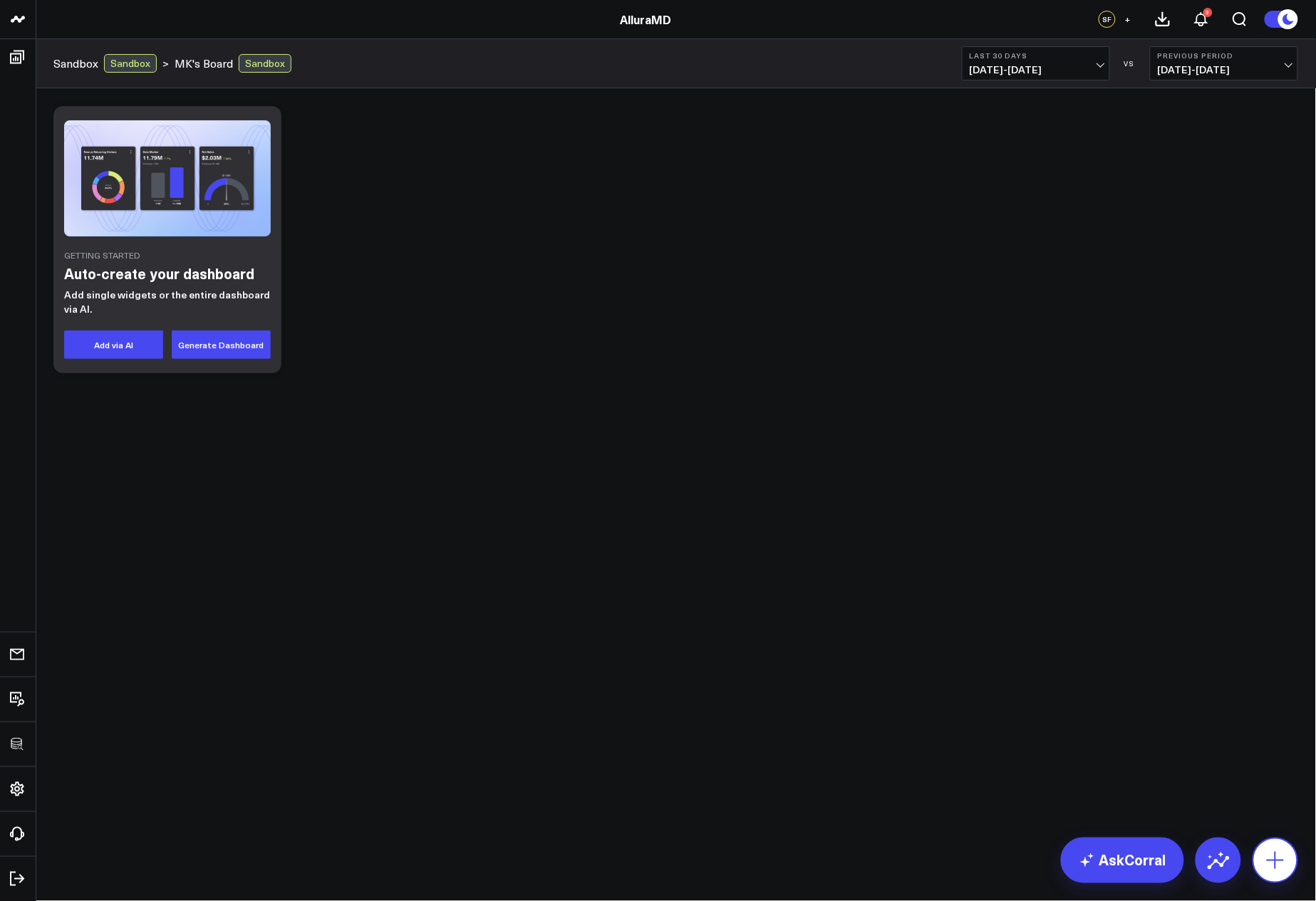
click at [1271, 869] on icon at bounding box center [1275, 860] width 23 height 23
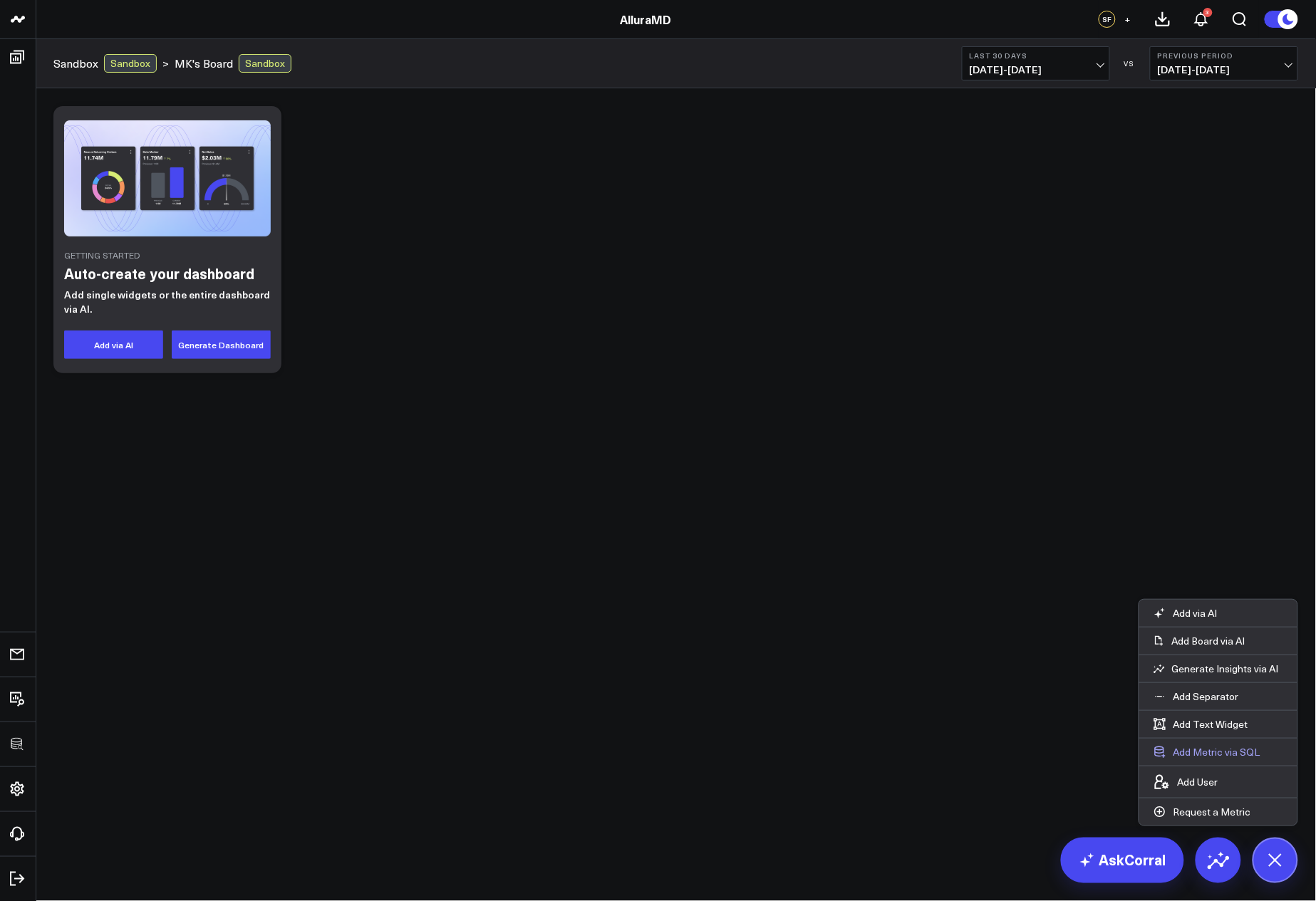
click at [1245, 753] on button "Add Metric via SQL" at bounding box center [1207, 752] width 136 height 27
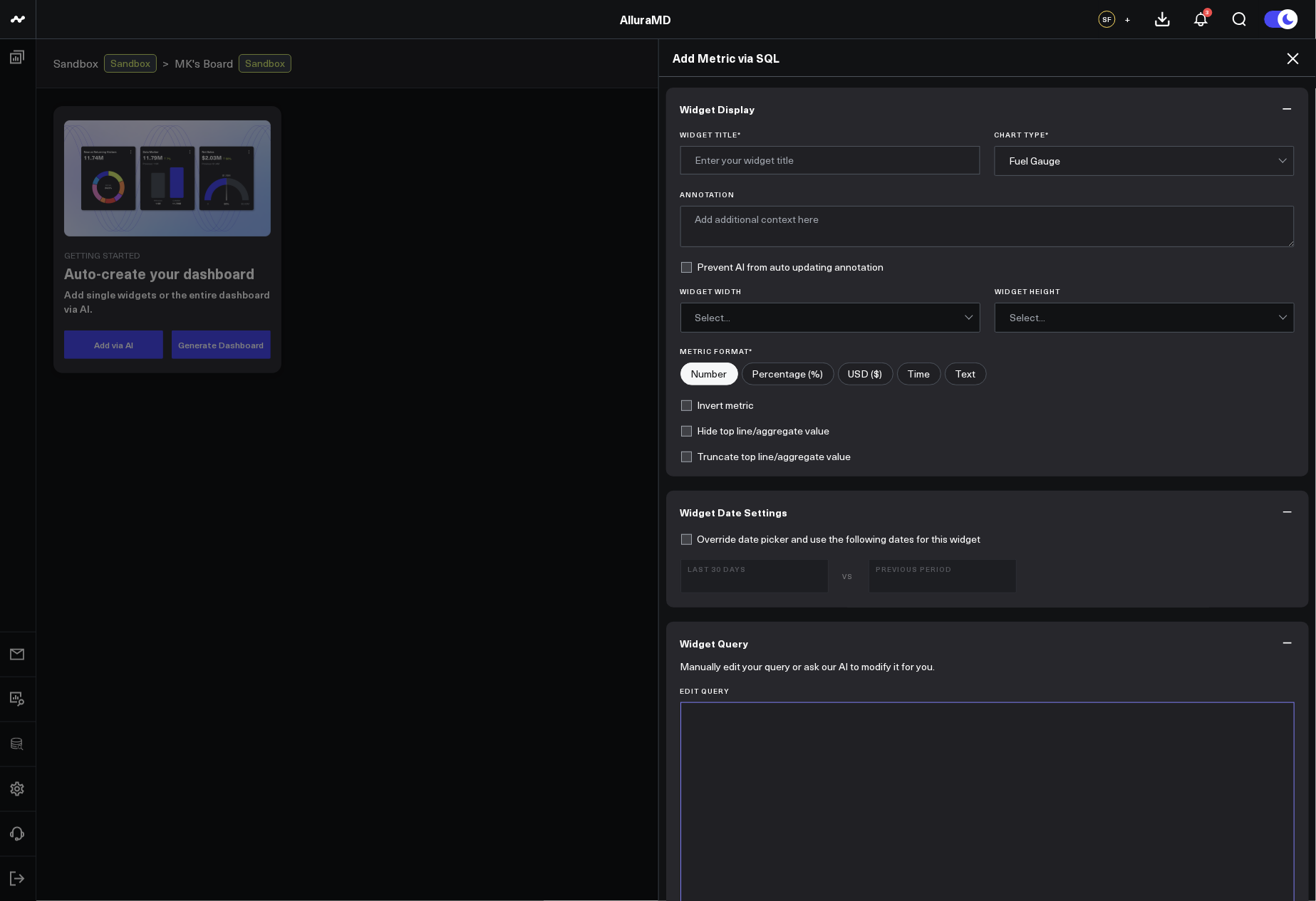
drag, startPoint x: 1027, startPoint y: 738, endPoint x: 1020, endPoint y: 739, distance: 7.1
click at [1021, 739] on div at bounding box center [988, 881] width 600 height 341
click at [799, 167] on input "Widget Title *" at bounding box center [830, 160] width 300 height 28
type input "Total Sales Excluding Tax"
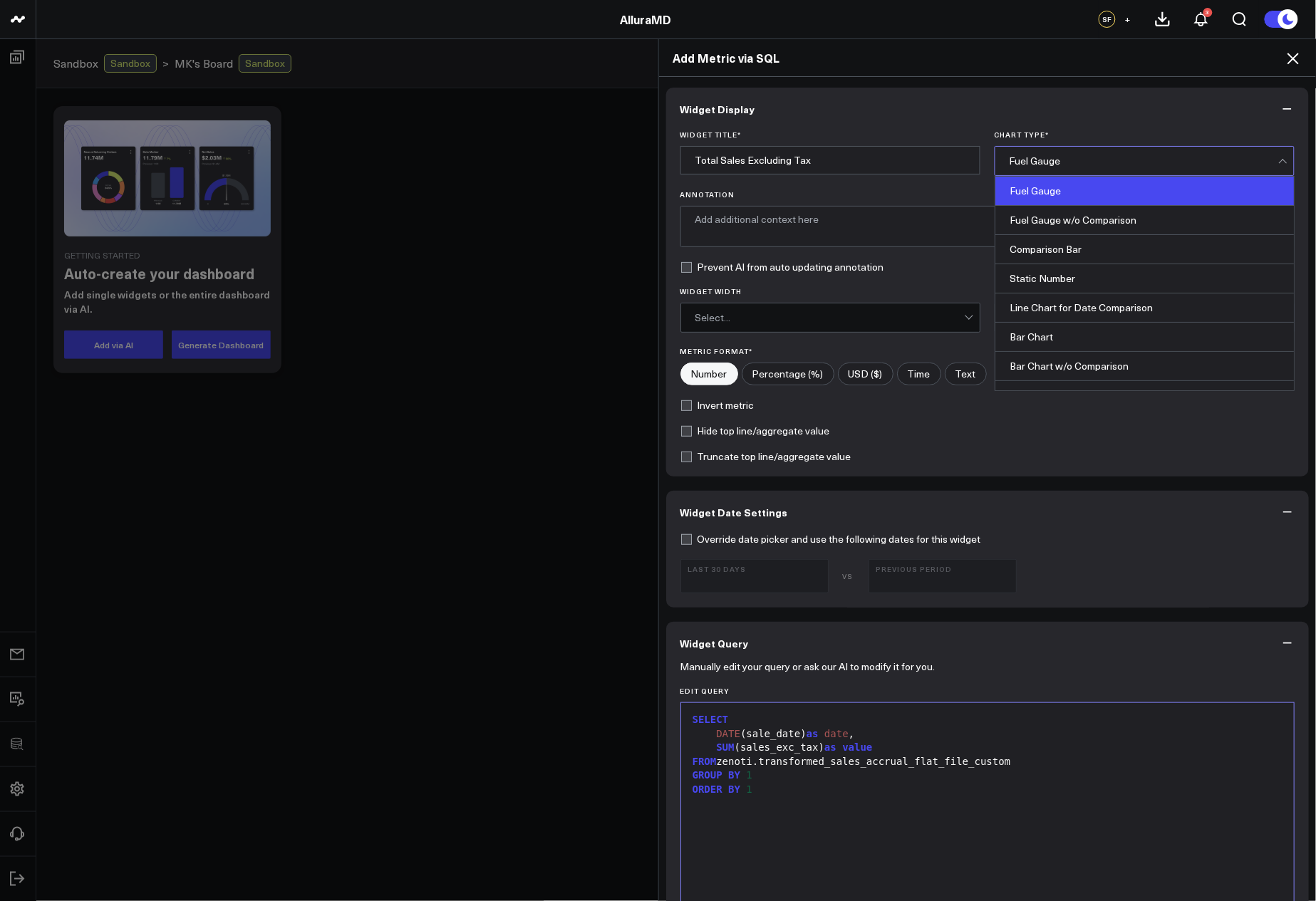
click at [1038, 150] on div "Fuel Gauge" at bounding box center [1144, 161] width 269 height 28
click at [1079, 302] on div "Line Chart for Date Comparison" at bounding box center [1144, 308] width 299 height 29
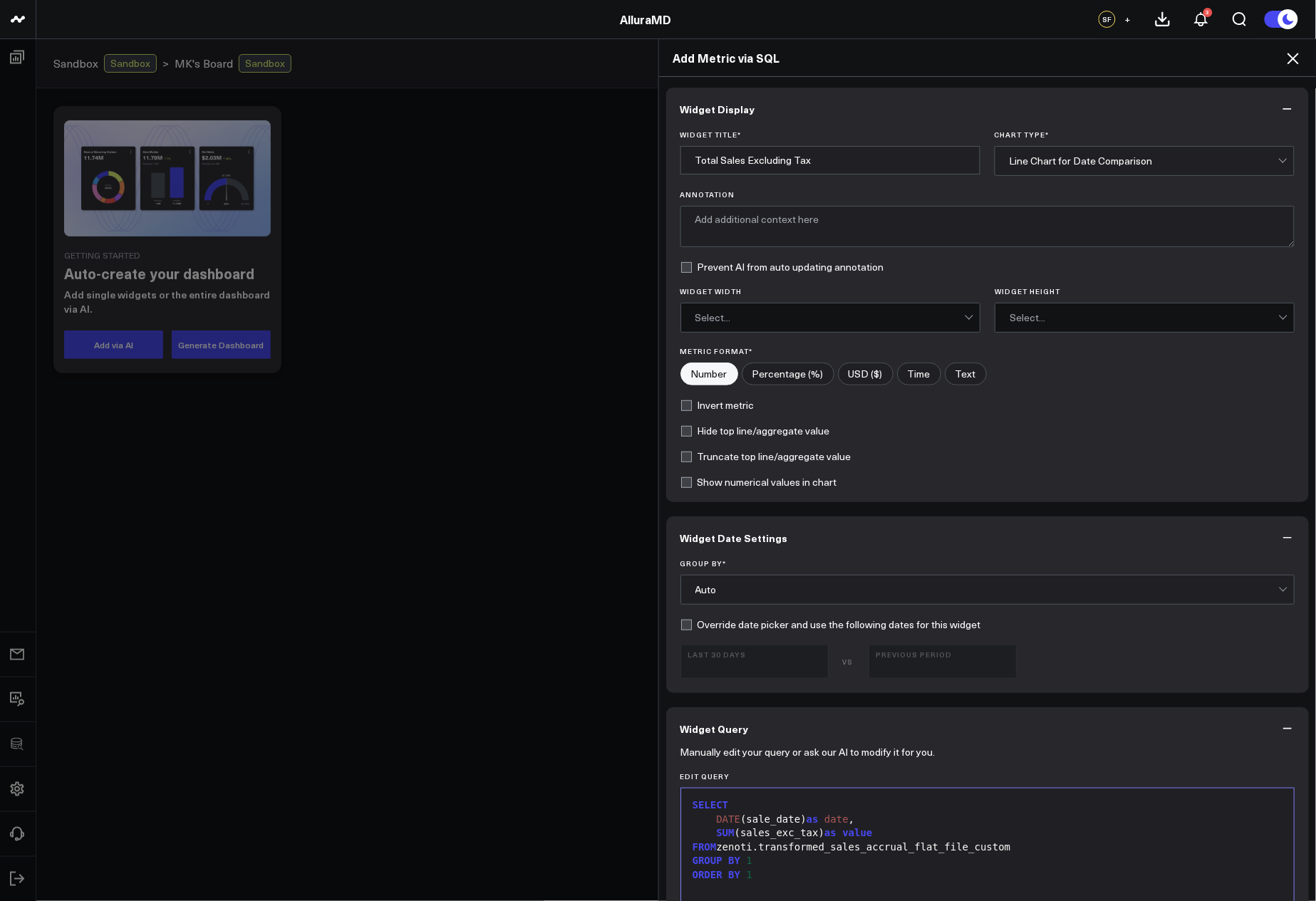
click at [1080, 161] on div "Line Chart for Date Comparison" at bounding box center [1144, 161] width 269 height 12
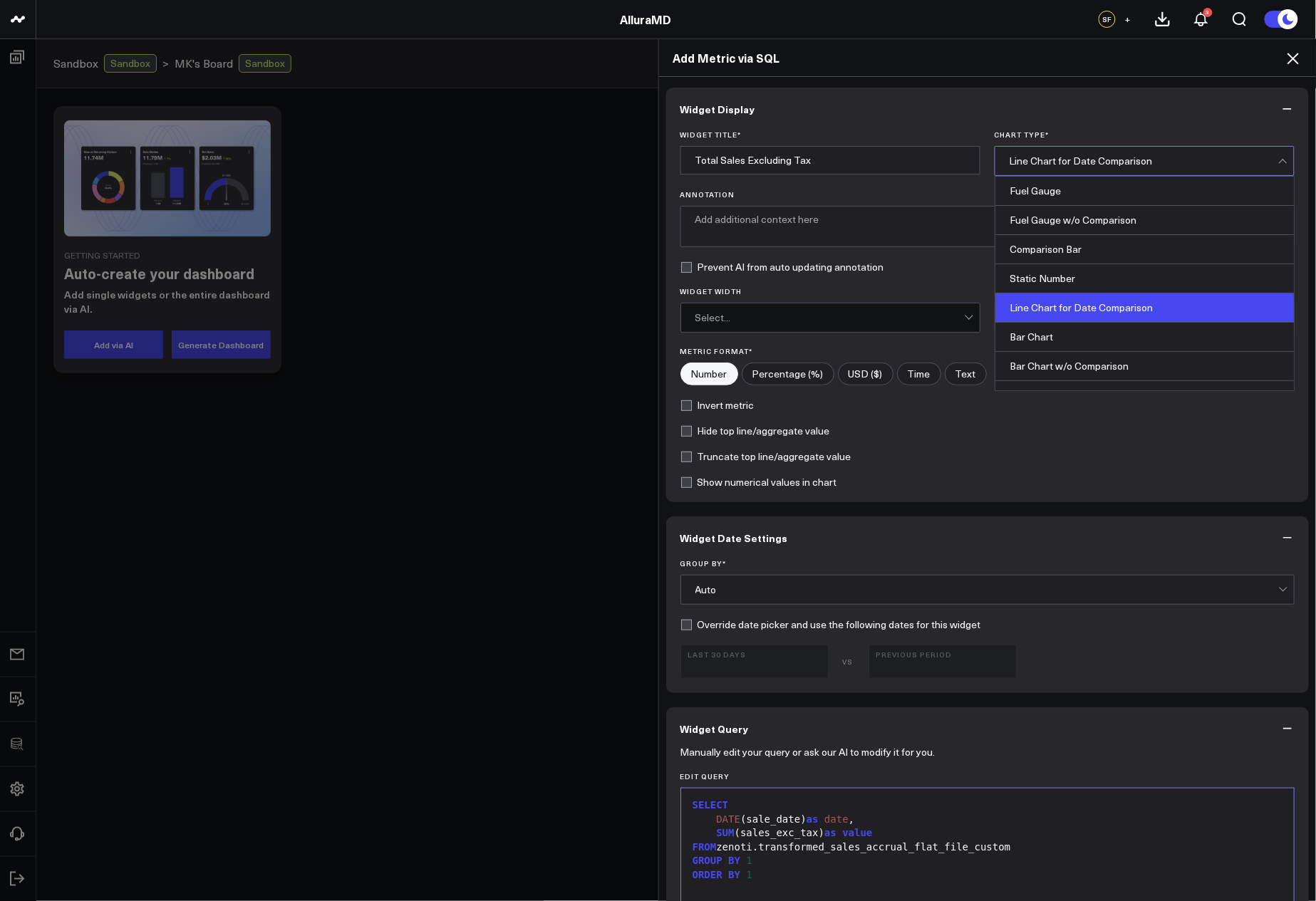
click at [1069, 305] on div "Line Chart for Date Comparison" at bounding box center [1144, 308] width 299 height 29
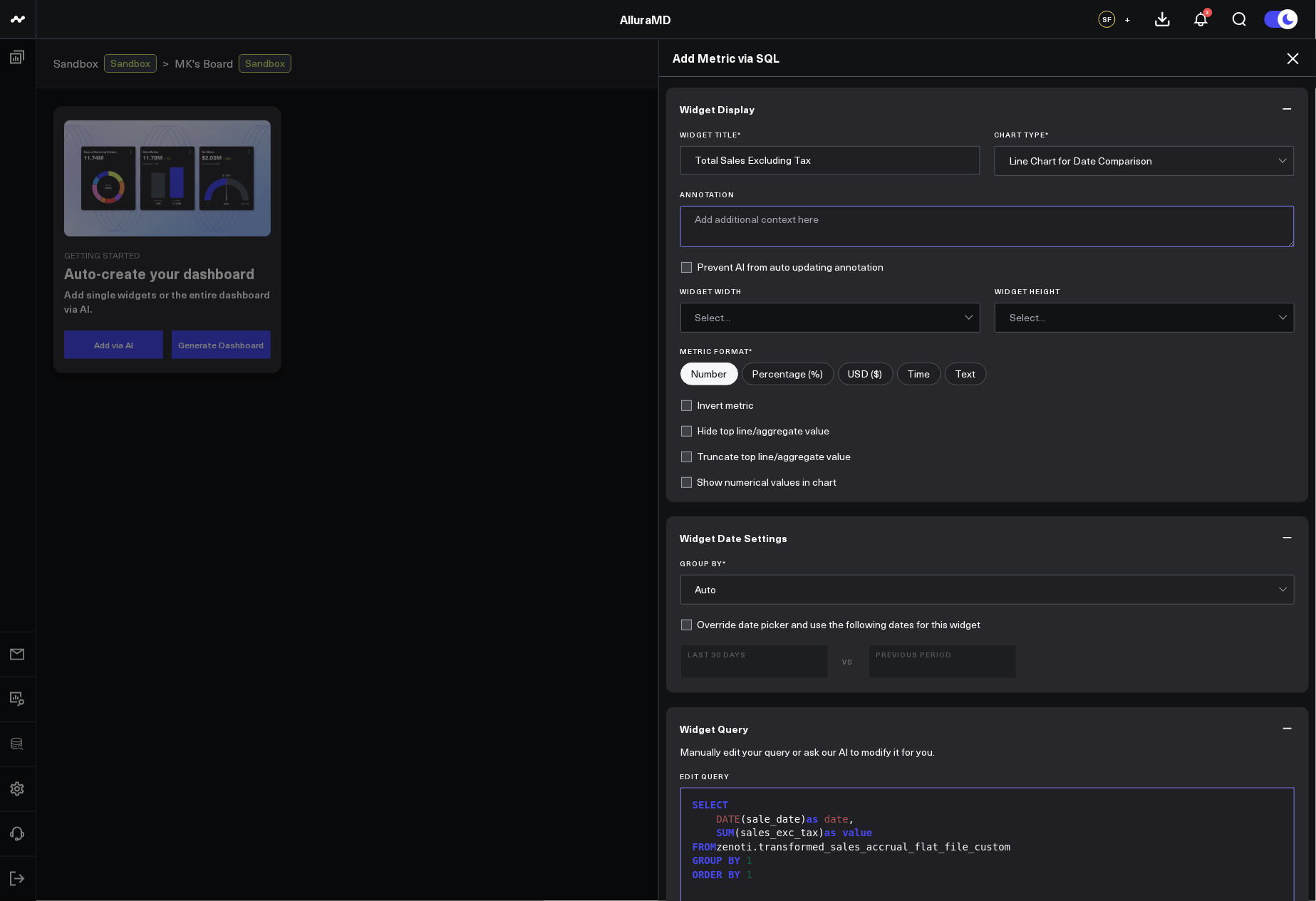
click at [740, 232] on textarea "Annotation" at bounding box center [988, 226] width 615 height 42
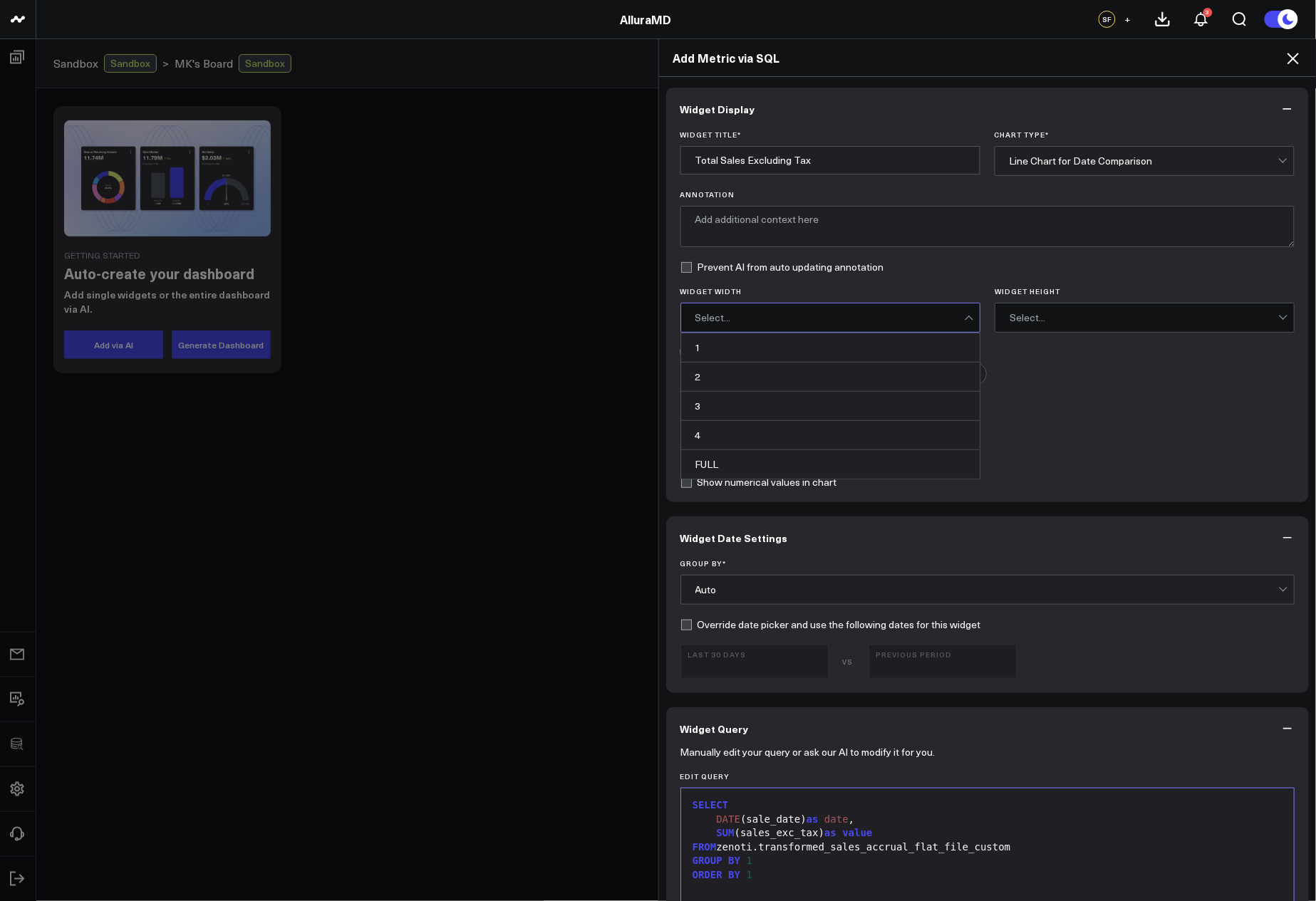
click at [959, 333] on div "1, 1 of 5. 5 results available. Use Up and Down to choose options, press Enter …" at bounding box center [830, 317] width 300 height 30
click at [951, 319] on div "Select..." at bounding box center [829, 317] width 269 height 12
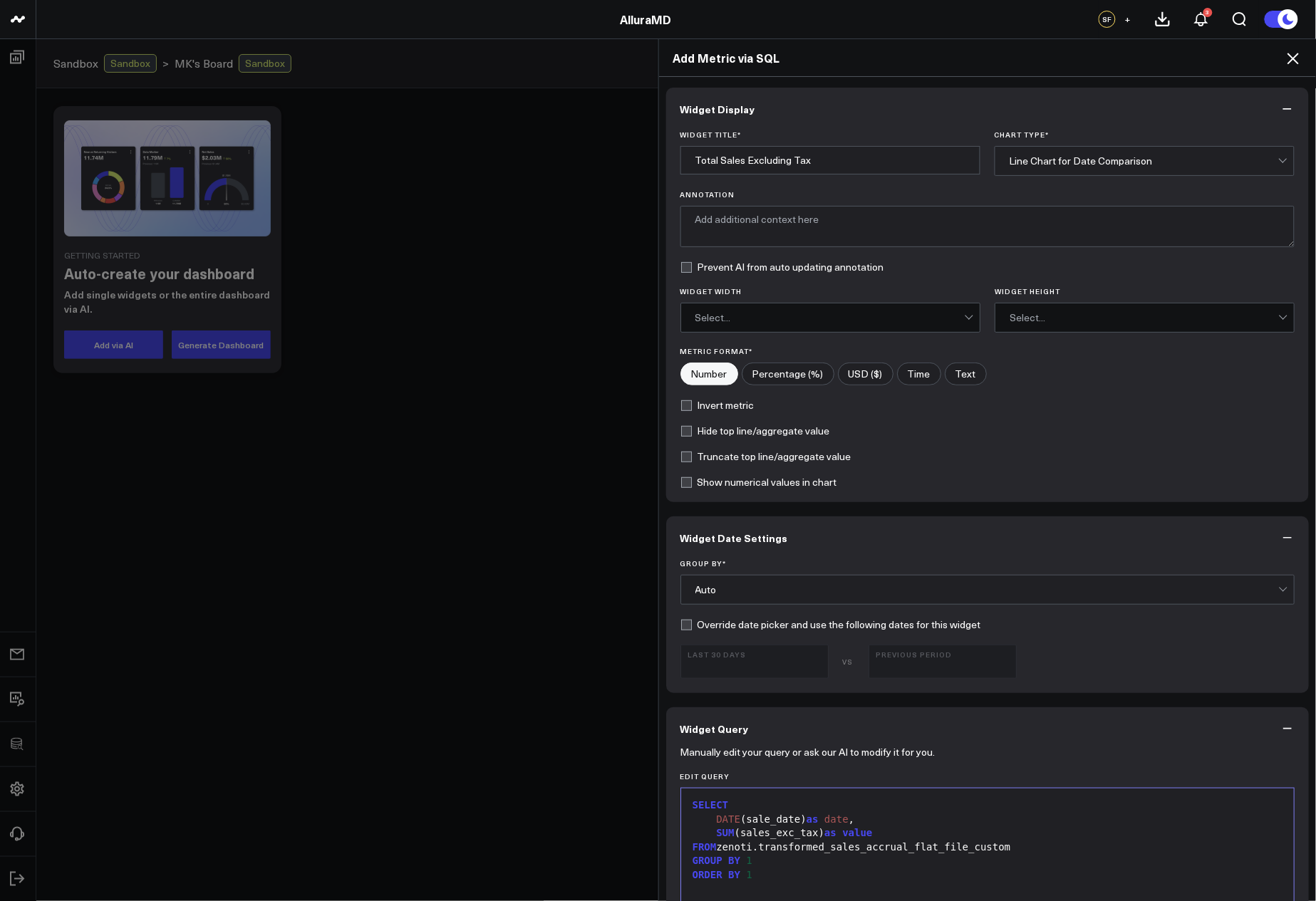
click at [1075, 305] on div "Select..." at bounding box center [1144, 317] width 269 height 28
click at [1075, 306] on div "Select..." at bounding box center [1144, 317] width 269 height 28
click at [866, 382] on input"] "USD ($)" at bounding box center [865, 374] width 54 height 21
radio input"] "true"
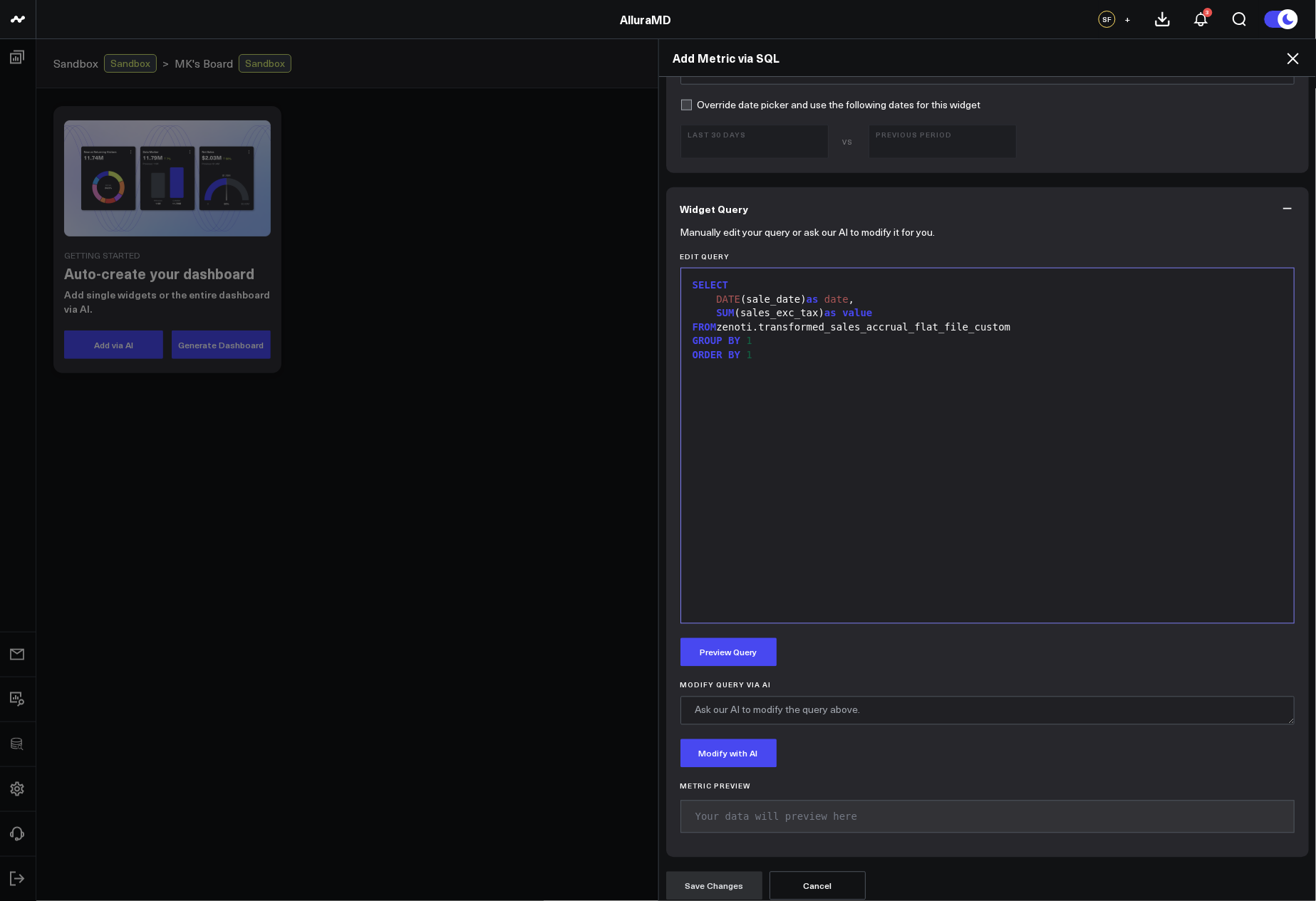
scroll to position [530, 0]
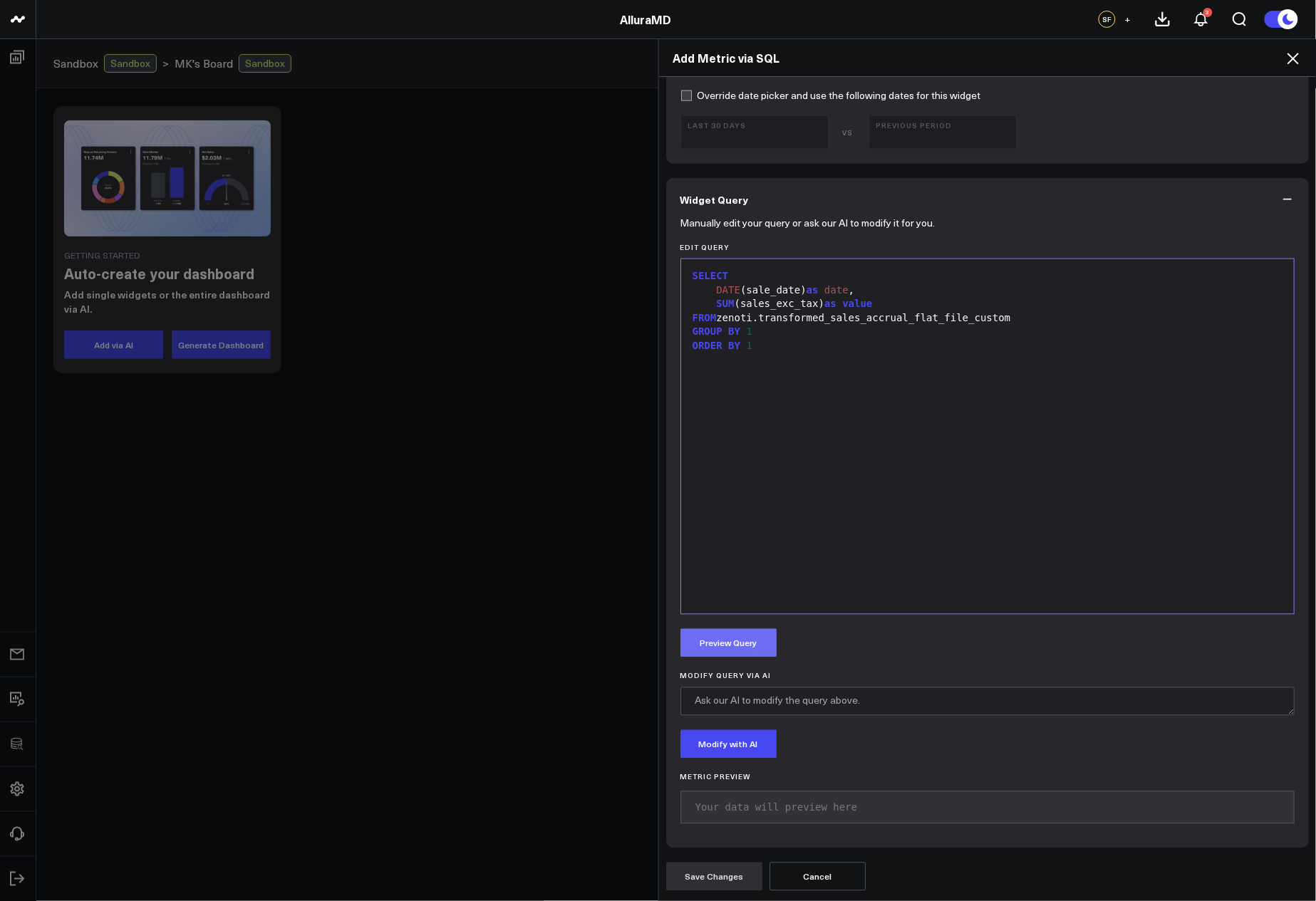
click at [750, 644] on button "Preview Query" at bounding box center [728, 643] width 96 height 28
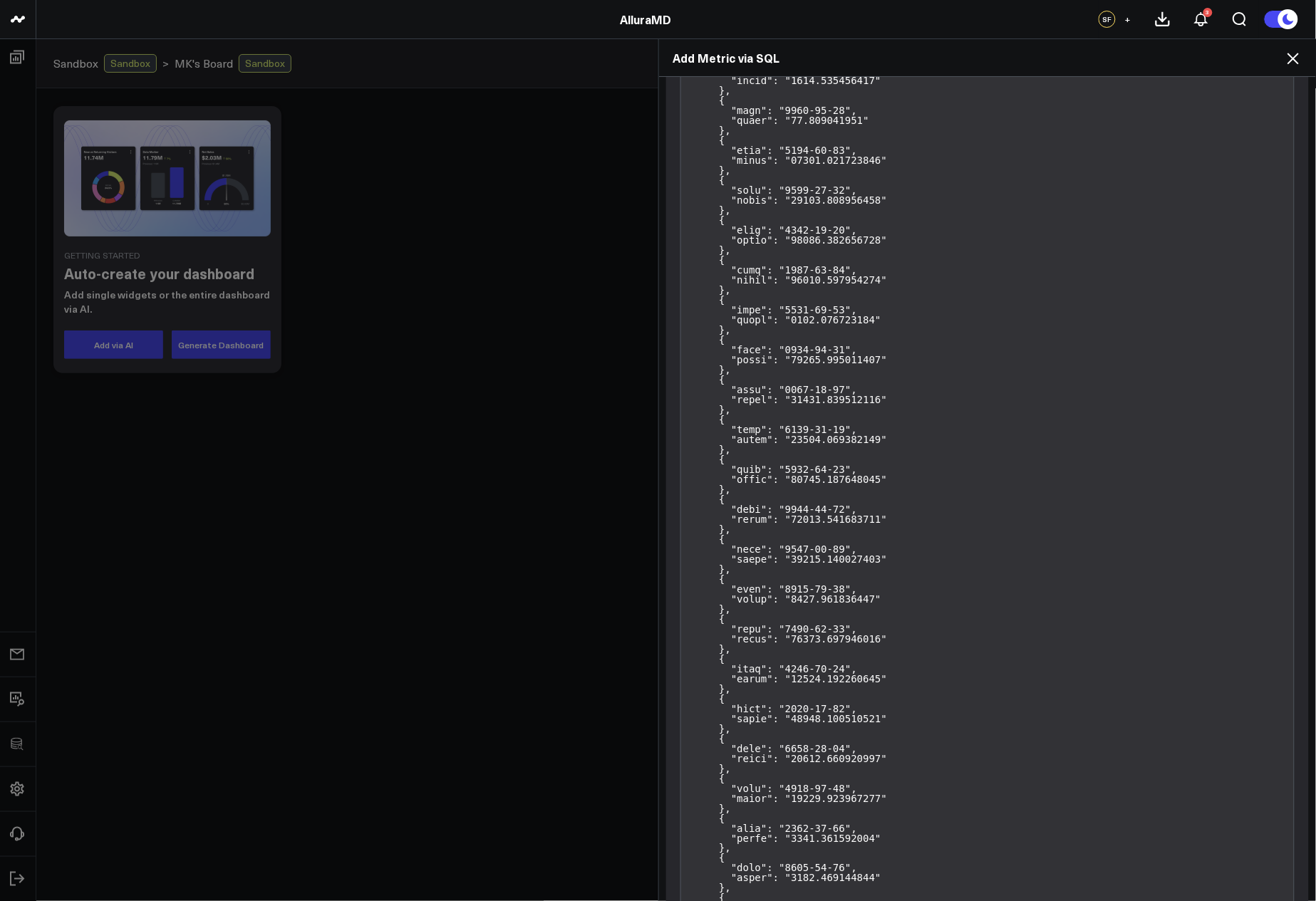
scroll to position [12004, 0]
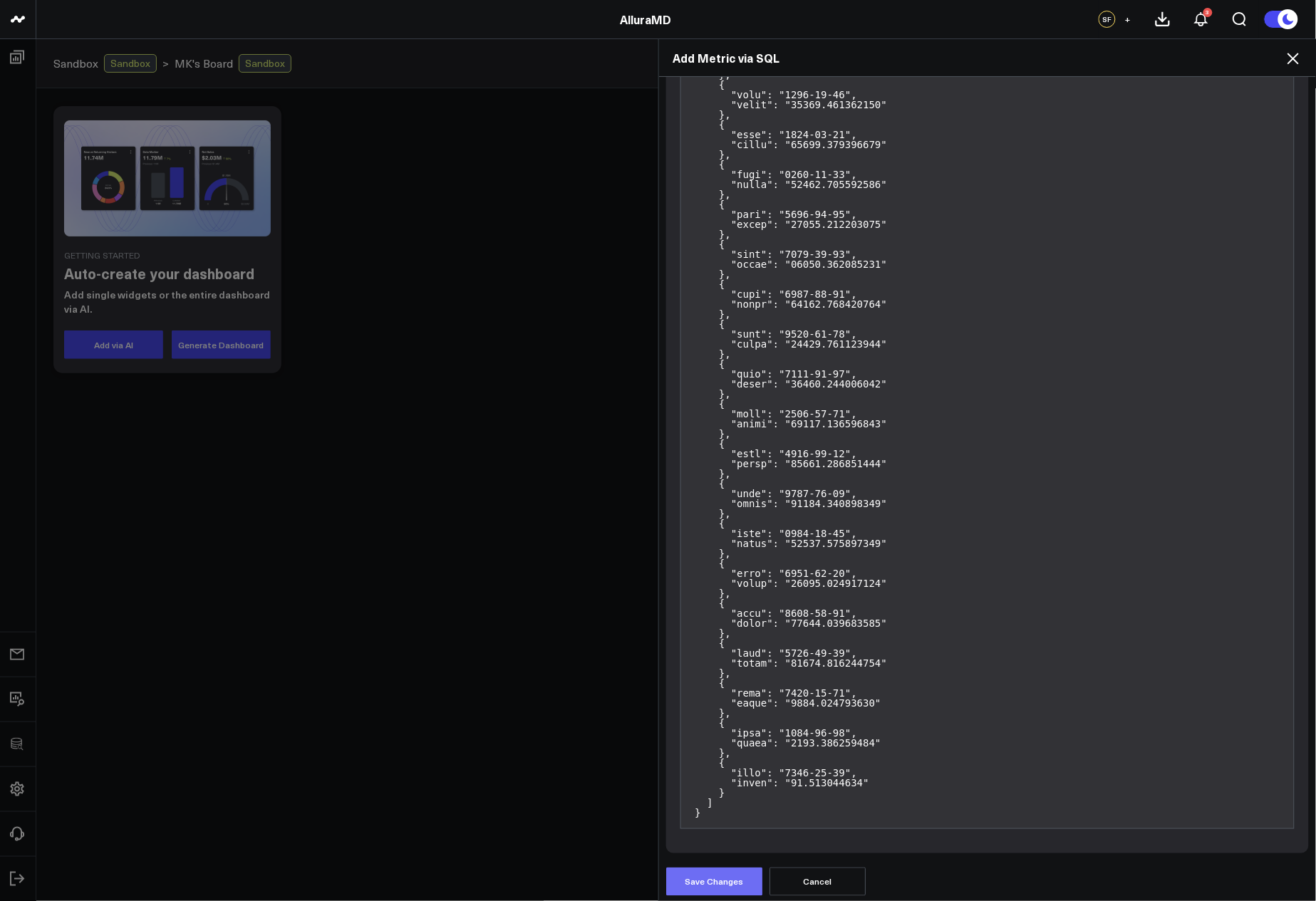
click at [716, 868] on button "Save Changes" at bounding box center [714, 881] width 96 height 28
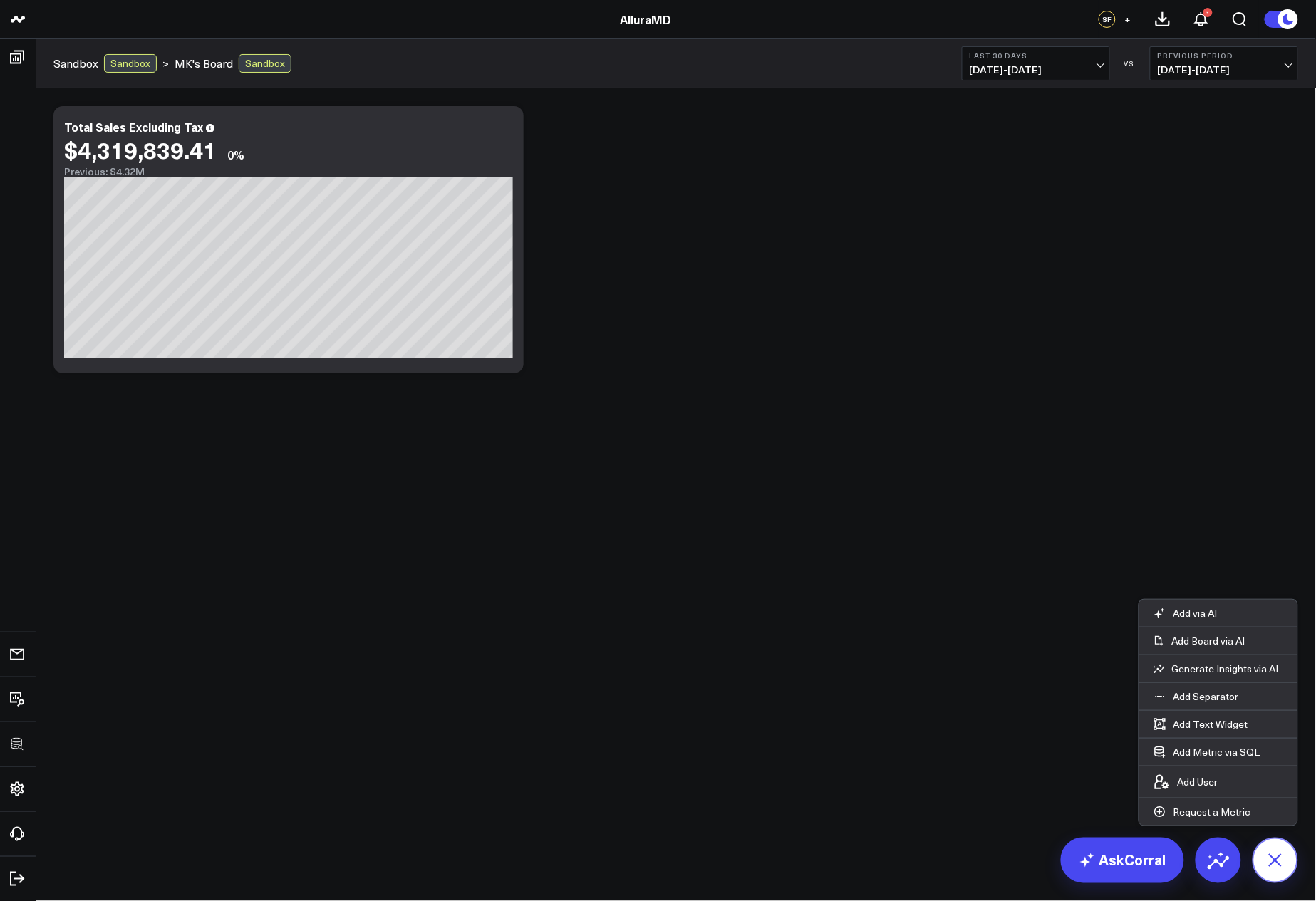
click at [1296, 854] on button at bounding box center [1276, 860] width 45 height 45
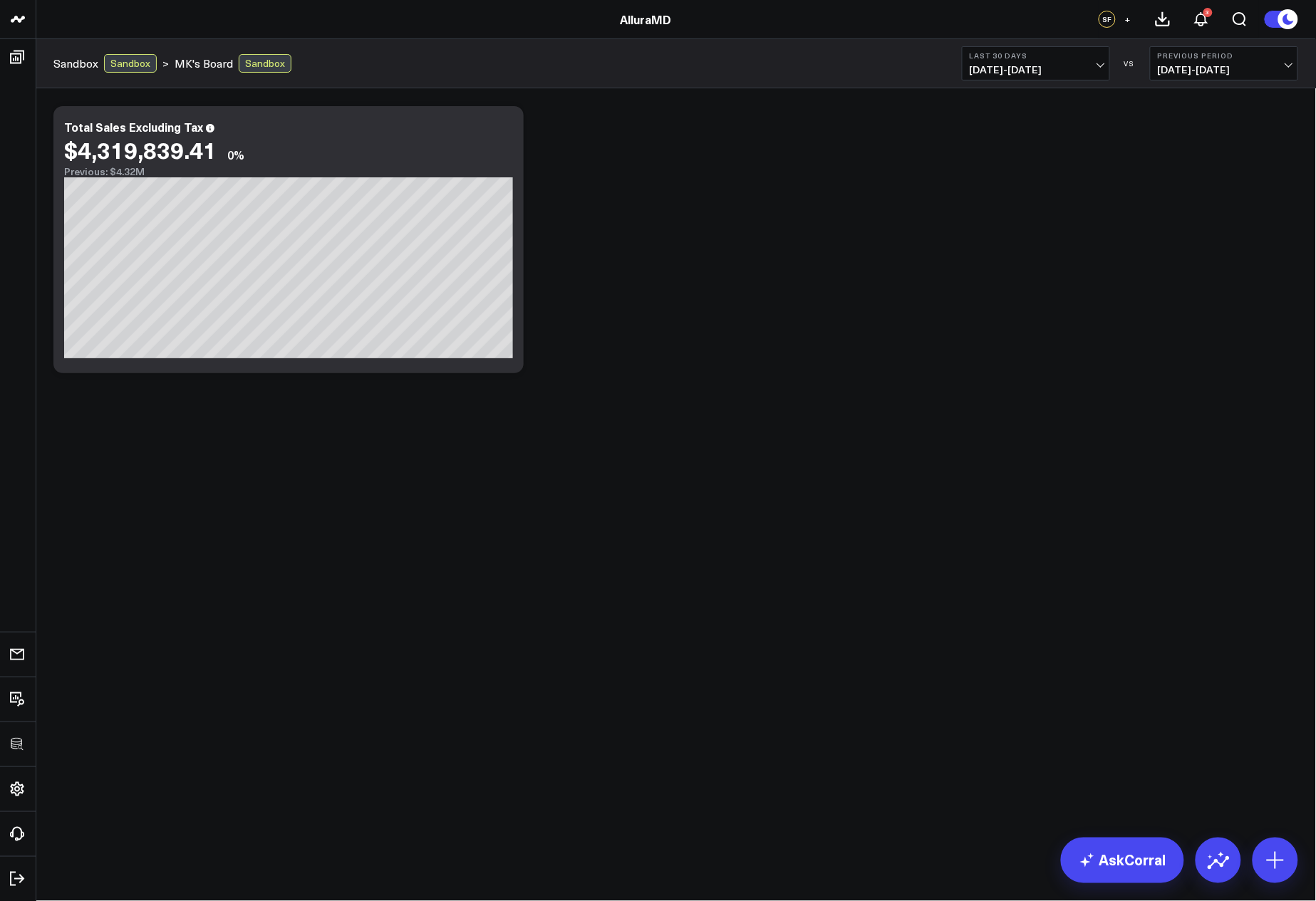
click at [585, 443] on div "Modify via AI Copy link to widget Ask support Remove Create linked copy Executi…" at bounding box center [676, 277] width 1281 height 378
click at [506, 127] on icon at bounding box center [505, 129] width 17 height 17
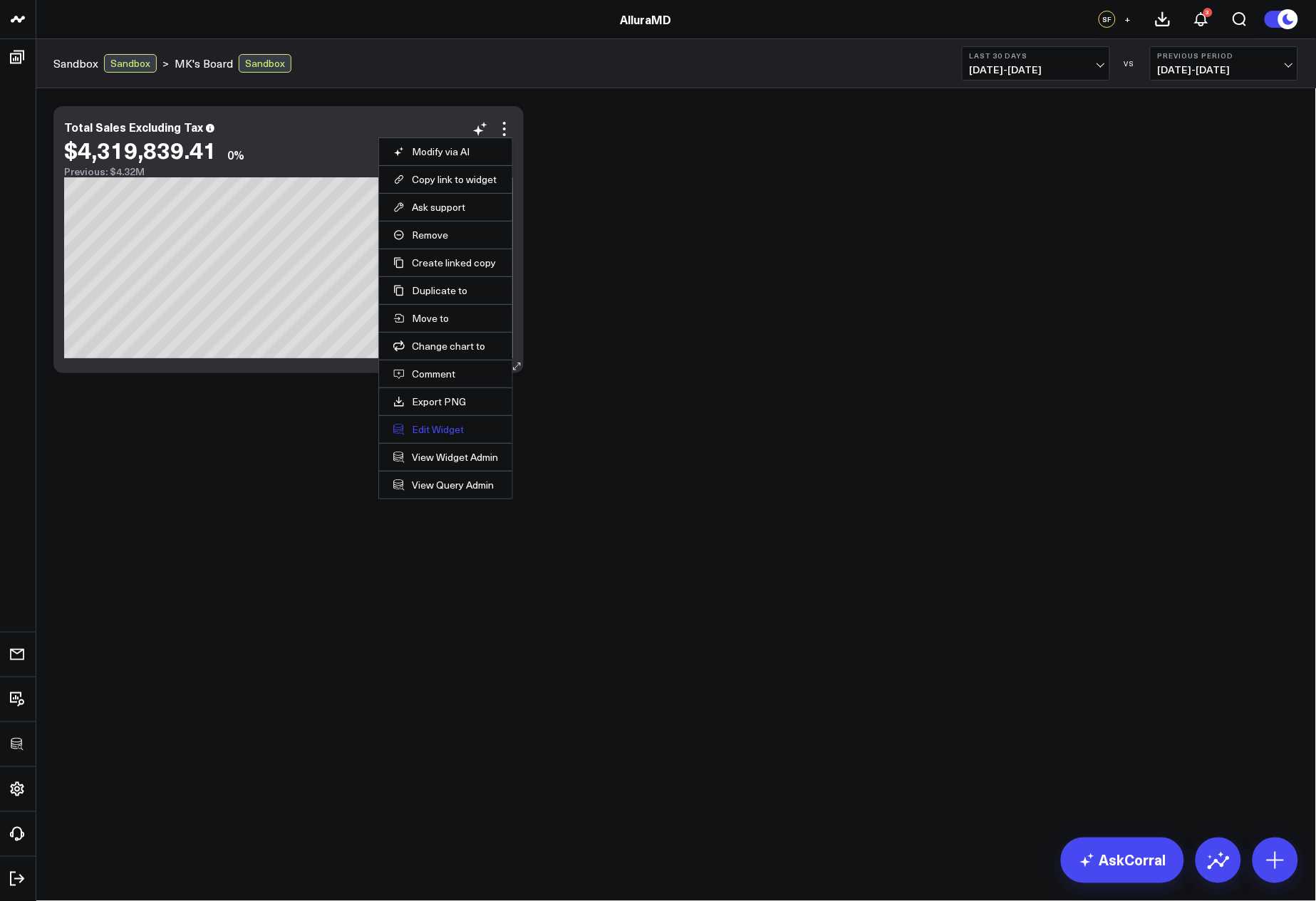
click at [432, 423] on button "Edit Widget" at bounding box center [446, 429] width 105 height 13
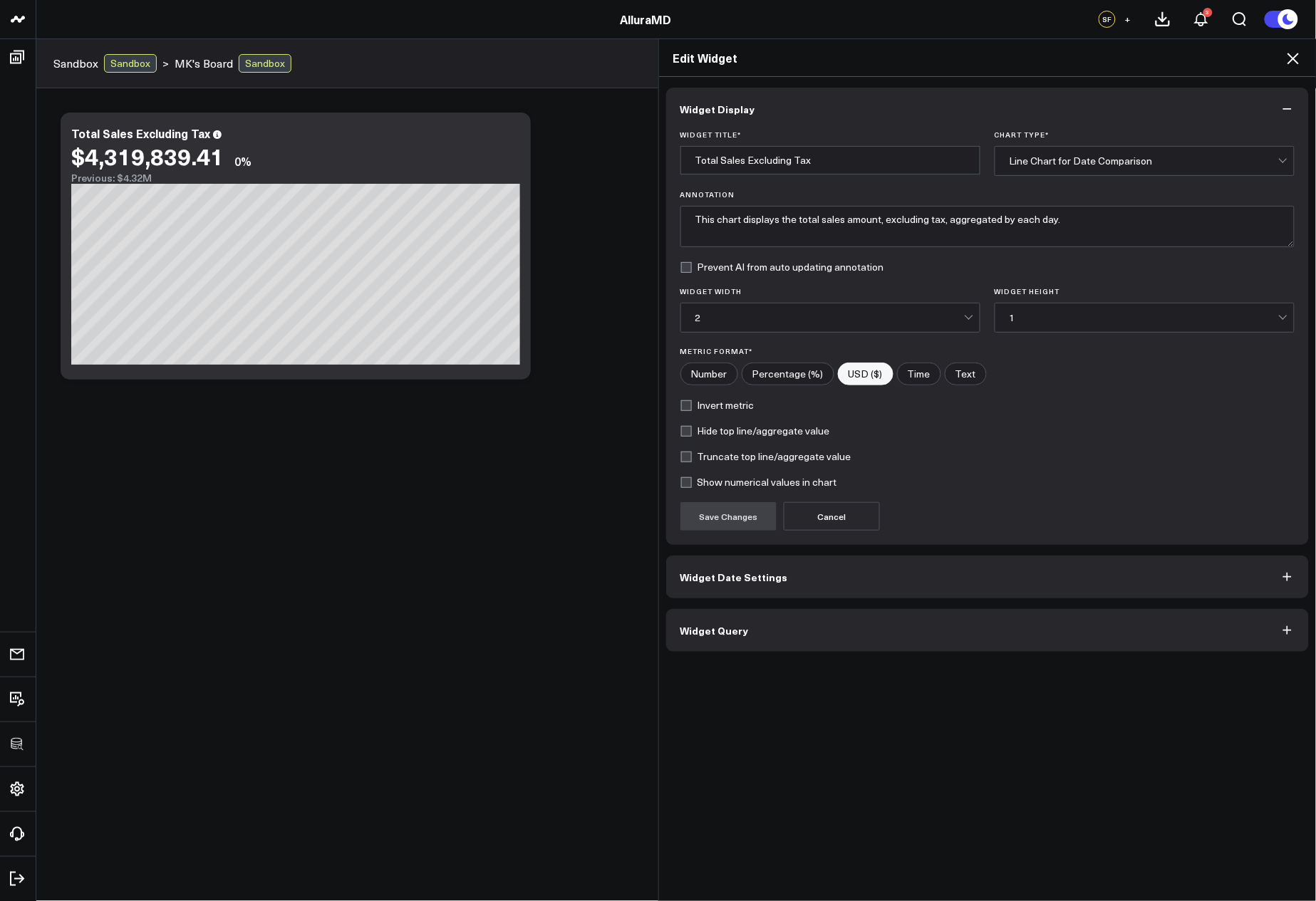
click at [801, 617] on button "Widget Query" at bounding box center [988, 630] width 643 height 43
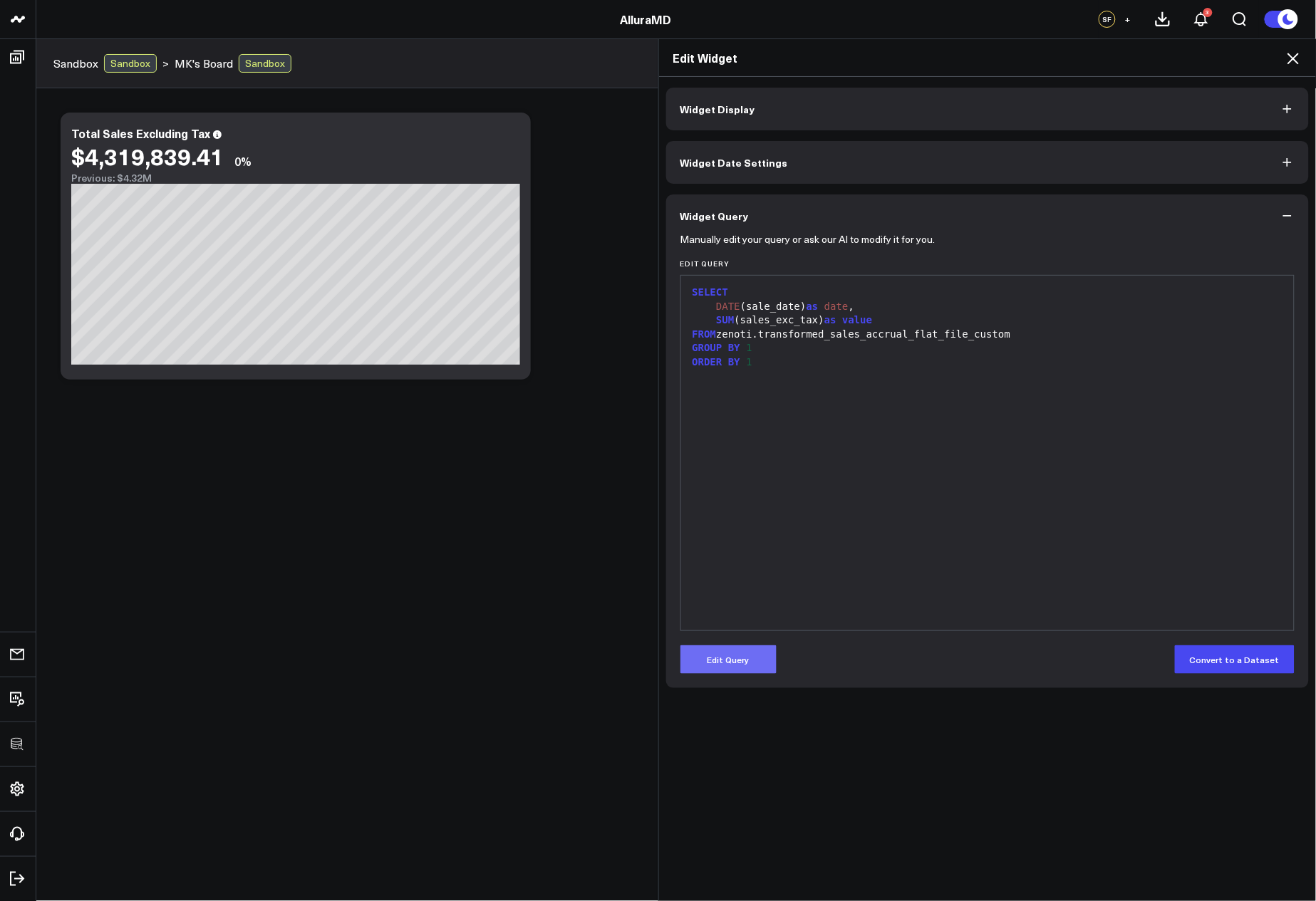
click at [742, 657] on button "Edit Query" at bounding box center [728, 660] width 96 height 28
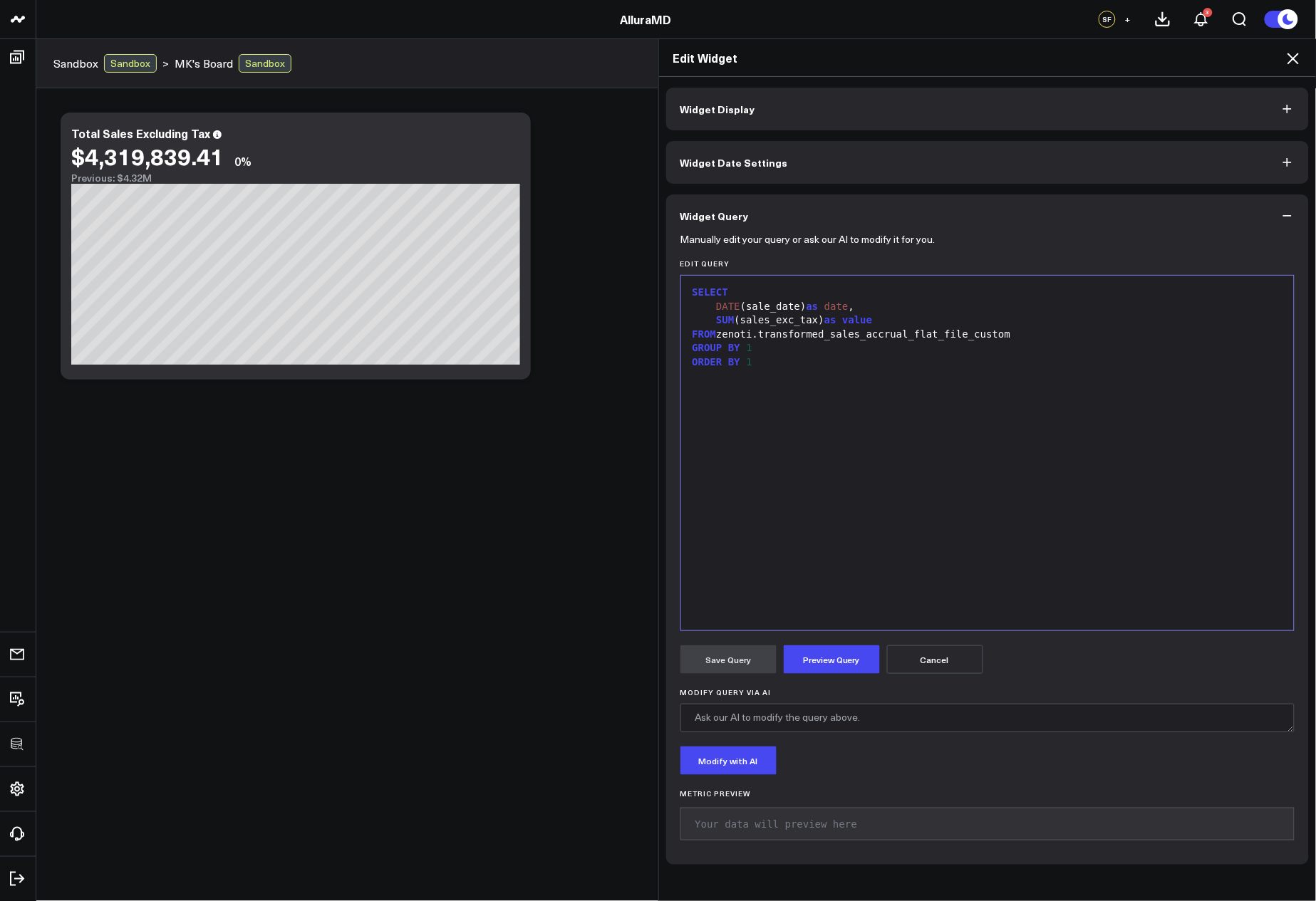
click at [1031, 347] on div "GROUP BY 1" at bounding box center [988, 349] width 600 height 14
click at [1031, 338] on div "FROM zenoti.transformed_sales_accrual_flat_file_custom" at bounding box center [988, 335] width 600 height 14
click at [826, 373] on div "ORDER BY 1" at bounding box center [988, 377] width 600 height 14
drag, startPoint x: 807, startPoint y: 352, endPoint x: 753, endPoint y: 349, distance: 54.1
click at [753, 349] on div "WHERE DATE (sale_date) > CURRENT_DATE - INTERVAL '15 days'" at bounding box center [988, 349] width 600 height 14
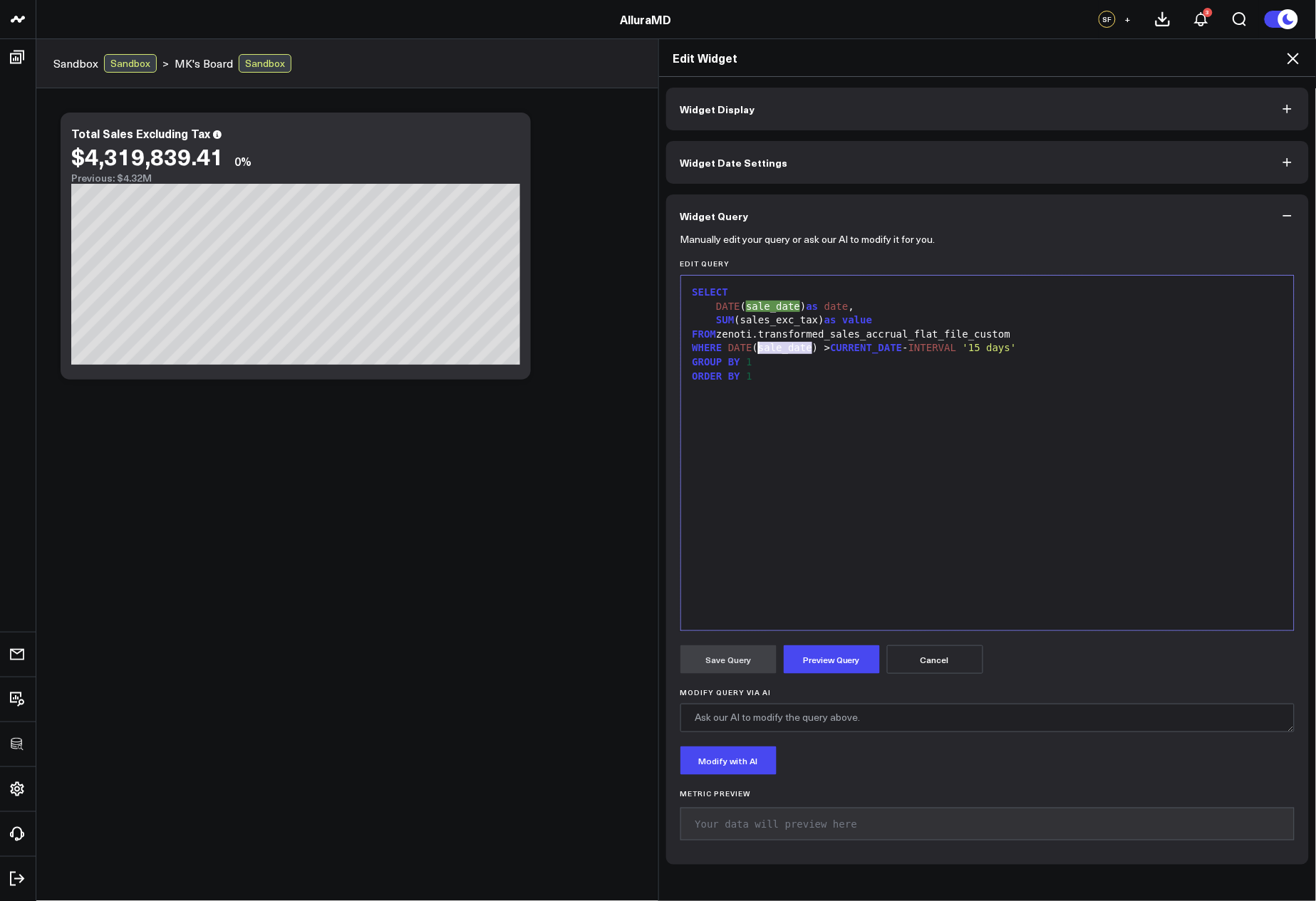
click at [947, 469] on div "SELECT DATE ( sale_date ) as date , SUM (sales_exc_tax) as value FROM zenoti.tr…" at bounding box center [988, 453] width 600 height 341
click at [719, 349] on div "WHERE DATE (sale_date) > CURRENT_DATE - INTERVAL '15 days'" at bounding box center [988, 349] width 600 height 14
drag, startPoint x: 723, startPoint y: 349, endPoint x: 812, endPoint y: 347, distance: 89.0
click at [812, 347] on div "WHERE DATE (sale_date) > CURRENT_DATE - INTERVAL '15 days'" at bounding box center [988, 349] width 600 height 14
click at [756, 349] on div "WHERE DATE (sale_date) > CURRENT_DATE - INTERVAL '15 days'" at bounding box center [988, 349] width 600 height 14
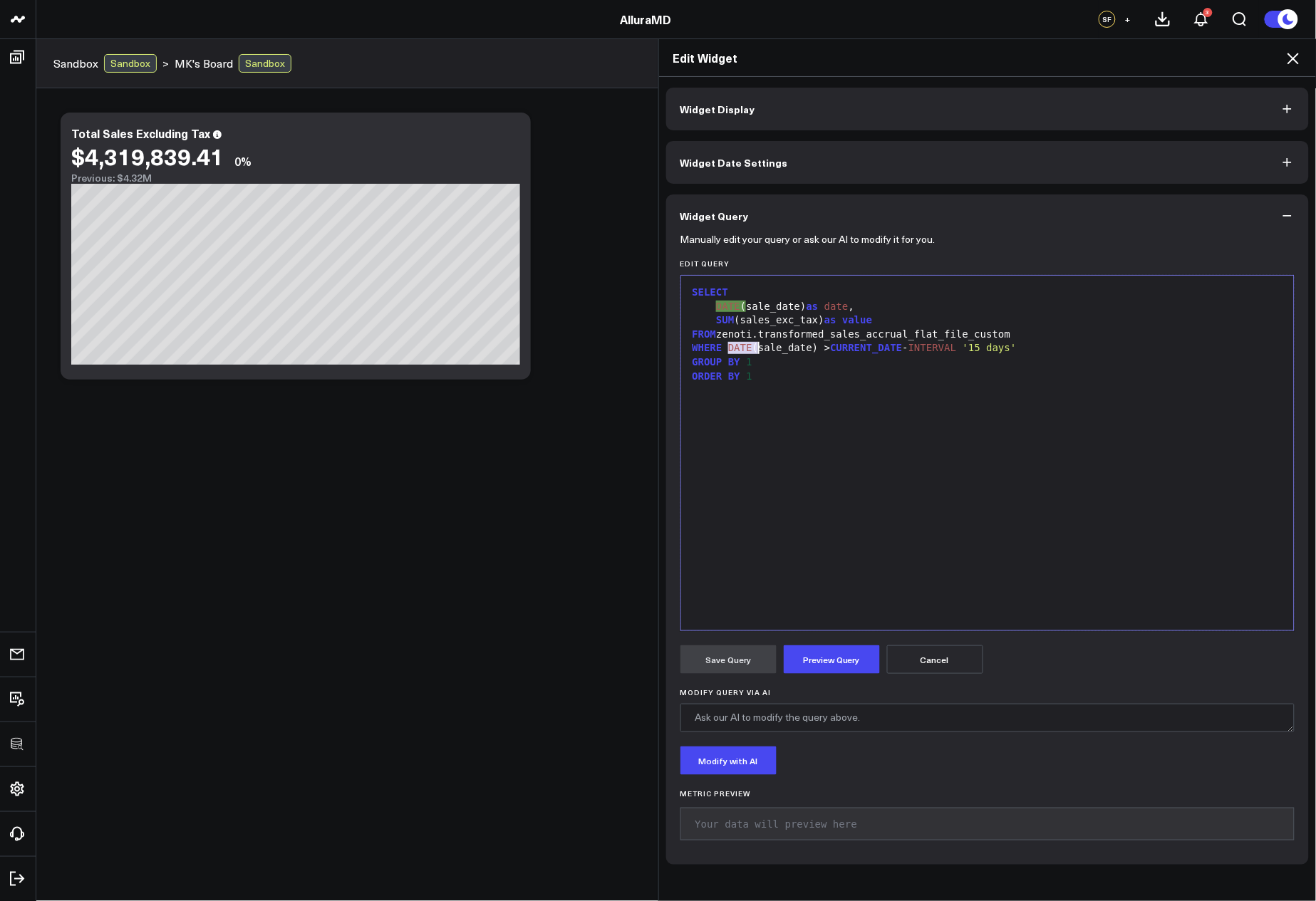
drag, startPoint x: 722, startPoint y: 348, endPoint x: 755, endPoint y: 348, distance: 33.0
click at [755, 348] on div "WHERE DATE (sale_date) > CURRENT_DATE - INTERVAL '15 days'" at bounding box center [988, 349] width 600 height 14
click at [823, 347] on div "WHERE DATE (sale_date) > CURRENT_DATE - INTERVAL '15 days'" at bounding box center [988, 349] width 600 height 14
drag, startPoint x: 818, startPoint y: 351, endPoint x: 1080, endPoint y: 349, distance: 262.0
click at [1080, 349] on div "WHERE DATE (sale_date) > CURRENT_DATE - INTERVAL '15 days'" at bounding box center [988, 349] width 600 height 14
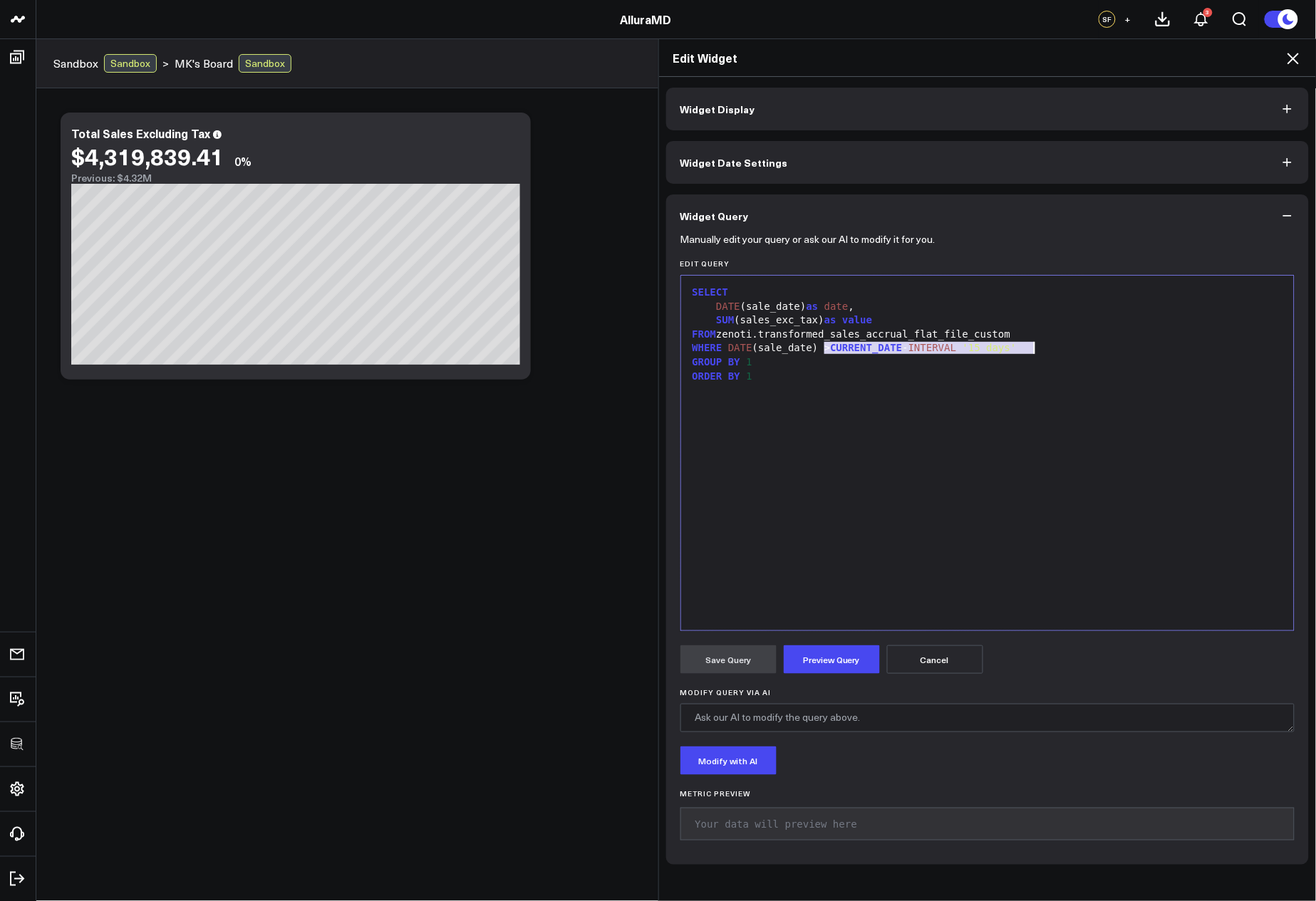
click at [1080, 349] on div "WHERE DATE (sale_date) > CURRENT_DATE - INTERVAL '15 days'" at bounding box center [988, 349] width 600 height 14
click at [721, 349] on div "WHERE DATE (sale_date) > CURRENT_DATE - INTERVAL '15 days'" at bounding box center [988, 349] width 600 height 14
drag, startPoint x: 722, startPoint y: 349, endPoint x: 761, endPoint y: 349, distance: 39.0
click at [761, 349] on div "WHERE 1 = 1" at bounding box center [988, 349] width 600 height 14
click at [763, 349] on div "WHERE 1 = 1" at bounding box center [988, 349] width 600 height 14
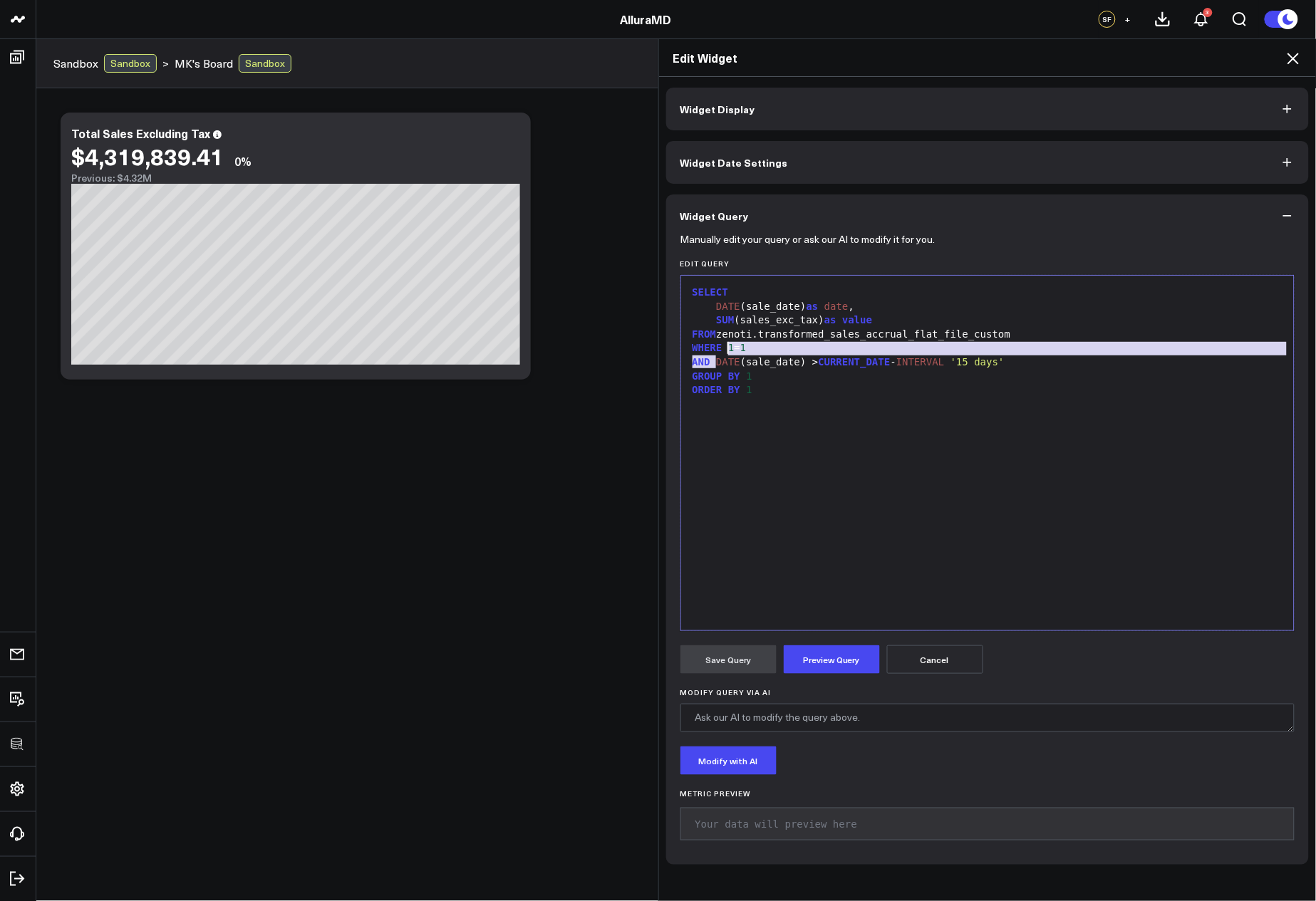
drag, startPoint x: 711, startPoint y: 364, endPoint x: 724, endPoint y: 349, distance: 19.8
click at [724, 349] on div "SELECT DATE (sale_date) as date , SUM (sales_exc_tax) as value FROM zenoti.tran…" at bounding box center [988, 453] width 600 height 341
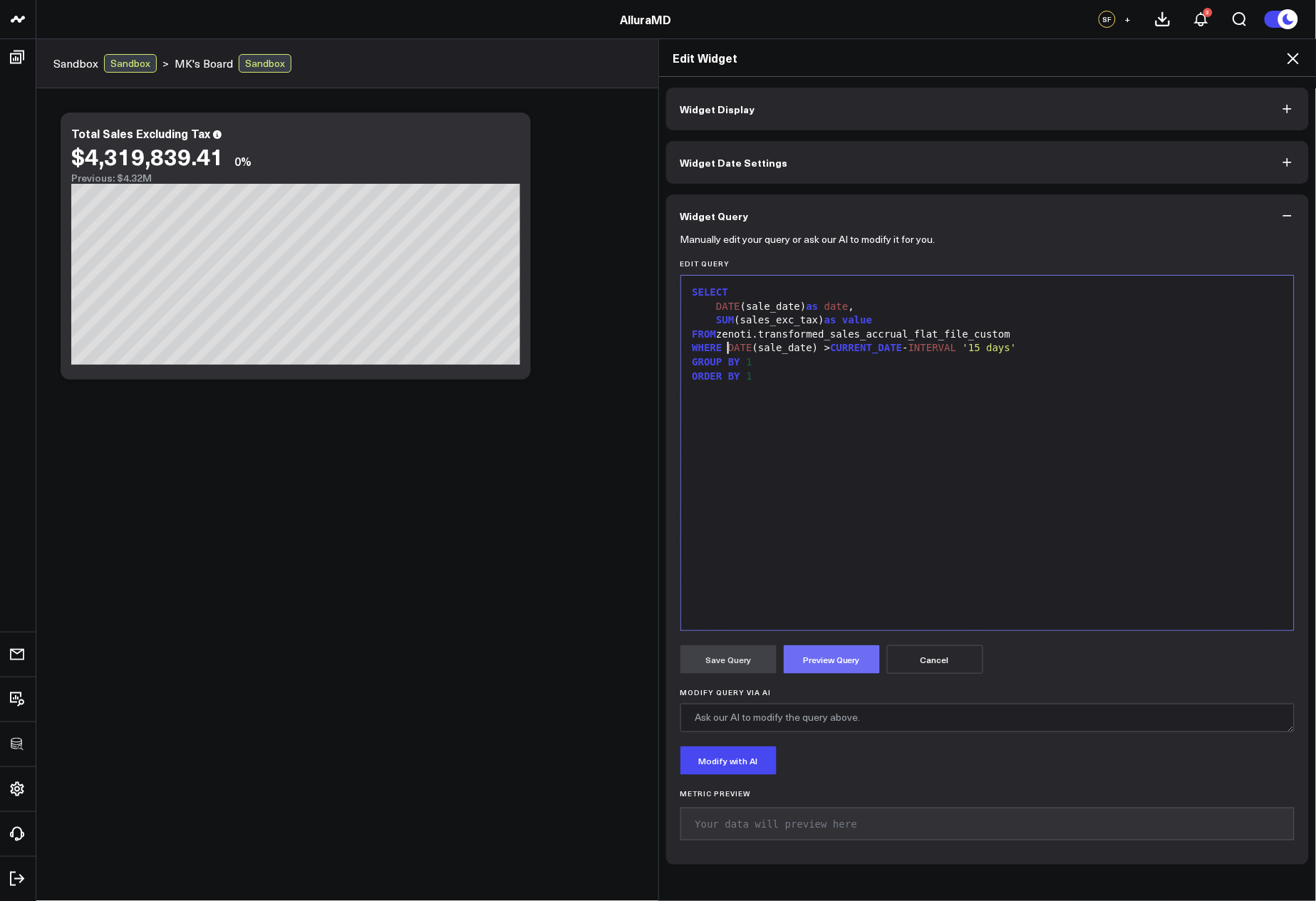
click at [829, 666] on button "Preview Query" at bounding box center [832, 660] width 96 height 28
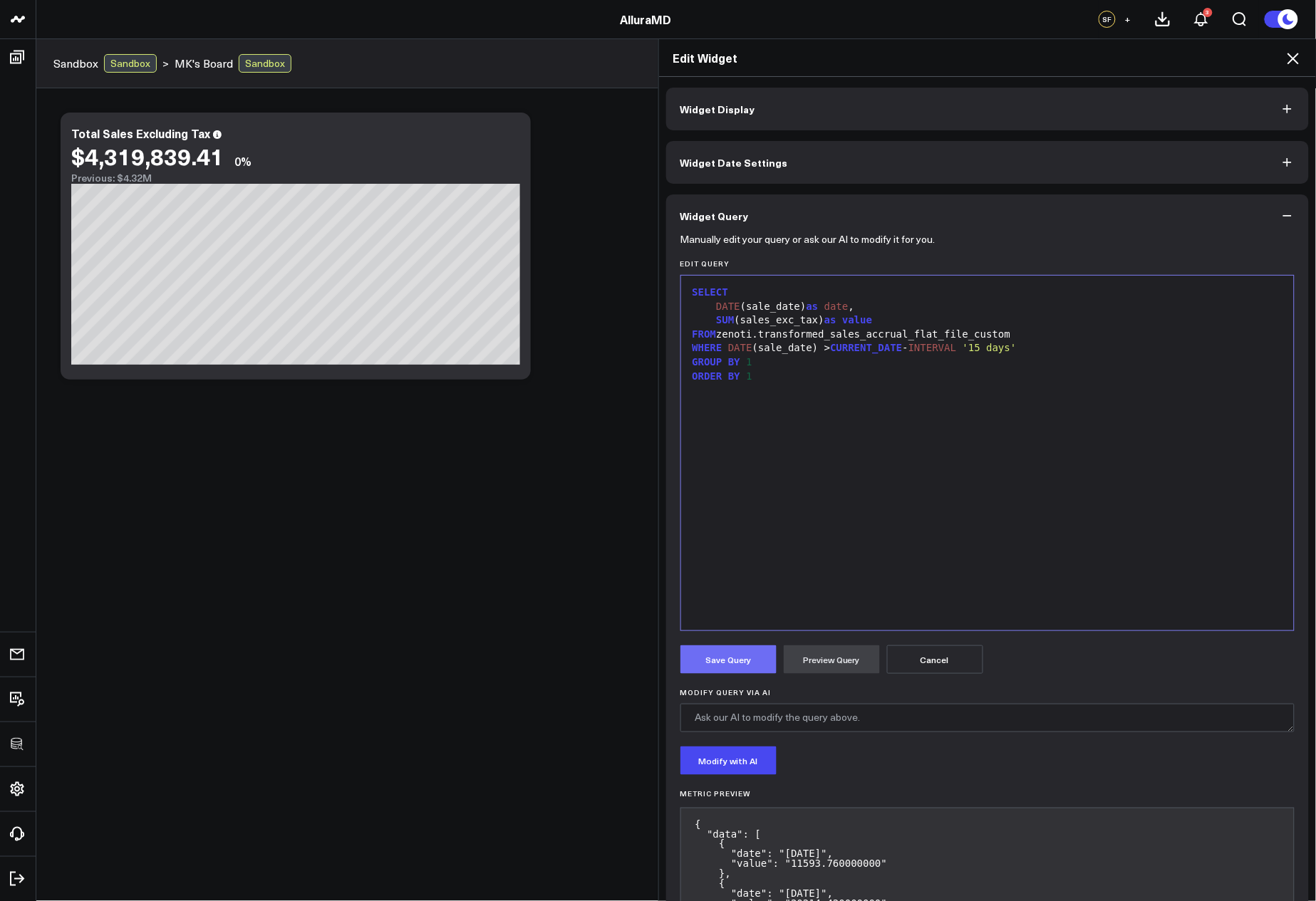
click at [738, 656] on button "Save Query" at bounding box center [728, 660] width 96 height 28
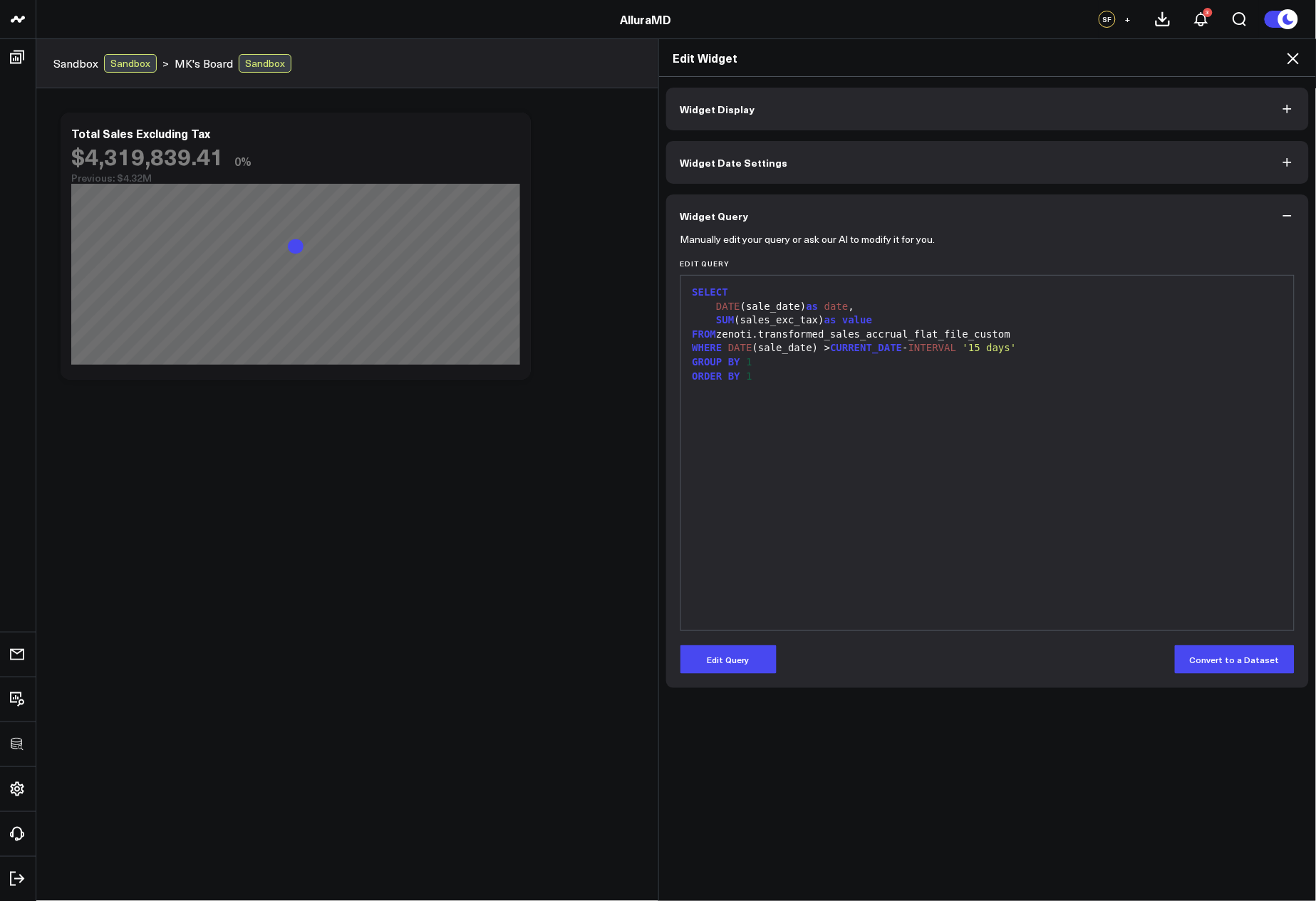
click at [1296, 61] on icon at bounding box center [1293, 58] width 12 height 12
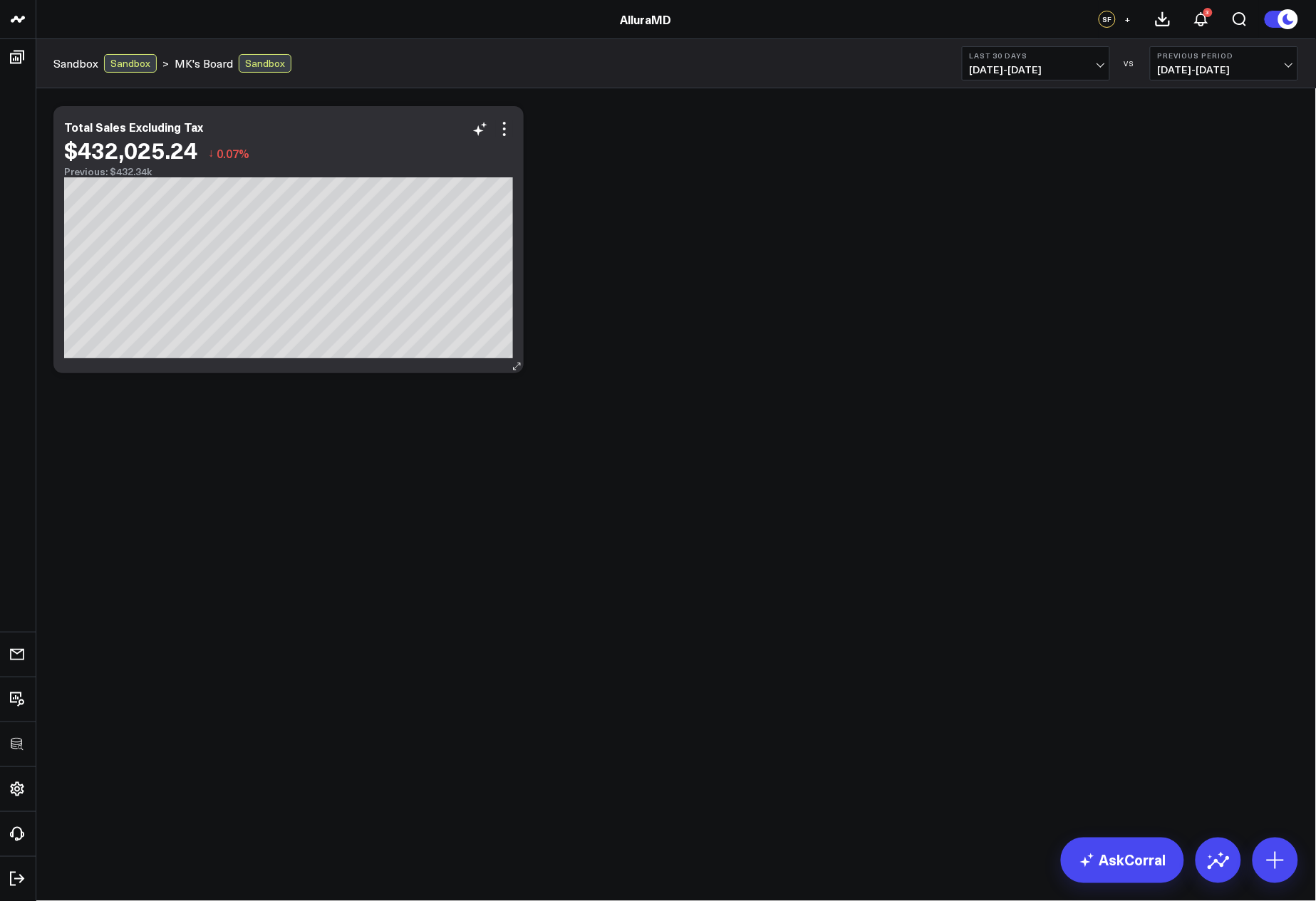
click at [245, 156] on span "0.07%" at bounding box center [233, 153] width 33 height 16
drag, startPoint x: 848, startPoint y: 188, endPoint x: 848, endPoint y: 197, distance: 9.0
click at [848, 188] on div "Modify via AI Copy link to widget Ask support Remove Create linked copy Executi…" at bounding box center [676, 239] width 1260 height 281
click at [629, 262] on div "Modify via AI Copy link to widget Ask support Remove Create linked copy Executi…" at bounding box center [676, 239] width 1260 height 281
click at [995, 67] on span "[DATE] - [DATE]" at bounding box center [1036, 70] width 132 height 12
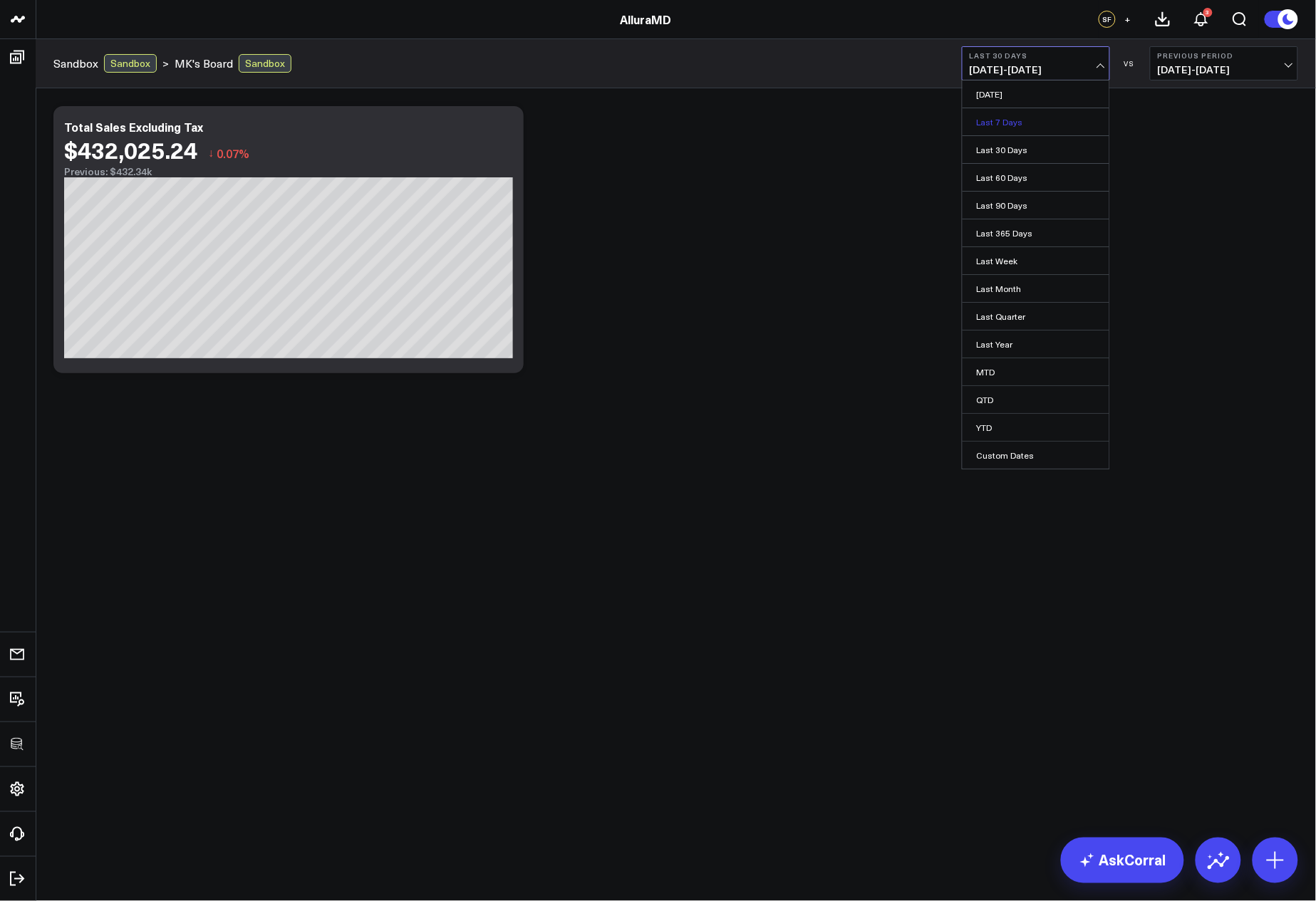
click at [1022, 118] on link "Last 7 Days" at bounding box center [1035, 121] width 147 height 27
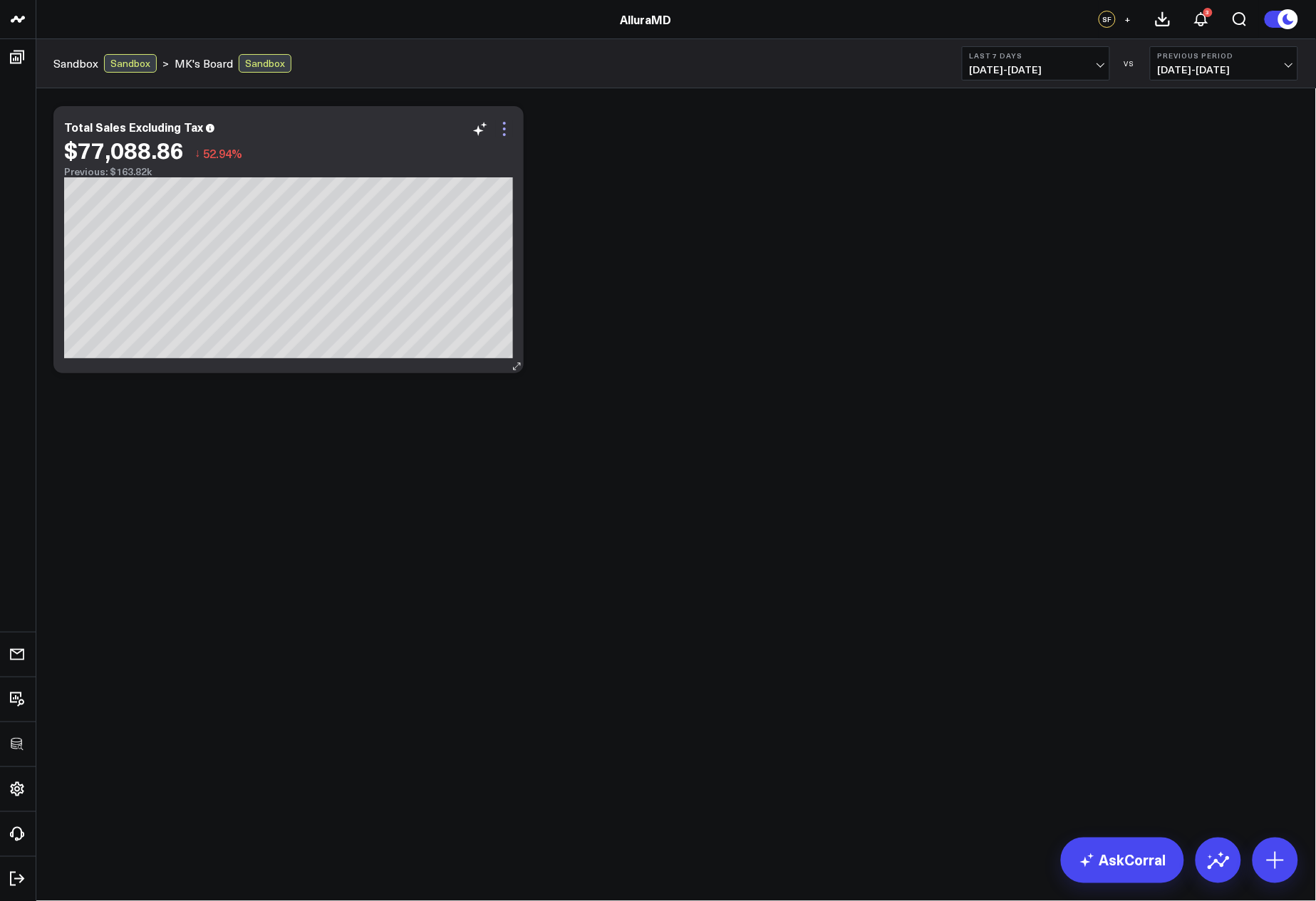
click at [506, 130] on icon at bounding box center [505, 129] width 17 height 17
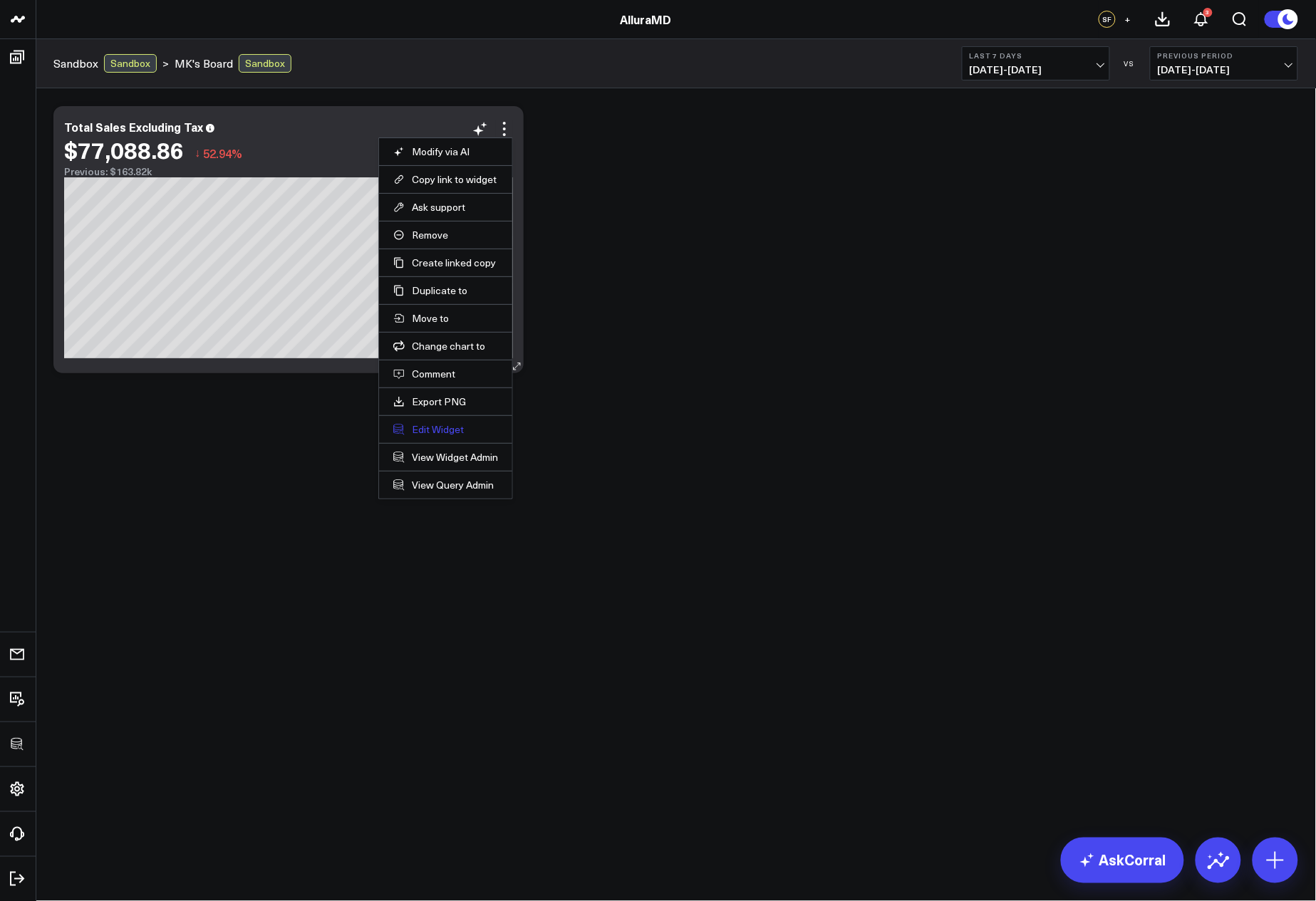
click at [438, 425] on button "Edit Widget" at bounding box center [446, 429] width 105 height 13
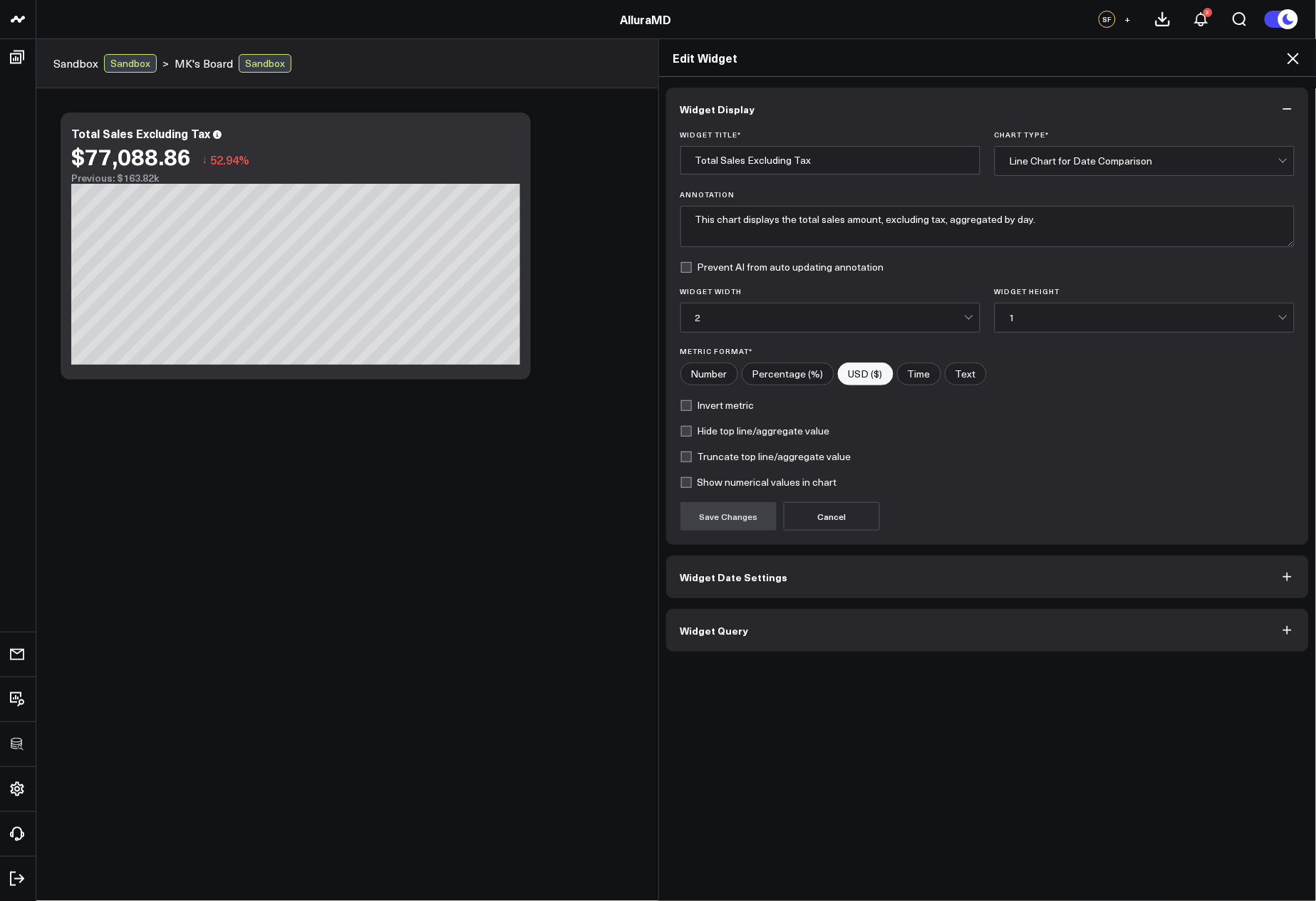
click at [812, 629] on button "Widget Query" at bounding box center [988, 630] width 643 height 43
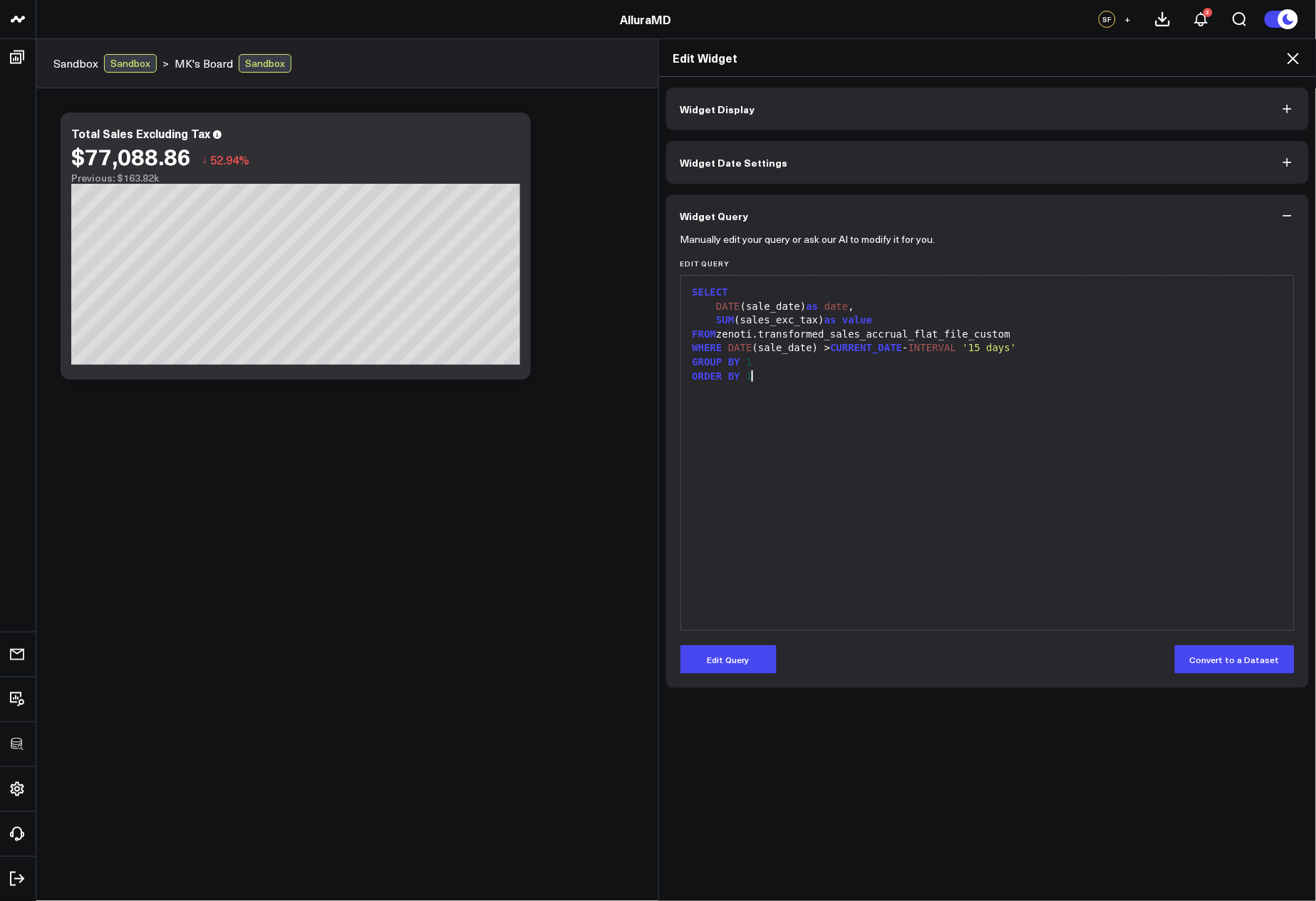
click at [885, 527] on div "SELECT DATE (sale_date) as date , SUM (sales_exc_tax) as value FROM zenoti.tran…" at bounding box center [988, 453] width 600 height 341
drag, startPoint x: 724, startPoint y: 349, endPoint x: 1105, endPoint y: 346, distance: 381.0
click at [1105, 346] on div "WHERE DATE (sale_date) > CURRENT_DATE - INTERVAL '15 days'" at bounding box center [988, 349] width 600 height 14
click at [1139, 473] on div "SELECT DATE (sale_date) as date , SUM (sales_exc_tax) as value FROM zenoti.tran…" at bounding box center [988, 453] width 600 height 341
click at [732, 669] on button "Edit Query" at bounding box center [728, 660] width 96 height 28
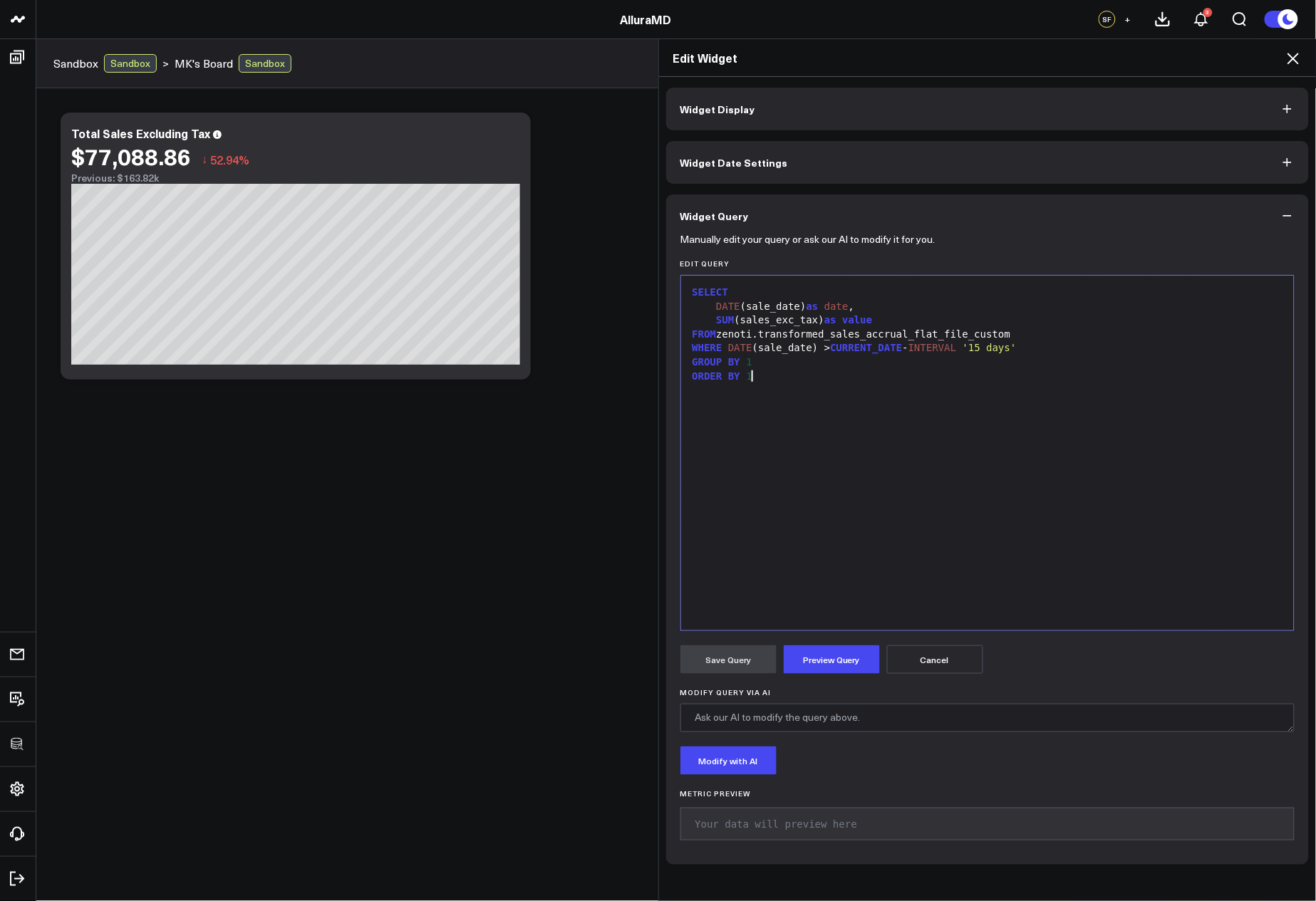
click at [882, 506] on div "SELECT DATE (sale_date) as date , SUM (sales_exc_tax) as value FROM zenoti.tran…" at bounding box center [988, 453] width 600 height 341
drag, startPoint x: 818, startPoint y: 349, endPoint x: 1085, endPoint y: 344, distance: 267.0
click at [1085, 344] on div "WHERE DATE (sale_date) > CURRENT_DATE - INTERVAL '15 days'" at bounding box center [988, 349] width 600 height 14
click at [922, 370] on div "ORDER BY 1" at bounding box center [988, 377] width 600 height 14
click at [939, 656] on button "Cancel" at bounding box center [935, 660] width 96 height 28
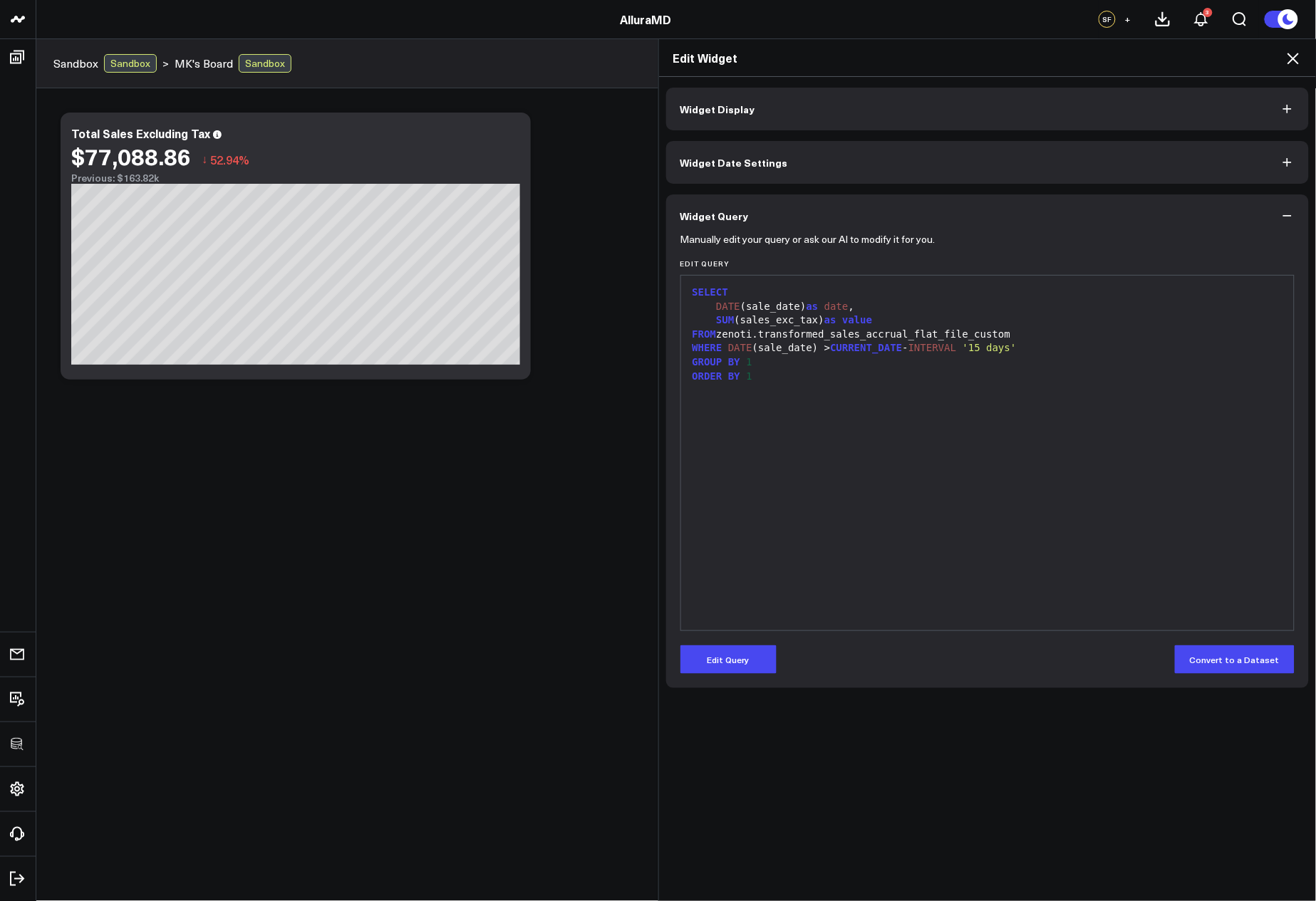
click at [357, 317] on div "Edit Widget Widget Display Widget Date Settings Widget Query Manually edit your…" at bounding box center [658, 469] width 1316 height 863
click at [1302, 59] on icon at bounding box center [1293, 59] width 17 height 17
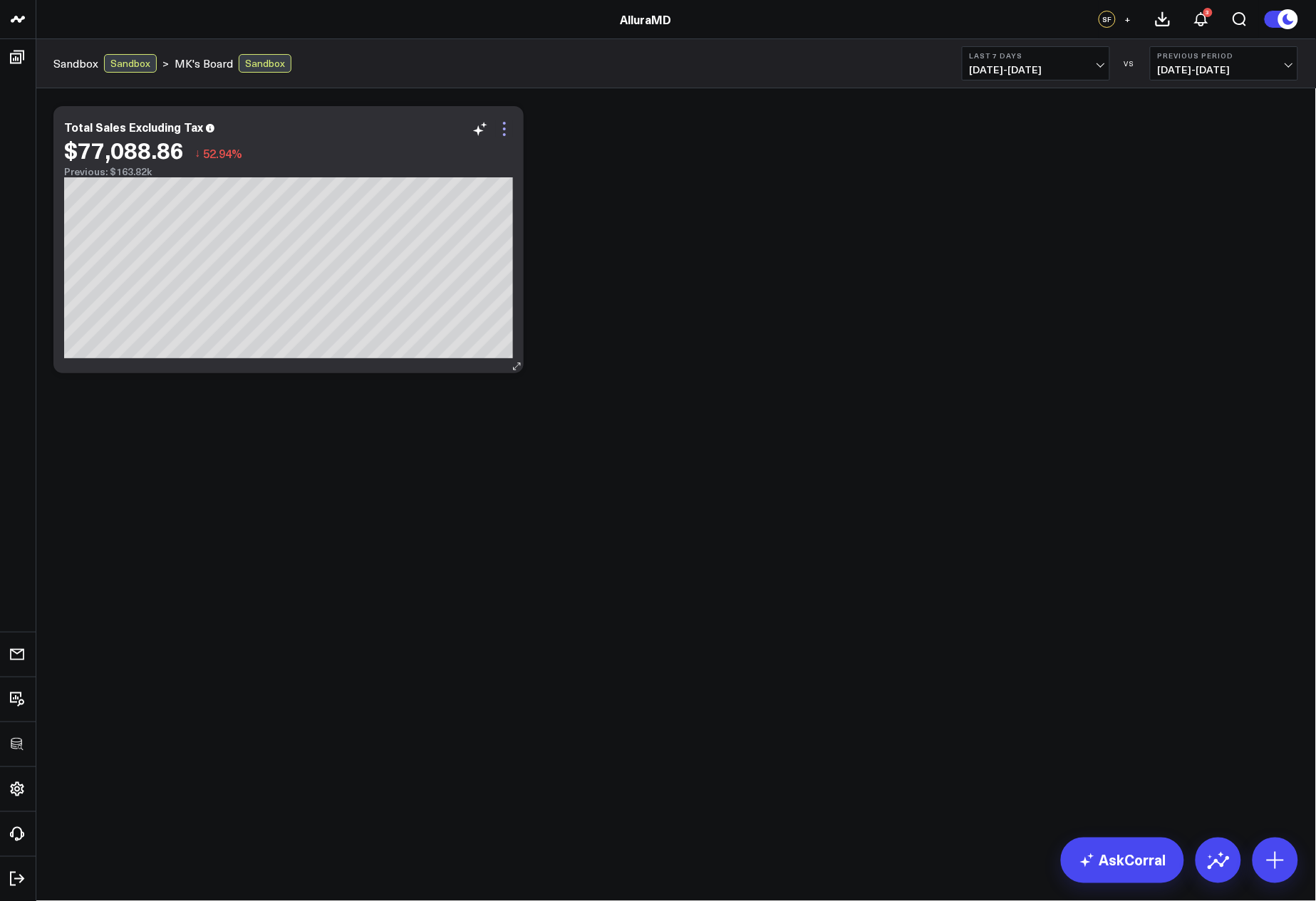
click at [501, 133] on icon at bounding box center [505, 129] width 17 height 17
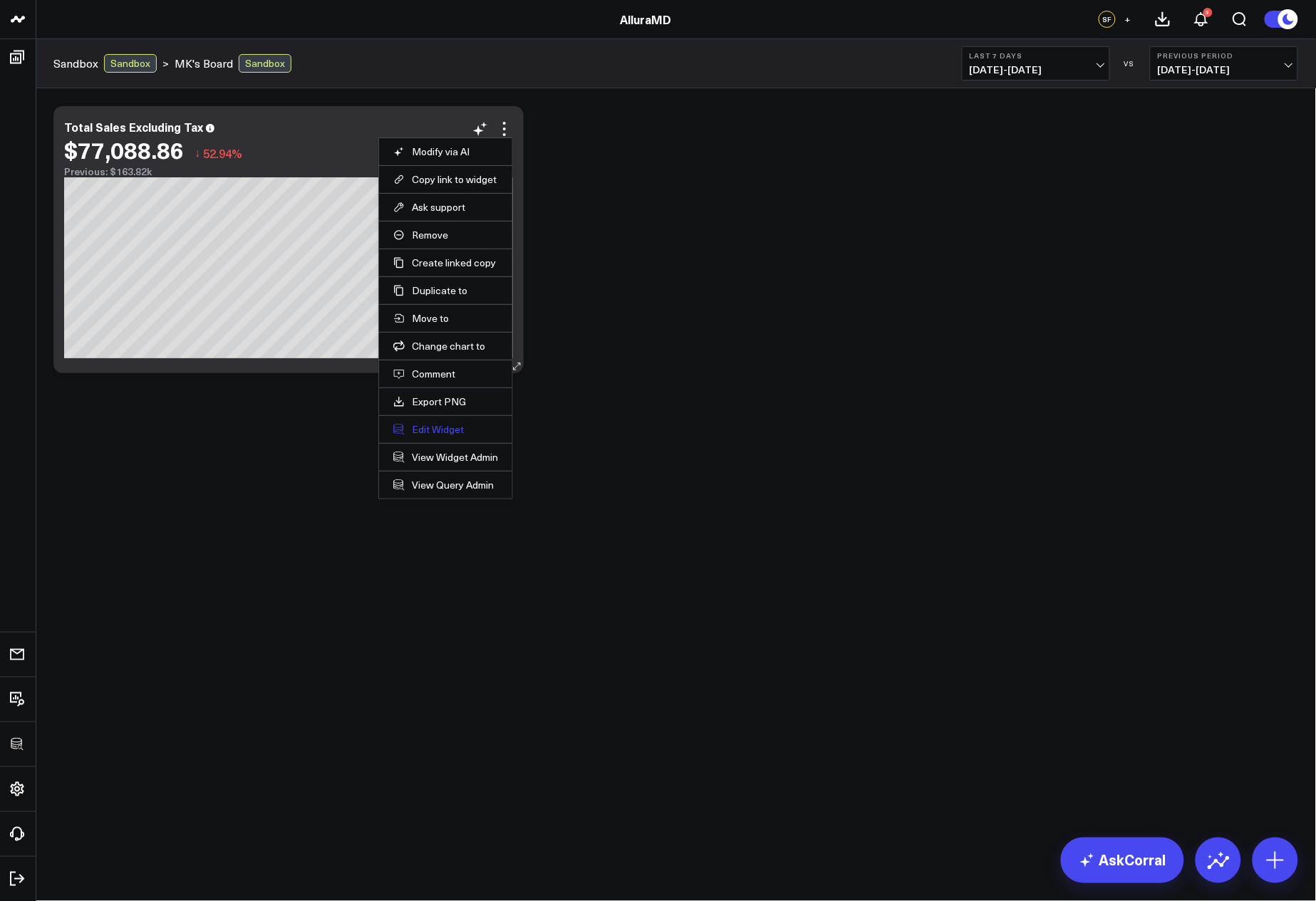
click at [428, 432] on button "Edit Widget" at bounding box center [446, 429] width 105 height 13
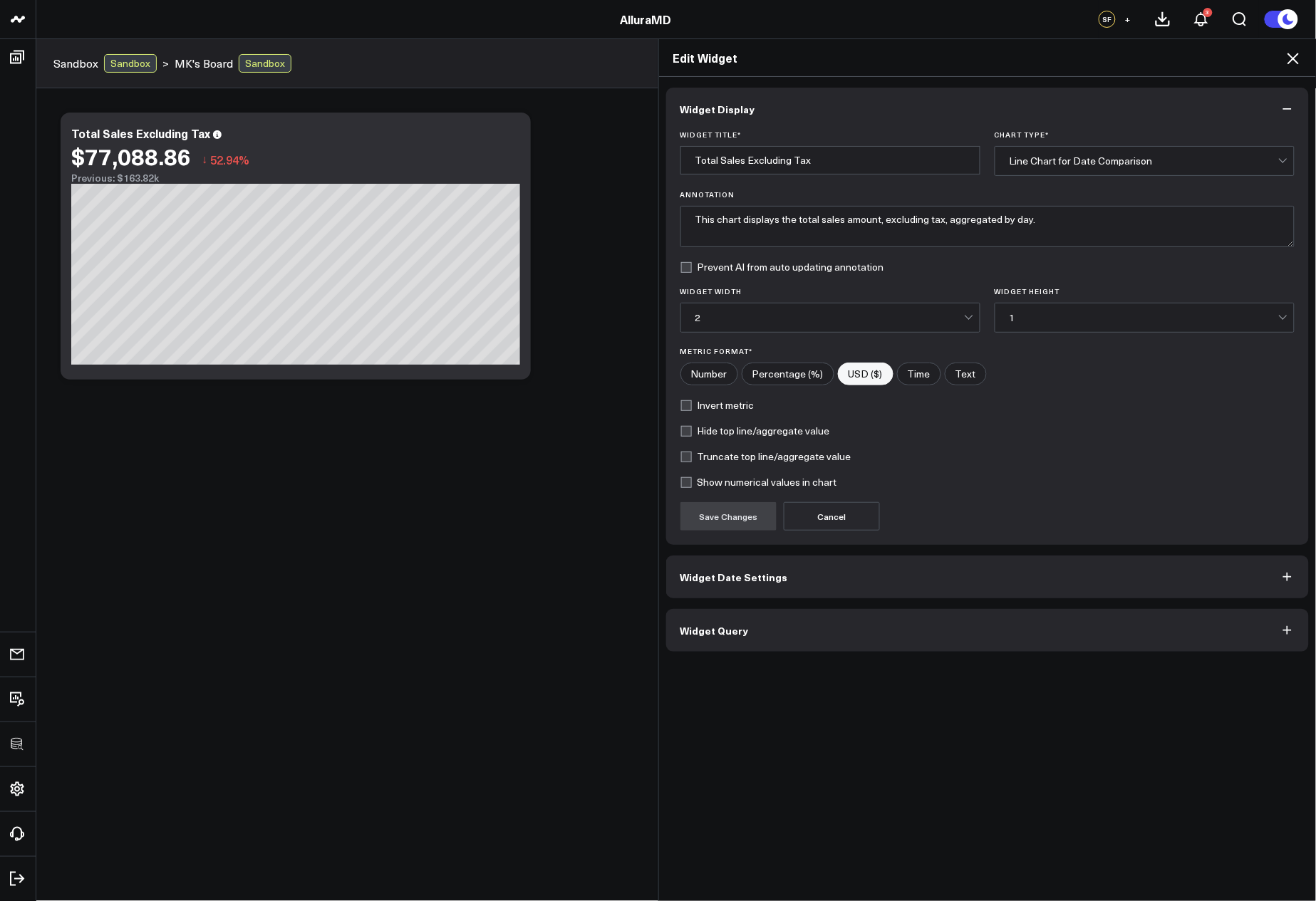
click at [720, 405] on label "Invert metric" at bounding box center [717, 405] width 74 height 12
click at [692, 405] on input "Invert metric" at bounding box center [686, 405] width 12 height 12
click at [749, 503] on button "Save Changes" at bounding box center [728, 516] width 96 height 28
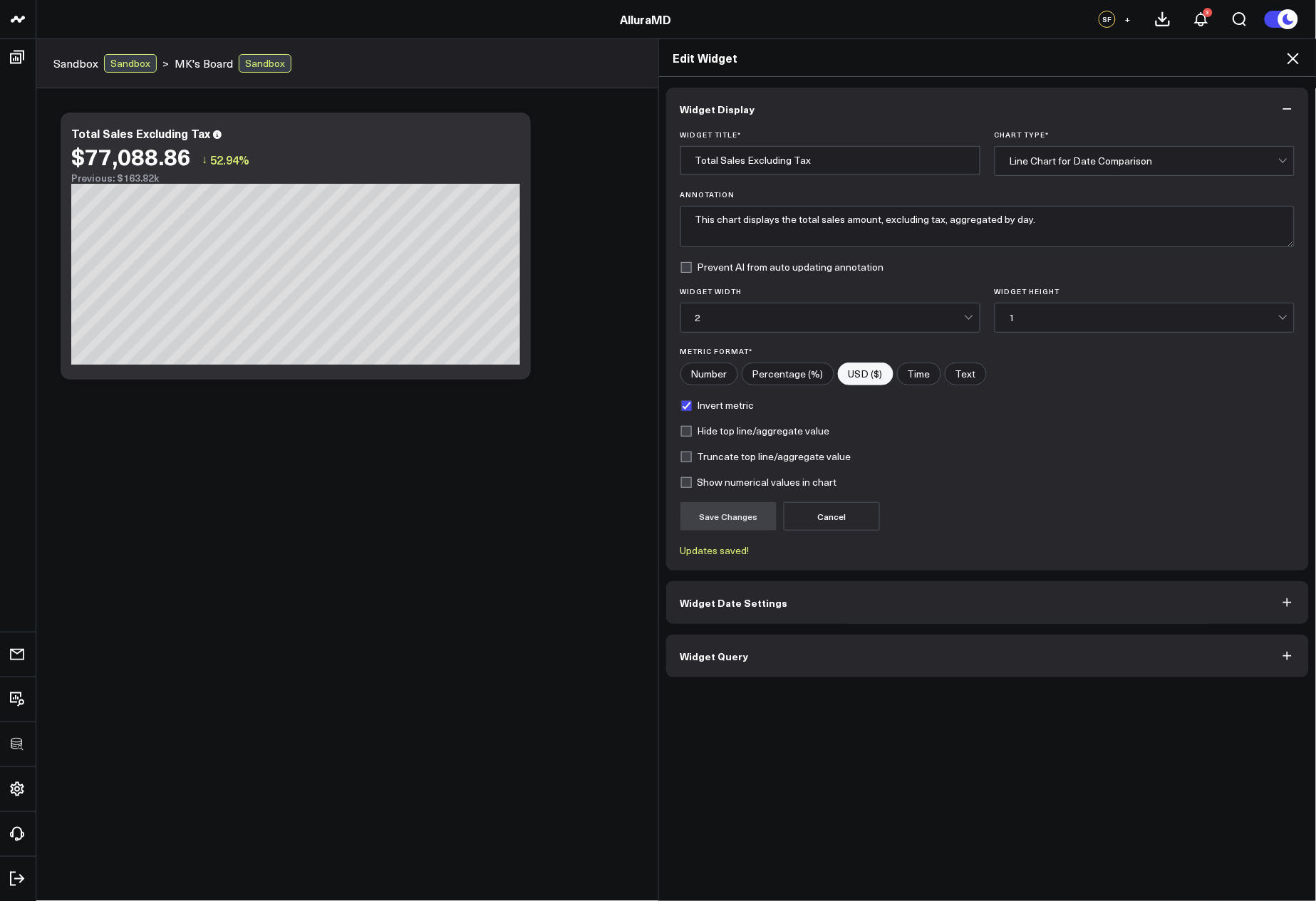
click at [711, 404] on label "Invert metric" at bounding box center [717, 405] width 74 height 12
click at [692, 404] on input "Invert metric" at bounding box center [686, 405] width 12 height 12
checkbox input "false"
click at [756, 518] on button "Save Changes" at bounding box center [728, 516] width 96 height 28
click at [711, 429] on label "Hide top line/aggregate value" at bounding box center [755, 431] width 150 height 12
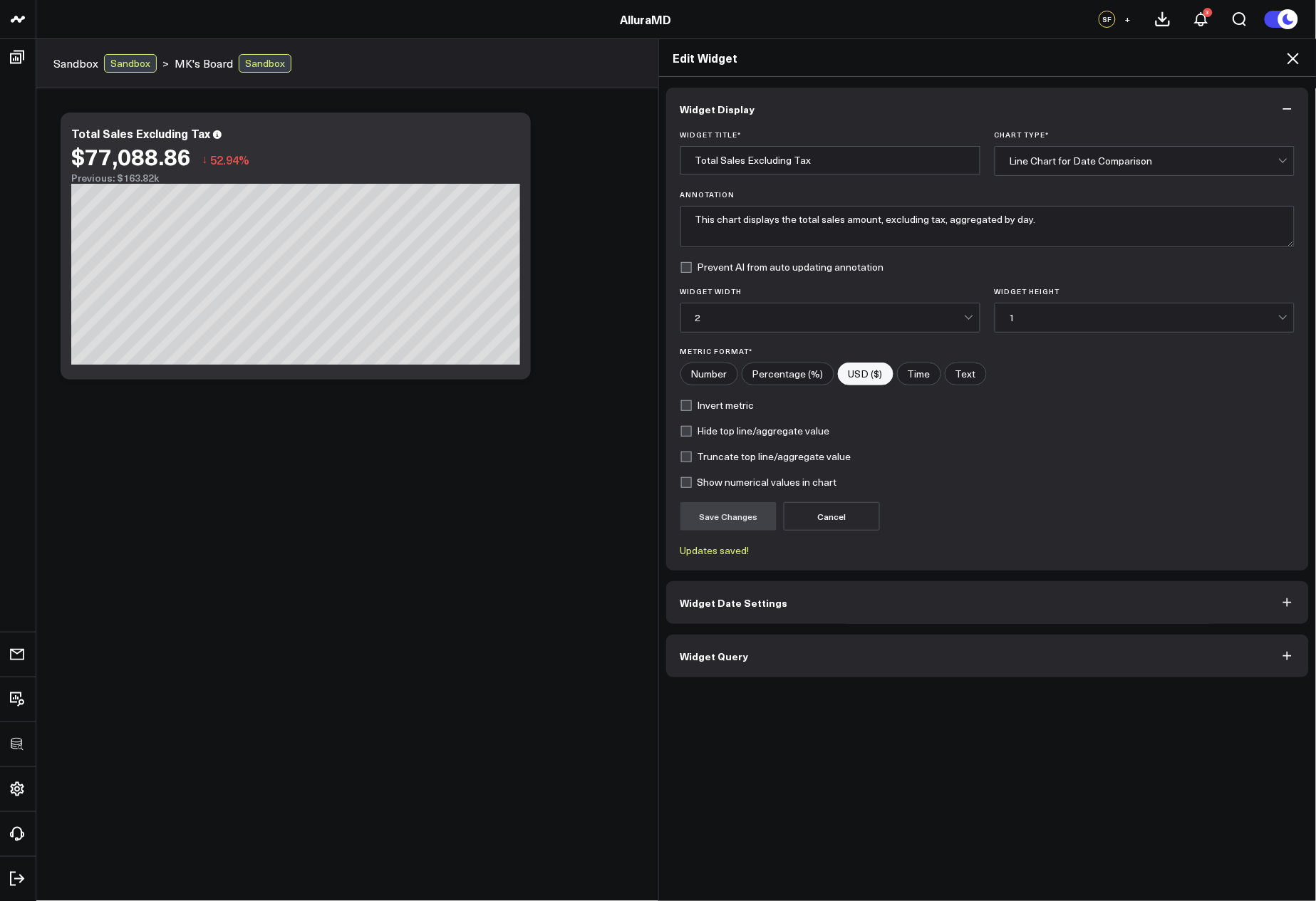
click at [692, 429] on input "Hide top line/aggregate value" at bounding box center [686, 431] width 12 height 12
click at [719, 508] on button "Save Changes" at bounding box center [728, 516] width 96 height 28
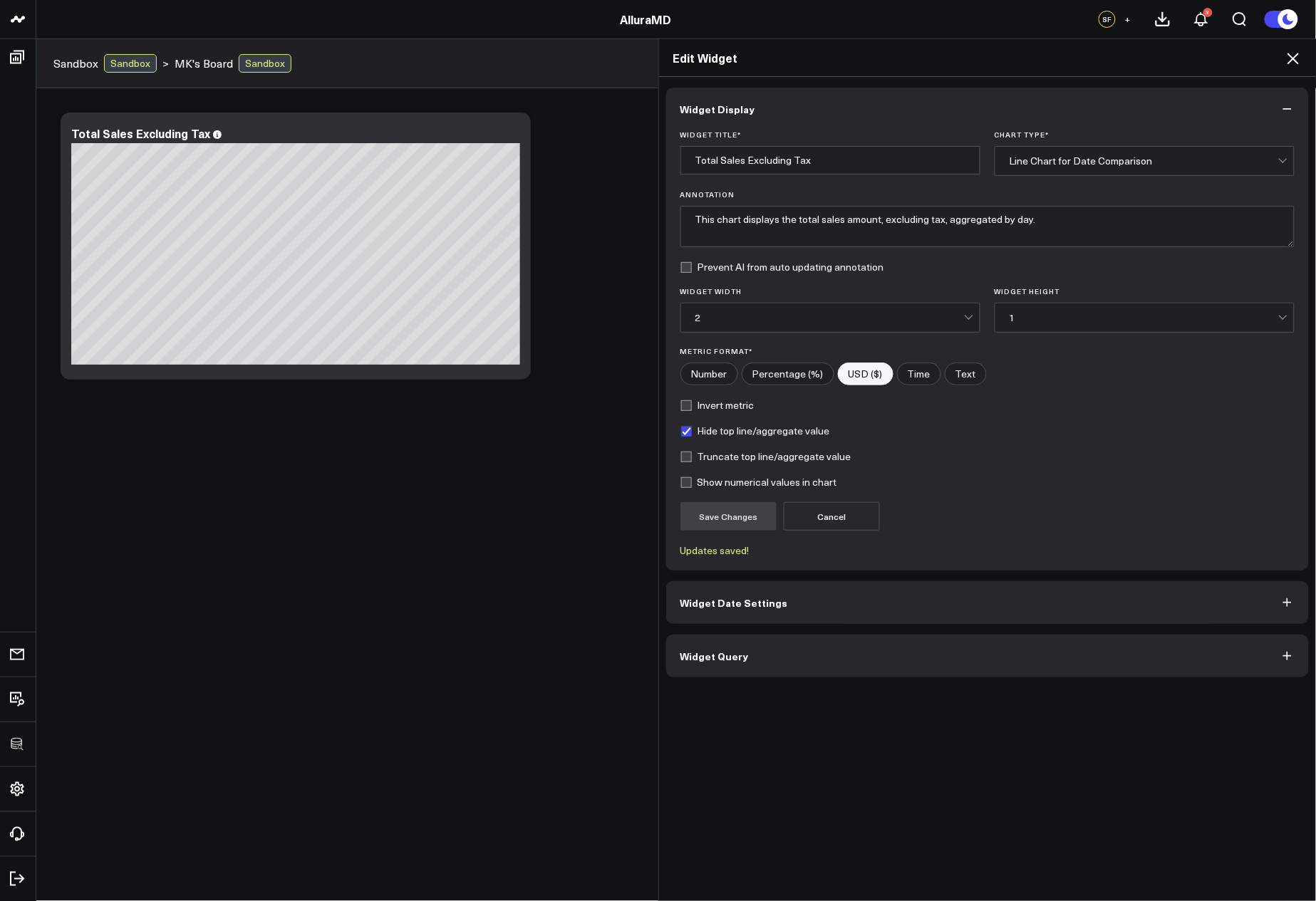
click at [178, 294] on div "Edit Widget Widget Display Widget Title * Total Sales Excluding Tax Chart Type …" at bounding box center [658, 469] width 1316 height 863
click at [716, 436] on label "Hide top line/aggregate value" at bounding box center [755, 431] width 150 height 12
click at [692, 436] on input "Hide top line/aggregate value" at bounding box center [686, 431] width 12 height 12
checkbox input "false"
click at [732, 514] on button "Save Changes" at bounding box center [728, 516] width 96 height 28
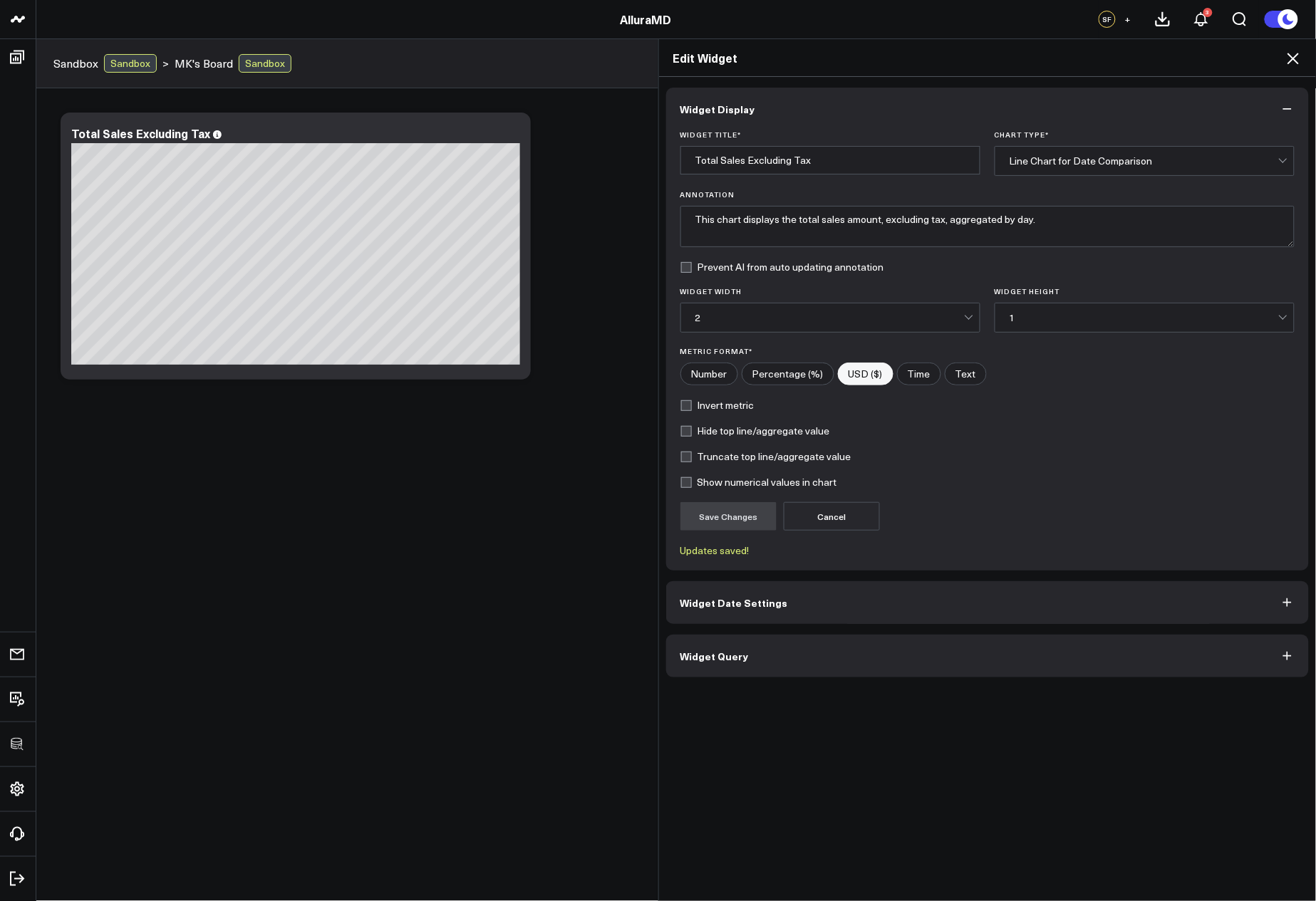
click at [1285, 60] on icon at bounding box center [1293, 59] width 17 height 17
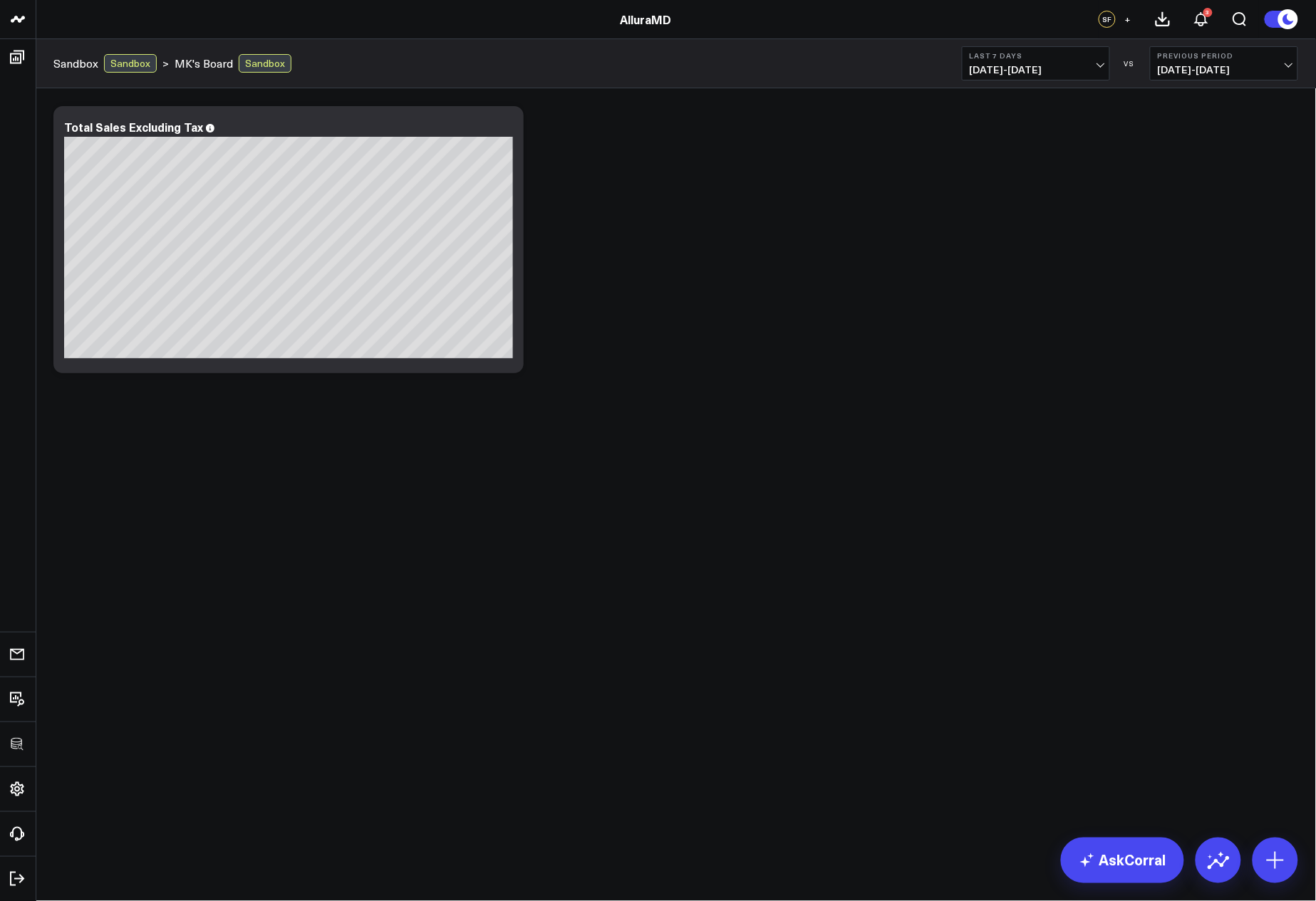
click at [847, 481] on body "3725 Test 829 Studios Accenture Activant Capital Agriculture & Farming Demo All…" at bounding box center [658, 450] width 1316 height 901
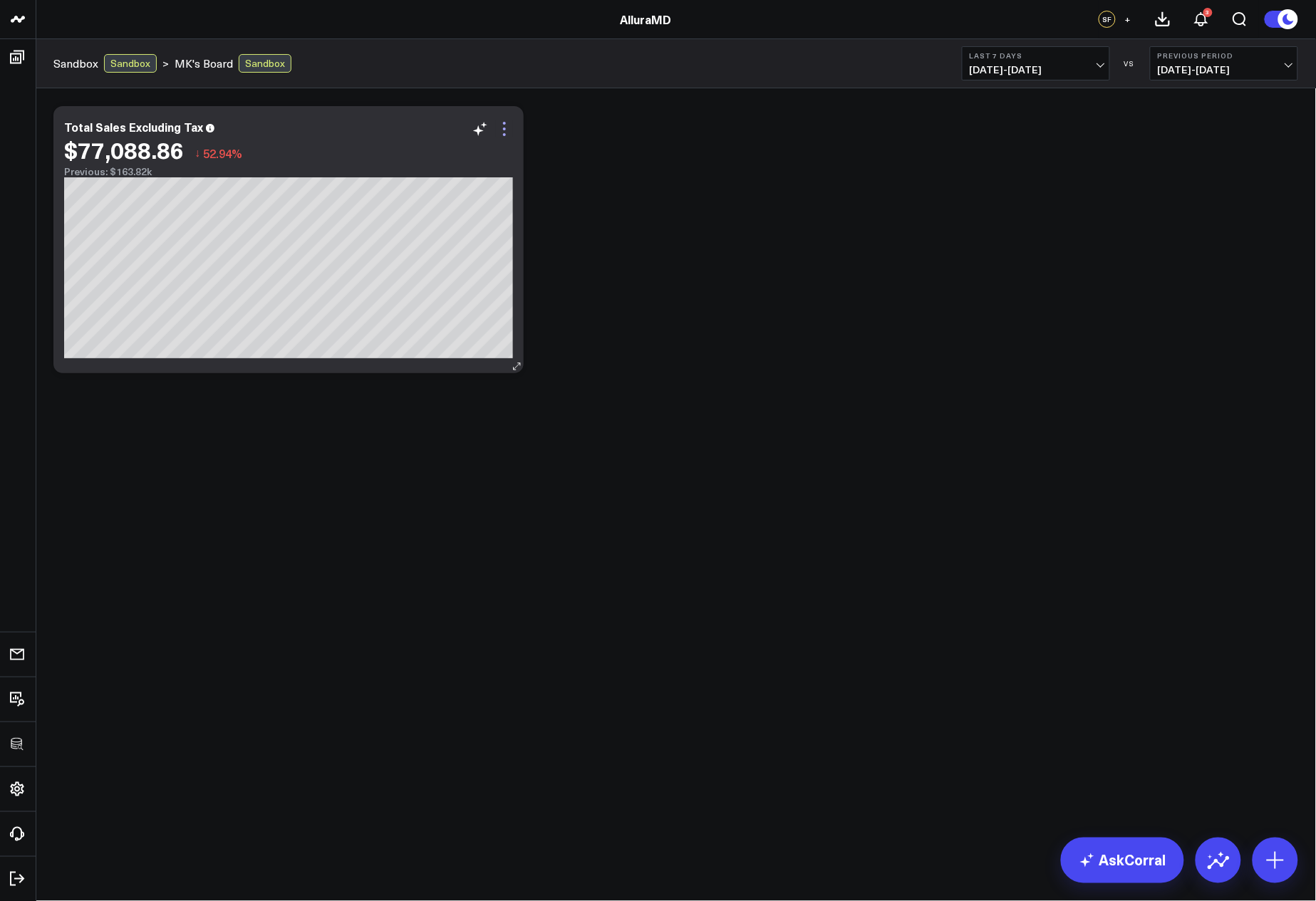
click at [500, 132] on icon at bounding box center [505, 129] width 17 height 17
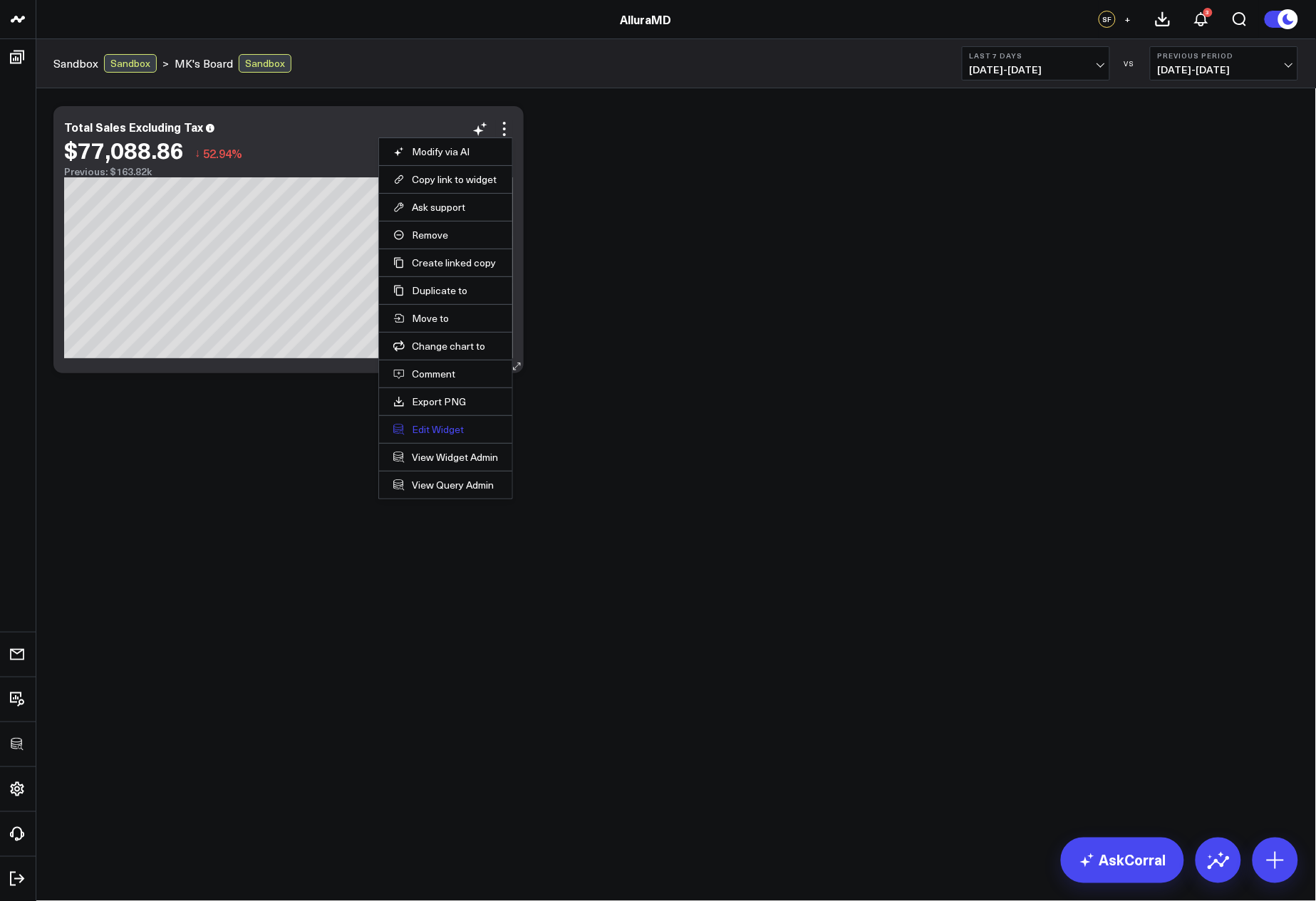
click at [454, 426] on button "Edit Widget" at bounding box center [446, 429] width 105 height 13
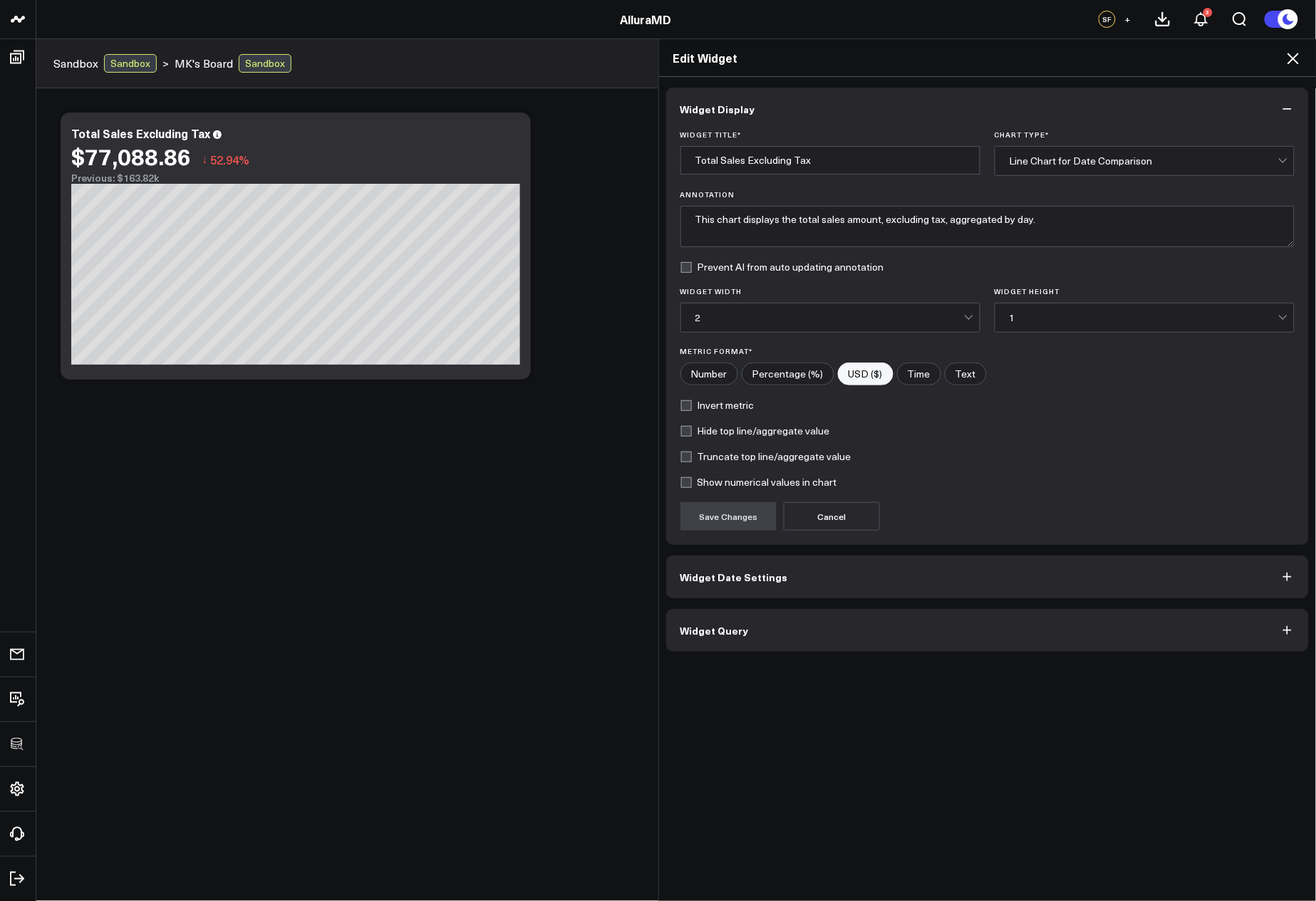
click at [774, 458] on label "Truncate top line/aggregate value" at bounding box center [766, 457] width 171 height 12
click at [692, 458] on input "Truncate top line/aggregate value" at bounding box center [686, 457] width 12 height 12
checkbox input "true"
click at [727, 511] on button "Save Changes" at bounding box center [728, 516] width 96 height 28
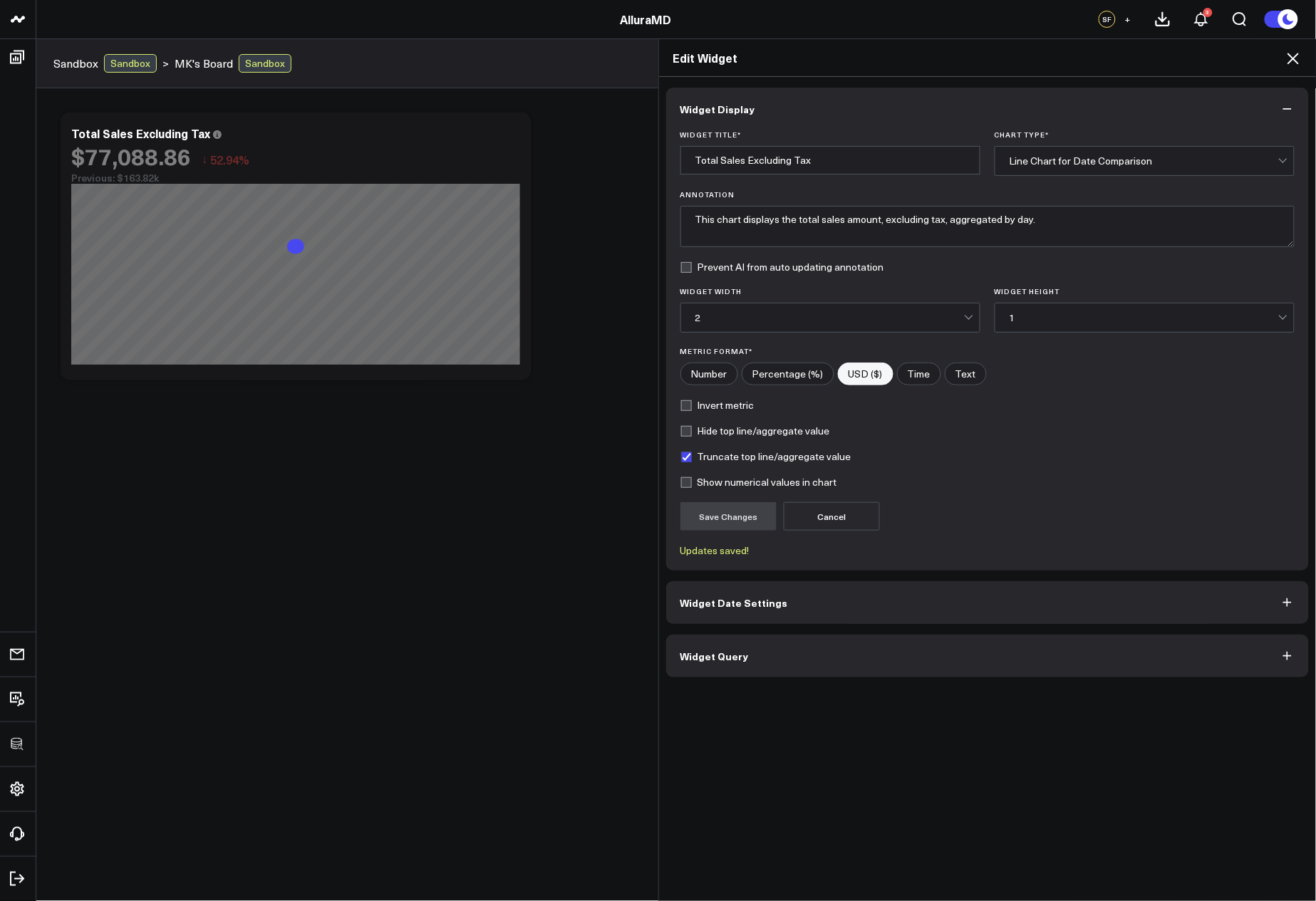
click at [1290, 63] on icon at bounding box center [1293, 58] width 12 height 12
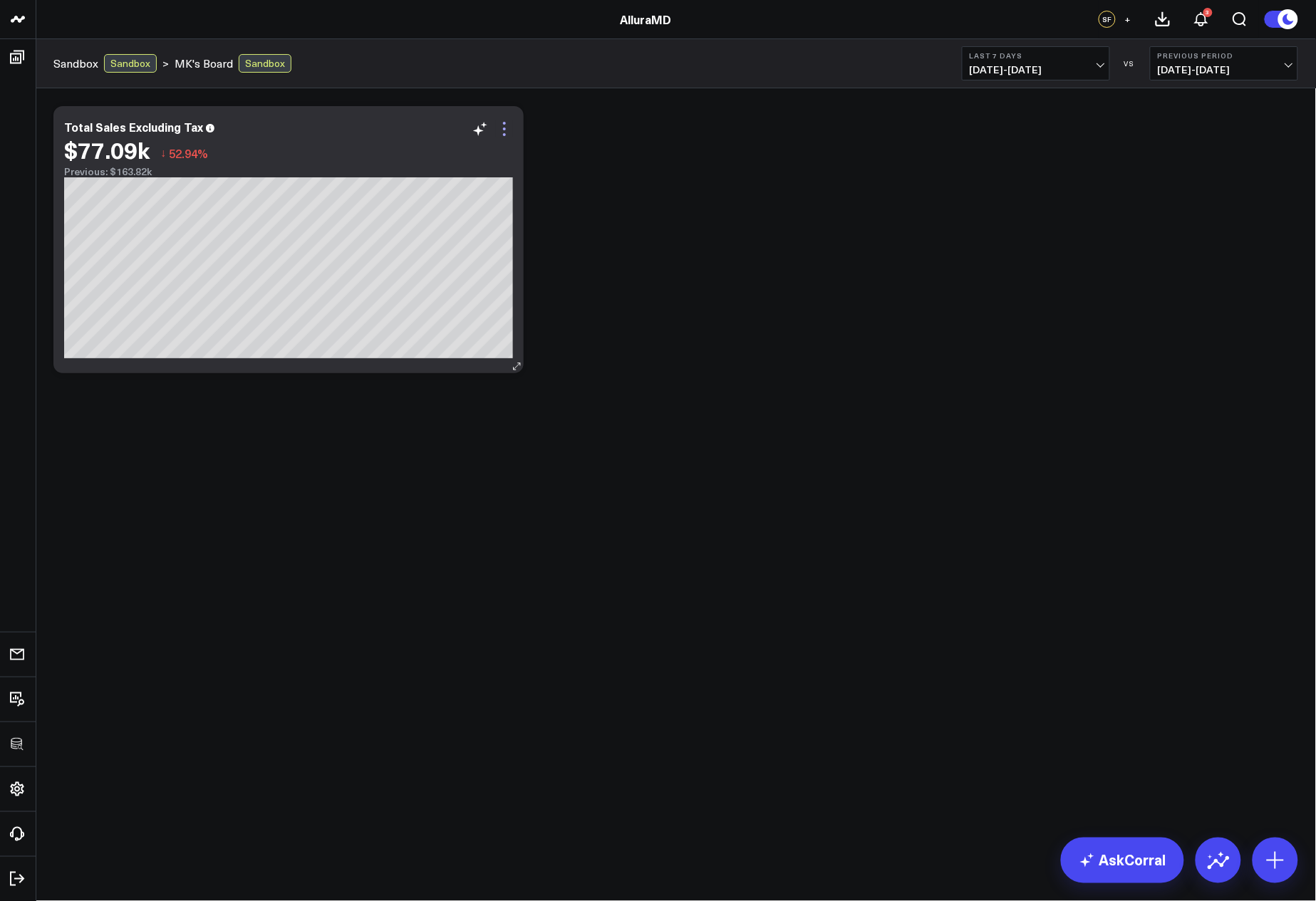
click at [504, 132] on icon at bounding box center [505, 129] width 17 height 17
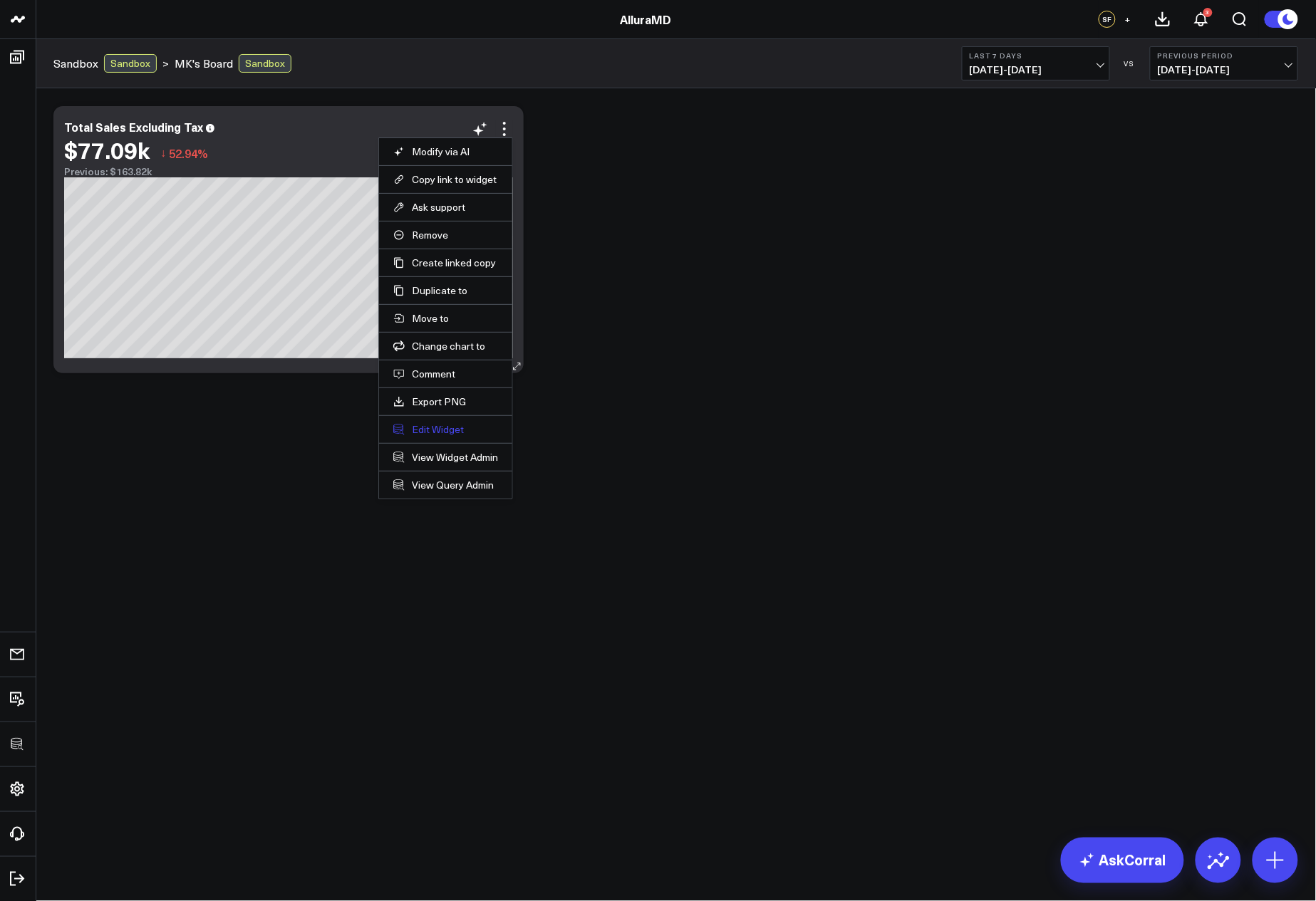
click at [441, 425] on button "Edit Widget" at bounding box center [446, 429] width 105 height 13
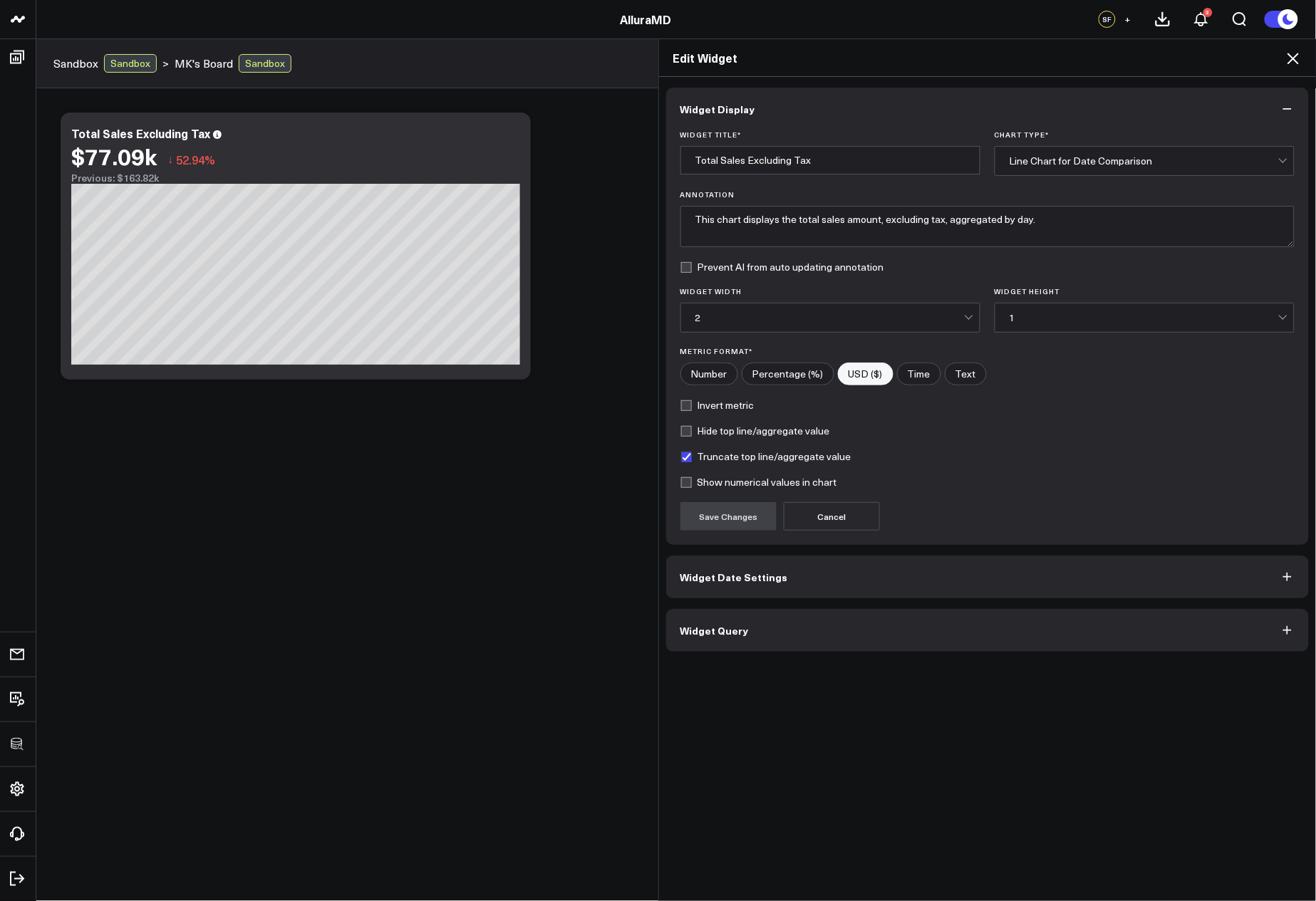
click at [727, 459] on label "Truncate top line/aggregate value" at bounding box center [766, 457] width 171 height 12
click at [692, 459] on input "Truncate top line/aggregate value" at bounding box center [686, 457] width 12 height 12
checkbox input "false"
click at [733, 505] on button "Save Changes" at bounding box center [728, 516] width 96 height 28
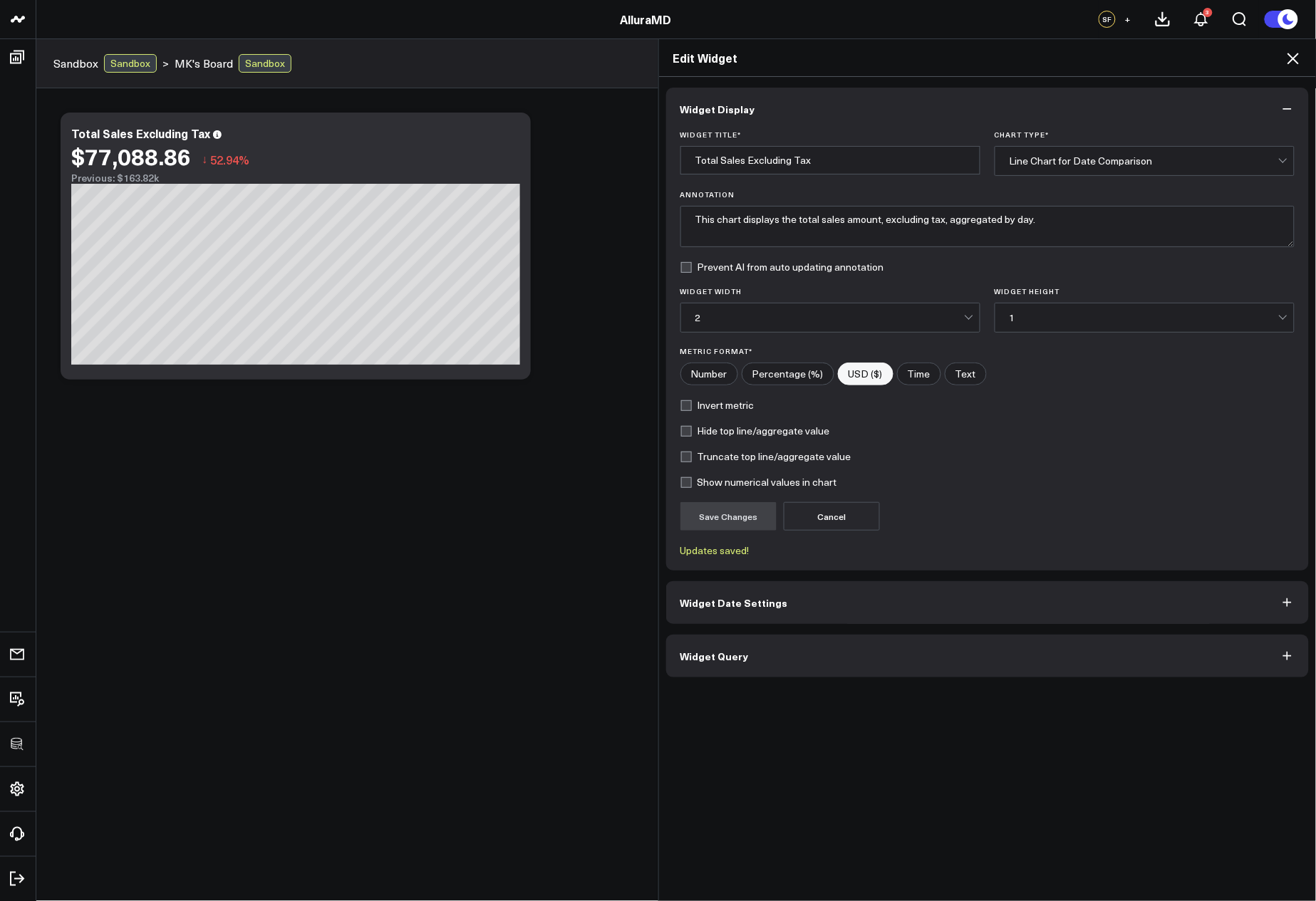
click at [1289, 59] on icon at bounding box center [1293, 59] width 17 height 17
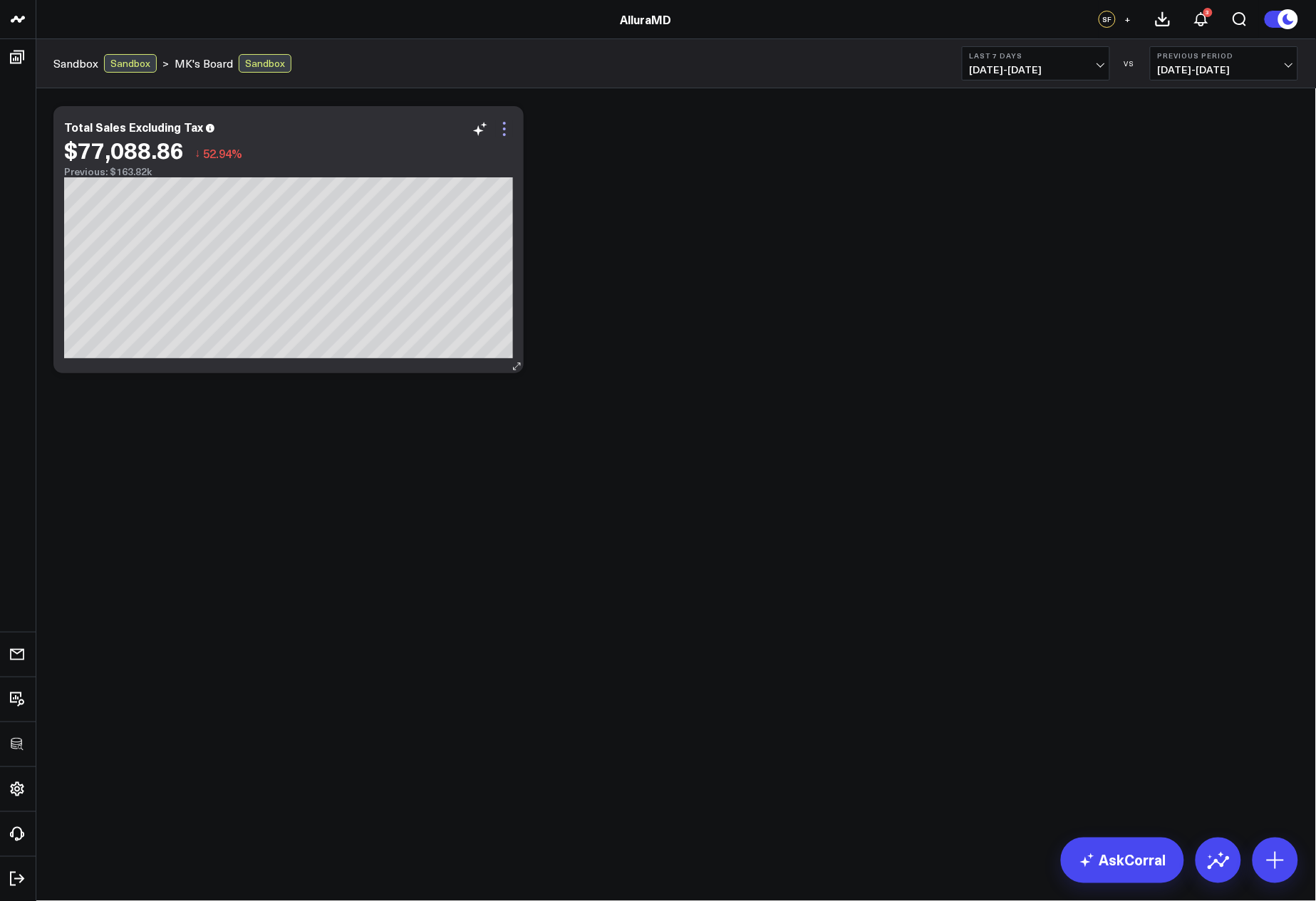
click at [499, 129] on icon at bounding box center [505, 129] width 17 height 17
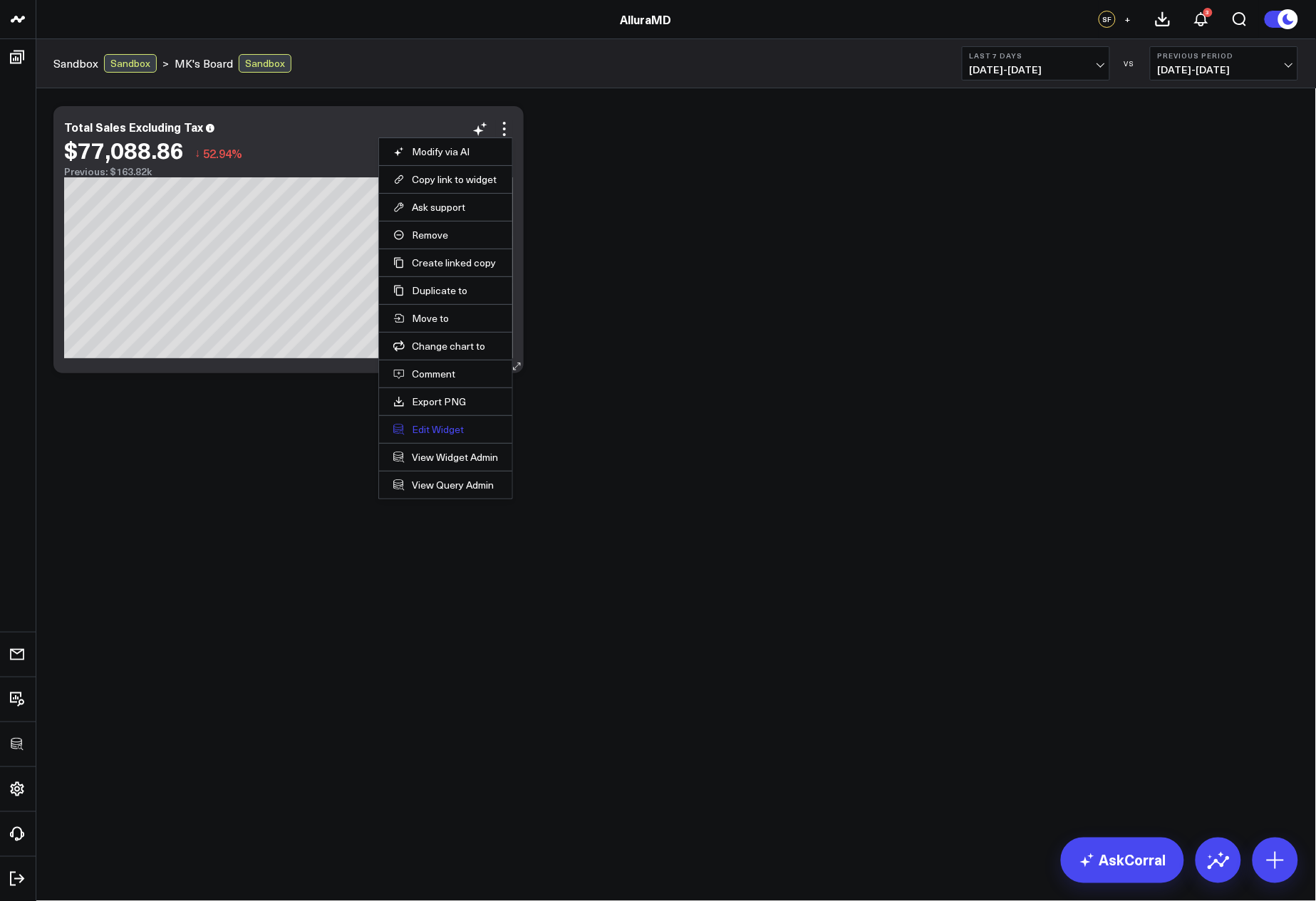
click at [427, 431] on button "Edit Widget" at bounding box center [446, 429] width 105 height 13
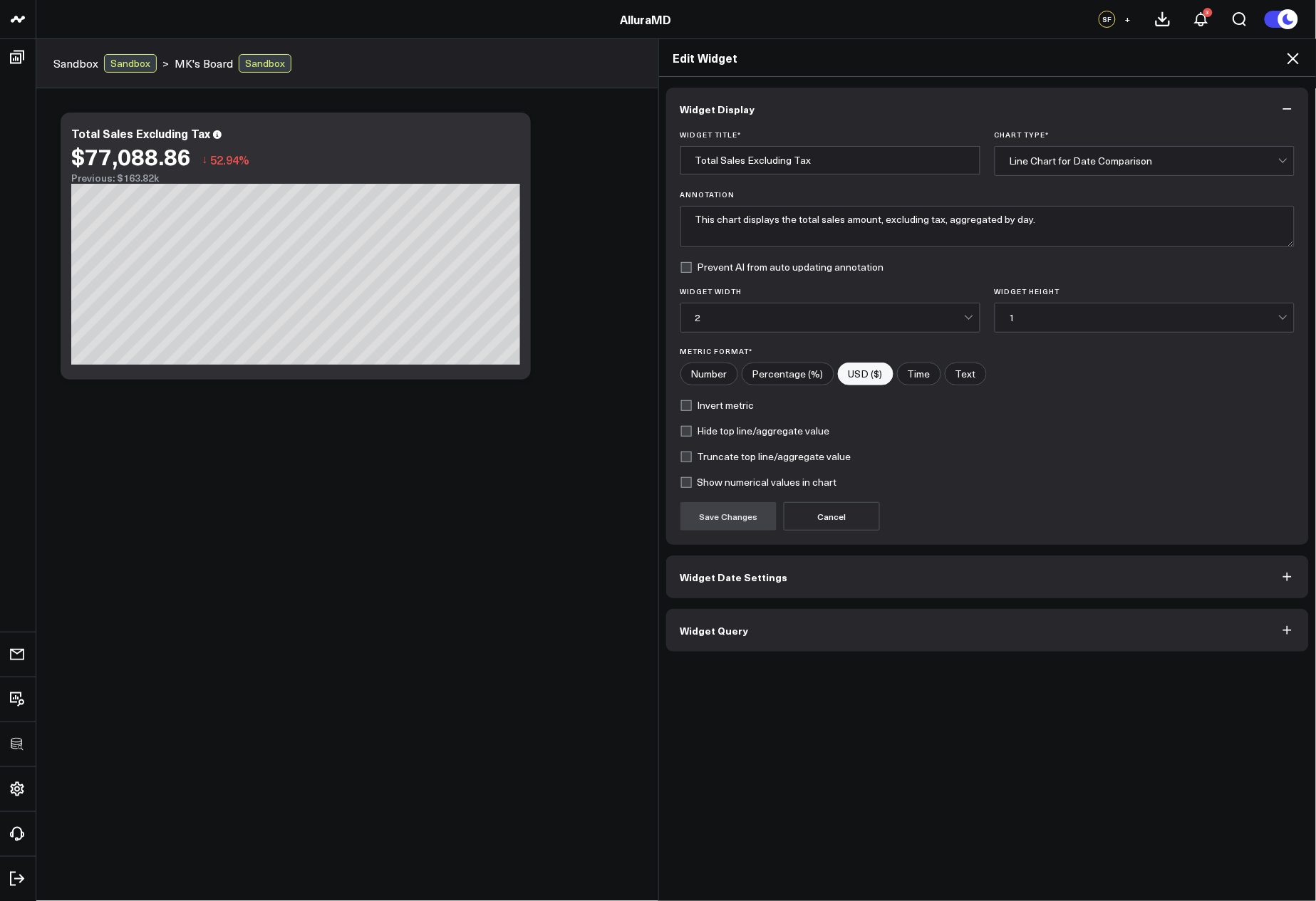
click at [723, 490] on form "Widget Title * Total Sales Excluding Tax Chart Type * Line Chart for Date Compa…" at bounding box center [988, 330] width 615 height 400
click at [712, 487] on label "Show numerical values in chart" at bounding box center [759, 482] width 157 height 12
click at [692, 487] on input "Show numerical values in chart" at bounding box center [686, 482] width 12 height 12
click at [709, 503] on button "Save Changes" at bounding box center [728, 516] width 96 height 28
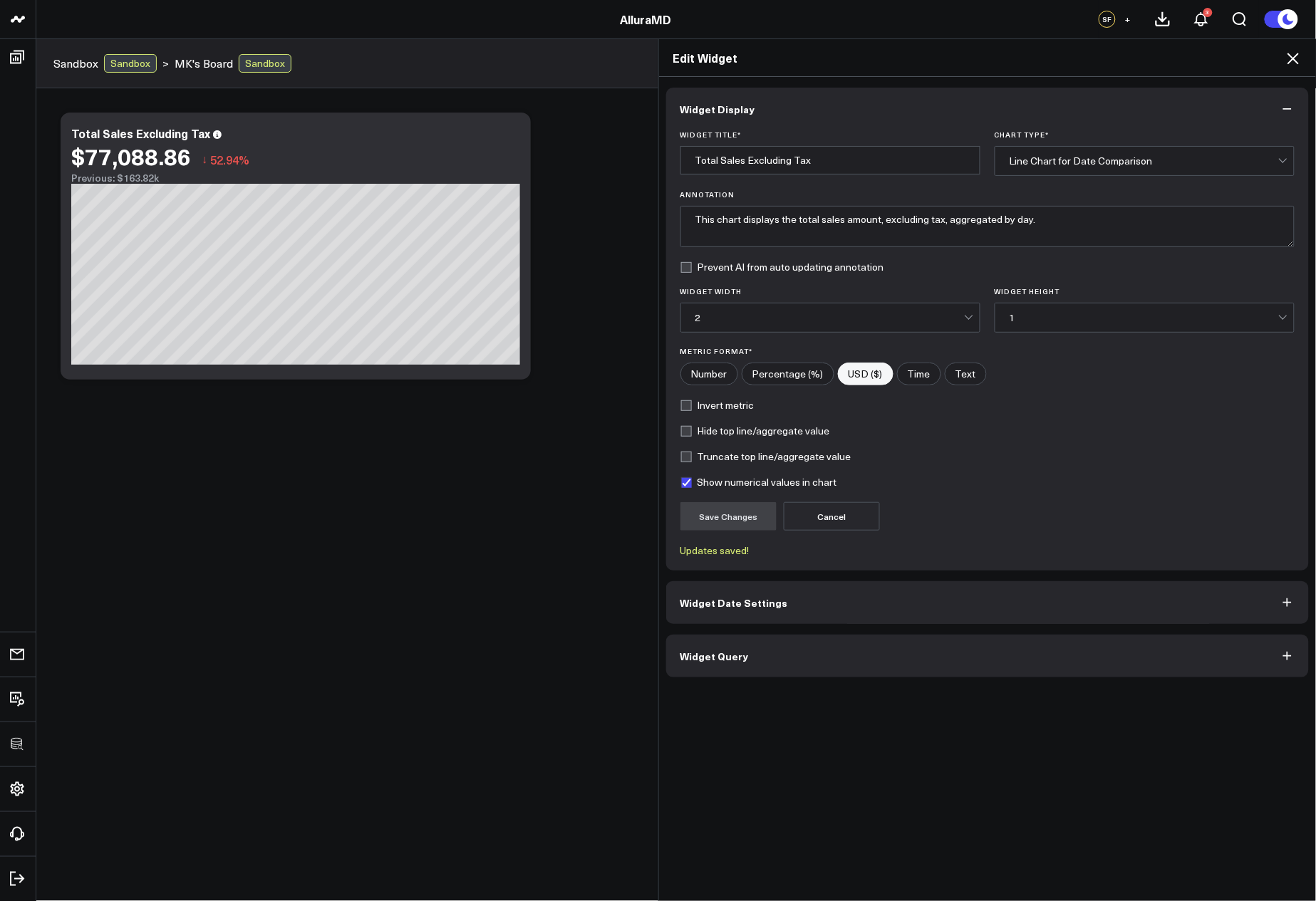
click at [683, 483] on label "Show numerical values in chart" at bounding box center [759, 482] width 157 height 12
click at [683, 483] on input "Show numerical values in chart" at bounding box center [686, 482] width 12 height 12
checkbox input "false"
click at [725, 503] on button "Save Changes" at bounding box center [728, 516] width 96 height 28
click at [1010, 644] on button "Widget Query" at bounding box center [988, 656] width 643 height 43
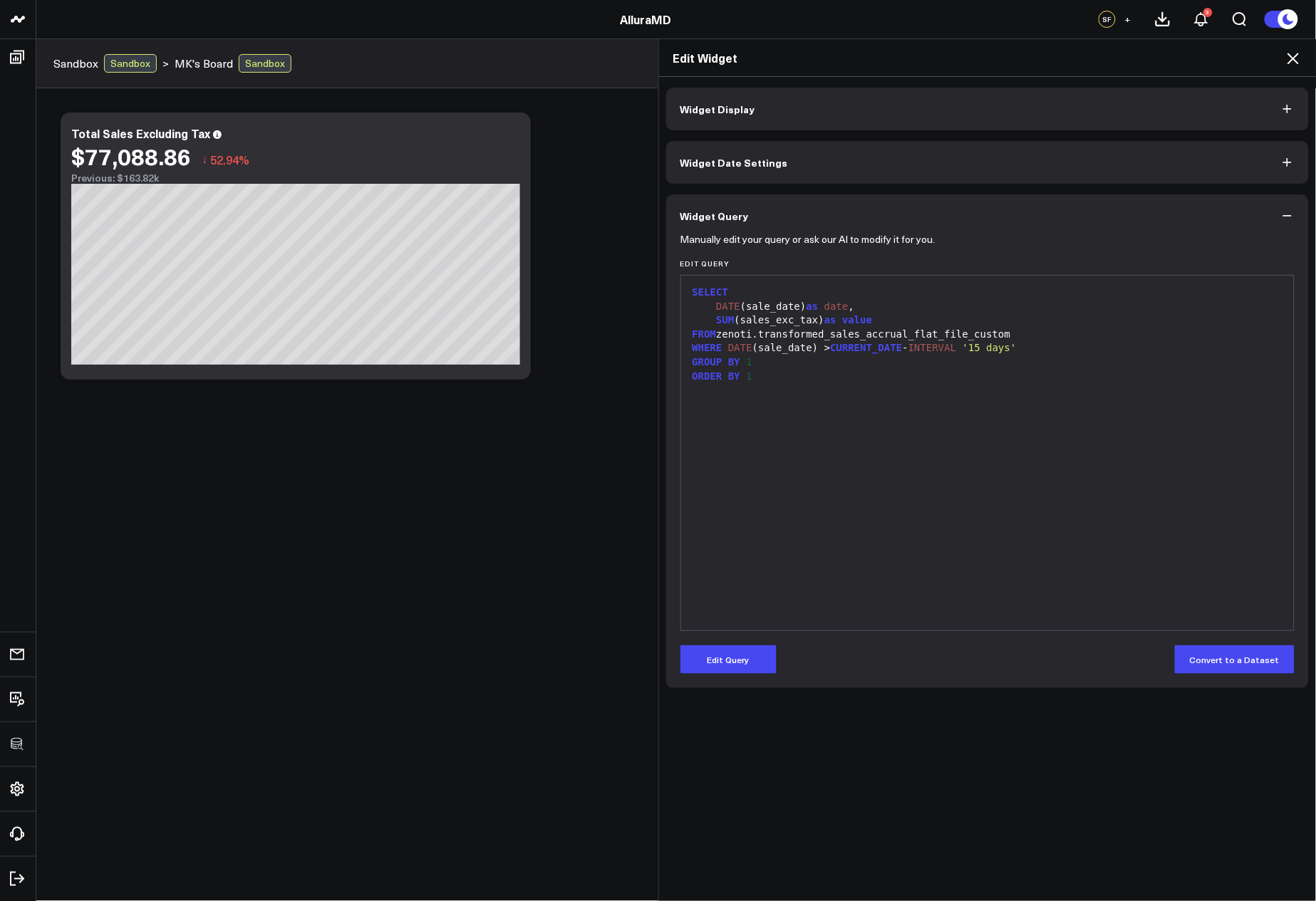
click at [876, 347] on span "CURRENT_DATE" at bounding box center [866, 347] width 72 height 12
drag, startPoint x: 721, startPoint y: 349, endPoint x: 1079, endPoint y: 346, distance: 358.0
click at [1079, 346] on div "WHERE DATE (sale_date) > CURRENT_DATE - INTERVAL '15 days'" at bounding box center [988, 349] width 600 height 14
copy div "DATE (sale_date) > CURRENT_DATE - INTERVAL '15 days'"
click at [1292, 58] on icon at bounding box center [1293, 59] width 17 height 17
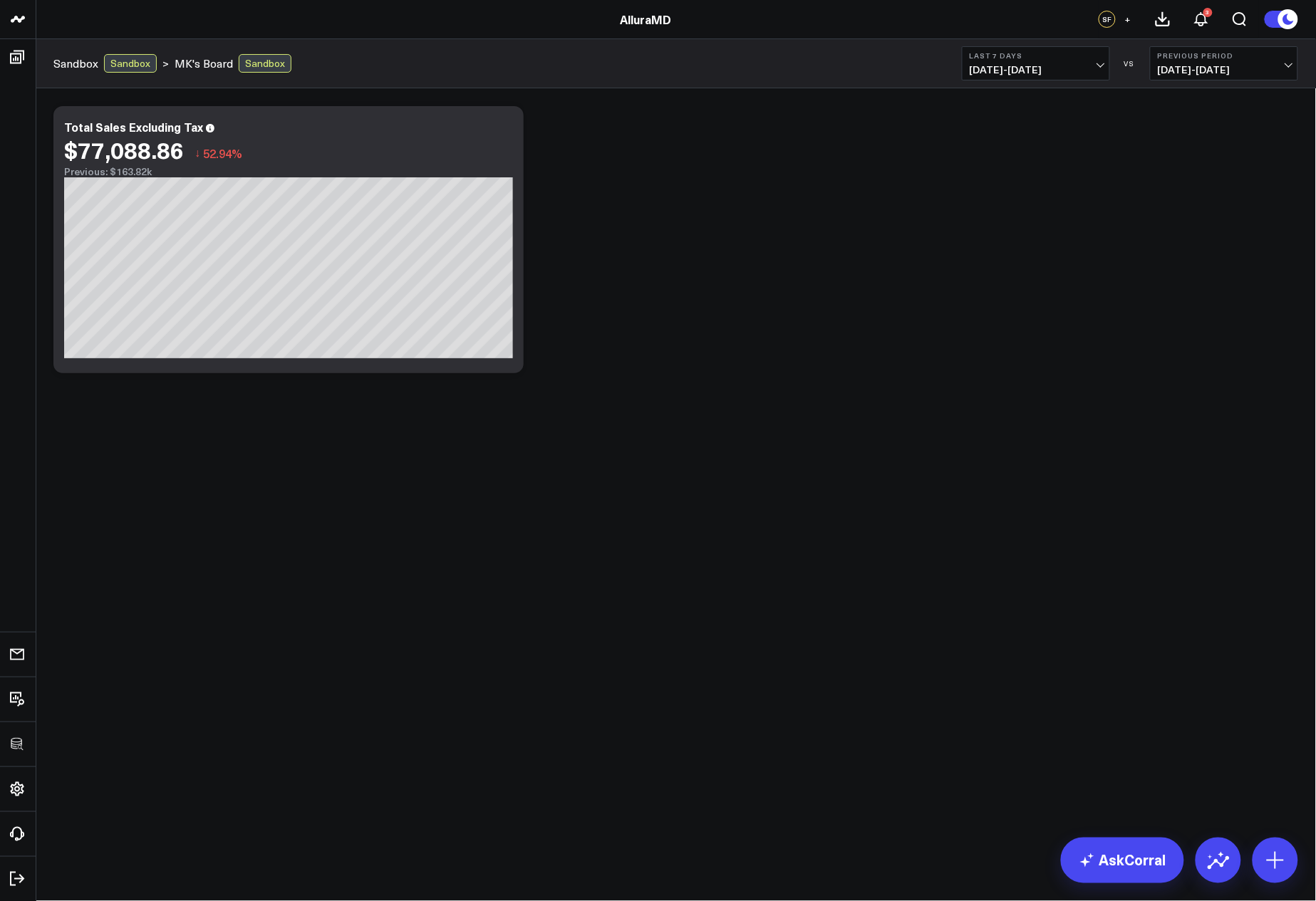
drag, startPoint x: 868, startPoint y: 312, endPoint x: 833, endPoint y: 346, distance: 48.8
click at [868, 312] on div "Modify via AI Copy link to widget Ask support Remove Create linked copy Executi…" at bounding box center [676, 239] width 1260 height 281
click at [499, 121] on icon at bounding box center [505, 129] width 17 height 17
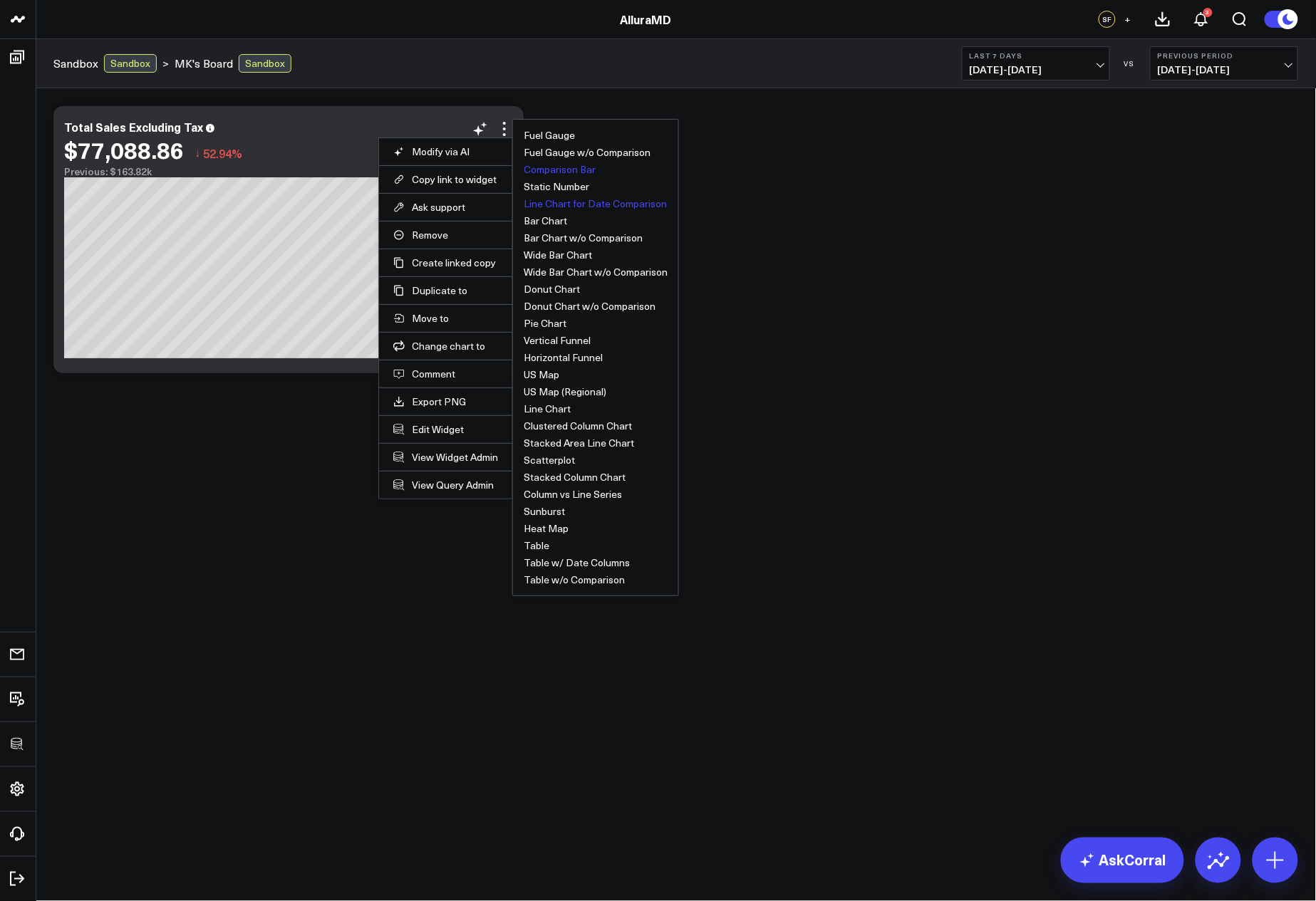
click at [572, 168] on button "Comparison Bar" at bounding box center [560, 169] width 72 height 10
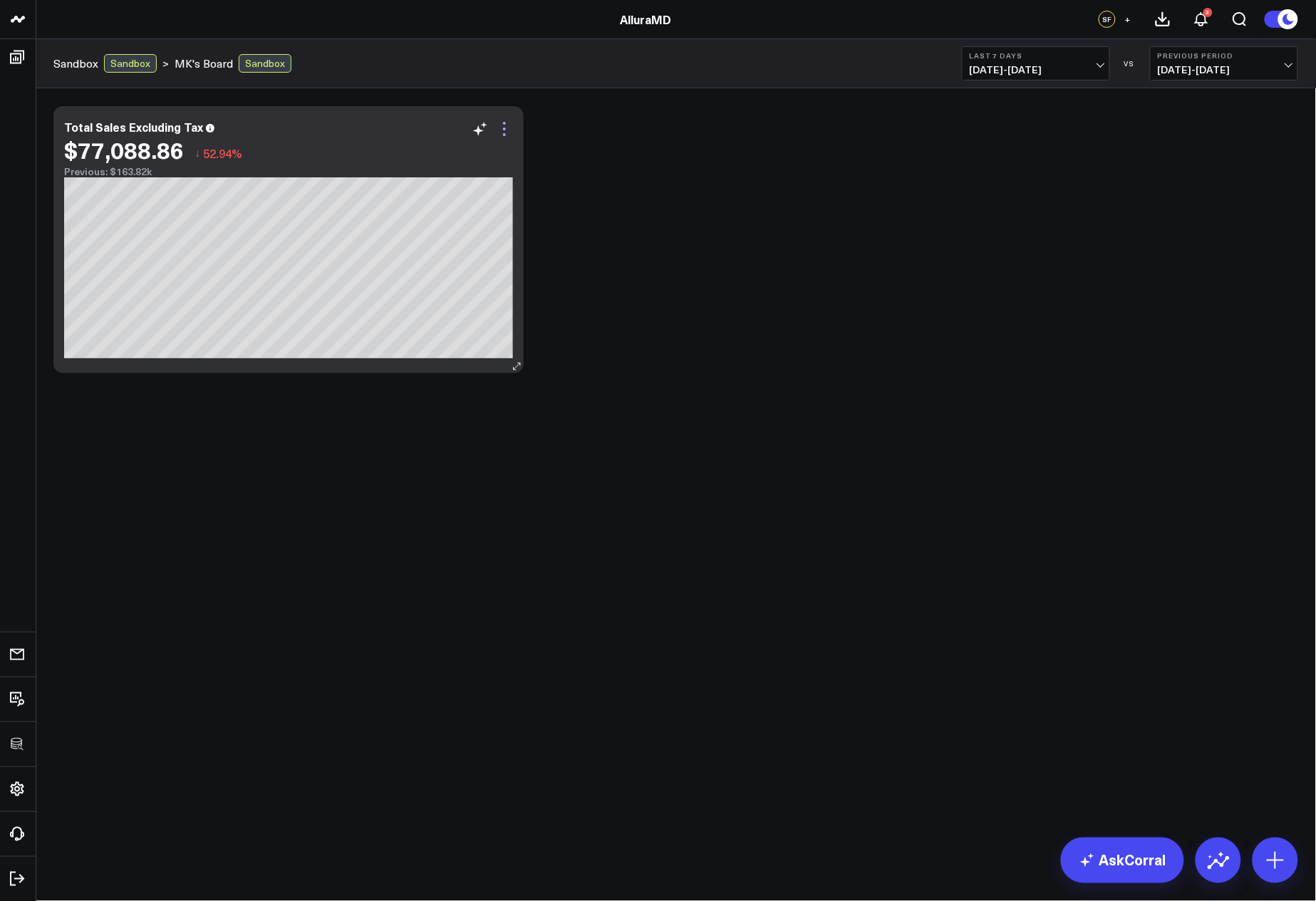
click at [498, 129] on icon at bounding box center [505, 129] width 17 height 17
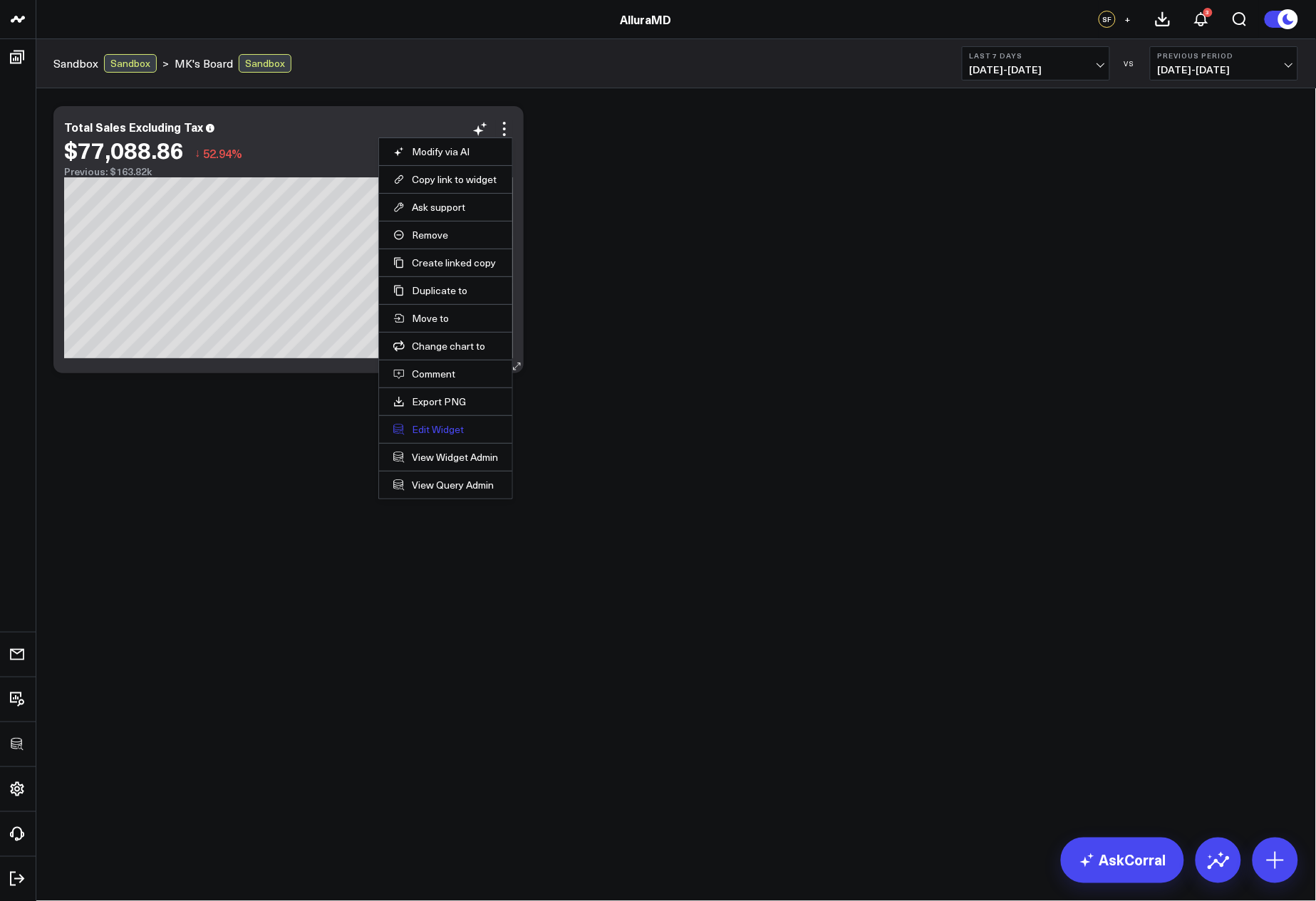
click at [437, 429] on button "Edit Widget" at bounding box center [446, 429] width 105 height 13
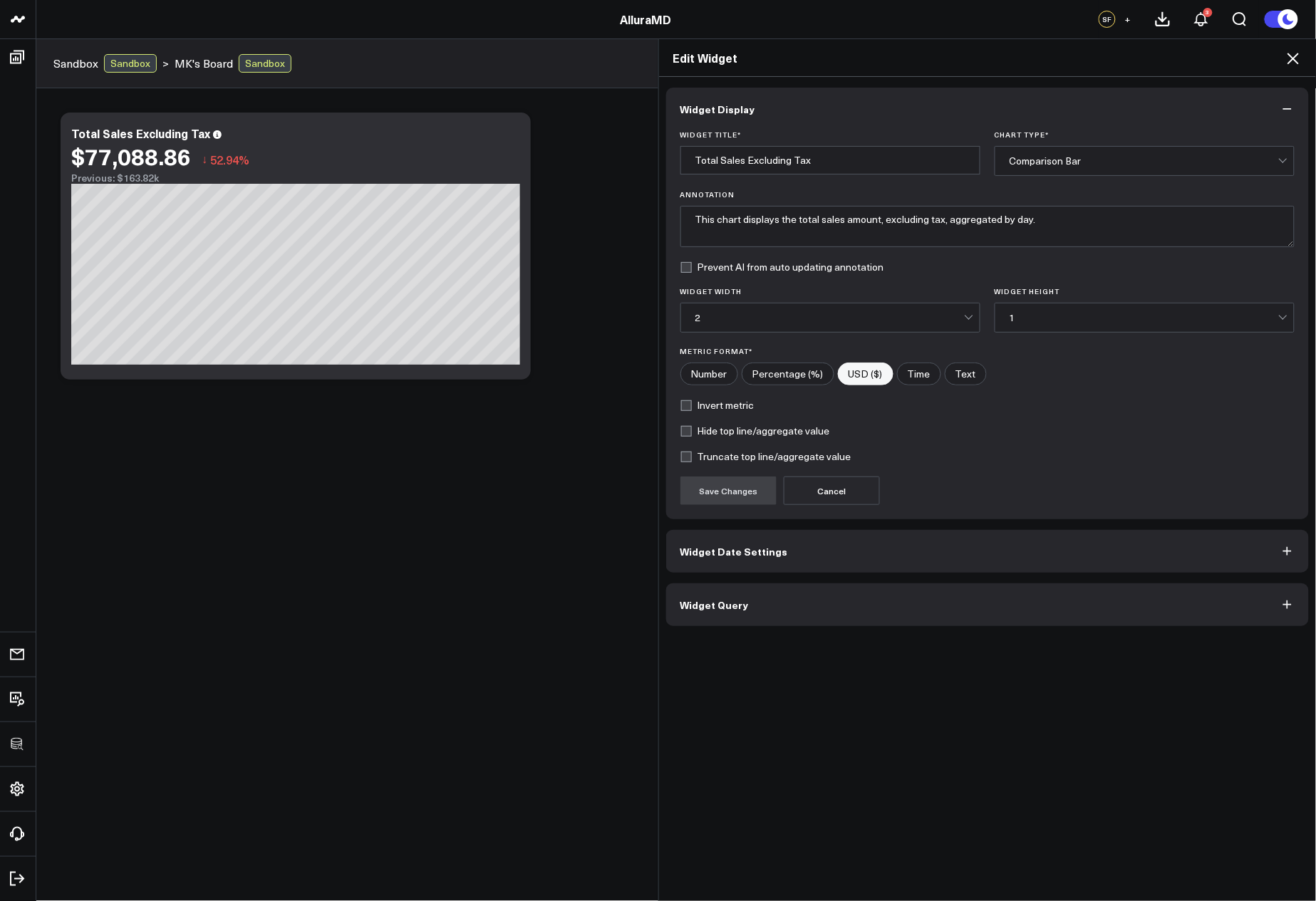
click at [1297, 58] on icon at bounding box center [1293, 59] width 17 height 17
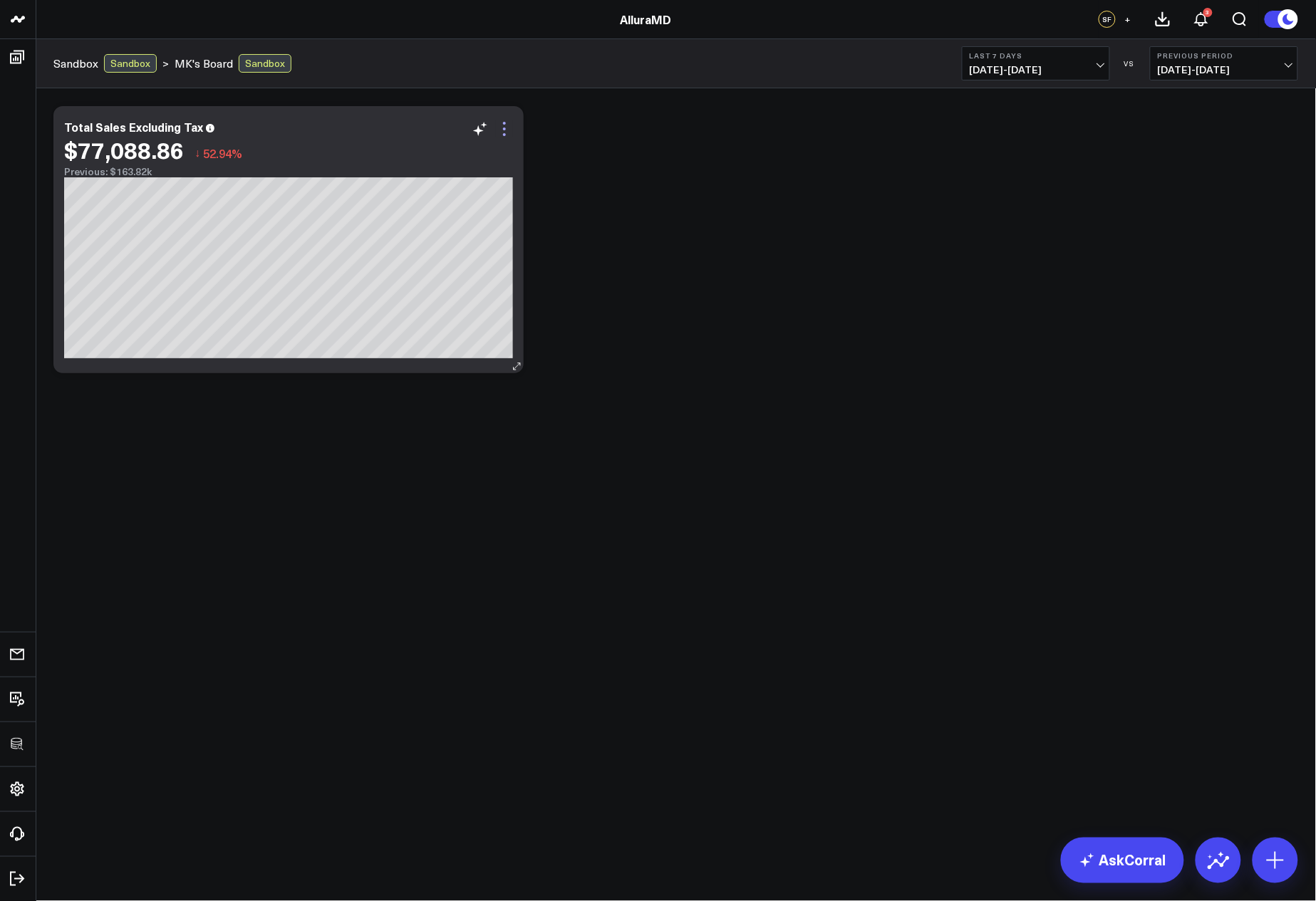
click at [501, 124] on icon at bounding box center [505, 129] width 17 height 17
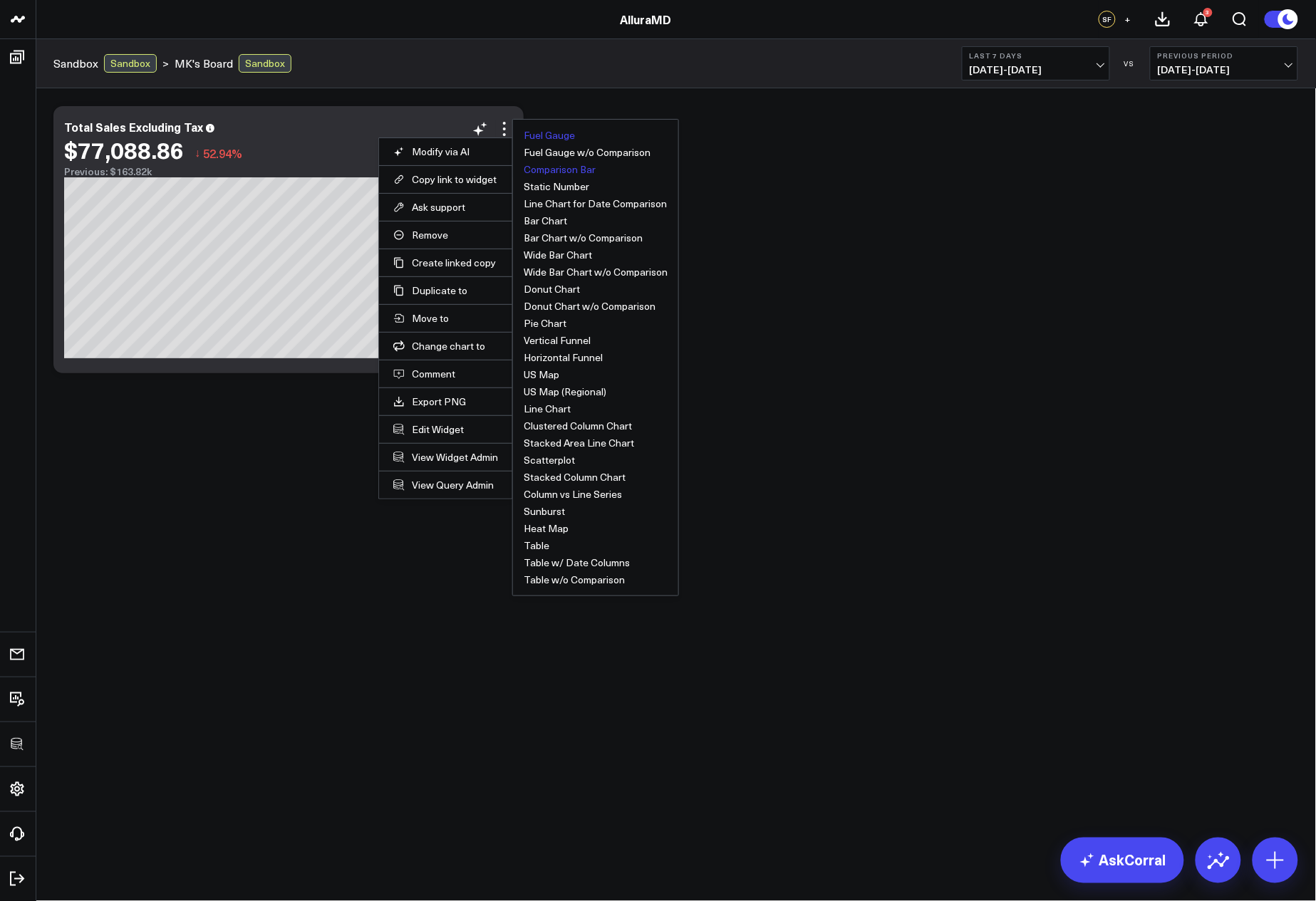
click at [544, 136] on button "Fuel Gauge" at bounding box center [549, 135] width 51 height 10
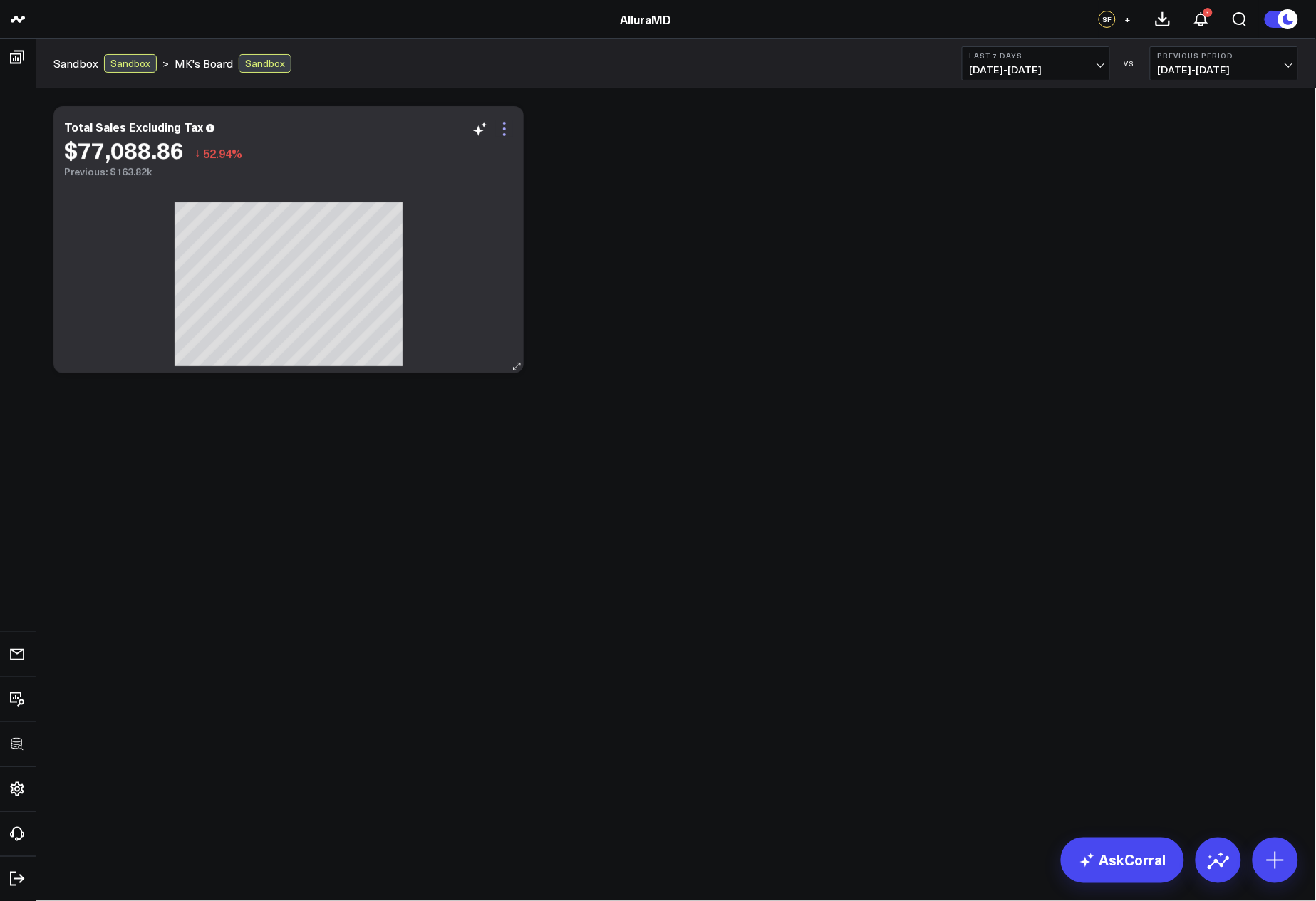
click at [502, 137] on icon at bounding box center [505, 129] width 17 height 17
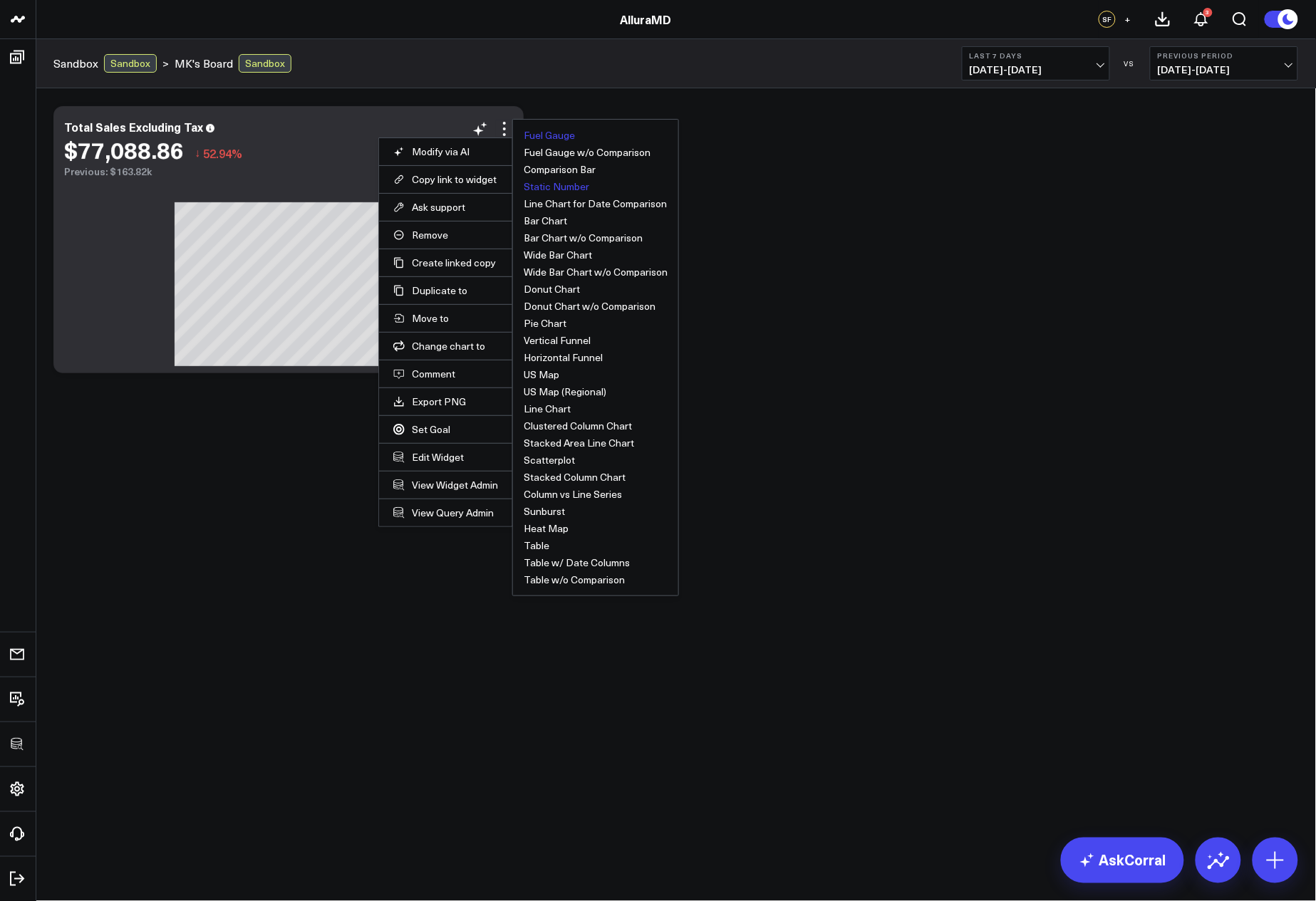
click at [562, 187] on button "Static Number" at bounding box center [556, 186] width 66 height 10
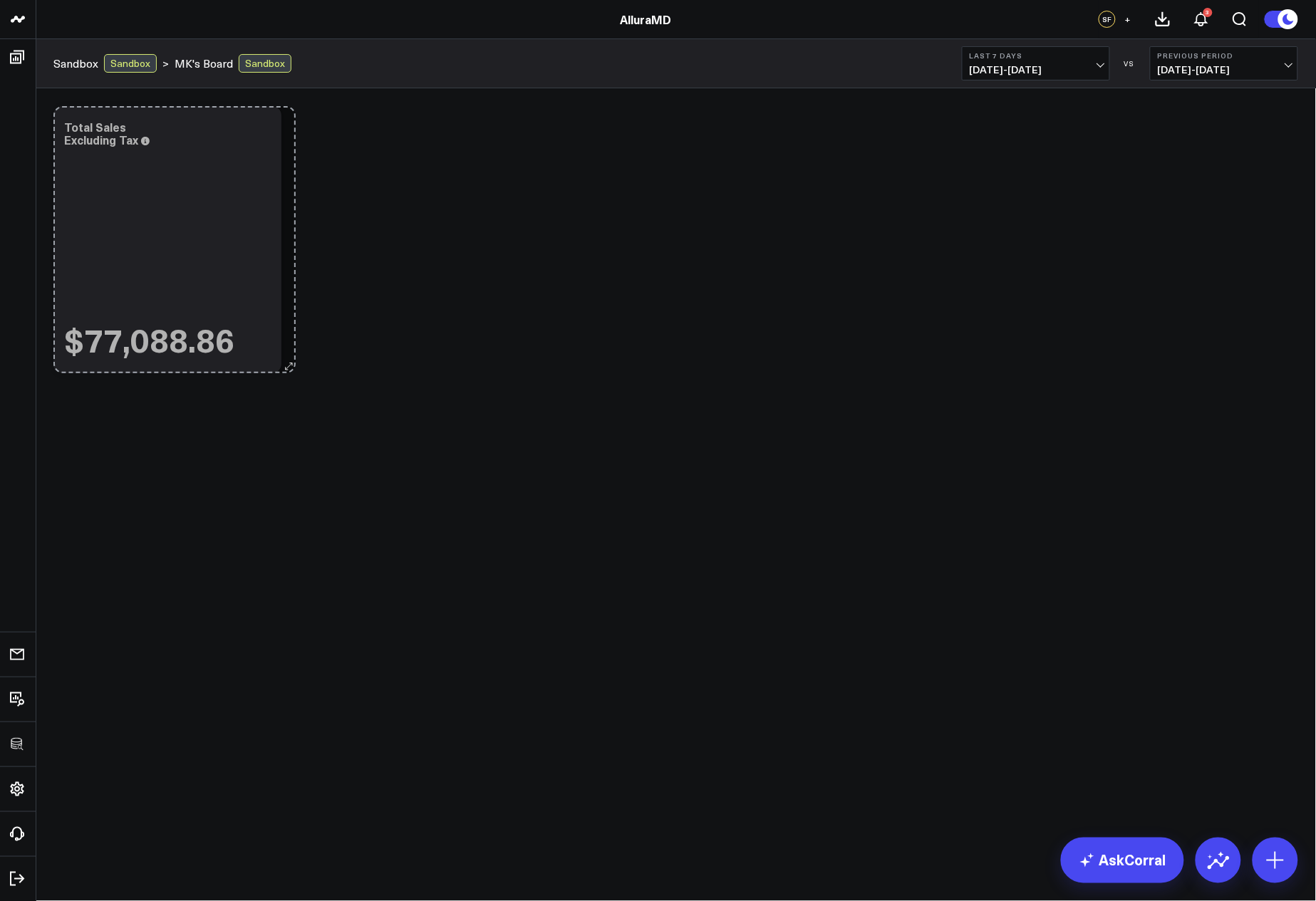
drag, startPoint x: 513, startPoint y: 365, endPoint x: 285, endPoint y: 365, distance: 228.0
click at [285, 365] on div "Modify via AI Copy link to widget Ask support Remove Create linked copy Executi…" at bounding box center [676, 239] width 1260 height 281
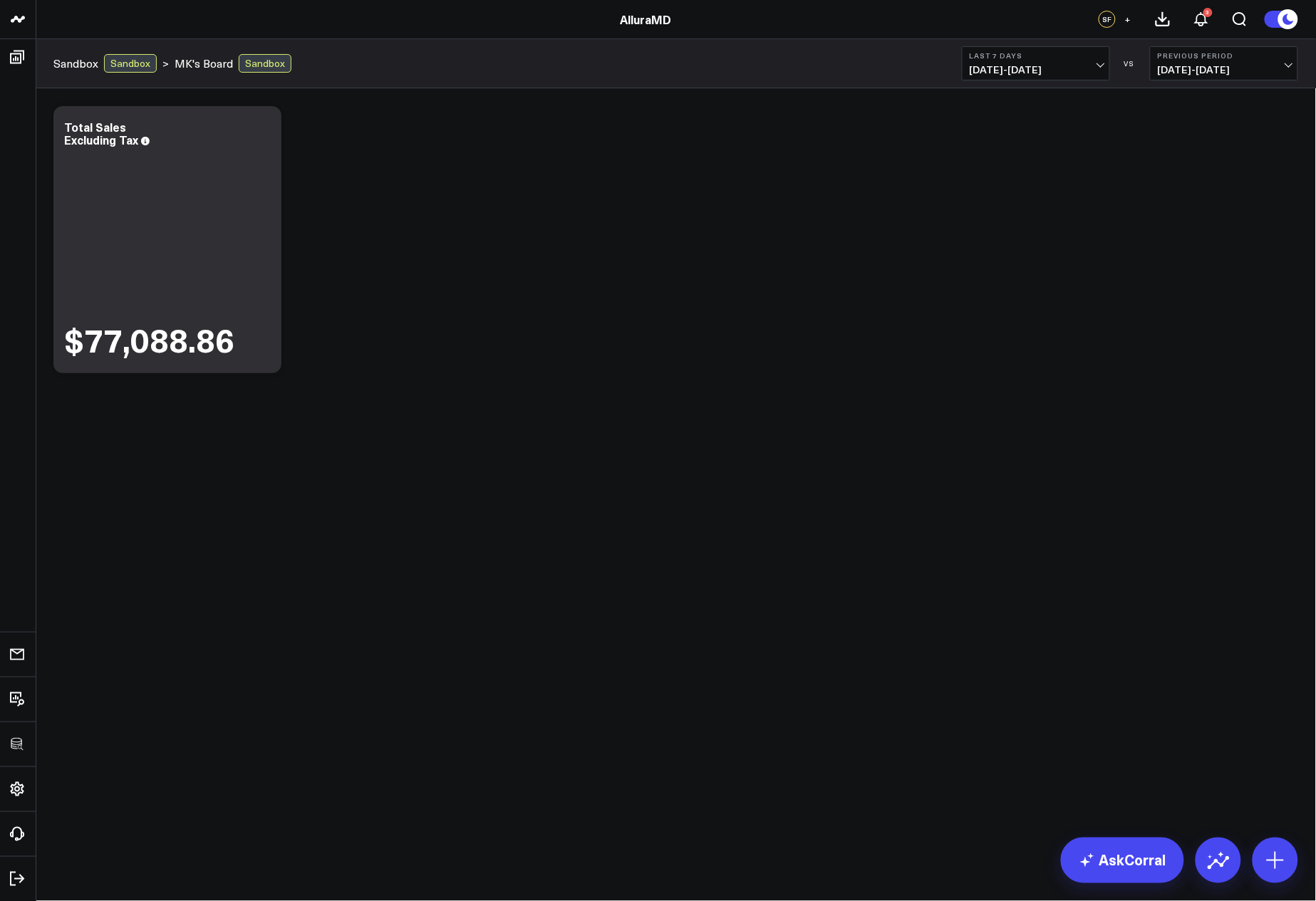
click at [477, 331] on div "Modify via AI Copy link to widget Ask support Remove Create linked copy Executi…" at bounding box center [676, 239] width 1260 height 281
click at [258, 129] on icon at bounding box center [263, 129] width 17 height 17
click at [582, 207] on div "Modify via AI Copy link to widget Ask support Remove Create linked copy Executi…" at bounding box center [676, 239] width 1260 height 281
click at [261, 135] on icon at bounding box center [263, 135] width 3 height 3
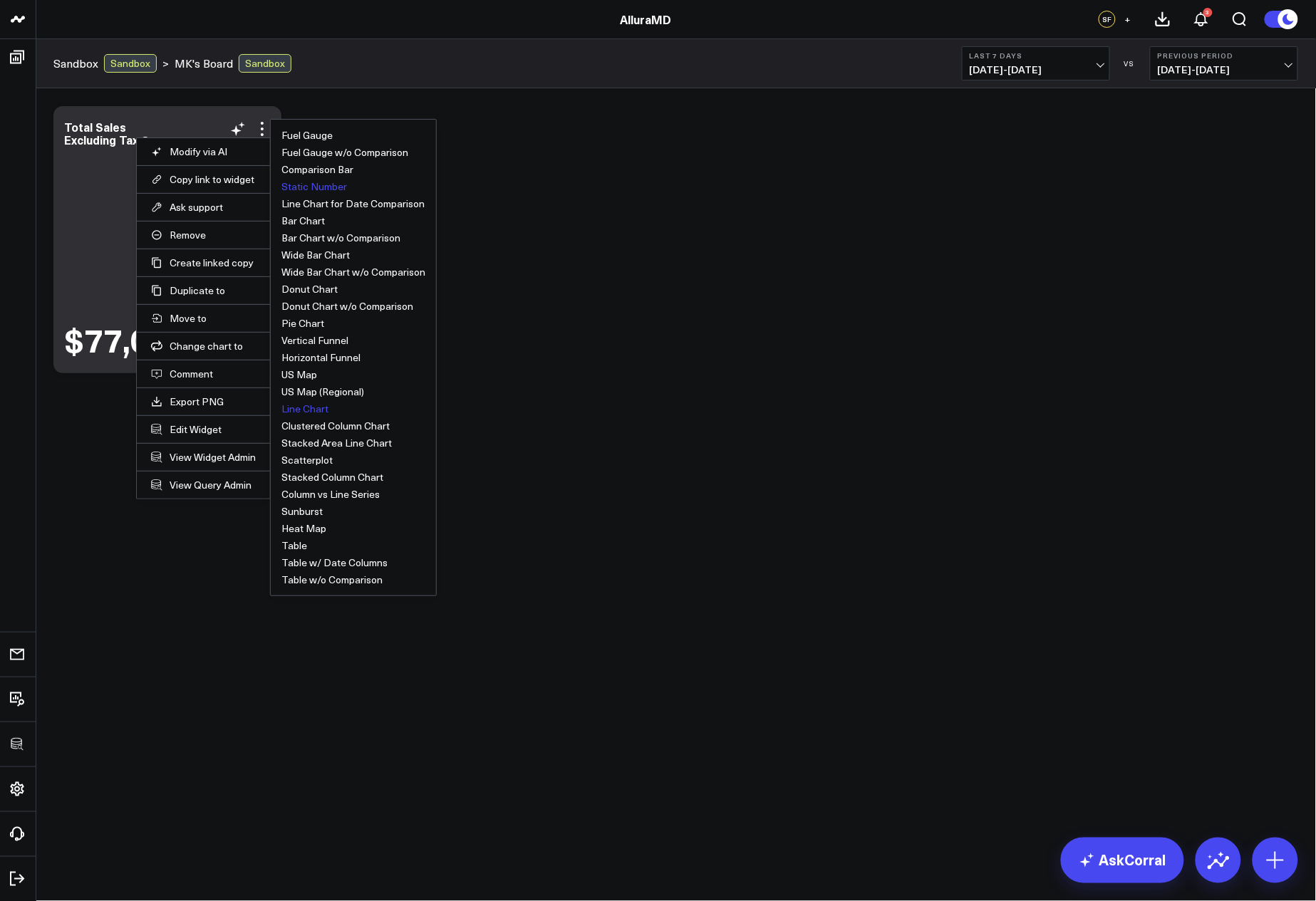
click at [305, 408] on button "Line Chart" at bounding box center [305, 409] width 47 height 10
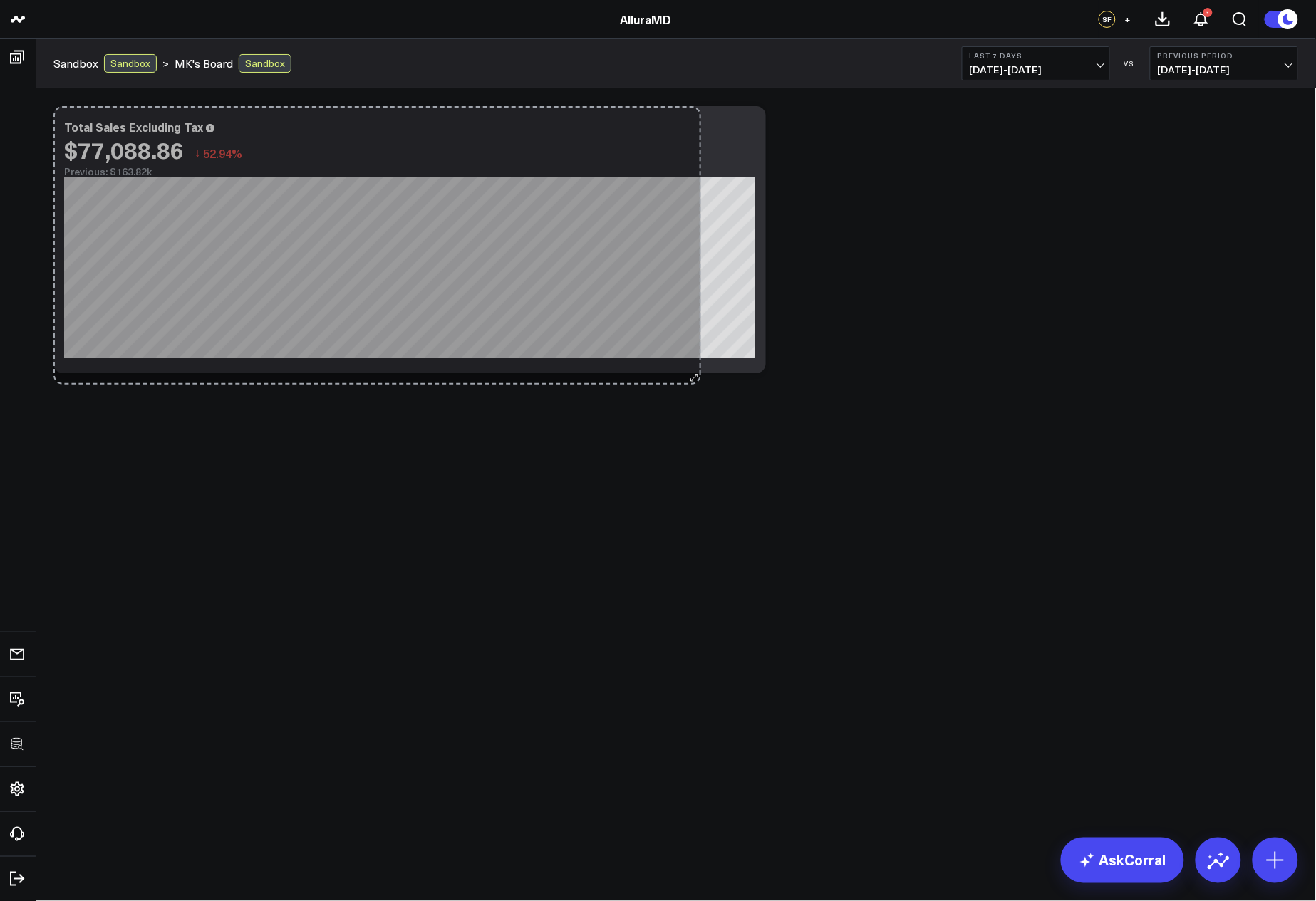
drag, startPoint x: 271, startPoint y: 371, endPoint x: 691, endPoint y: 382, distance: 420.1
click at [691, 382] on div "Modify via AI Copy link to widget Ask support Remove Create linked copy Executi…" at bounding box center [676, 277] width 1281 height 378
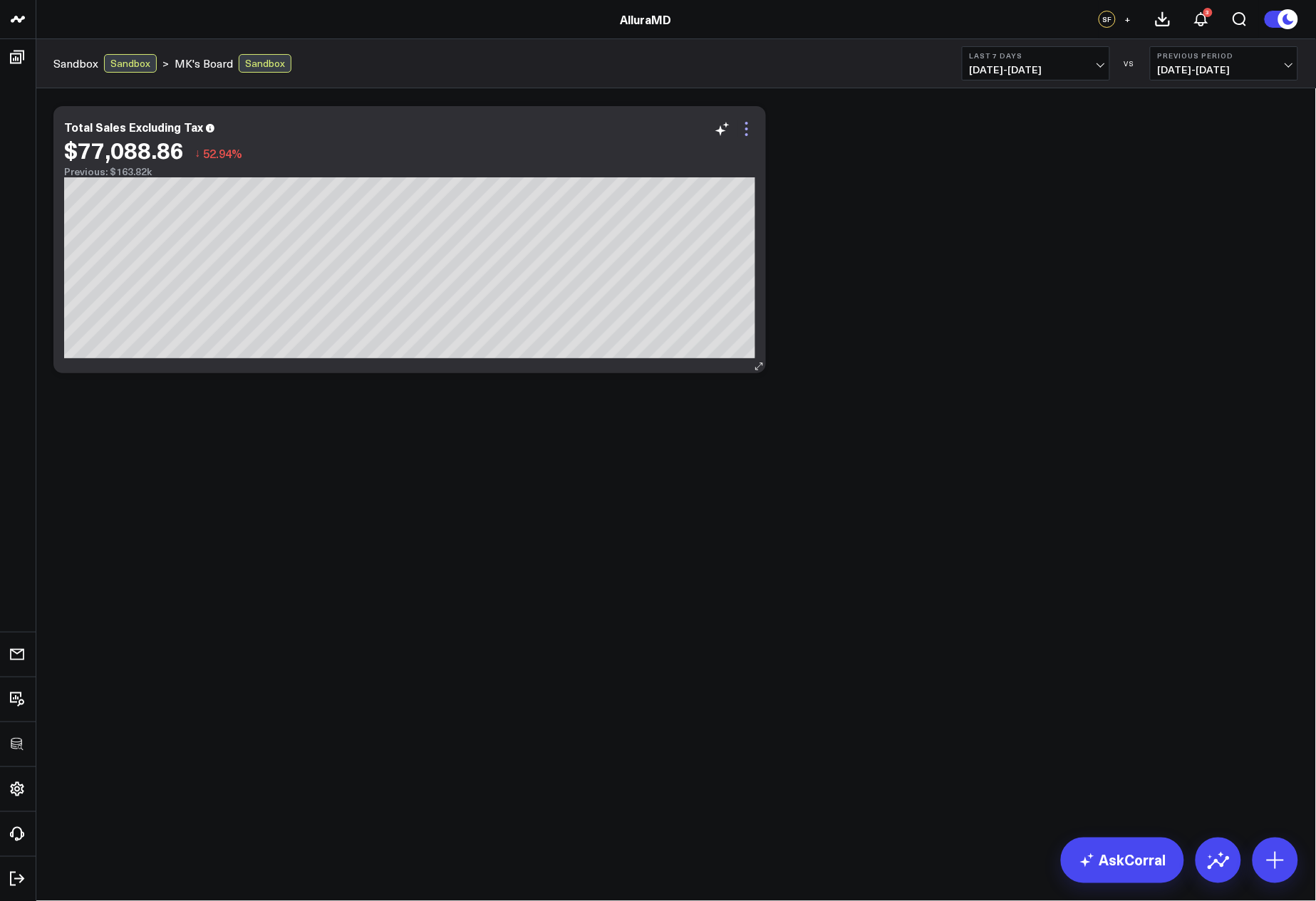
click at [747, 127] on icon at bounding box center [747, 129] width 17 height 17
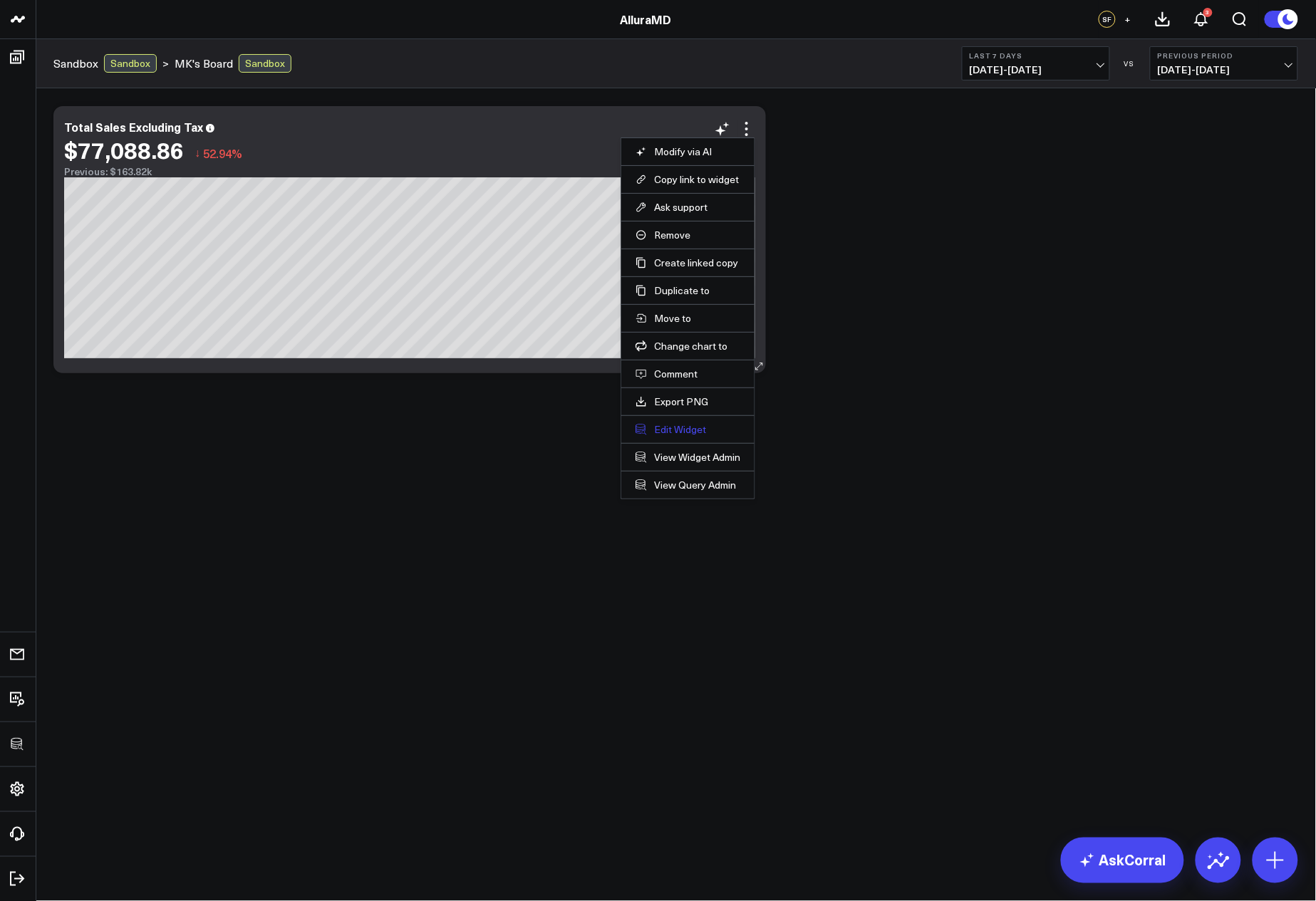
click at [686, 429] on button "Edit Widget" at bounding box center [688, 429] width 105 height 13
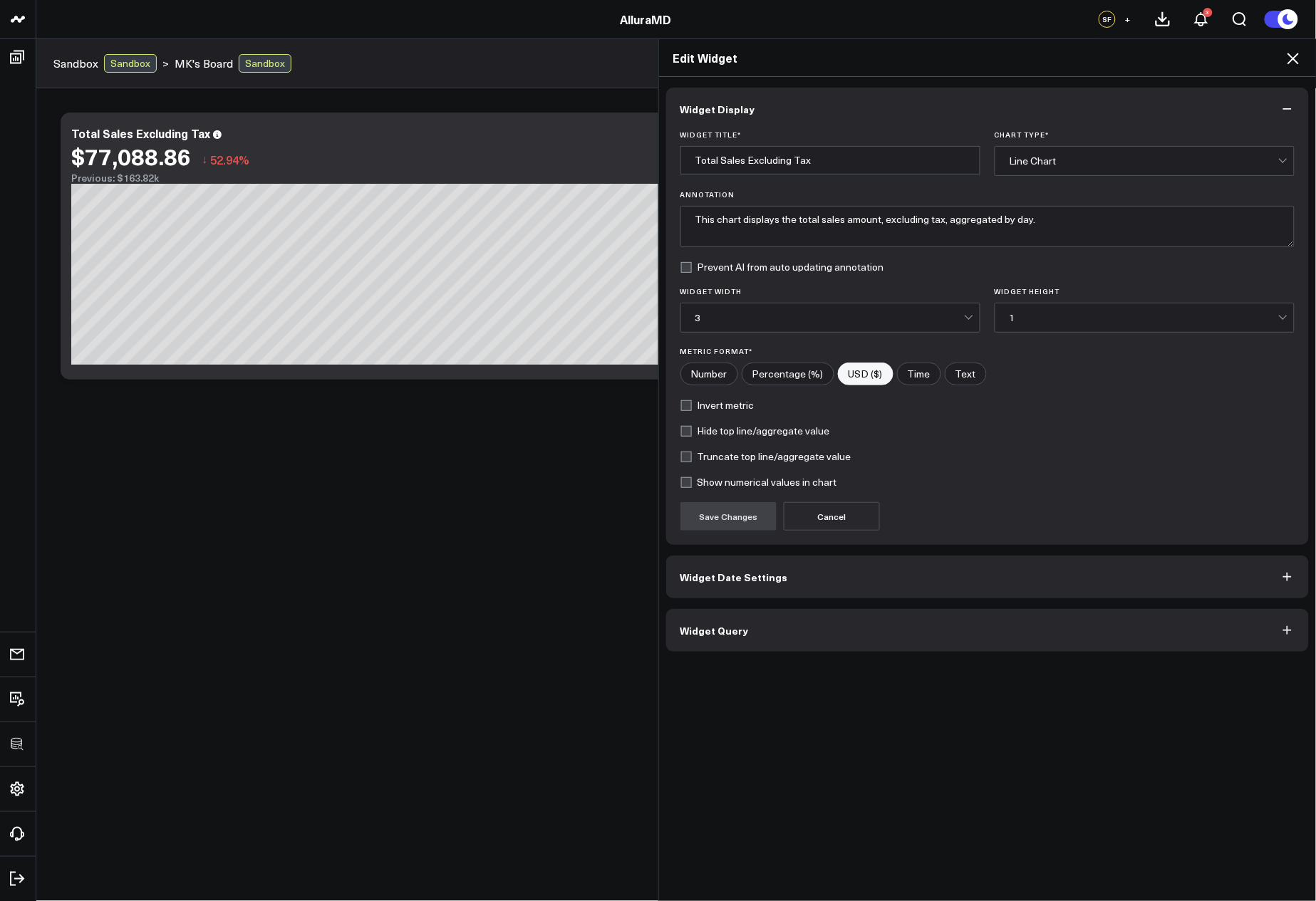
click at [1134, 168] on div "Line Chart" at bounding box center [1144, 161] width 269 height 28
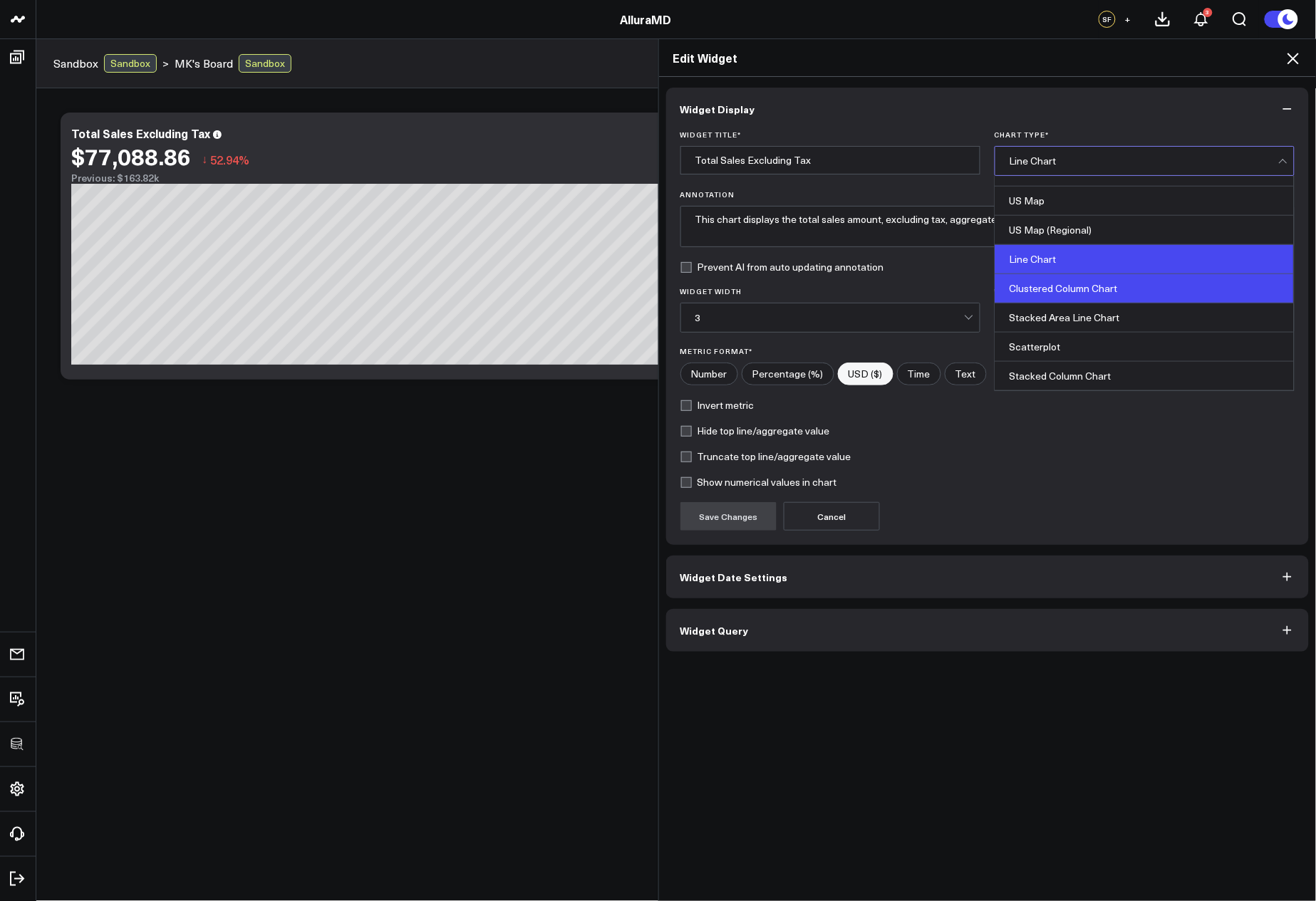
scroll to position [415, 0]
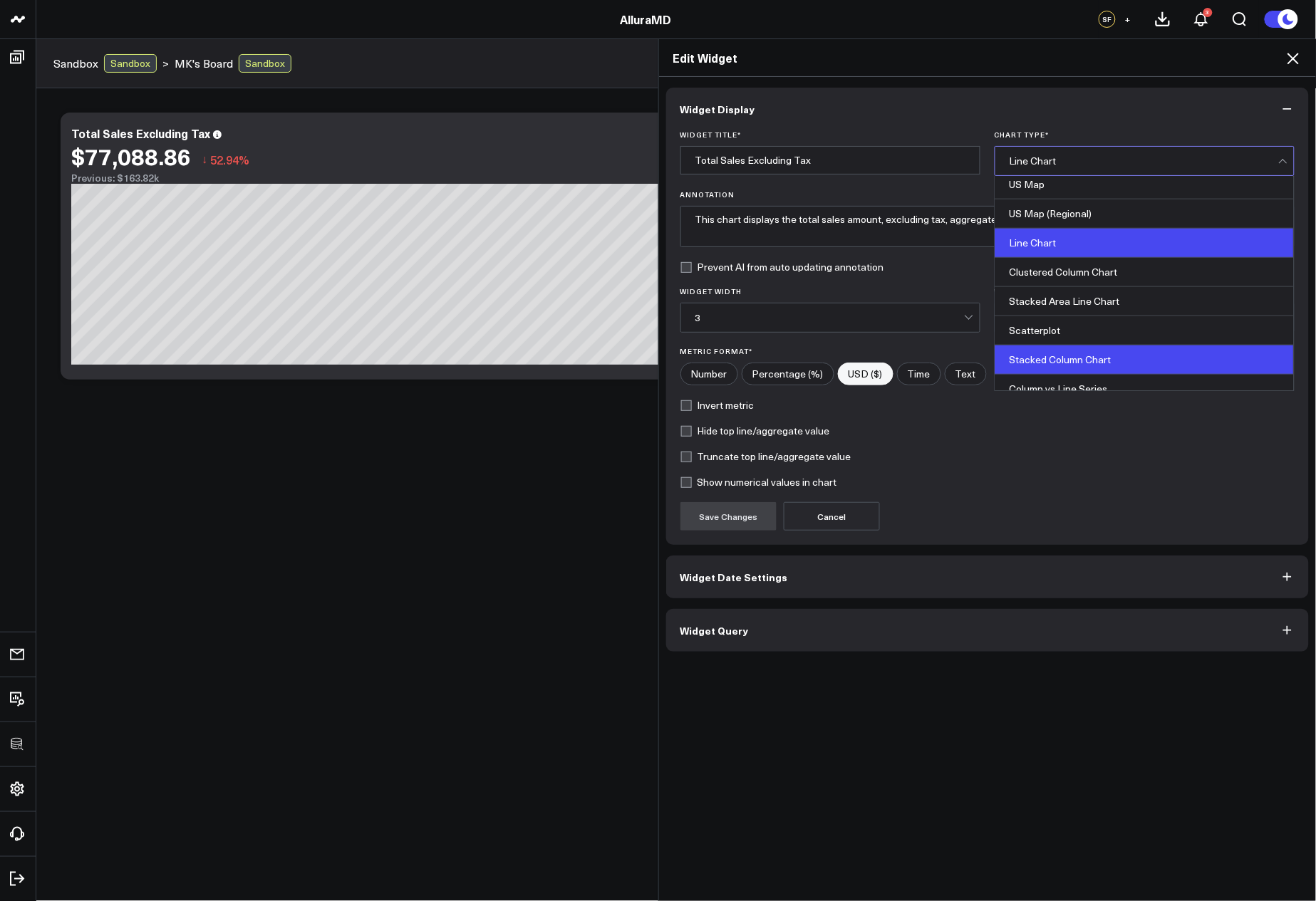
click at [1069, 356] on div "Stacked Column Chart" at bounding box center [1144, 360] width 299 height 29
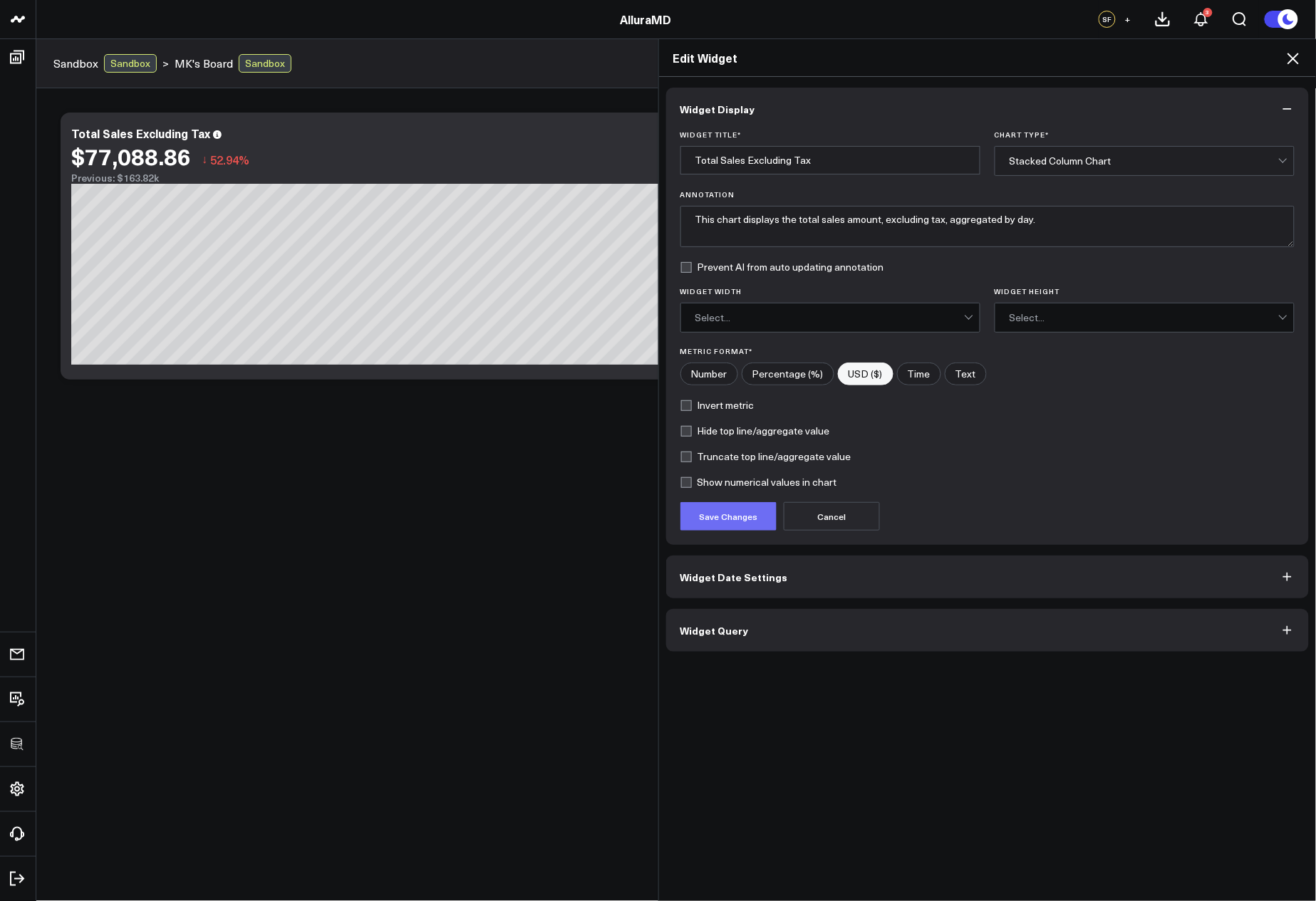
click at [741, 523] on button "Save Changes" at bounding box center [728, 516] width 96 height 28
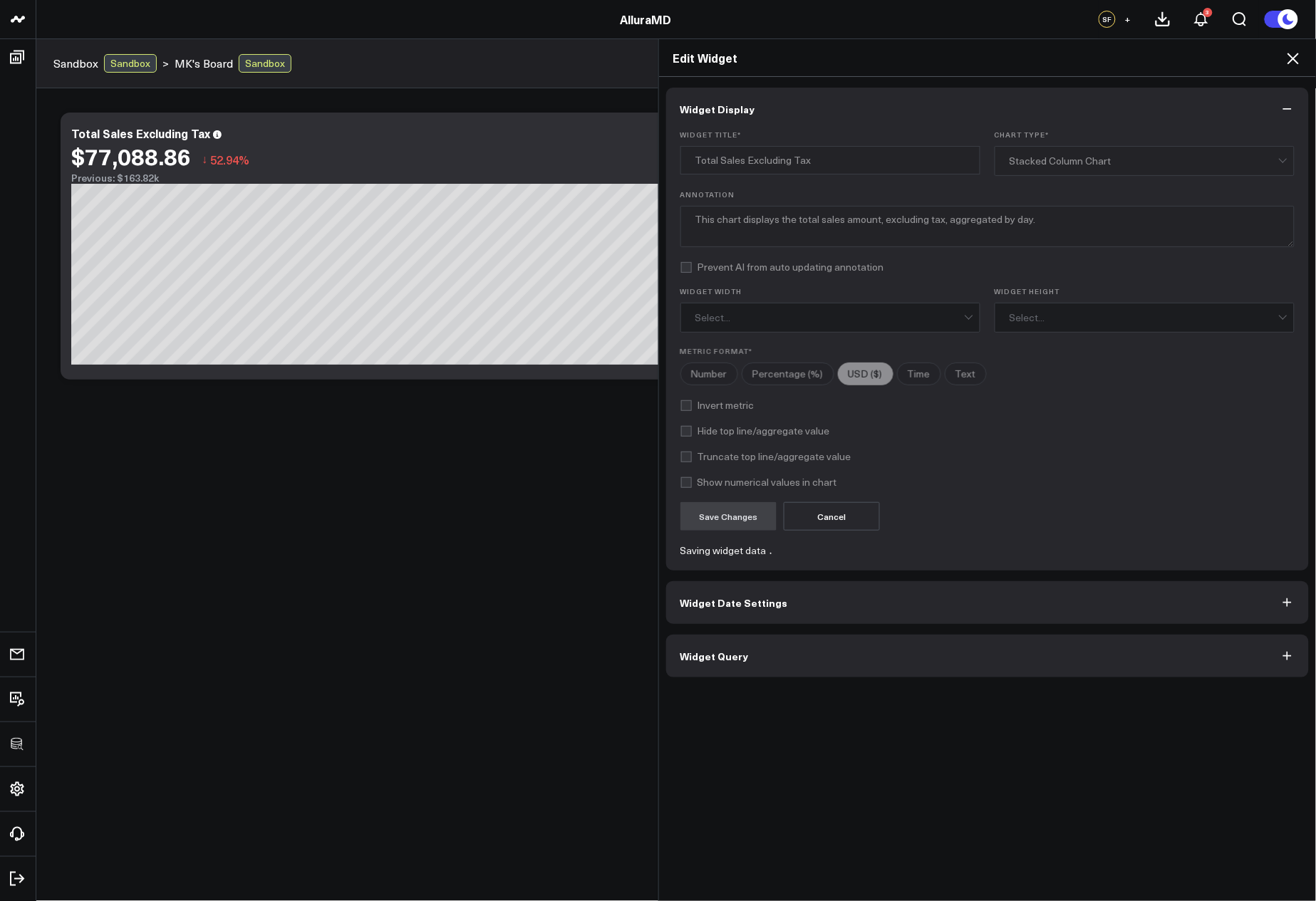
click at [1285, 60] on icon at bounding box center [1293, 59] width 17 height 17
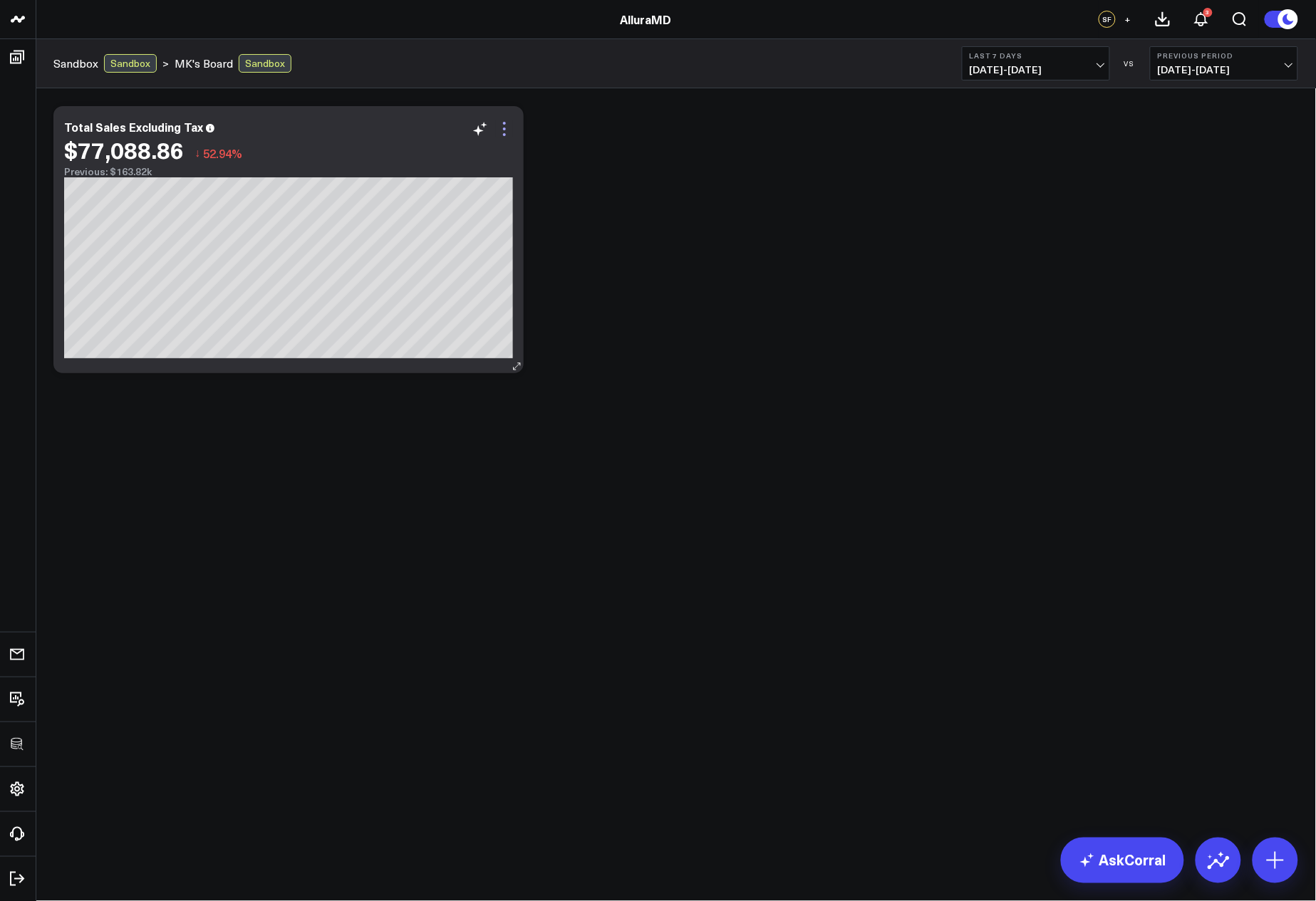
click at [499, 134] on icon at bounding box center [505, 129] width 17 height 17
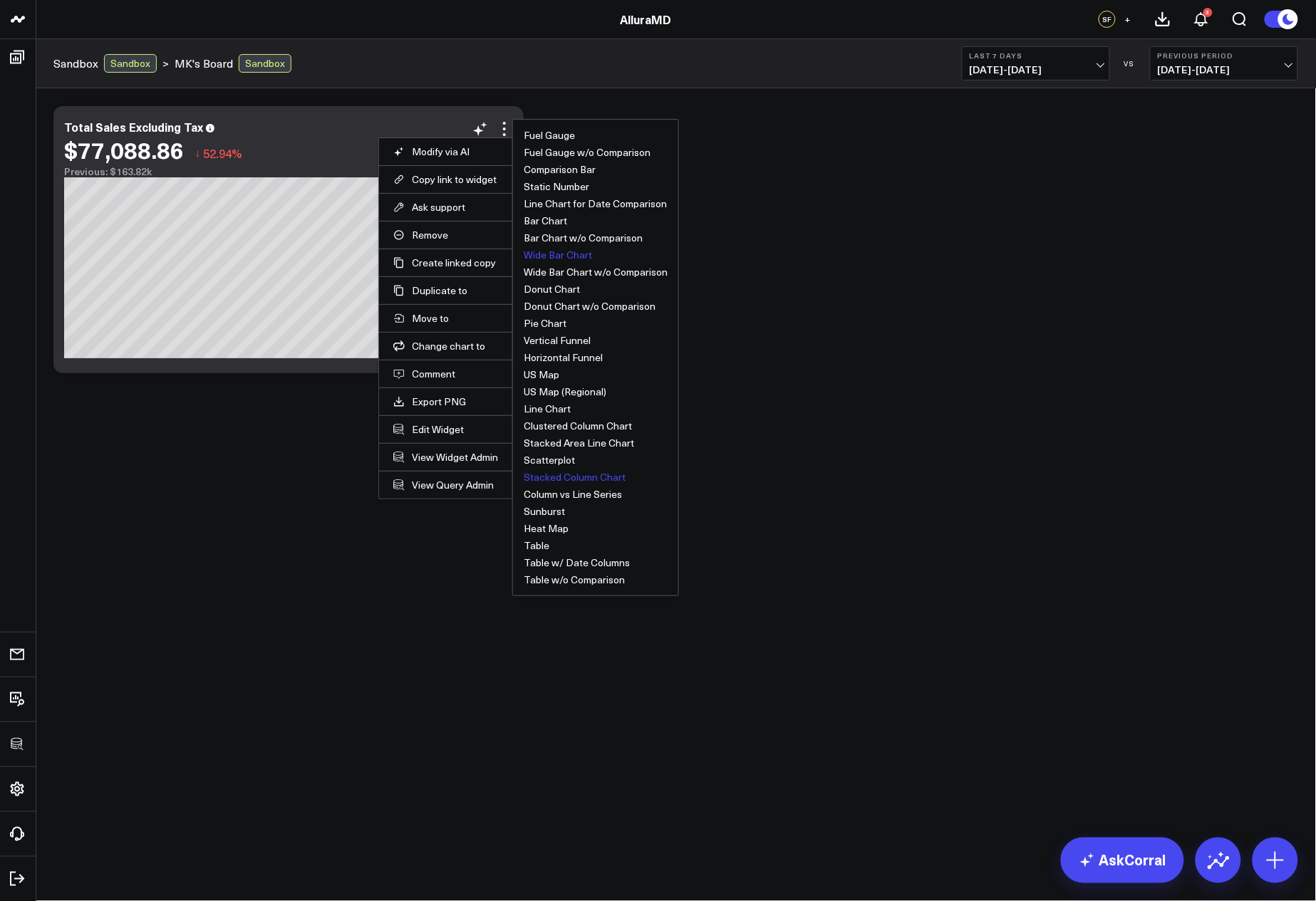
click at [538, 253] on button "Wide Bar Chart" at bounding box center [557, 255] width 68 height 10
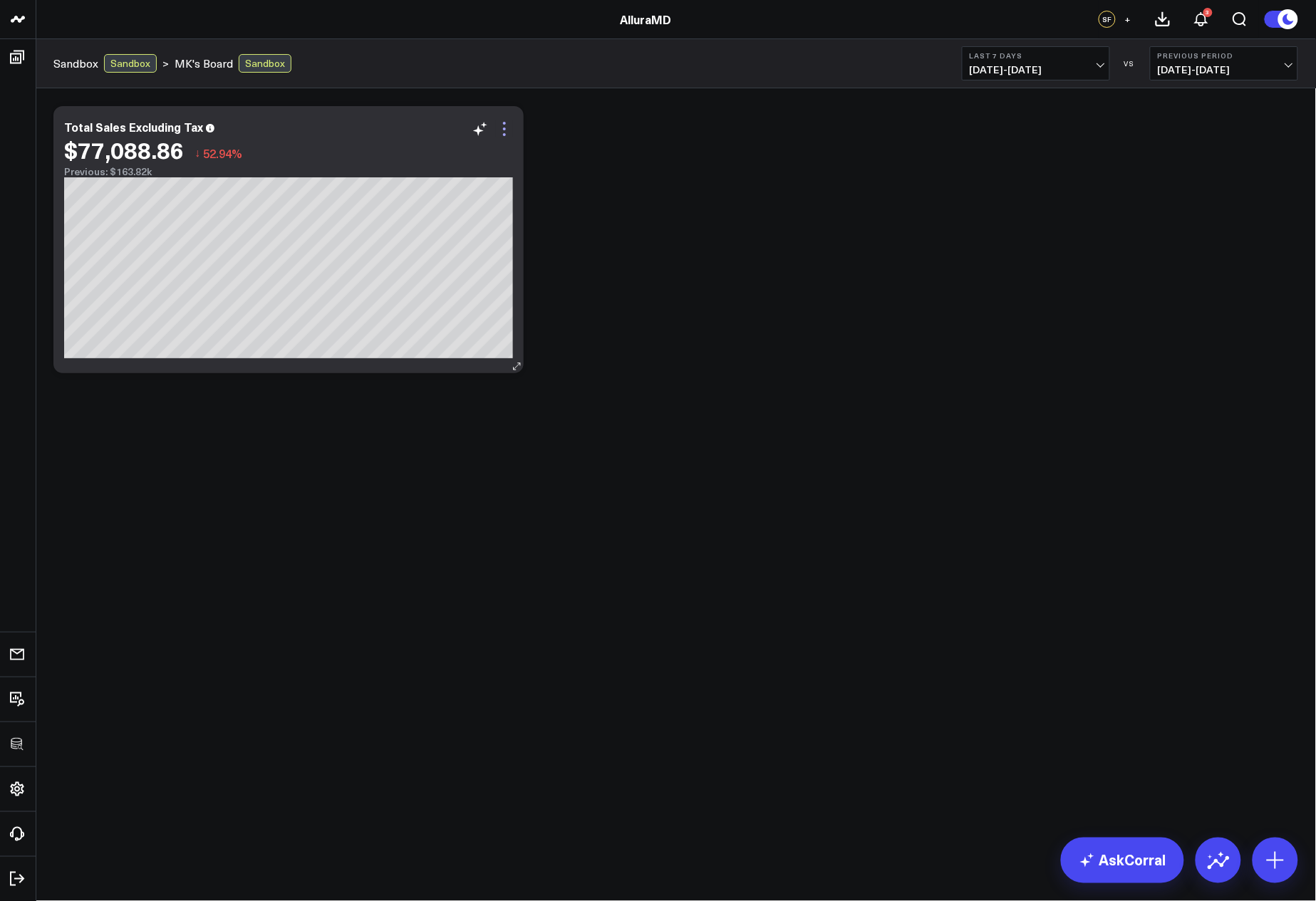
click at [513, 130] on icon at bounding box center [505, 129] width 17 height 17
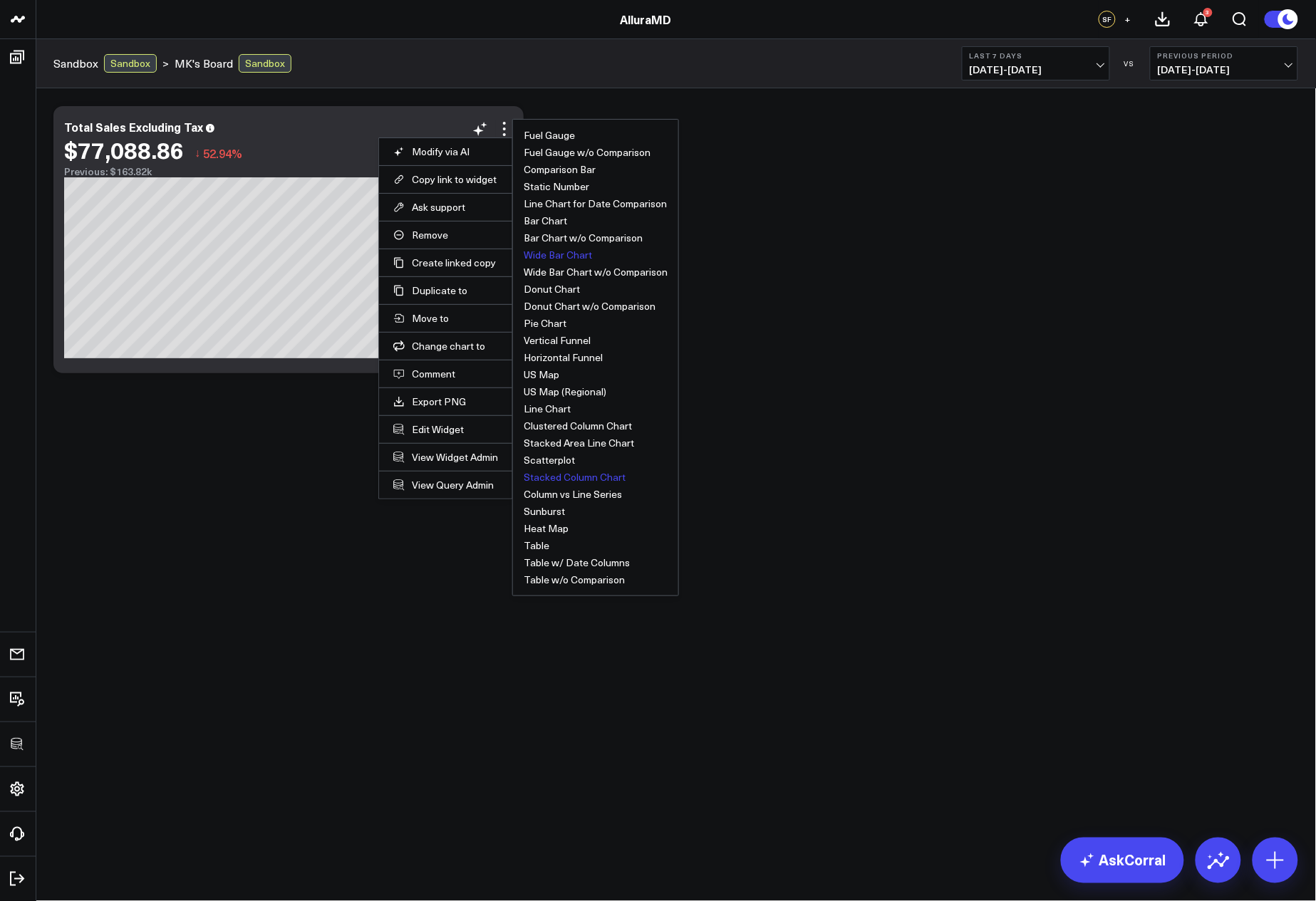
click at [554, 477] on button "Stacked Column Chart" at bounding box center [575, 477] width 102 height 10
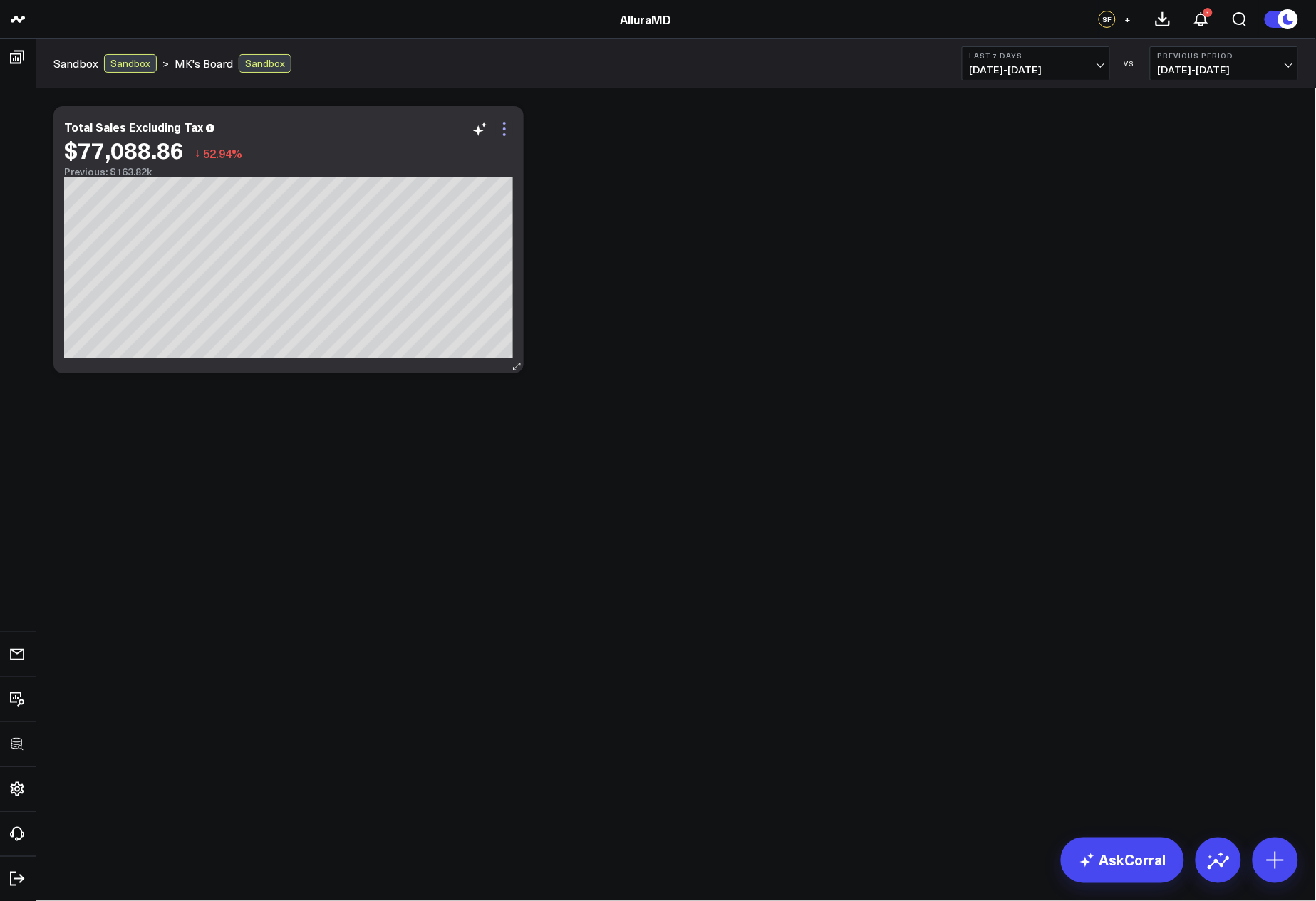
click at [506, 127] on icon at bounding box center [505, 129] width 17 height 17
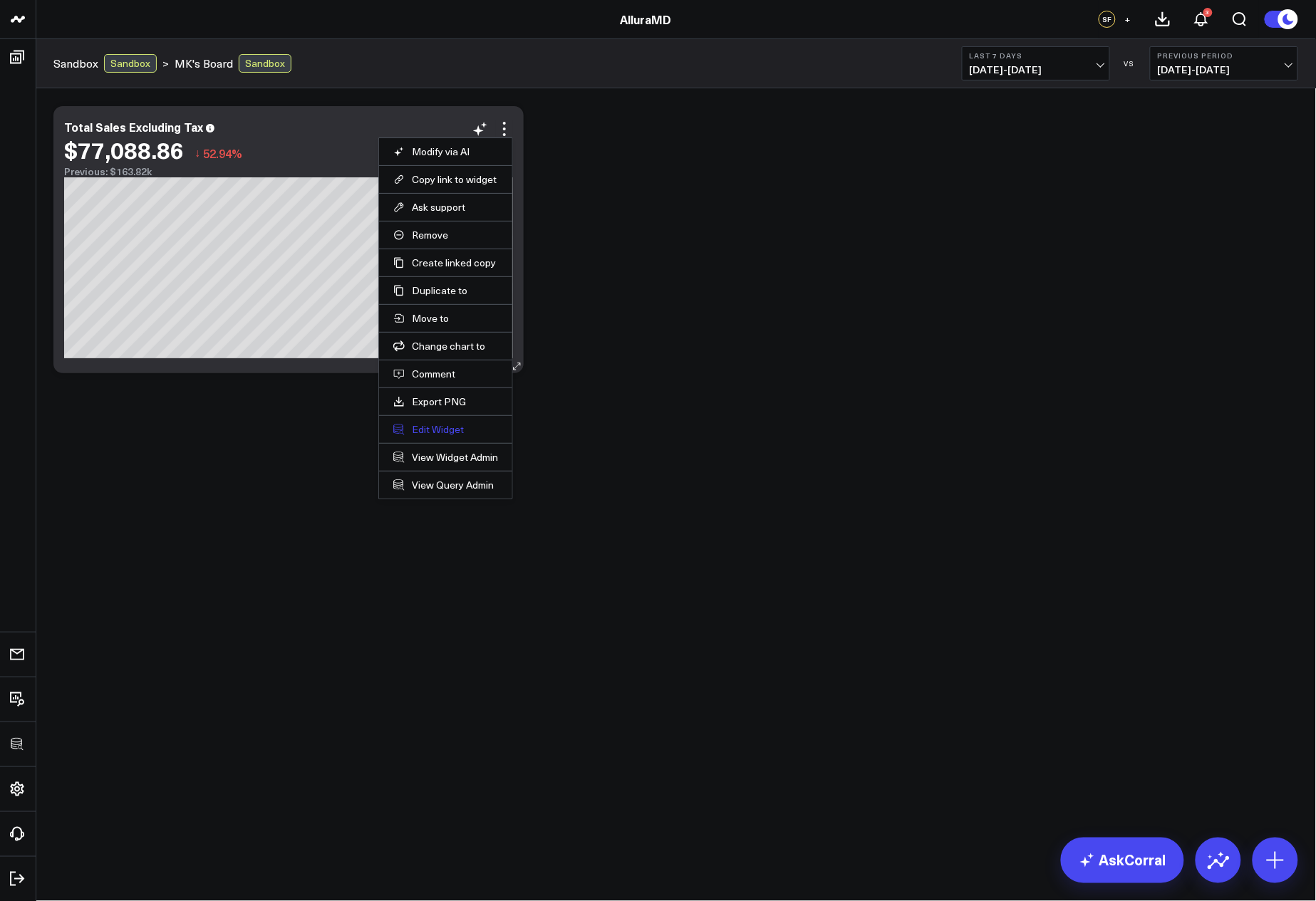
click at [445, 429] on button "Edit Widget" at bounding box center [446, 429] width 105 height 13
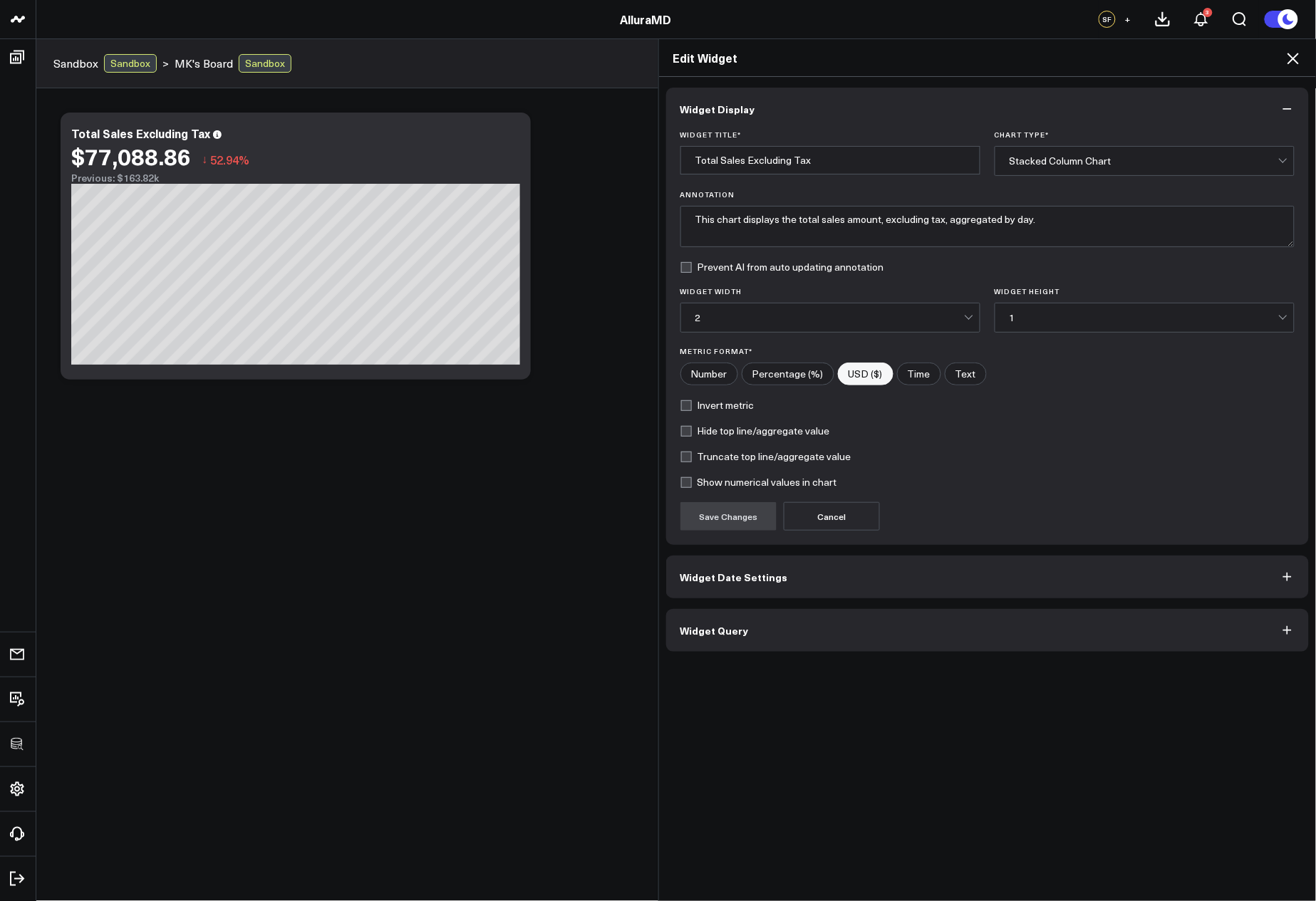
click at [767, 617] on button "Widget Query" at bounding box center [988, 630] width 643 height 43
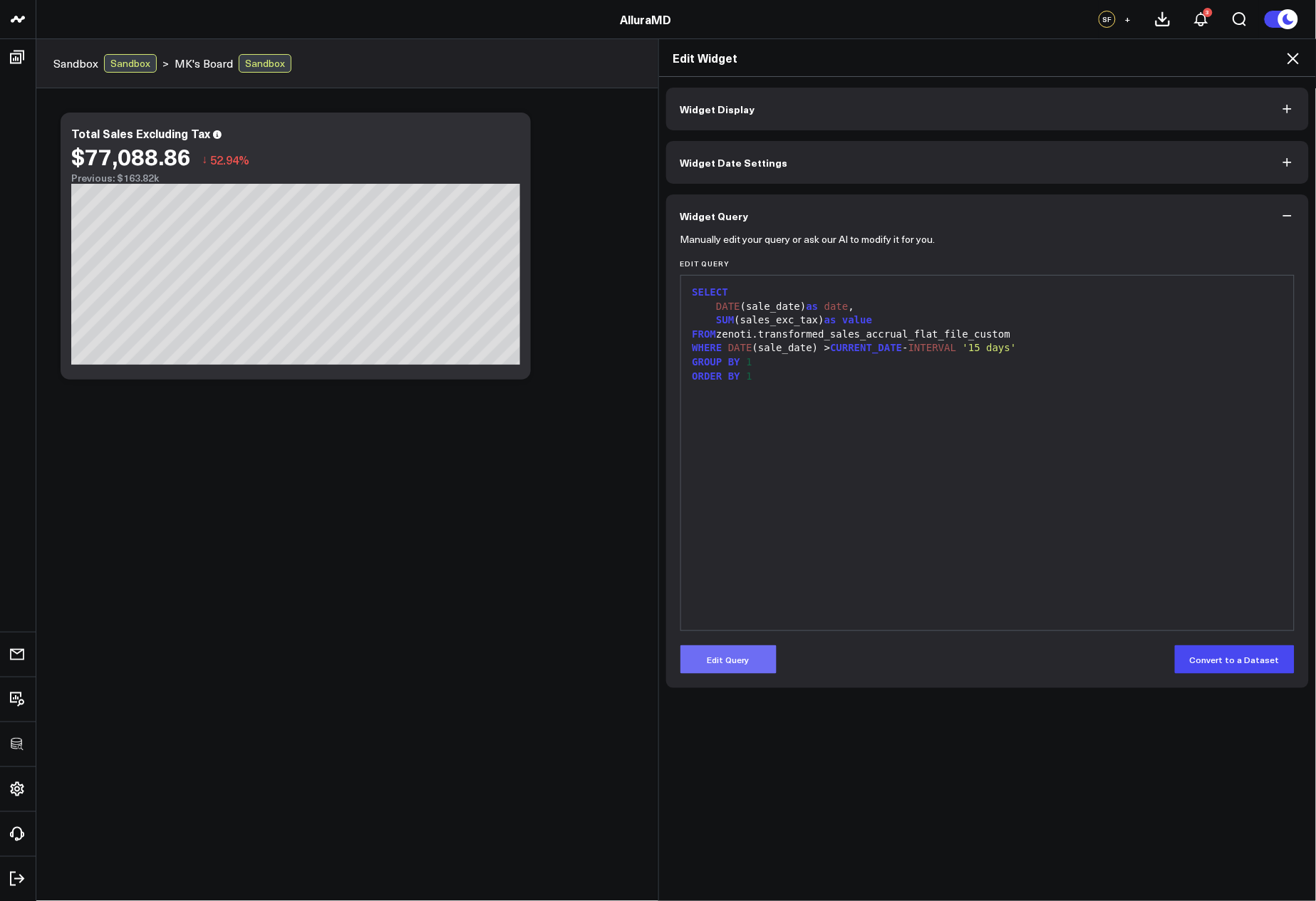
click at [734, 668] on button "Edit Query" at bounding box center [728, 660] width 96 height 28
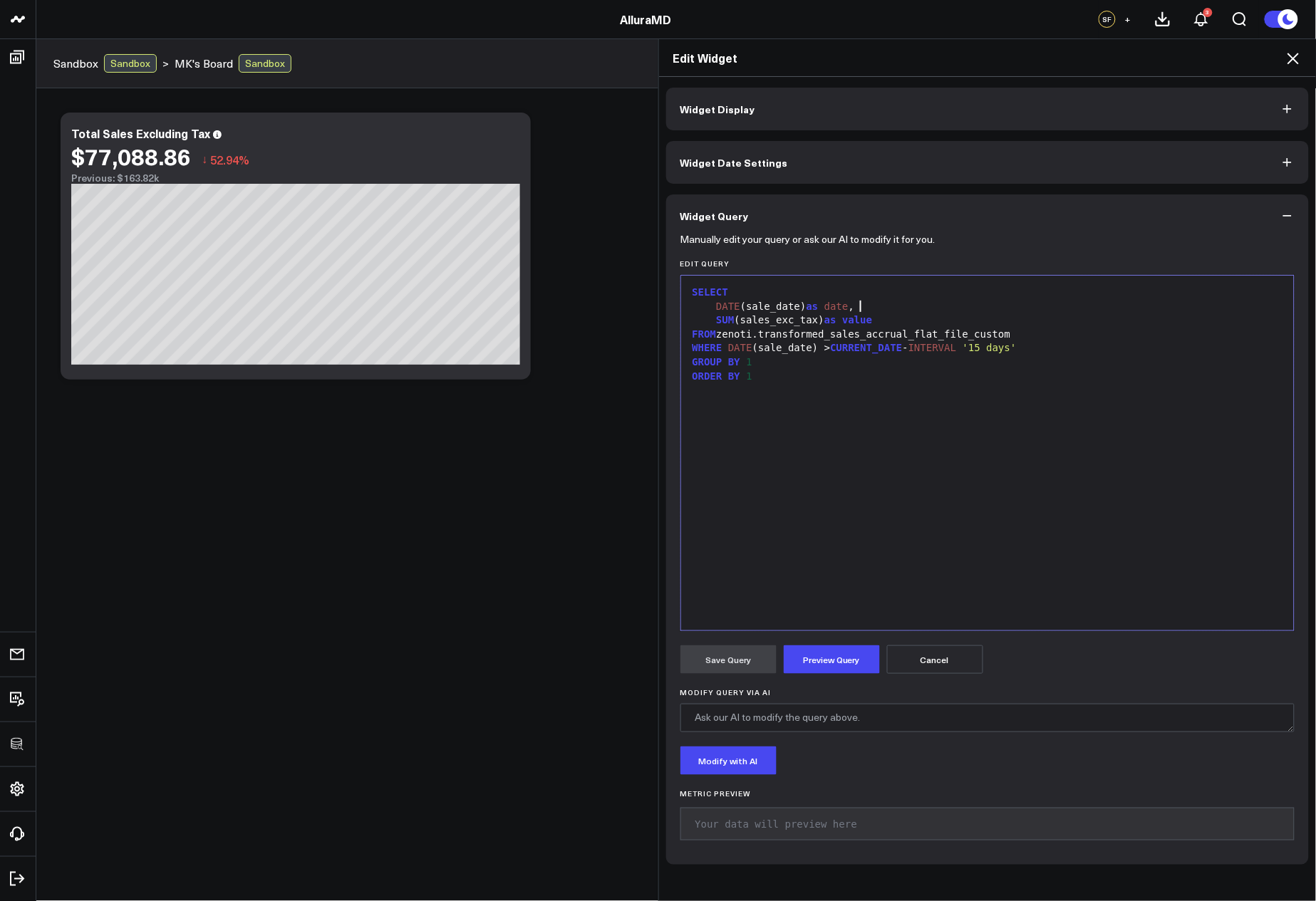
click at [864, 310] on div "DATE (sale_date) as date ," at bounding box center [988, 307] width 600 height 14
click at [843, 378] on div "GROUP BY 1" at bounding box center [988, 377] width 600 height 14
click at [830, 396] on div "ORDER BY 1" at bounding box center [988, 390] width 600 height 14
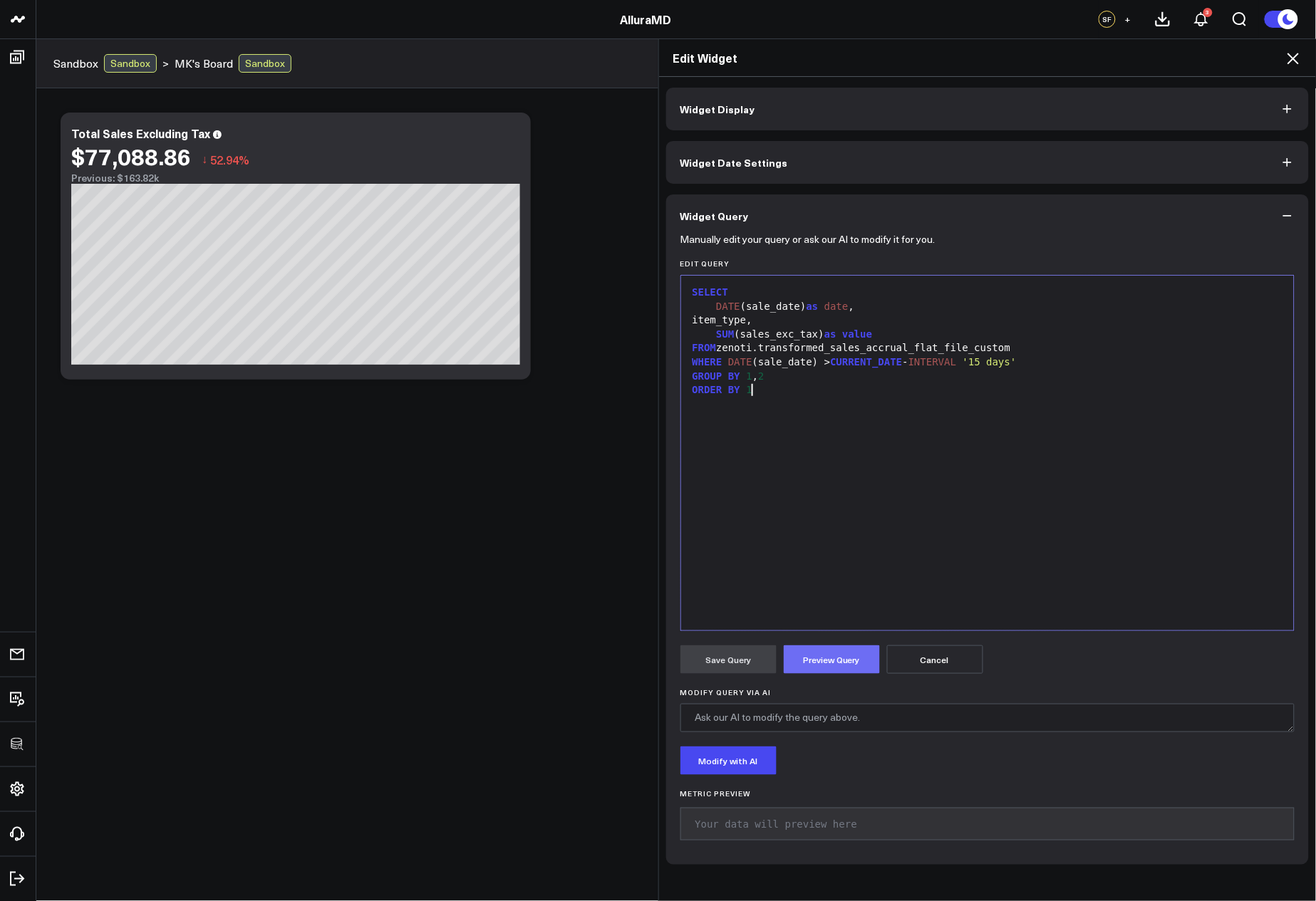
click at [821, 656] on button "Preview Query" at bounding box center [832, 660] width 96 height 28
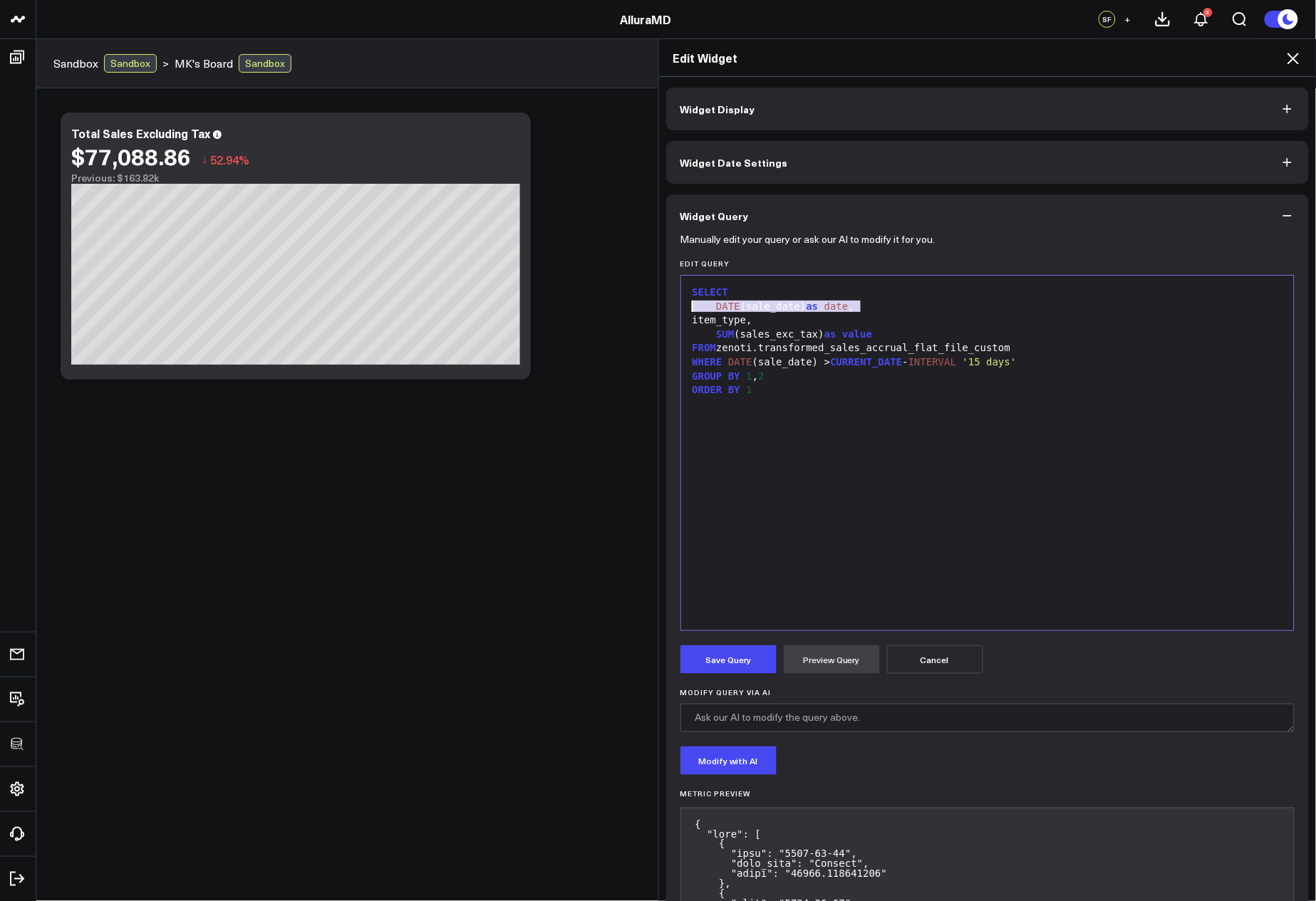
drag, startPoint x: 902, startPoint y: 308, endPoint x: 667, endPoint y: 306, distance: 235.0
click at [959, 314] on div "item_type," at bounding box center [988, 320] width 600 height 14
click at [951, 300] on div "DATE (sale_date) as date ," at bounding box center [988, 307] width 600 height 14
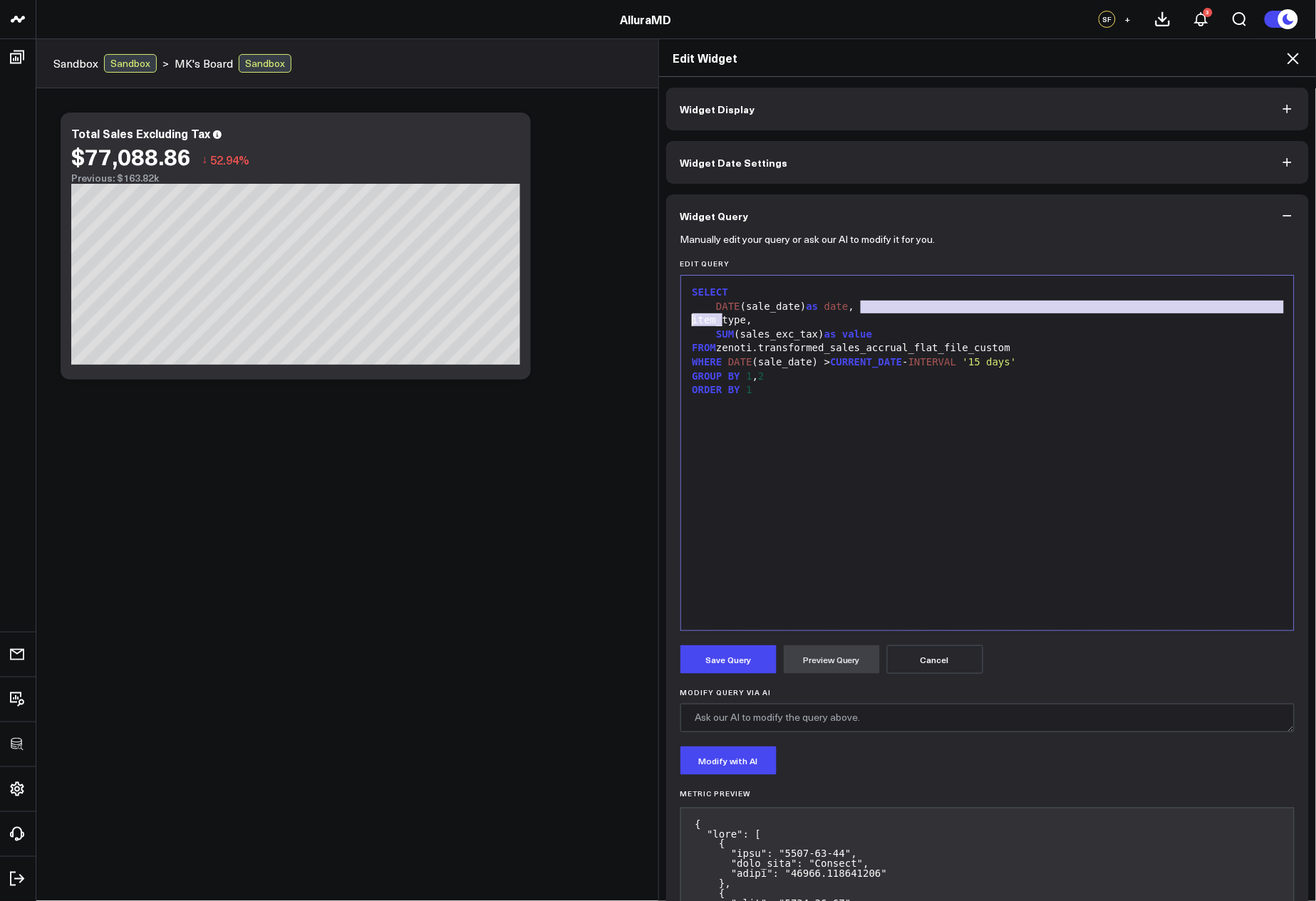
drag, startPoint x: 860, startPoint y: 307, endPoint x: 658, endPoint y: 318, distance: 202.3
click at [659, 318] on div "Widget Display Widget Date Settings Widget Query Manually edit your query or as…" at bounding box center [988, 489] width 658 height 825
click at [831, 317] on div "item_type," at bounding box center [988, 320] width 600 height 14
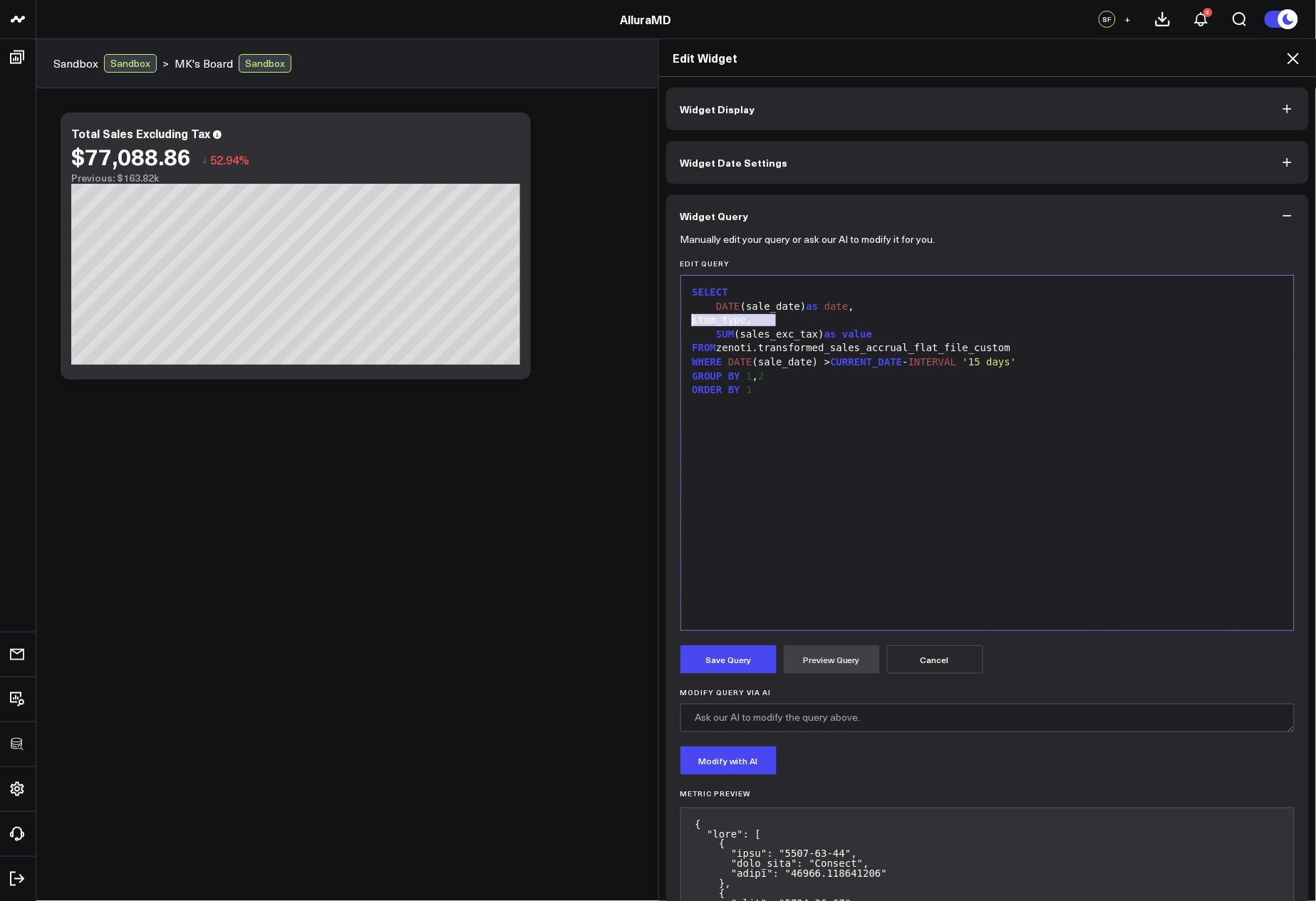
drag, startPoint x: 822, startPoint y: 319, endPoint x: 618, endPoint y: 317, distance: 204.0
click at [618, 317] on div "Edit Widget Widget Display Widget Date Settings Widget Query Manually edit your…" at bounding box center [658, 469] width 1316 height 863
click at [909, 324] on div "item_type," at bounding box center [988, 320] width 600 height 14
drag, startPoint x: 783, startPoint y: 324, endPoint x: 949, endPoint y: 353, distance: 168.5
click at [593, 320] on div "Edit Widget Widget Display Widget Date Settings Widget Query Manually edit your…" at bounding box center [658, 469] width 1316 height 863
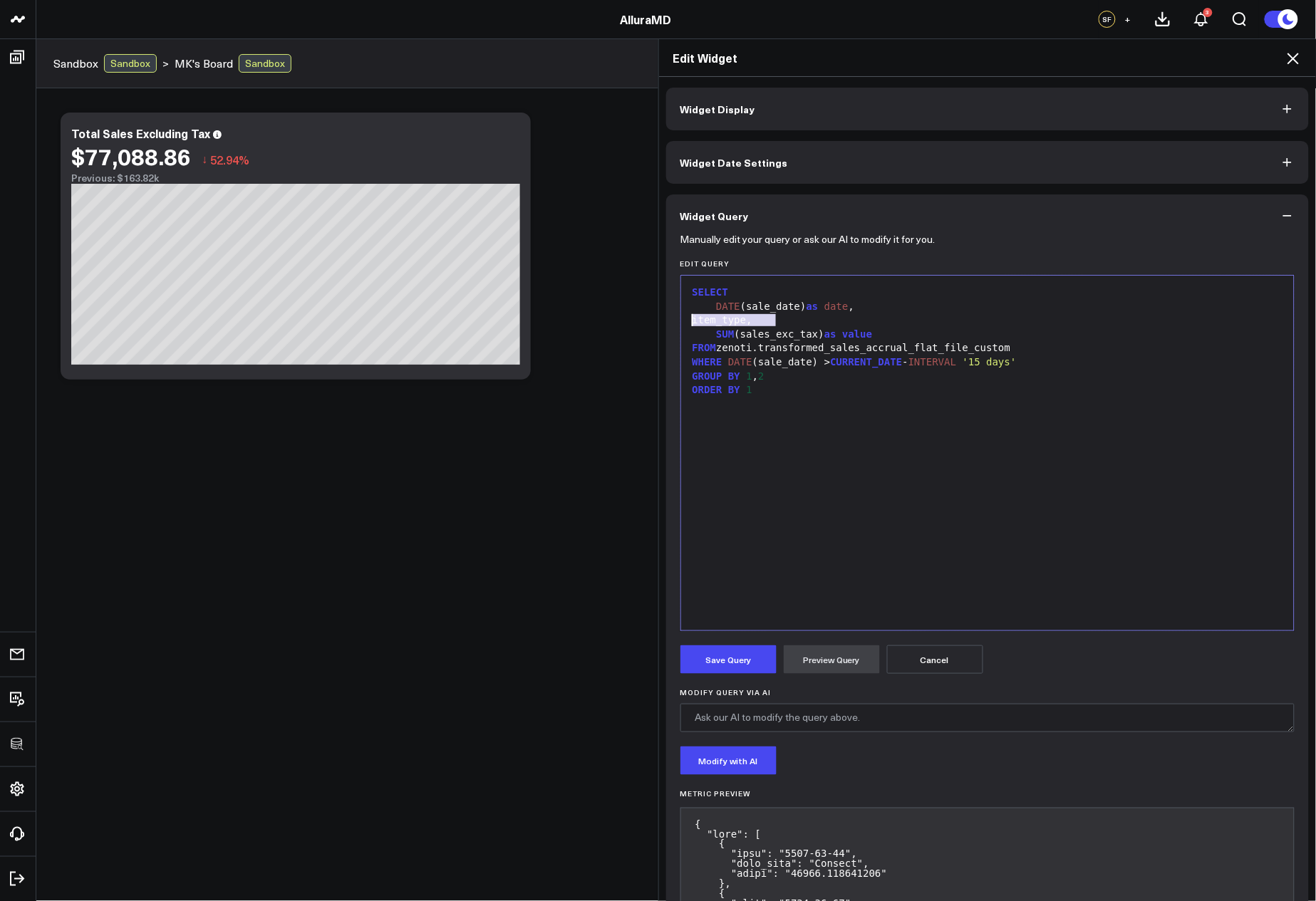
drag, startPoint x: 947, startPoint y: 350, endPoint x: 924, endPoint y: 342, distance: 24.4
click at [947, 350] on div "FROM zenoti.transformed_sales_accrual_flat_file_custom" at bounding box center [988, 349] width 600 height 14
drag, startPoint x: 904, startPoint y: 334, endPoint x: 632, endPoint y: 334, distance: 272.0
click at [632, 334] on div "Edit Widget Widget Display Widget Date Settings Widget Query Manually edit your…" at bounding box center [658, 469] width 1316 height 863
click at [977, 378] on div "GROUP BY 1 , 2" at bounding box center [988, 377] width 600 height 14
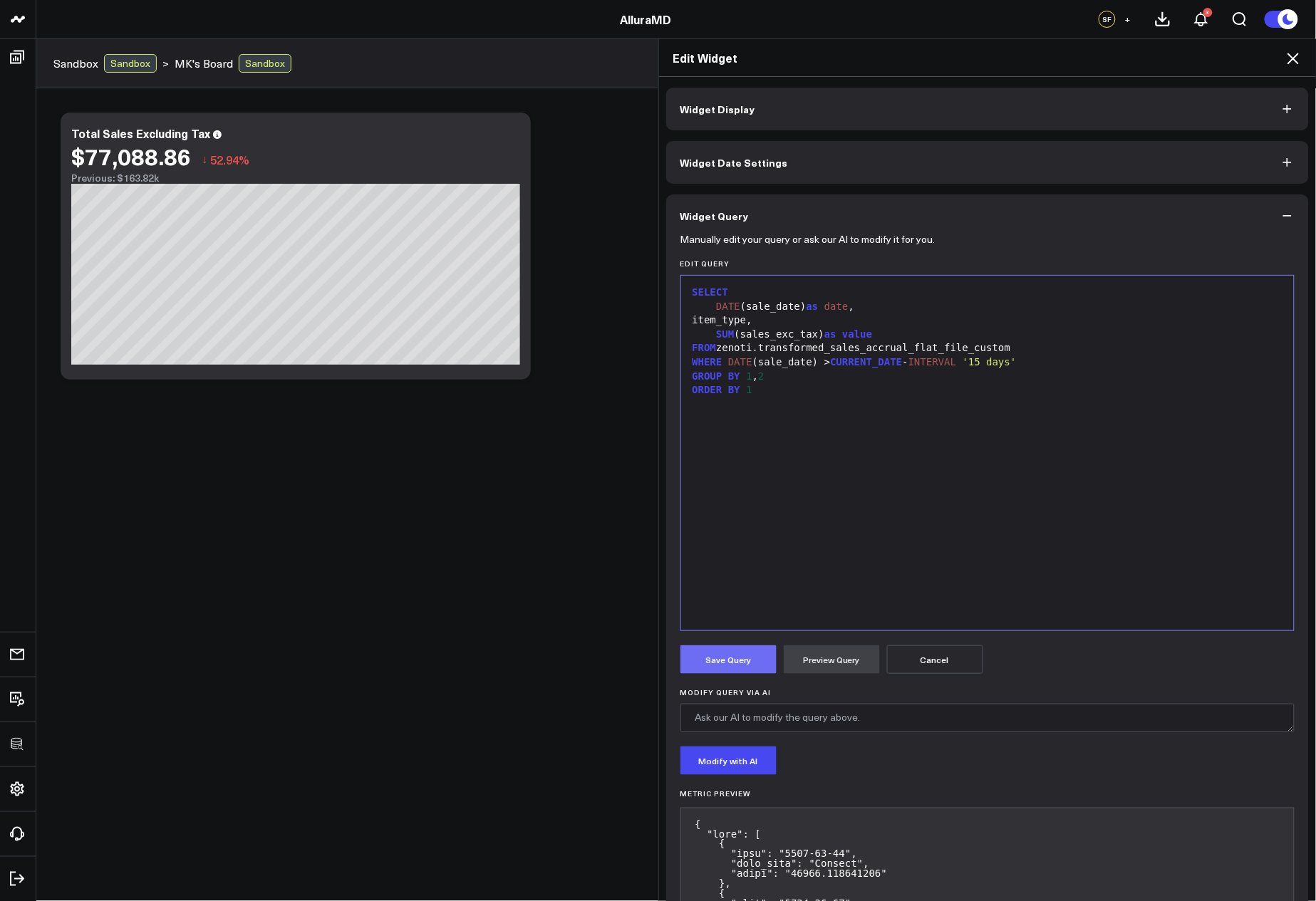
click at [731, 660] on button "Save Query" at bounding box center [728, 660] width 96 height 28
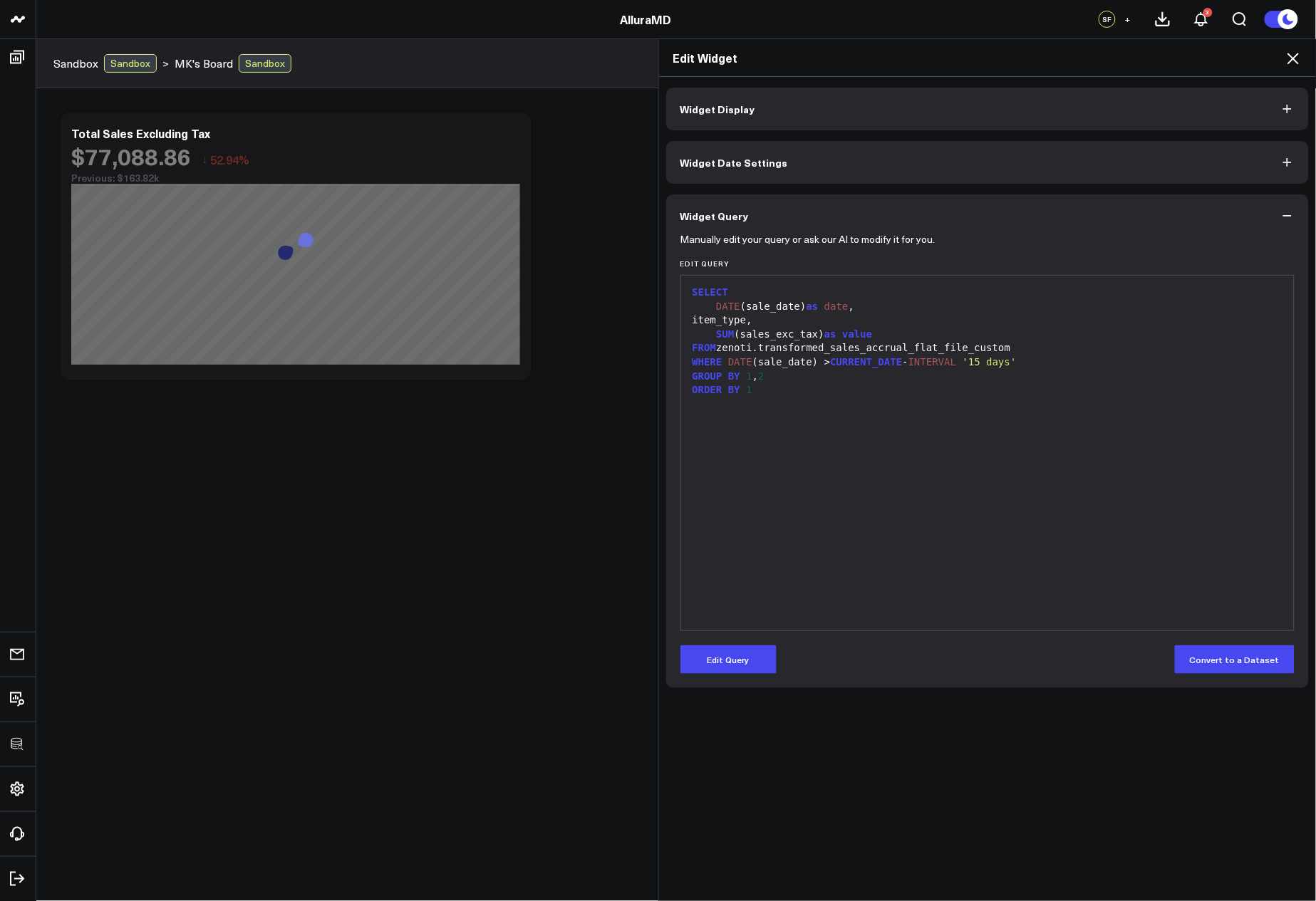
click at [1296, 60] on icon at bounding box center [1293, 58] width 12 height 12
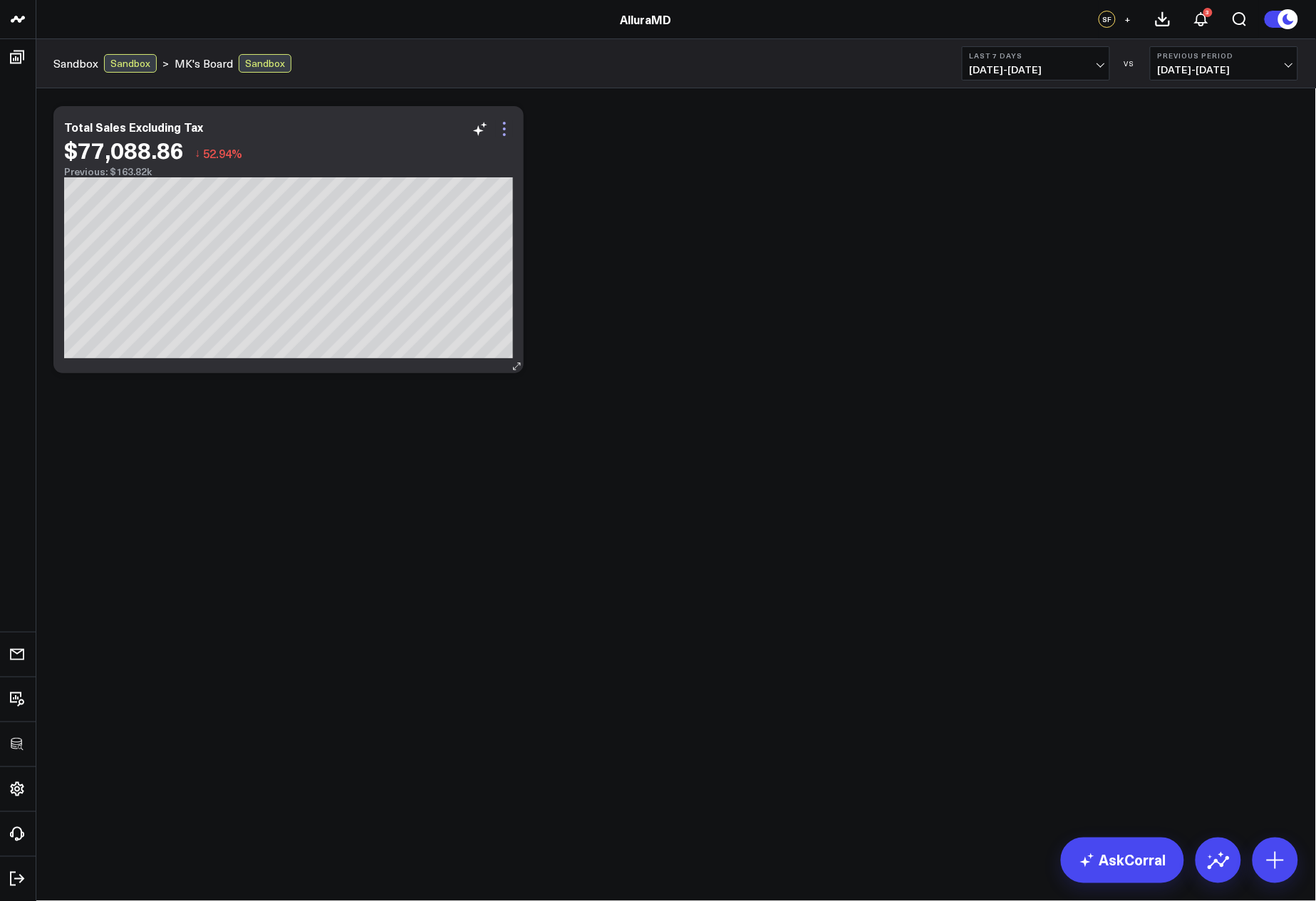
click at [502, 131] on icon at bounding box center [505, 129] width 17 height 17
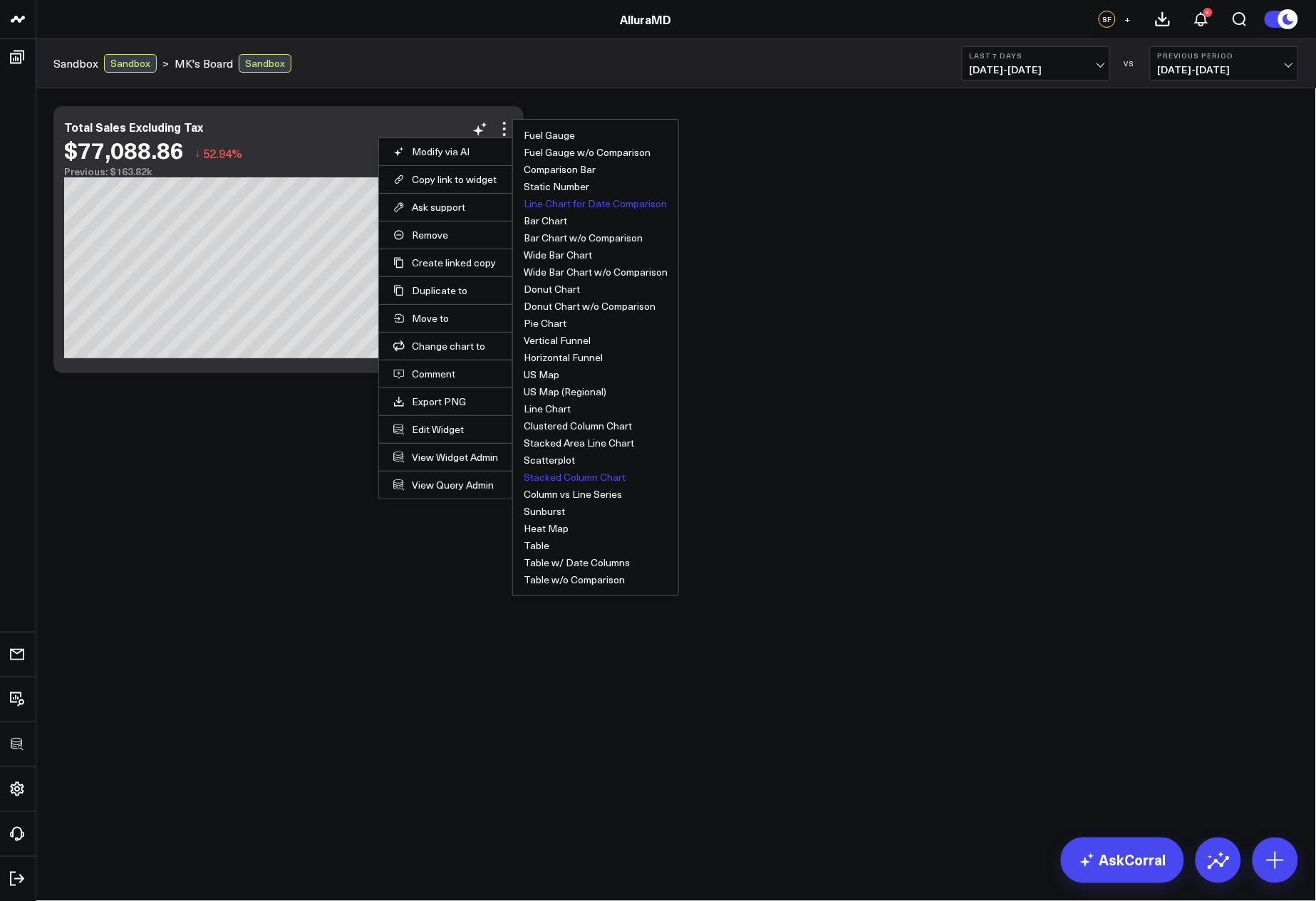
click at [578, 202] on button "Line Chart for Date Comparison" at bounding box center [595, 204] width 143 height 10
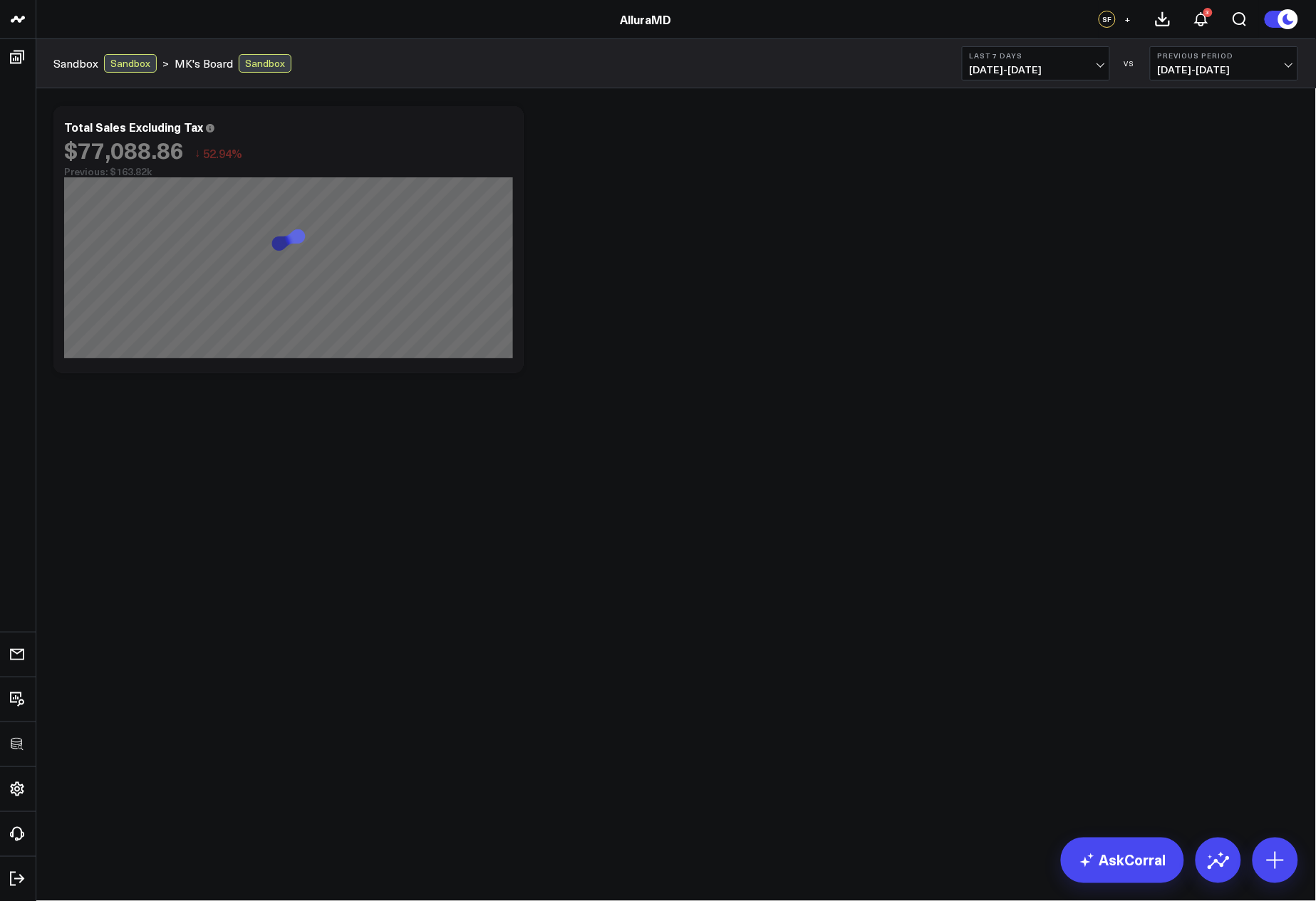
click at [863, 259] on div "Modify via AI Copy link to widget Ask support Remove Create linked copy Executi…" at bounding box center [676, 239] width 1260 height 281
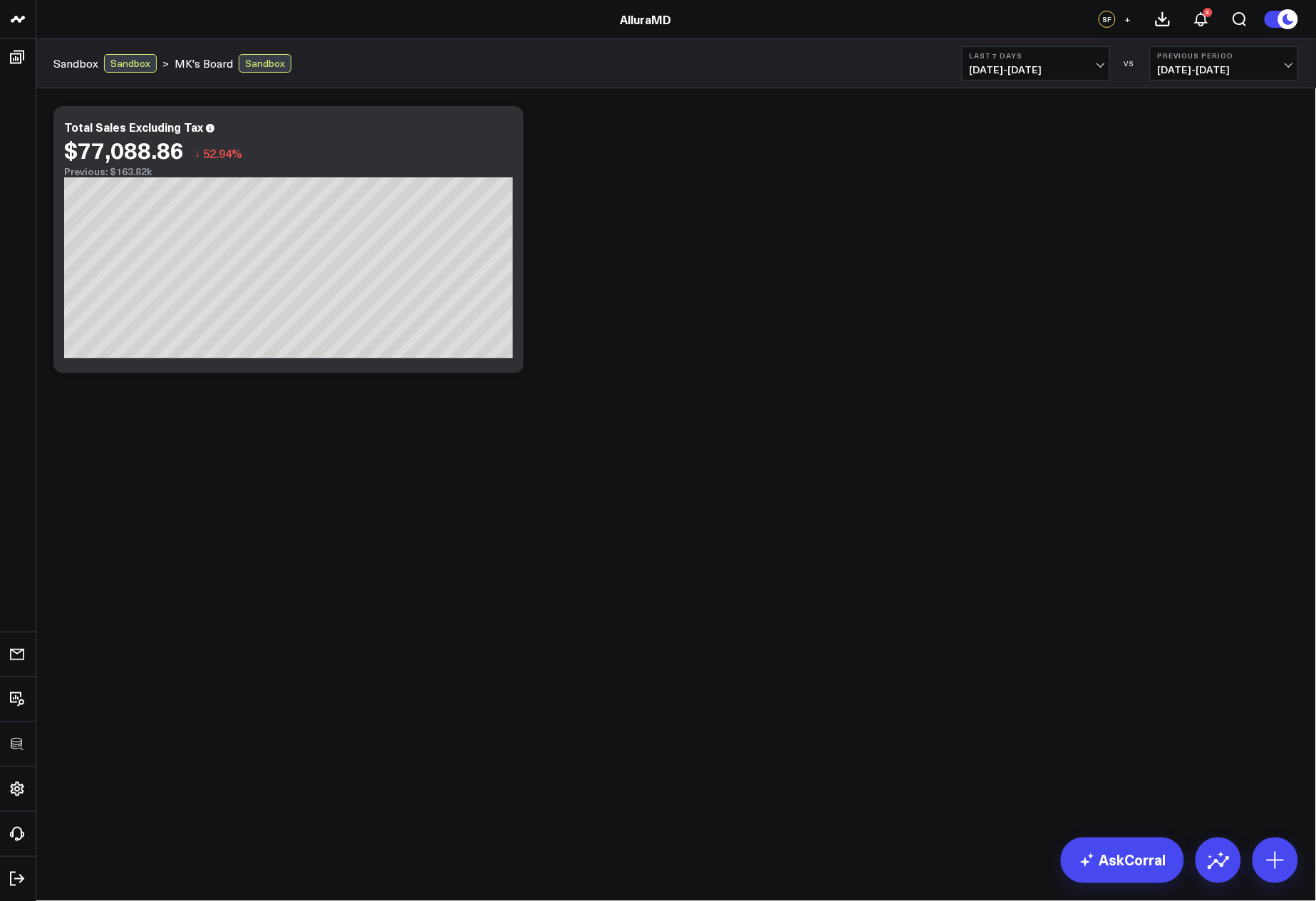
click at [592, 331] on div "Modify via AI Copy link to widget Ask support Remove Create linked copy Executi…" at bounding box center [676, 239] width 1260 height 281
click at [506, 132] on icon at bounding box center [505, 129] width 17 height 17
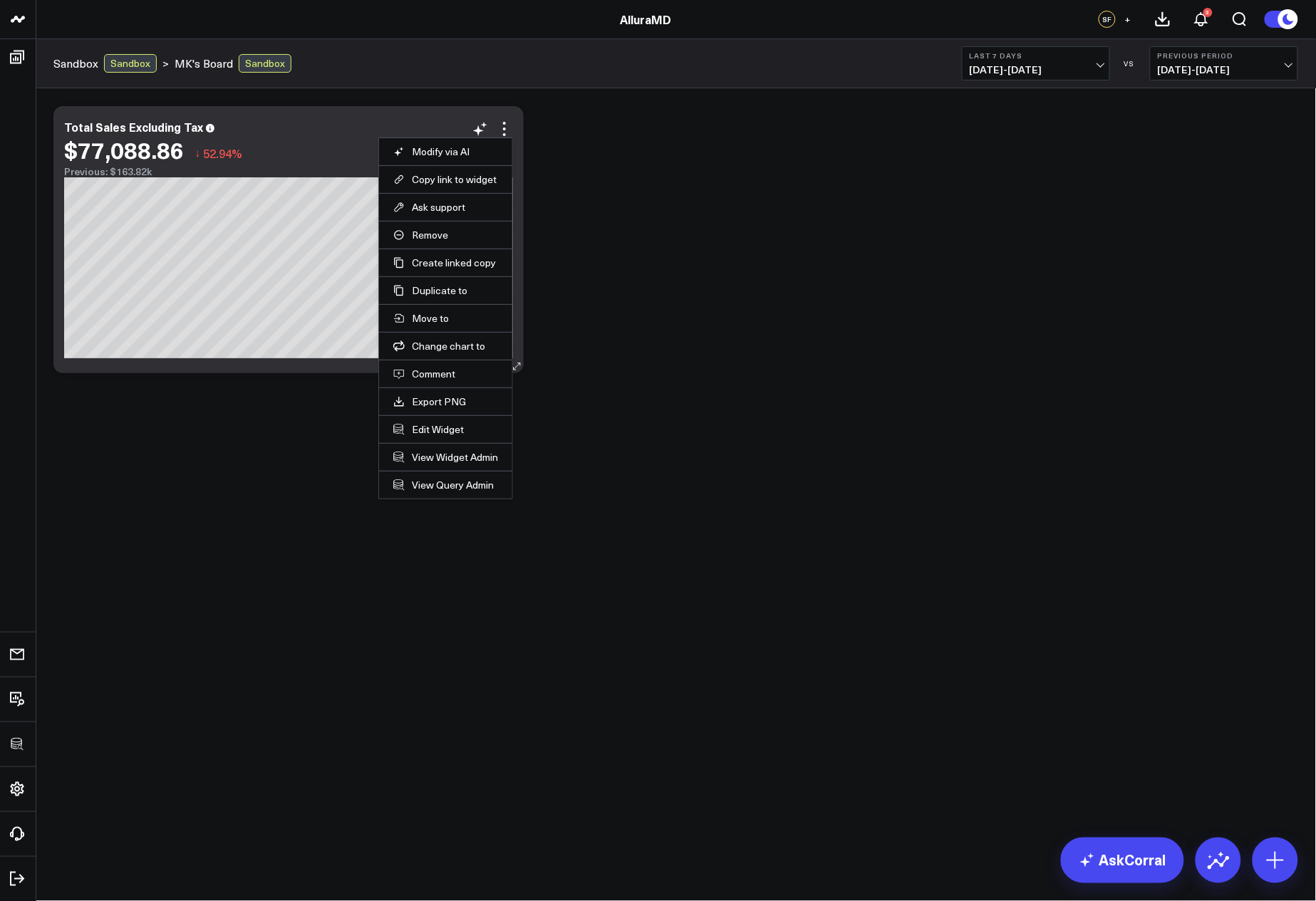
click at [416, 422] on li "Edit Widget" at bounding box center [446, 429] width 133 height 27
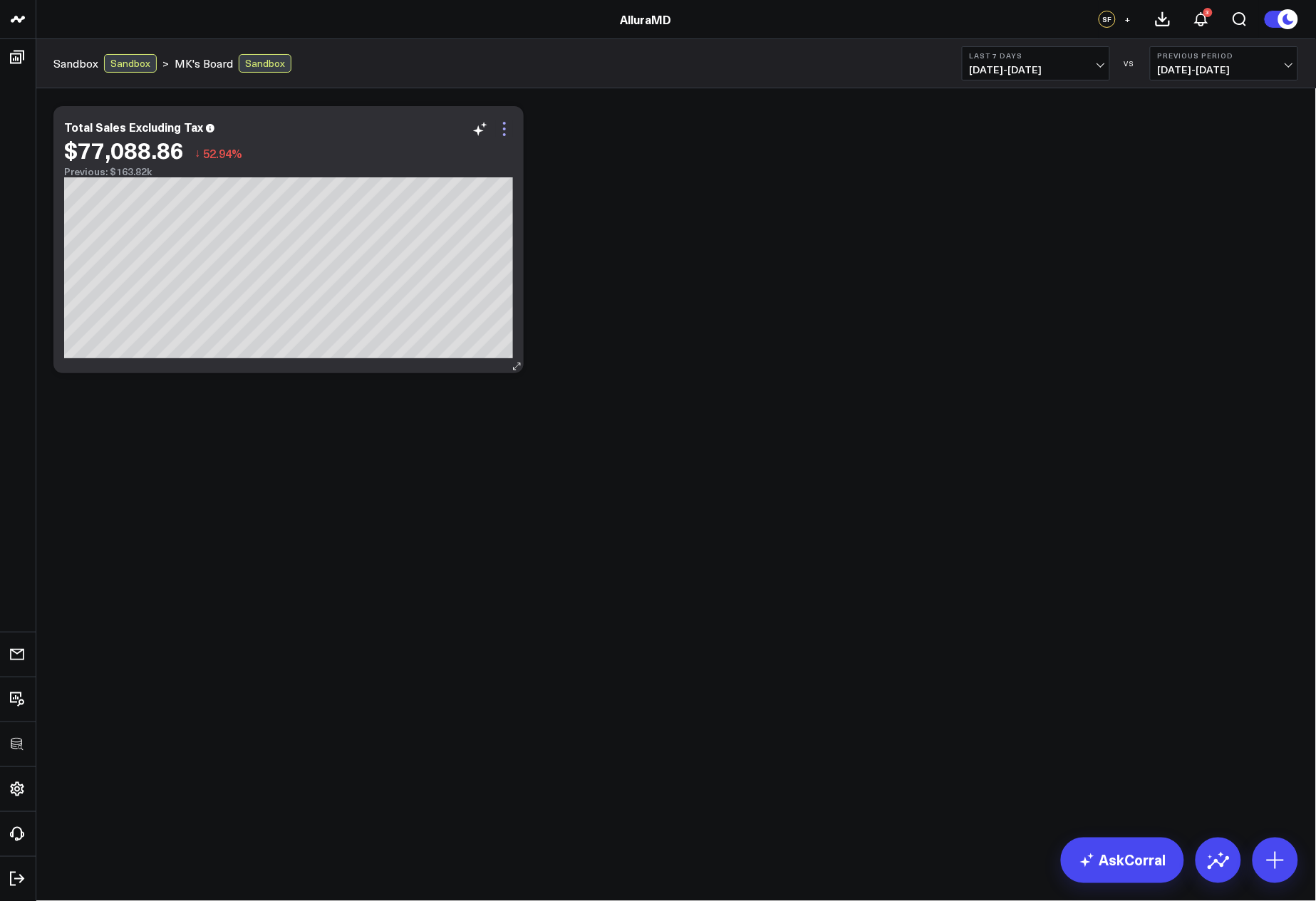
click at [504, 128] on icon at bounding box center [505, 129] width 3 height 3
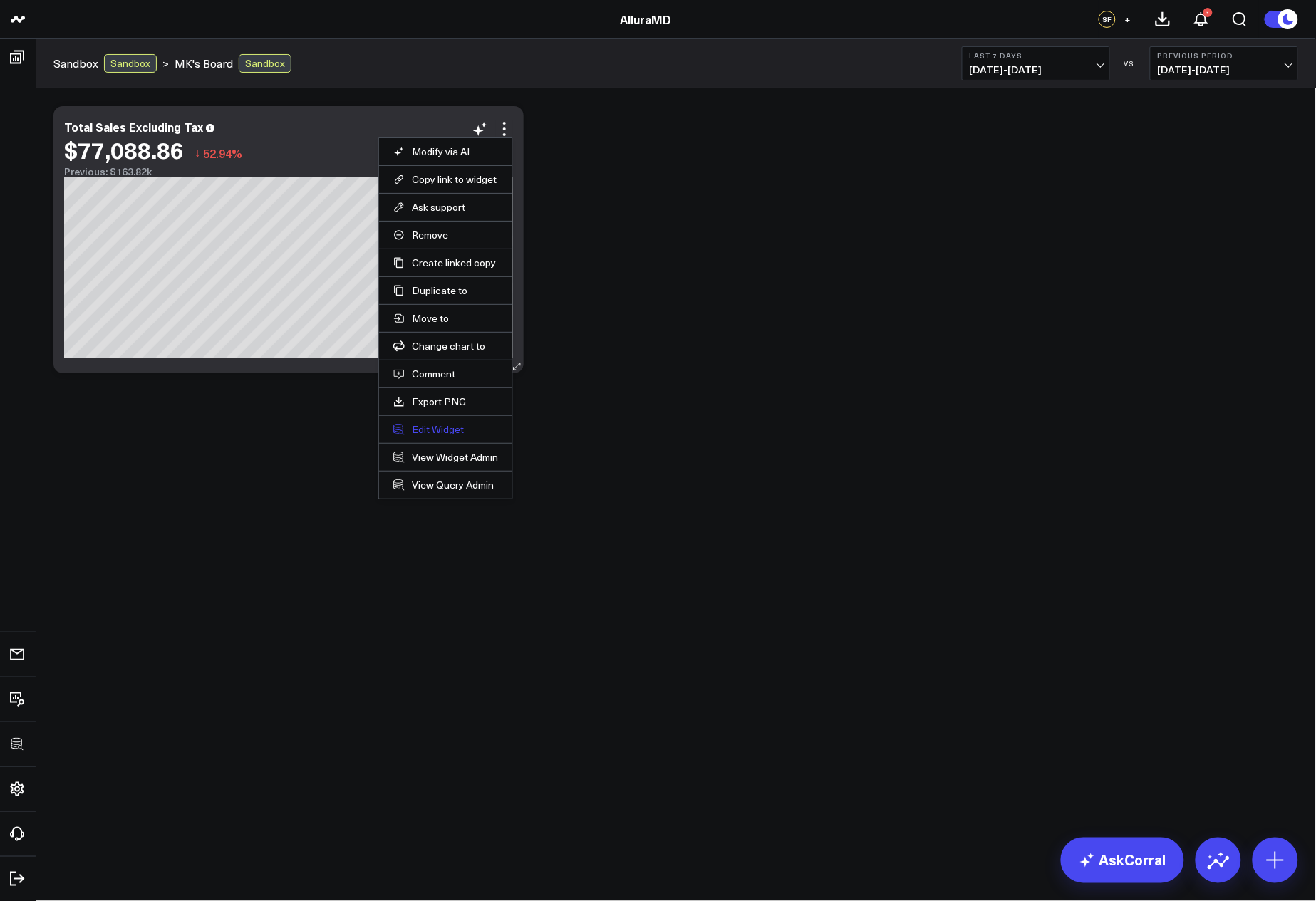
click at [431, 425] on button "Edit Widget" at bounding box center [446, 429] width 105 height 13
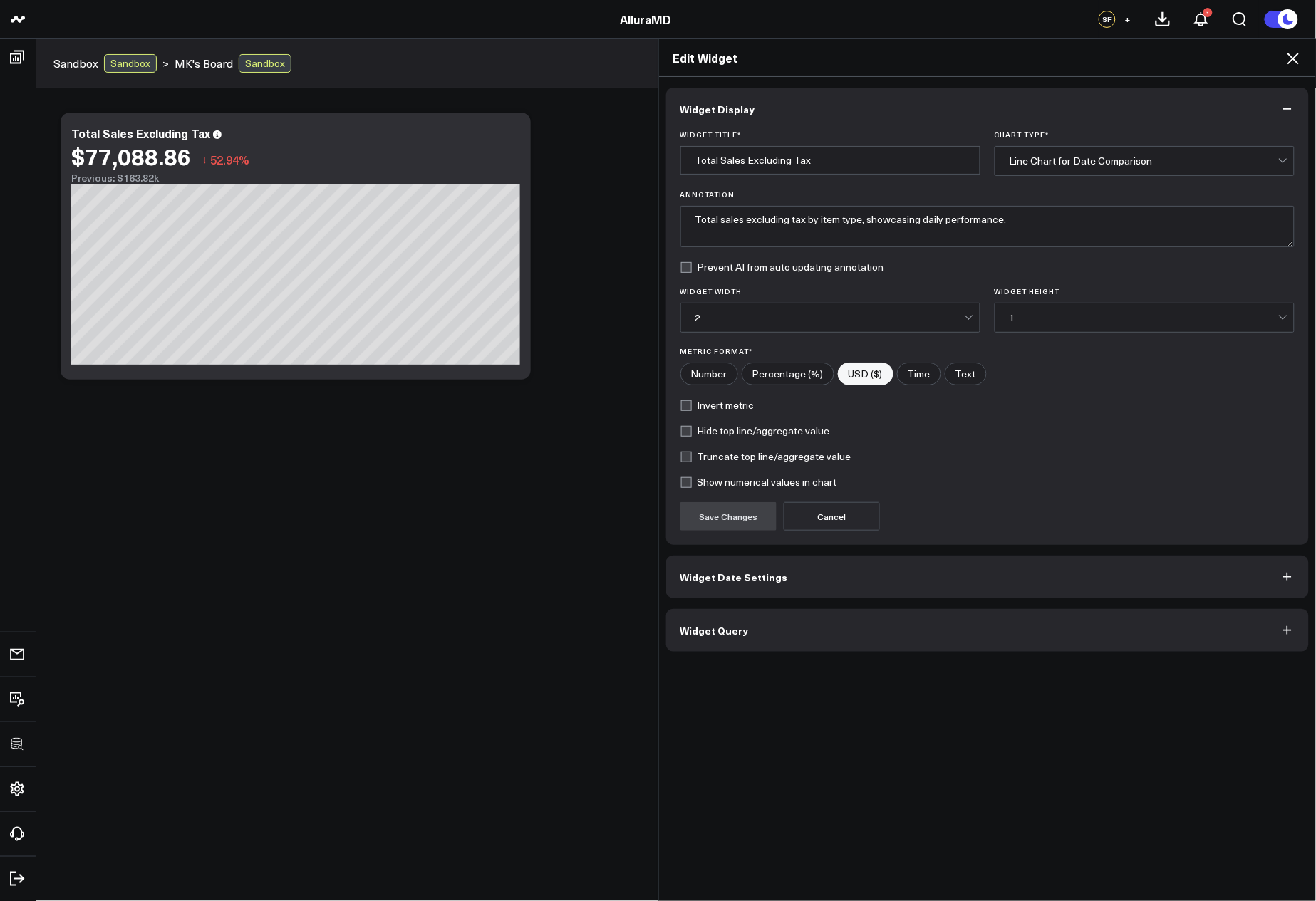
click at [781, 623] on button "Widget Query" at bounding box center [988, 630] width 643 height 43
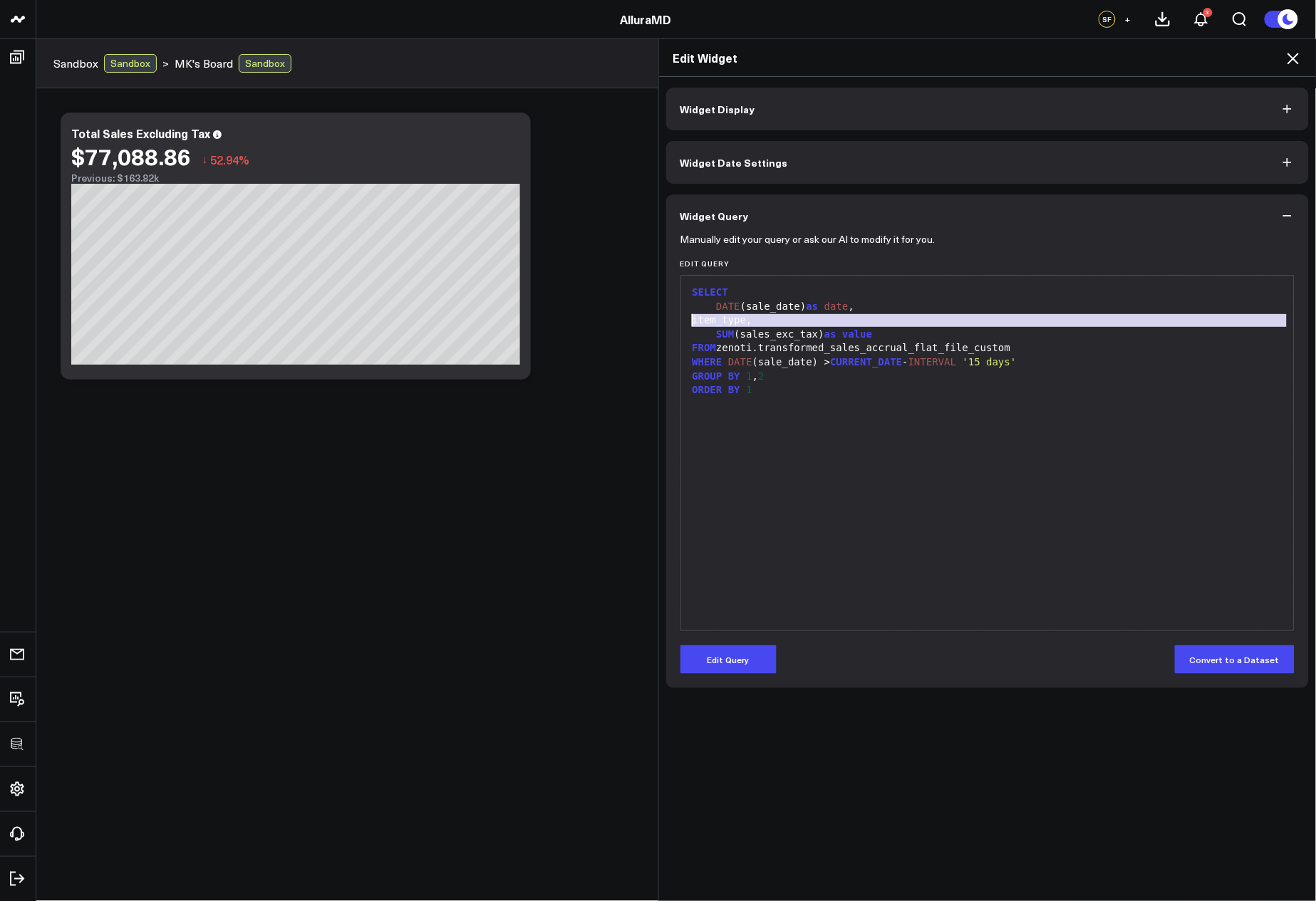
drag, startPoint x: 791, startPoint y: 327, endPoint x: 653, endPoint y: 322, distance: 138.1
click at [659, 322] on div "Widget Display Widget Date Settings Widget Query Manually edit your query or as…" at bounding box center [988, 489] width 658 height 825
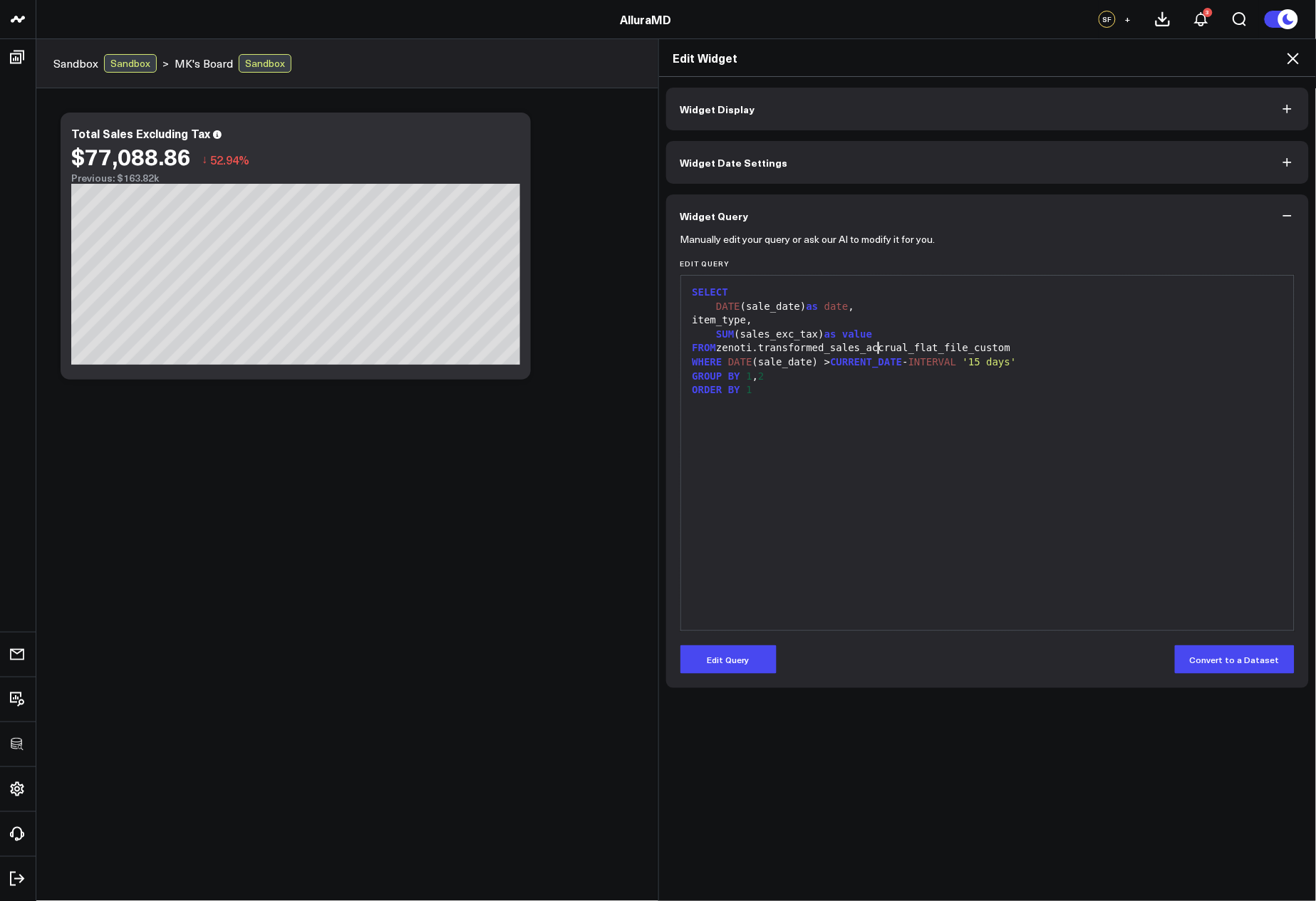
click at [870, 342] on div "FROM zenoti.transformed_sales_accrual_flat_file_custom" at bounding box center [988, 349] width 600 height 14
drag, startPoint x: 774, startPoint y: 319, endPoint x: 659, endPoint y: 320, distance: 115.0
click at [666, 320] on div "Manually edit your query or ask our AI to modify it for you. Edit Query 9 1 2 3…" at bounding box center [988, 463] width 643 height 451
click at [859, 291] on div "SELECT" at bounding box center [988, 293] width 600 height 14
drag, startPoint x: 865, startPoint y: 306, endPoint x: 682, endPoint y: 305, distance: 183.0
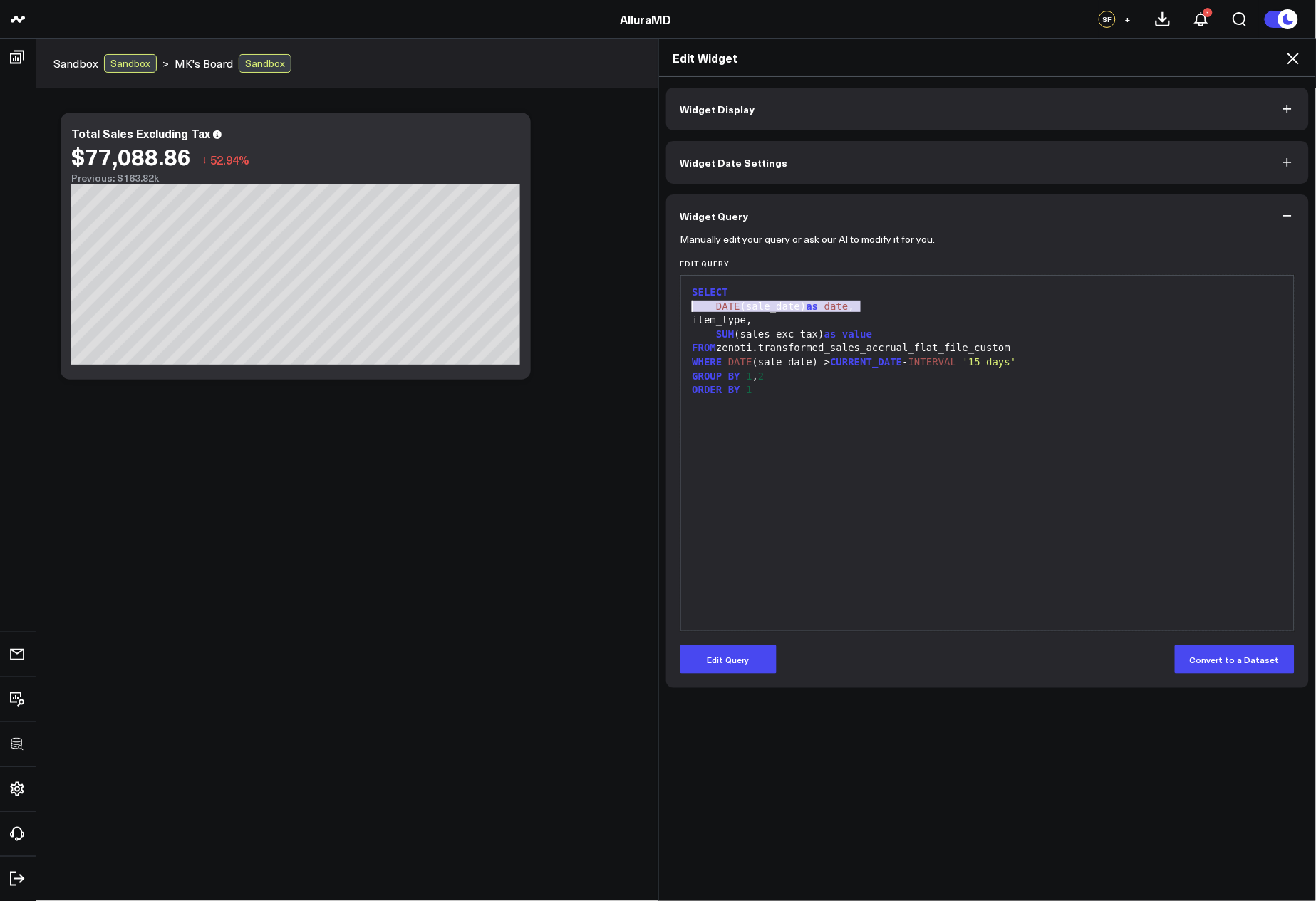
click at [681, 305] on div "9 1 2 3 4 5 6 7 8 › ⌄ SELECT DATE (sale_date) as date , item_type, SUM (sales_e…" at bounding box center [988, 453] width 615 height 356
click at [796, 348] on div "FROM zenoti.transformed_sales_accrual_flat_file_custom" at bounding box center [988, 349] width 600 height 14
click at [749, 296] on div "SELECT" at bounding box center [988, 293] width 600 height 14
click at [745, 300] on div "DATE (sale_date) as date ," at bounding box center [988, 307] width 600 height 14
click at [1294, 62] on icon at bounding box center [1293, 59] width 17 height 17
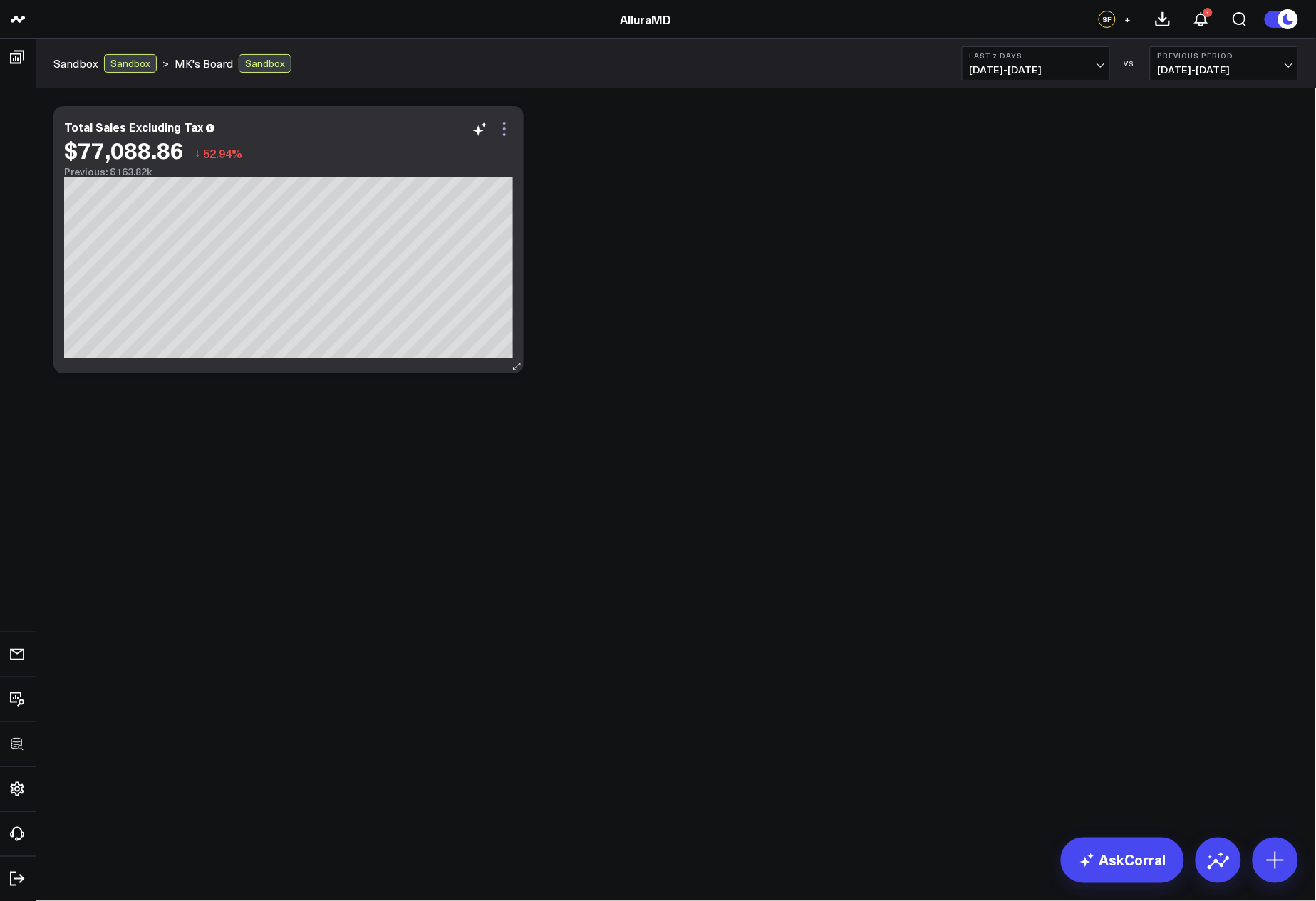
click at [514, 134] on div "Total Sales Excluding Tax $77,088.86 ↓ 52.94% Previous: $163.82k [#fff fontSize…" at bounding box center [288, 239] width 470 height 267
click at [509, 132] on icon at bounding box center [505, 129] width 17 height 17
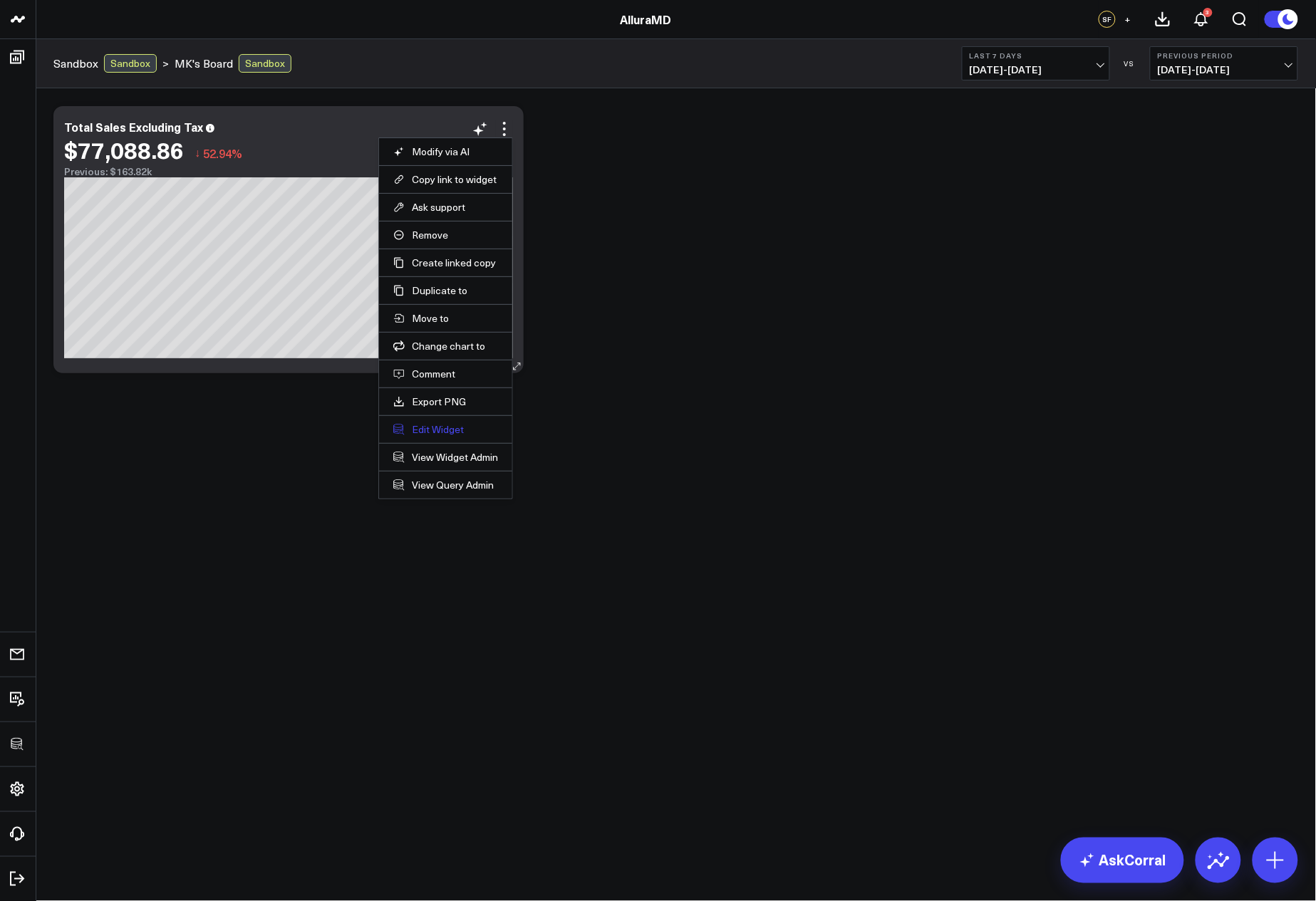
click at [441, 425] on button "Edit Widget" at bounding box center [446, 429] width 105 height 13
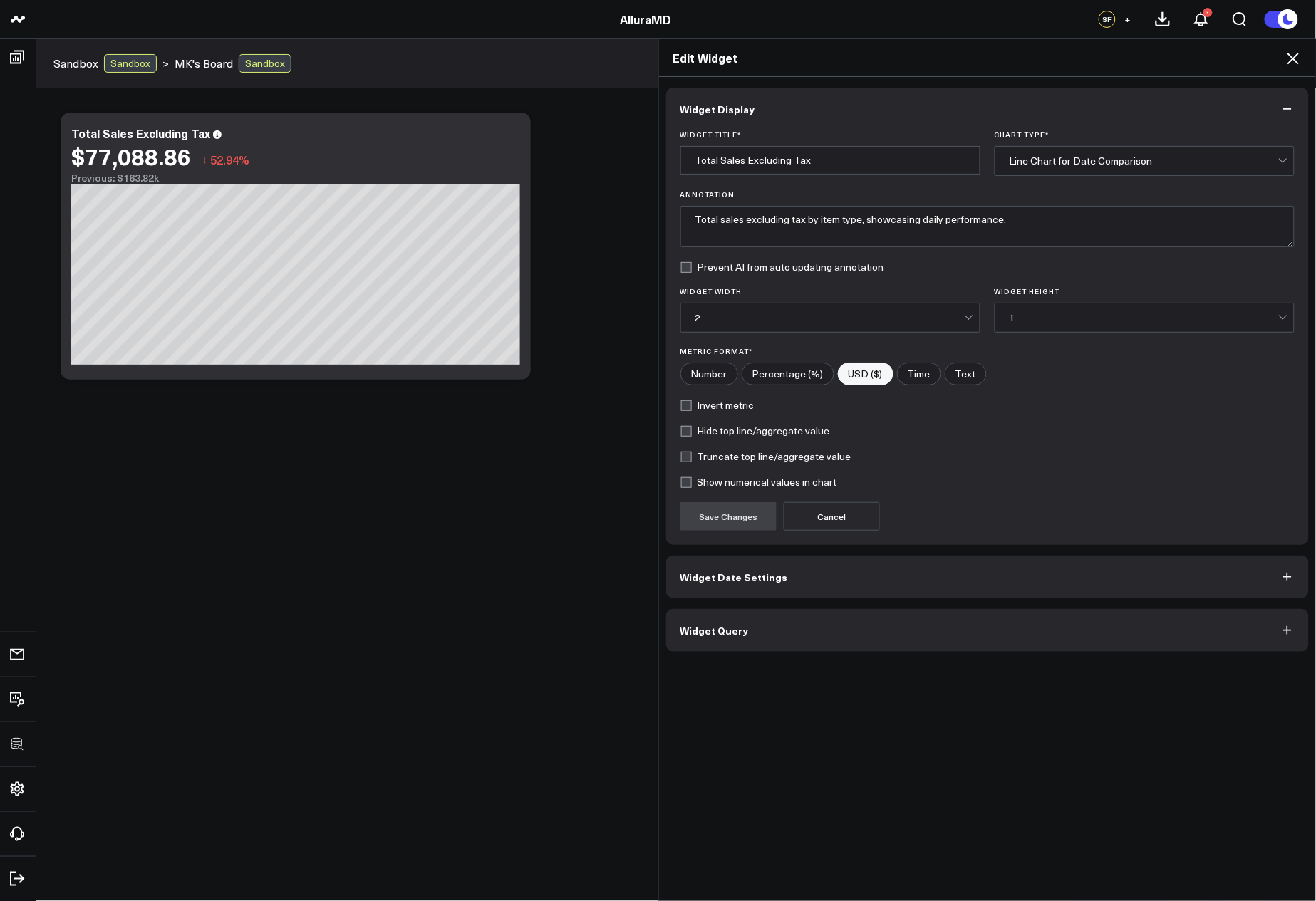
click at [857, 639] on button "Widget Query" at bounding box center [988, 630] width 643 height 43
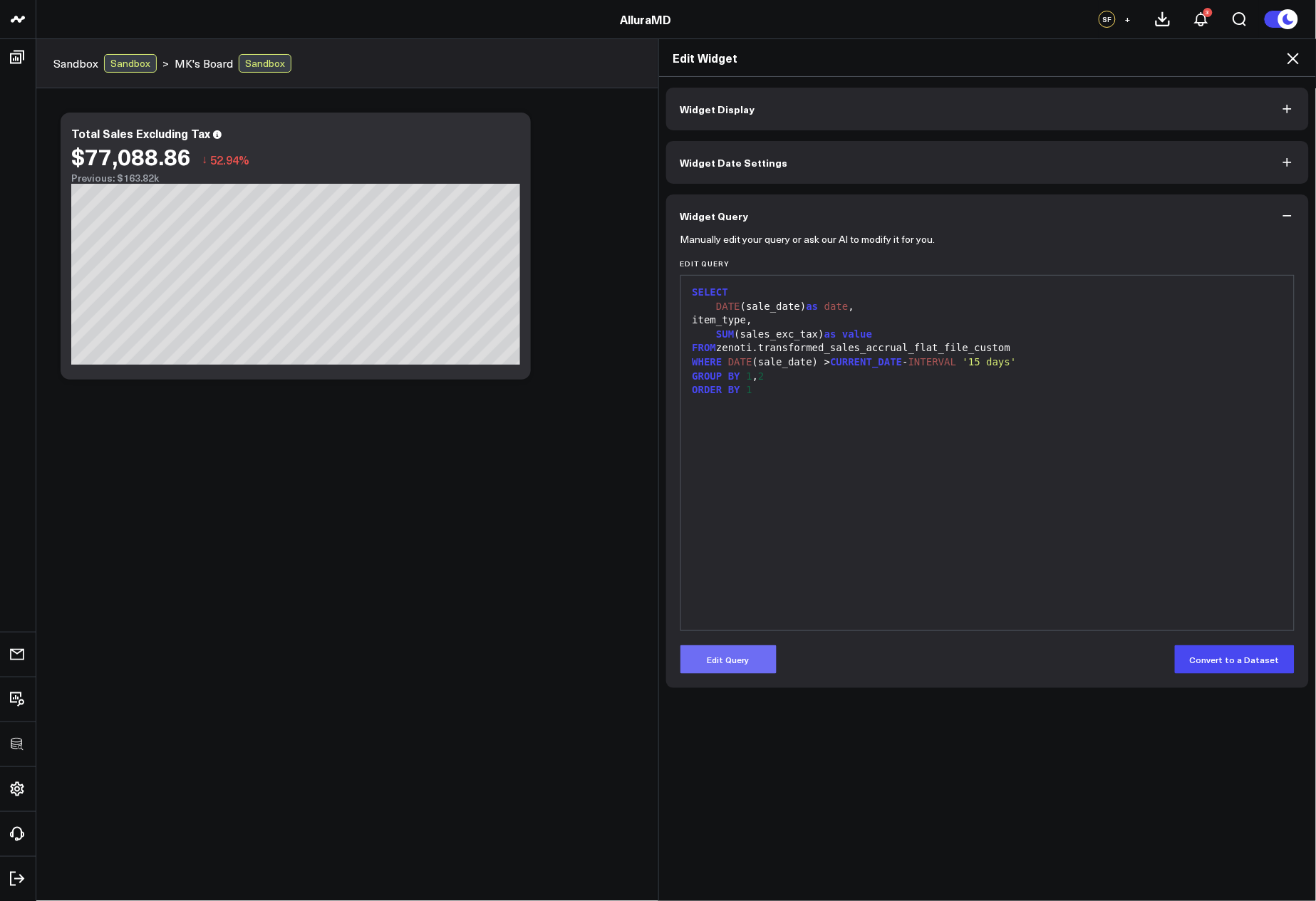
click at [738, 664] on button "Edit Query" at bounding box center [728, 660] width 96 height 28
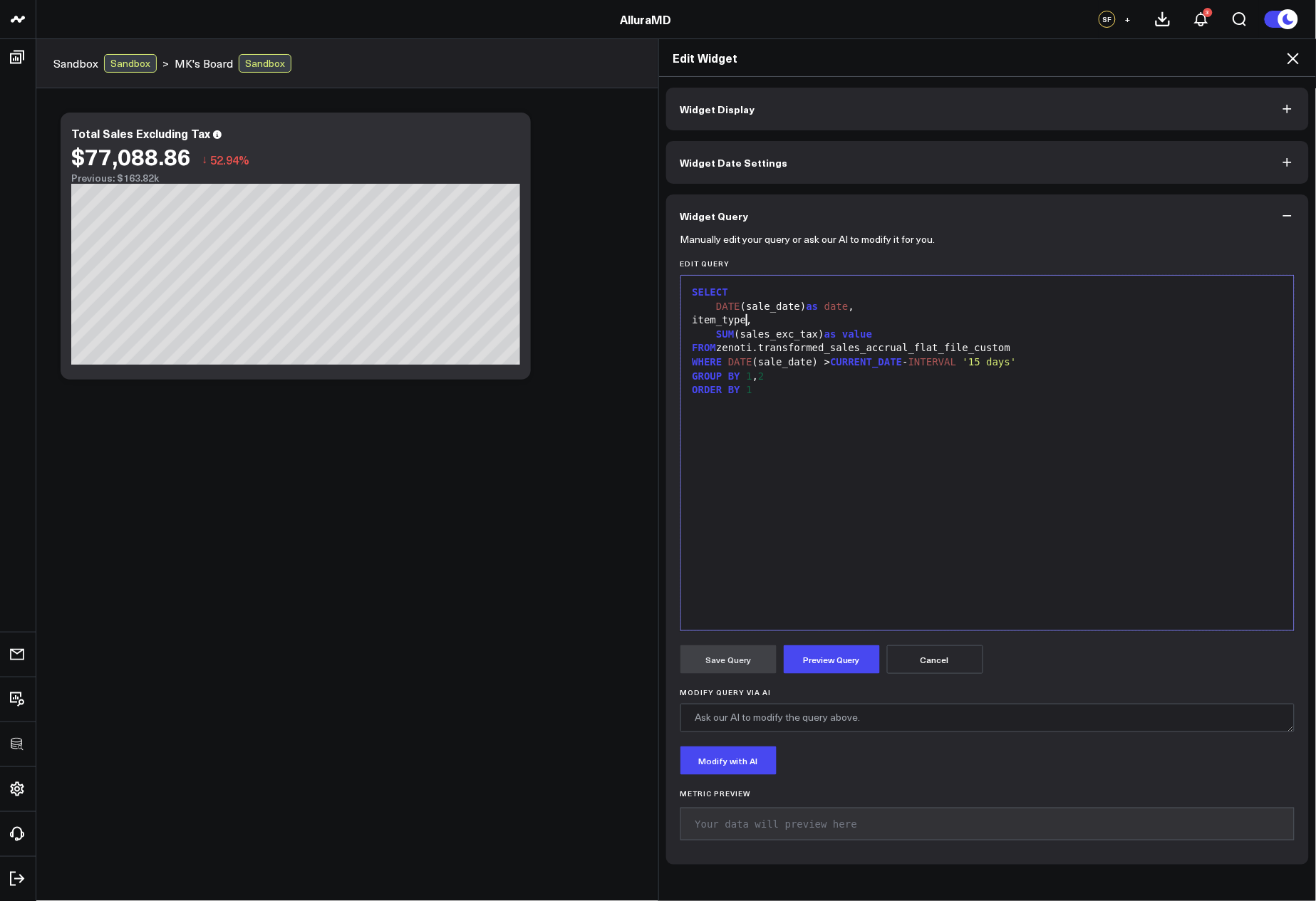
click at [739, 322] on div "item_type," at bounding box center [988, 320] width 600 height 14
click at [738, 321] on div "item_type," at bounding box center [988, 320] width 600 height 14
click at [800, 370] on div "ORDER BY 1" at bounding box center [988, 377] width 600 height 14
click at [796, 366] on div "GROUP BY 1 , 2" at bounding box center [988, 363] width 600 height 14
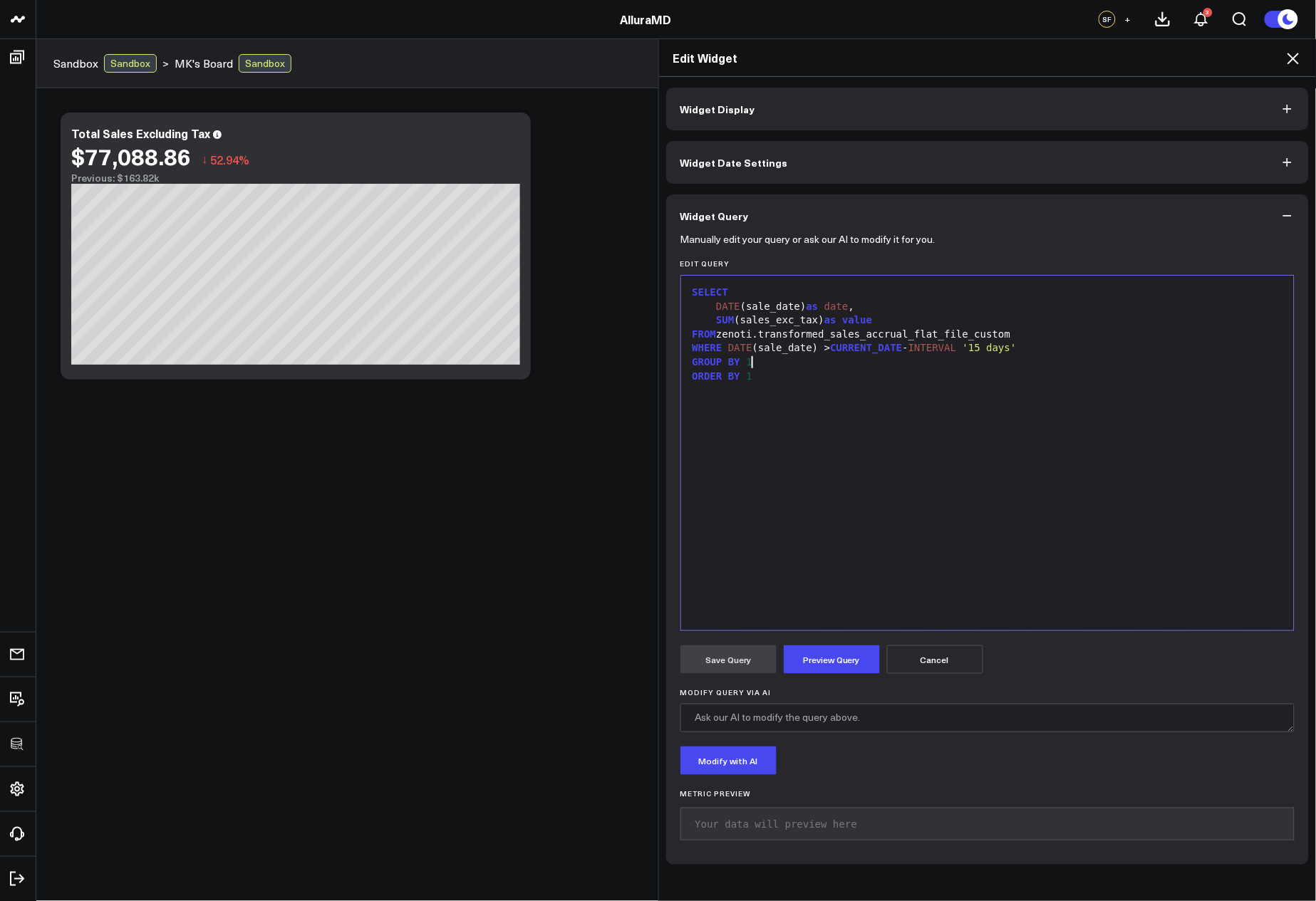
click at [842, 677] on form "Manually edit your query or ask our AI to modify it for you. Edit Query Selecti…" at bounding box center [988, 544] width 615 height 613
click at [814, 670] on button "Preview Query" at bounding box center [832, 660] width 96 height 28
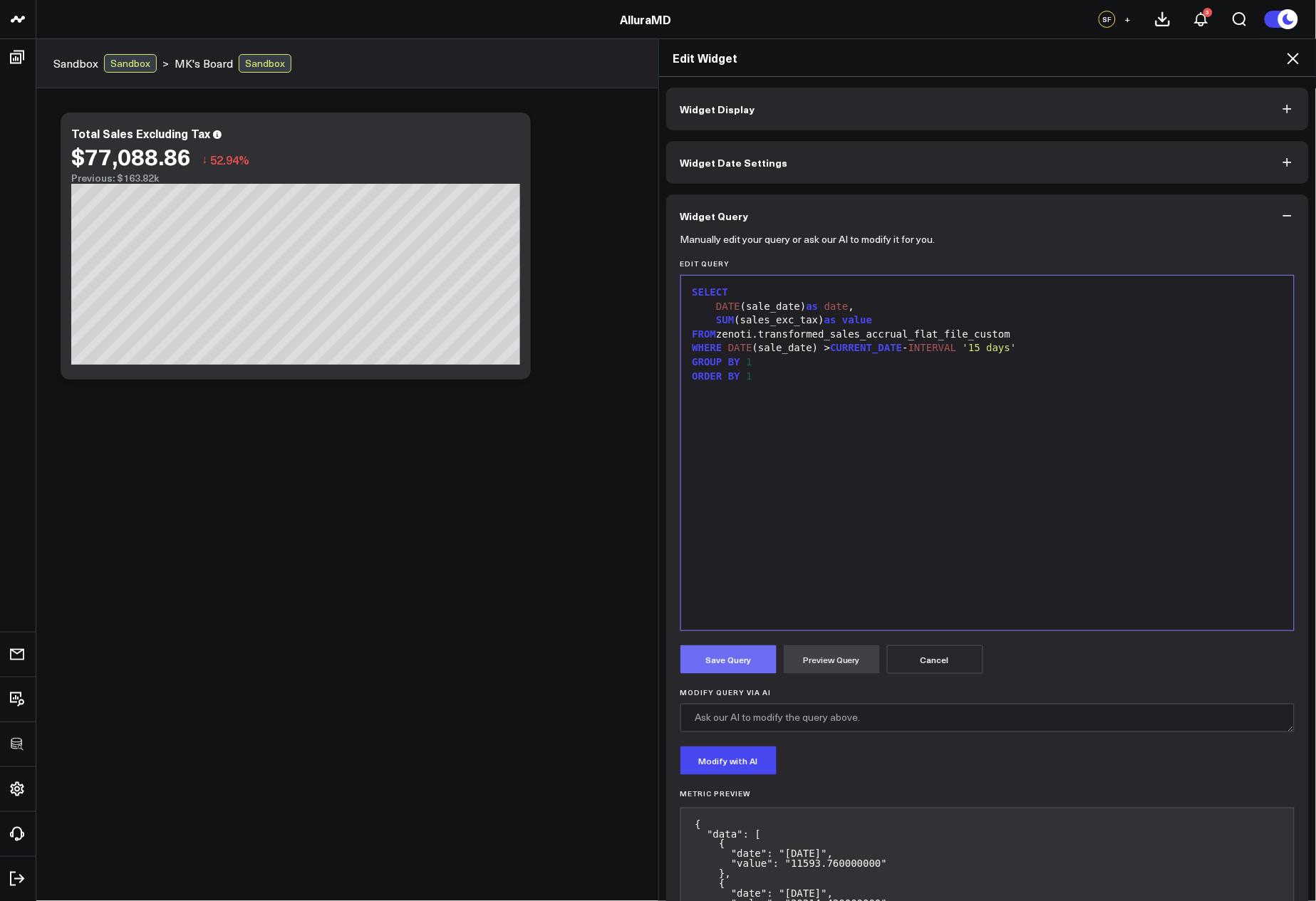
click at [747, 665] on button "Save Query" at bounding box center [728, 660] width 96 height 28
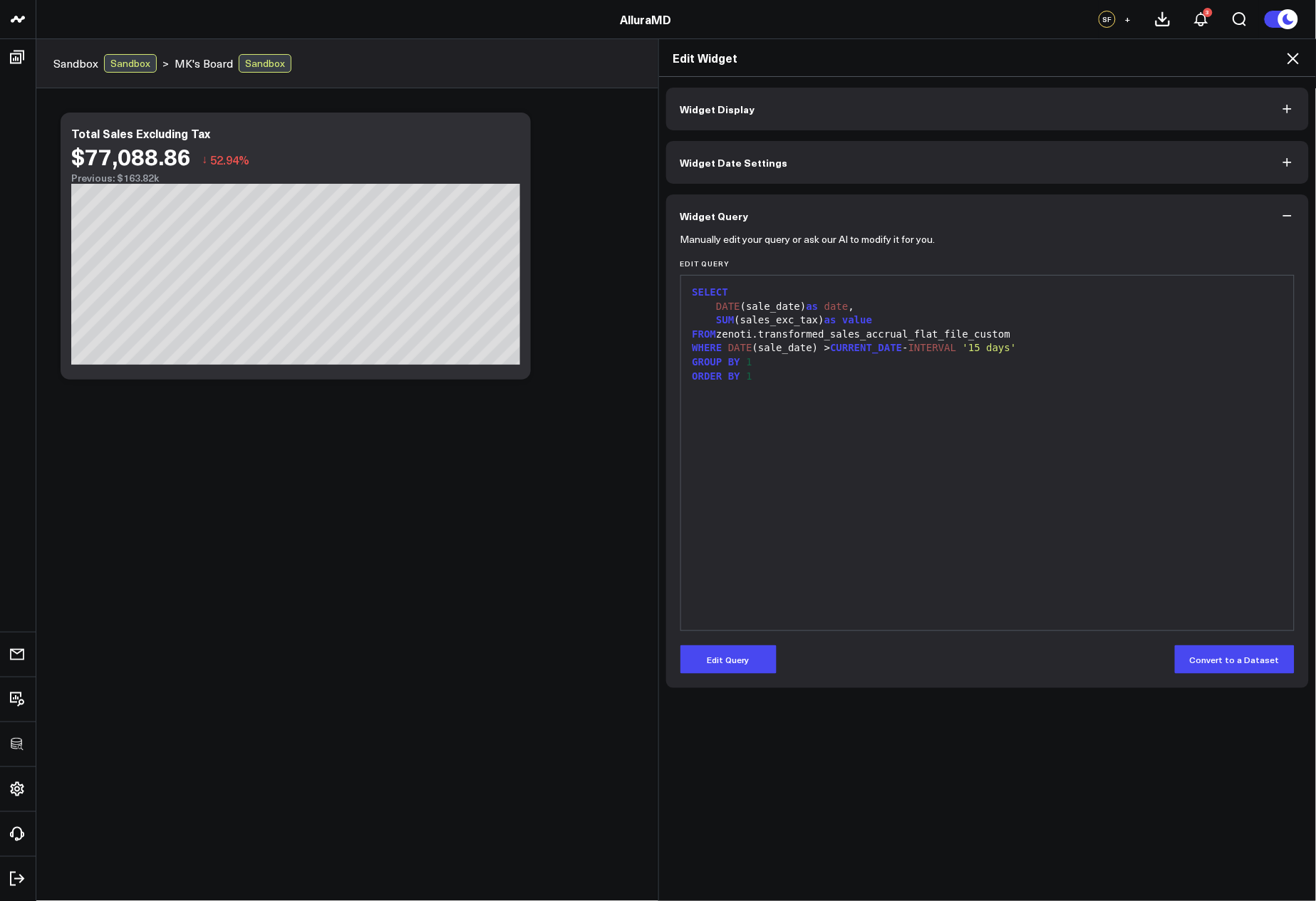
click at [1296, 54] on icon at bounding box center [1293, 59] width 17 height 17
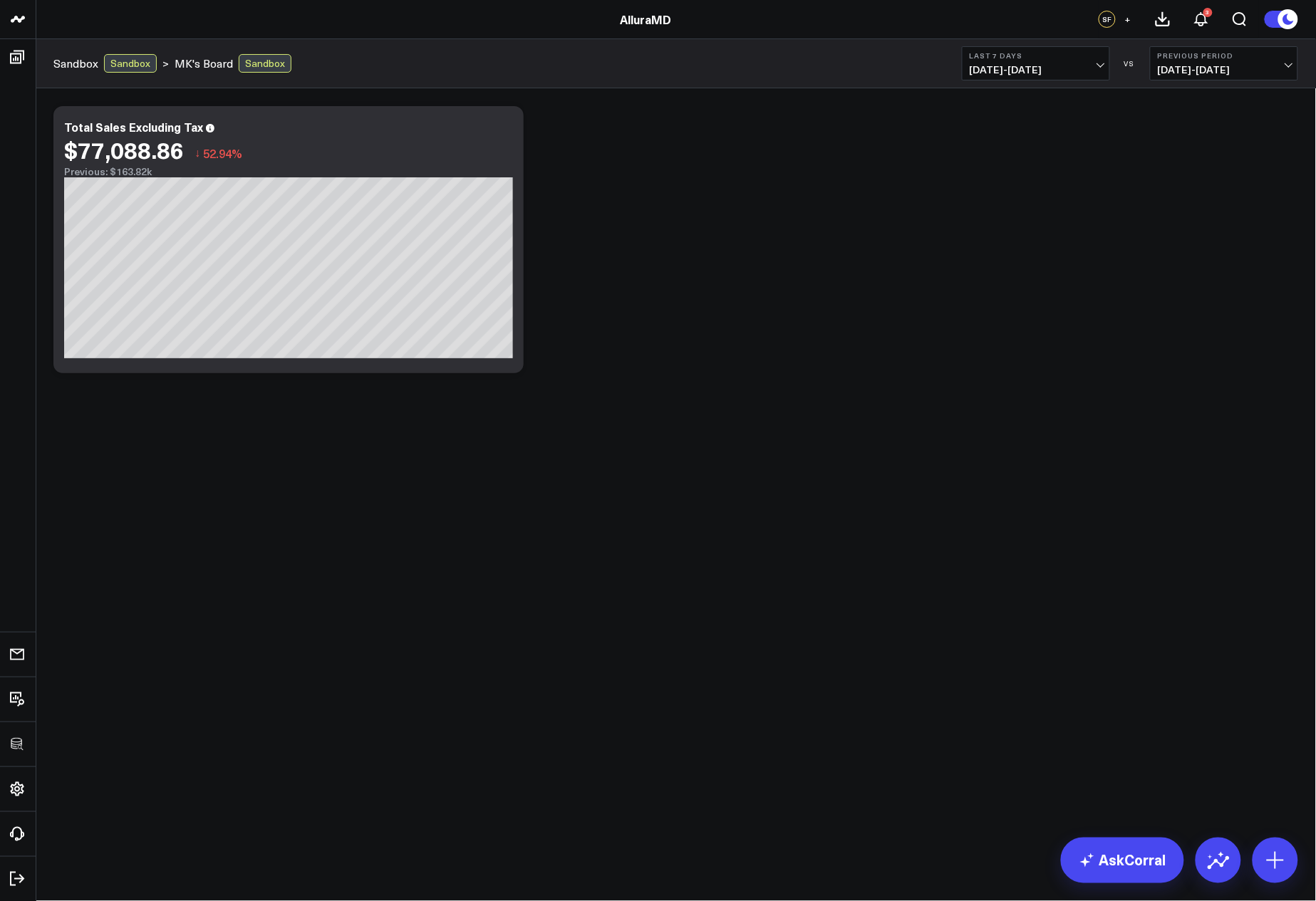
click at [985, 501] on body "3725 Test 829 Studios Accenture Activant Capital Agriculture & Farming Demo All…" at bounding box center [658, 450] width 1316 height 901
click at [690, 367] on div "Modify via AI Copy link to widget Ask support Remove Create linked copy Executi…" at bounding box center [676, 239] width 1260 height 281
click at [603, 220] on div "Modify via AI Copy link to widget Ask support Remove Create linked copy Executi…" at bounding box center [676, 239] width 1260 height 281
click at [512, 131] on icon at bounding box center [505, 129] width 17 height 17
click at [260, 504] on body "3725 Test 829 Studios Accenture Activant Capital Agriculture & Farming Demo All…" at bounding box center [658, 450] width 1316 height 901
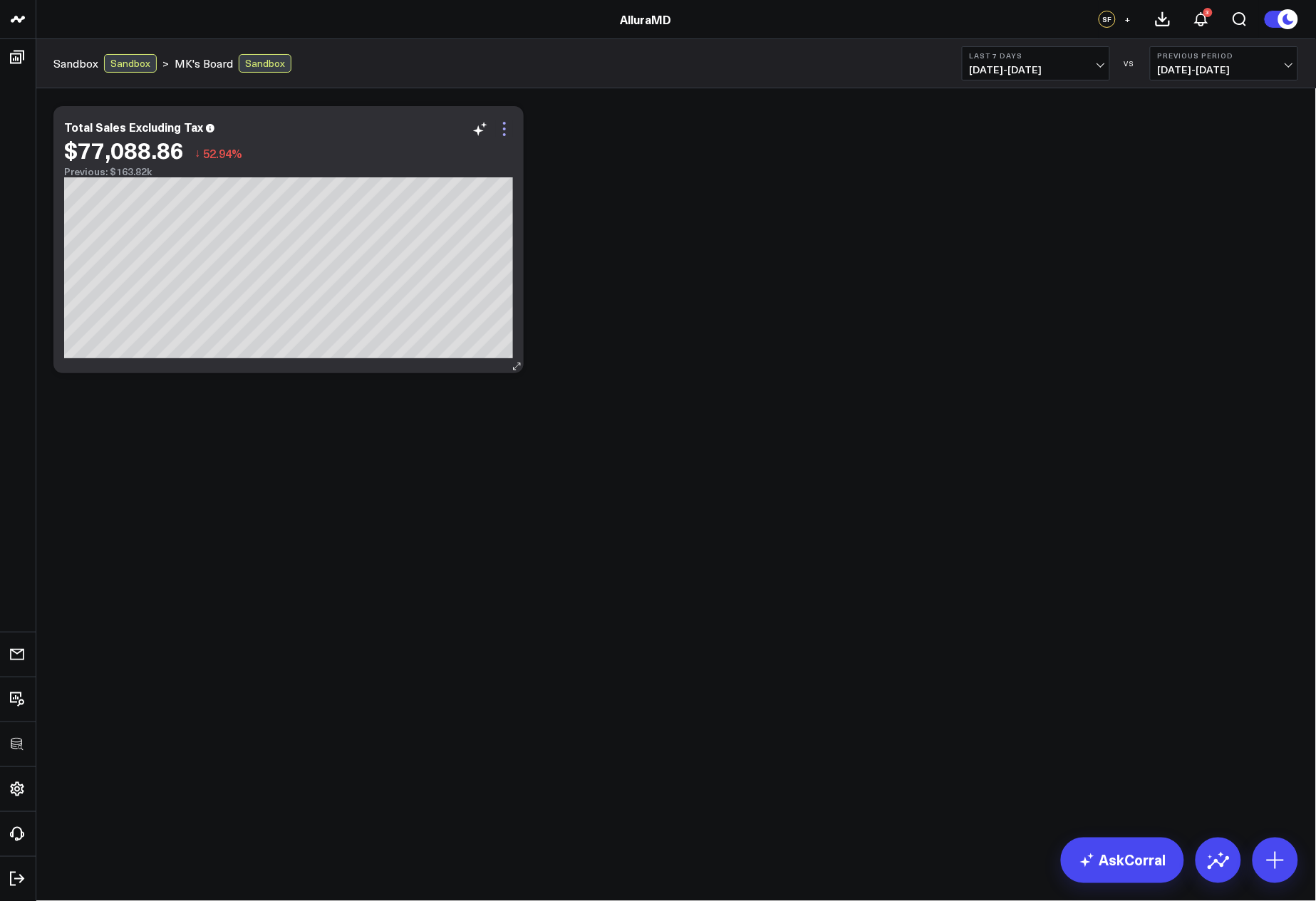
click at [510, 131] on icon at bounding box center [505, 129] width 17 height 17
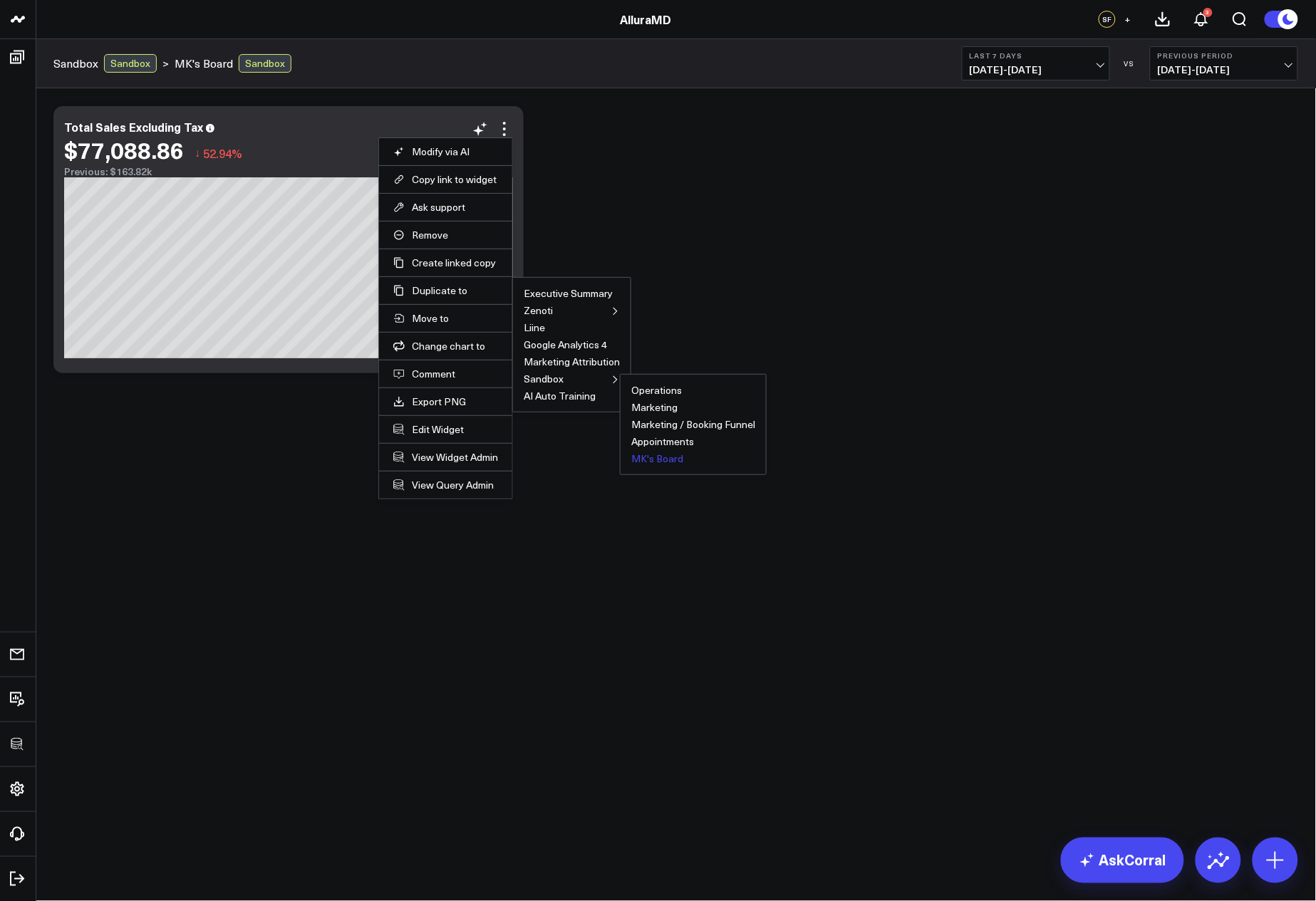
click at [664, 458] on button "MK's Board" at bounding box center [658, 458] width 52 height 10
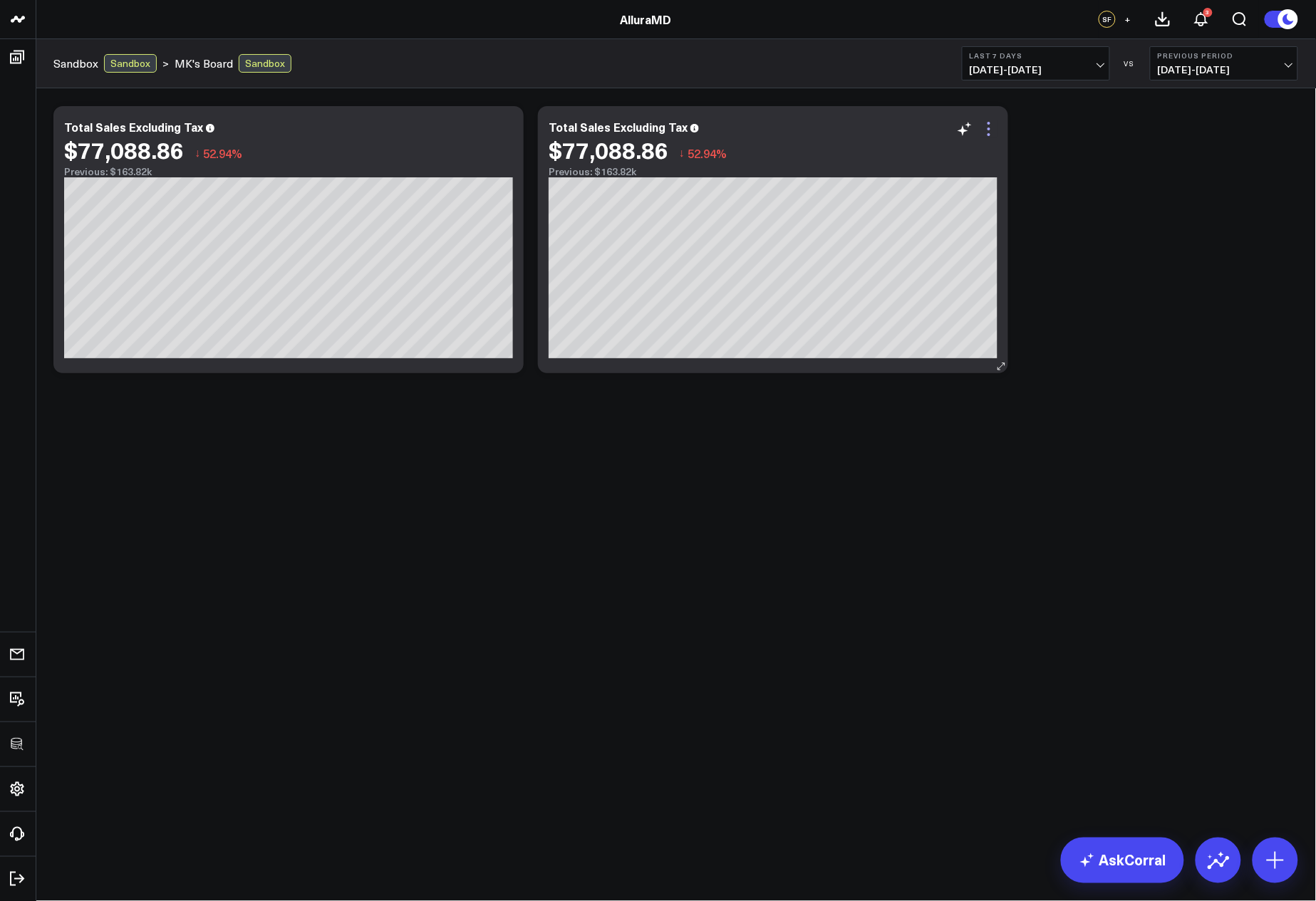
click at [988, 128] on icon at bounding box center [989, 129] width 17 height 17
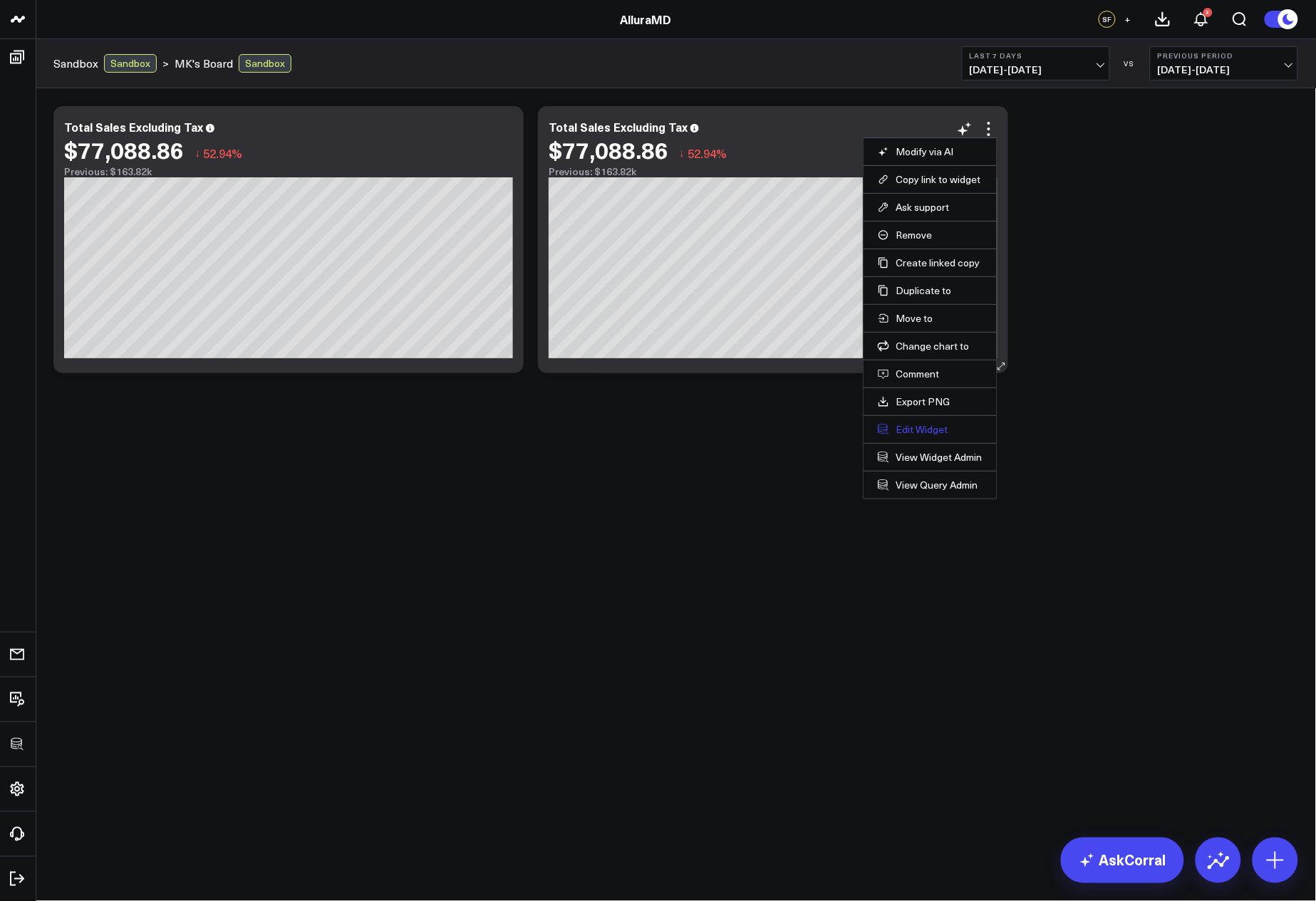
click at [909, 429] on button "Edit Widget" at bounding box center [930, 429] width 105 height 13
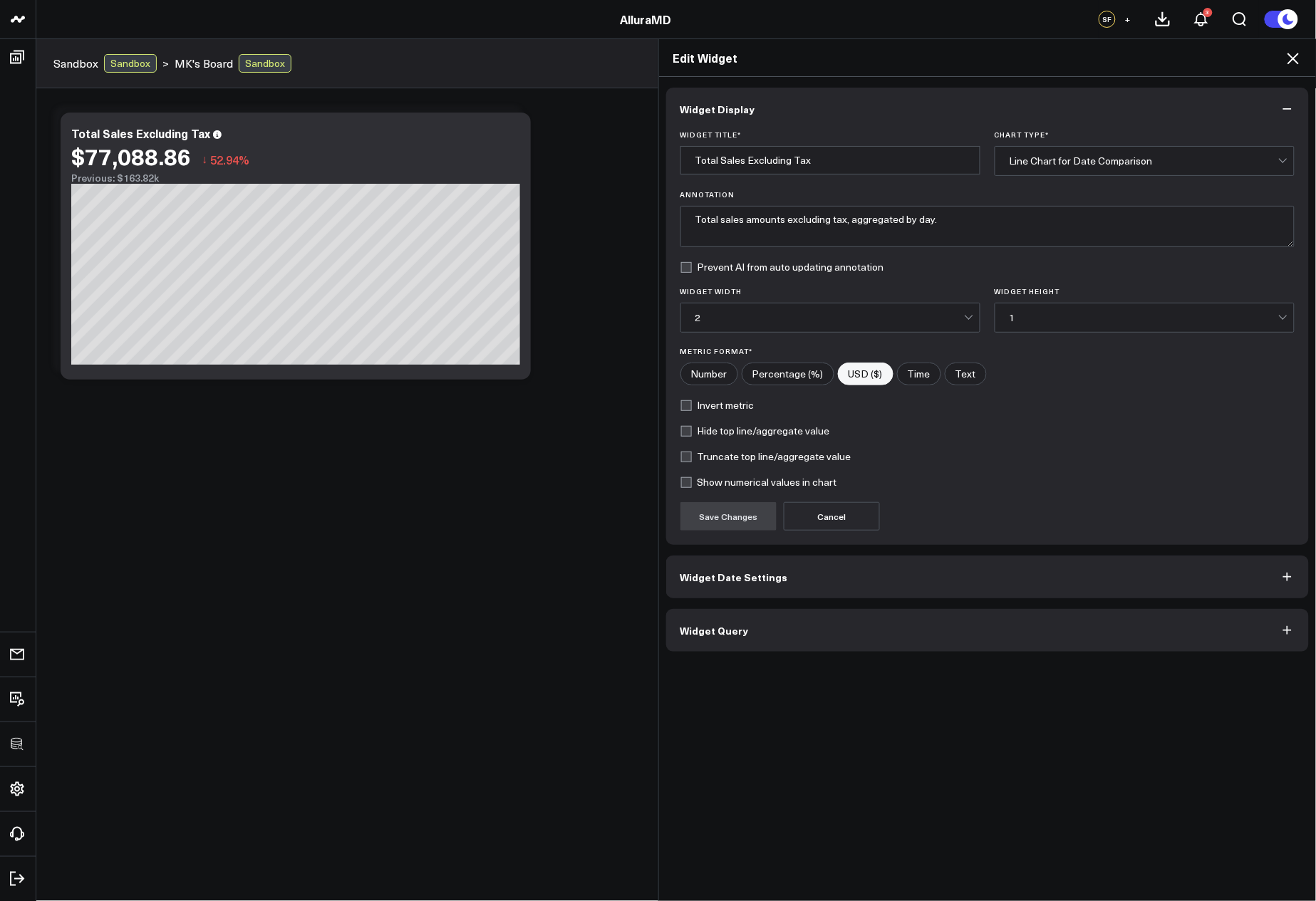
drag, startPoint x: 766, startPoint y: 632, endPoint x: 784, endPoint y: 617, distance: 23.4
click at [766, 632] on button "Widget Query" at bounding box center [988, 630] width 643 height 43
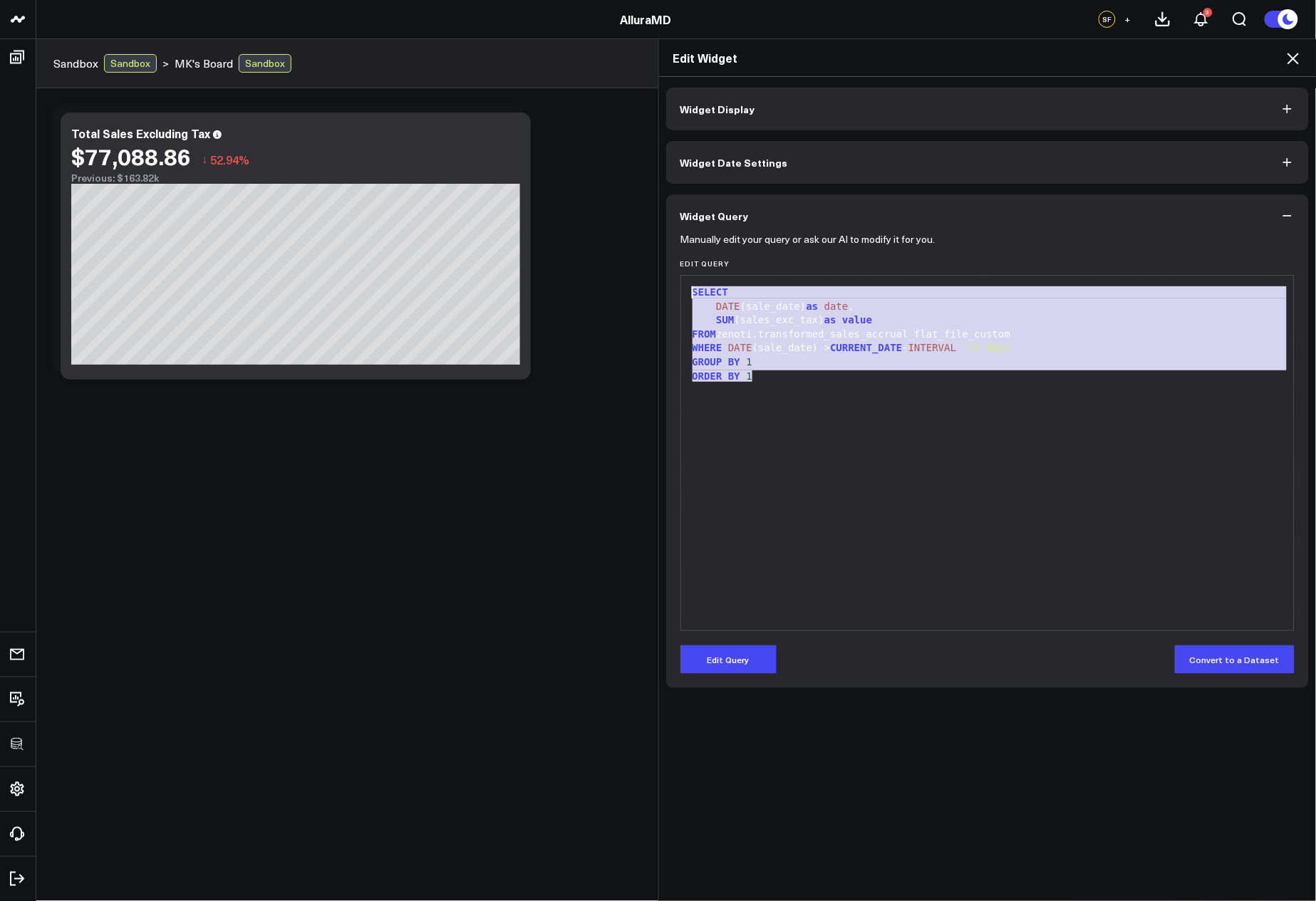
drag, startPoint x: 861, startPoint y: 461, endPoint x: 662, endPoint y: 248, distance: 291.5
click at [666, 249] on div "Manually edit your query or ask our AI to modify it for you. Edit Query 9 1 2 3…" at bounding box center [988, 463] width 643 height 451
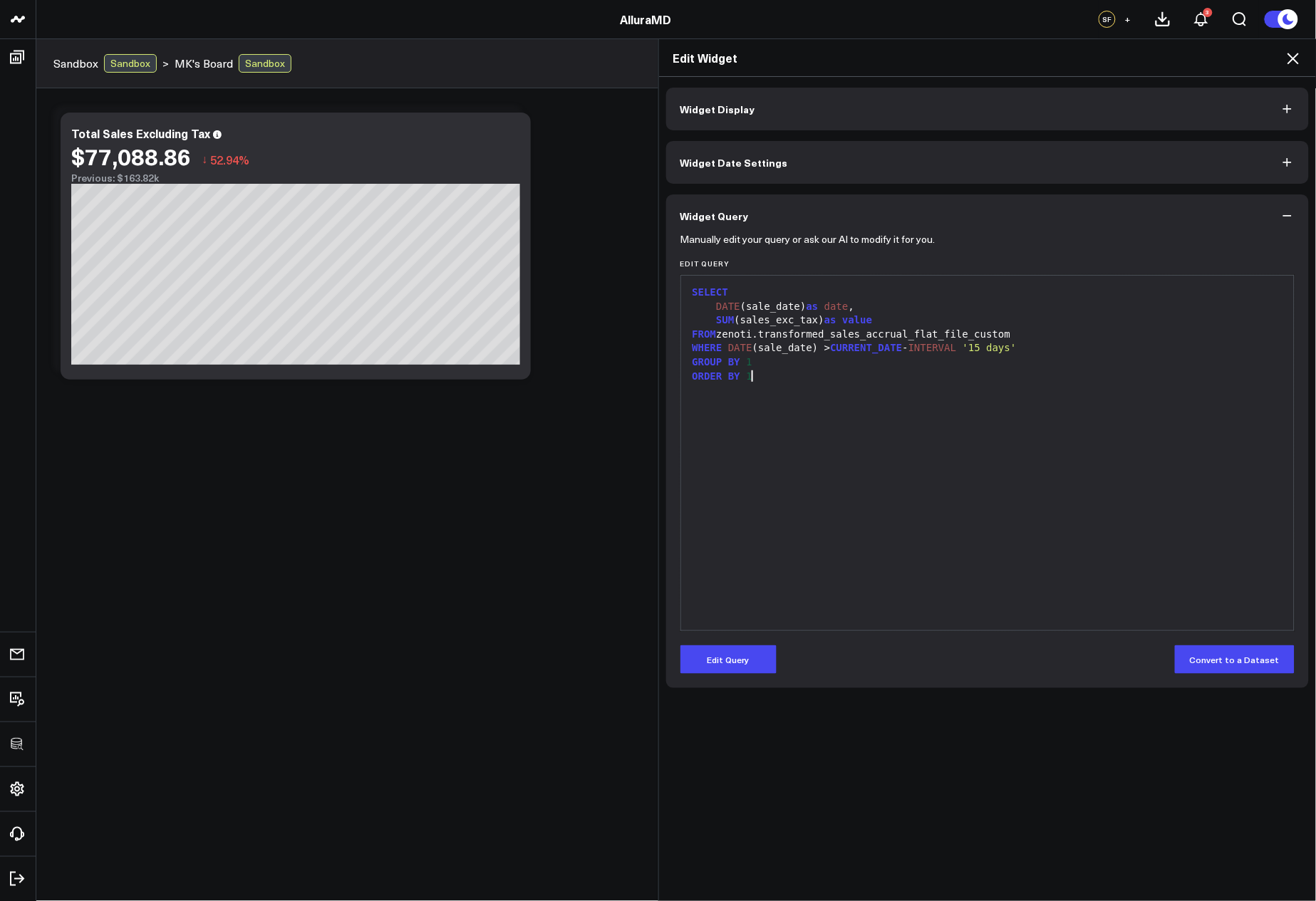
click at [766, 565] on div "SELECT DATE (sale_date) as date , SUM (sales_exc_tax) as value FROM zenoti.tran…" at bounding box center [988, 453] width 600 height 341
click at [734, 662] on button "Edit Query" at bounding box center [728, 660] width 96 height 28
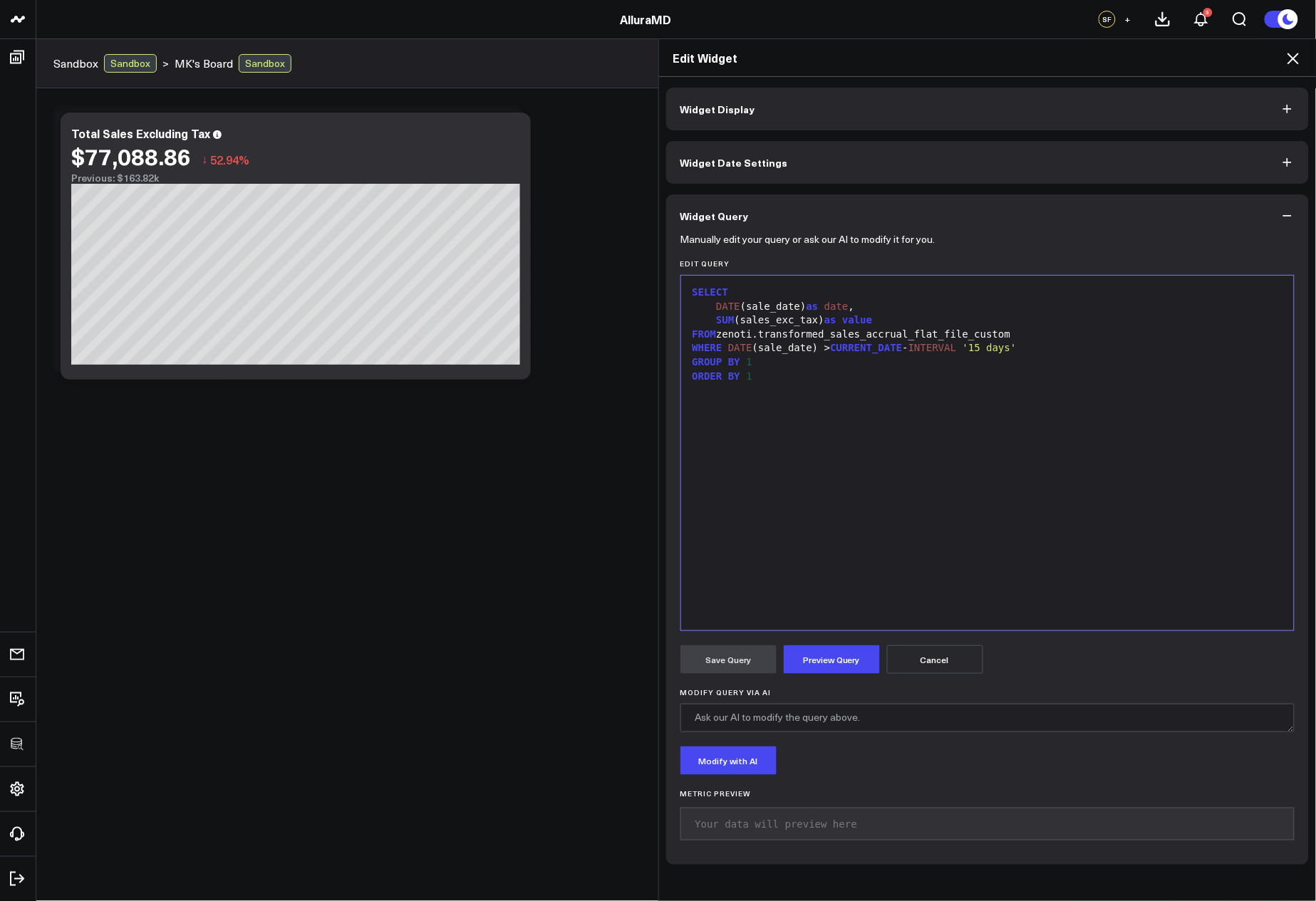
click at [844, 395] on div "SELECT DATE (sale_date) as date , SUM (sales_exc_tax) as value FROM zenoti.tran…" at bounding box center [988, 453] width 600 height 341
click at [885, 312] on div "DATE (sale_date) as date ," at bounding box center [988, 307] width 600 height 14
click at [1009, 487] on div "SELECT DATE (sale_date) as date , SUM (sales_exc_tax) as value FROM zenoti.tran…" at bounding box center [988, 453] width 600 height 341
click at [1299, 55] on icon at bounding box center [1293, 59] width 17 height 17
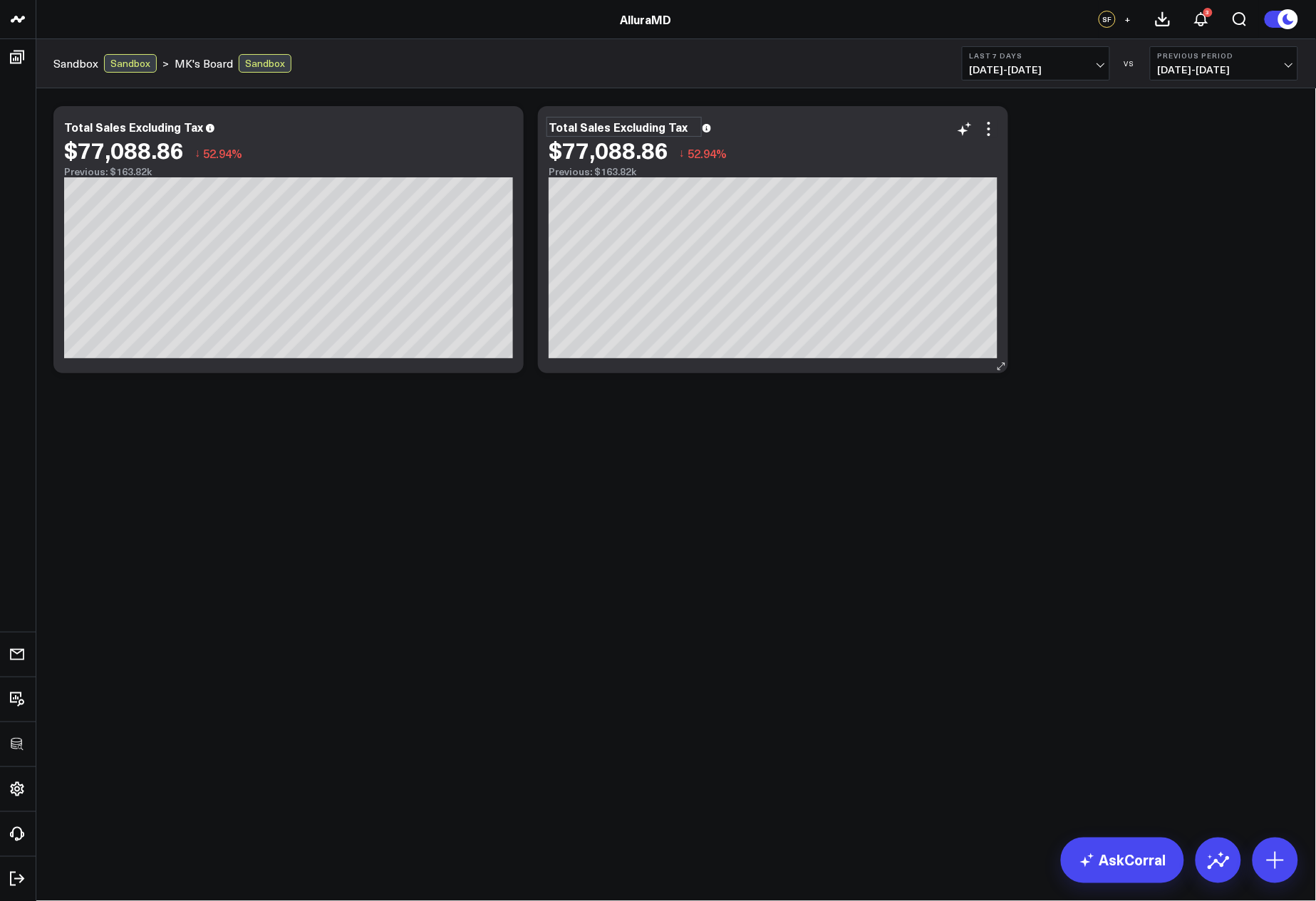
click at [647, 128] on div "Total Sales Excluding Tax" at bounding box center [624, 127] width 151 height 16
click at [647, 128] on div "Total Sales Excluding Tax" at bounding box center [624, 127] width 151 height 16
click at [1102, 284] on div "Modify via AI Copy link to widget Ask support Remove Create linked copy Executi…" at bounding box center [676, 239] width 1260 height 281
click at [985, 128] on icon at bounding box center [989, 129] width 17 height 17
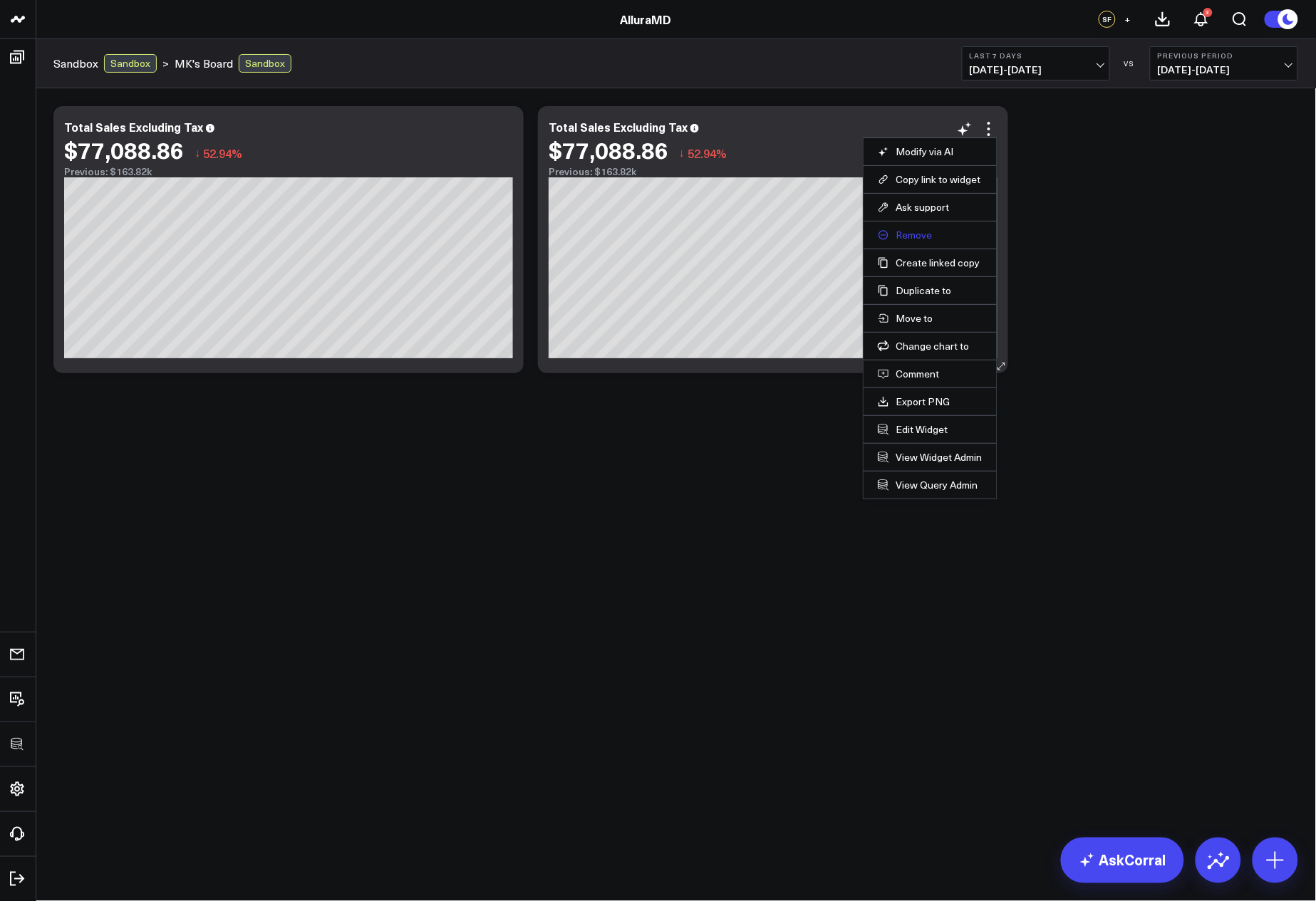
click at [913, 233] on button "Remove" at bounding box center [930, 235] width 105 height 13
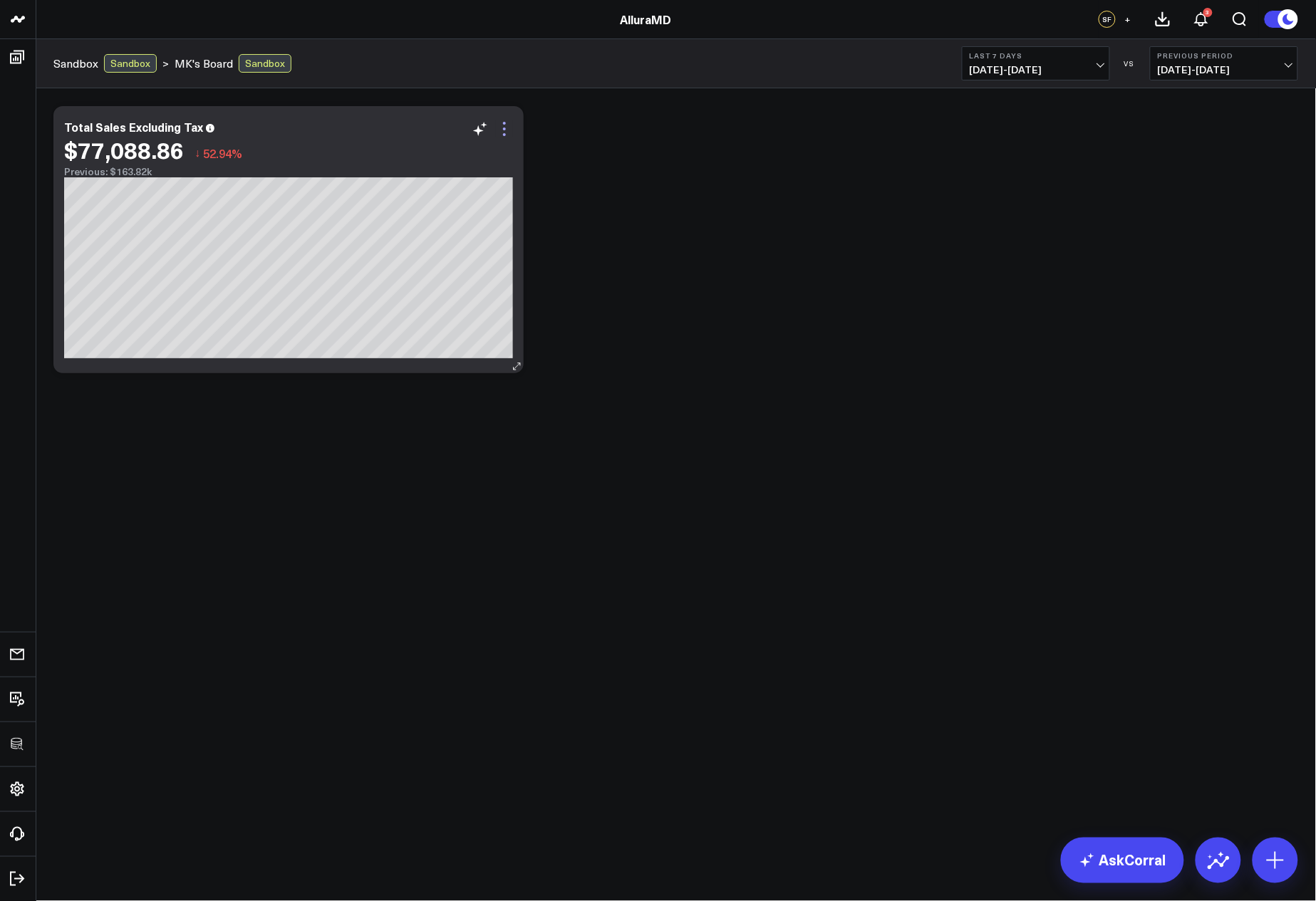
click at [504, 131] on icon at bounding box center [505, 129] width 17 height 17
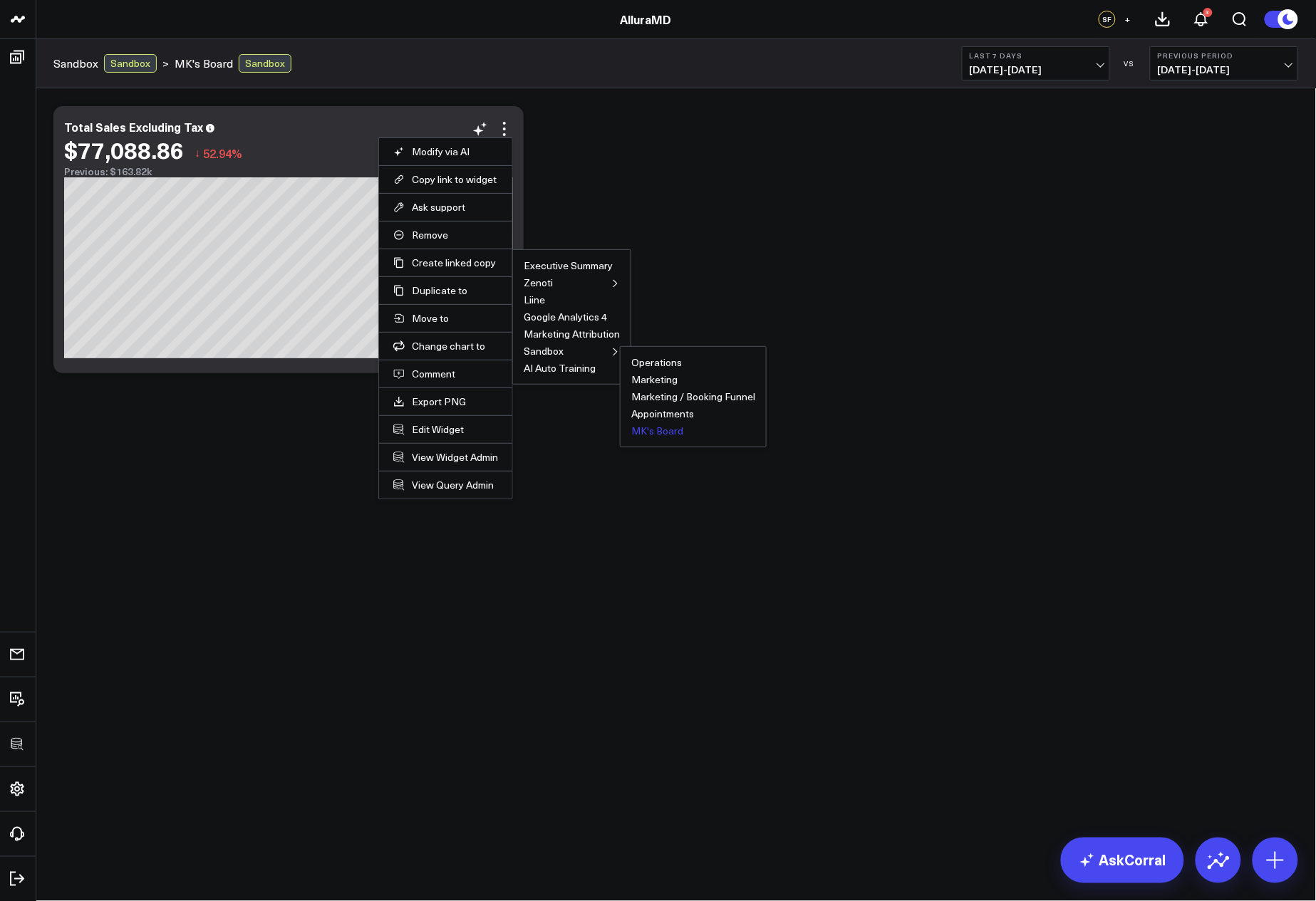
click at [648, 429] on button "MK's Board" at bounding box center [658, 431] width 52 height 10
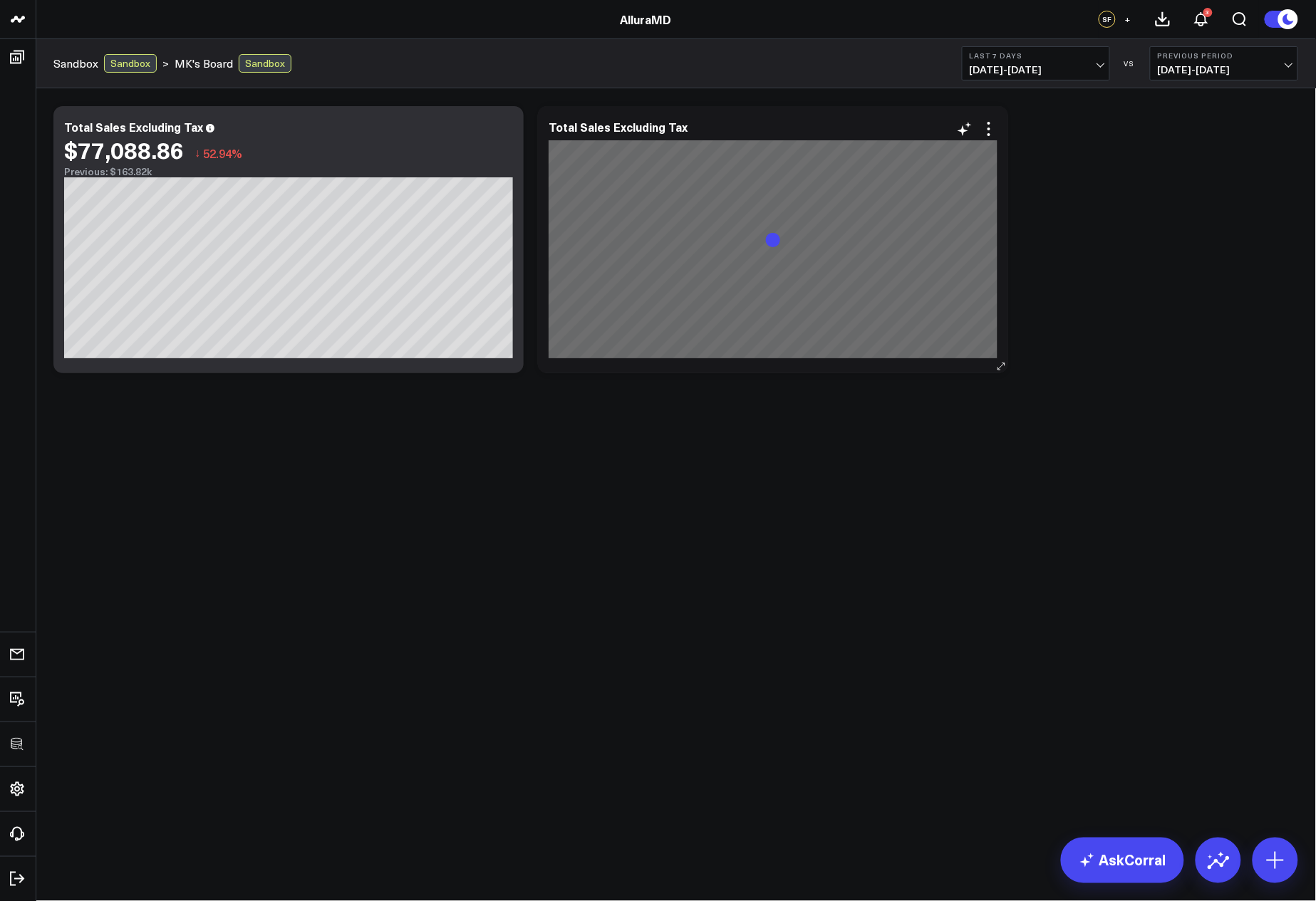
click at [785, 375] on div "Modify via AI Copy link to widget Ask support Remove Create linked copy Executi…" at bounding box center [676, 239] width 1260 height 281
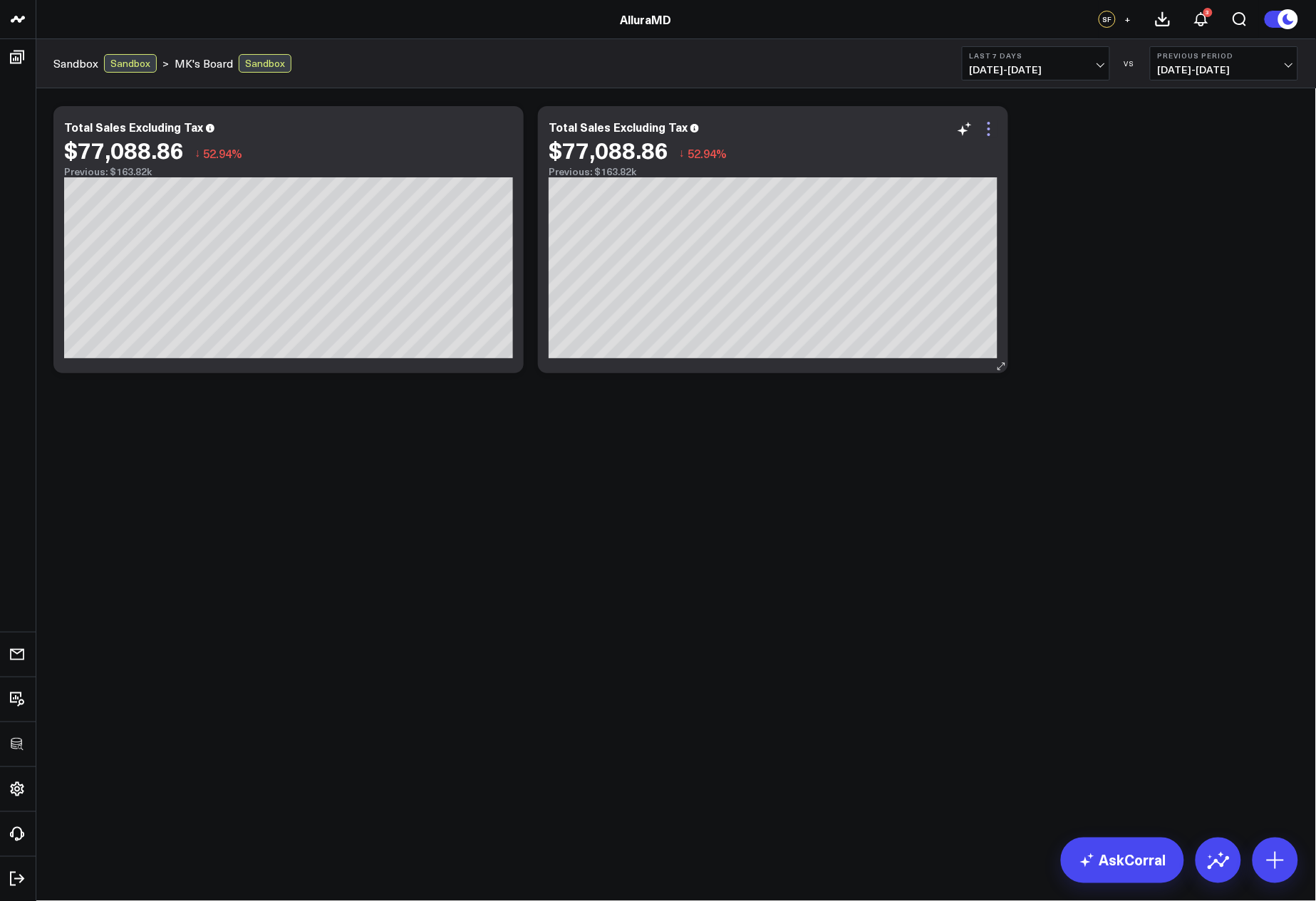
click at [988, 136] on icon at bounding box center [989, 129] width 17 height 17
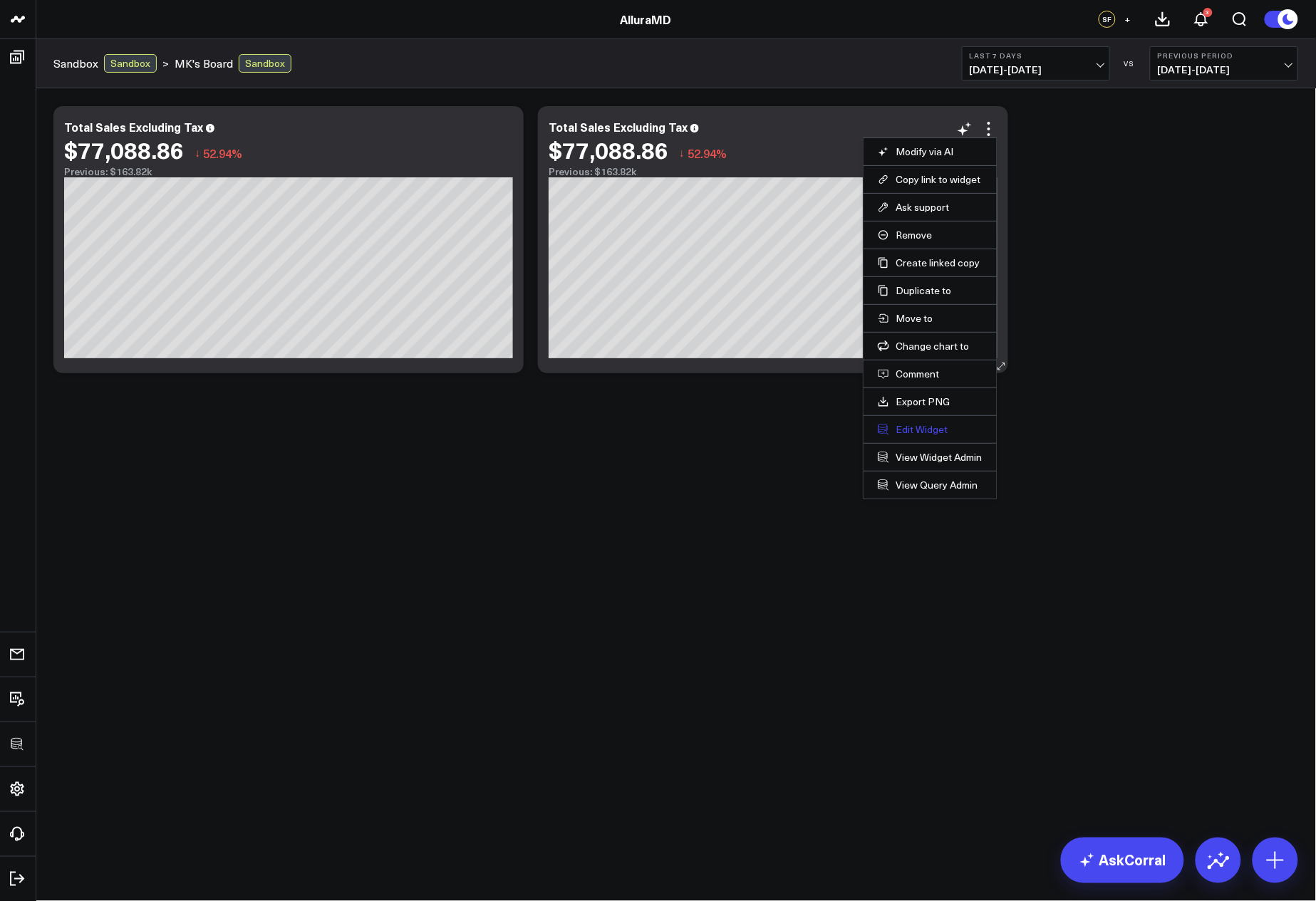
click at [935, 431] on button "Edit Widget" at bounding box center [930, 429] width 105 height 13
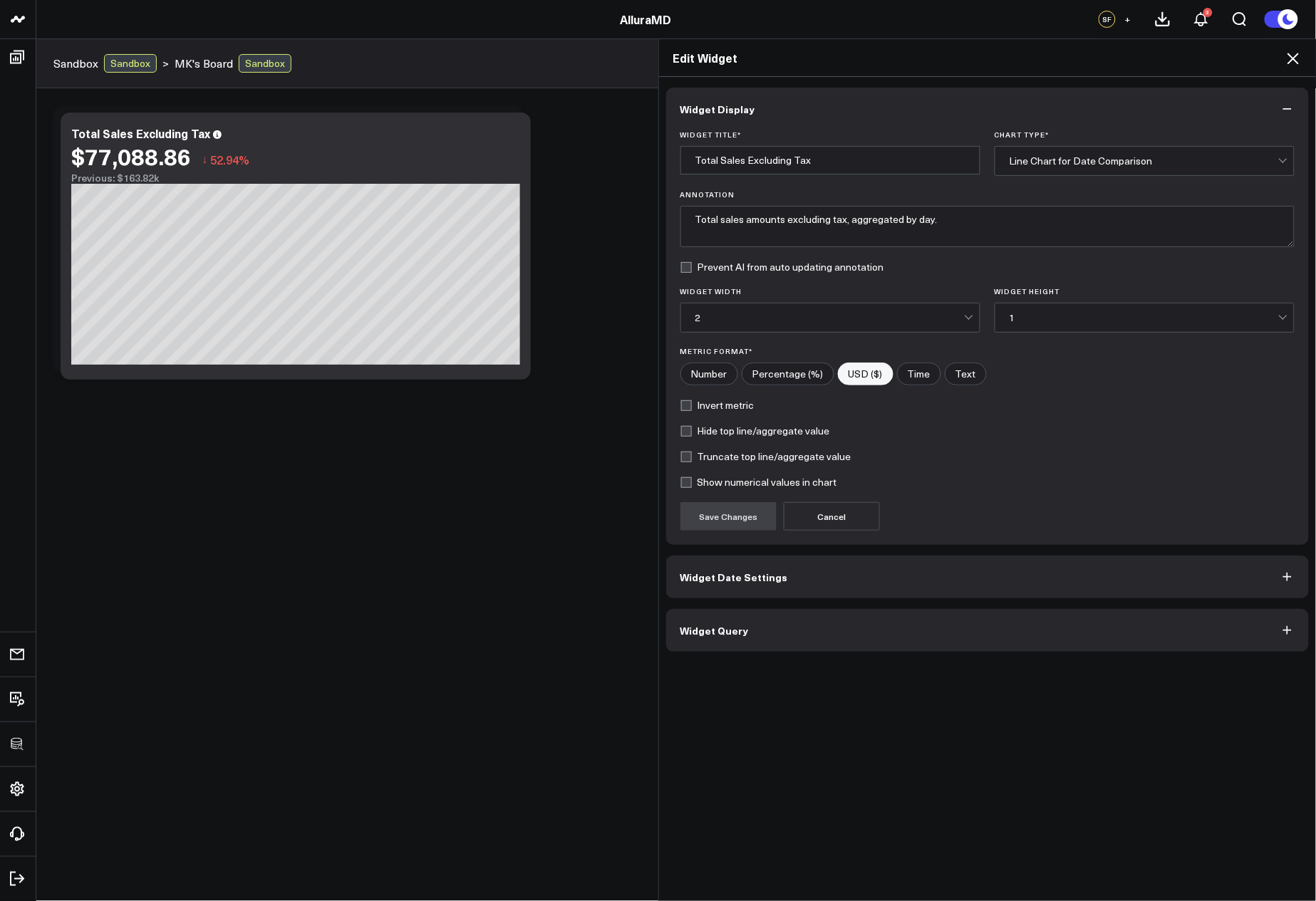
click at [876, 620] on button "Widget Query" at bounding box center [988, 630] width 643 height 43
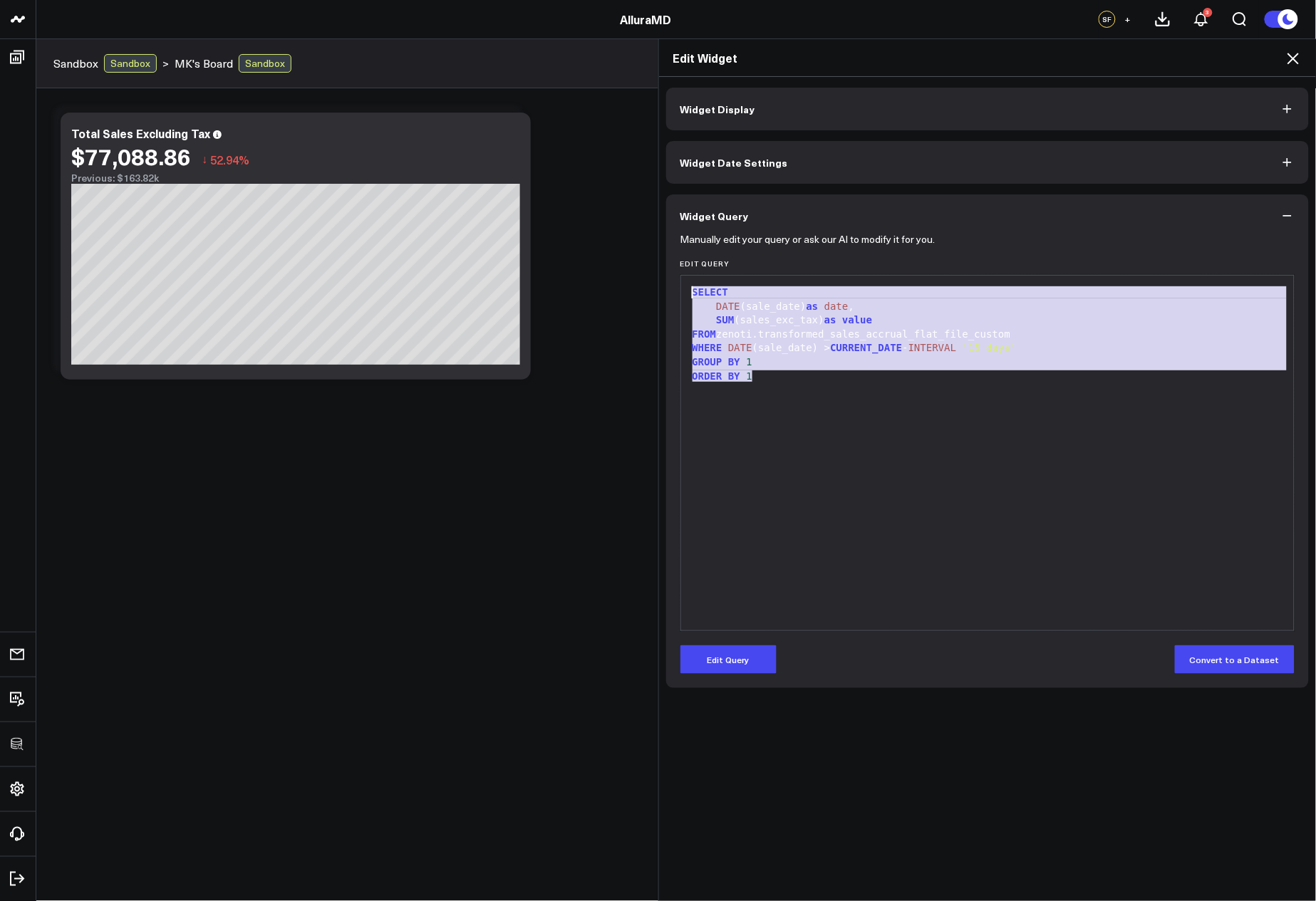
drag, startPoint x: 923, startPoint y: 501, endPoint x: 664, endPoint y: 270, distance: 347.0
click at [666, 270] on div "Manually edit your query or ask our AI to modify it for you. Edit Query 9 1 2 3…" at bounding box center [988, 463] width 643 height 451
click at [1292, 58] on icon at bounding box center [1293, 59] width 17 height 17
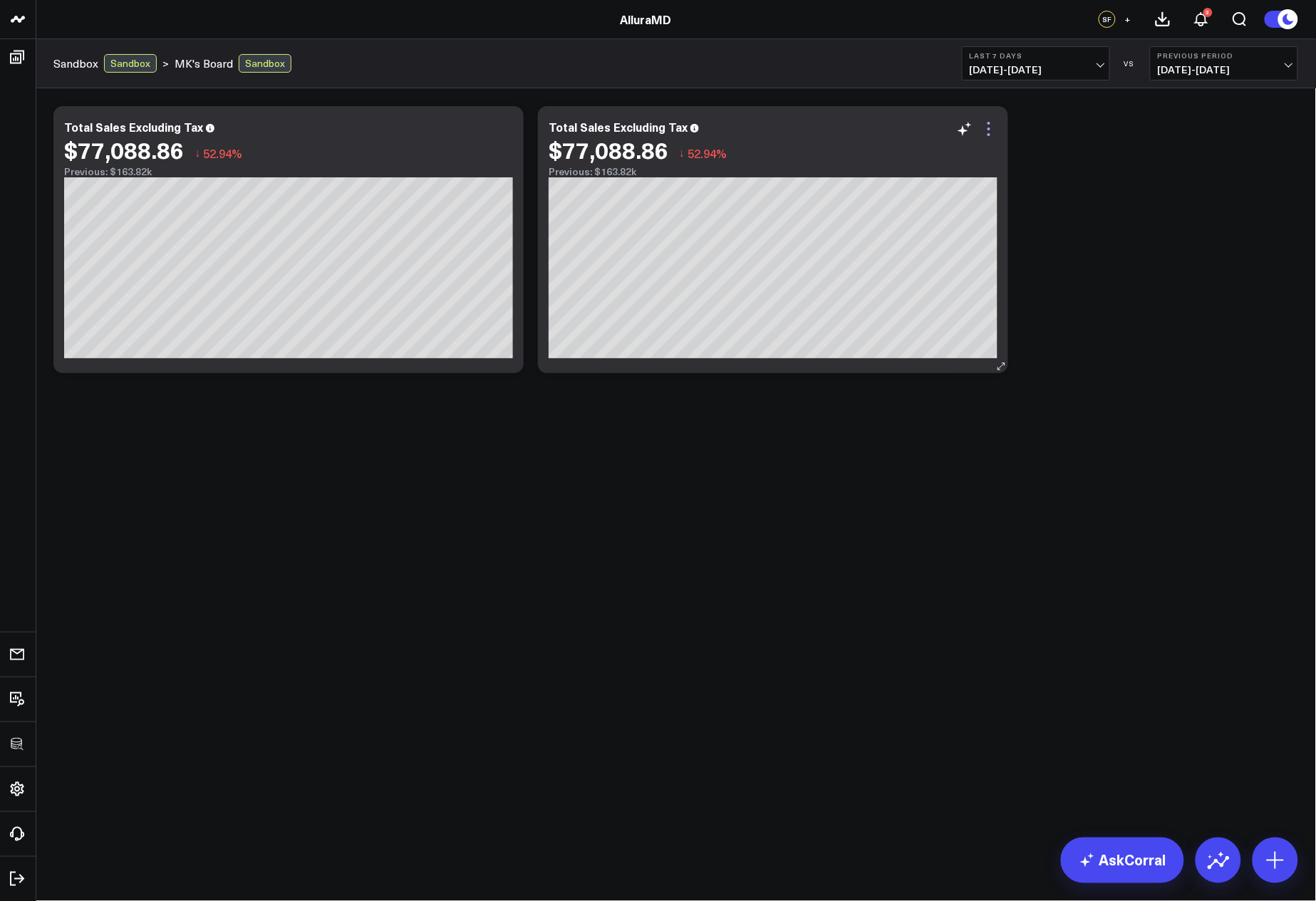
click at [993, 132] on icon at bounding box center [989, 129] width 17 height 17
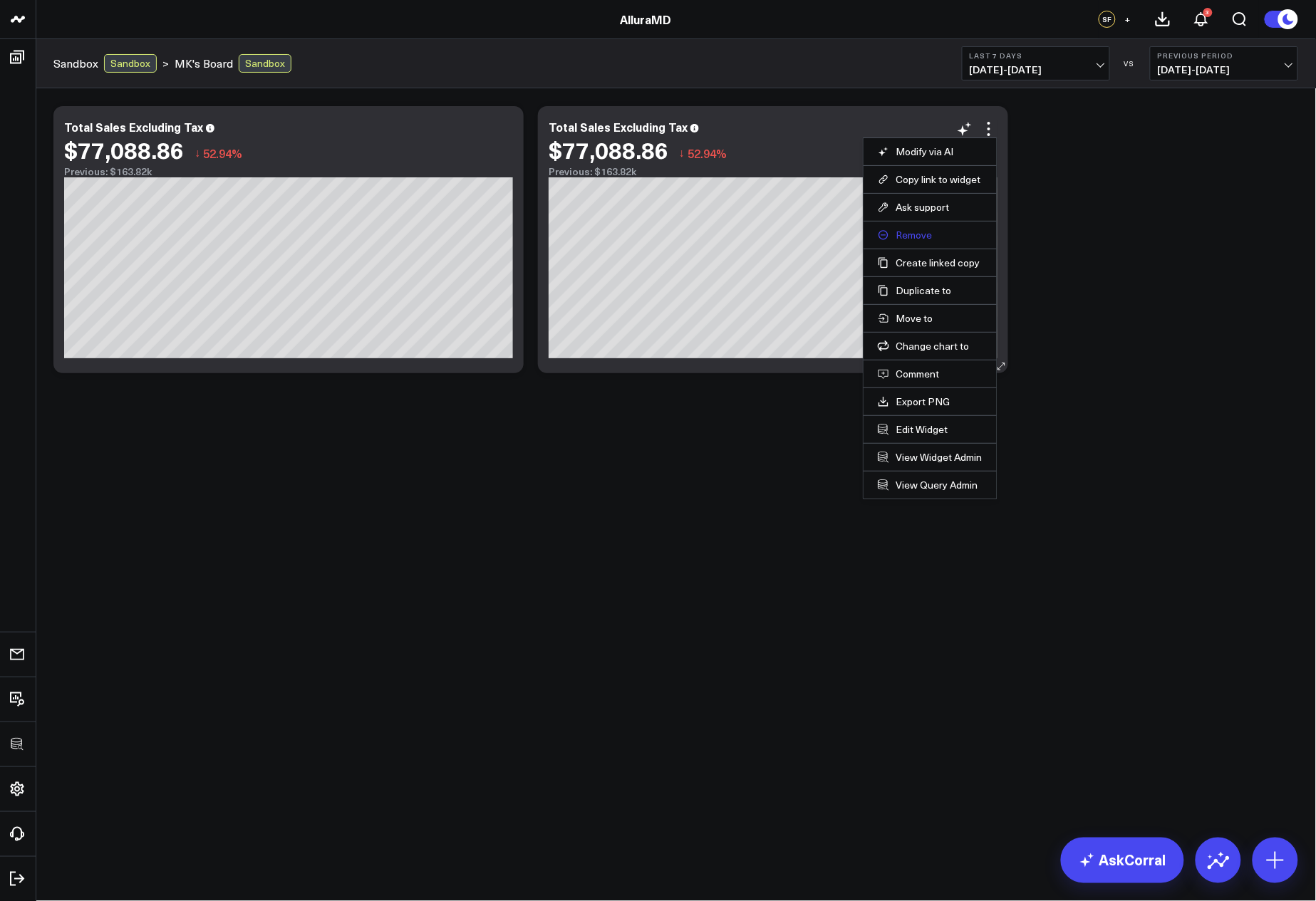
click at [933, 232] on button "Remove" at bounding box center [930, 235] width 105 height 13
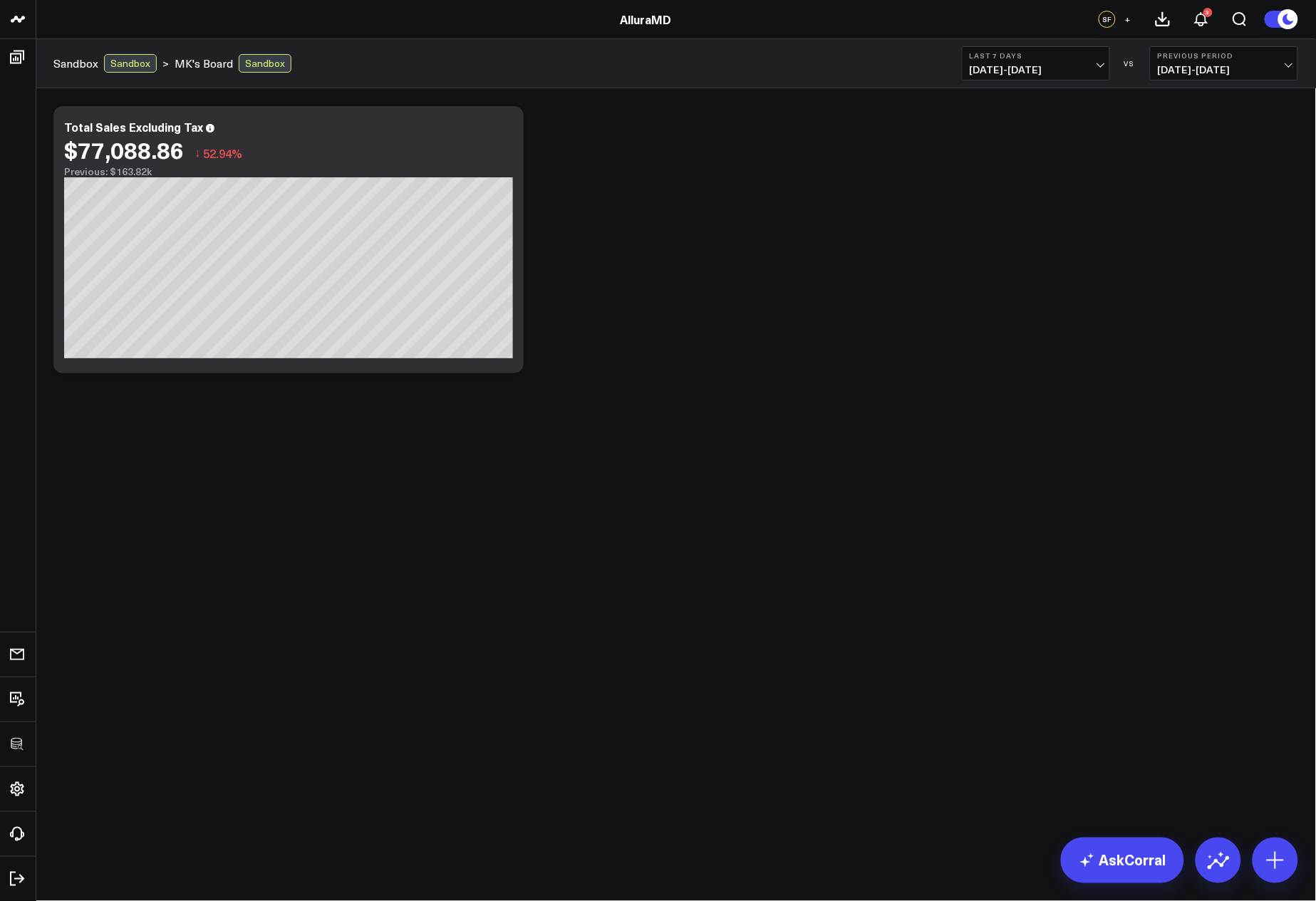
click at [1085, 270] on div "Modify via AI Copy link to widget Ask support Remove Create linked copy Executi…" at bounding box center [676, 239] width 1260 height 281
click at [761, 328] on div "Modify via AI Copy link to widget Ask support Remove Create linked copy Executi…" at bounding box center [676, 239] width 1260 height 281
click at [502, 121] on icon at bounding box center [505, 129] width 17 height 17
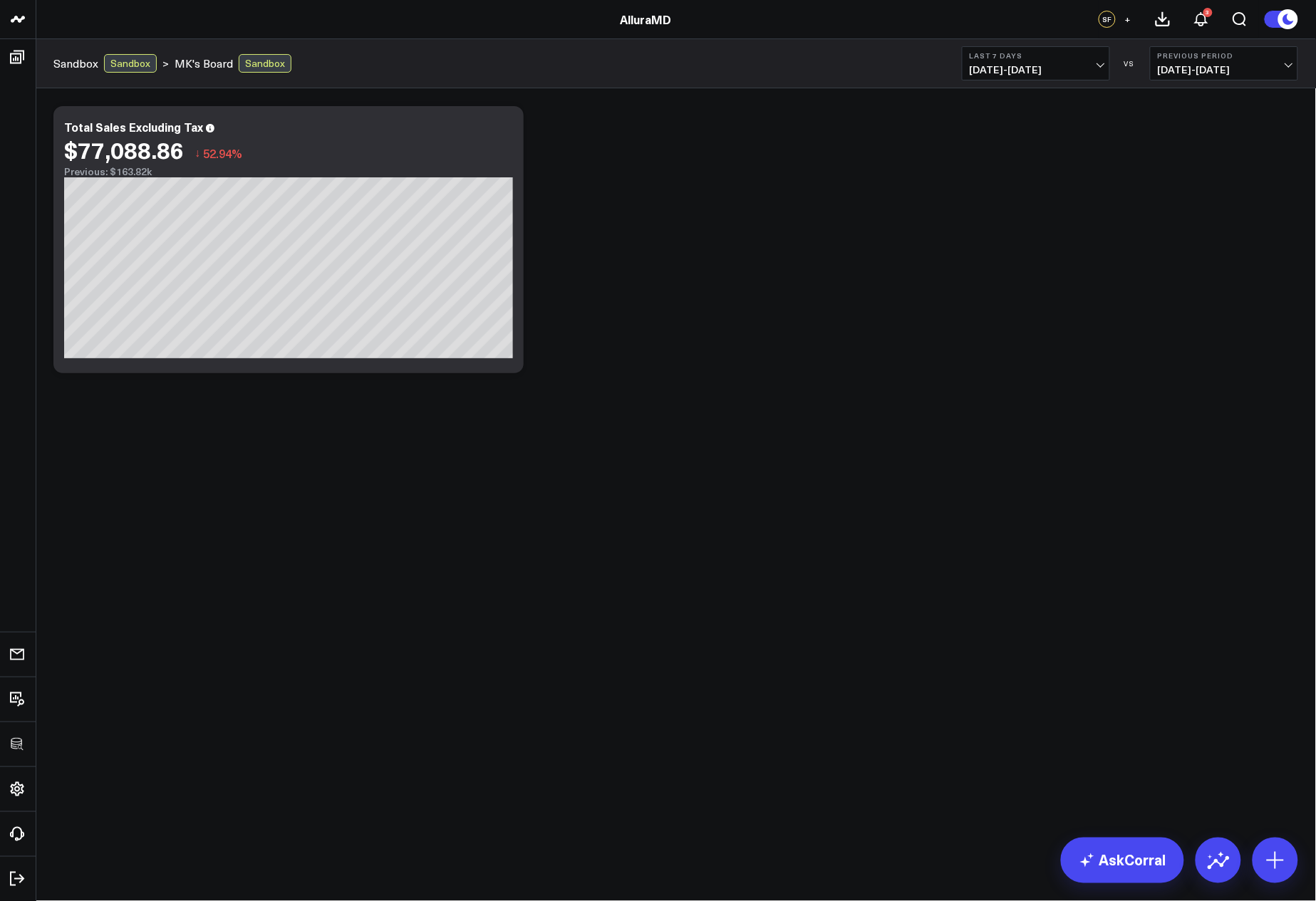
click at [656, 211] on div "Modify via AI Copy link to widget Ask support Remove Create linked copy Executi…" at bounding box center [676, 239] width 1260 height 281
click at [787, 238] on div "Modify via AI Copy link to widget Ask support Remove Create linked copy Executi…" at bounding box center [676, 239] width 1260 height 281
click at [509, 136] on icon at bounding box center [505, 129] width 17 height 17
click at [803, 784] on body "3725 Test 829 Studios Accenture Activant Capital Agriculture & Farming Demo All…" at bounding box center [658, 450] width 1316 height 901
click at [881, 328] on div "Modify via AI Copy link to widget Ask support Remove Create linked copy Executi…" at bounding box center [676, 239] width 1260 height 281
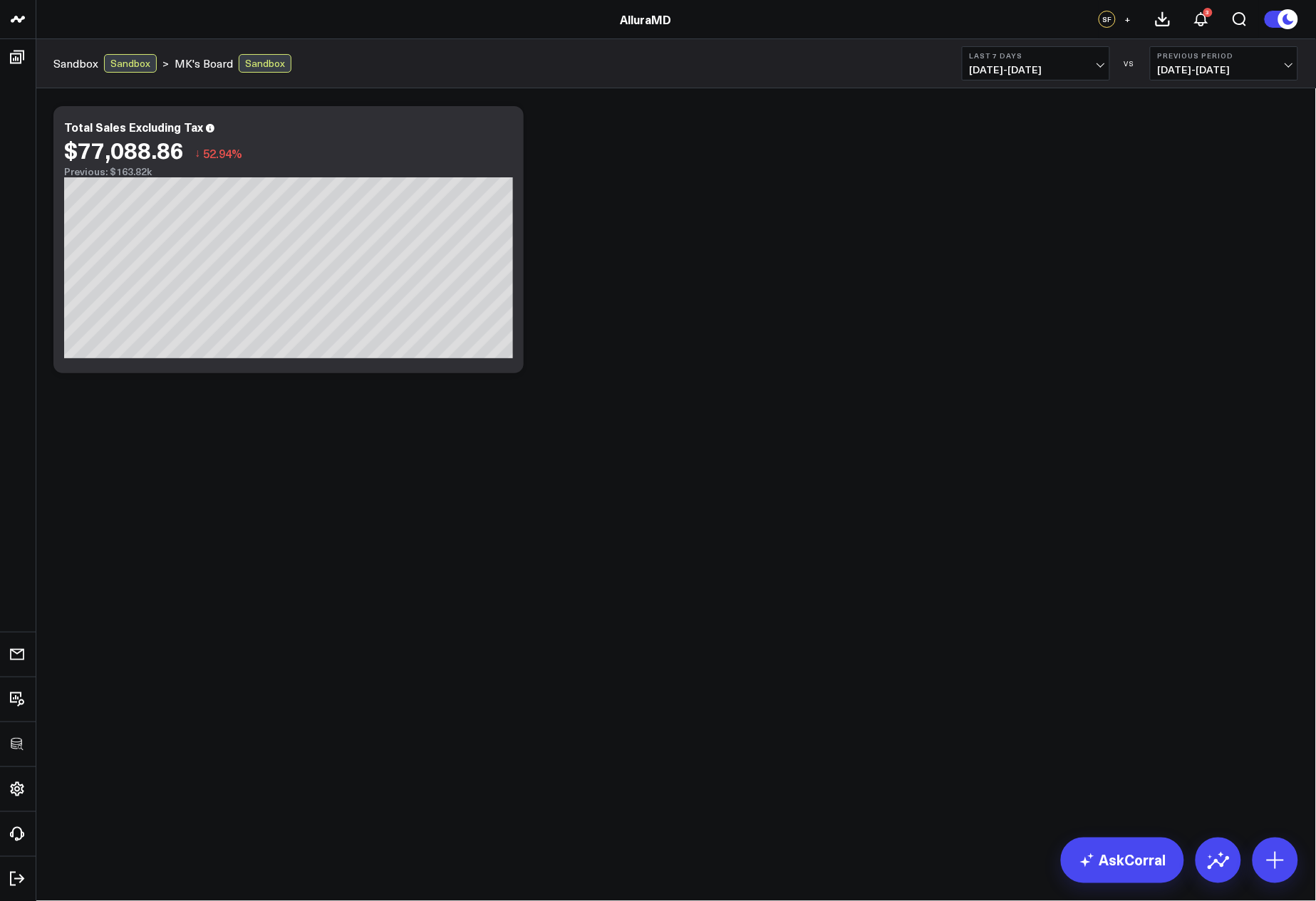
click at [1012, 463] on div "Modify via AI Copy link to widget Ask support Remove Create linked copy Executi…" at bounding box center [676, 277] width 1281 height 378
click at [1160, 484] on body "3725 Test 829 Studios Accenture Activant Capital Agriculture & Farming Demo All…" at bounding box center [658, 450] width 1316 height 901
click at [1101, 472] on body "3725 Test 829 Studios Accenture Activant Capital Agriculture & Farming Demo All…" at bounding box center [658, 450] width 1316 height 901
click at [814, 262] on div "Modify via AI Copy link to widget Ask support Remove Create linked copy Executi…" at bounding box center [676, 239] width 1260 height 281
click at [830, 436] on div "Modify via AI Copy link to widget Ask support Remove Create linked copy Executi…" at bounding box center [676, 277] width 1281 height 378
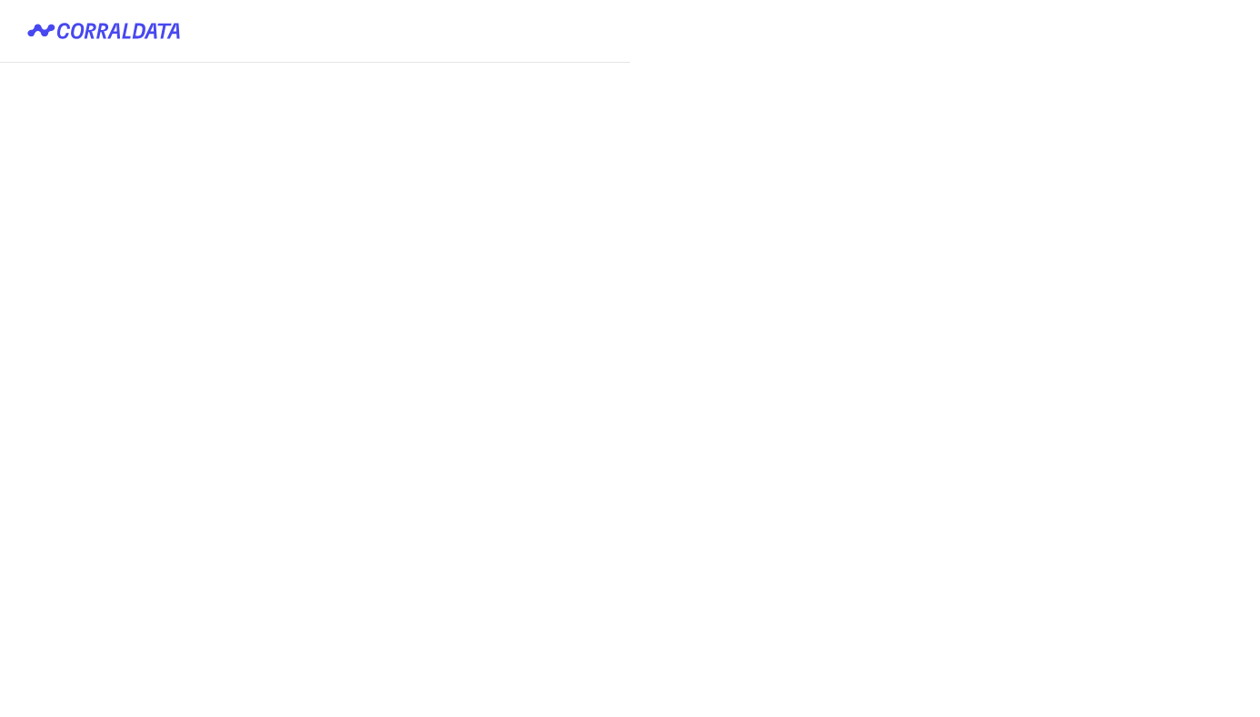
click at [744, 172] on main "Login with keycloak" at bounding box center [630, 358] width 1260 height 717
